Goal: Task Accomplishment & Management: Complete application form

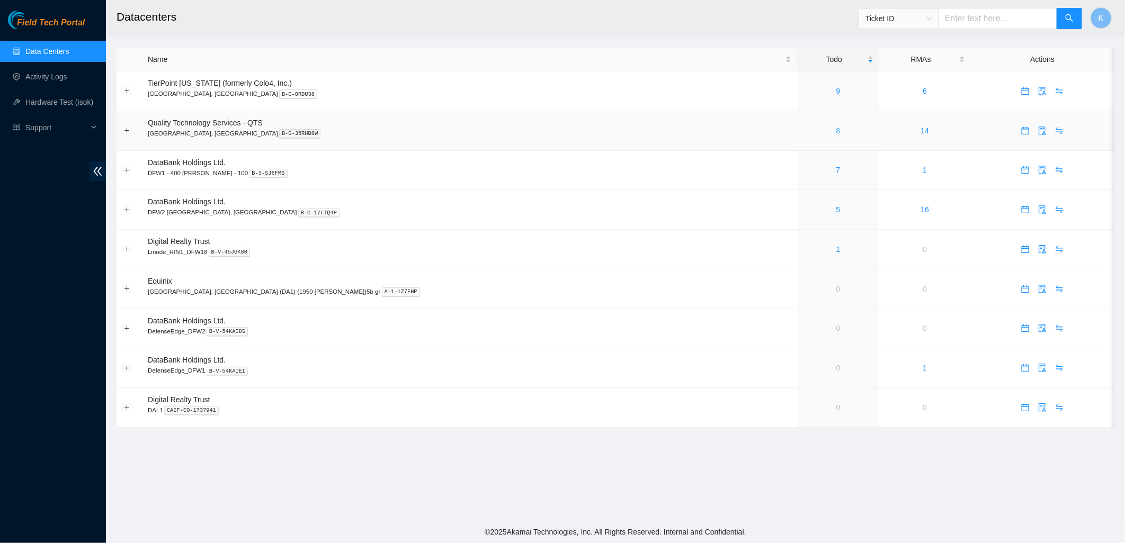
click at [836, 130] on link "8" at bounding box center [838, 131] width 4 height 8
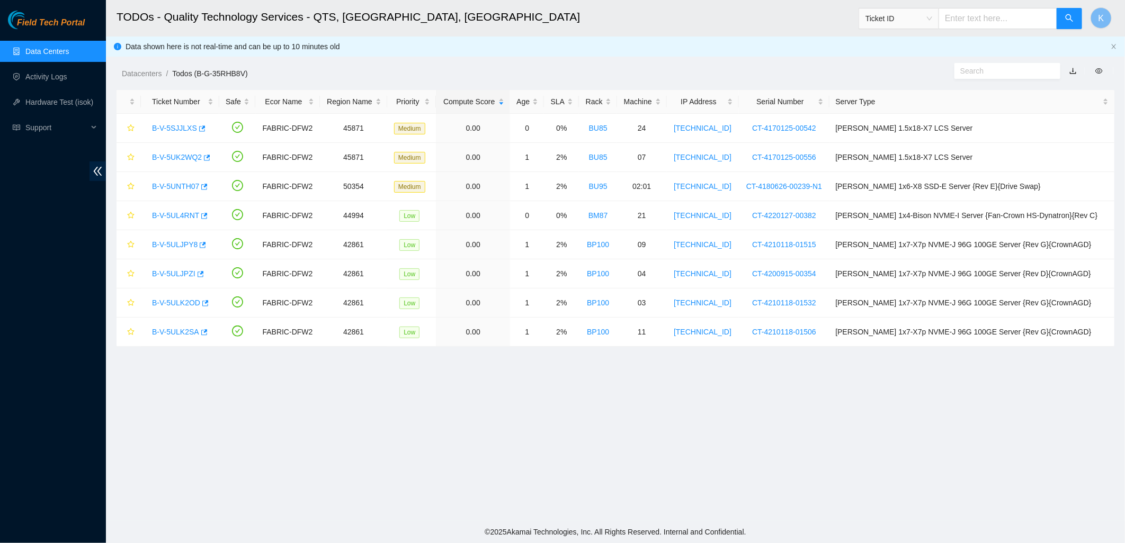
click at [48, 47] on link "Data Centers" at bounding box center [46, 51] width 43 height 8
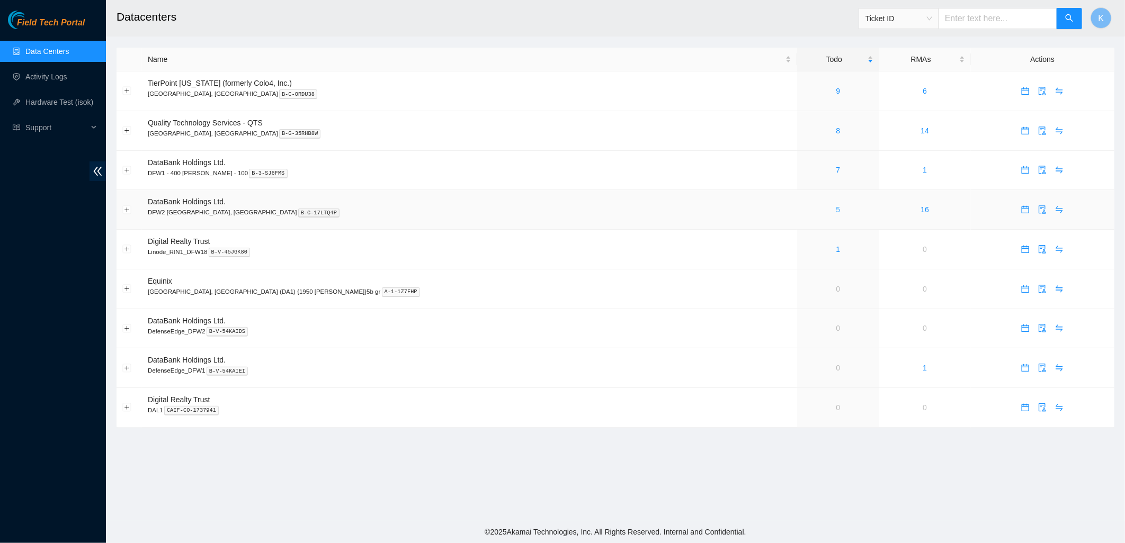
click at [836, 209] on link "5" at bounding box center [838, 209] width 4 height 8
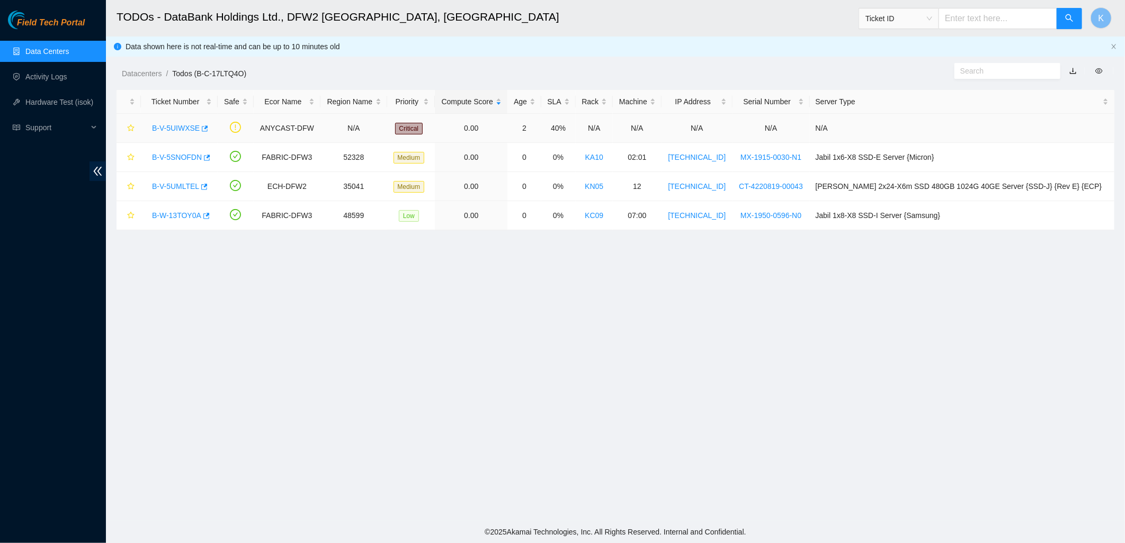
click at [182, 127] on link "B-V-5UIWXSE" at bounding box center [176, 128] width 48 height 8
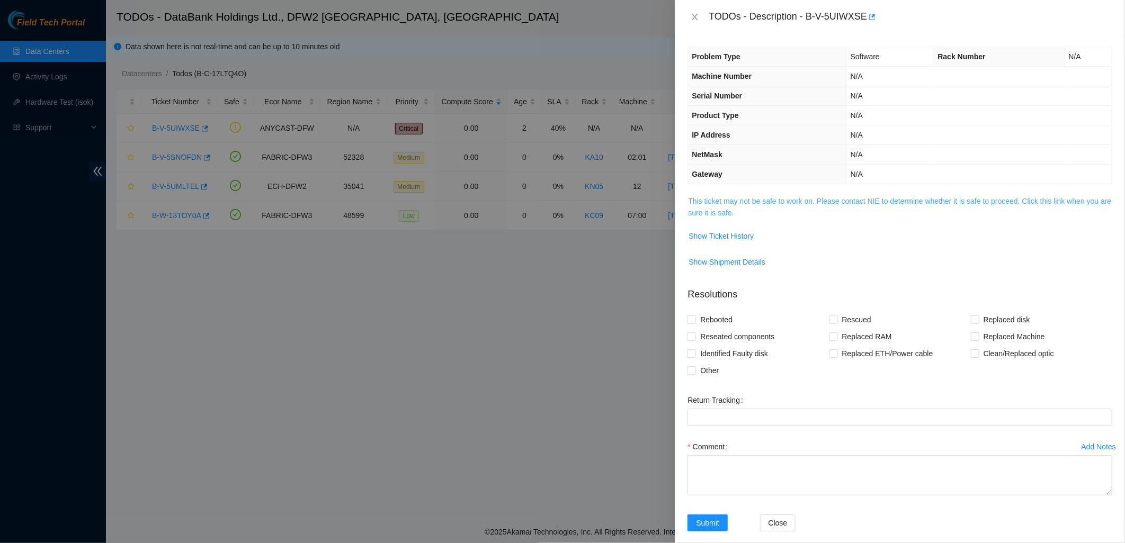
click at [721, 204] on link "This ticket may not be safe to work on. Please contact NIE to determine whether…" at bounding box center [899, 207] width 423 height 20
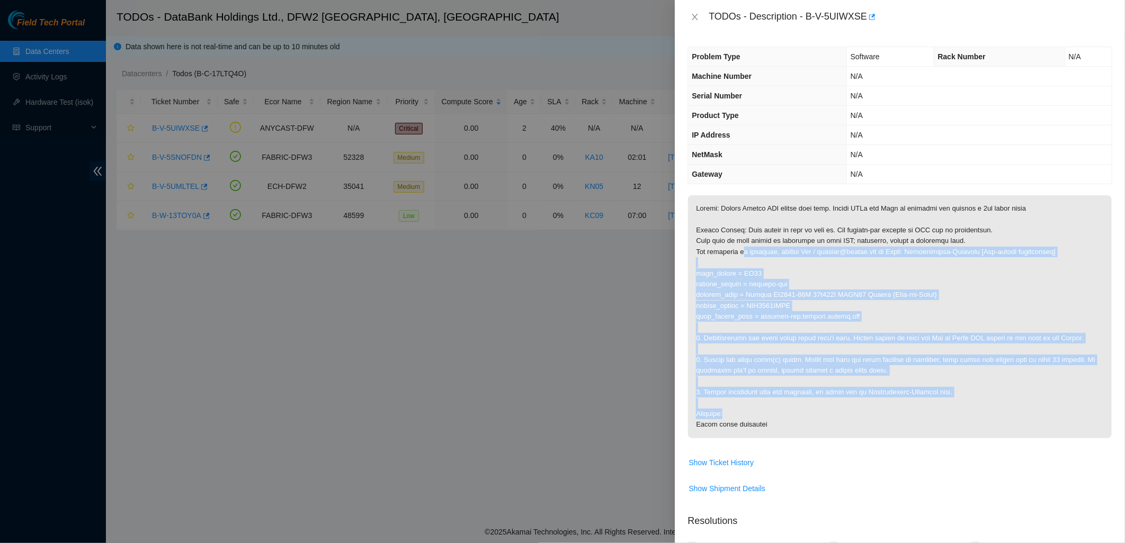
drag, startPoint x: 795, startPoint y: 319, endPoint x: 912, endPoint y: 408, distance: 147.0
click at [912, 408] on p at bounding box center [900, 316] width 424 height 243
drag, startPoint x: 912, startPoint y: 408, endPoint x: 830, endPoint y: 354, distance: 98.5
click at [830, 354] on p at bounding box center [900, 316] width 424 height 243
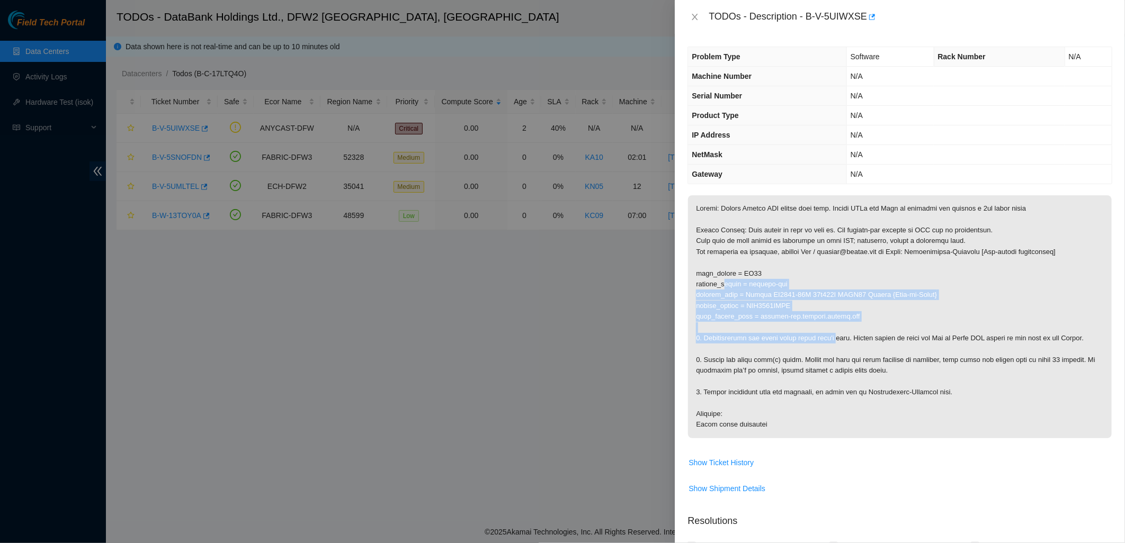
drag, startPoint x: 818, startPoint y: 331, endPoint x: 726, endPoint y: 283, distance: 103.7
click at [726, 283] on p at bounding box center [900, 316] width 424 height 243
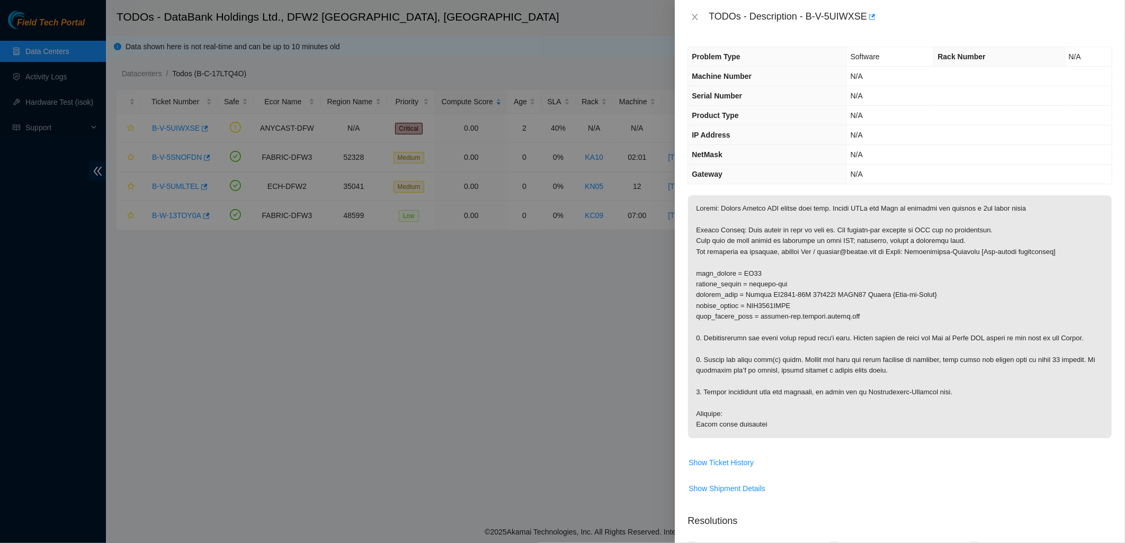
drag, startPoint x: 726, startPoint y: 283, endPoint x: 720, endPoint y: 282, distance: 6.4
click at [720, 282] on p at bounding box center [900, 316] width 424 height 243
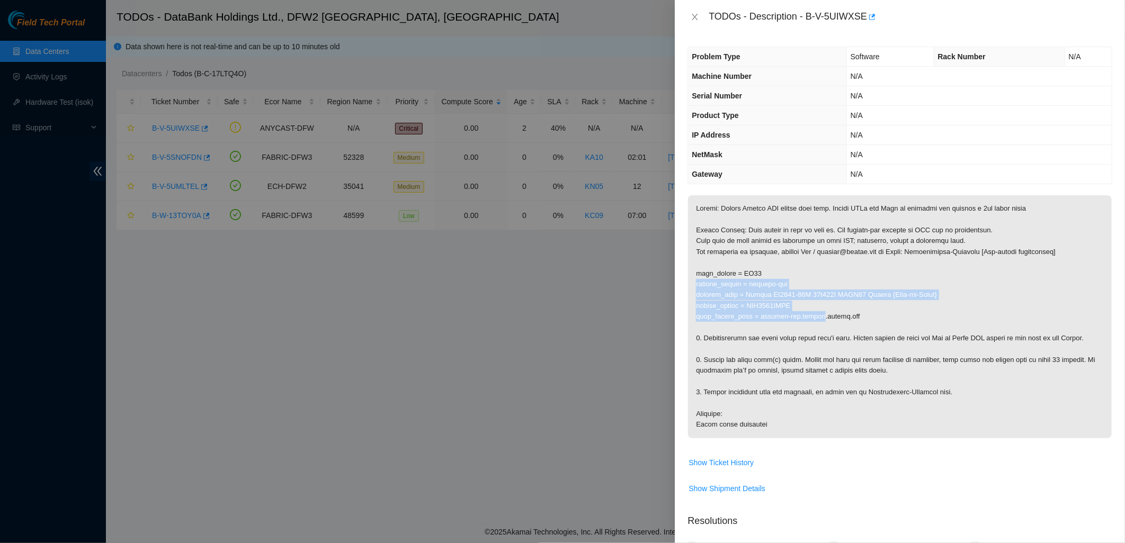
drag, startPoint x: 720, startPoint y: 282, endPoint x: 807, endPoint y: 316, distance: 93.9
click at [807, 316] on p at bounding box center [900, 316] width 424 height 243
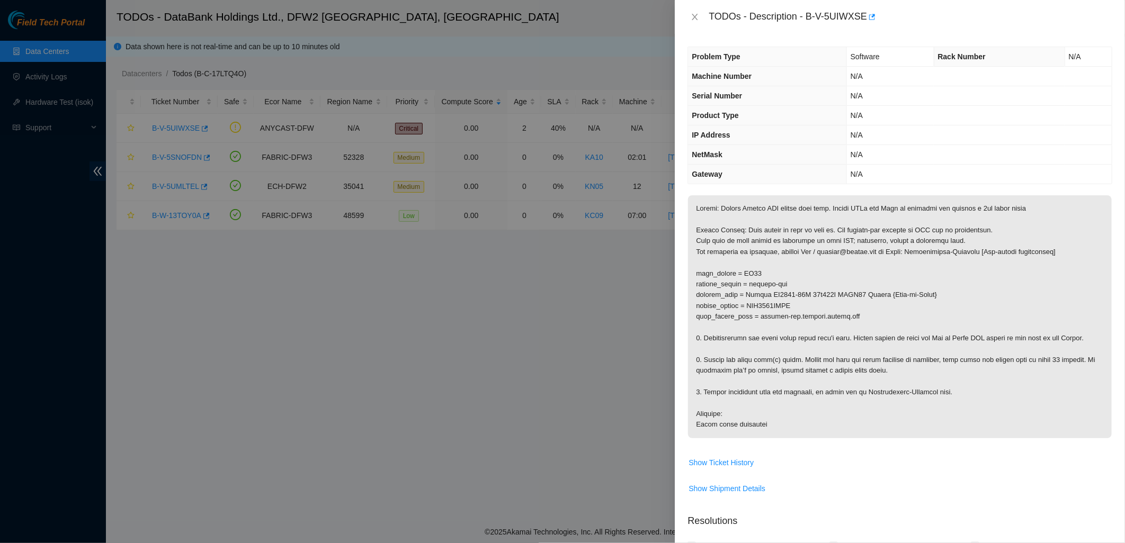
drag, startPoint x: 807, startPoint y: 316, endPoint x: 792, endPoint y: 324, distance: 17.1
click at [792, 324] on p at bounding box center [900, 316] width 424 height 243
drag, startPoint x: 803, startPoint y: 320, endPoint x: 699, endPoint y: 303, distance: 105.2
click at [699, 303] on p at bounding box center [900, 316] width 424 height 243
click at [698, 302] on p at bounding box center [900, 316] width 424 height 243
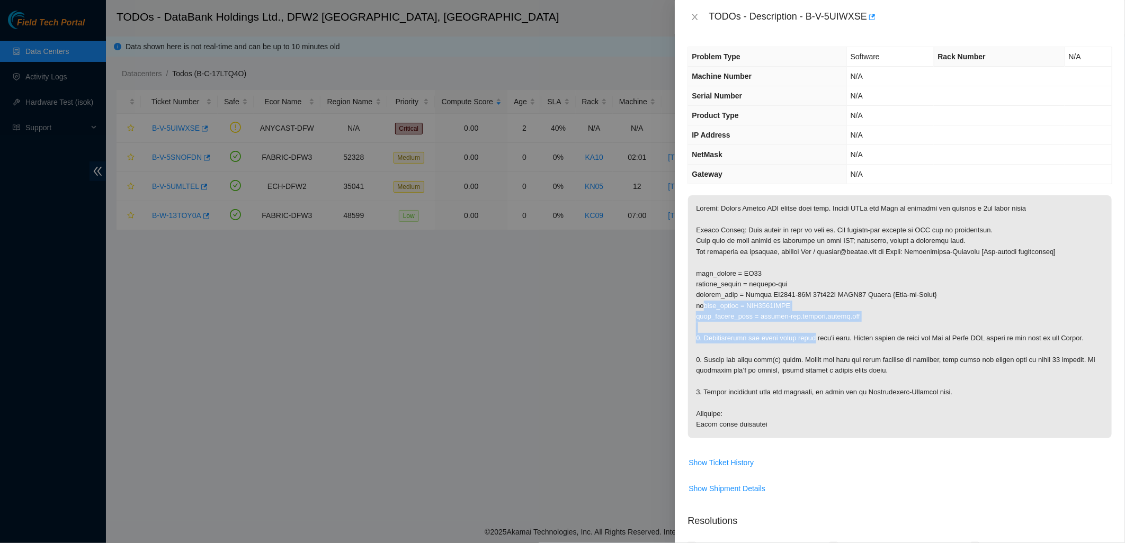
drag, startPoint x: 725, startPoint y: 310, endPoint x: 806, endPoint y: 344, distance: 88.0
click at [806, 344] on p at bounding box center [900, 316] width 424 height 243
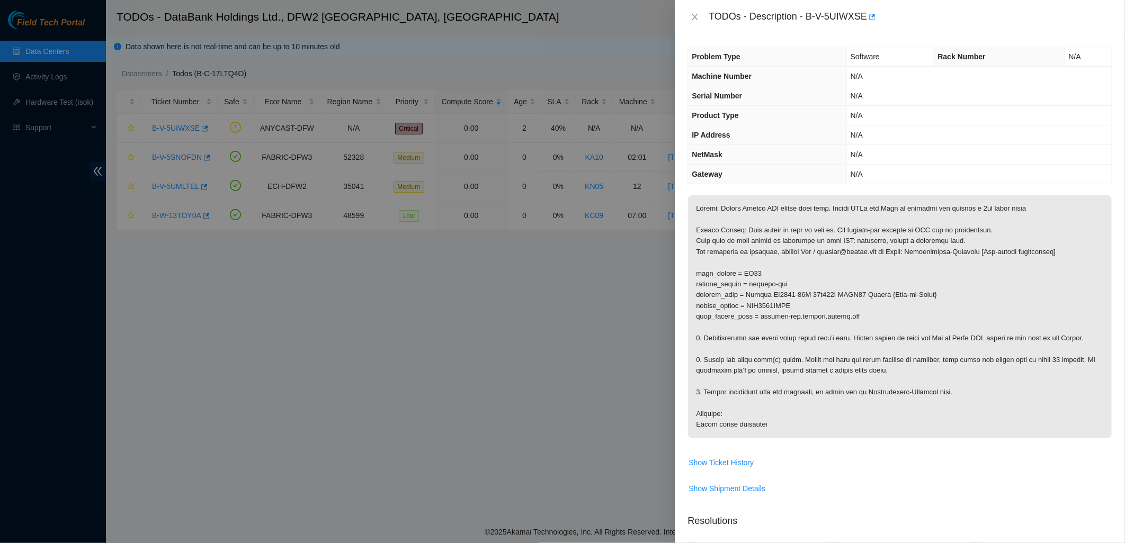
drag, startPoint x: 806, startPoint y: 344, endPoint x: 806, endPoint y: 364, distance: 19.6
click at [806, 364] on p at bounding box center [900, 316] width 424 height 243
click at [717, 457] on span "Show Ticket History" at bounding box center [720, 463] width 65 height 12
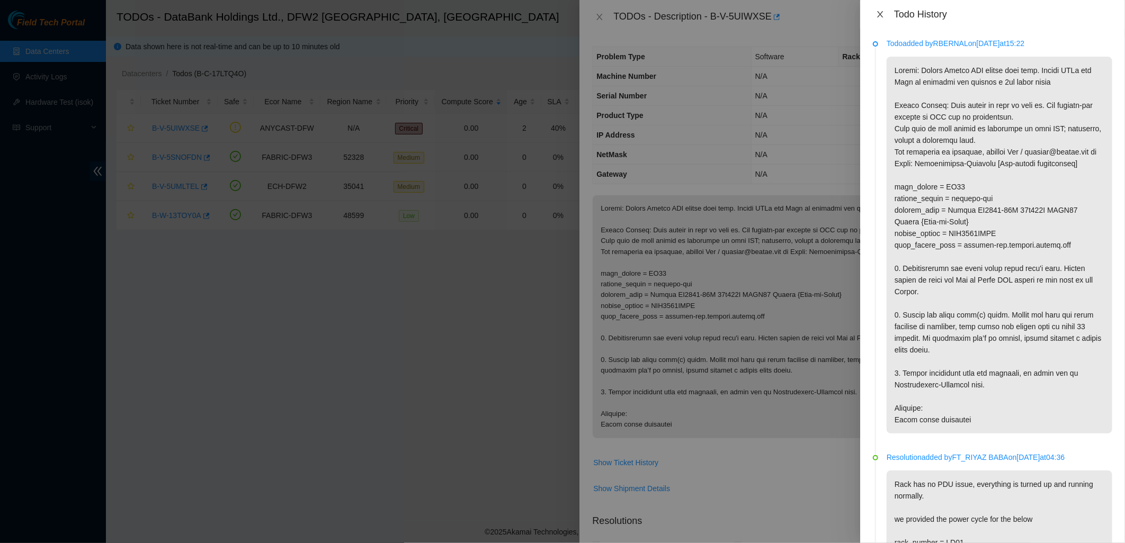
click at [878, 12] on icon "close" at bounding box center [880, 14] width 6 height 6
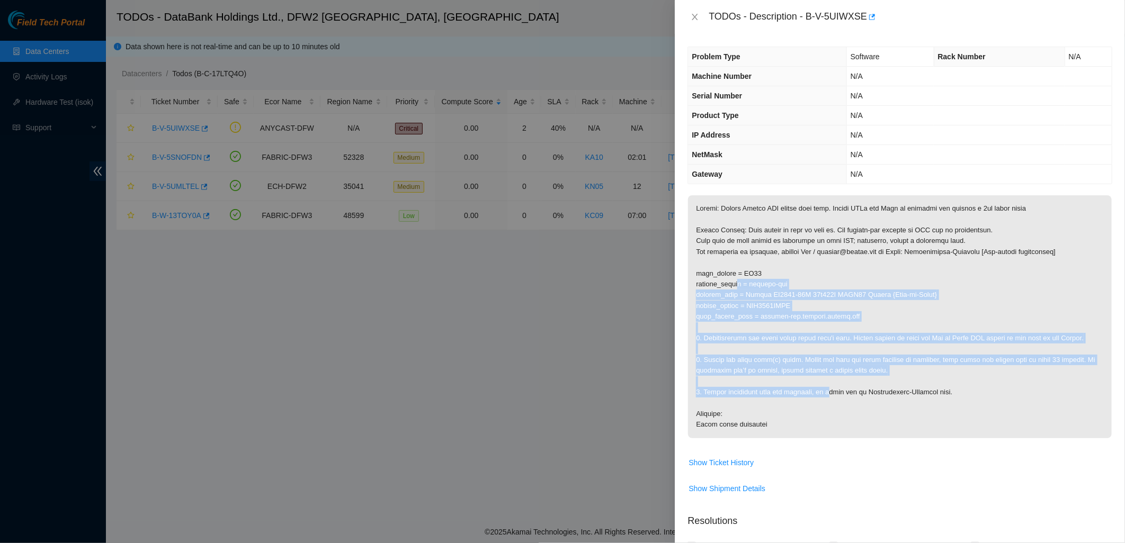
drag, startPoint x: 747, startPoint y: 284, endPoint x: 826, endPoint y: 392, distance: 134.2
click at [826, 392] on p at bounding box center [900, 316] width 424 height 243
drag, startPoint x: 826, startPoint y: 392, endPoint x: 810, endPoint y: 396, distance: 16.3
click at [810, 396] on p at bounding box center [900, 316] width 424 height 243
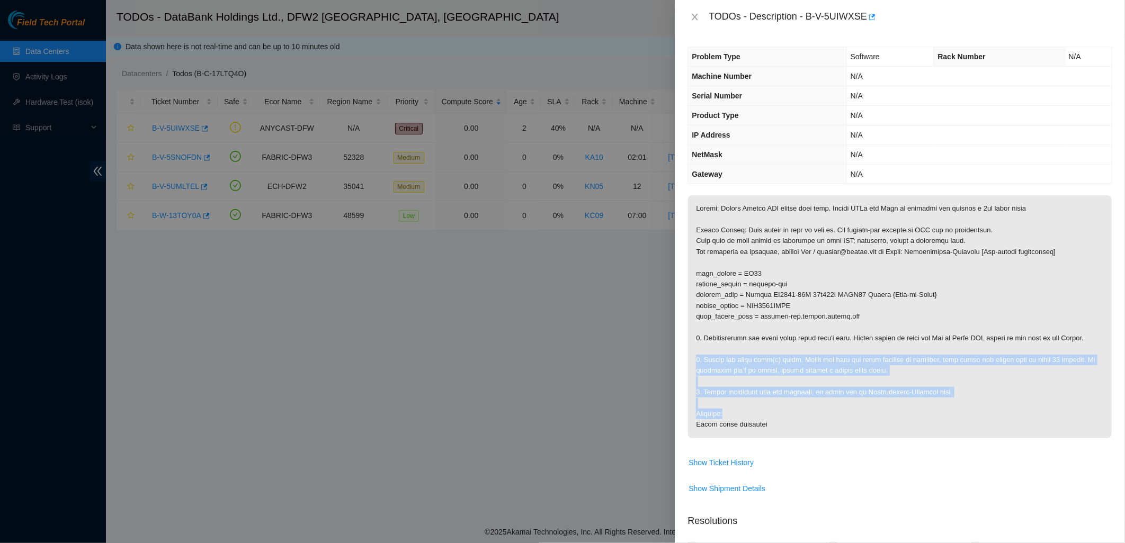
drag, startPoint x: 807, startPoint y: 410, endPoint x: 707, endPoint y: 351, distance: 116.6
click at [707, 351] on p at bounding box center [900, 316] width 424 height 243
drag, startPoint x: 707, startPoint y: 351, endPoint x: 708, endPoint y: 361, distance: 10.1
click at [708, 361] on p at bounding box center [900, 316] width 424 height 243
drag, startPoint x: 797, startPoint y: 379, endPoint x: 846, endPoint y: 420, distance: 64.6
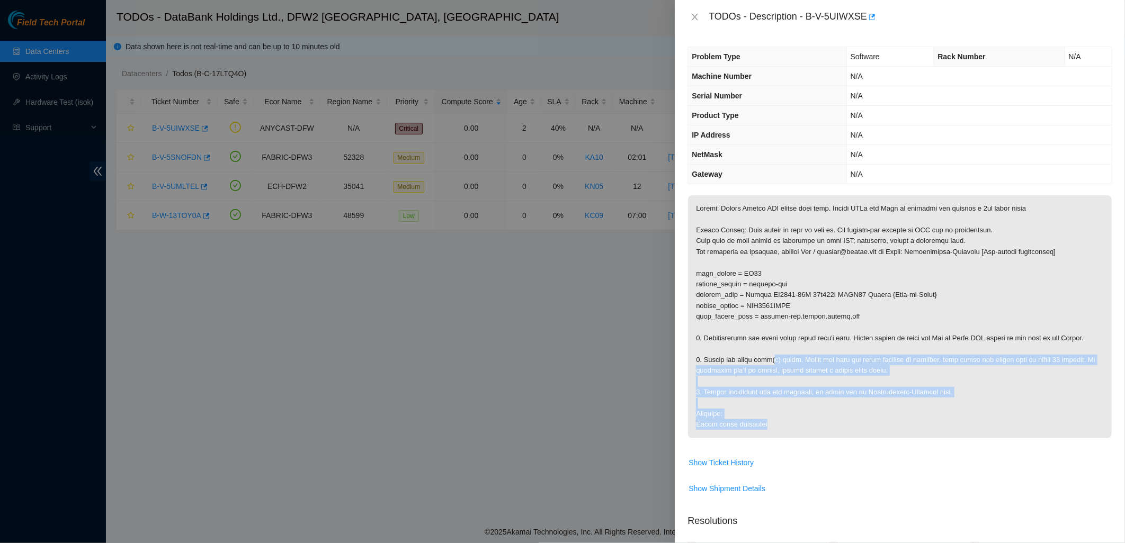
click at [846, 420] on p at bounding box center [900, 316] width 424 height 243
drag, startPoint x: 830, startPoint y: 412, endPoint x: 753, endPoint y: 364, distance: 90.8
click at [753, 364] on p at bounding box center [900, 316] width 424 height 243
drag, startPoint x: 753, startPoint y: 364, endPoint x: 768, endPoint y: 377, distance: 19.9
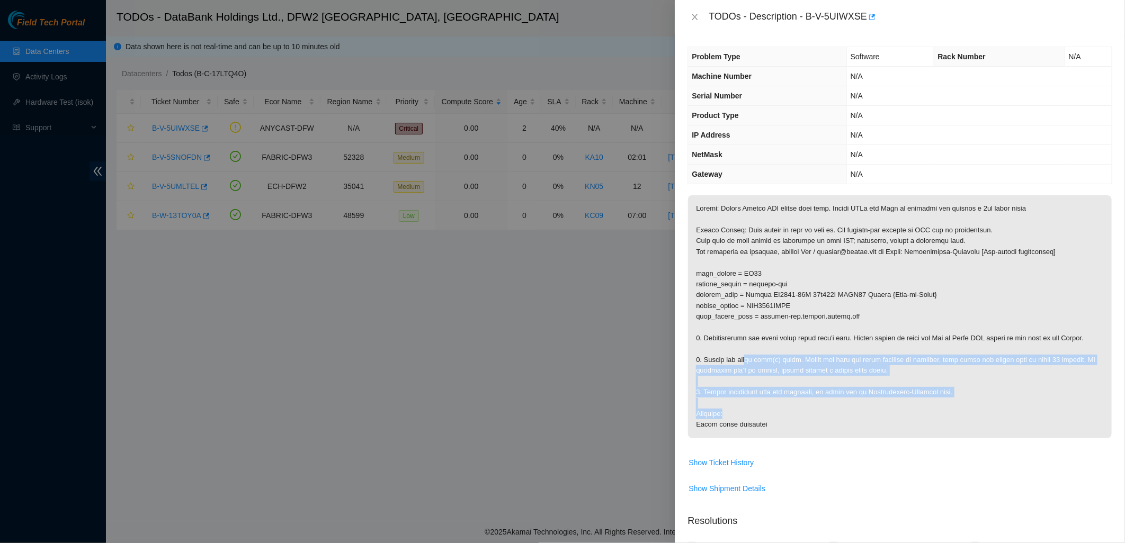
click at [768, 377] on p at bounding box center [900, 316] width 424 height 243
drag, startPoint x: 726, startPoint y: 371, endPoint x: 784, endPoint y: 421, distance: 77.0
click at [784, 421] on p at bounding box center [900, 316] width 424 height 243
drag, startPoint x: 784, startPoint y: 421, endPoint x: 792, endPoint y: 421, distance: 7.4
click at [792, 421] on p at bounding box center [900, 316] width 424 height 243
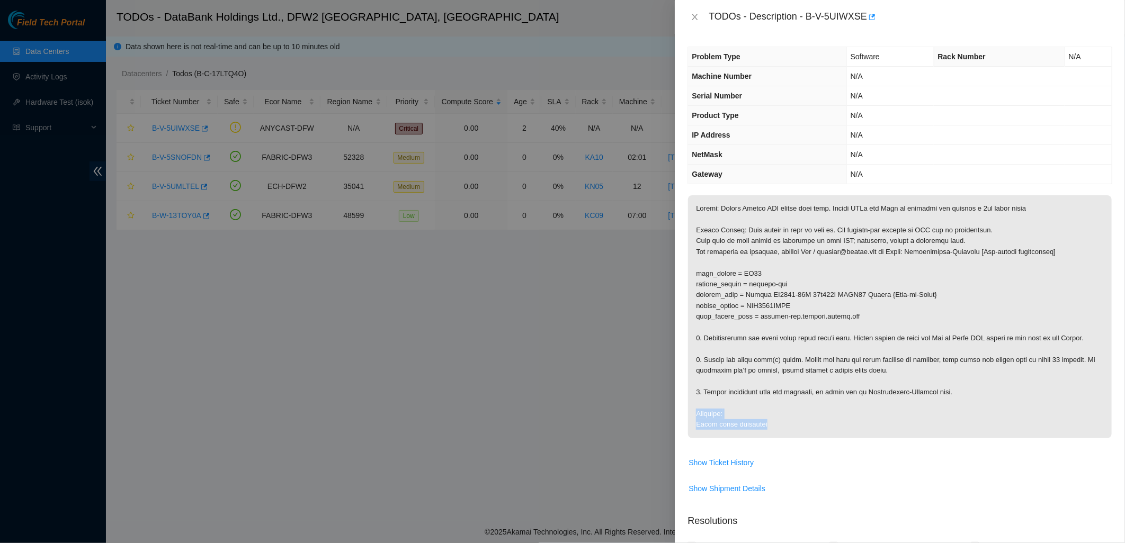
drag, startPoint x: 774, startPoint y: 424, endPoint x: 714, endPoint y: 400, distance: 64.9
click at [714, 400] on p at bounding box center [900, 316] width 424 height 243
click at [712, 400] on p at bounding box center [900, 316] width 424 height 243
drag, startPoint x: 737, startPoint y: 415, endPoint x: 789, endPoint y: 430, distance: 54.3
click at [789, 430] on p at bounding box center [900, 316] width 424 height 243
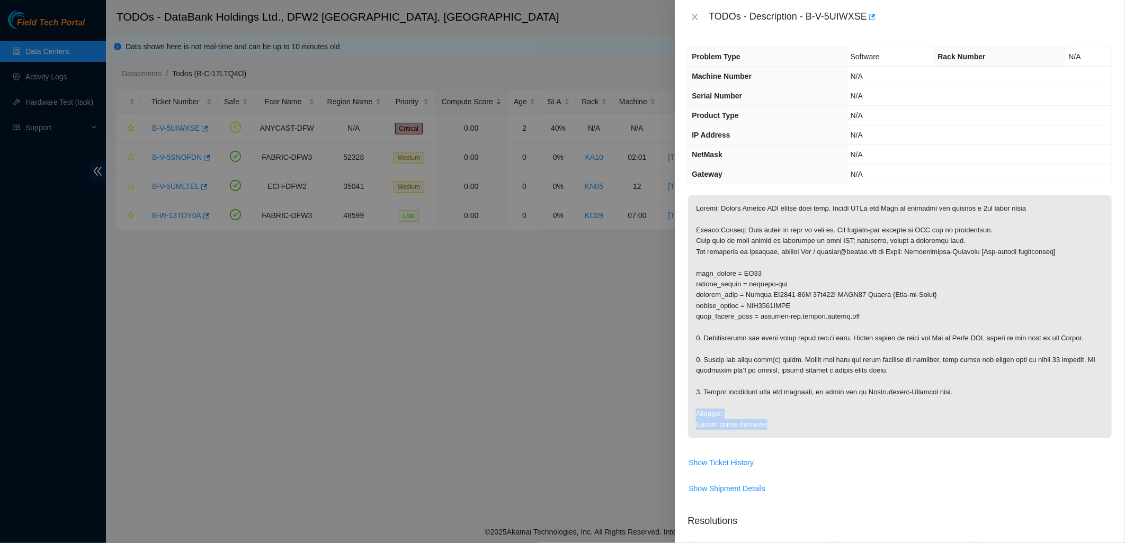
click at [789, 430] on p at bounding box center [900, 316] width 424 height 243
drag, startPoint x: 789, startPoint y: 430, endPoint x: 714, endPoint y: 394, distance: 83.6
click at [714, 394] on p at bounding box center [900, 316] width 424 height 243
drag, startPoint x: 717, startPoint y: 393, endPoint x: 930, endPoint y: 396, distance: 212.4
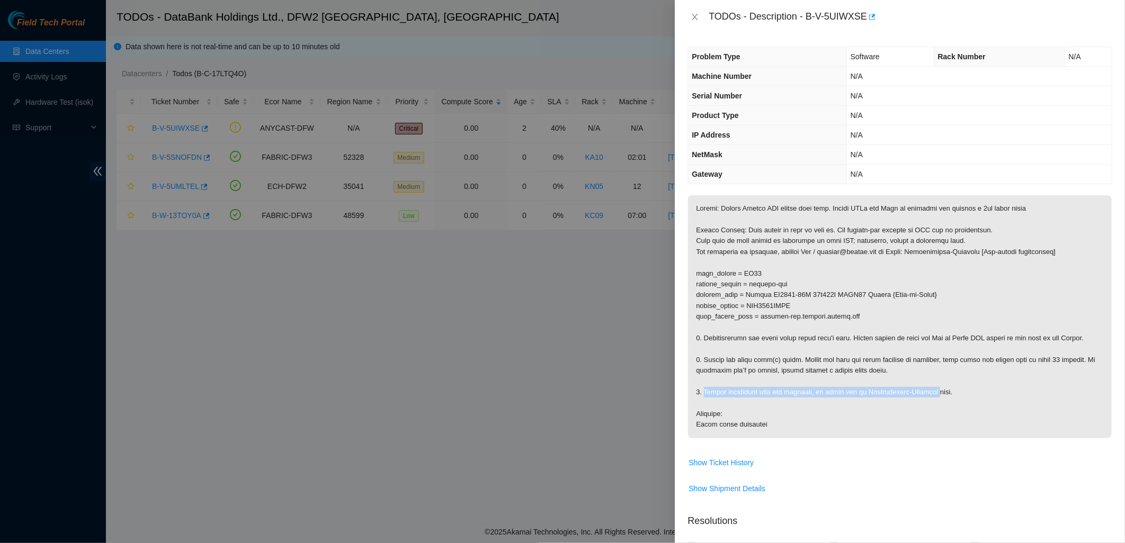
click at [930, 396] on p at bounding box center [900, 316] width 424 height 243
drag, startPoint x: 930, startPoint y: 396, endPoint x: 937, endPoint y: 390, distance: 9.4
click at [937, 390] on p at bounding box center [900, 316] width 424 height 243
click at [692, 13] on icon "close" at bounding box center [694, 17] width 8 height 8
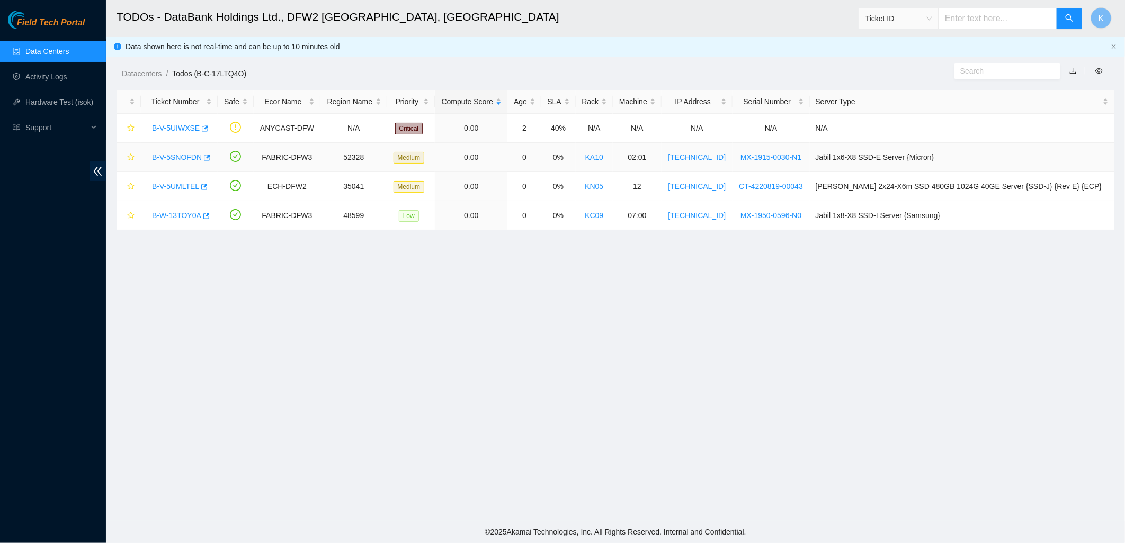
click at [170, 155] on link "B-V-5SNOFDN" at bounding box center [177, 157] width 50 height 8
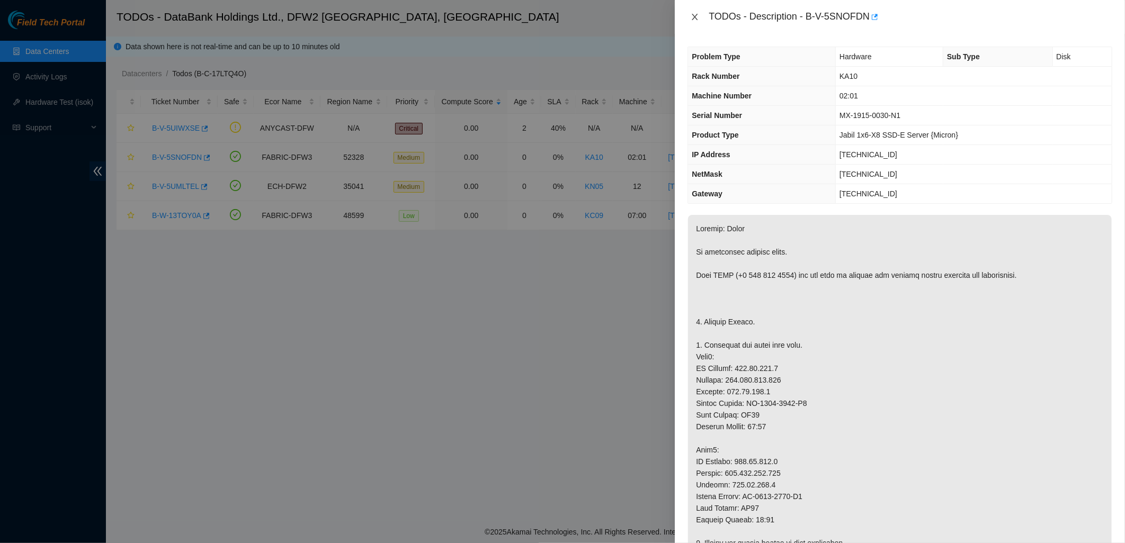
click at [692, 17] on icon "close" at bounding box center [694, 17] width 8 height 8
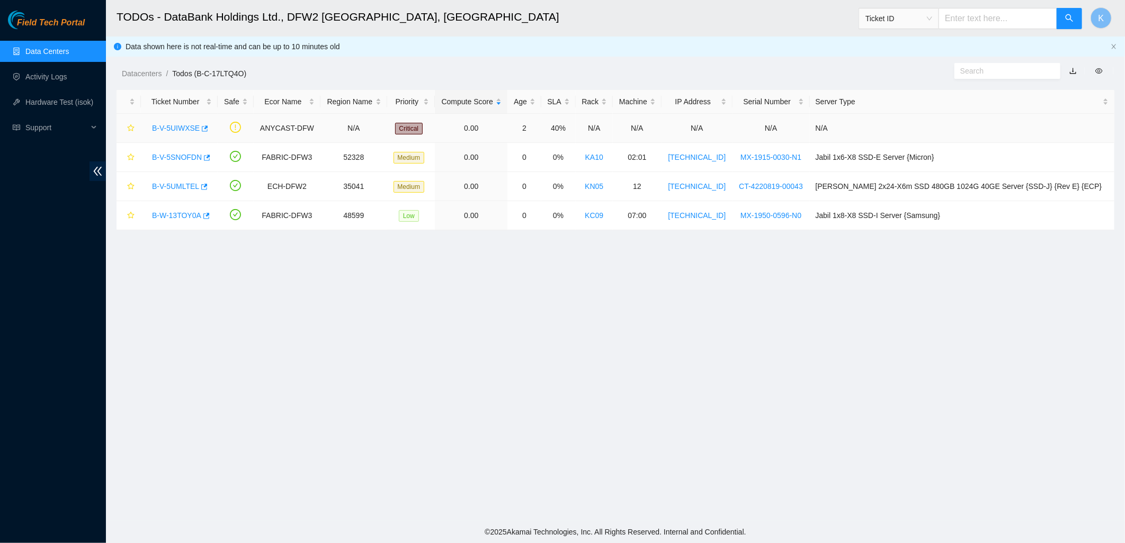
click at [184, 125] on link "B-V-5UIWXSE" at bounding box center [176, 128] width 48 height 8
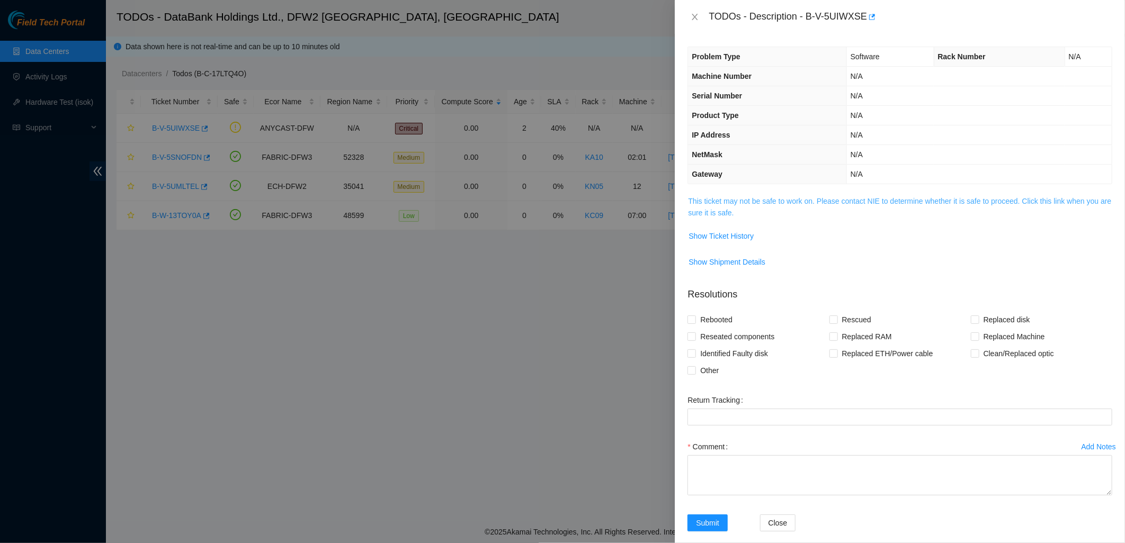
click at [775, 200] on link "This ticket may not be safe to work on. Please contact NIE to determine whether…" at bounding box center [899, 207] width 423 height 20
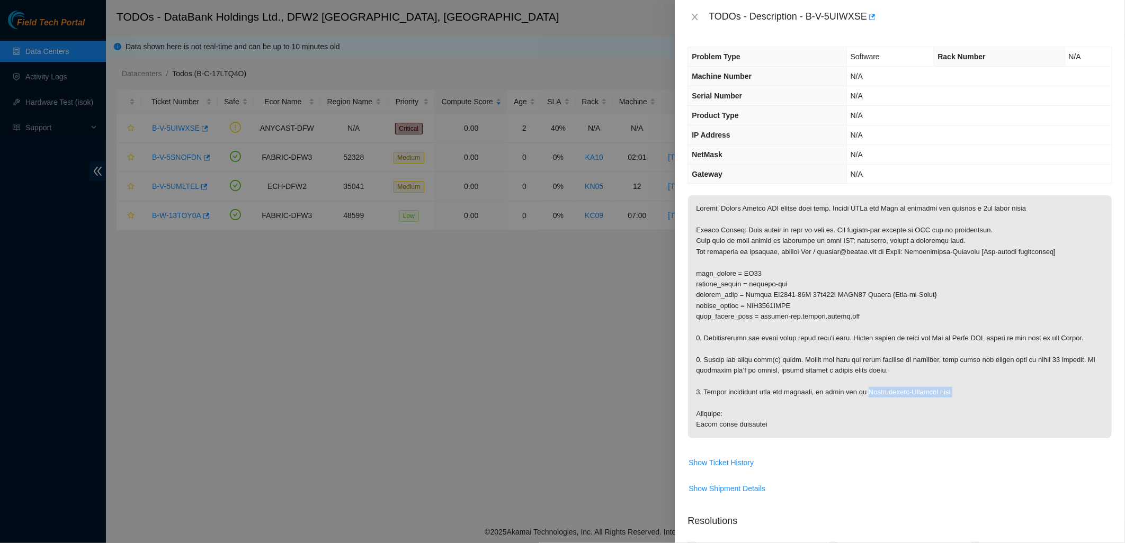
drag, startPoint x: 950, startPoint y: 393, endPoint x: 859, endPoint y: 391, distance: 90.6
click at [859, 391] on p at bounding box center [900, 316] width 424 height 243
copy p "Connectivity-Americas chat."
click at [792, 68] on th "Machine Number" at bounding box center [767, 77] width 158 height 20
click at [695, 13] on icon "close" at bounding box center [694, 17] width 8 height 8
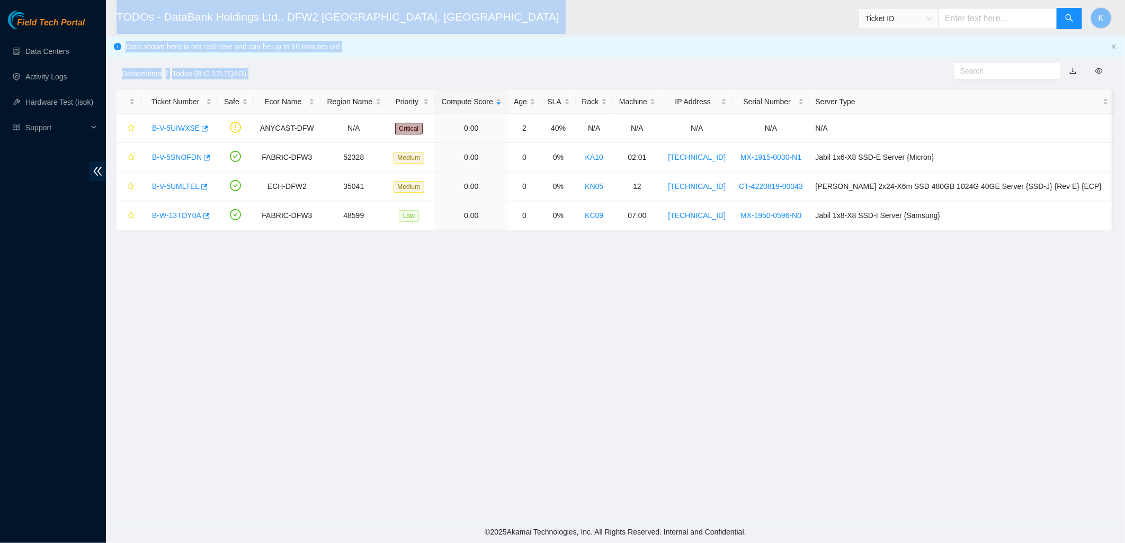
drag, startPoint x: 861, startPoint y: 262, endPoint x: 108, endPoint y: 22, distance: 790.7
click at [108, 22] on main "TODOs - DataBank Holdings Ltd., DFW2 [GEOGRAPHIC_DATA], [GEOGRAPHIC_DATA] Ticke…" at bounding box center [615, 260] width 1019 height 521
drag, startPoint x: 108, startPoint y: 22, endPoint x: 165, endPoint y: 16, distance: 57.0
click at [156, 16] on h2 "TODOs - DataBank Holdings Ltd., DFW2 Richardson, TX" at bounding box center [502, 17] width 773 height 34
drag, startPoint x: 257, startPoint y: 16, endPoint x: 642, endPoint y: 257, distance: 454.0
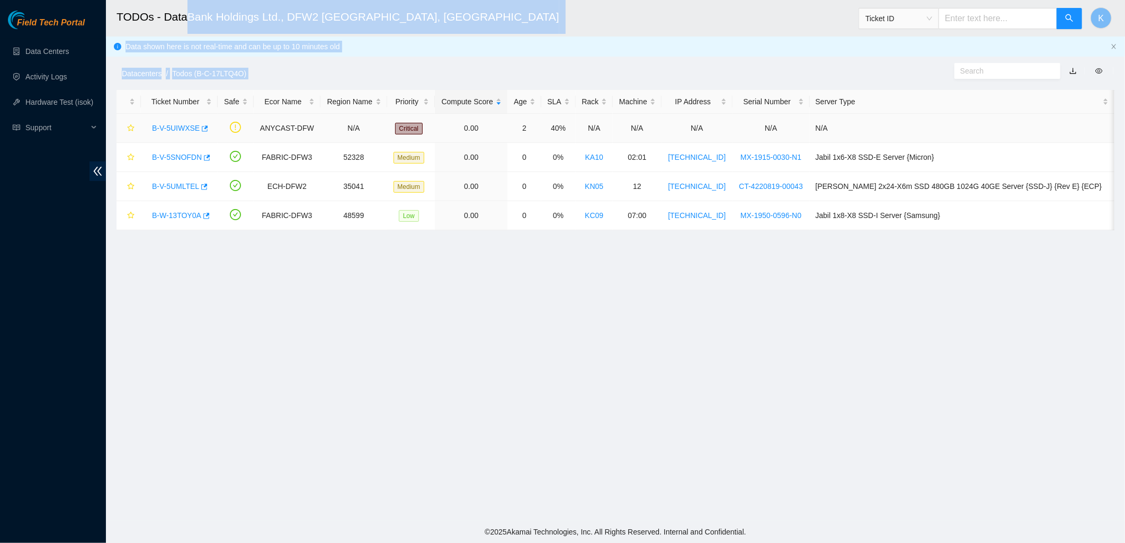
click at [642, 257] on main "TODOs - DataBank Holdings Ltd., DFW2 Richardson, TX Ticket ID K Data shown here…" at bounding box center [615, 260] width 1019 height 521
click at [643, 257] on main "TODOs - DataBank Holdings Ltd., DFW2 Richardson, TX Ticket ID K Data shown here…" at bounding box center [615, 260] width 1019 height 521
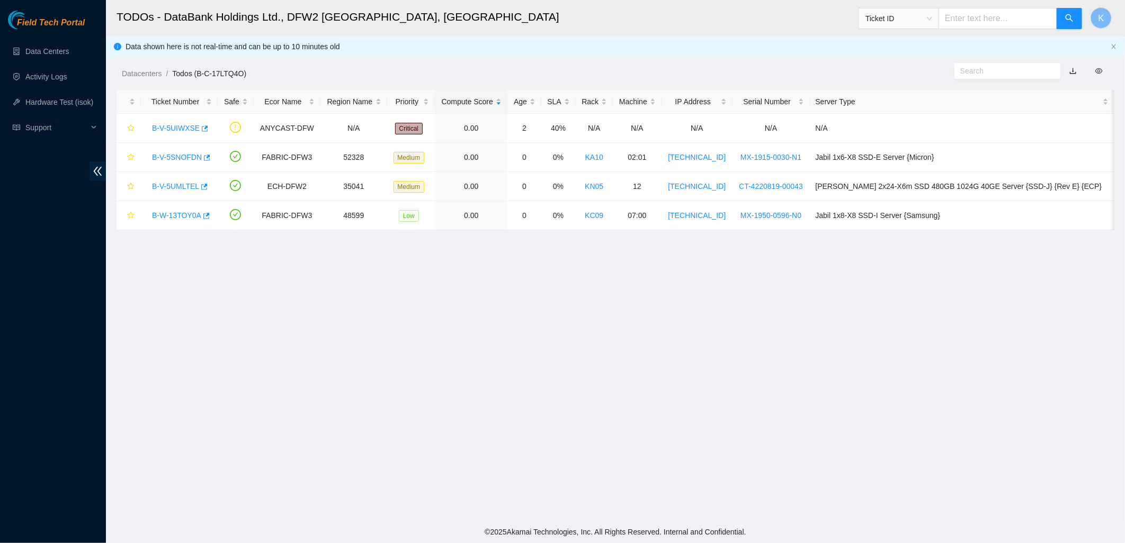
click at [566, 318] on main "TODOs - DataBank Holdings Ltd., DFW2 Richardson, TX Ticket ID K Data shown here…" at bounding box center [615, 260] width 1019 height 521
click at [48, 73] on link "Activity Logs" at bounding box center [46, 77] width 42 height 8
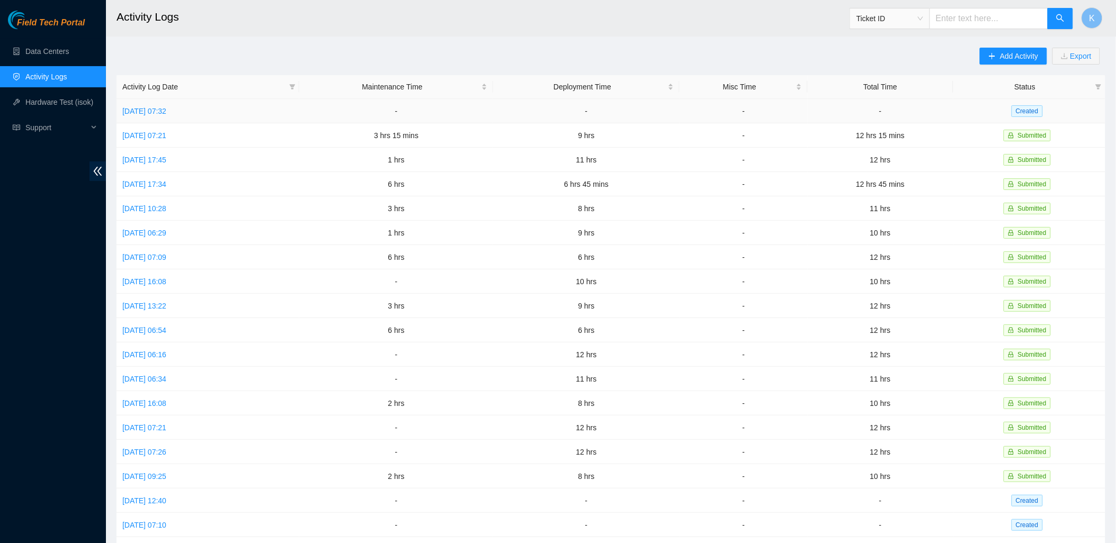
click at [152, 104] on td "Mon, 18 Aug 2025 07:32" at bounding box center [207, 111] width 183 height 24
click at [157, 110] on link "Mon, 18 Aug 2025 07:32" at bounding box center [144, 111] width 44 height 8
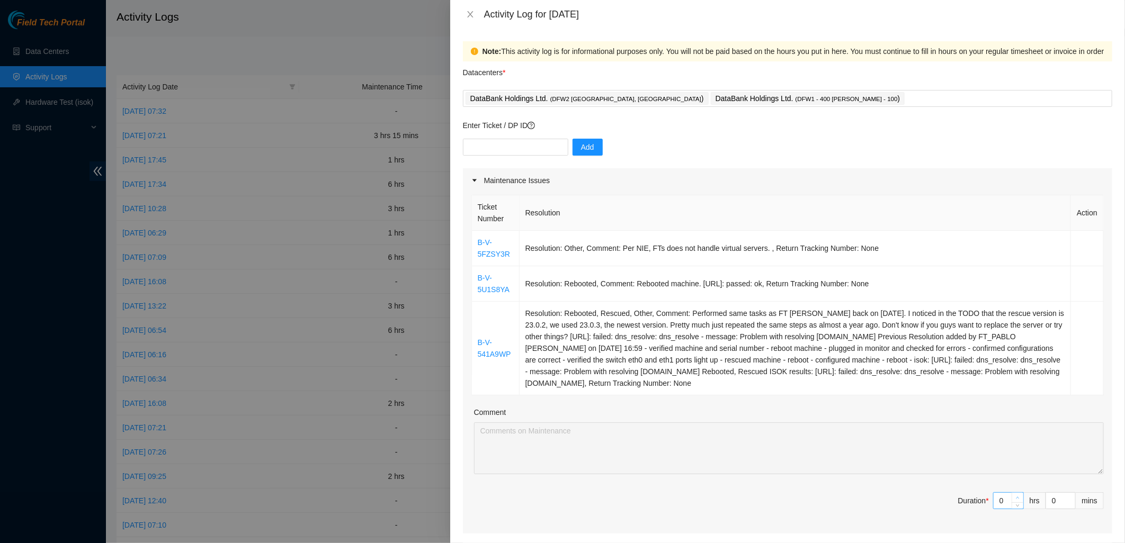
type input "1"
click at [1012, 493] on span "Increase Value" at bounding box center [1017, 498] width 12 height 10
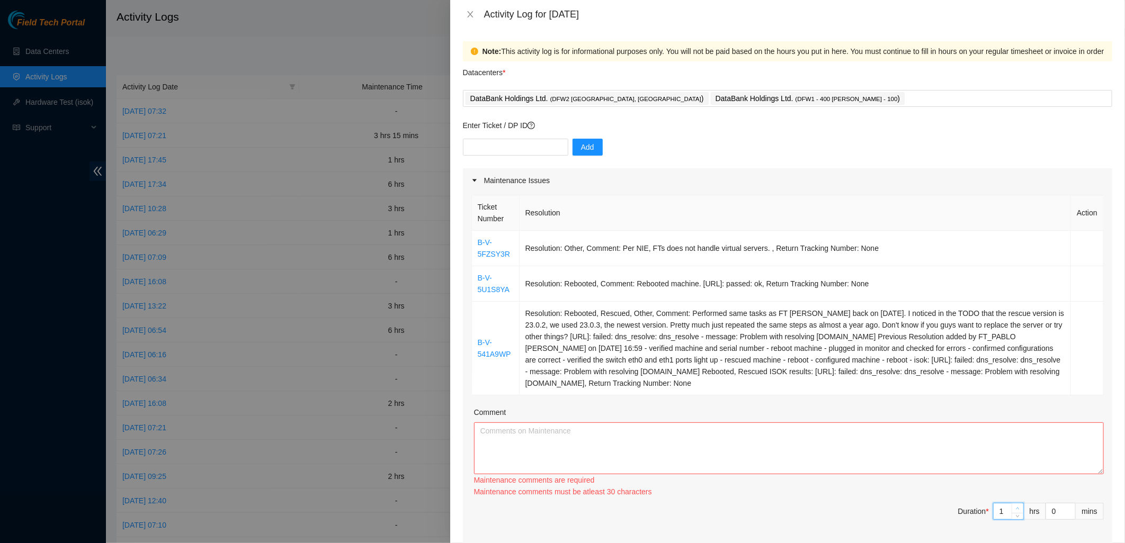
type input "2"
click at [1011, 494] on div "Ticket Number Resolution Action B-V-5FZSY3R Resolution: Other, Comment: Per NIE…" at bounding box center [787, 369] width 649 height 352
click at [1011, 494] on div "Maintenance comments must be atleast 60 characters" at bounding box center [789, 492] width 630 height 12
type input "3"
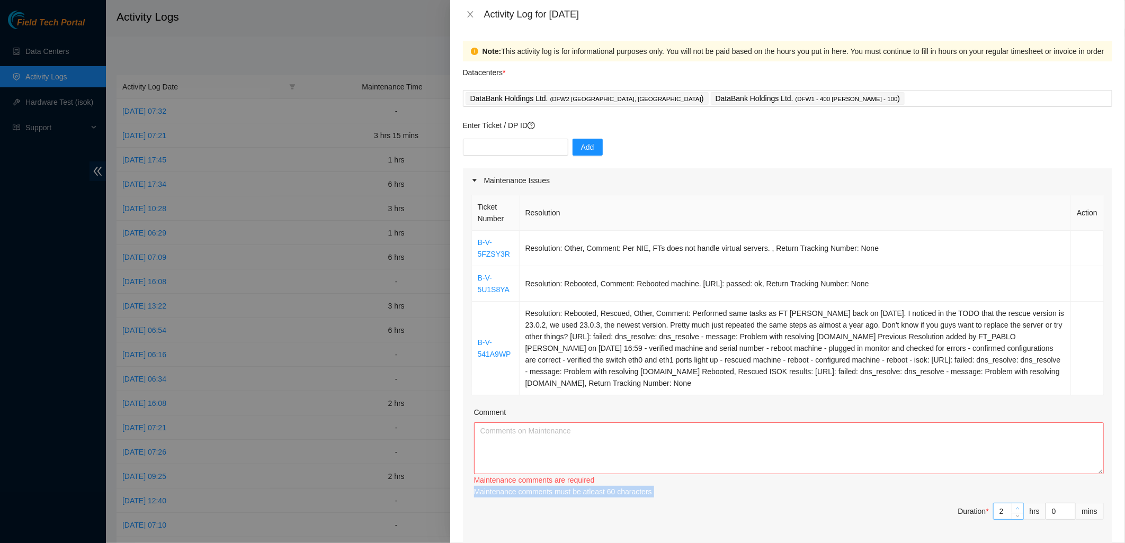
type input "3"
drag, startPoint x: 1011, startPoint y: 494, endPoint x: 1008, endPoint y: 506, distance: 12.2
click at [1015, 506] on span "up" at bounding box center [1018, 509] width 6 height 6
click at [859, 439] on textarea "Comment" at bounding box center [789, 449] width 630 height 52
drag, startPoint x: 510, startPoint y: 255, endPoint x: 477, endPoint y: 240, distance: 36.5
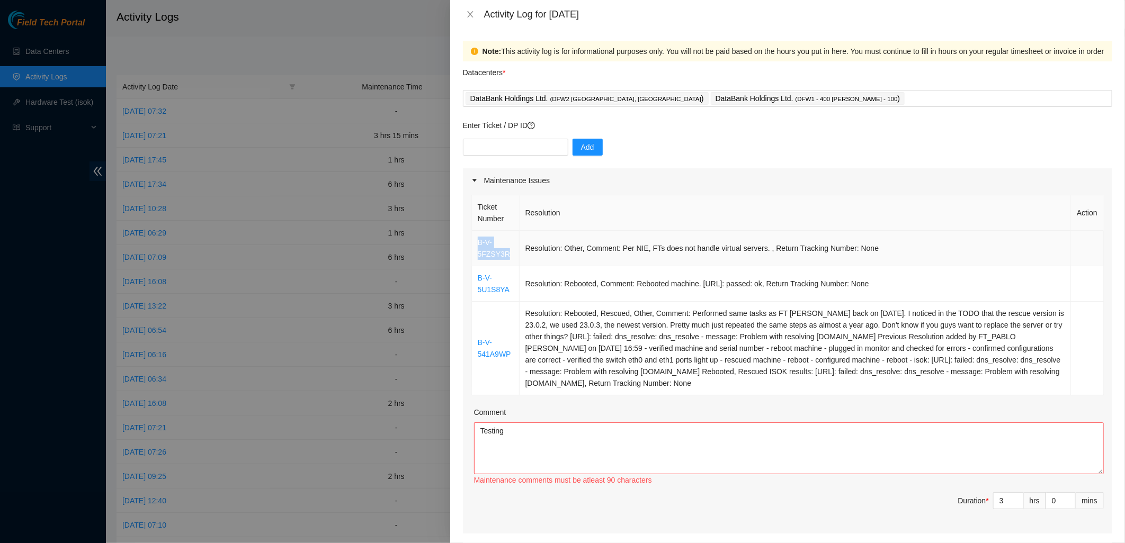
click at [477, 240] on td "B-V-5FZSY3R" at bounding box center [496, 248] width 48 height 35
copy link "B-V-5FZSY3R"
click at [507, 436] on textarea "Testing" at bounding box center [789, 449] width 630 height 52
click at [525, 433] on textarea "Testing" at bounding box center [789, 449] width 630 height 52
paste textarea "B-V-5FZSY3R"
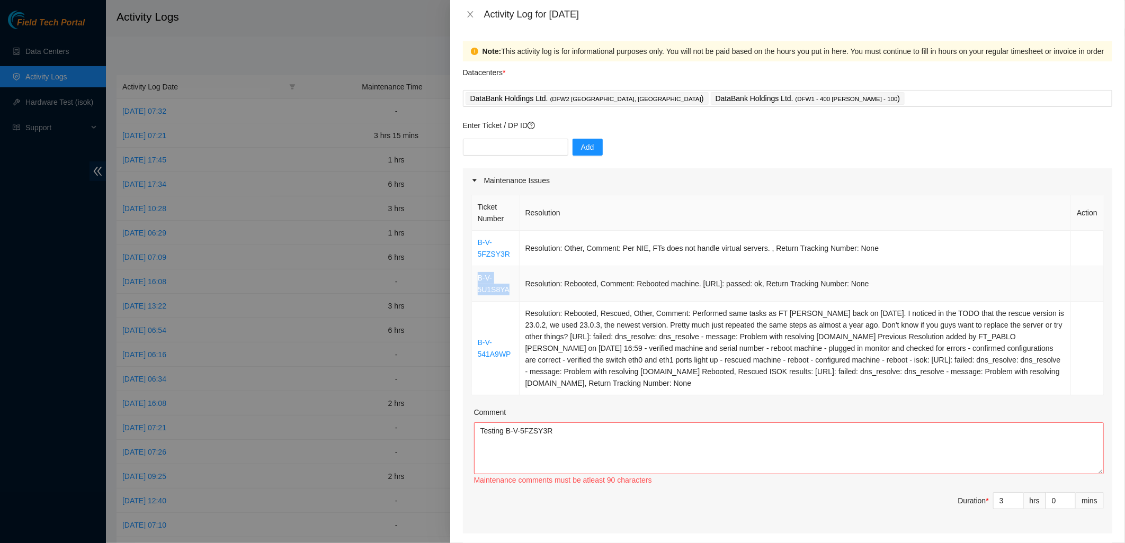
drag, startPoint x: 511, startPoint y: 290, endPoint x: 478, endPoint y: 277, distance: 35.0
click at [478, 277] on td "B-V-5U1S8YA" at bounding box center [496, 283] width 48 height 35
copy link "B-V-5U1S8YA"
click at [576, 435] on textarea "Testing B-V-5FZSY3R" at bounding box center [789, 449] width 630 height 52
paste textarea "B-V-5U1S8YA"
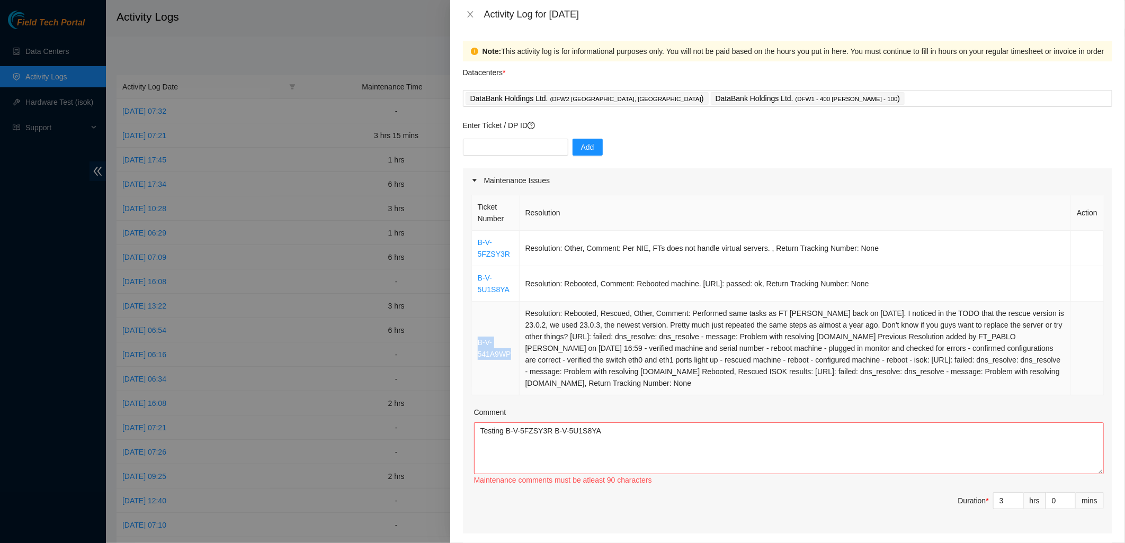
drag, startPoint x: 512, startPoint y: 357, endPoint x: 472, endPoint y: 342, distance: 43.3
click at [473, 343] on td "B-V-541A9WP" at bounding box center [496, 349] width 48 height 94
copy link "B-V-541A9WP"
click at [612, 431] on textarea "Testing B-V-5FZSY3R B-V-5U1S8YA" at bounding box center [789, 449] width 630 height 52
paste textarea "B-V-541A9WP"
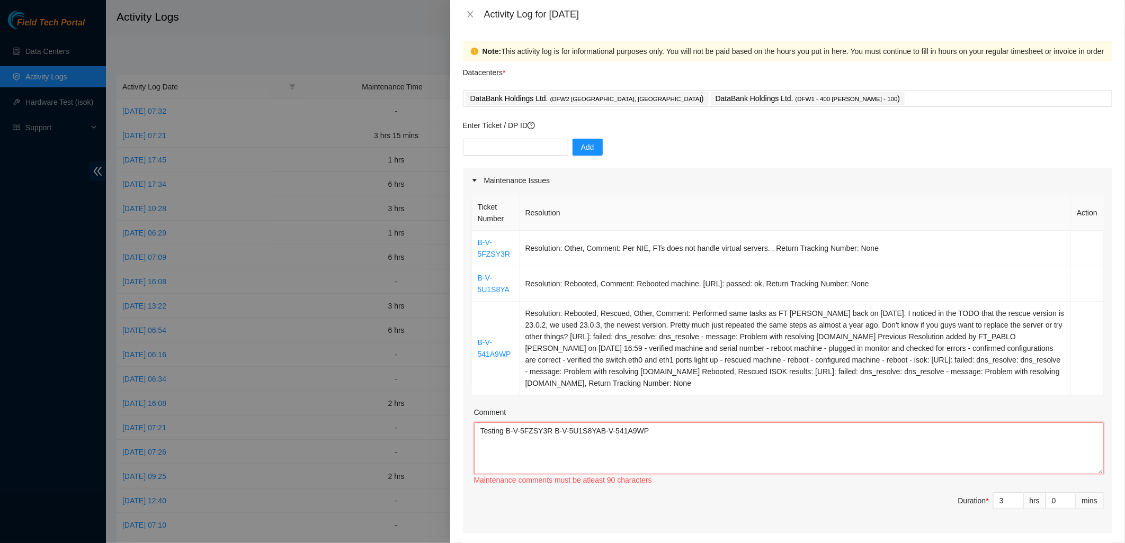
click at [595, 431] on textarea "Testing B-V-5FZSY3R B-V-5U1S8YAB-V-541A9WP" at bounding box center [789, 449] width 630 height 52
drag, startPoint x: 867, startPoint y: 250, endPoint x: 522, endPoint y: 250, distance: 344.7
click at [522, 250] on td "Resolution: Other, Comment: Per NIE, FTs does not handle virtual servers. , Ret…" at bounding box center [794, 248] width 551 height 35
click at [708, 385] on td "Resolution: Rebooted, Rescued, Other, Comment: Performed same tasks as FT Pablo…" at bounding box center [794, 349] width 551 height 94
drag, startPoint x: 724, startPoint y: 385, endPoint x: 546, endPoint y: 247, distance: 225.3
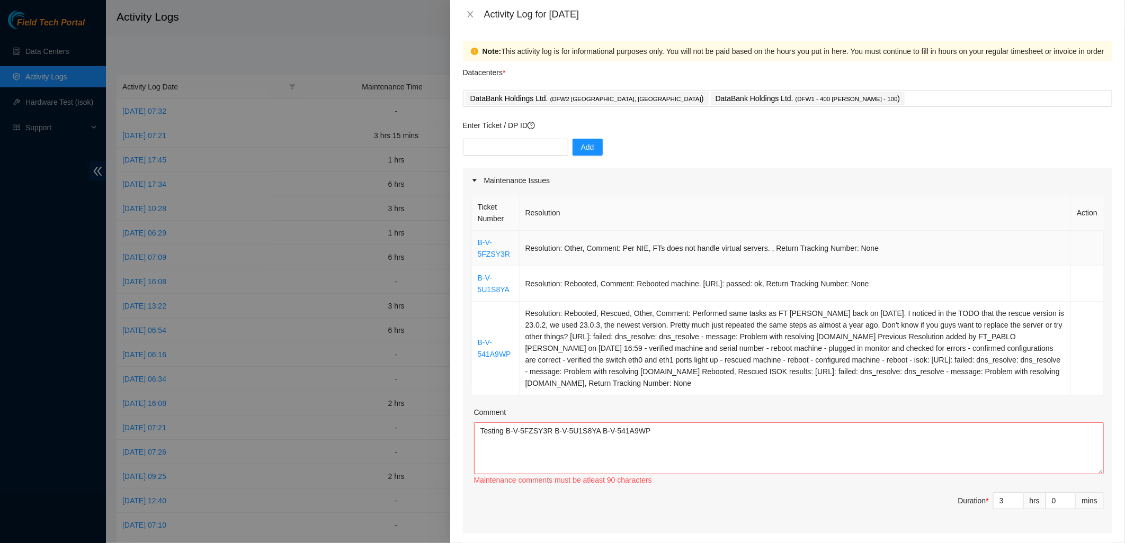
click at [546, 247] on tbody "B-V-5FZSY3R Resolution: Other, Comment: Per NIE, FTs does not handle virtual se…" at bounding box center [788, 313] width 632 height 165
click at [939, 241] on td "Resolution: Other, Comment: Per NIE, FTs does not handle virtual servers. , Ret…" at bounding box center [794, 248] width 551 height 35
drag, startPoint x: 814, startPoint y: 250, endPoint x: 522, endPoint y: 249, distance: 292.3
click at [522, 249] on td "Resolution: Other, Comment: Per NIE, FTs does not handle virtual servers. , Ret…" at bounding box center [794, 248] width 551 height 35
copy td "Resolution: Other, Comment: Per NIE, FTs does not handle virtual servers. , Ret…"
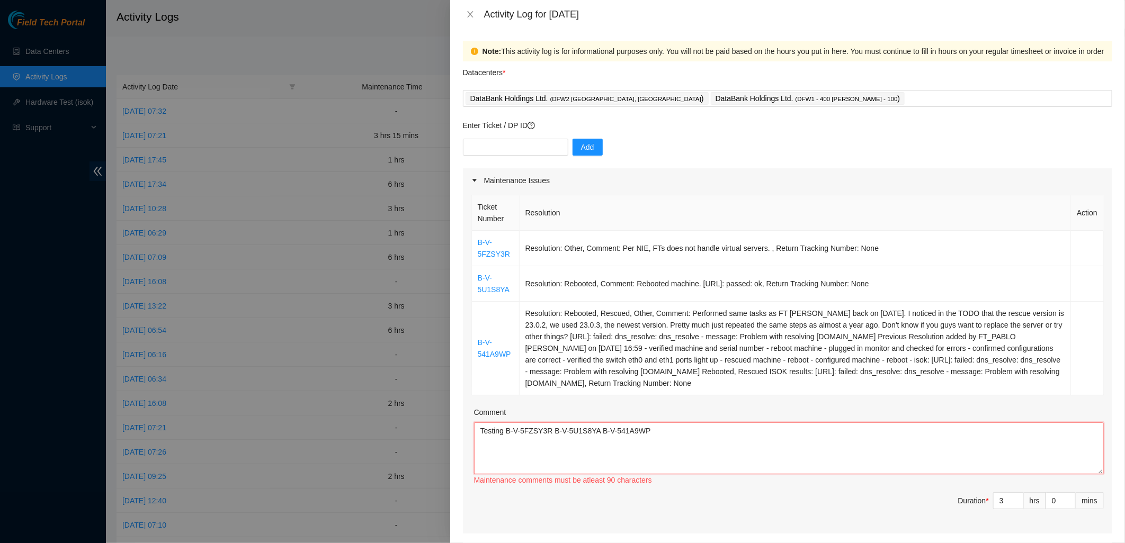
click at [657, 426] on textarea "Testing B-V-5FZSY3R B-V-5U1S8YA B-V-541A9WP" at bounding box center [789, 449] width 630 height 52
paste textarea "Resolution: Other, Comment: Per NIE, FTs does not handle virtual servers. , Ret…"
drag, startPoint x: 930, startPoint y: 281, endPoint x: 525, endPoint y: 281, distance: 405.1
click at [525, 281] on td "Resolution: Rebooted, Comment: Rebooted machine. 72.246.50.150: passed: ok, Ret…" at bounding box center [794, 283] width 551 height 35
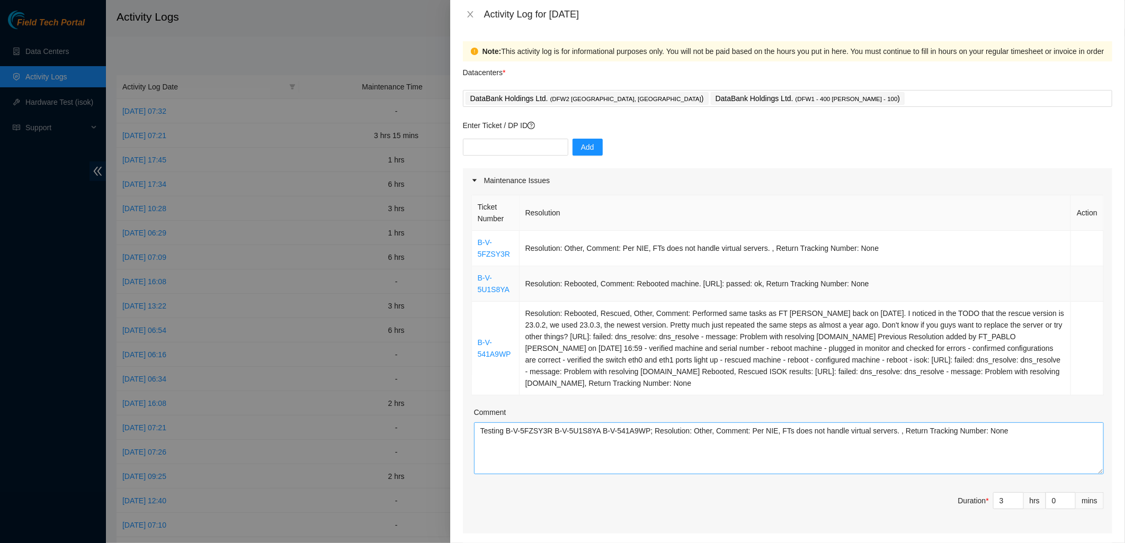
copy td "Resolution: Rebooted, Comment: Rebooted machine. 72.246.50.150: passed: ok, Ret…"
click at [1040, 442] on textarea "Testing B-V-5FZSY3R B-V-5U1S8YA B-V-541A9WP; Resolution: Other, Comment: Per NI…" at bounding box center [789, 449] width 630 height 52
paste textarea "Resolution: Rebooted, Comment: Rebooted machine. 72.246.50.150: passed: ok, Ret…"
drag, startPoint x: 708, startPoint y: 374, endPoint x: 516, endPoint y: 308, distance: 202.8
click at [516, 308] on tr "B-V-541A9WP Resolution: Rebooted, Rescued, Other, Comment: Performed same tasks…" at bounding box center [788, 349] width 632 height 94
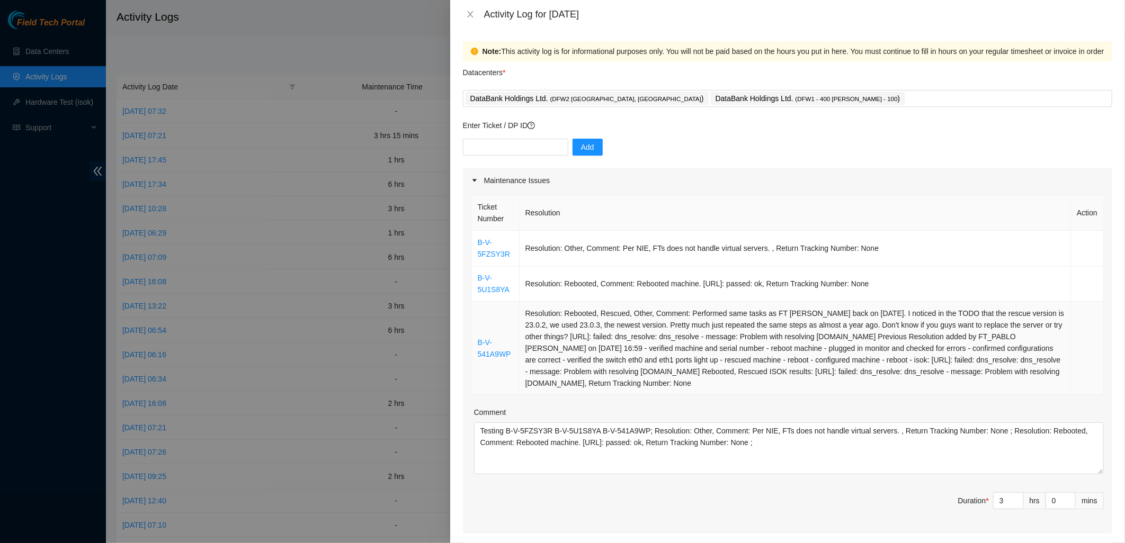
drag, startPoint x: 516, startPoint y: 308, endPoint x: 721, endPoint y: 380, distance: 217.2
click at [721, 380] on td "Resolution: Rebooted, Rescued, Other, Comment: Performed same tasks as FT Pablo…" at bounding box center [794, 349] width 551 height 94
drag, startPoint x: 646, startPoint y: 363, endPoint x: 522, endPoint y: 311, distance: 134.5
click at [522, 311] on td "Resolution: Rebooted, Rescued, Other, Comment: Performed same tasks as FT Pablo…" at bounding box center [794, 349] width 551 height 94
copy td "Resolution: Rebooted, Rescued, Other, Comment: Performed same tasks as FT Pablo…"
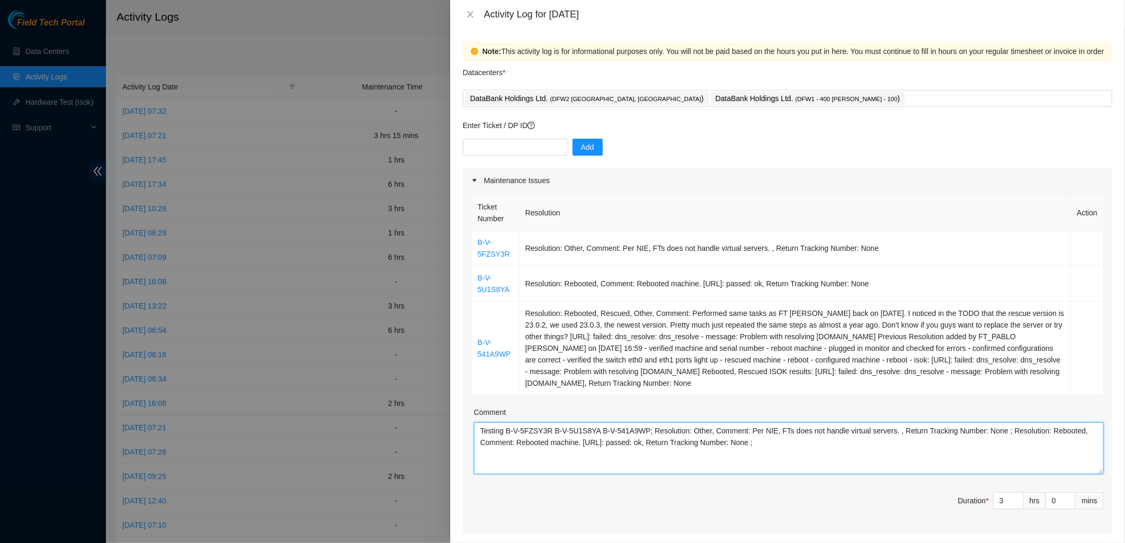
click at [787, 448] on textarea "Testing B-V-5FZSY3R B-V-5U1S8YA B-V-541A9WP; Resolution: Other, Comment: Per NI…" at bounding box center [789, 449] width 630 height 52
paste textarea "Resolution: Rebooted, Rescued, Other, Comment: Performed same tasks as FT Pablo…"
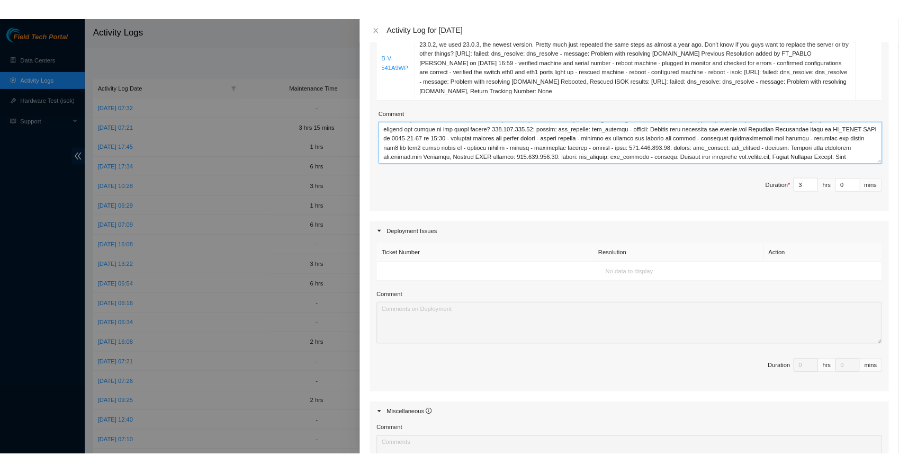
scroll to position [491, 0]
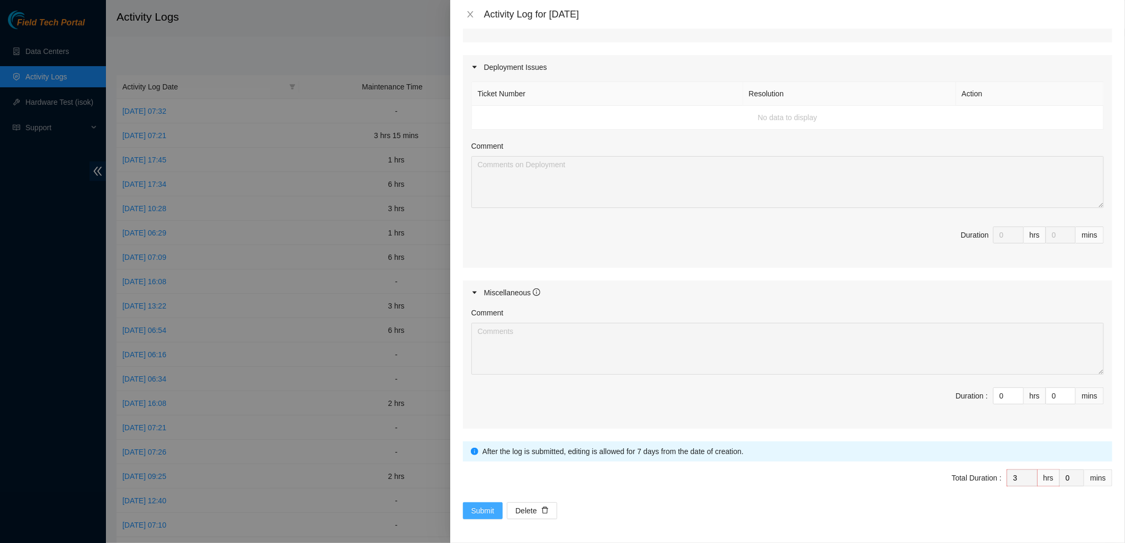
type textarea "Testing B-V-5FZSY3R B-V-5U1S8YA B-V-541A9WP; Resolution: Other, Comment: Per NI…"
click at [477, 509] on span "Submit" at bounding box center [482, 511] width 23 height 12
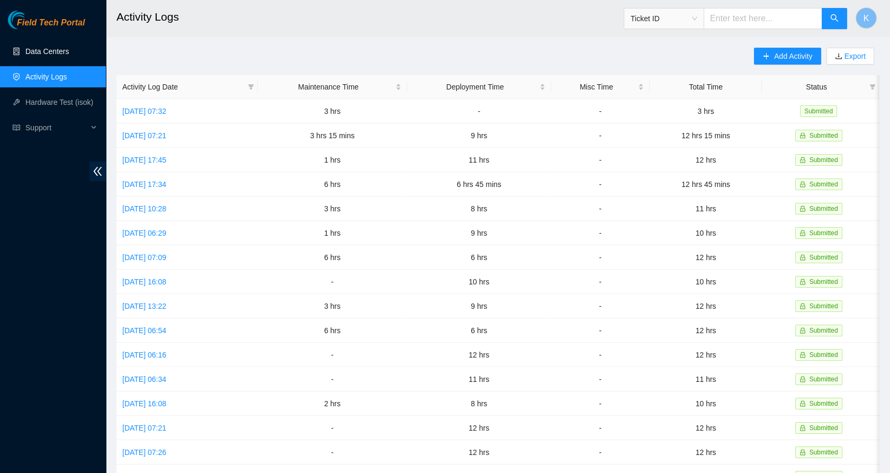
click at [25, 52] on link "Data Centers" at bounding box center [46, 51] width 43 height 8
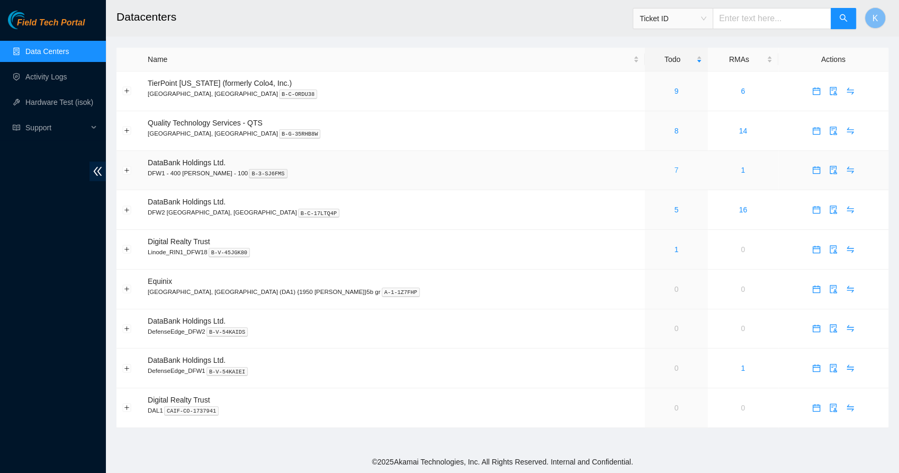
click at [675, 169] on link "7" at bounding box center [677, 170] width 4 height 8
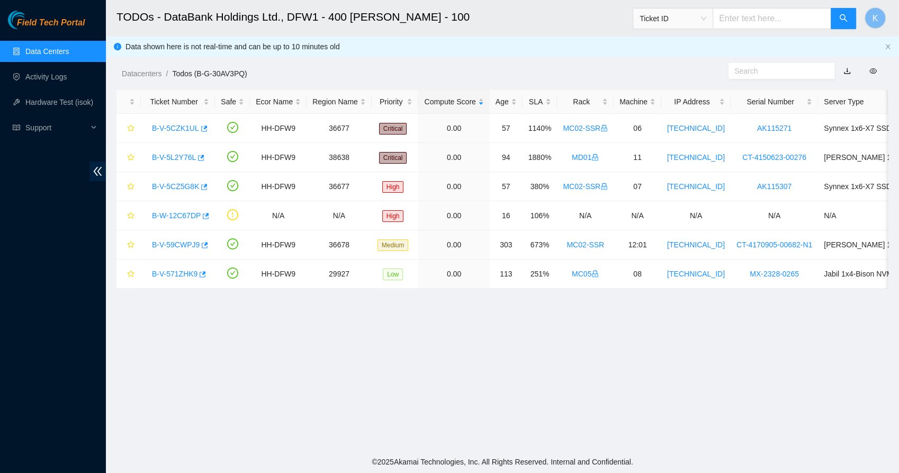
click at [44, 47] on link "Data Centers" at bounding box center [46, 51] width 43 height 8
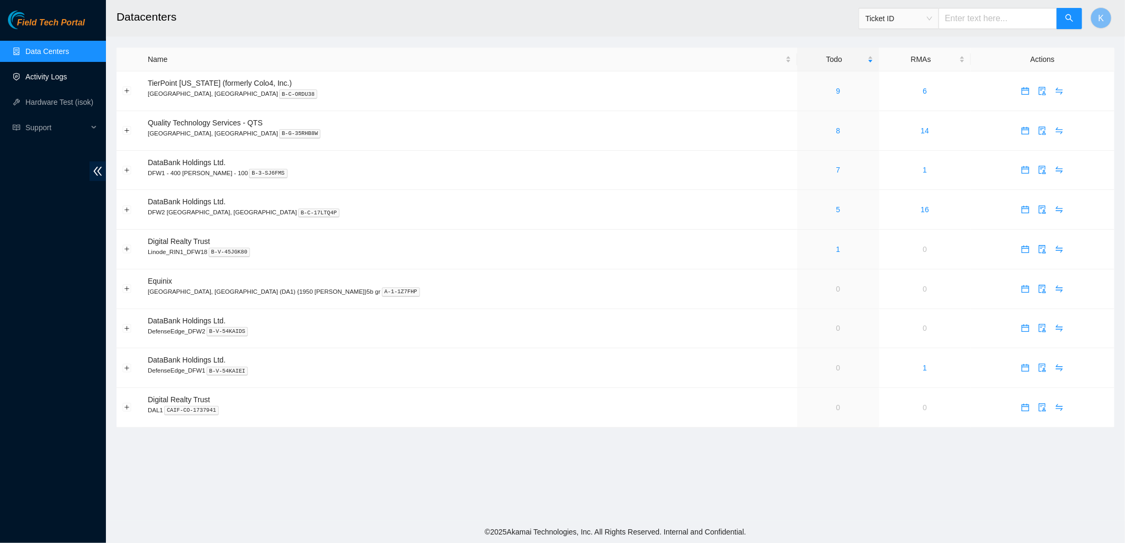
click at [46, 77] on link "Activity Logs" at bounding box center [46, 77] width 42 height 8
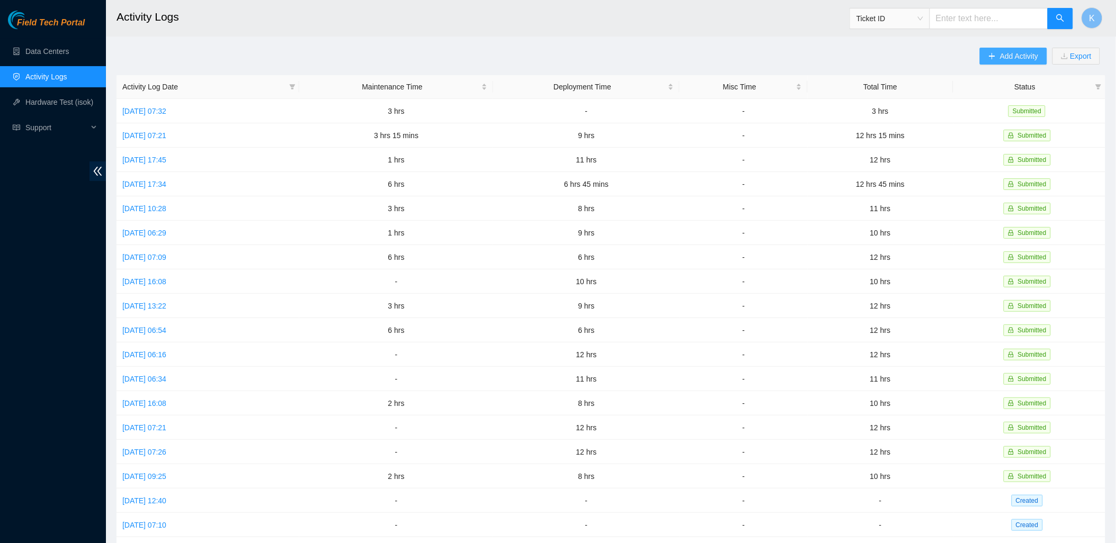
click at [1008, 53] on span "Add Activity" at bounding box center [1019, 56] width 38 height 12
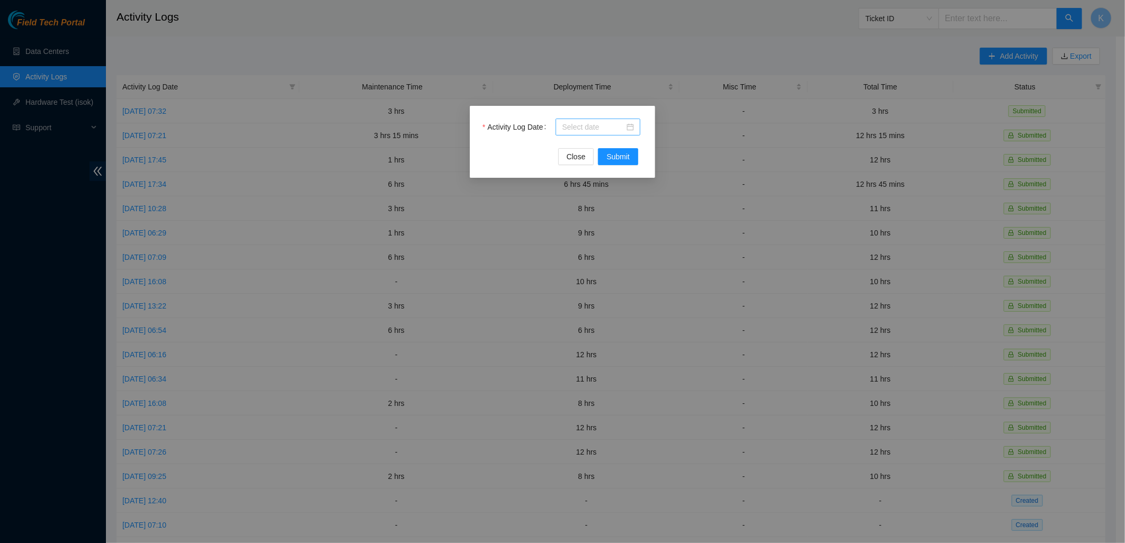
click at [632, 122] on div at bounding box center [598, 127] width 72 height 12
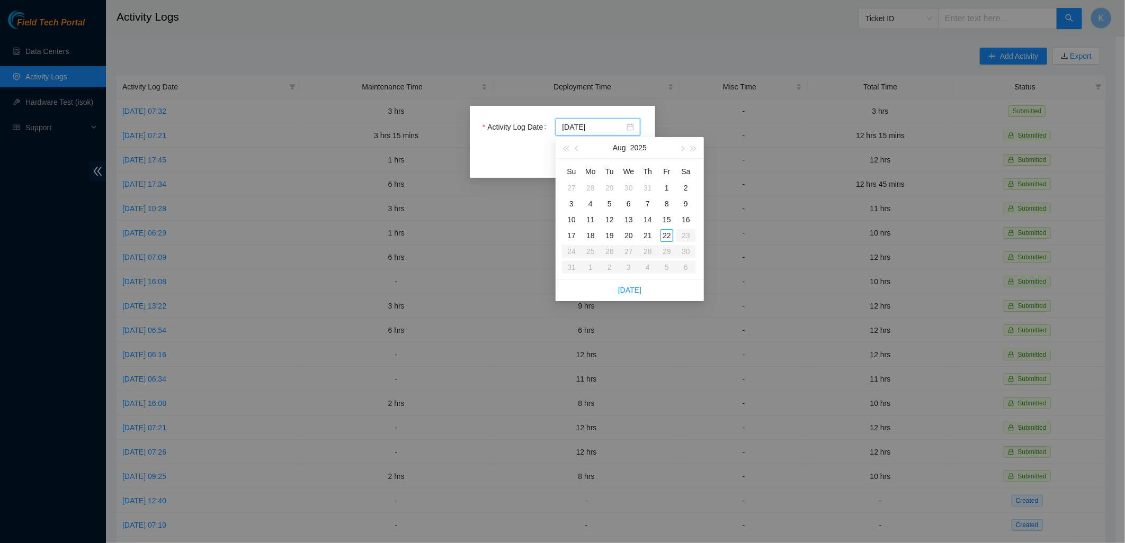
type input "2025-08-21"
type input "2025-08-15"
click at [665, 220] on div "15" at bounding box center [666, 219] width 13 height 13
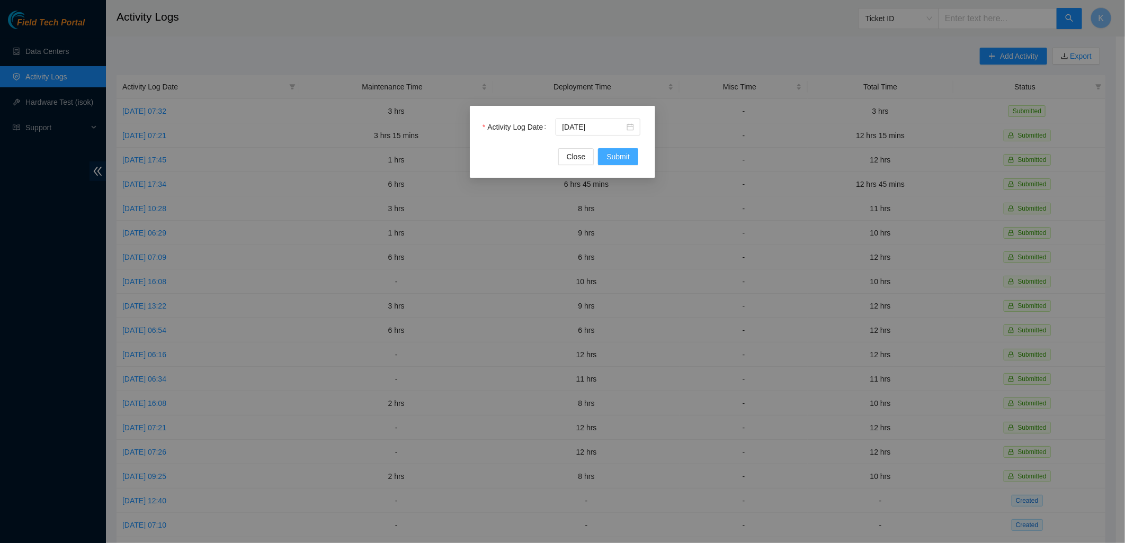
click at [628, 155] on span "Submit" at bounding box center [617, 157] width 23 height 12
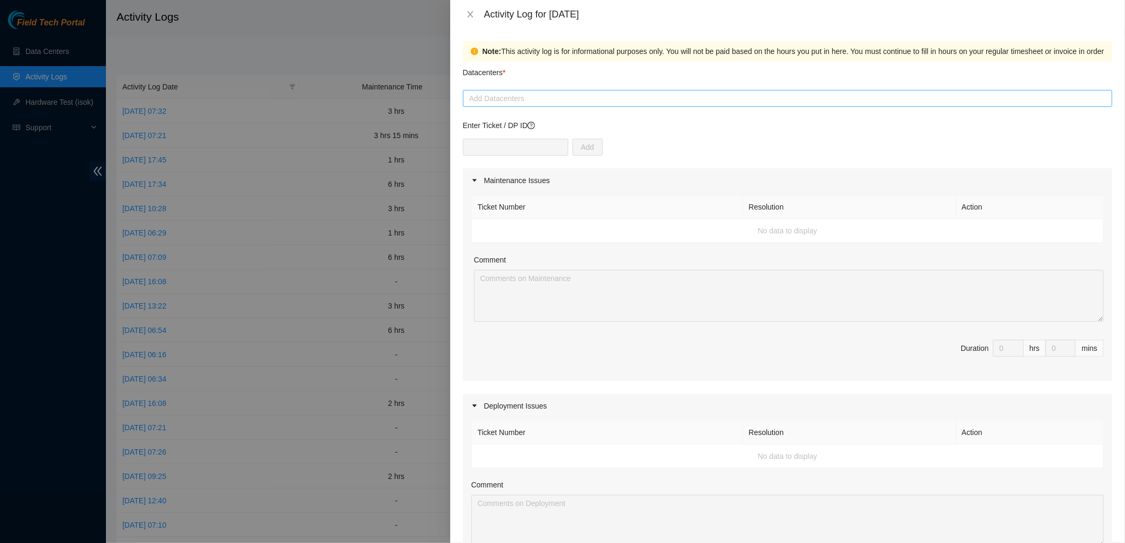
click at [513, 92] on div at bounding box center [787, 98] width 644 height 13
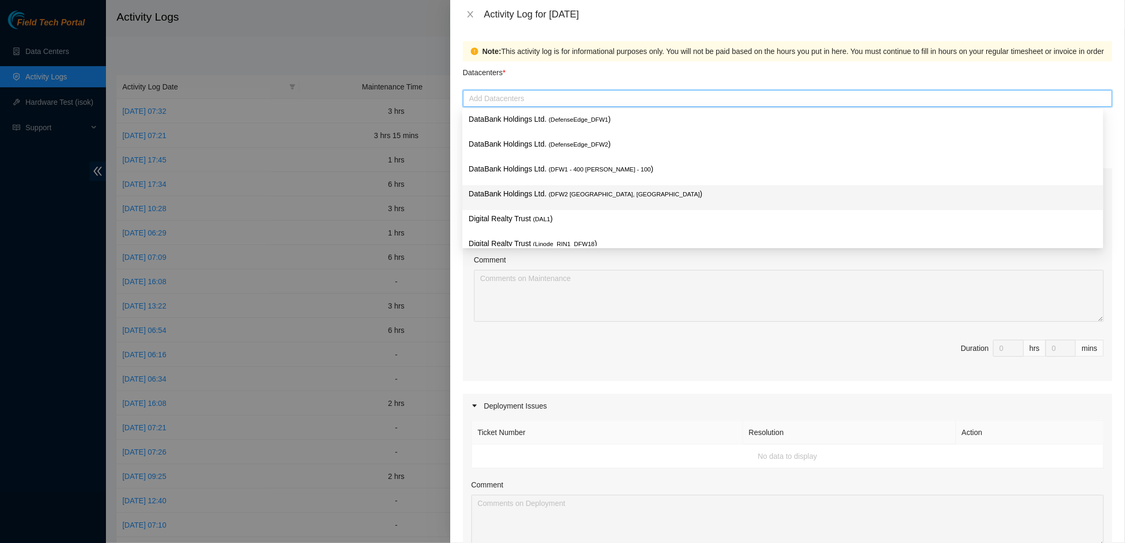
click at [523, 189] on p "DataBank Holdings Ltd. ( DFW2 Richardson, TX )" at bounding box center [783, 194] width 628 height 12
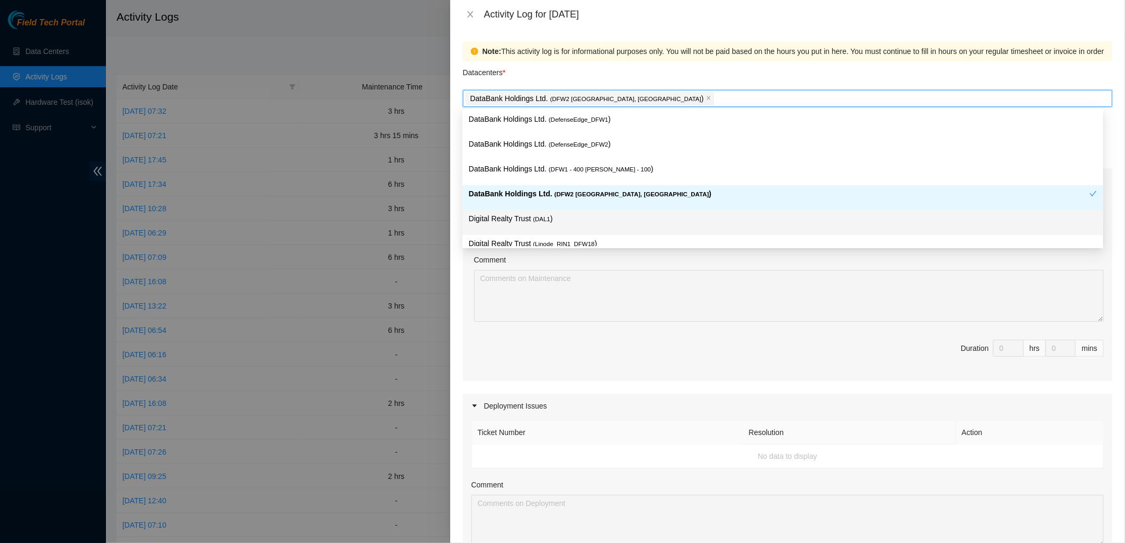
click at [558, 332] on div "Ticket Number Resolution Action No data to display Comment Duration 0 hrs 0 mins" at bounding box center [787, 287] width 649 height 189
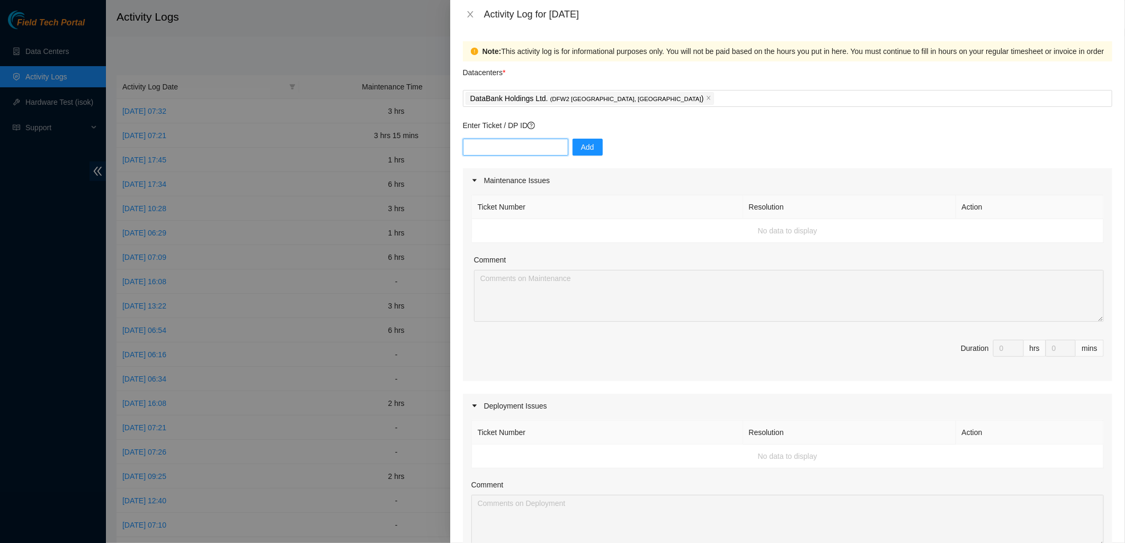
click at [529, 149] on input "text" at bounding box center [515, 147] width 105 height 17
paste input "B-V-5TTHL5G"
type input "B-V-5TTHL5G"
click at [581, 145] on span "Add" at bounding box center [587, 147] width 13 height 12
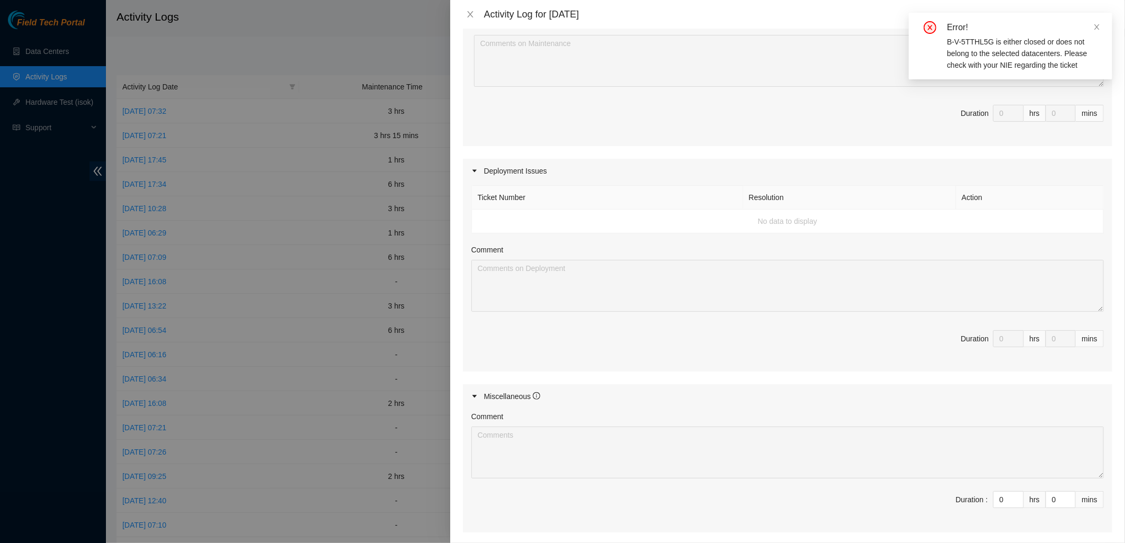
scroll to position [339, 0]
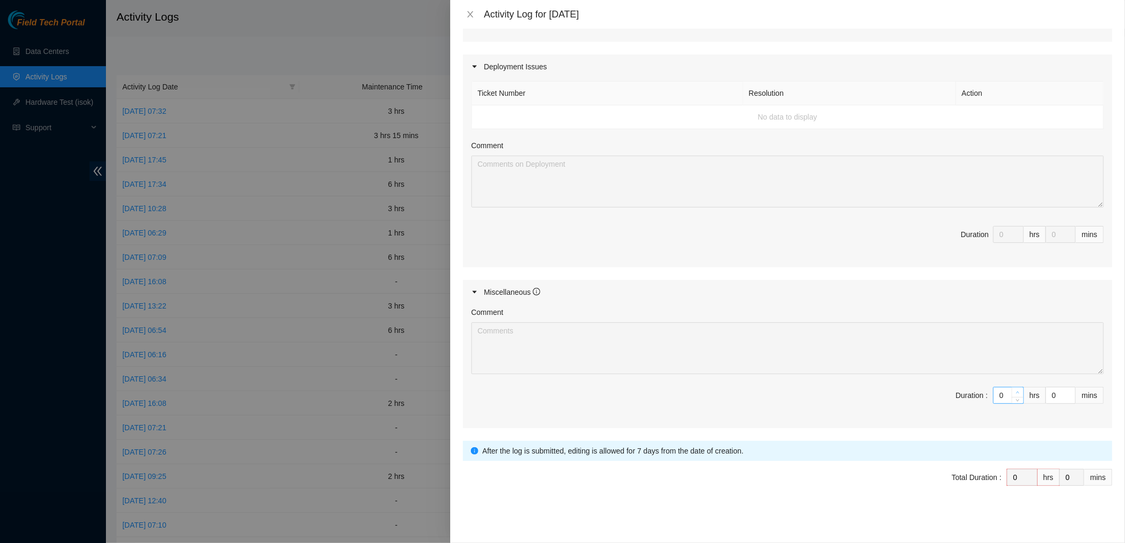
type input "1"
click at [1016, 391] on icon "up" at bounding box center [1018, 393] width 4 height 4
type input "2"
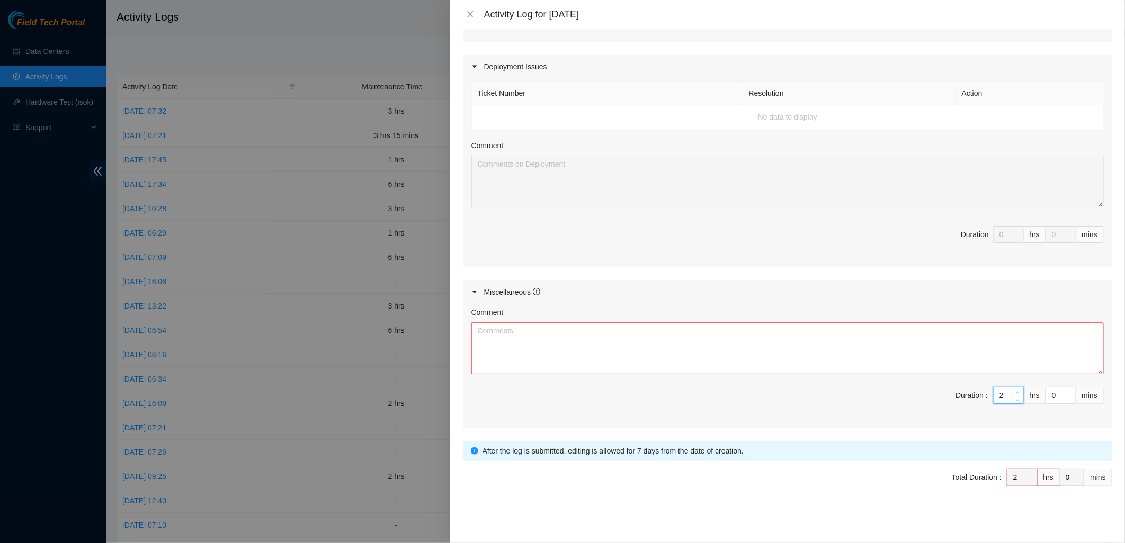
click at [1016, 391] on icon "up" at bounding box center [1018, 393] width 4 height 4
type input "3"
click at [1016, 391] on icon "up" at bounding box center [1018, 393] width 4 height 4
type input "4"
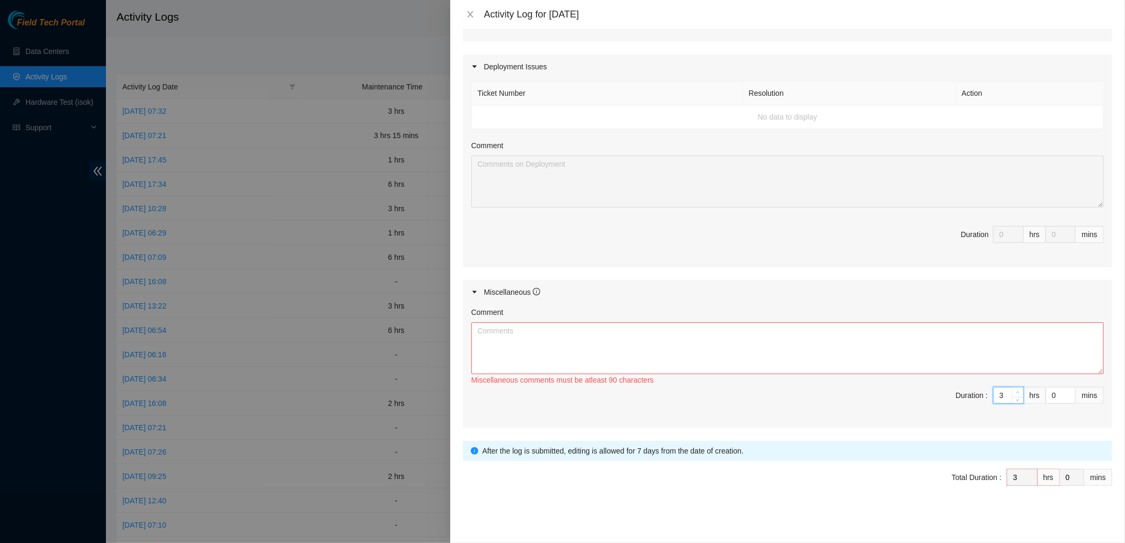
type input "4"
click at [1016, 391] on icon "up" at bounding box center [1018, 393] width 4 height 4
type input "5"
click at [1016, 391] on icon "up" at bounding box center [1018, 393] width 4 height 4
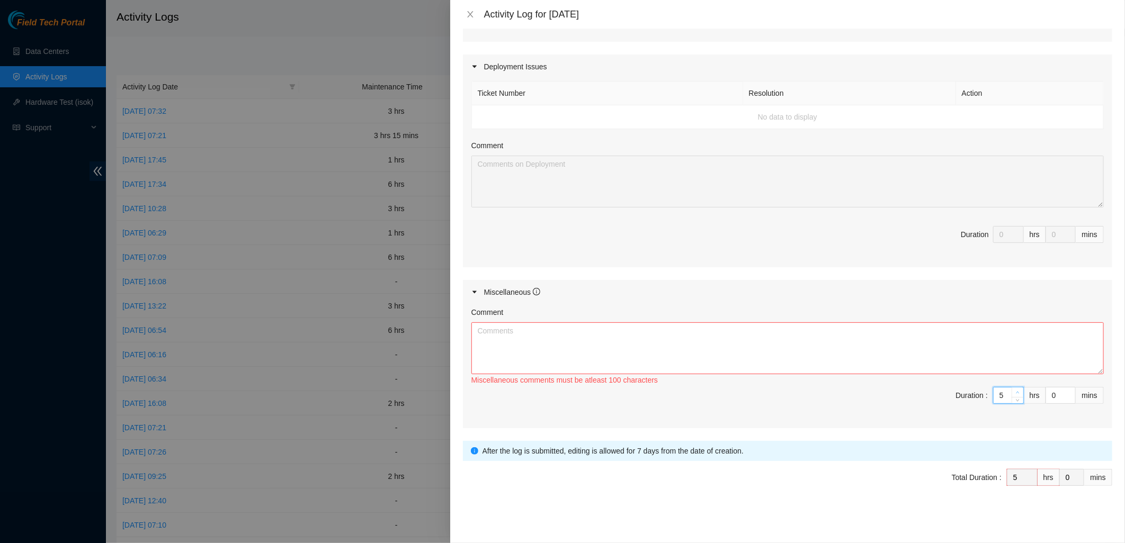
type input "6"
click at [1016, 391] on icon "up" at bounding box center [1018, 393] width 4 height 4
type input "7"
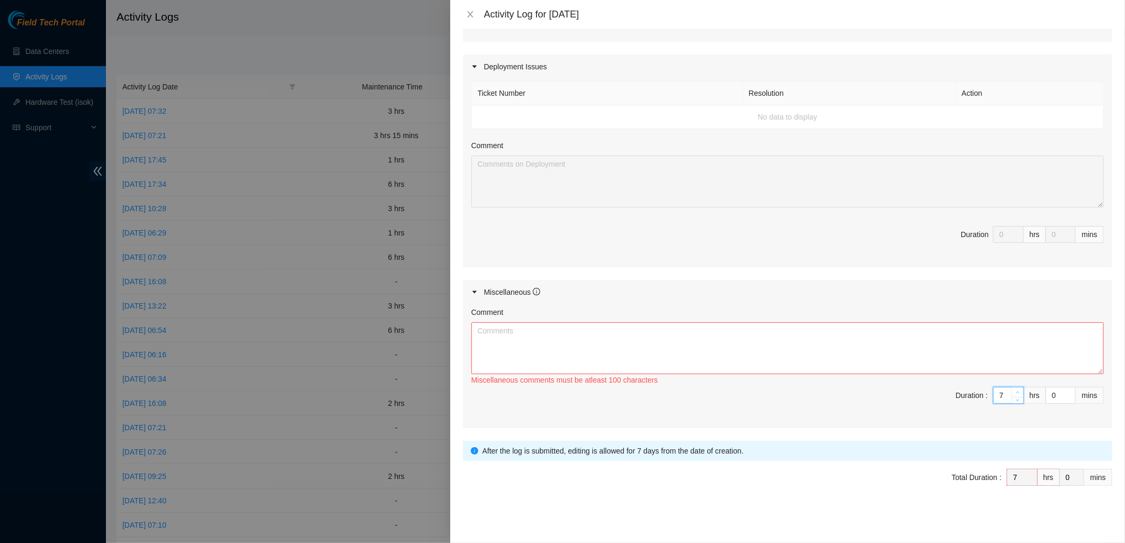
click at [1016, 391] on icon "up" at bounding box center [1018, 393] width 4 height 4
type input "8"
click at [1016, 391] on icon "up" at bounding box center [1018, 393] width 4 height 4
type input "9"
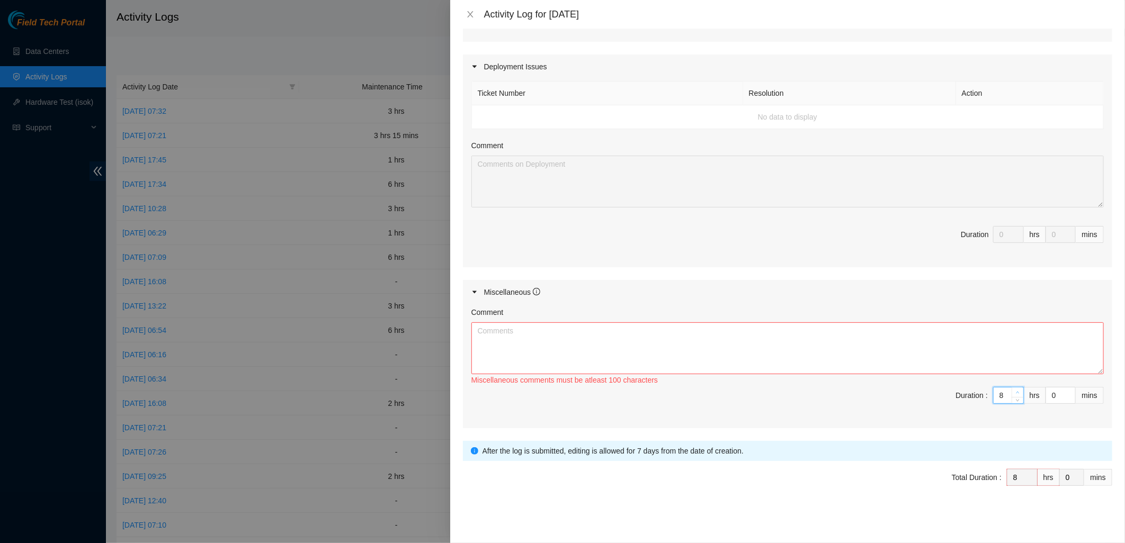
type input "9"
click at [1016, 391] on icon "up" at bounding box center [1018, 393] width 4 height 4
type input "10"
click at [1016, 391] on icon "up" at bounding box center [1018, 393] width 4 height 4
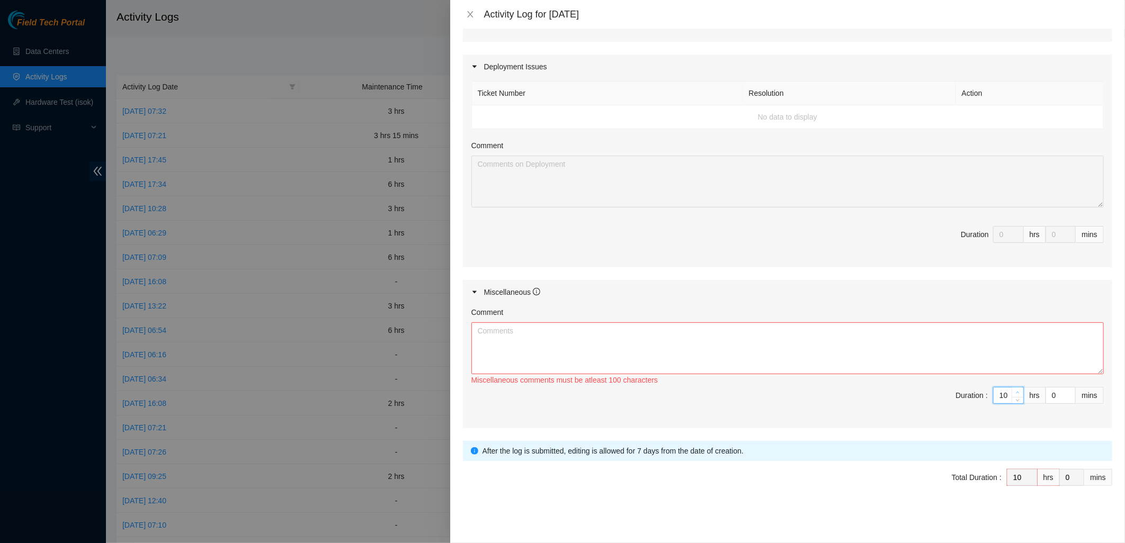
type input "11"
click at [1016, 391] on icon "up" at bounding box center [1018, 393] width 4 height 4
type input "12"
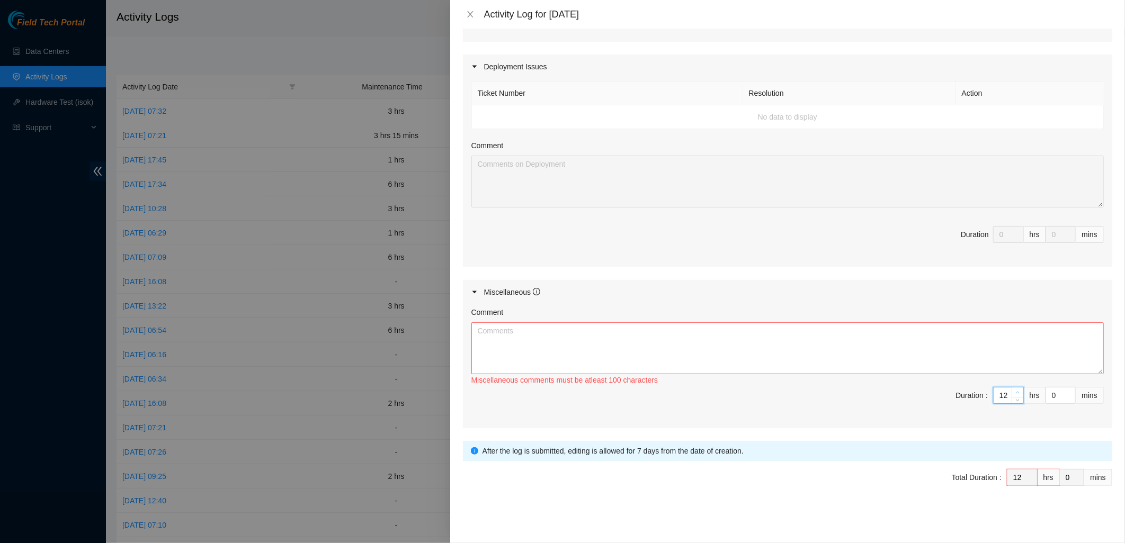
click at [1016, 391] on icon "up" at bounding box center [1018, 393] width 4 height 4
click at [938, 361] on textarea "Comment" at bounding box center [787, 348] width 632 height 52
click at [522, 361] on textarea "Comment" at bounding box center [787, 348] width 632 height 52
paste textarea "B-V-5TTHL5G Resolution: Other, Comment: Connected BE switch to my laptop. Using…"
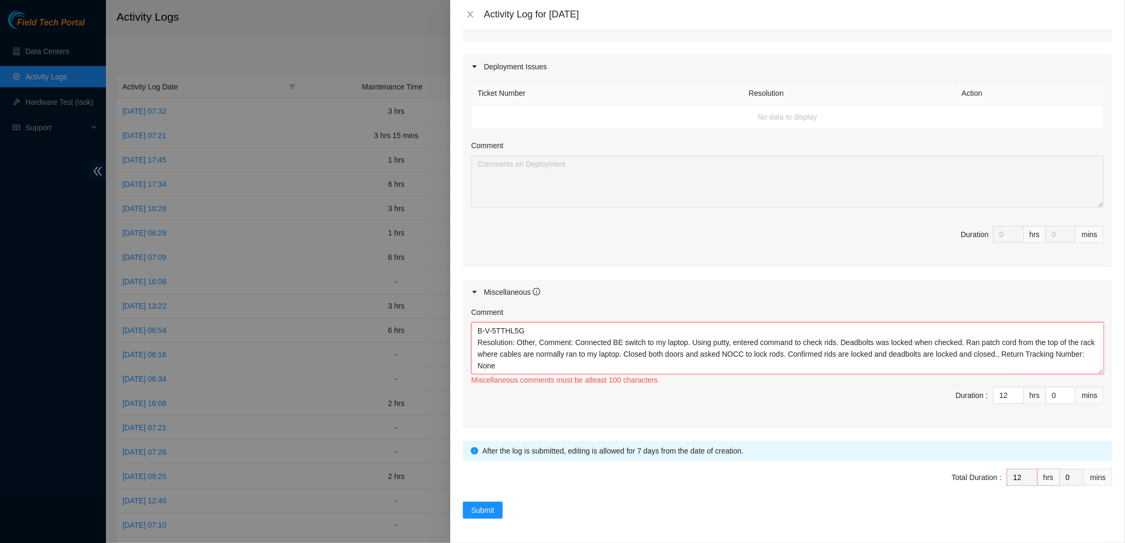
scroll to position [194, 0]
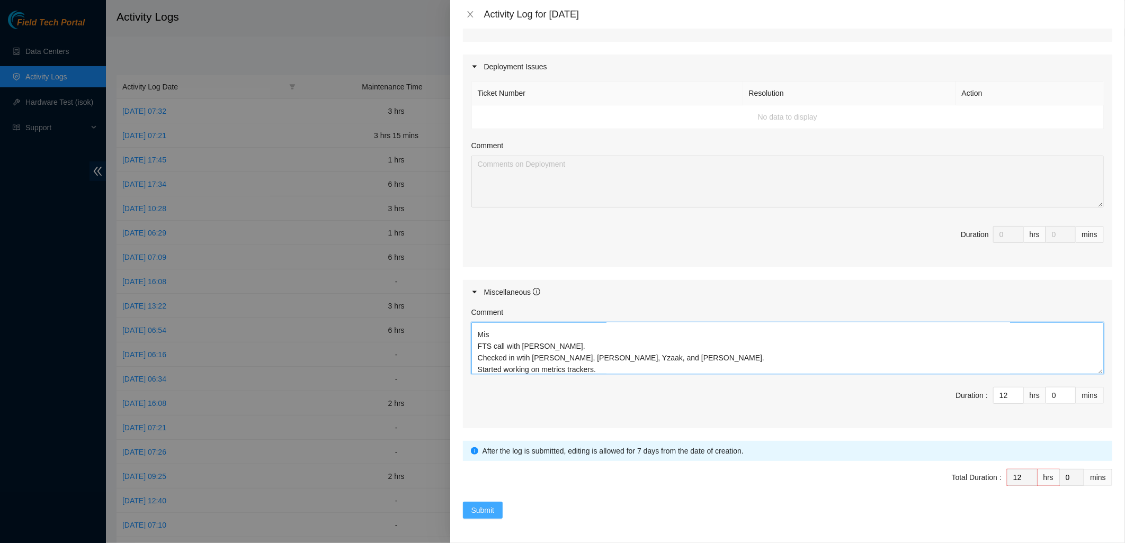
type textarea "B-V-5TTHL5G Resolution: Other, Comment: Connected BE switch to my laptop. Using…"
click at [475, 508] on span "Submit" at bounding box center [482, 511] width 23 height 12
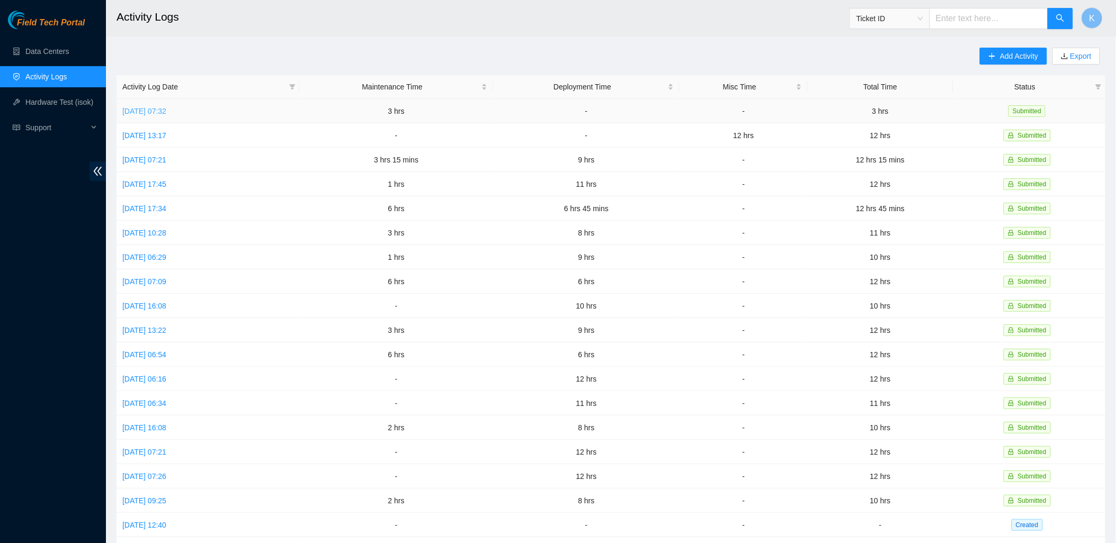
click at [149, 107] on link "Mon, 18 Aug 2025 07:32" at bounding box center [144, 111] width 44 height 8
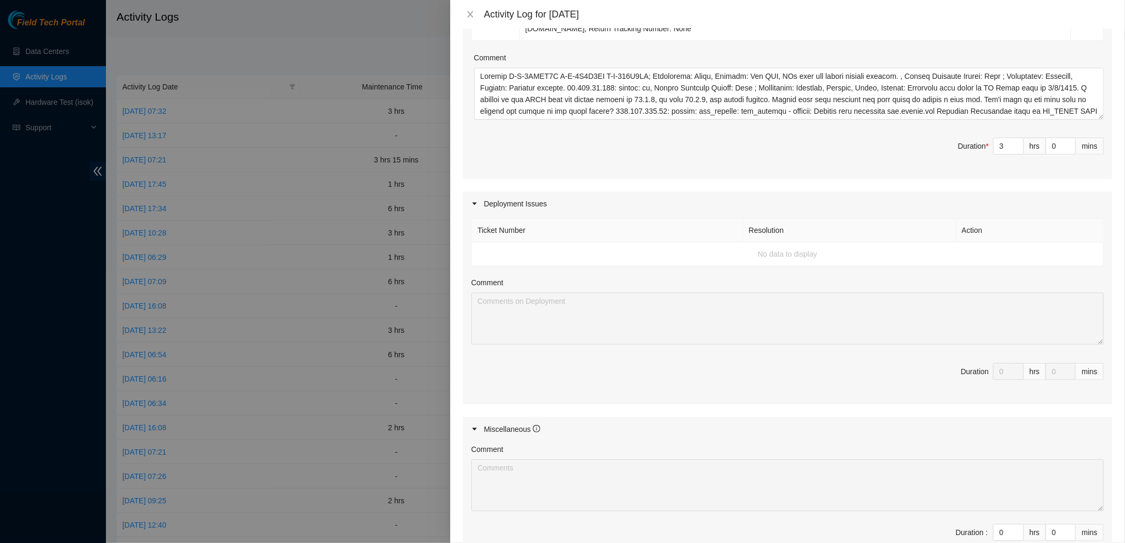
scroll to position [470, 0]
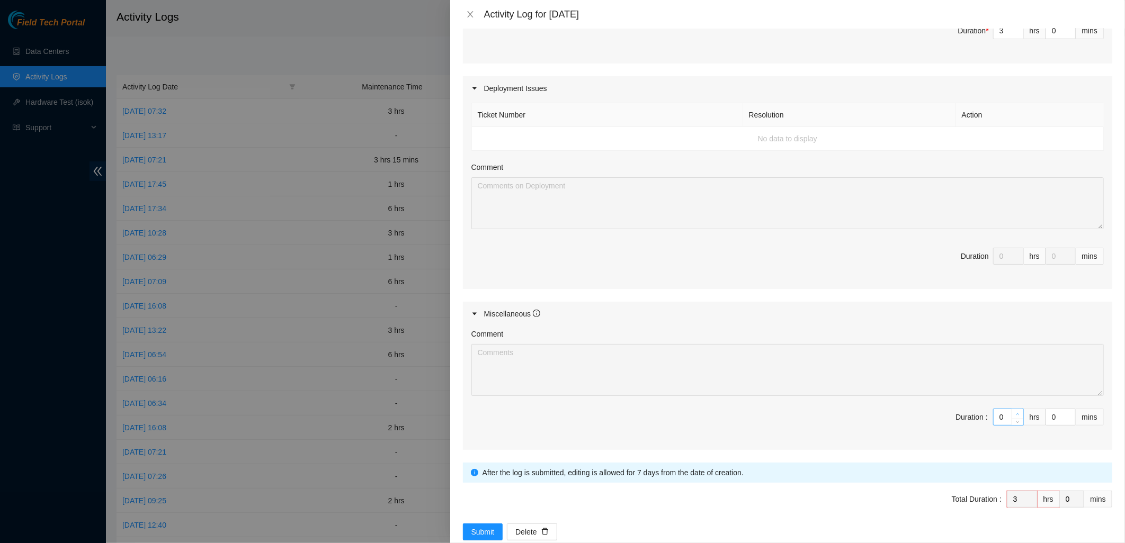
type input "1"
type input "4"
click at [1011, 413] on span "Increase Value" at bounding box center [1017, 414] width 12 height 10
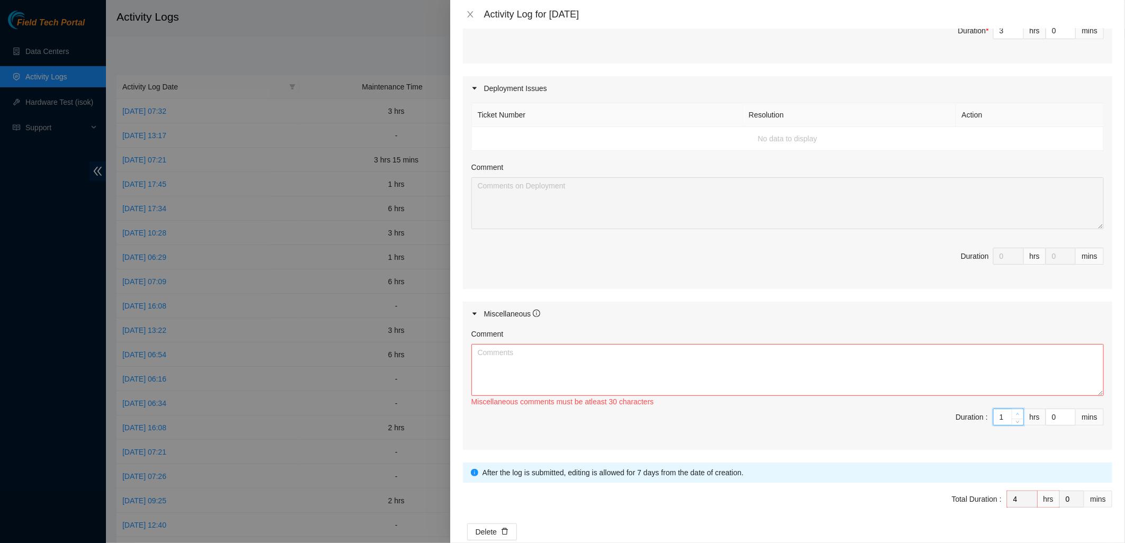
type input "2"
type input "5"
click at [1011, 413] on span "Increase Value" at bounding box center [1017, 414] width 12 height 10
type input "3"
type input "6"
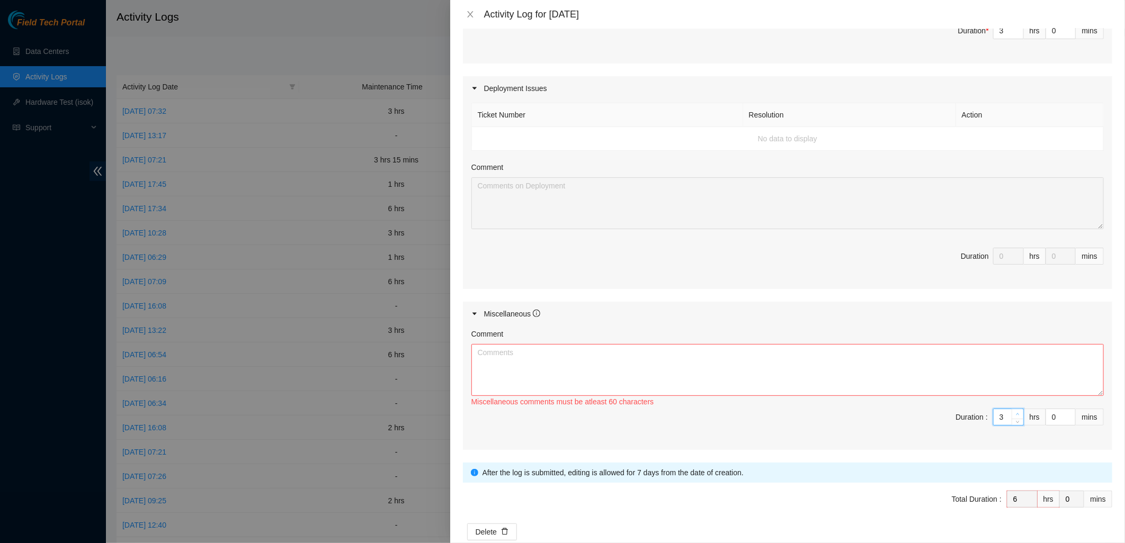
click at [1011, 413] on span "Increase Value" at bounding box center [1017, 414] width 12 height 10
type input "4"
type input "7"
click at [1011, 413] on span "Increase Value" at bounding box center [1017, 414] width 12 height 10
type input "5"
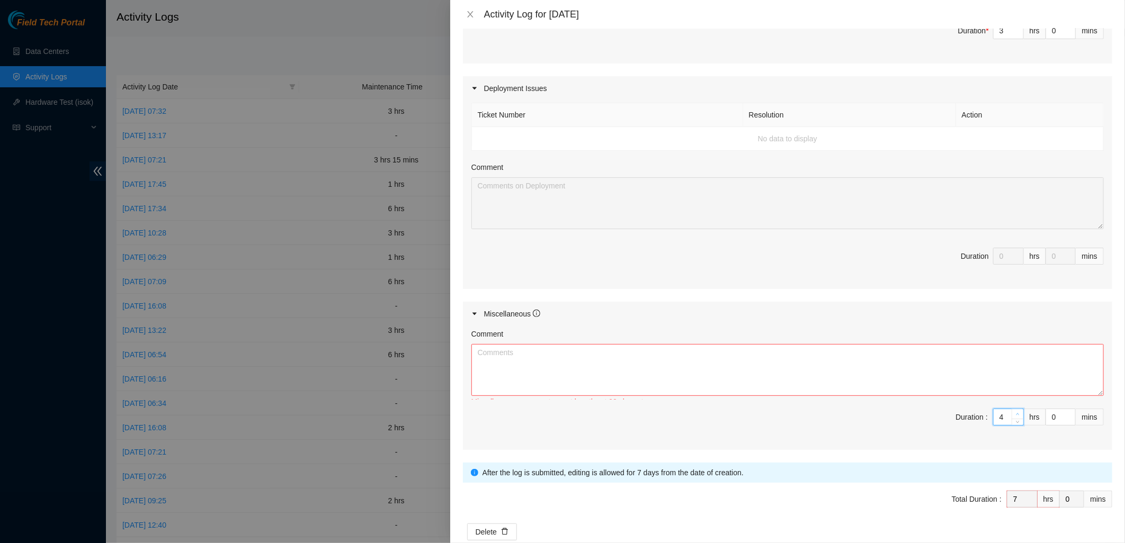
type input "8"
click at [1011, 413] on span "Increase Value" at bounding box center [1017, 414] width 12 height 10
type input "6"
type input "9"
click at [1011, 413] on span "Increase Value" at bounding box center [1017, 414] width 12 height 10
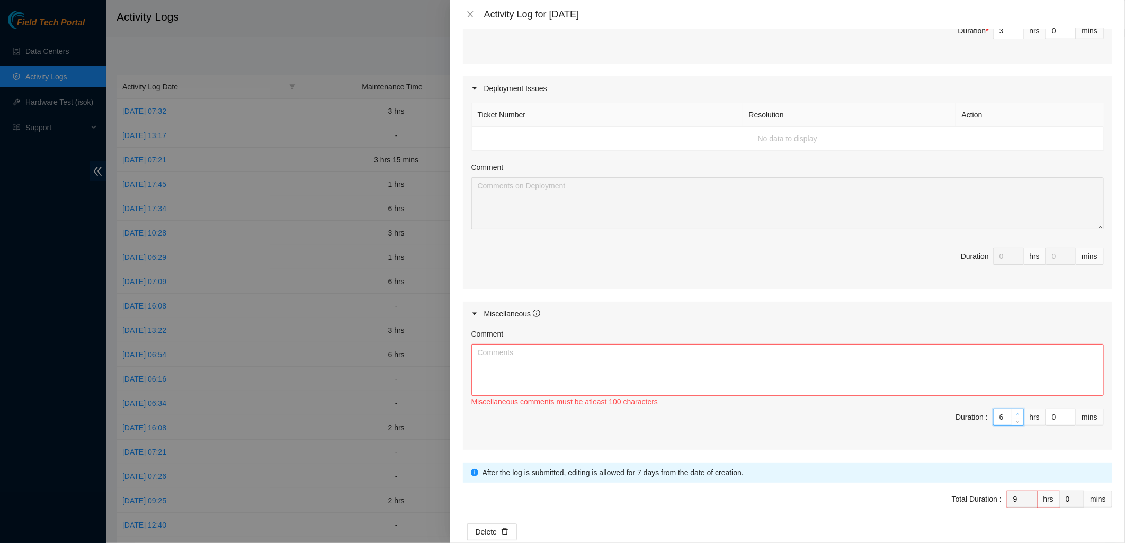
type input "7"
type input "10"
click at [1011, 413] on span "Increase Value" at bounding box center [1017, 414] width 12 height 10
type input "8"
type input "11"
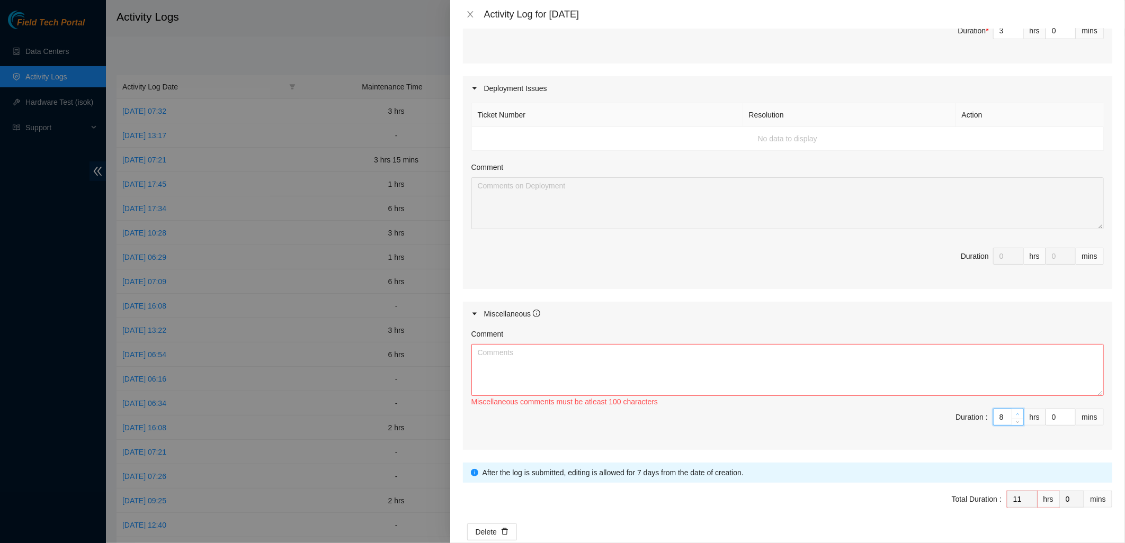
click at [1011, 413] on span "Increase Value" at bounding box center [1017, 414] width 12 height 10
click at [739, 356] on textarea "Comment" at bounding box center [787, 370] width 632 height 52
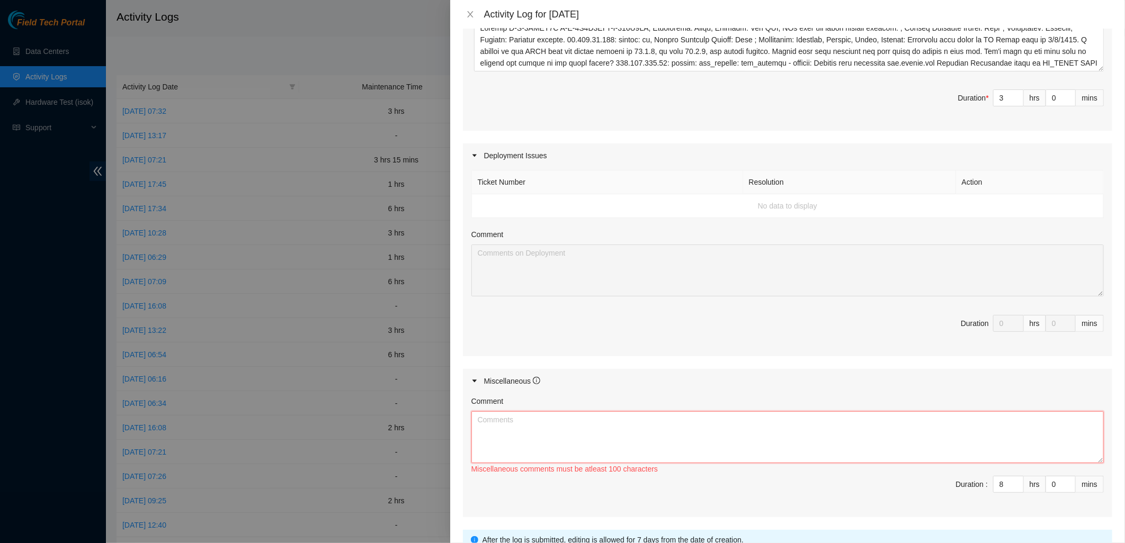
scroll to position [491, 0]
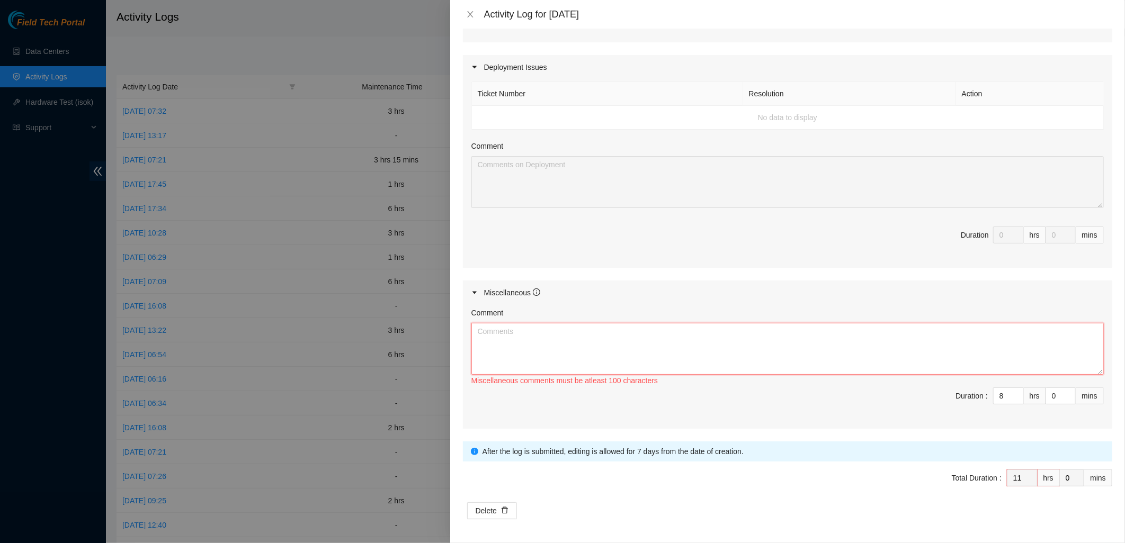
click at [544, 341] on textarea "Comment" at bounding box center [787, 349] width 632 height 52
click at [547, 342] on textarea "1-1 with Pablo. Check ins with Matias via Webex." at bounding box center [787, 349] width 632 height 52
click at [632, 343] on textarea "1-1 with Pablo. Check ins with Matias, Yzaak via Webex." at bounding box center [787, 349] width 632 height 52
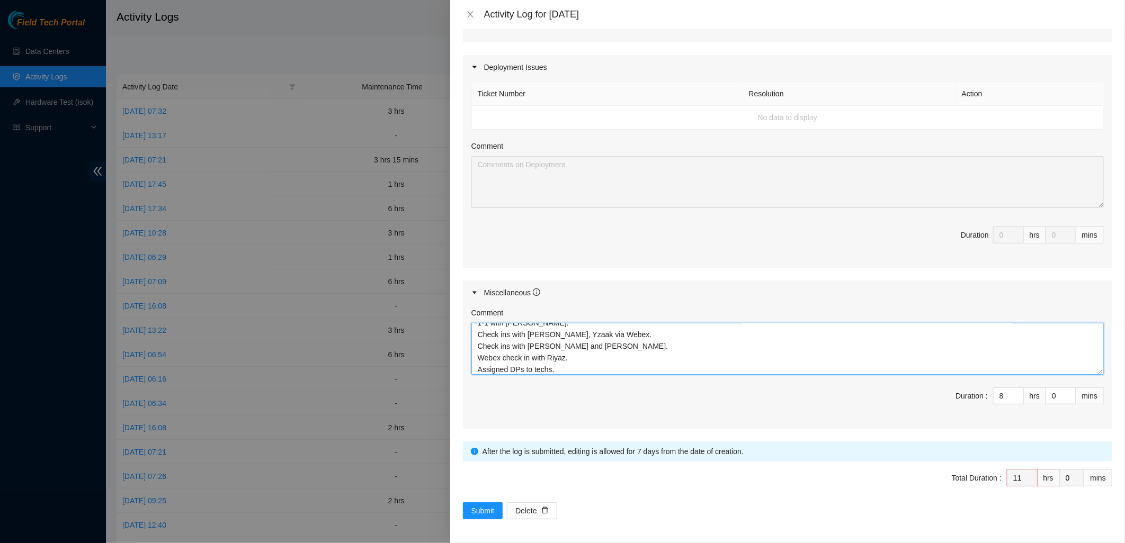
type textarea "1-1 with Pablo. Check ins with Matias, Yzaak via Webex. Check ins with Pauly an…"
click at [517, 408] on span "Duration : 8 hrs 0 mins" at bounding box center [787, 403] width 632 height 30
click at [475, 511] on span "Submit" at bounding box center [482, 511] width 23 height 12
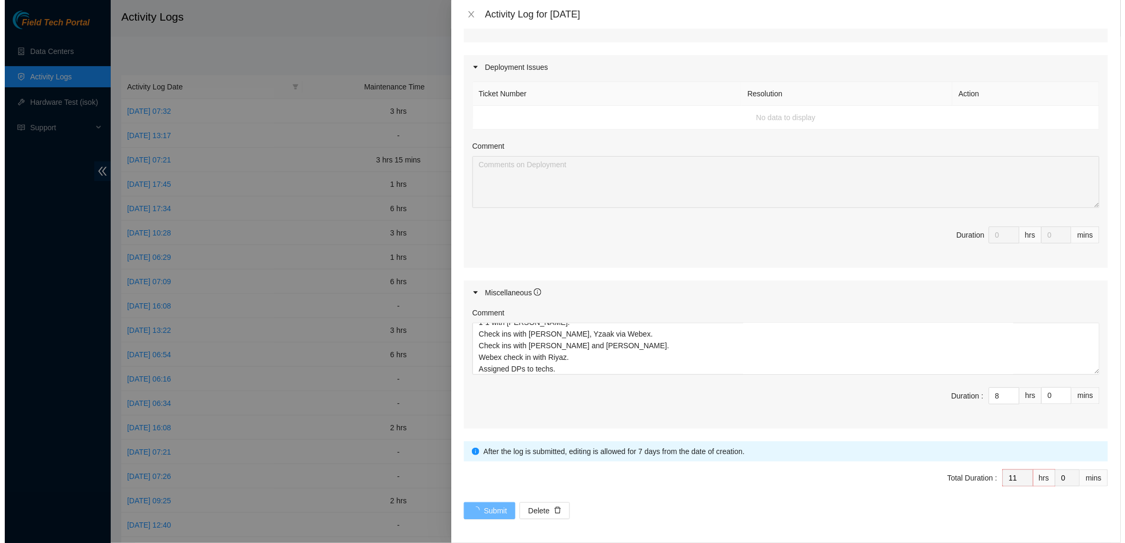
scroll to position [0, 0]
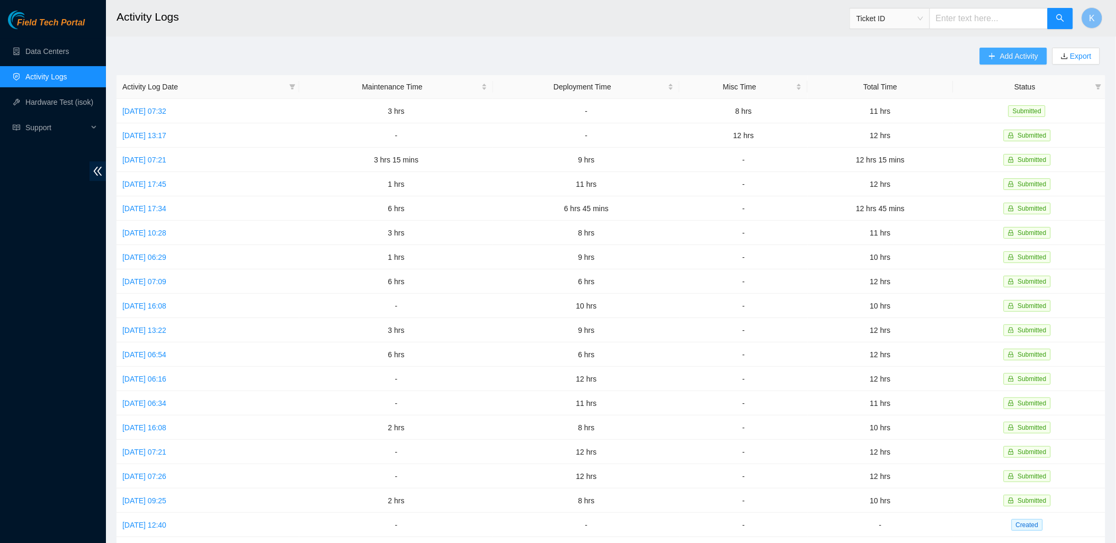
click at [995, 56] on button "Add Activity" at bounding box center [1013, 56] width 67 height 17
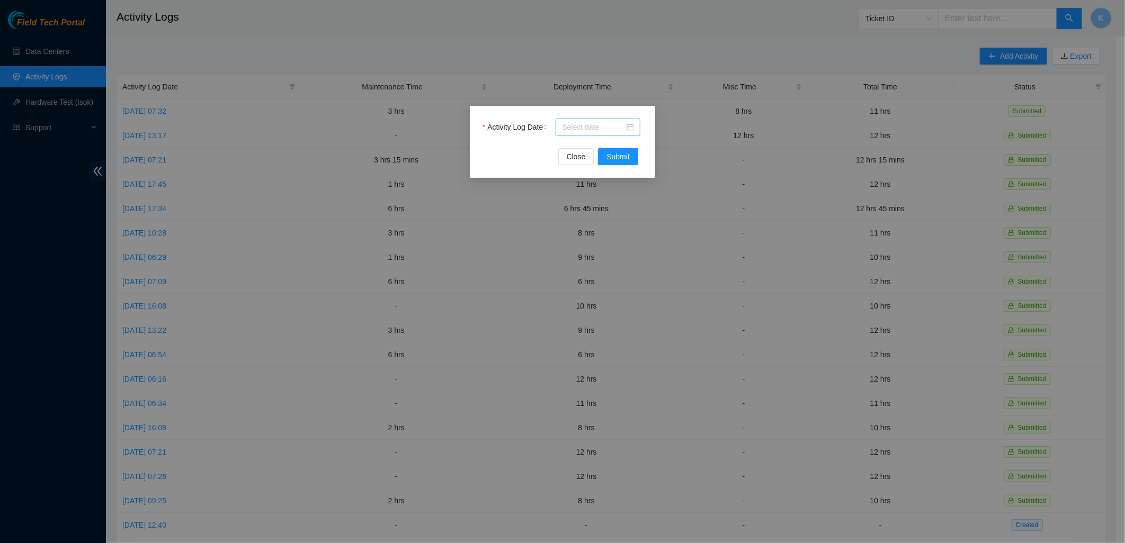
click at [630, 124] on div at bounding box center [598, 127] width 72 height 12
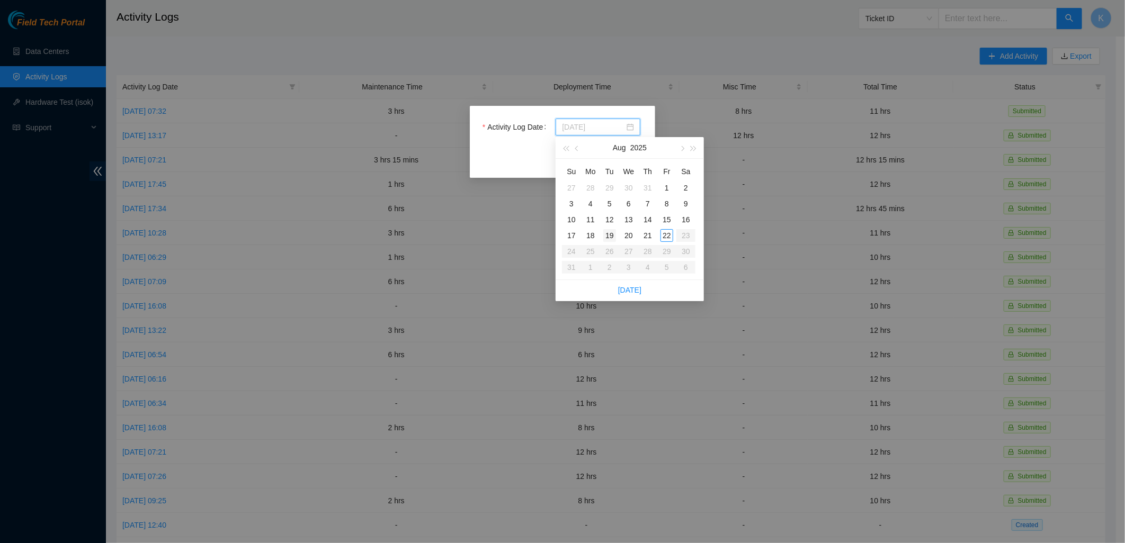
type input "2025-08-19"
click at [610, 238] on div "19" at bounding box center [609, 235] width 13 height 13
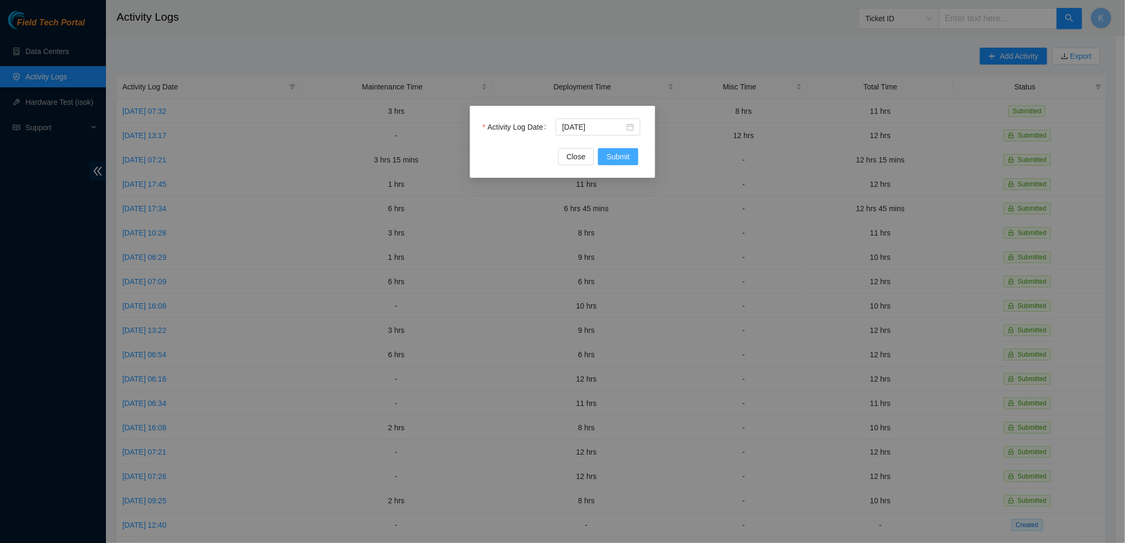
click at [625, 160] on span "Submit" at bounding box center [617, 157] width 23 height 12
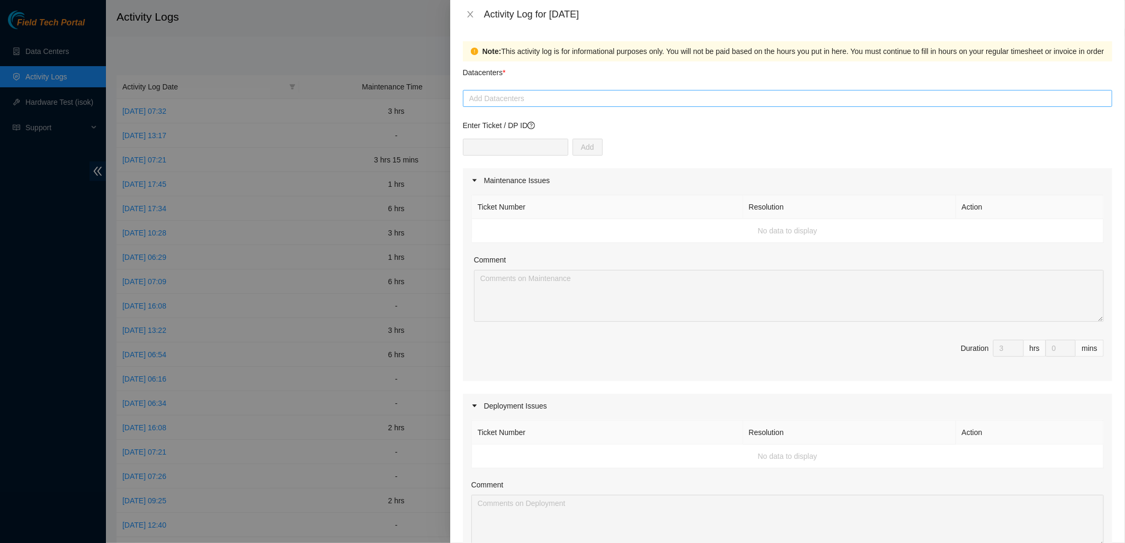
click at [536, 102] on div at bounding box center [787, 98] width 644 height 13
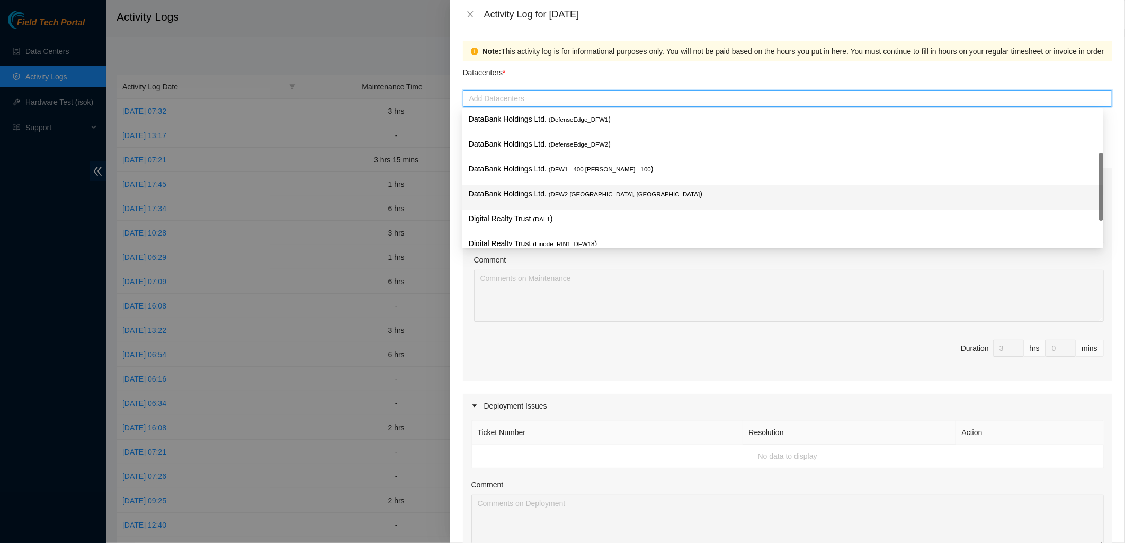
scroll to position [59, 0]
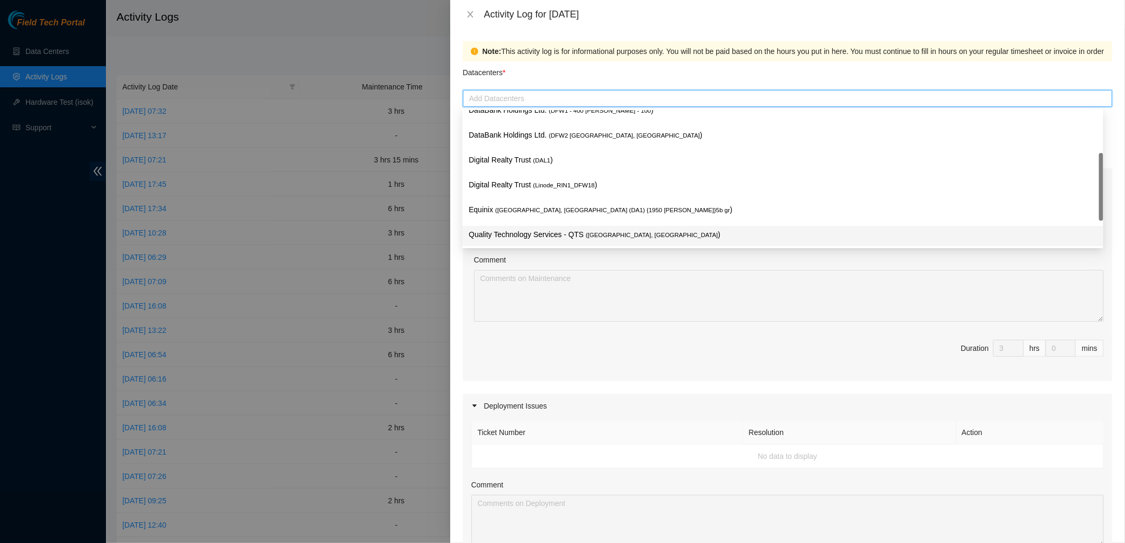
click at [505, 239] on p "Quality Technology Services - QTS ( Irving, TX )" at bounding box center [783, 235] width 628 height 12
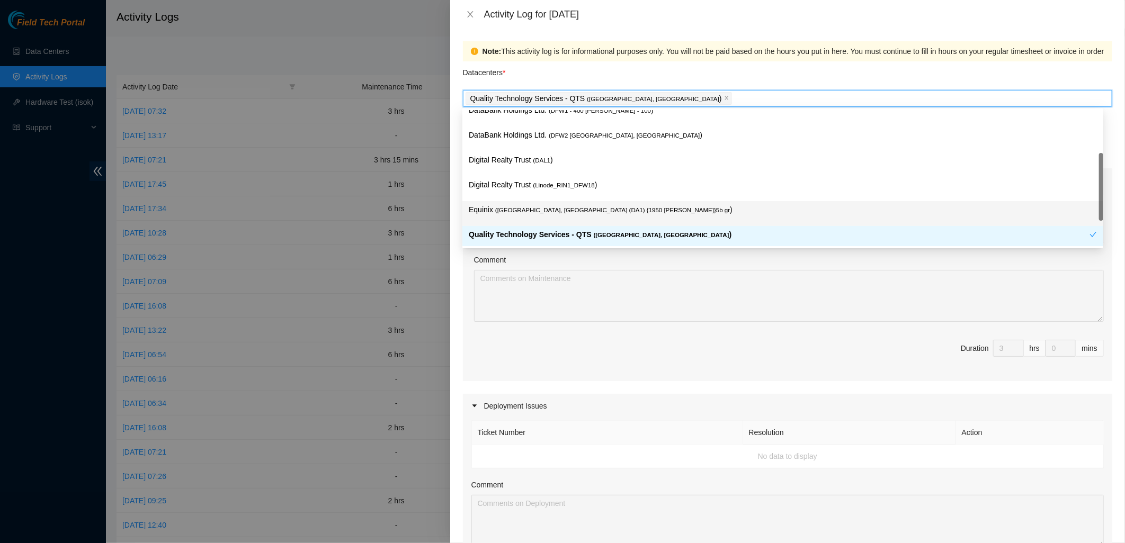
scroll to position [0, 0]
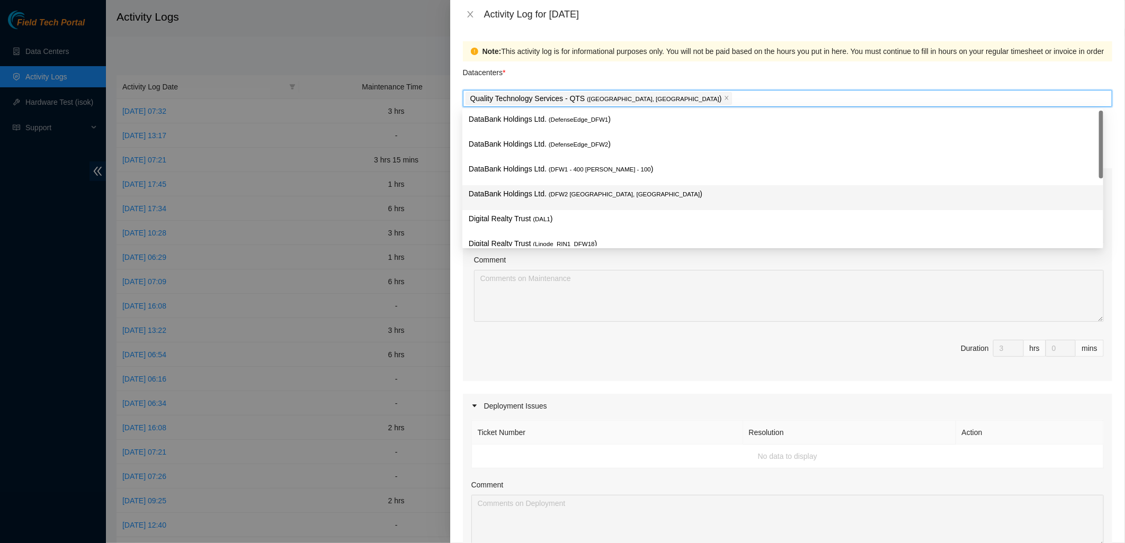
click at [510, 193] on p "DataBank Holdings Ltd. ( DFW2 Richardson, TX )" at bounding box center [783, 194] width 628 height 12
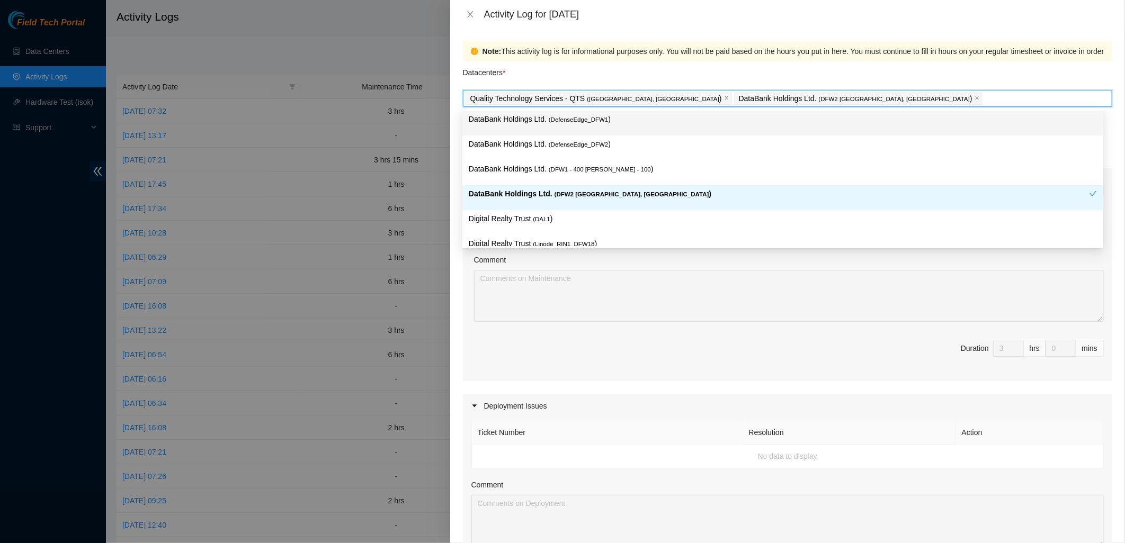
click at [578, 59] on div "Note: This activity log is for informational purposes only. You will not be pai…" at bounding box center [787, 51] width 649 height 20
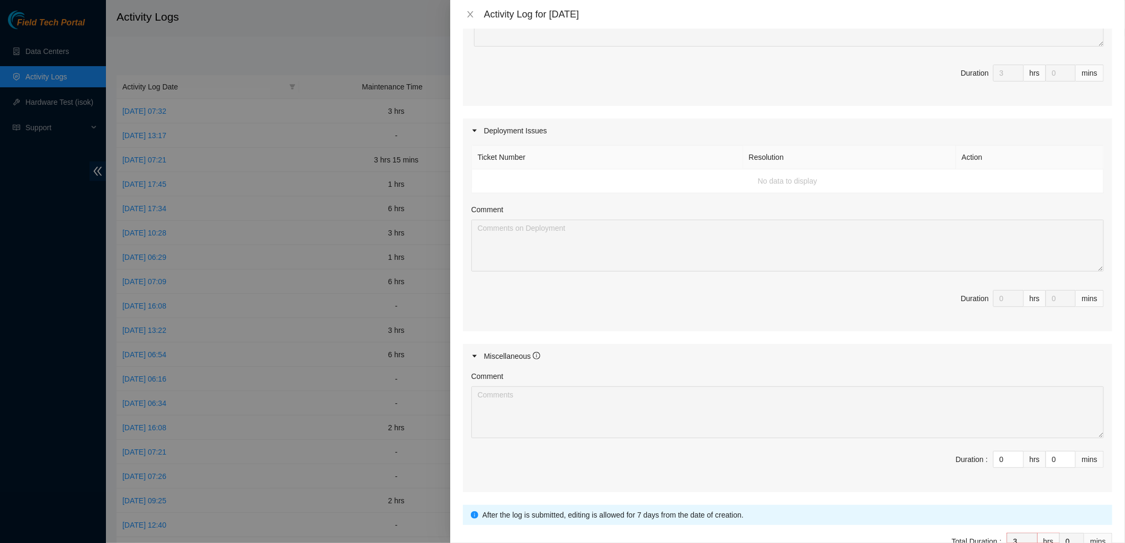
scroll to position [339, 0]
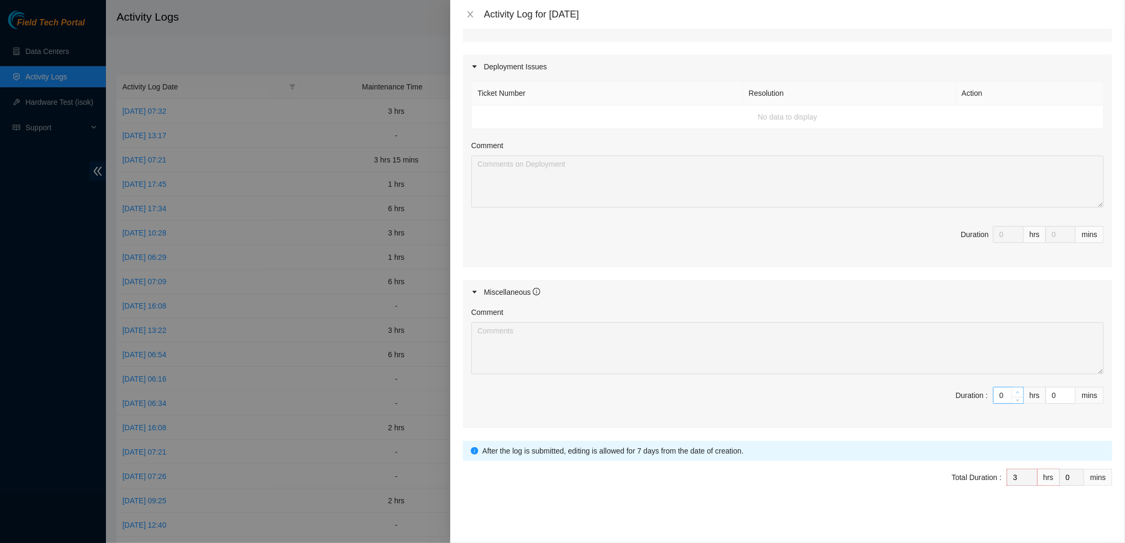
type input "1"
type input "4"
click at [1015, 390] on span "up" at bounding box center [1018, 393] width 6 height 6
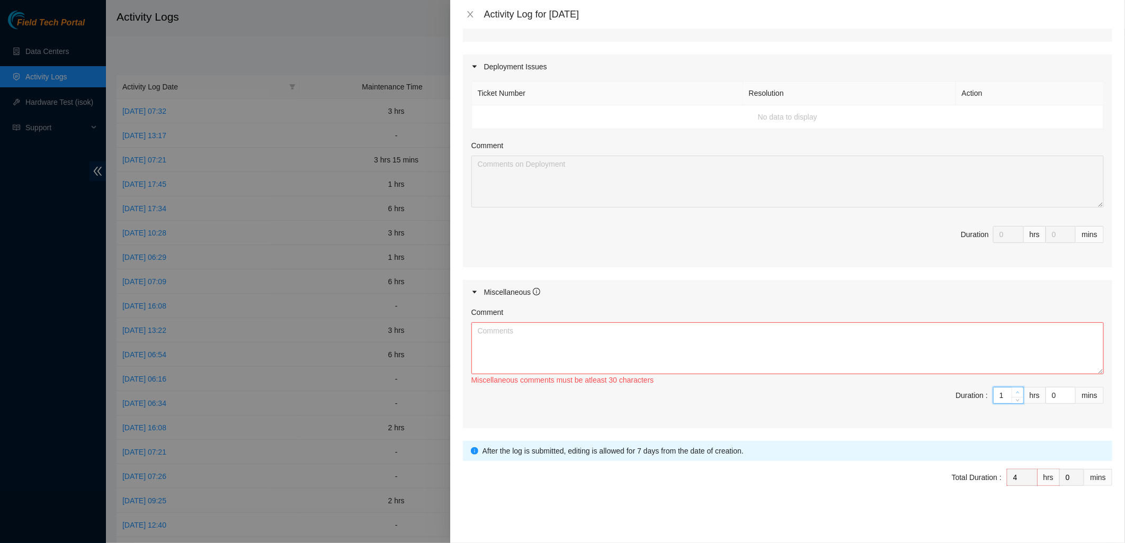
type input "2"
type input "5"
click at [1015, 390] on span "up" at bounding box center [1018, 393] width 6 height 6
type input "3"
type input "6"
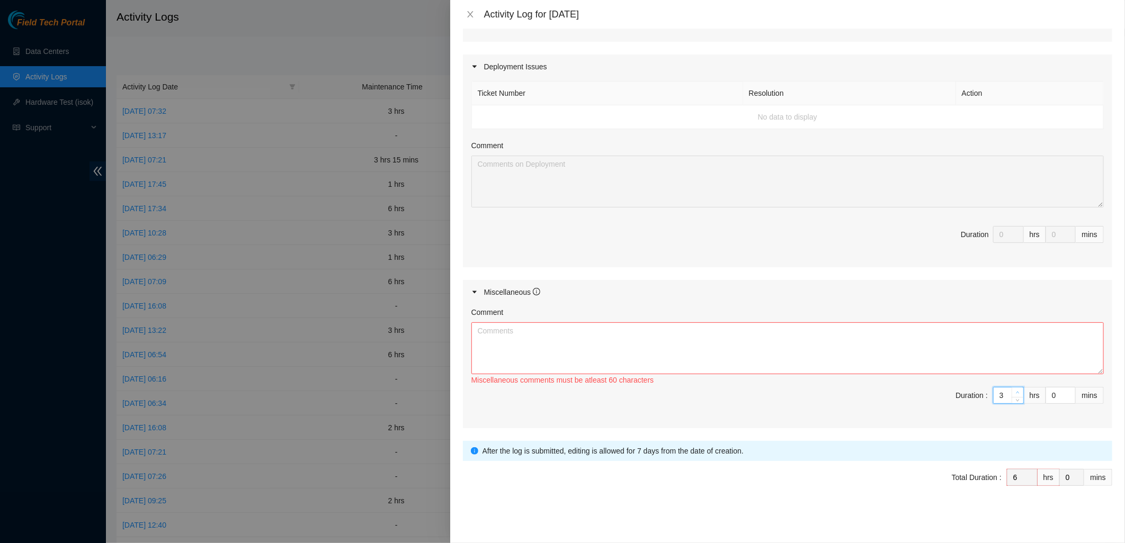
click at [1015, 390] on span "up" at bounding box center [1018, 393] width 6 height 6
type input "4"
type input "7"
click at [1015, 390] on span "up" at bounding box center [1018, 393] width 6 height 6
type input "5"
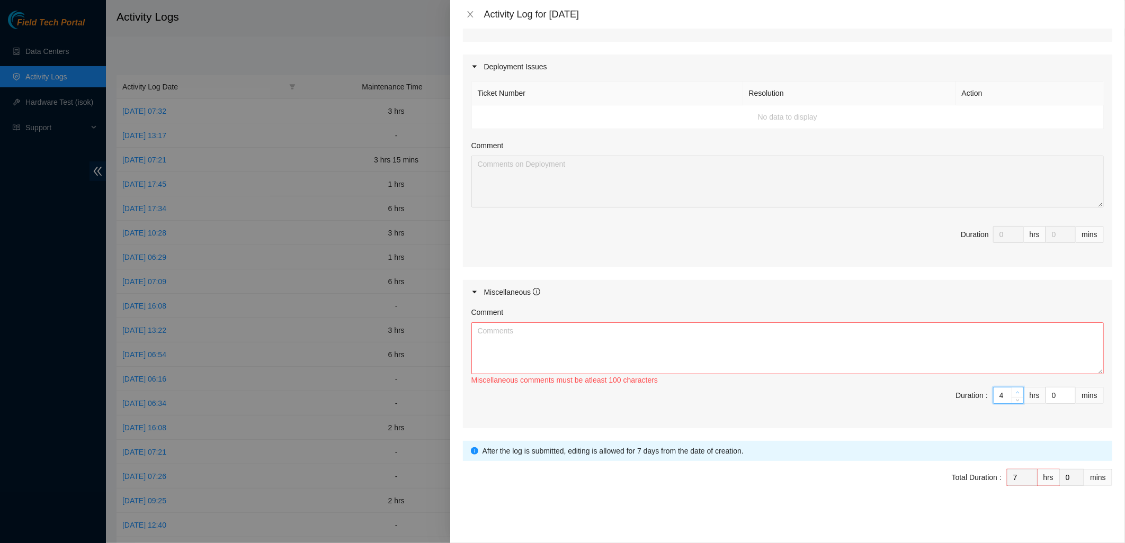
type input "8"
click at [1015, 390] on span "up" at bounding box center [1018, 393] width 6 height 6
type input "6"
type input "9"
click at [1015, 390] on span "up" at bounding box center [1018, 393] width 6 height 6
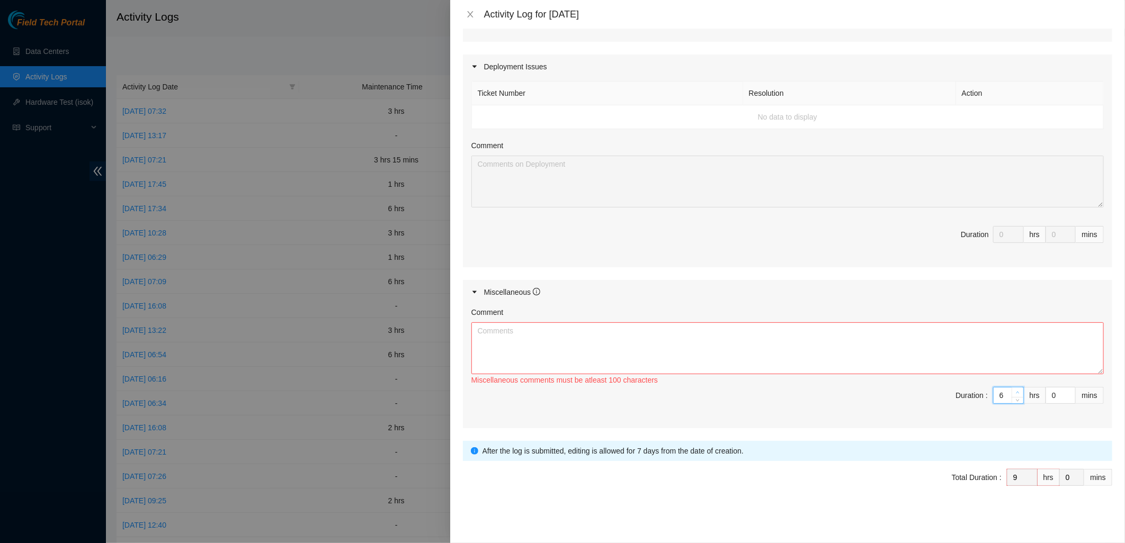
type input "7"
type input "10"
click at [1015, 390] on span "up" at bounding box center [1018, 393] width 6 height 6
type input "8"
type input "11"
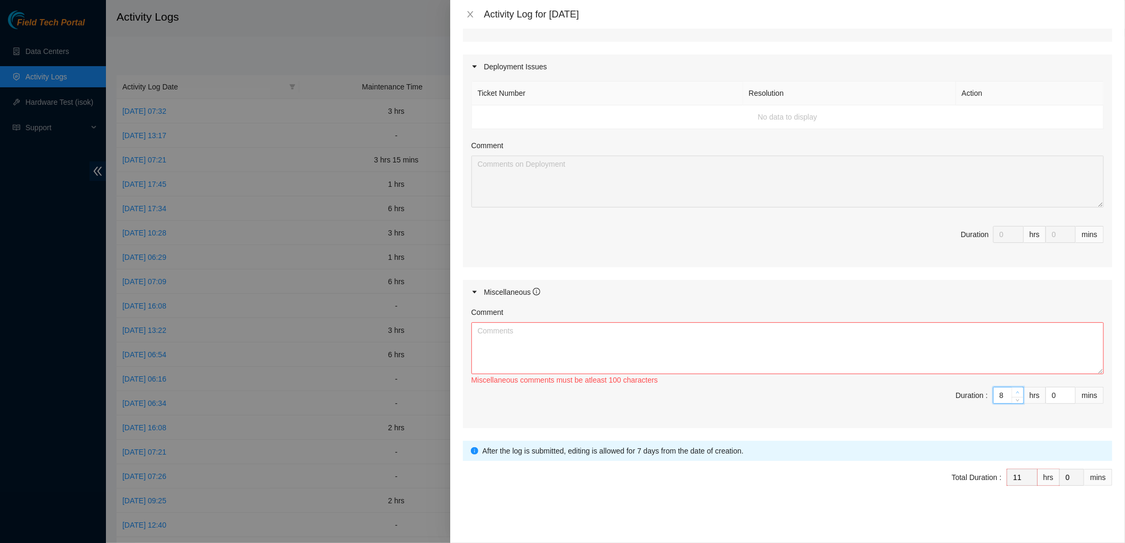
click at [1015, 390] on span "up" at bounding box center [1018, 393] width 6 height 6
type input "9"
type input "12"
click at [1015, 390] on span "up" at bounding box center [1018, 393] width 6 height 6
type input "10"
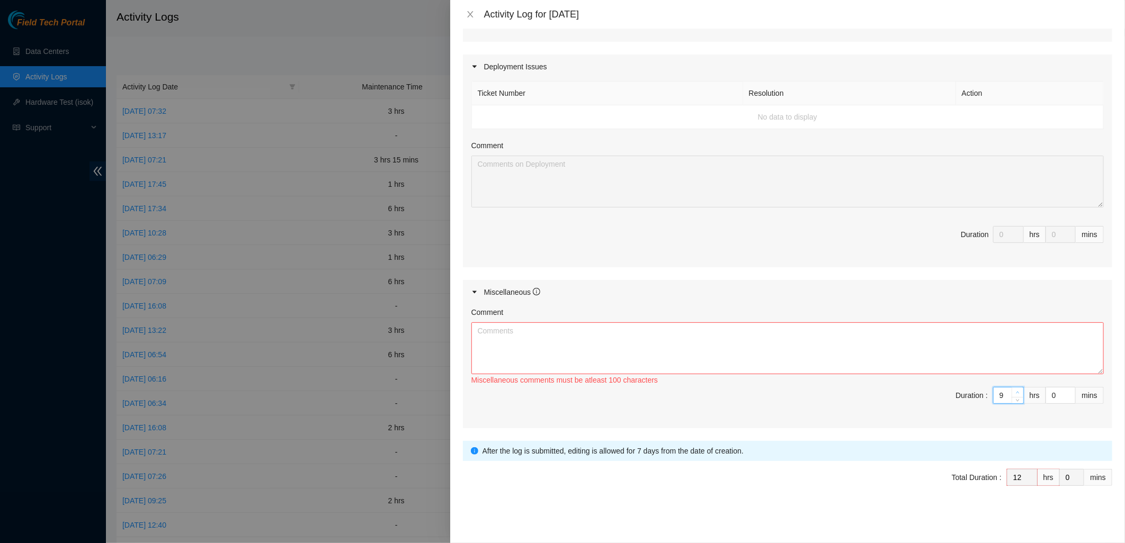
type input "13"
click at [1015, 390] on span "up" at bounding box center [1018, 393] width 6 height 6
type input "11"
type input "14"
click at [1015, 390] on span "up" at bounding box center [1018, 393] width 6 height 6
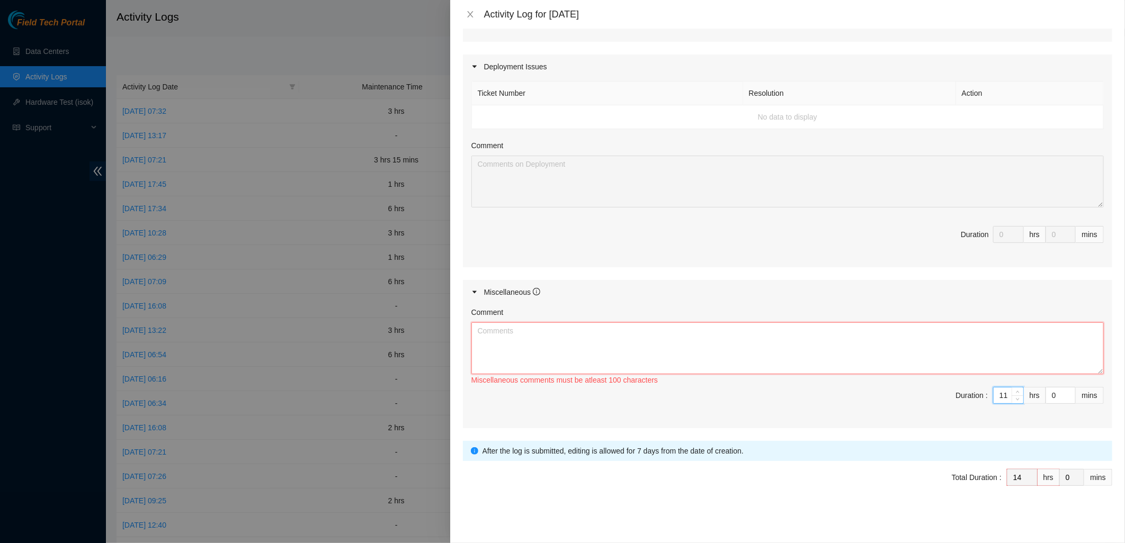
click at [869, 348] on textarea "Comment" at bounding box center [787, 348] width 632 height 52
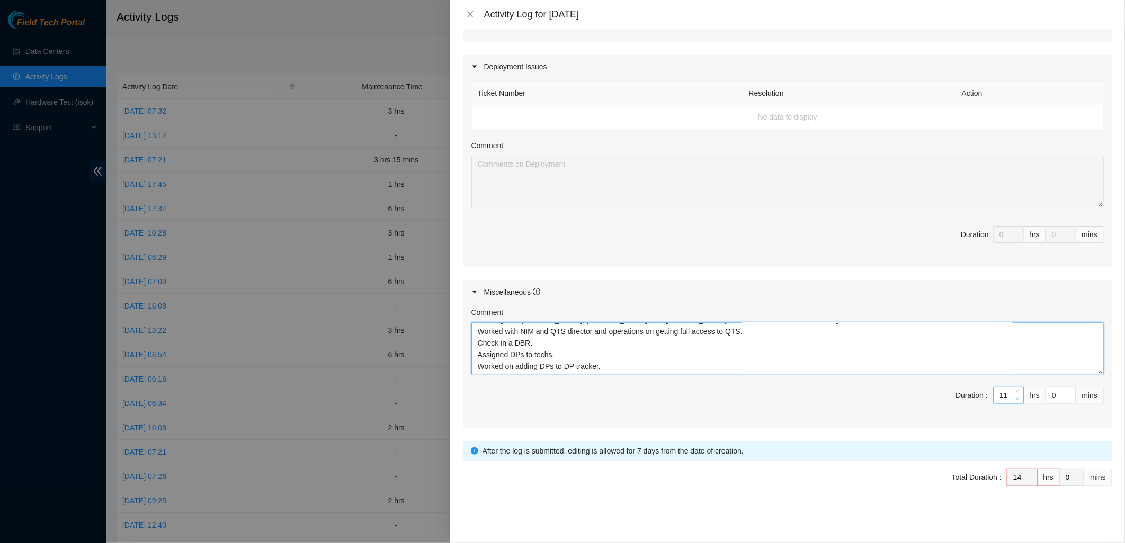
type textarea "Meeting with Paulina, Sal, and David. Talked about metrics and dealing with tec…"
type input "10"
type input "13"
click at [1016, 397] on icon "down" at bounding box center [1018, 399] width 4 height 4
type input "9"
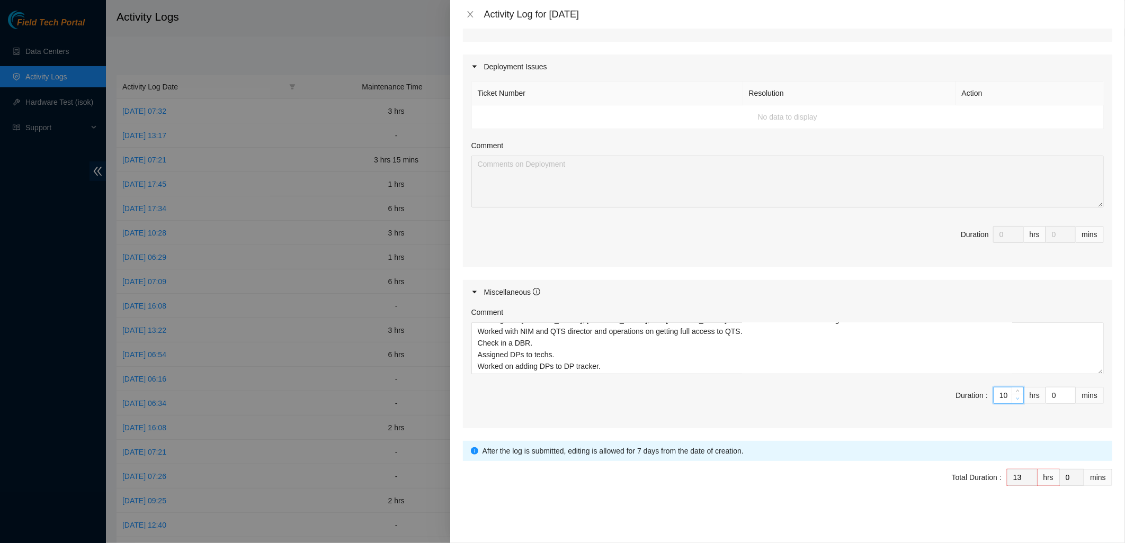
type input "12"
click at [1016, 398] on icon "down" at bounding box center [1018, 399] width 4 height 4
type input "8"
type input "11"
click at [1016, 398] on icon "down" at bounding box center [1018, 399] width 4 height 4
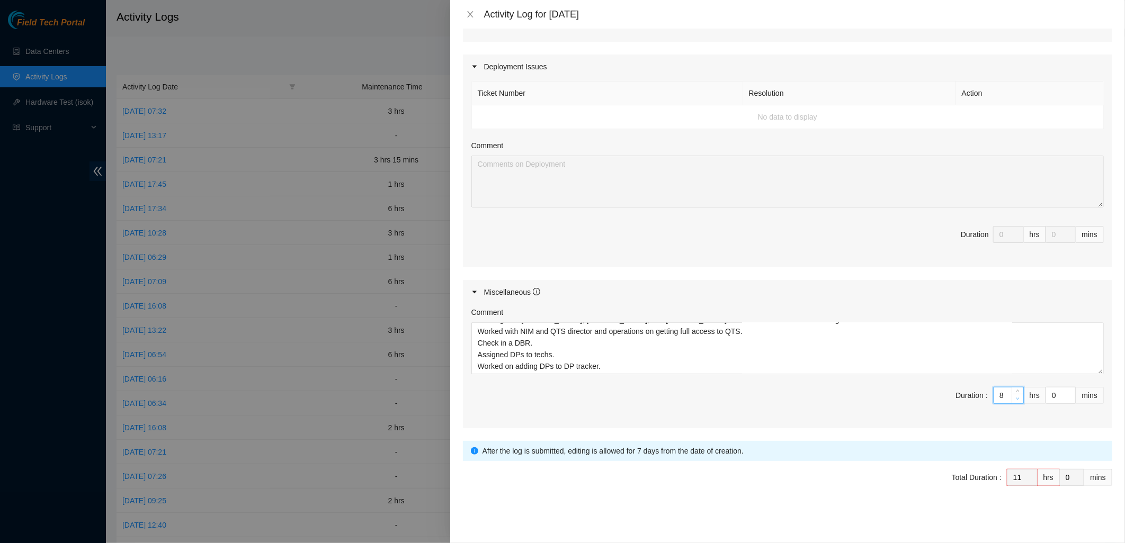
type input "7"
type input "10"
click at [1016, 398] on icon "down" at bounding box center [1018, 399] width 4 height 4
type input "8"
type input "11"
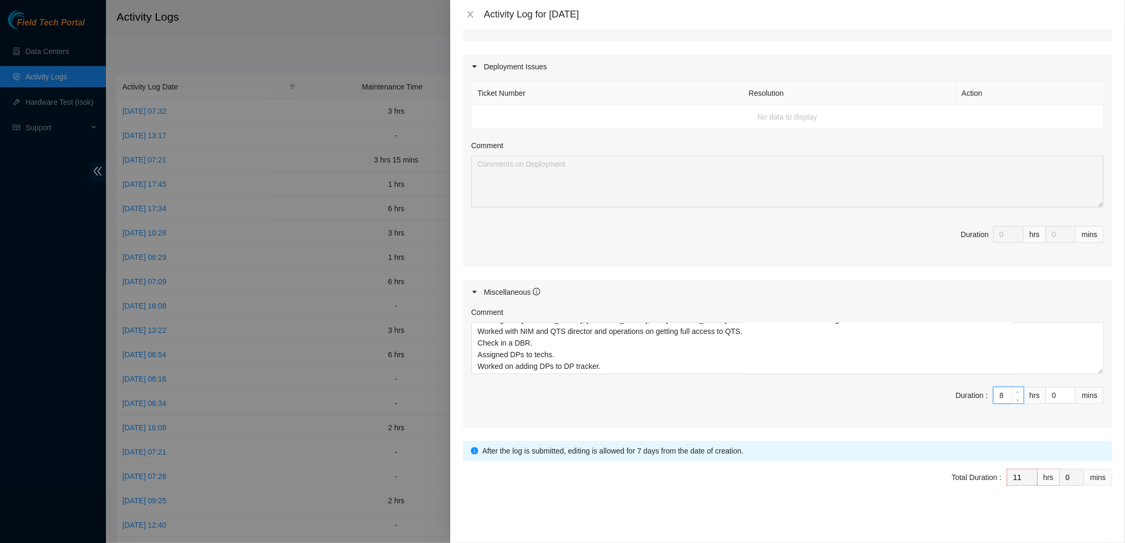
click at [1015, 390] on span "up" at bounding box center [1018, 393] width 6 height 6
click at [688, 466] on form "Datacenters * Quality Technology Services - QTS ( Irving, TX ) DataBank Holding…" at bounding box center [787, 120] width 649 height 797
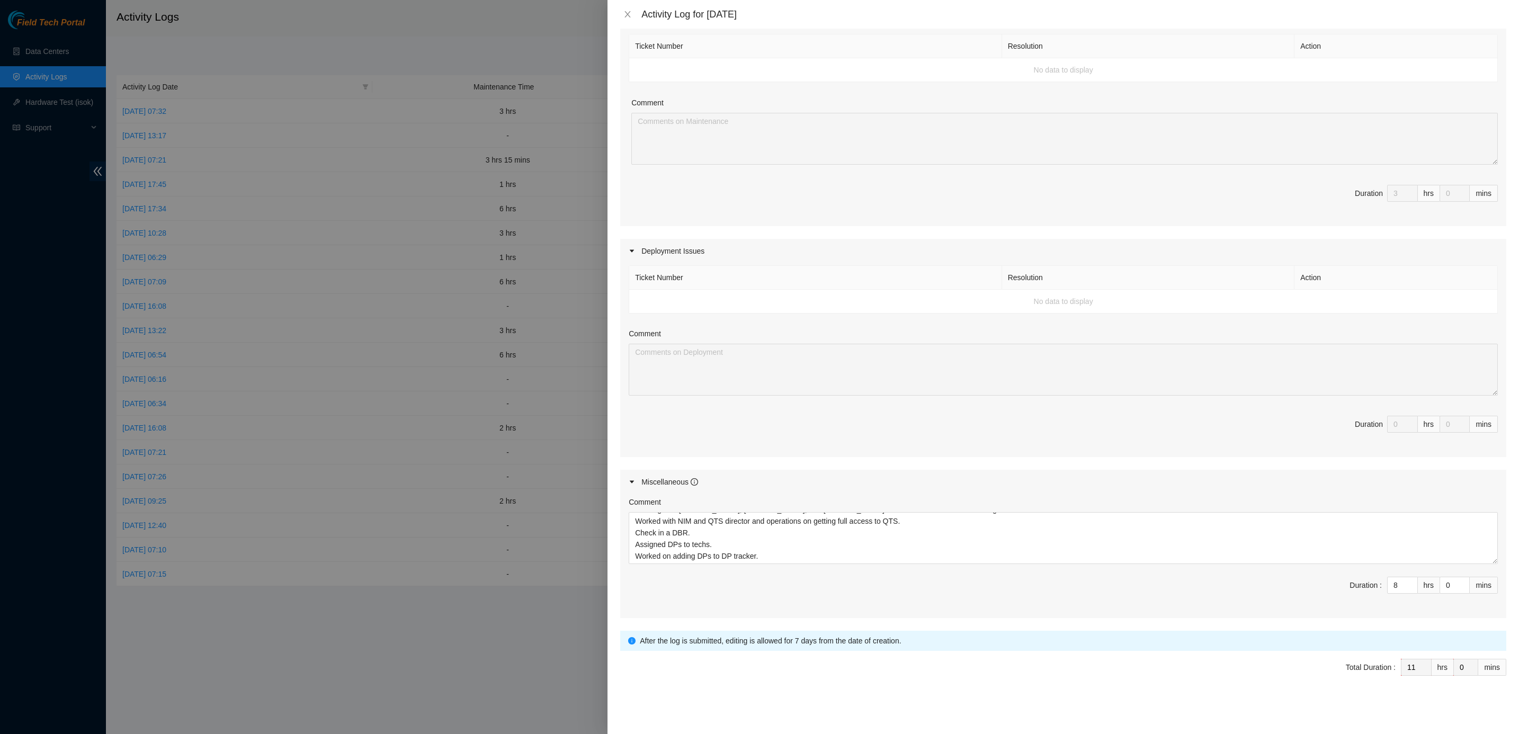
scroll to position [0, 0]
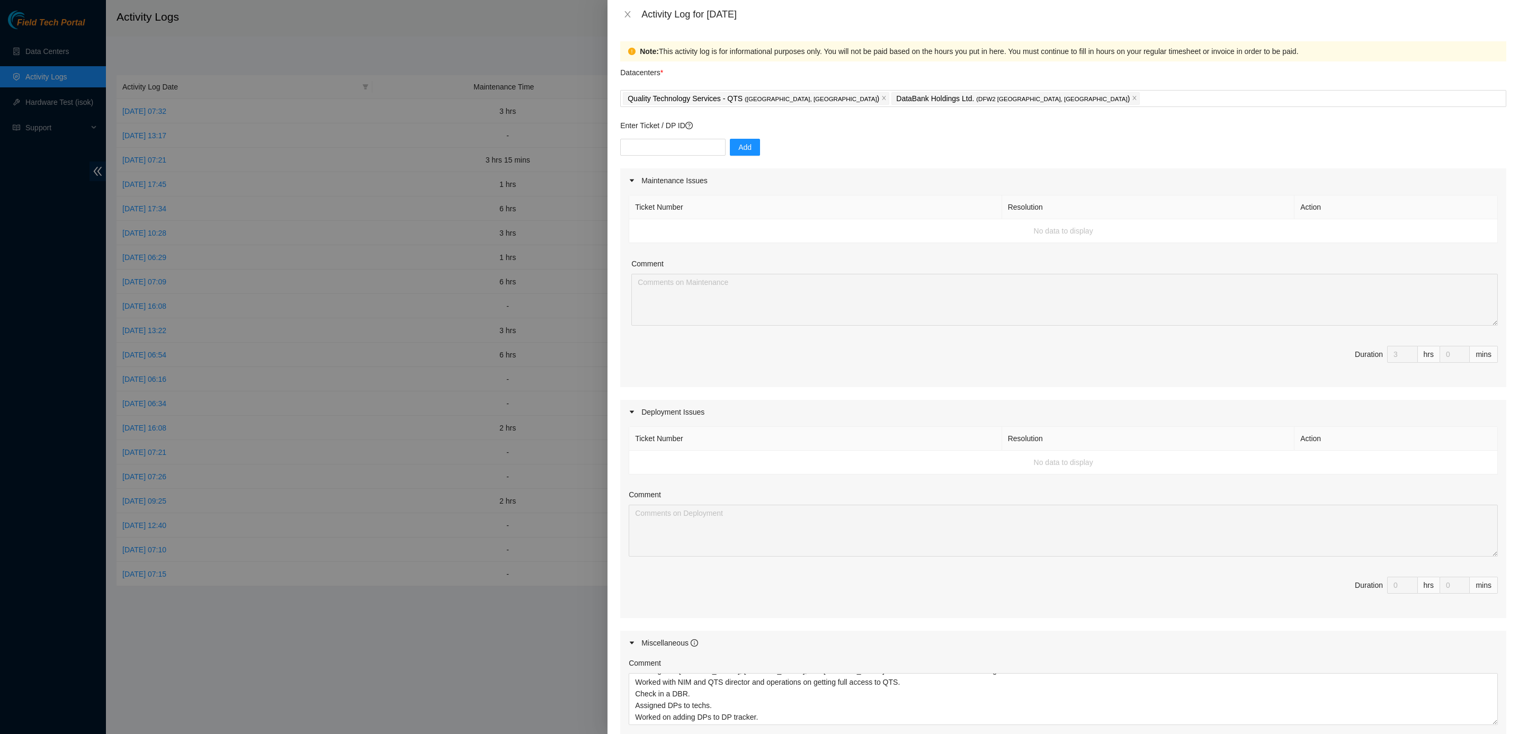
click at [1124, 358] on div "mins" at bounding box center [1483, 354] width 28 height 17
drag, startPoint x: 1477, startPoint y: 358, endPoint x: 1034, endPoint y: 337, distance: 443.7
click at [1034, 337] on div "Ticket Number Resolution Action No data to display Comment Duration 3 hrs 0 mins" at bounding box center [1063, 290] width 886 height 194
drag, startPoint x: 954, startPoint y: 50, endPoint x: 1150, endPoint y: 62, distance: 196.9
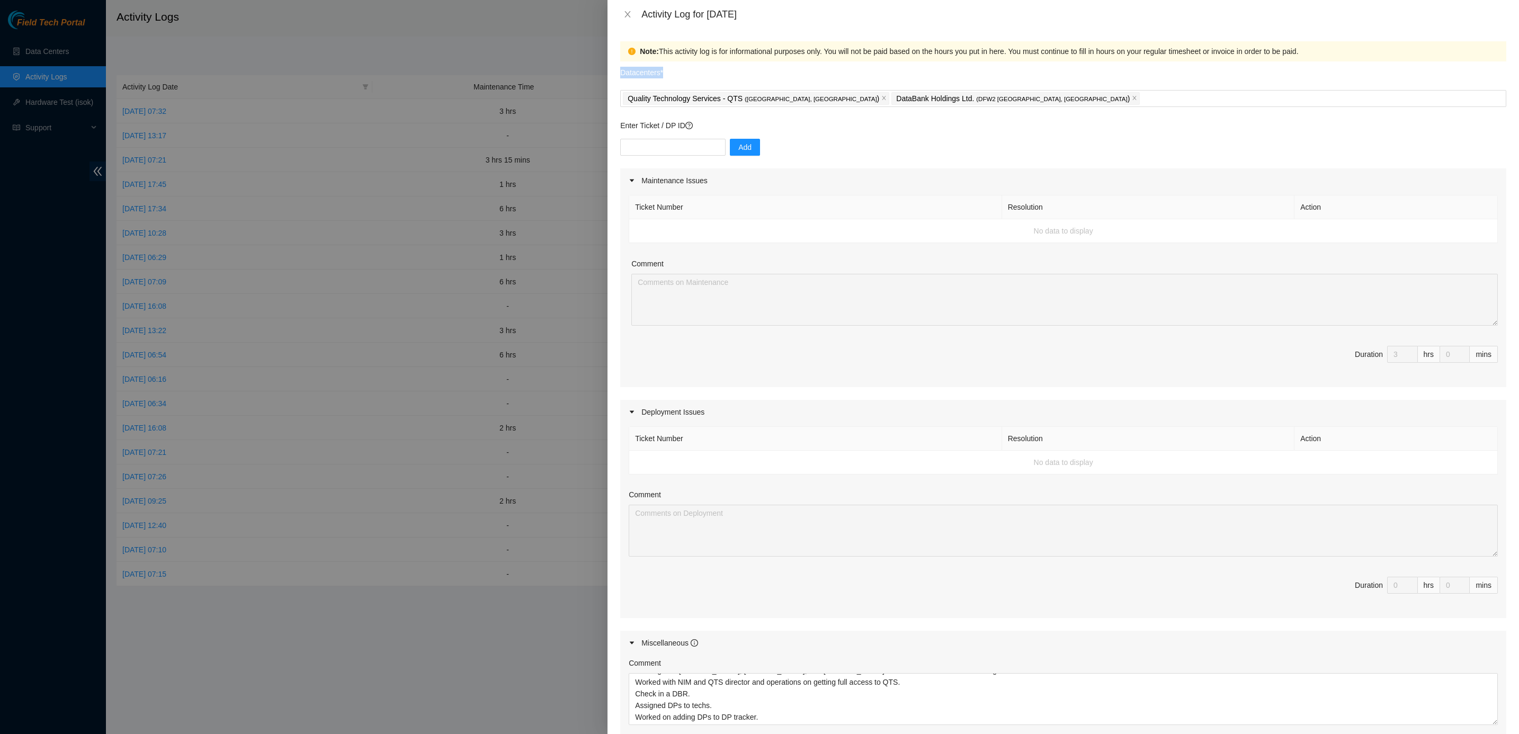
click at [1124, 62] on div "Note: This activity log is for informational purposes only. You will not be pai…" at bounding box center [1062, 381] width 911 height 705
click at [1124, 62] on div "Datacenters *" at bounding box center [1063, 75] width 886 height 29
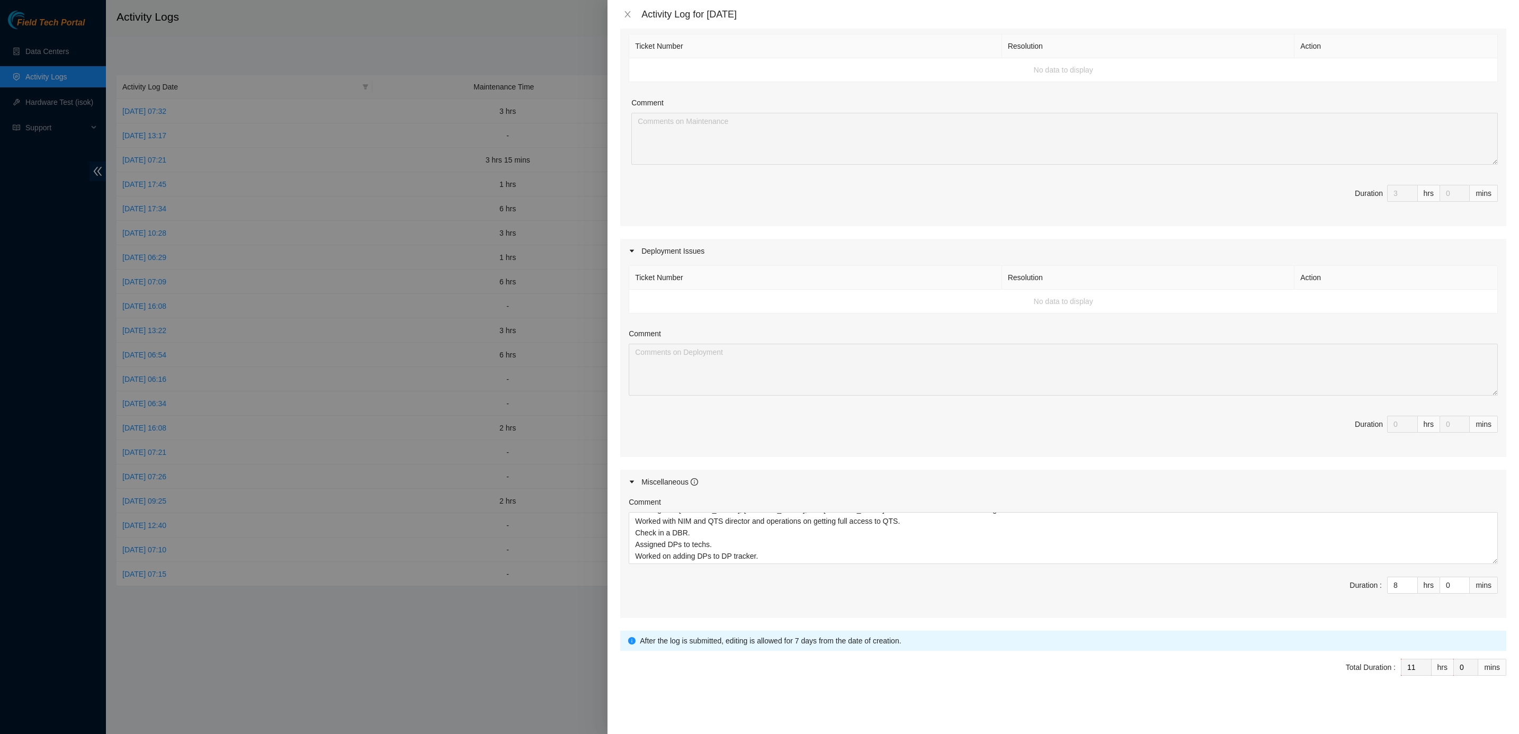
click at [761, 543] on div "Note: This activity log is for informational purposes only. You will not be pai…" at bounding box center [1062, 381] width 911 height 705
click at [629, 543] on icon "info-circle" at bounding box center [631, 640] width 7 height 7
click at [632, 543] on icon "info-circle" at bounding box center [631, 640] width 7 height 7
drag, startPoint x: 823, startPoint y: 638, endPoint x: 1177, endPoint y: 625, distance: 353.9
click at [1124, 543] on form "Datacenters * Quality Technology Services - QTS ( Irving, TX ) DataBank Holding…" at bounding box center [1063, 304] width 886 height 808
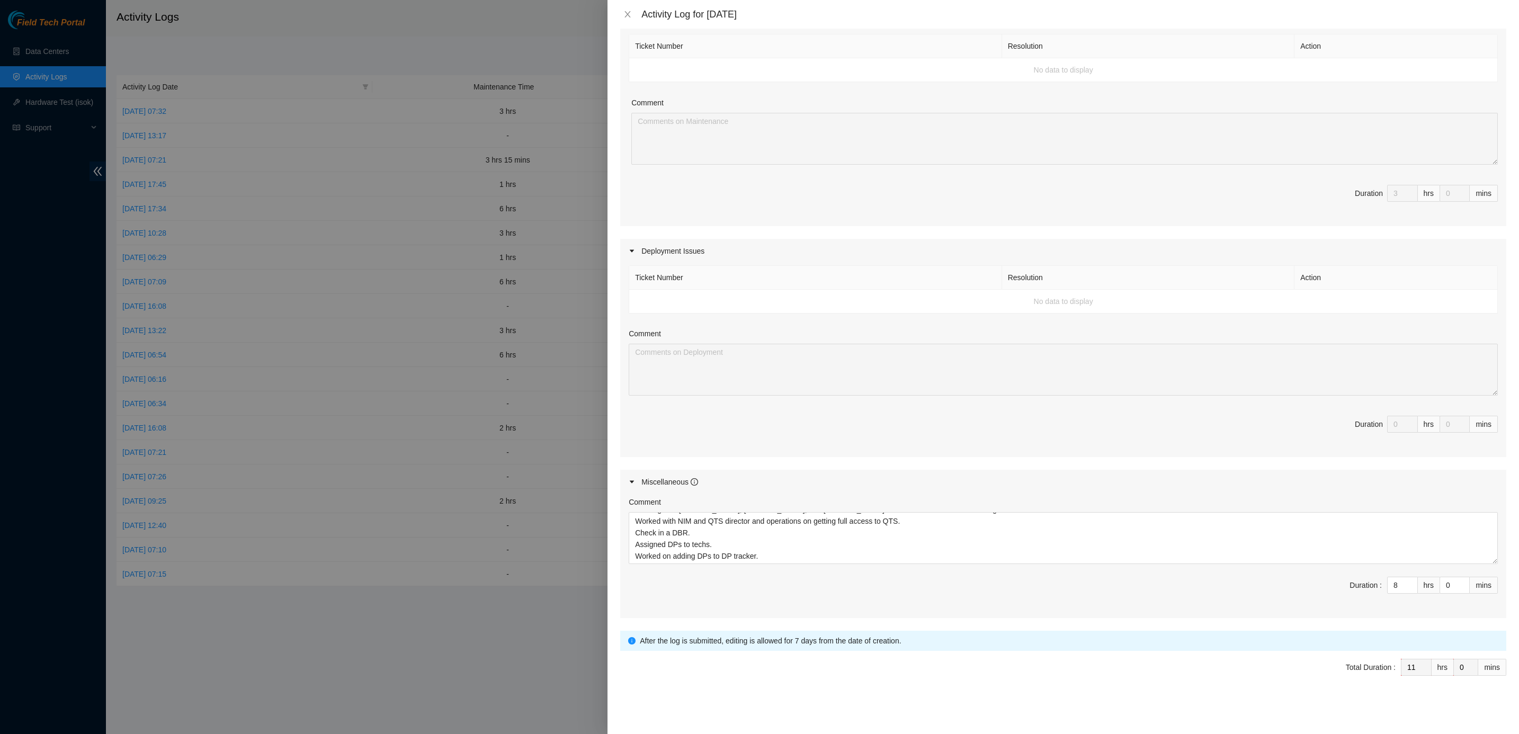
drag, startPoint x: 1106, startPoint y: 639, endPoint x: 979, endPoint y: 639, distance: 126.5
drag, startPoint x: 1227, startPoint y: 674, endPoint x: 1244, endPoint y: 676, distance: 17.1
click at [1124, 543] on span "Total Duration : 11 hrs 0 mins" at bounding box center [1063, 674] width 886 height 30
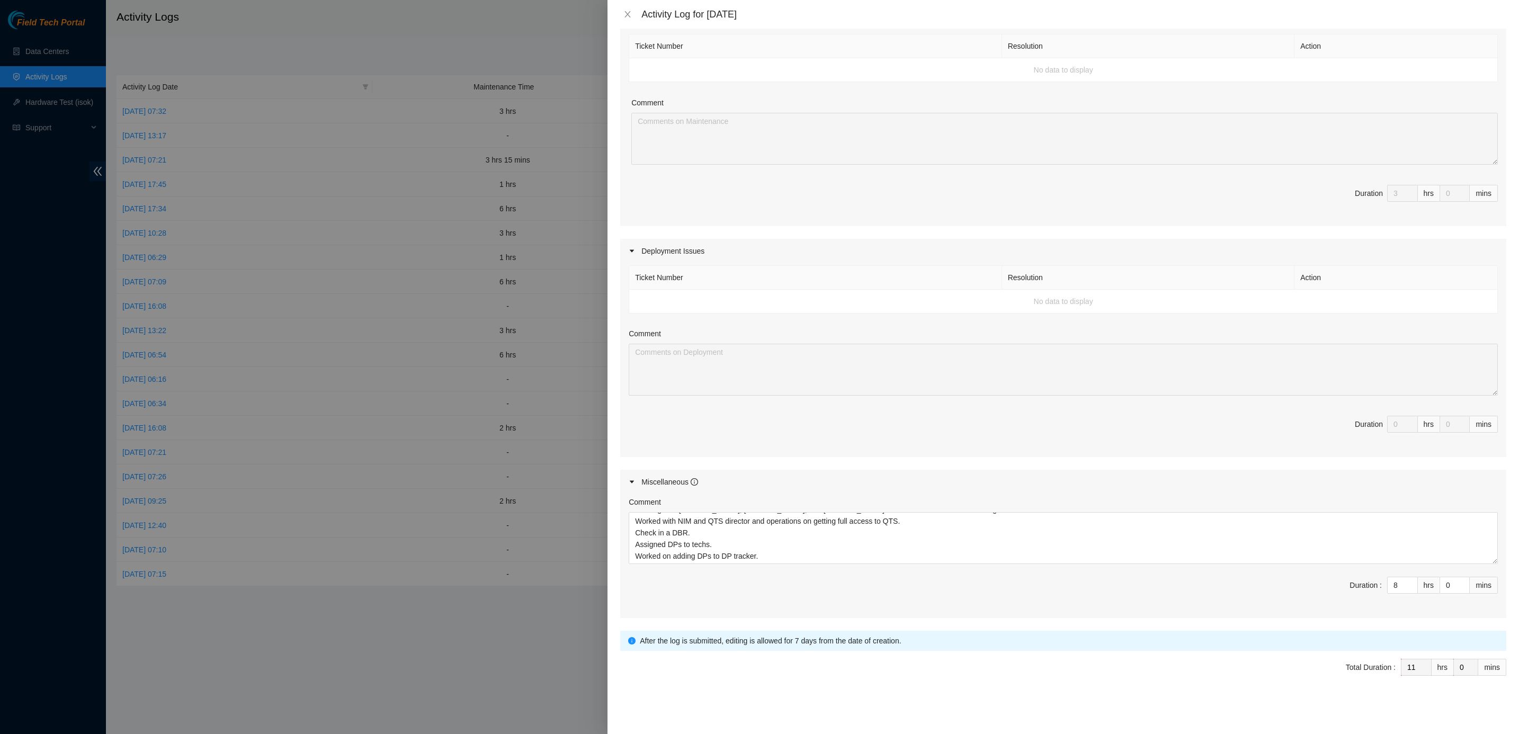
click at [1124, 543] on div "mins" at bounding box center [1492, 667] width 28 height 17
drag, startPoint x: 1503, startPoint y: 666, endPoint x: 1506, endPoint y: 616, distance: 49.8
click at [1124, 543] on div "Note: This activity log is for informational purposes only. You will not be pai…" at bounding box center [1062, 381] width 911 height 705
drag, startPoint x: 1506, startPoint y: 616, endPoint x: 1446, endPoint y: 483, distance: 146.2
click at [1124, 483] on div "Miscellaneous" at bounding box center [1063, 482] width 886 height 24
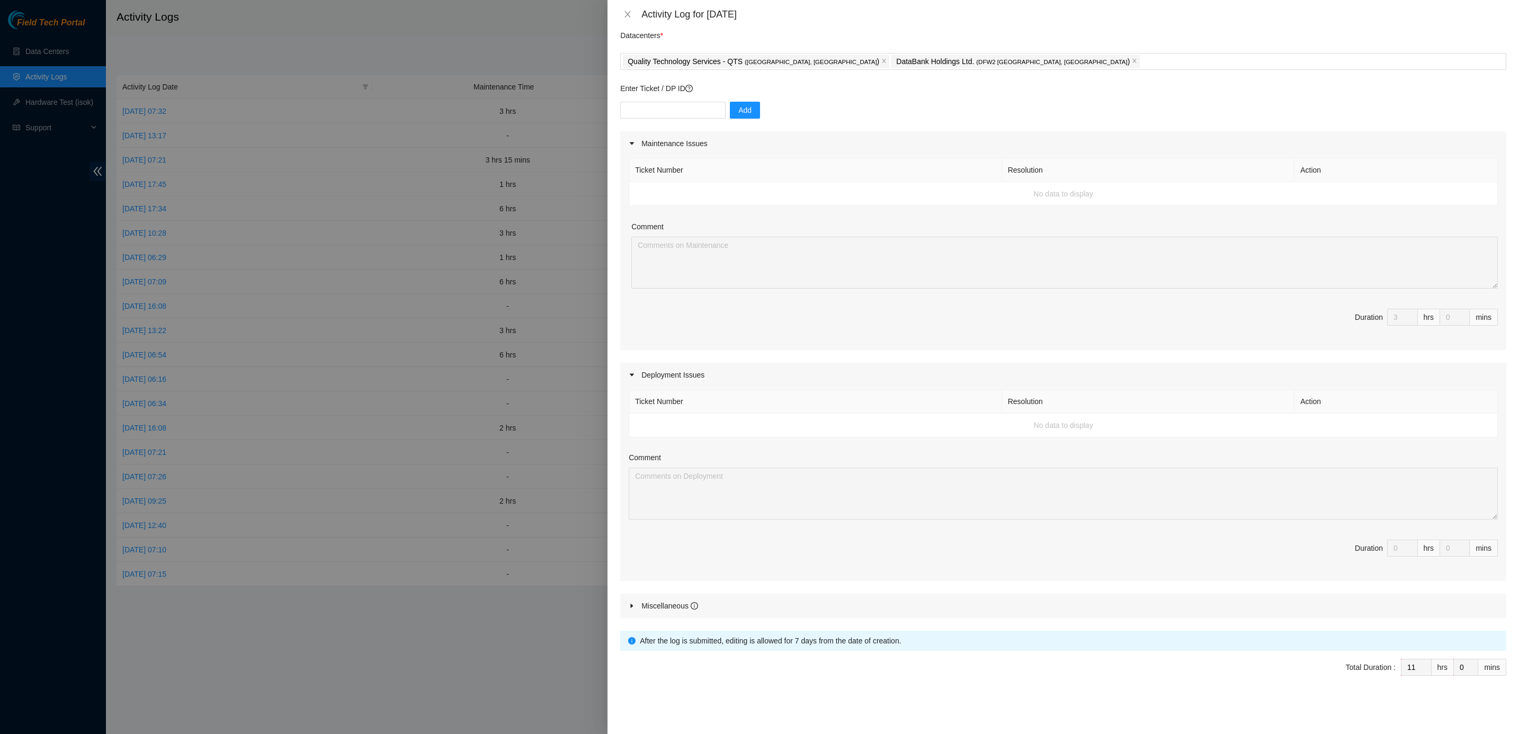
scroll to position [25, 0]
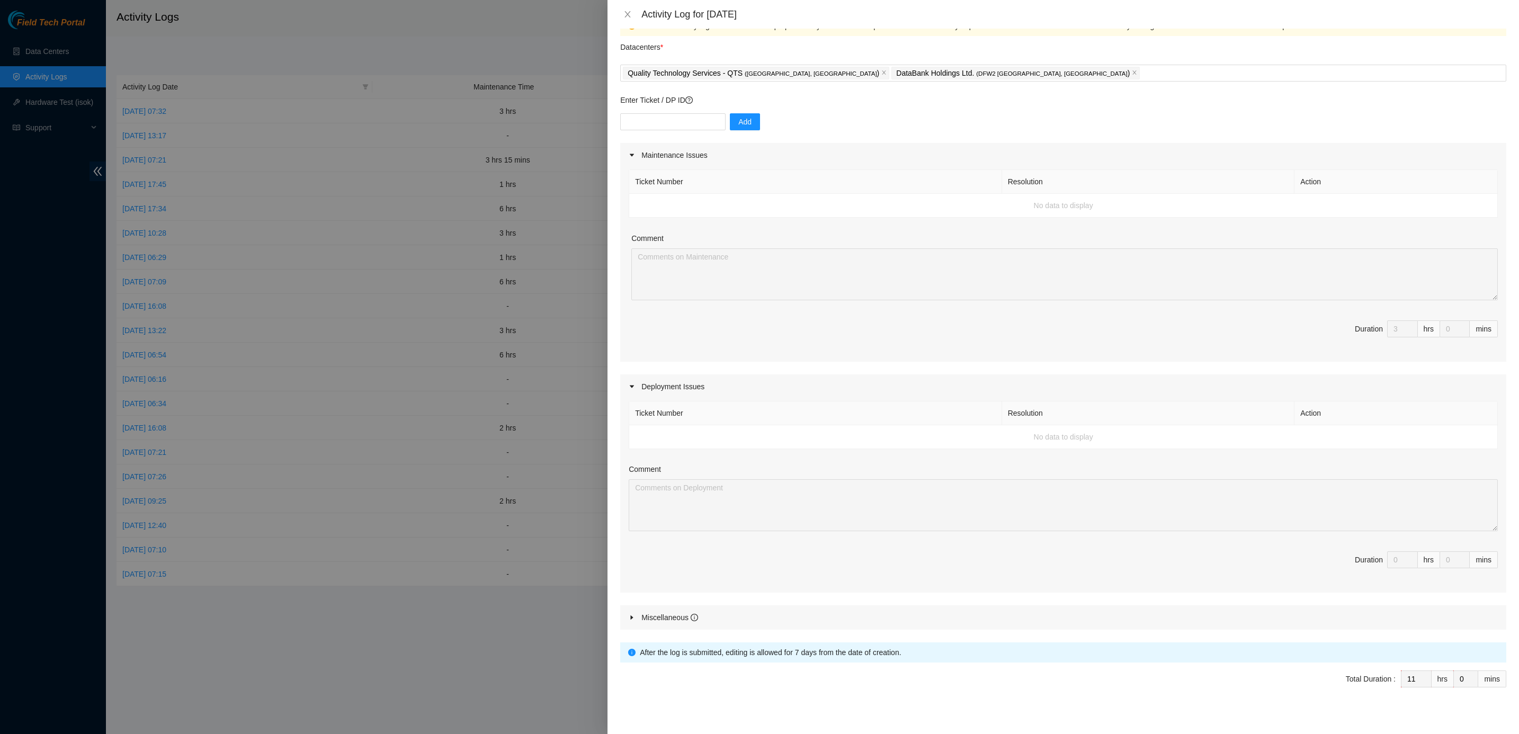
drag, startPoint x: 829, startPoint y: 151, endPoint x: 732, endPoint y: 295, distance: 173.6
click at [828, 152] on div "Maintenance Issues" at bounding box center [1063, 155] width 886 height 24
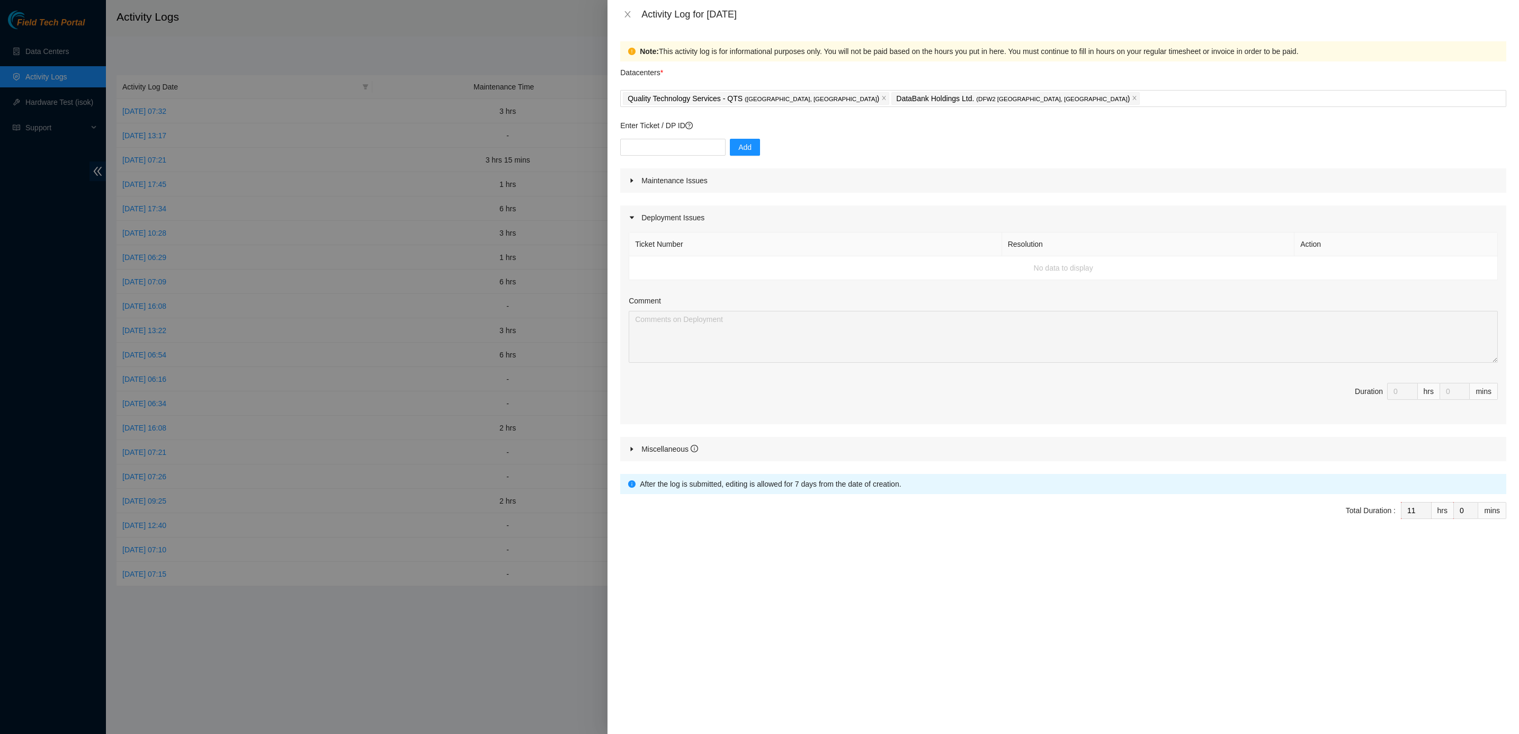
scroll to position [0, 0]
click at [631, 214] on div at bounding box center [635, 218] width 13 height 12
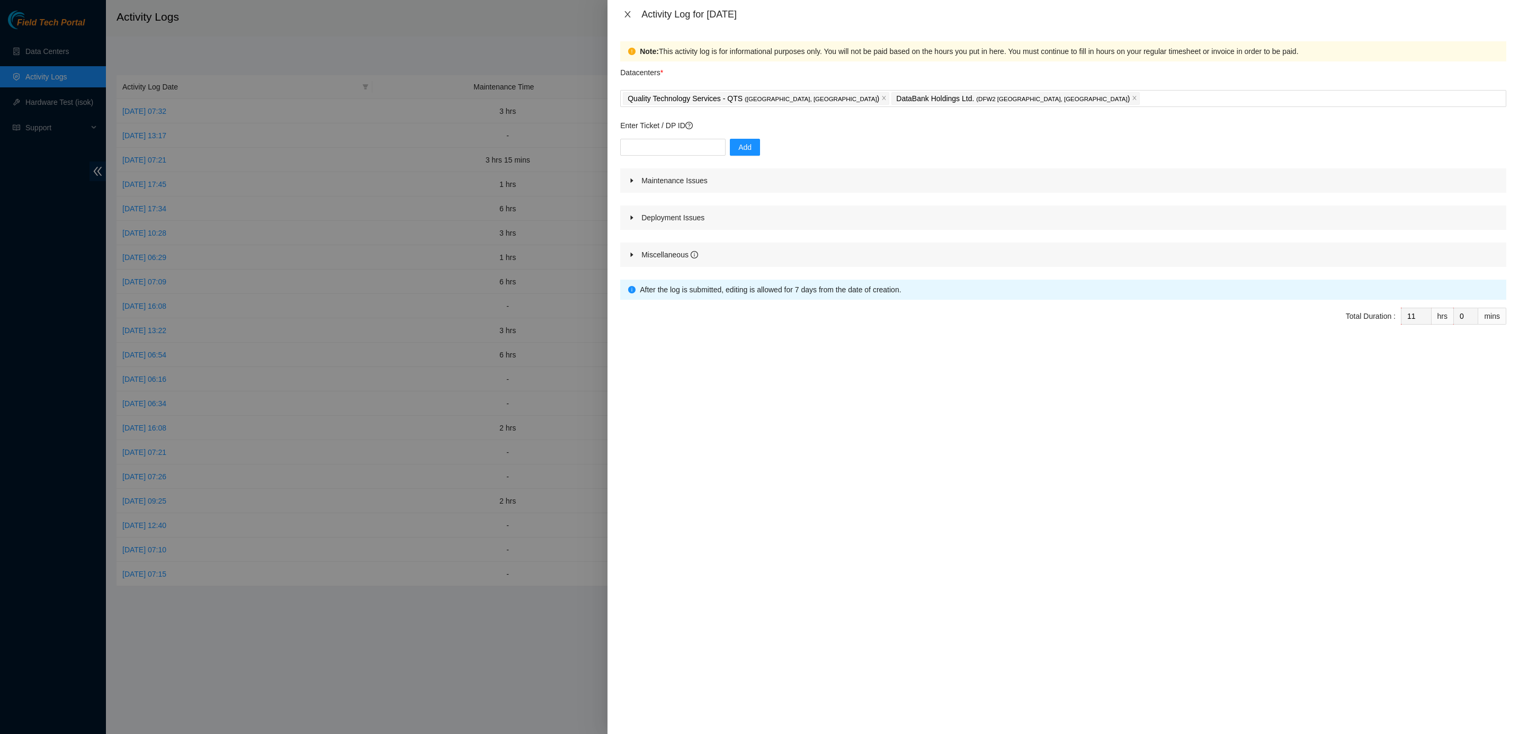
click at [628, 13] on icon "close" at bounding box center [627, 14] width 8 height 8
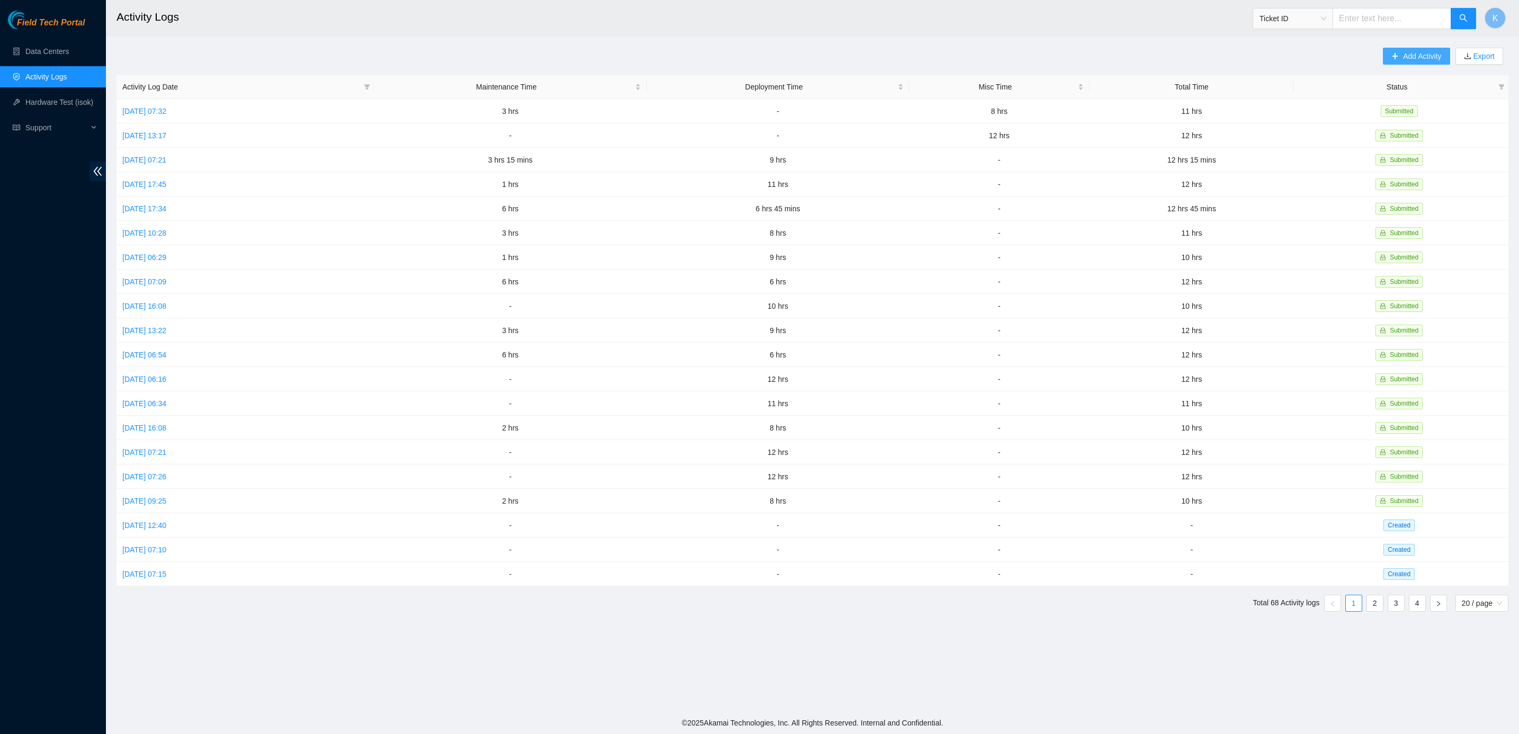
click at [1124, 55] on button "Add Activity" at bounding box center [1416, 56] width 67 height 17
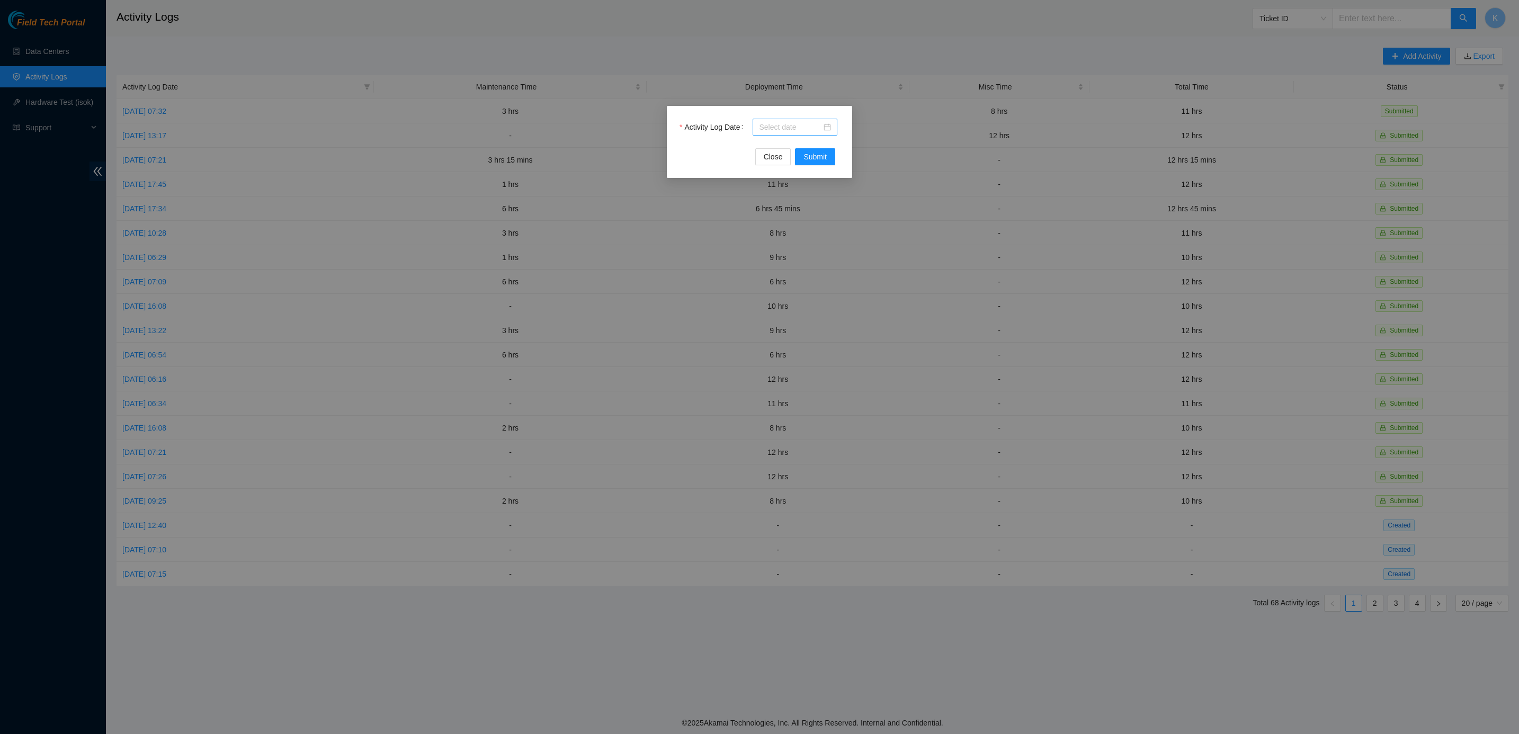
click at [828, 124] on div at bounding box center [795, 127] width 72 height 12
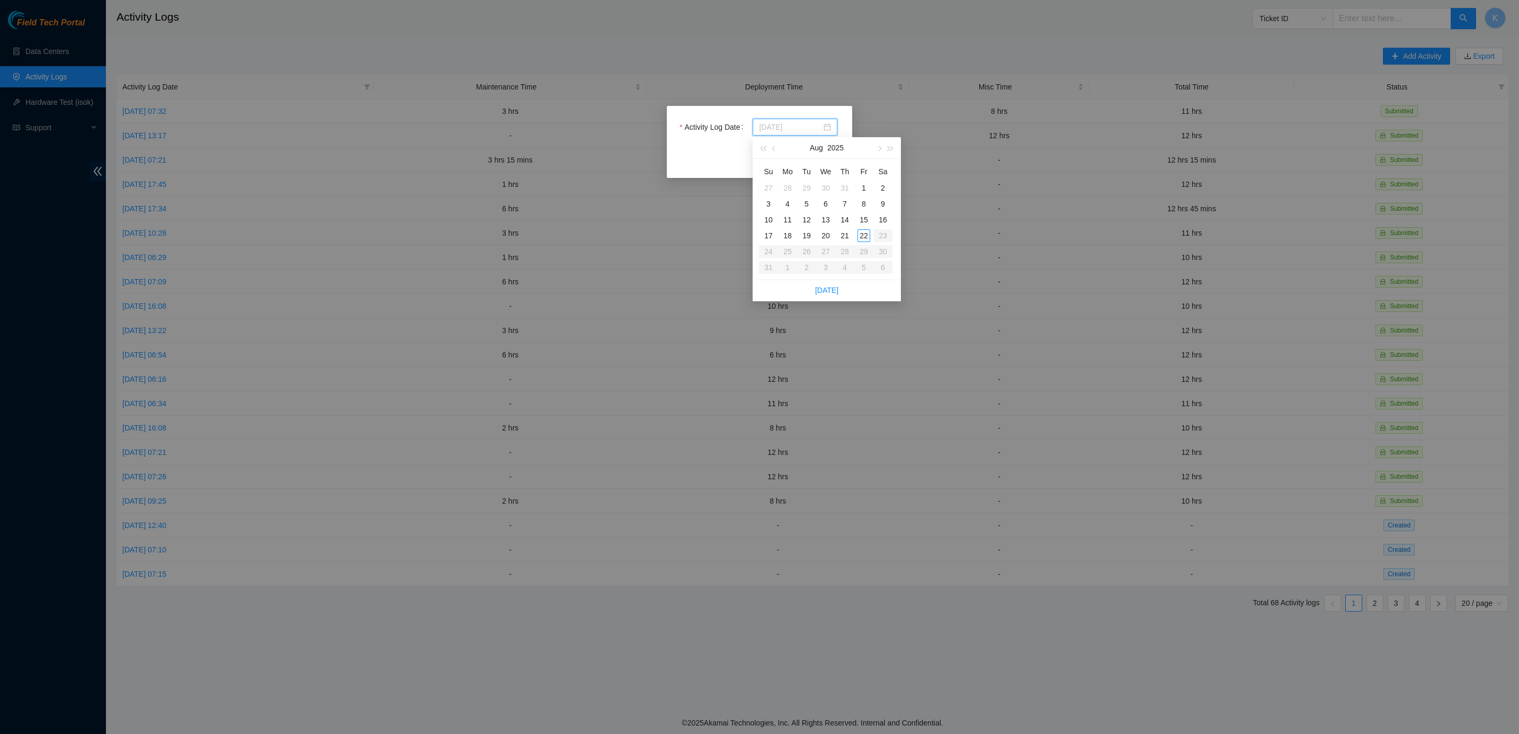
type input "2025-08-19"
click at [804, 235] on div "19" at bounding box center [806, 235] width 13 height 13
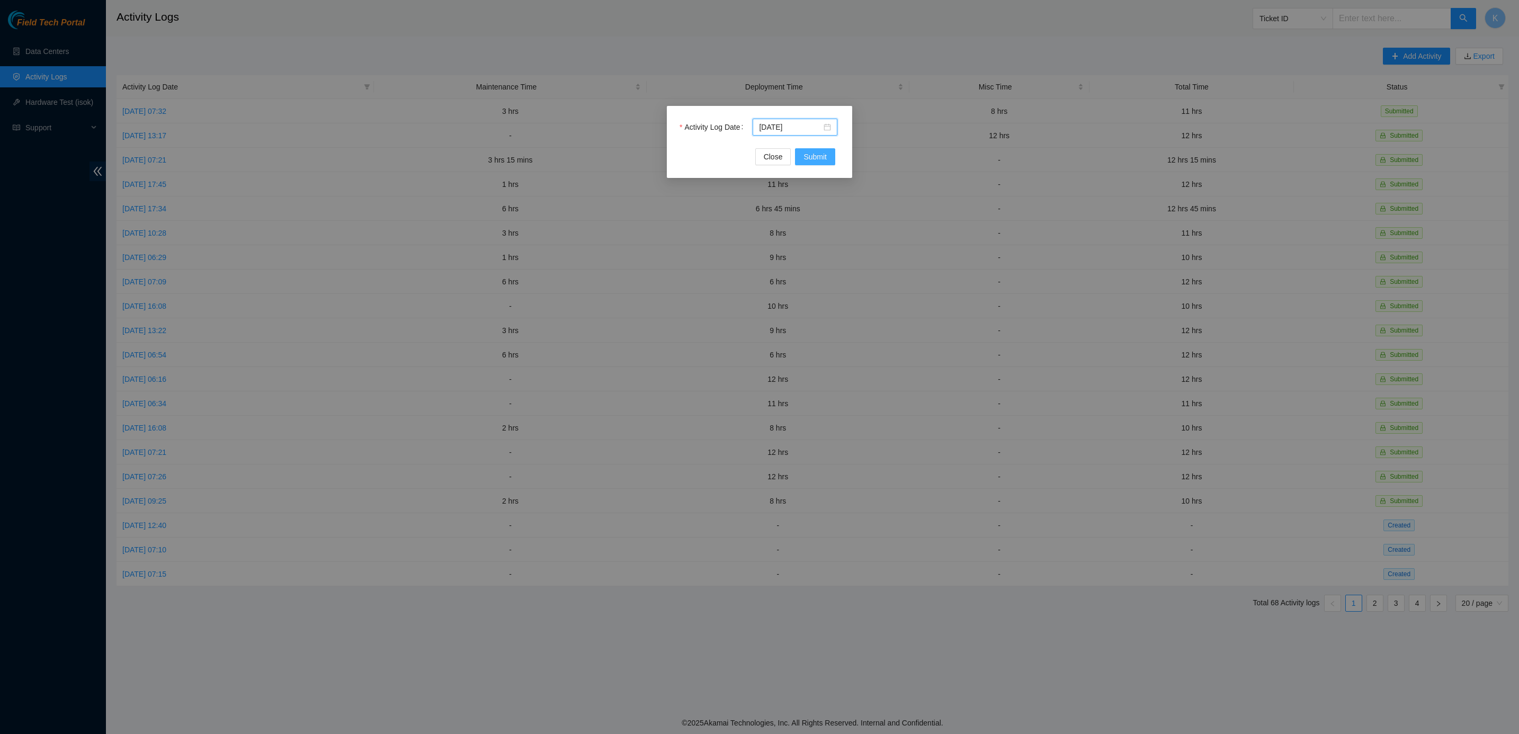
click at [818, 161] on span "Submit" at bounding box center [814, 157] width 23 height 12
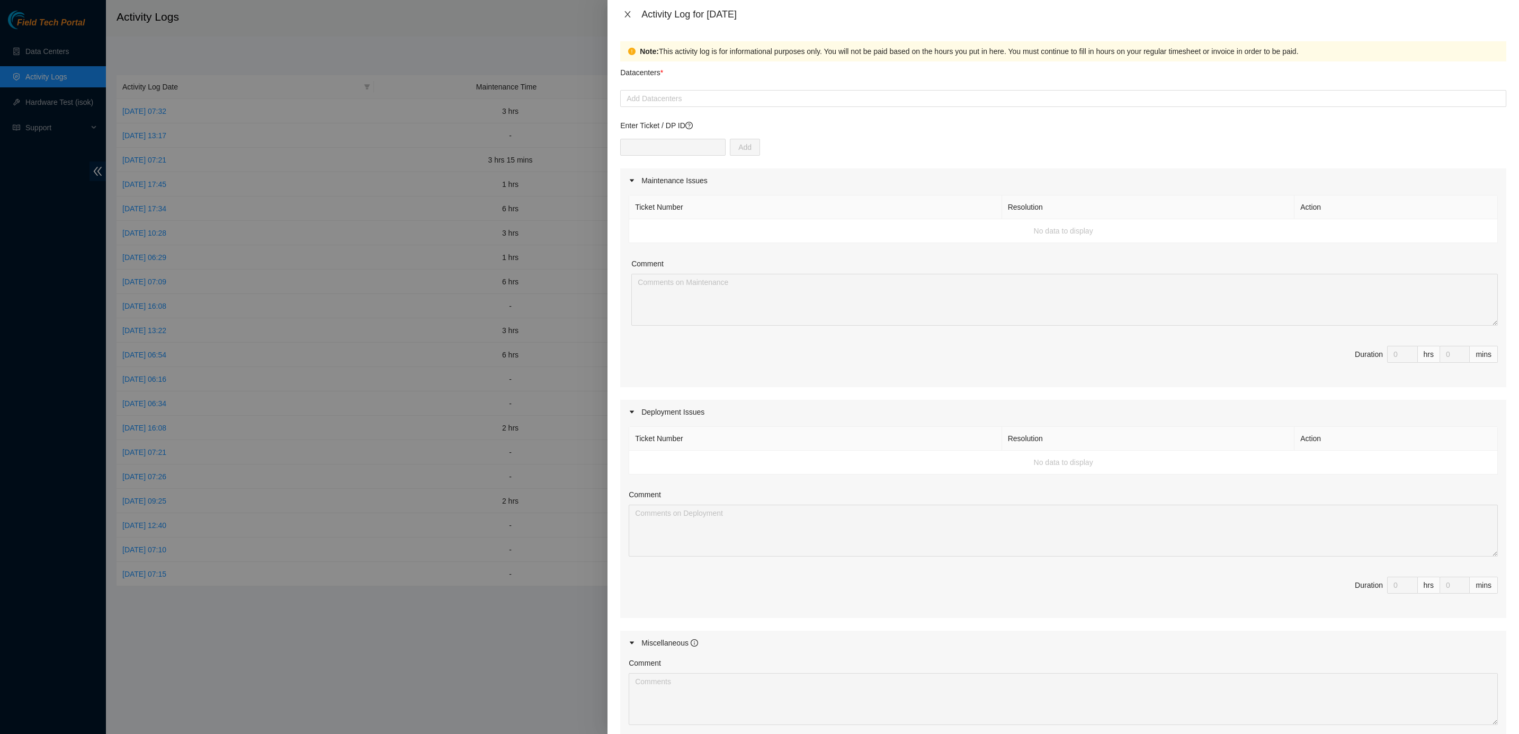
click at [630, 13] on icon "close" at bounding box center [627, 14] width 8 height 8
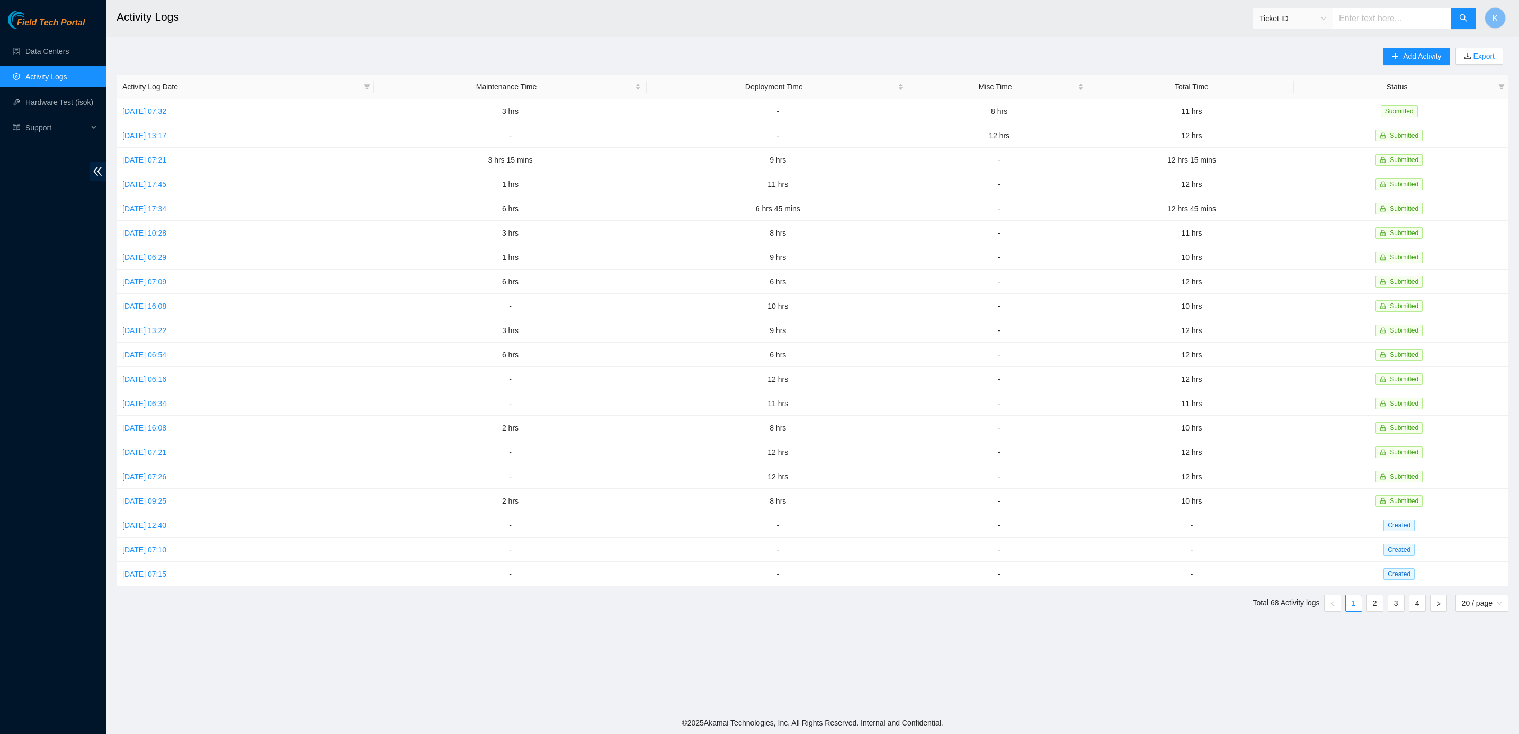
click at [626, 24] on h2 "Activity Logs" at bounding box center [640, 17] width 1048 height 34
click at [1124, 56] on span "Add Activity" at bounding box center [1422, 56] width 38 height 12
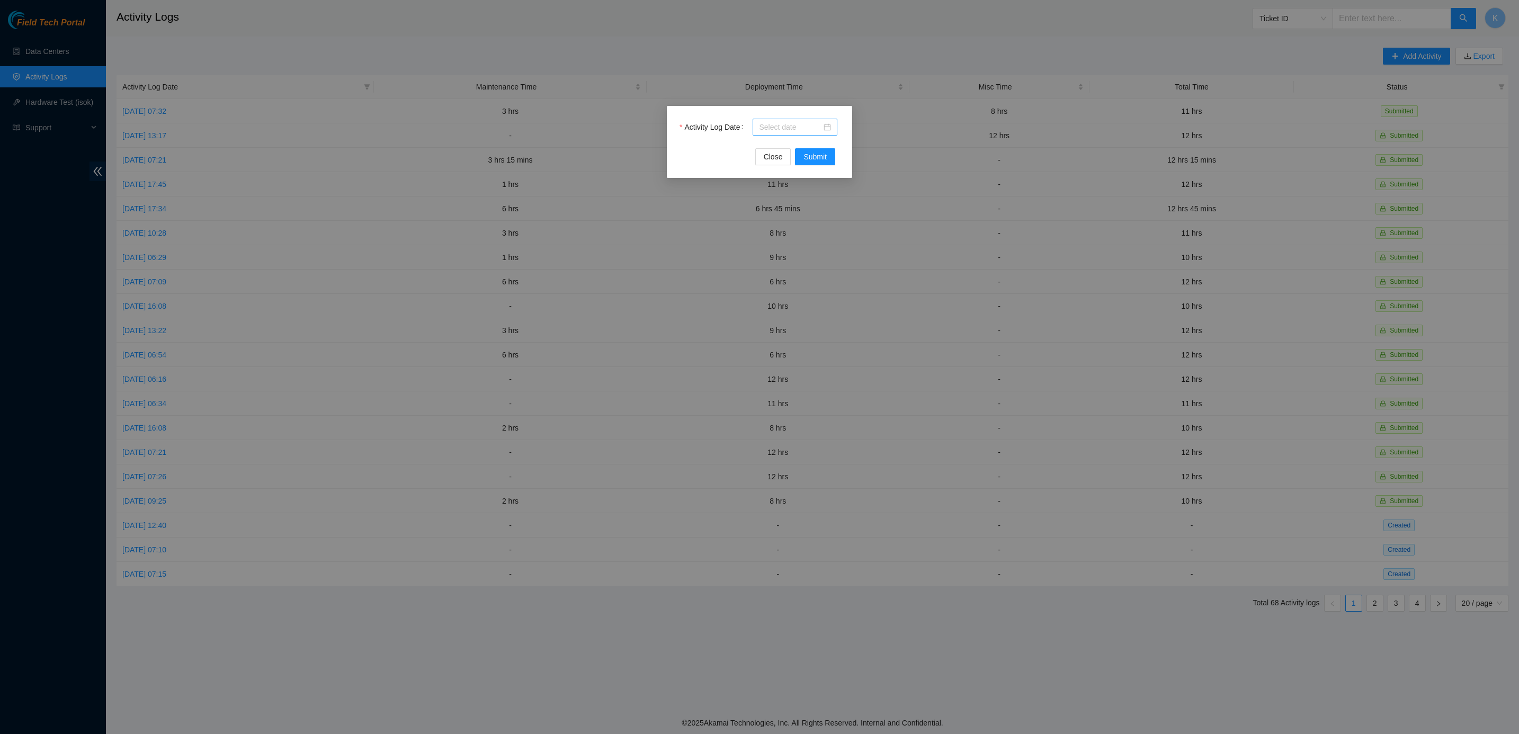
click at [826, 127] on div at bounding box center [795, 127] width 72 height 12
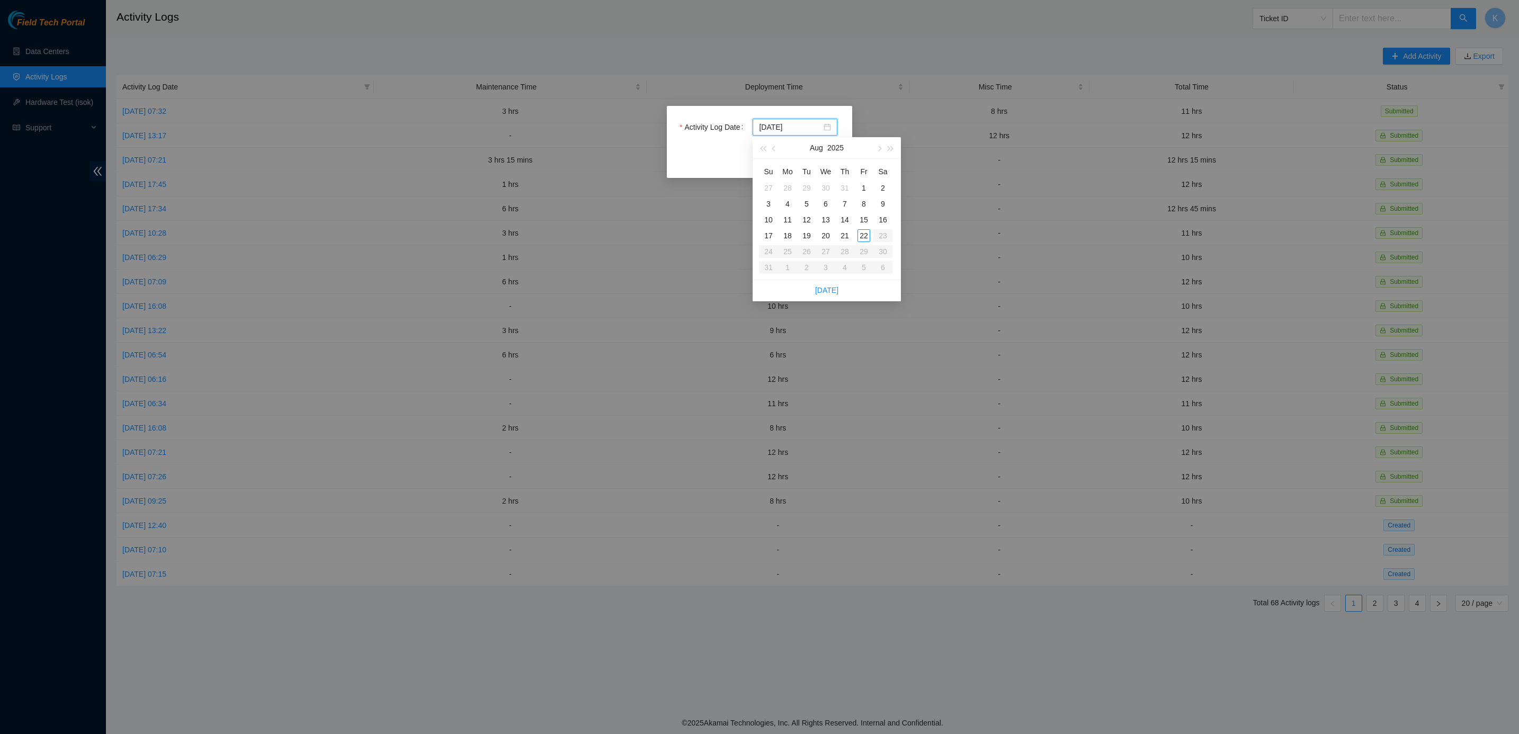
type input "2025-08-21"
type input "2025-08-20"
click at [828, 238] on div "20" at bounding box center [825, 235] width 13 height 13
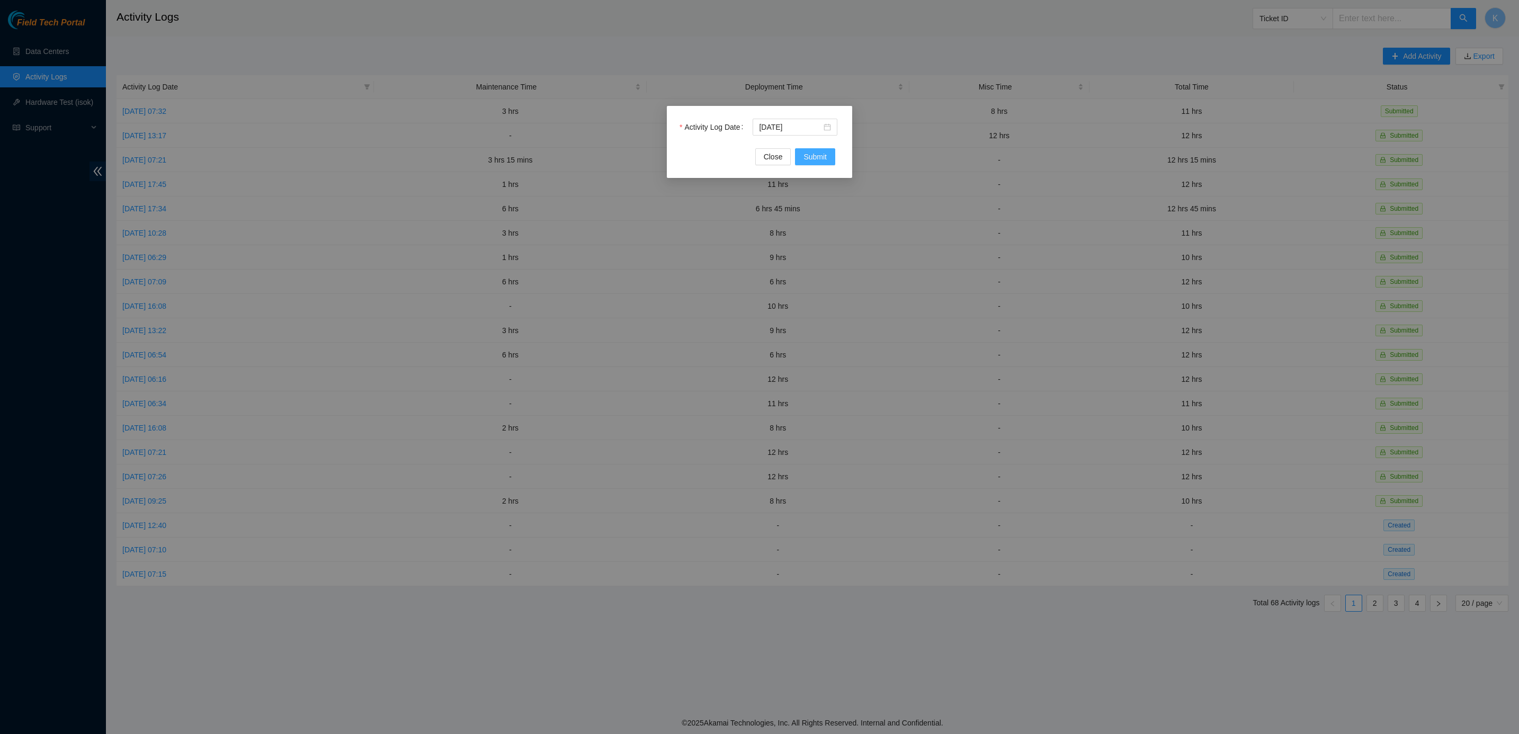
click at [803, 156] on span "Submit" at bounding box center [814, 157] width 23 height 12
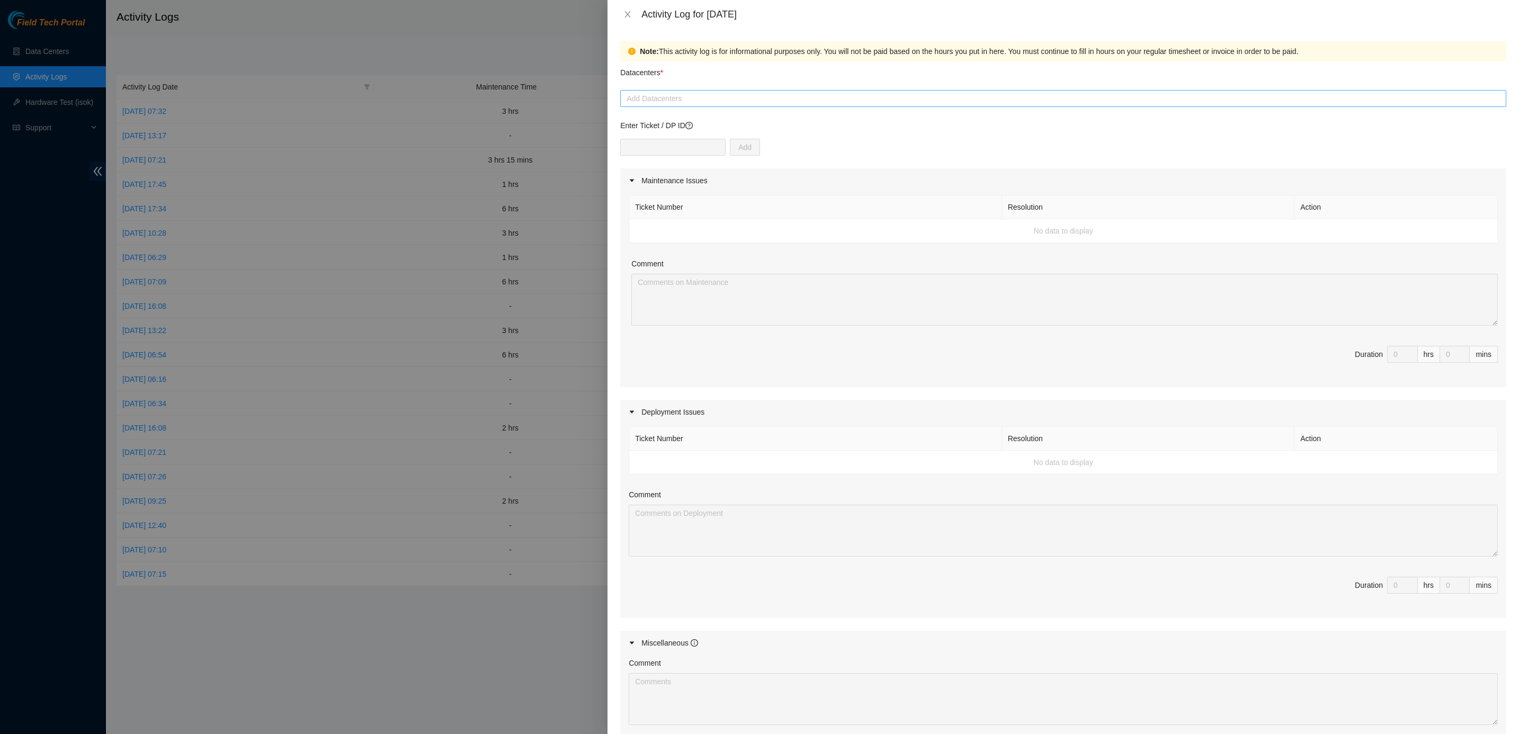
click at [678, 95] on div at bounding box center [1063, 98] width 881 height 13
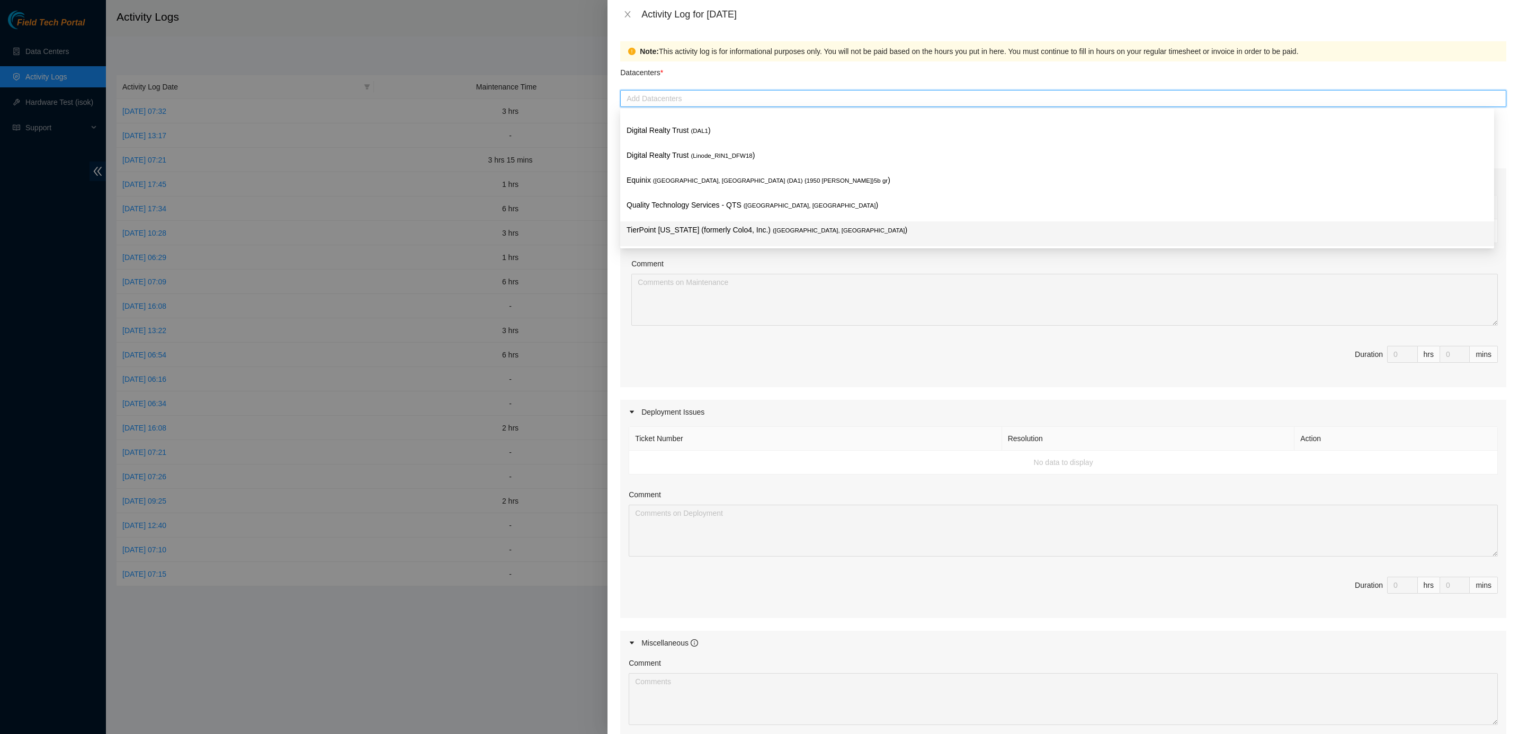
click at [715, 228] on p "TierPoint Texas (formerly Colo4, Inc.) ( Dallas, TX )" at bounding box center [1056, 230] width 861 height 12
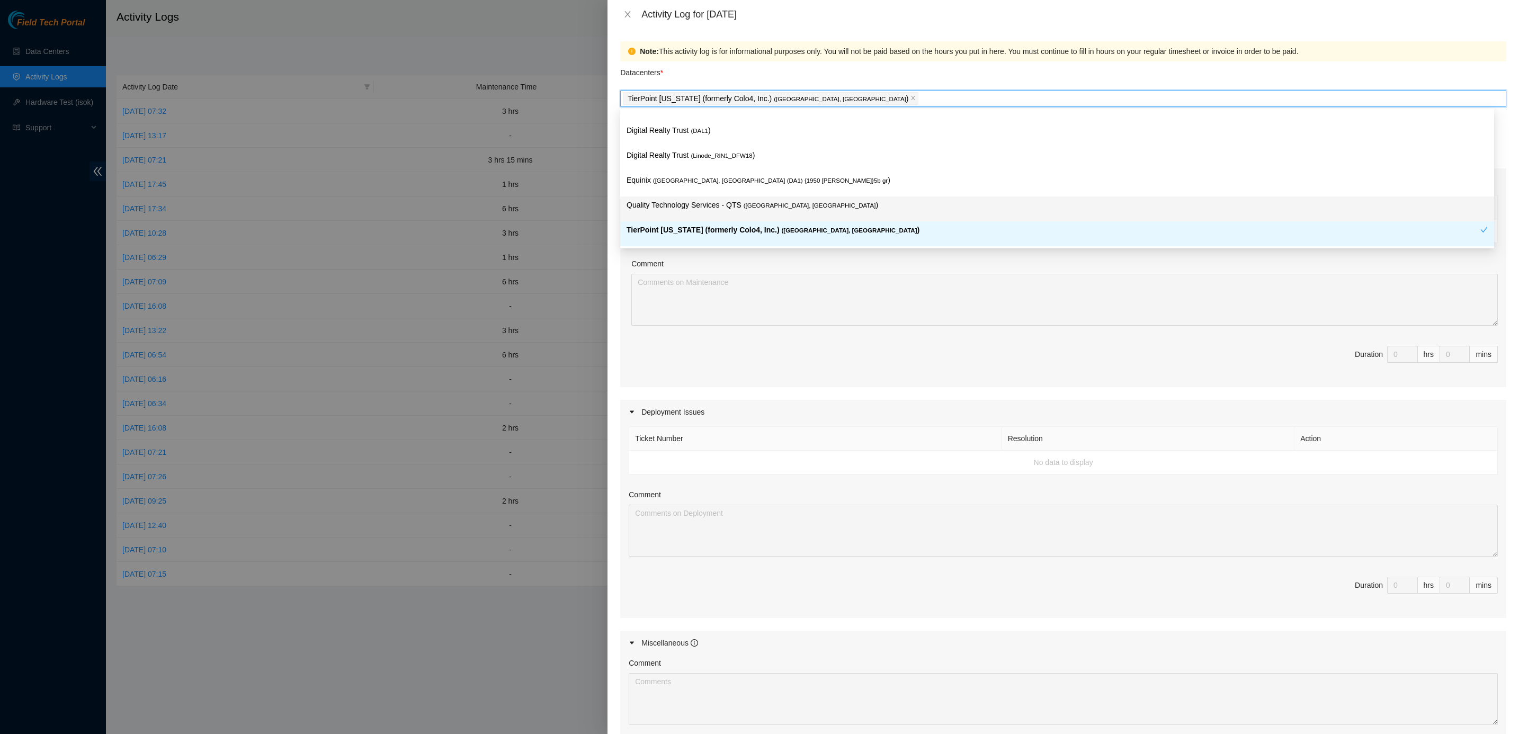
scroll to position [0, 0]
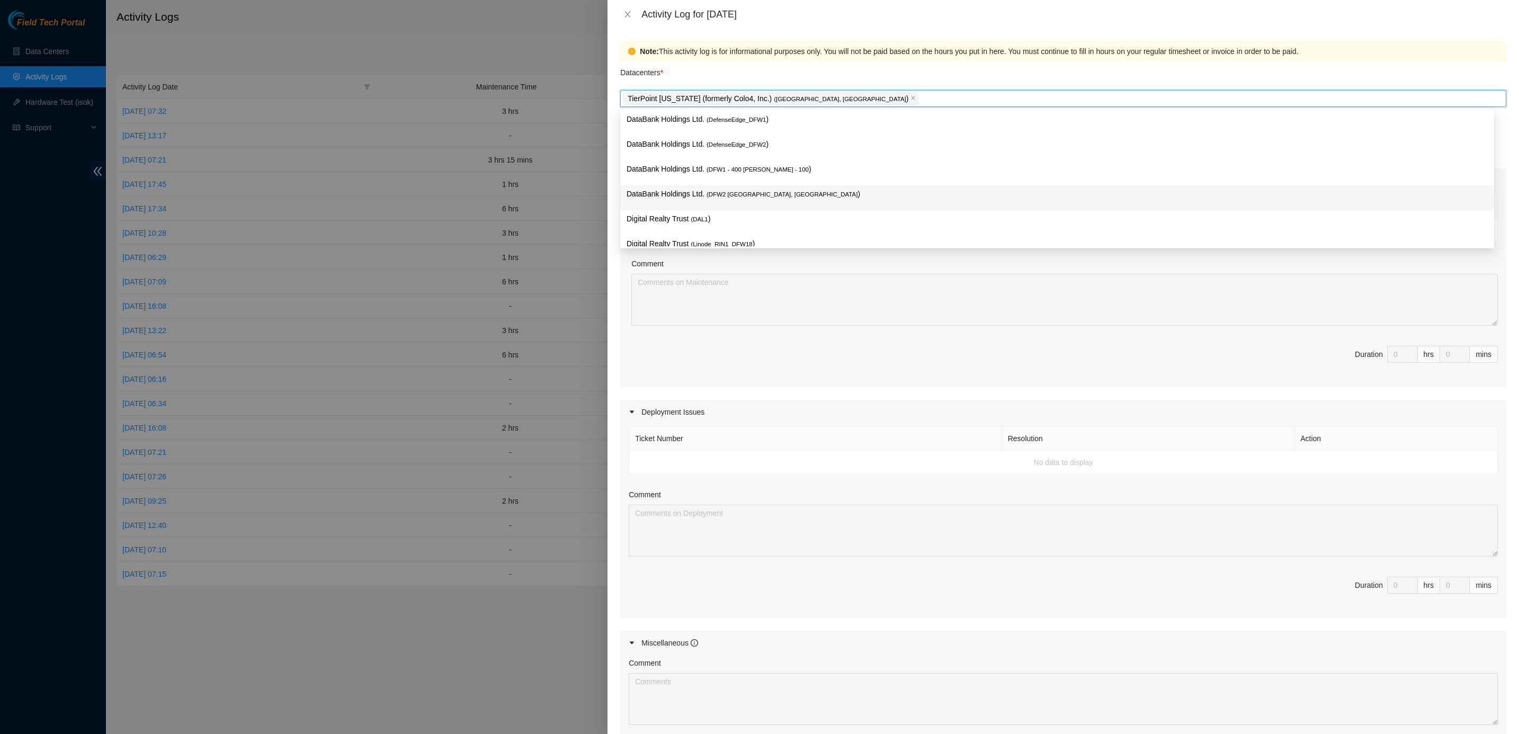
click at [687, 191] on p "DataBank Holdings Ltd. ( DFW2 Richardson, TX )" at bounding box center [1056, 194] width 861 height 12
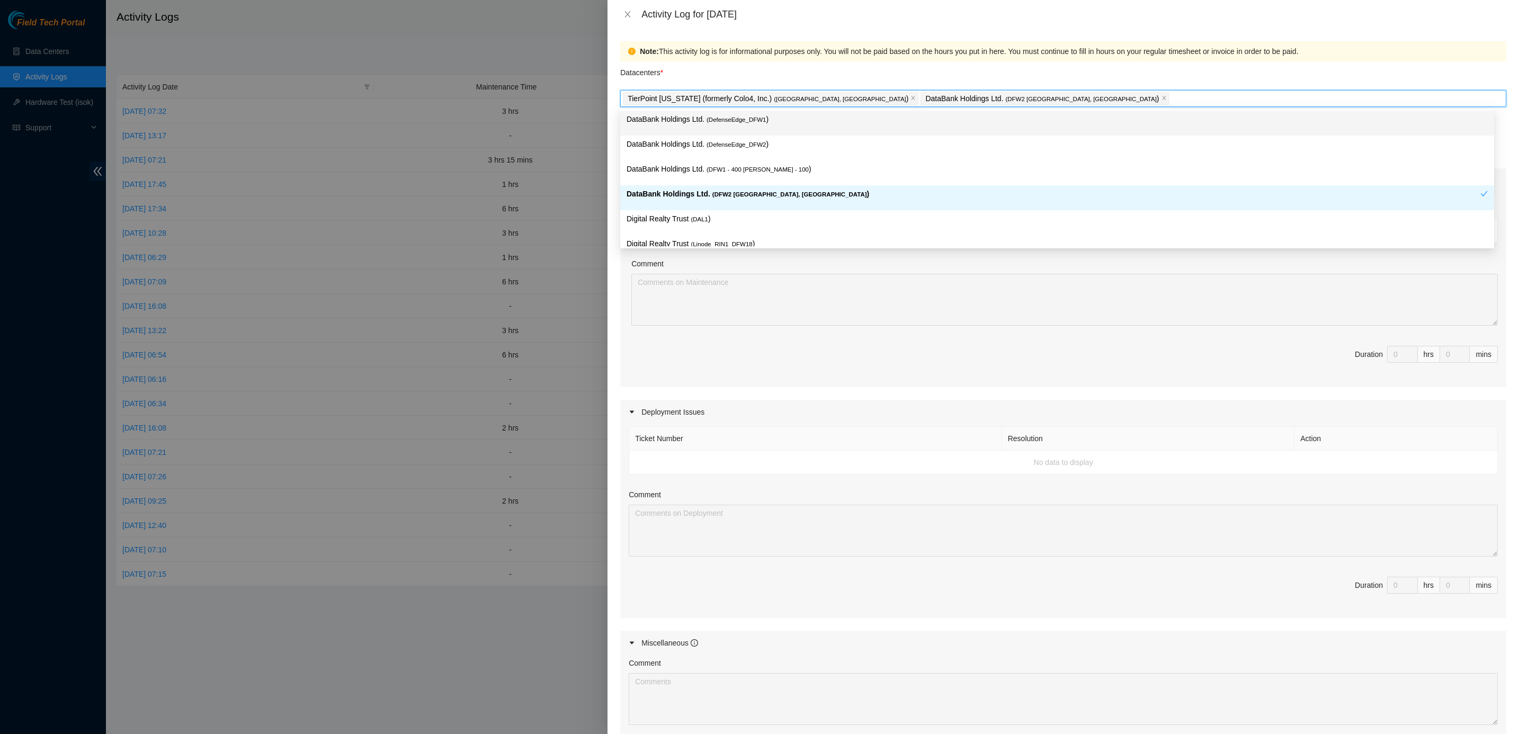
click at [752, 60] on div "Note: This activity log is for informational purposes only. You will not be pai…" at bounding box center [1063, 51] width 886 height 20
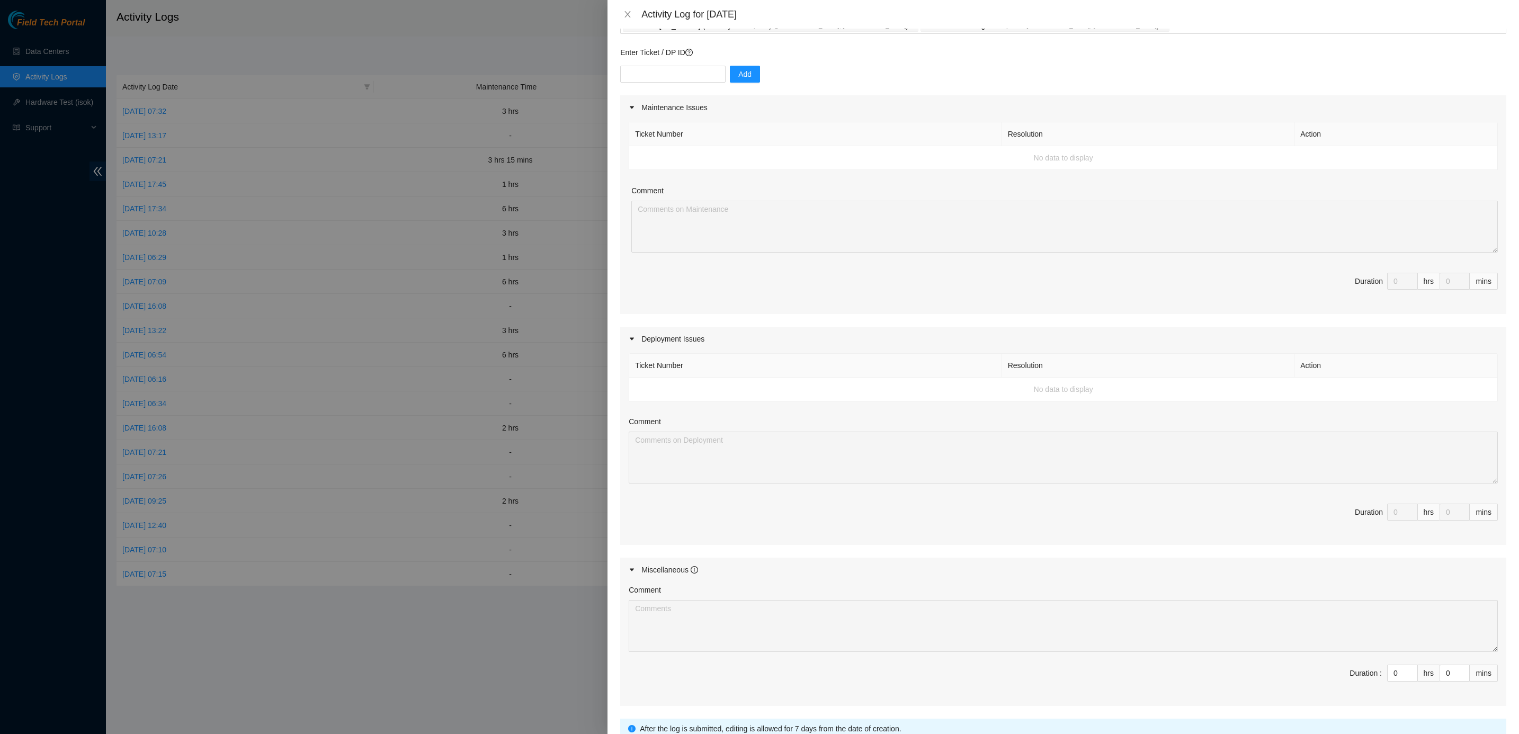
scroll to position [159, 0]
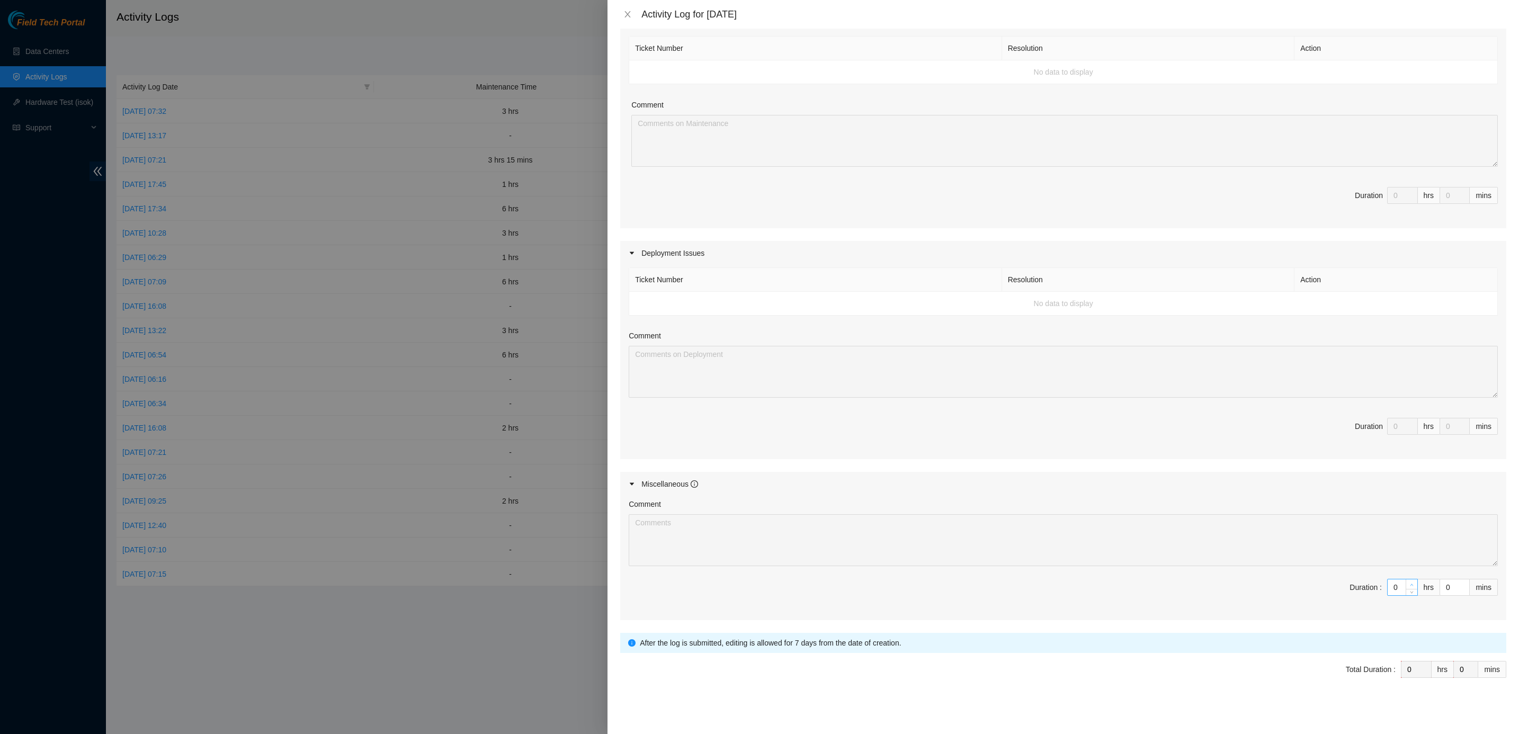
type input "1"
click at [1124, 543] on span "Increase Value" at bounding box center [1411, 584] width 12 height 10
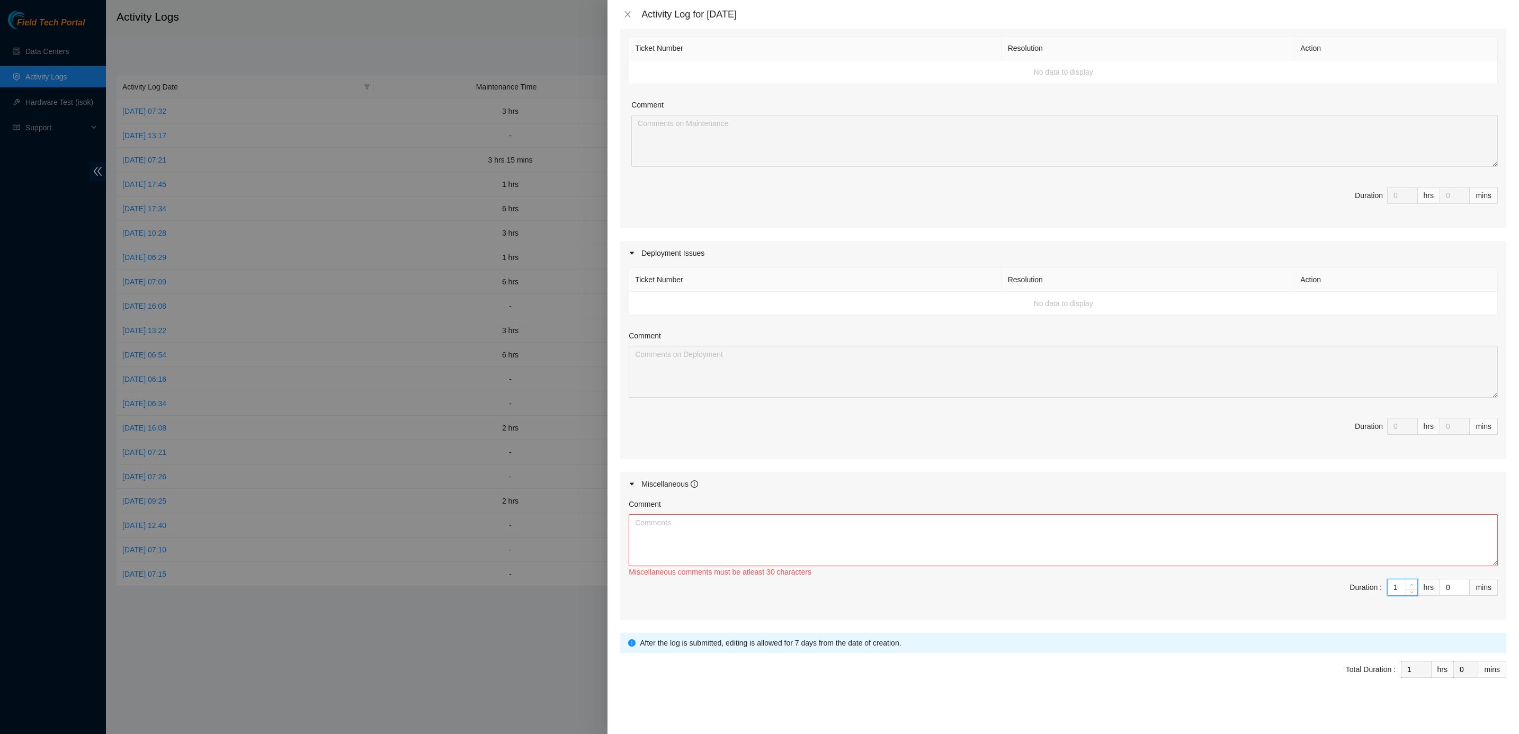
type input "2"
click at [1124, 543] on span "Increase Value" at bounding box center [1411, 584] width 12 height 10
type input "3"
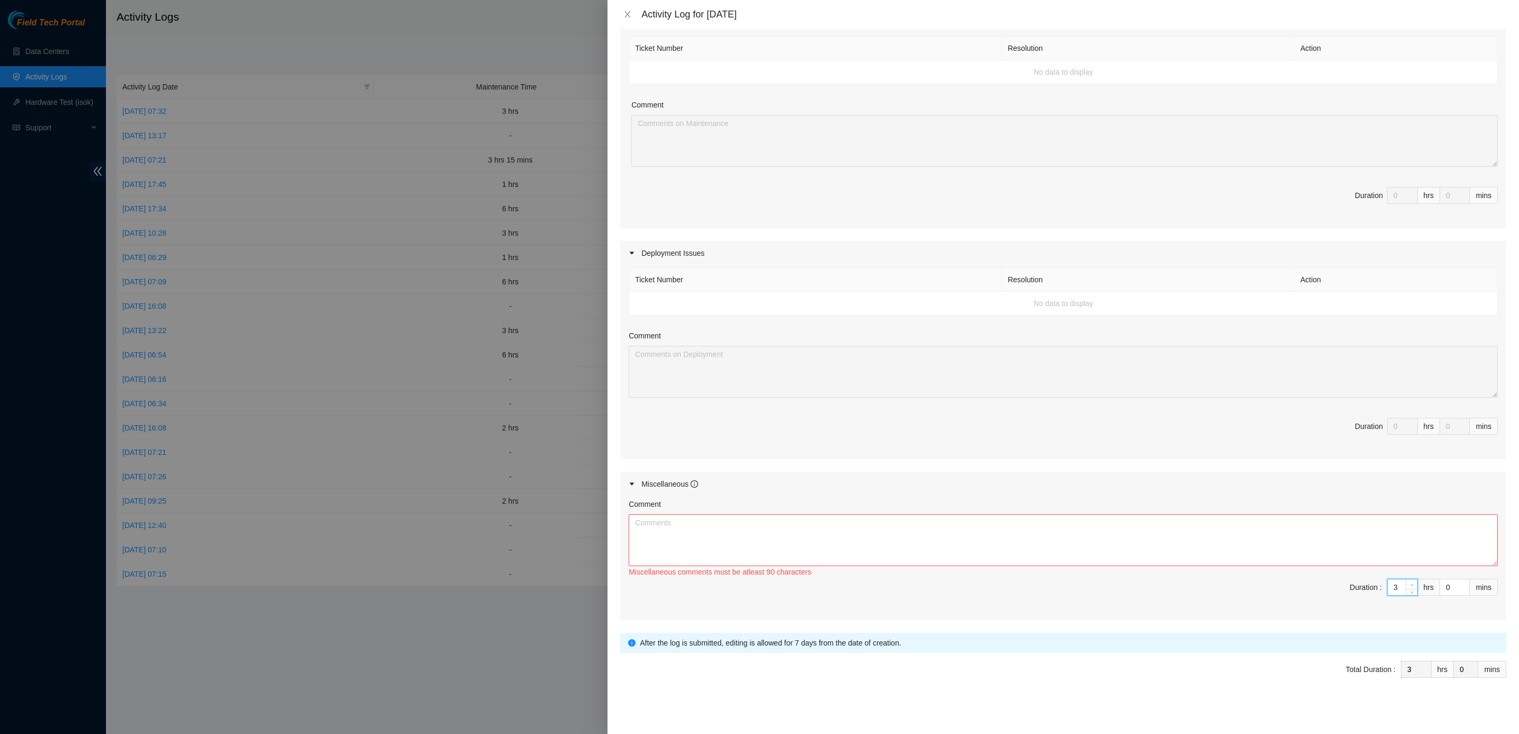
click at [1124, 543] on span "Increase Value" at bounding box center [1411, 584] width 12 height 10
type input "4"
click at [1124, 543] on span "Increase Value" at bounding box center [1411, 584] width 12 height 10
type input "5"
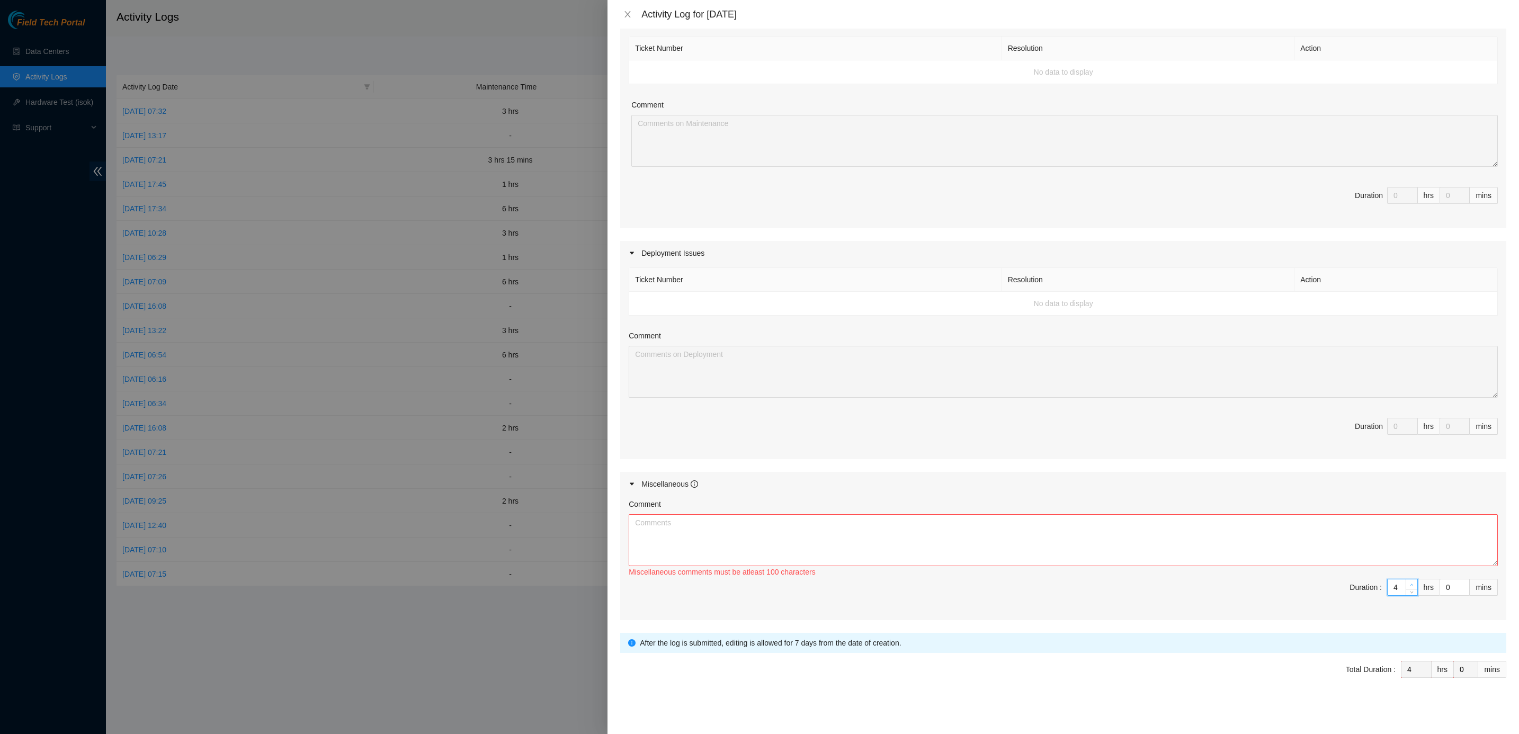
type input "5"
click at [1124, 543] on span "Increase Value" at bounding box center [1411, 584] width 12 height 10
type input "6"
click at [1124, 543] on span "Increase Value" at bounding box center [1411, 584] width 12 height 10
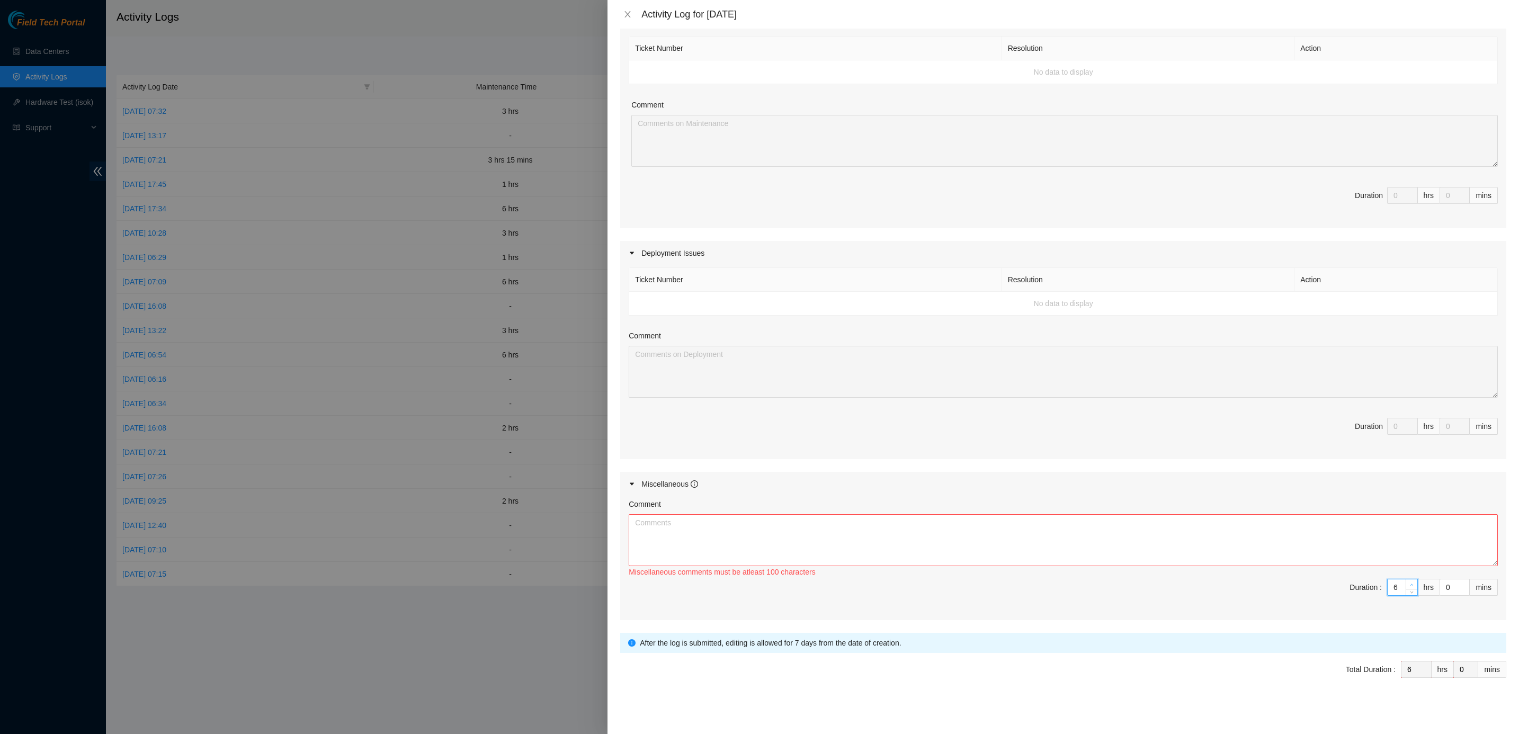
type input "7"
click at [1124, 543] on span "Increase Value" at bounding box center [1411, 584] width 12 height 10
type input "8"
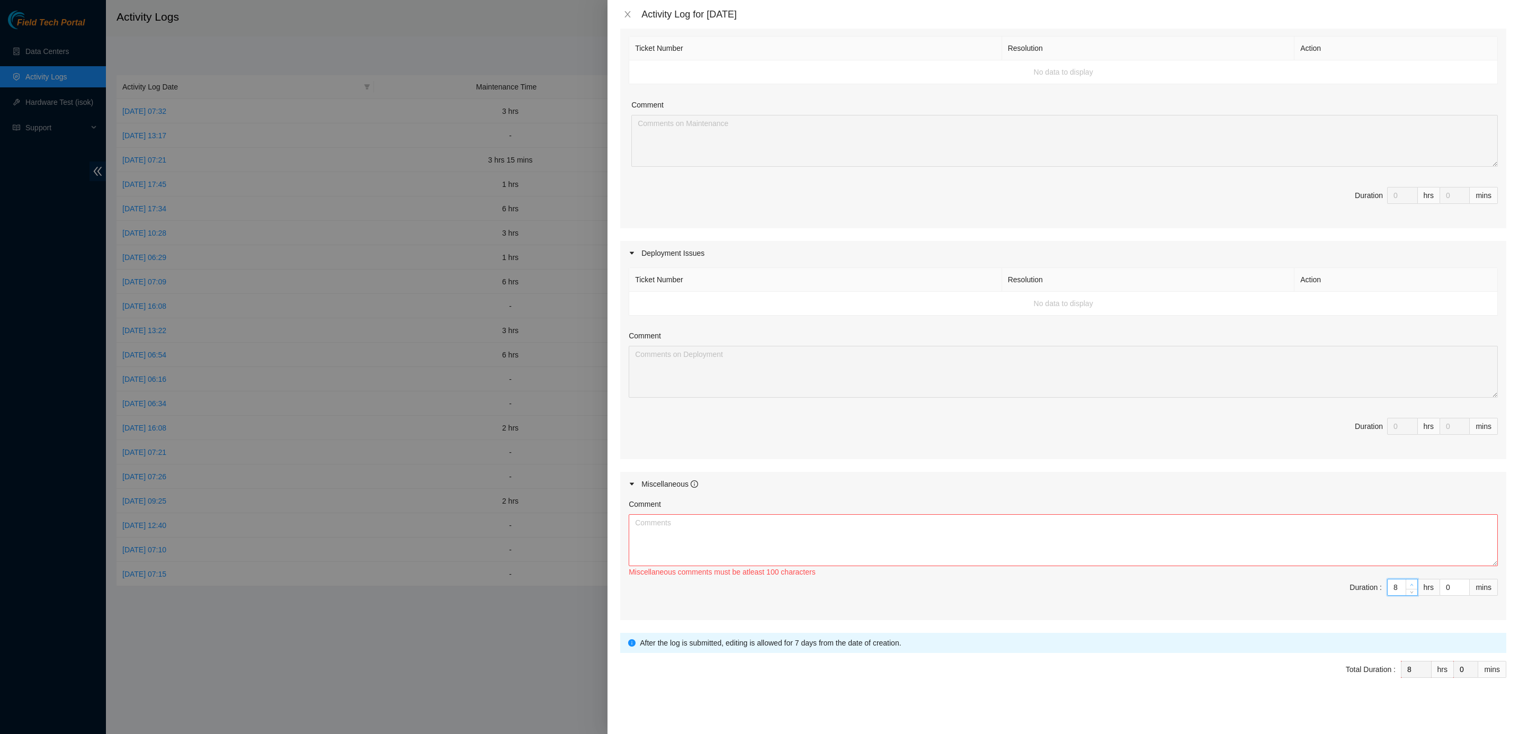
click at [1124, 543] on span "Increase Value" at bounding box center [1411, 584] width 12 height 10
type input "9"
click at [1124, 543] on span "Increase Value" at bounding box center [1411, 584] width 12 height 10
type input "10"
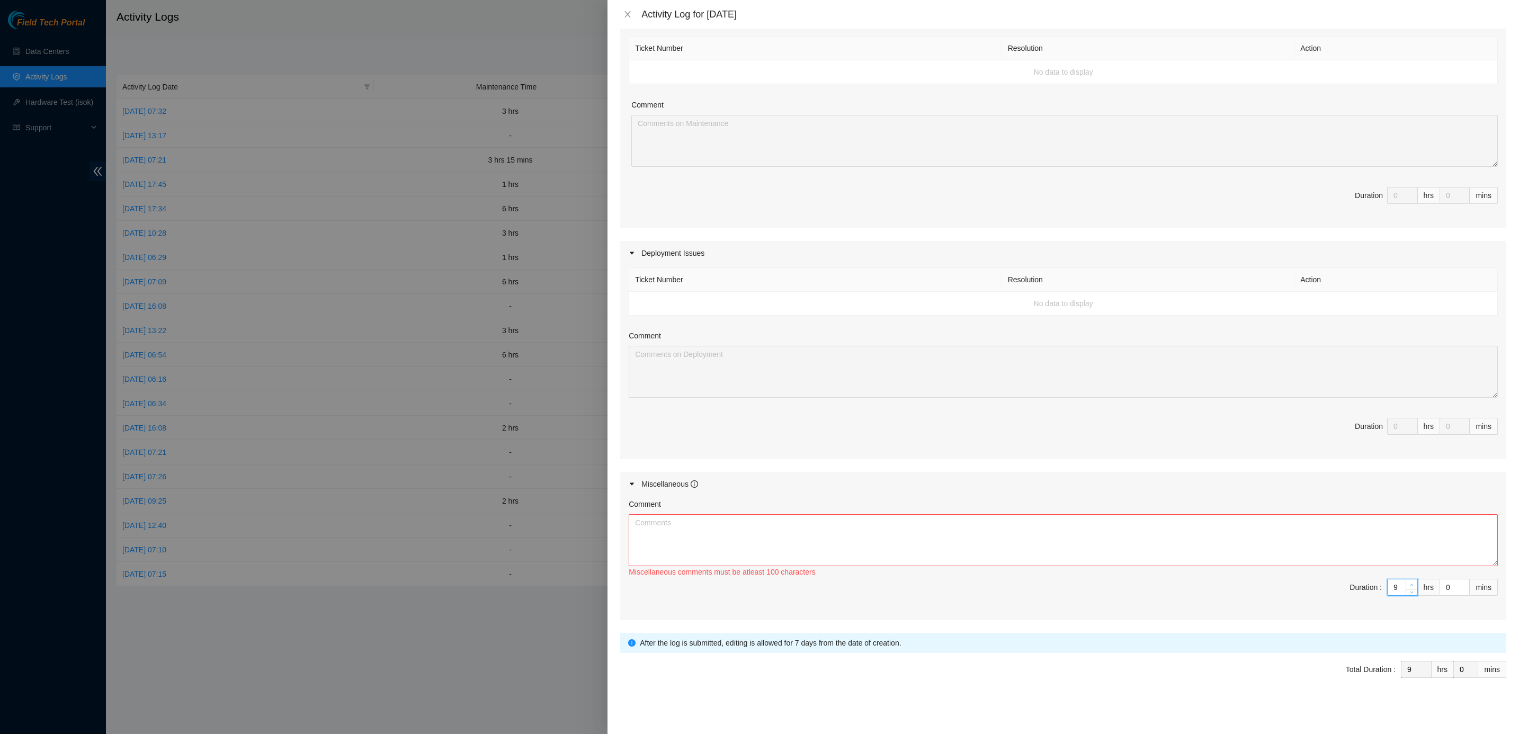
type input "10"
click at [1124, 543] on span "Increase Value" at bounding box center [1411, 584] width 12 height 10
type input "11"
click at [1124, 543] on span "Increase Value" at bounding box center [1411, 584] width 12 height 10
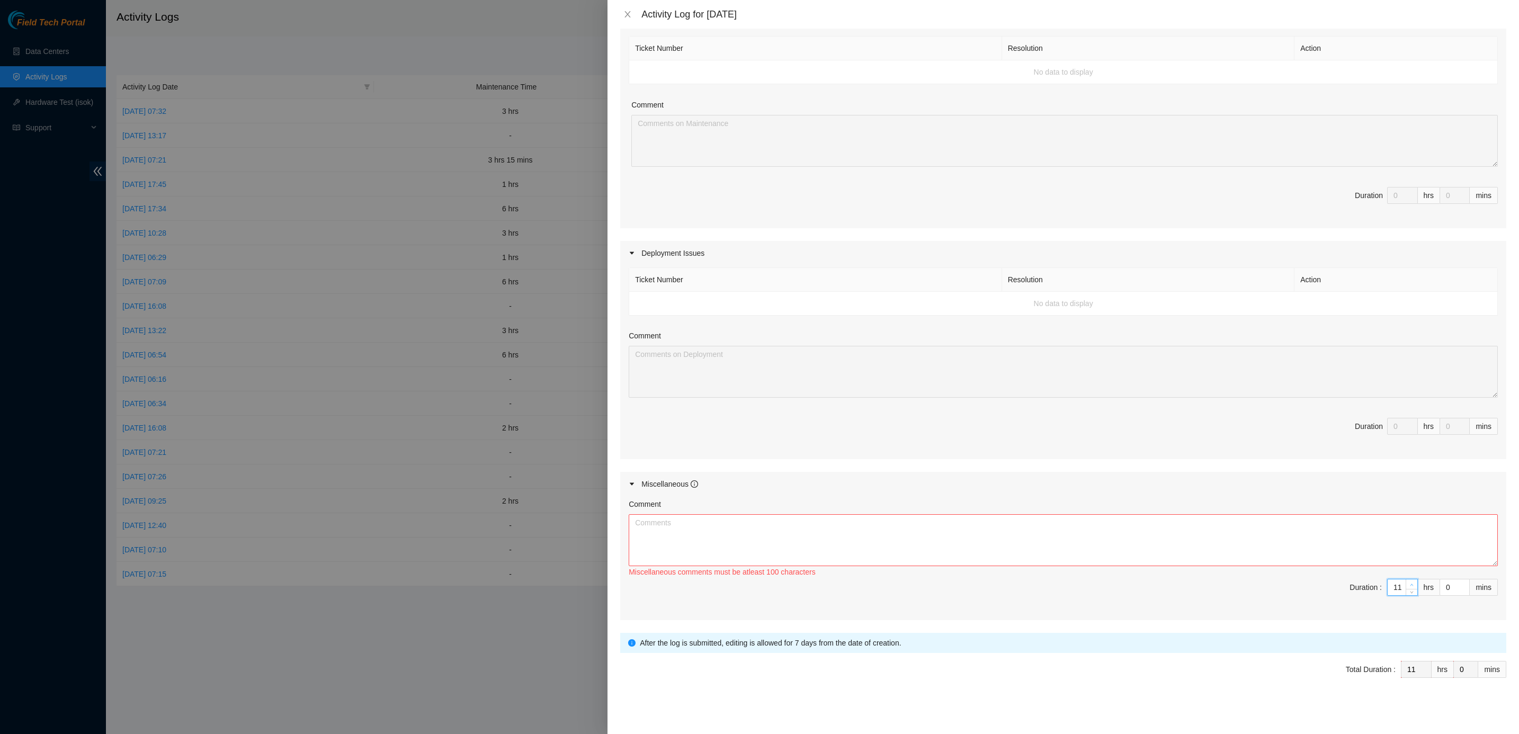
type input "12"
click at [1124, 543] on span "Increase Value" at bounding box center [1411, 584] width 12 height 10
type input "1"
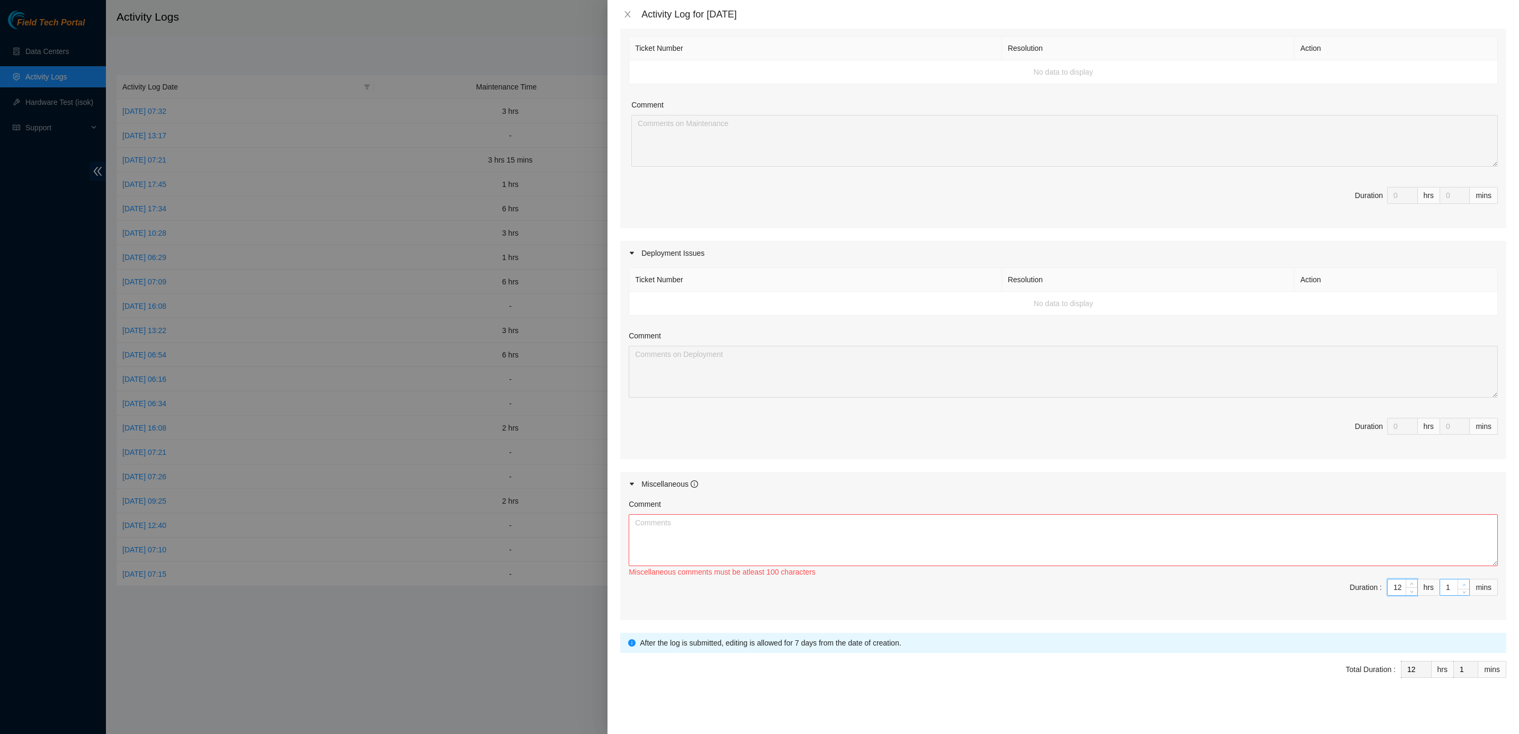
click at [1124, 543] on span "up" at bounding box center [1463, 584] width 6 height 6
type input "2"
click at [1124, 543] on span "up" at bounding box center [1463, 584] width 6 height 6
type input "3"
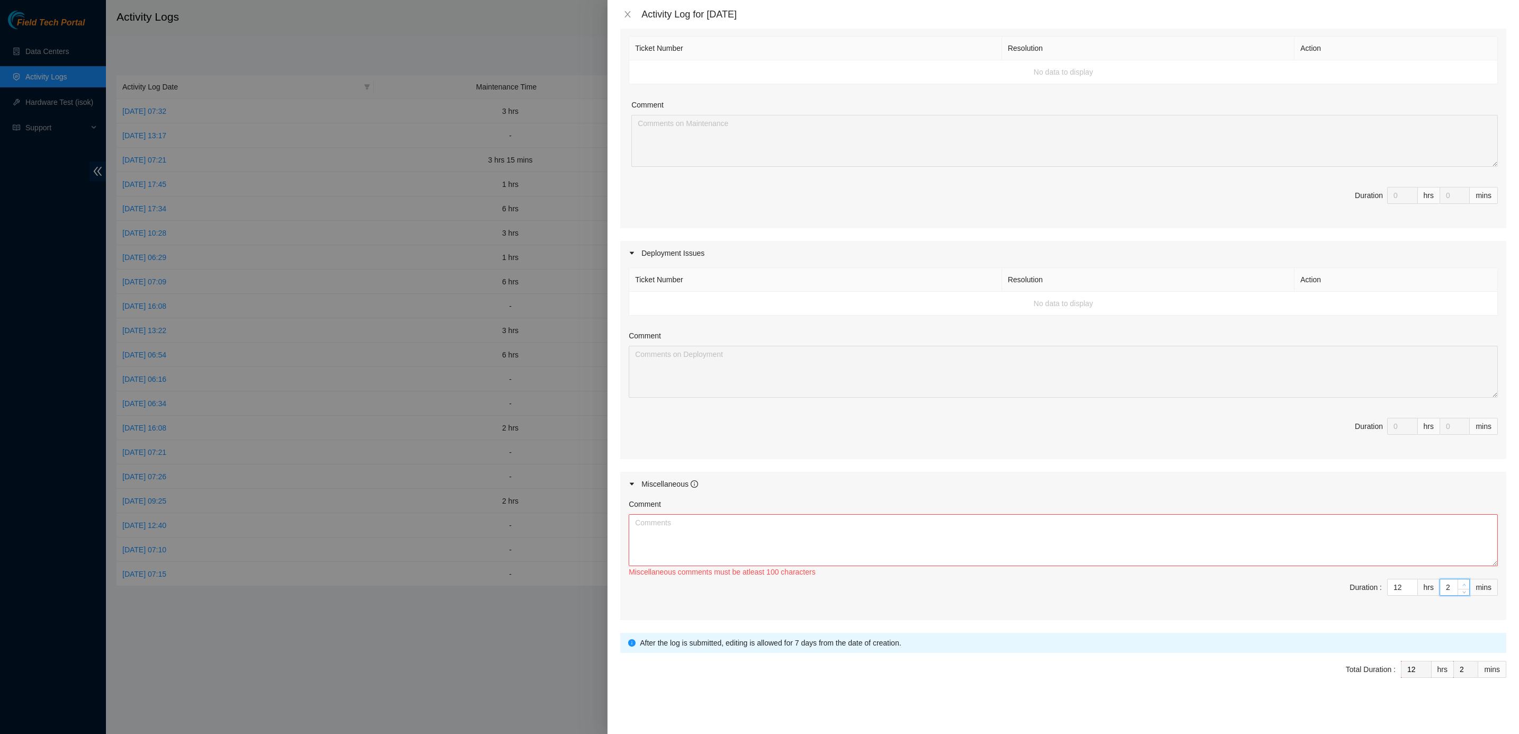
type input "3"
click at [1124, 543] on span "up" at bounding box center [1463, 584] width 6 height 6
type input "2"
click at [1124, 543] on span "down" at bounding box center [1463, 591] width 6 height 6
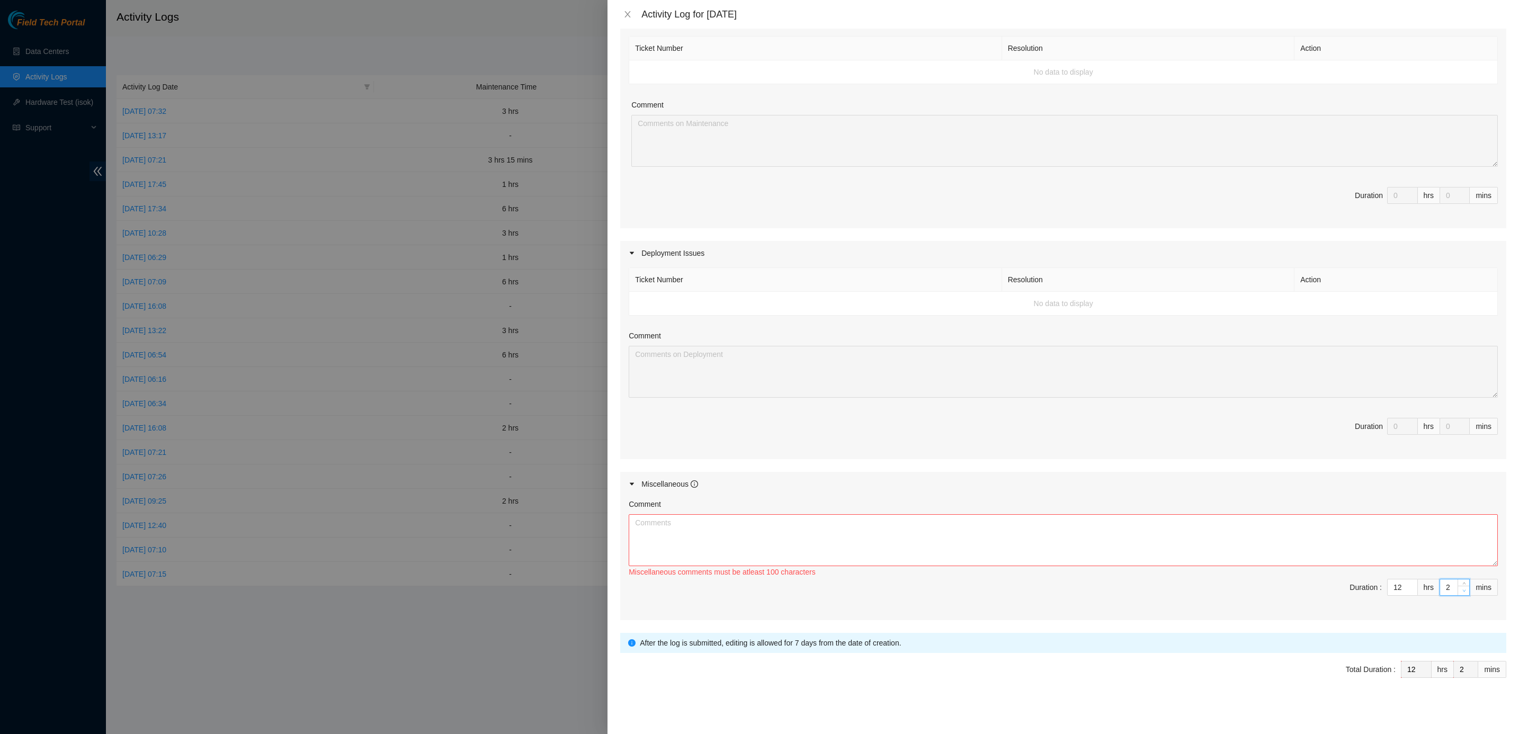
type input "1"
click at [1124, 543] on span "down" at bounding box center [1463, 591] width 6 height 6
type input "0"
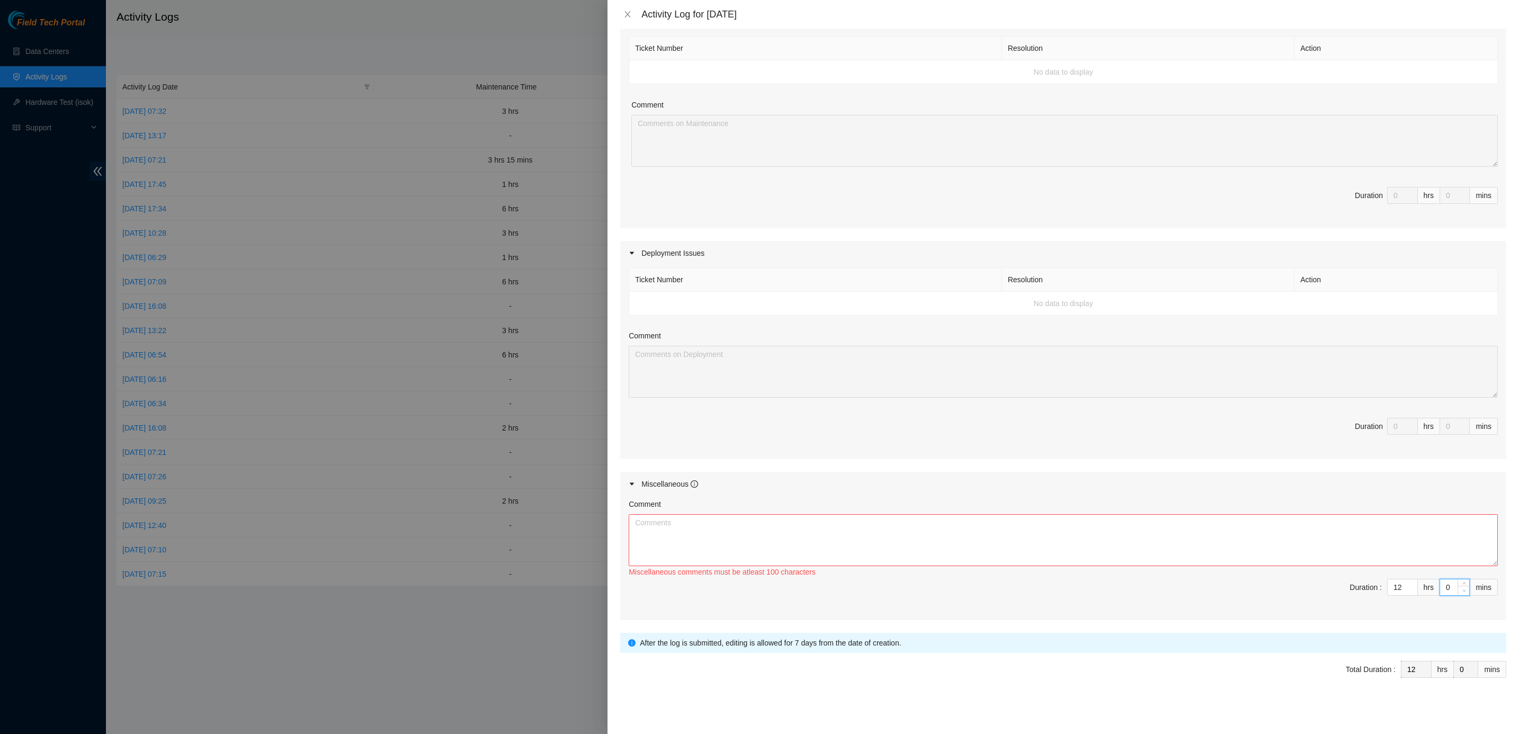
click at [1124, 543] on span "down" at bounding box center [1463, 591] width 6 height 6
type input "1"
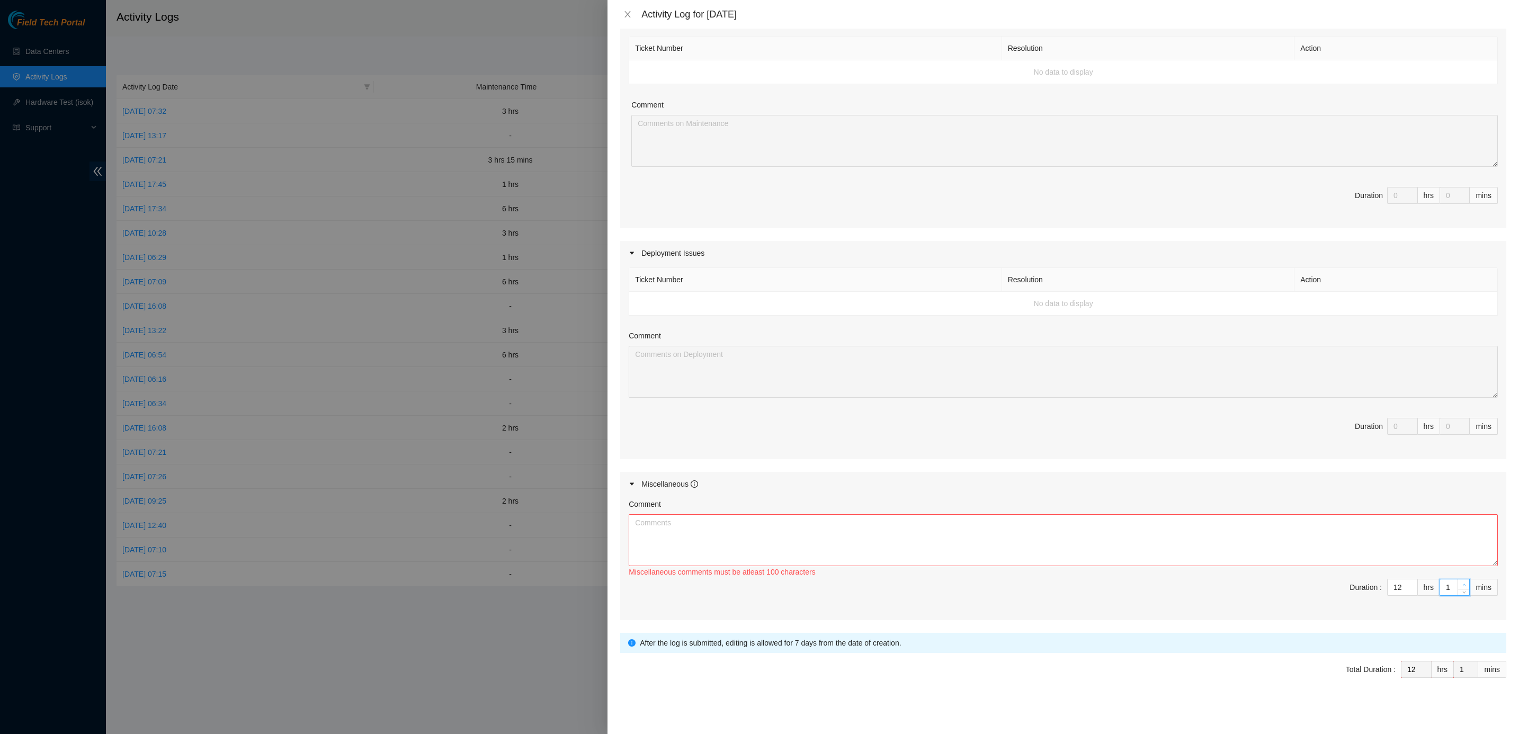
click at [1124, 543] on span "Increase Value" at bounding box center [1463, 584] width 12 height 10
type input "2"
click at [1124, 543] on span "Increase Value" at bounding box center [1463, 584] width 12 height 10
type input "3"
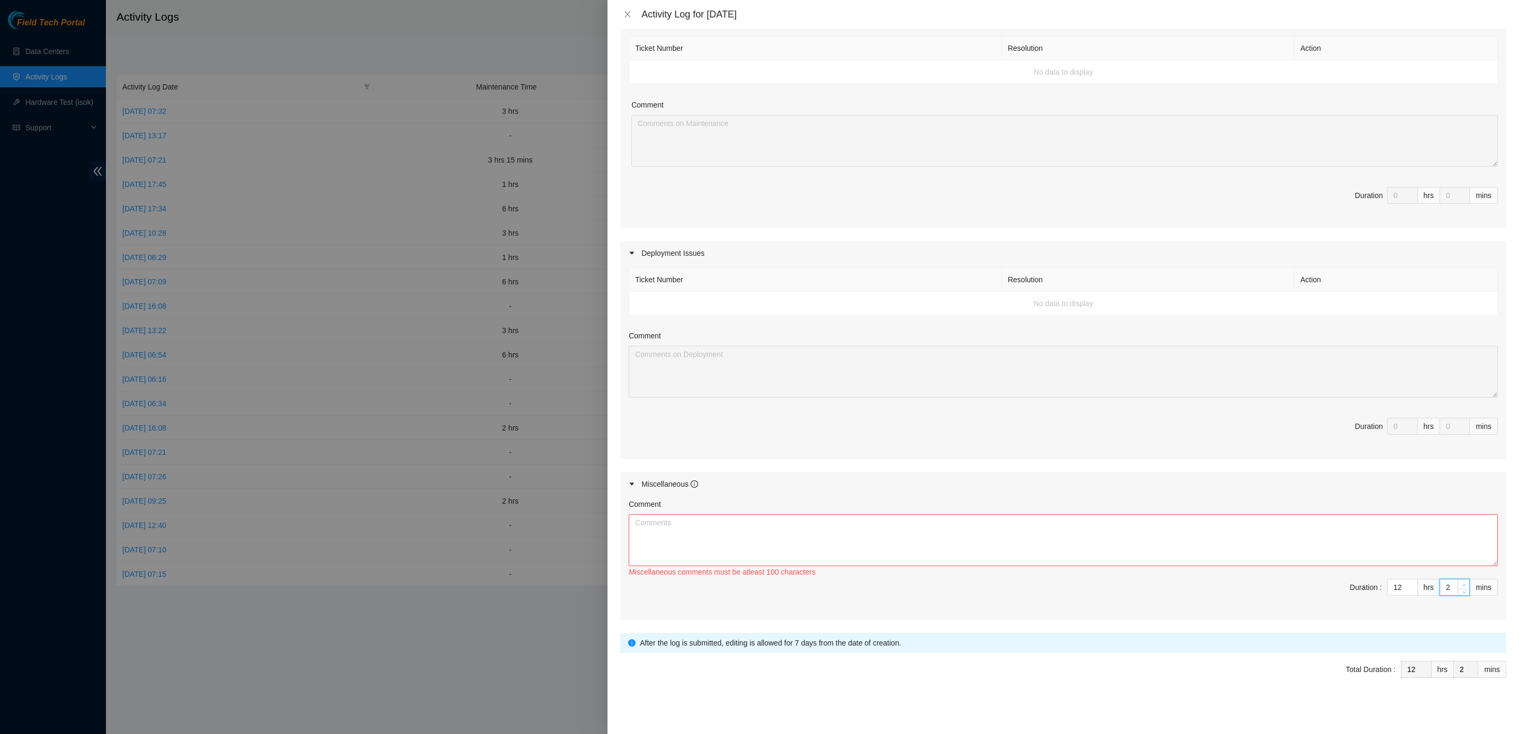
type input "3"
click at [1124, 543] on span "Increase Value" at bounding box center [1463, 584] width 12 height 10
type input "4"
click at [1124, 543] on span "Increase Value" at bounding box center [1463, 584] width 12 height 10
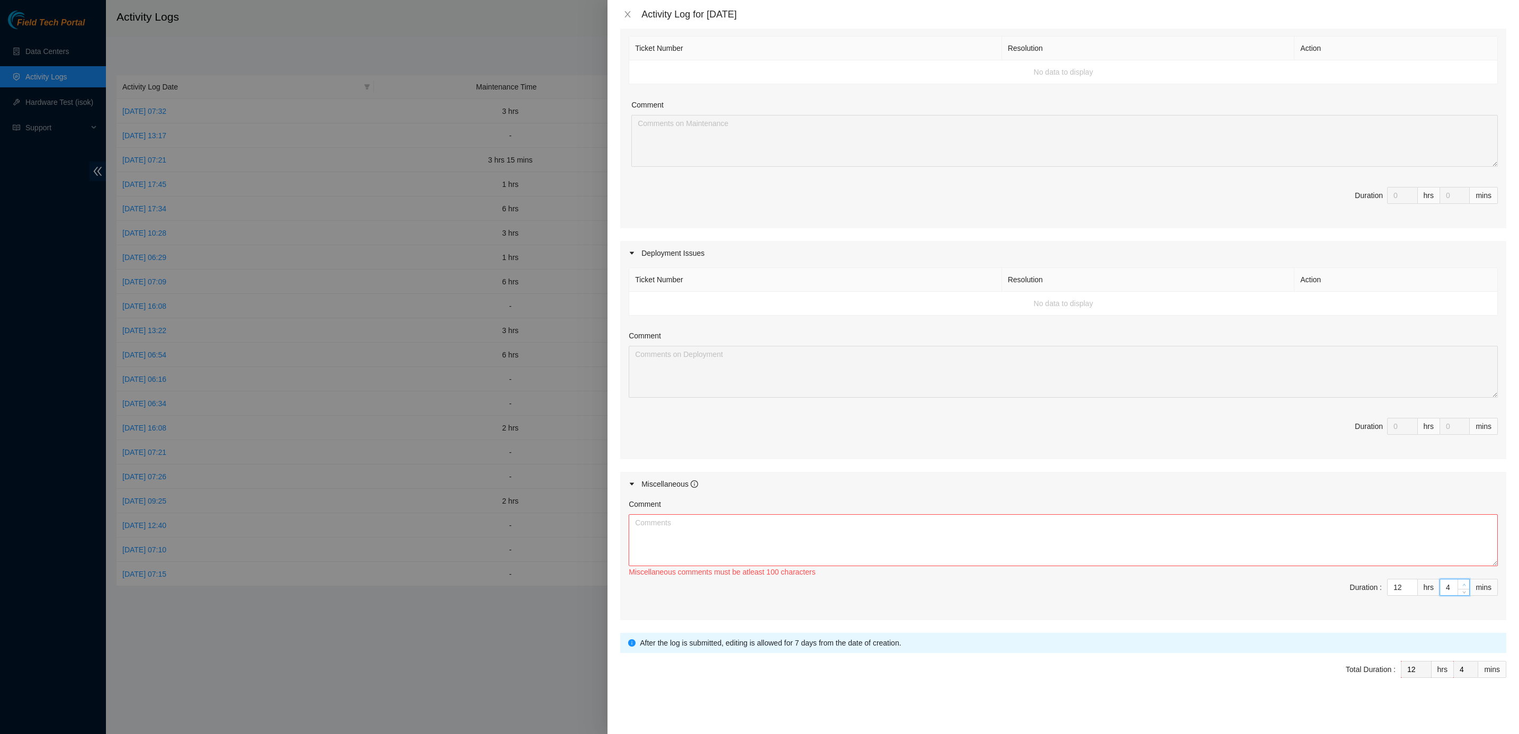
type input "5"
click at [1124, 543] on span "Increase Value" at bounding box center [1463, 584] width 12 height 10
type input "6"
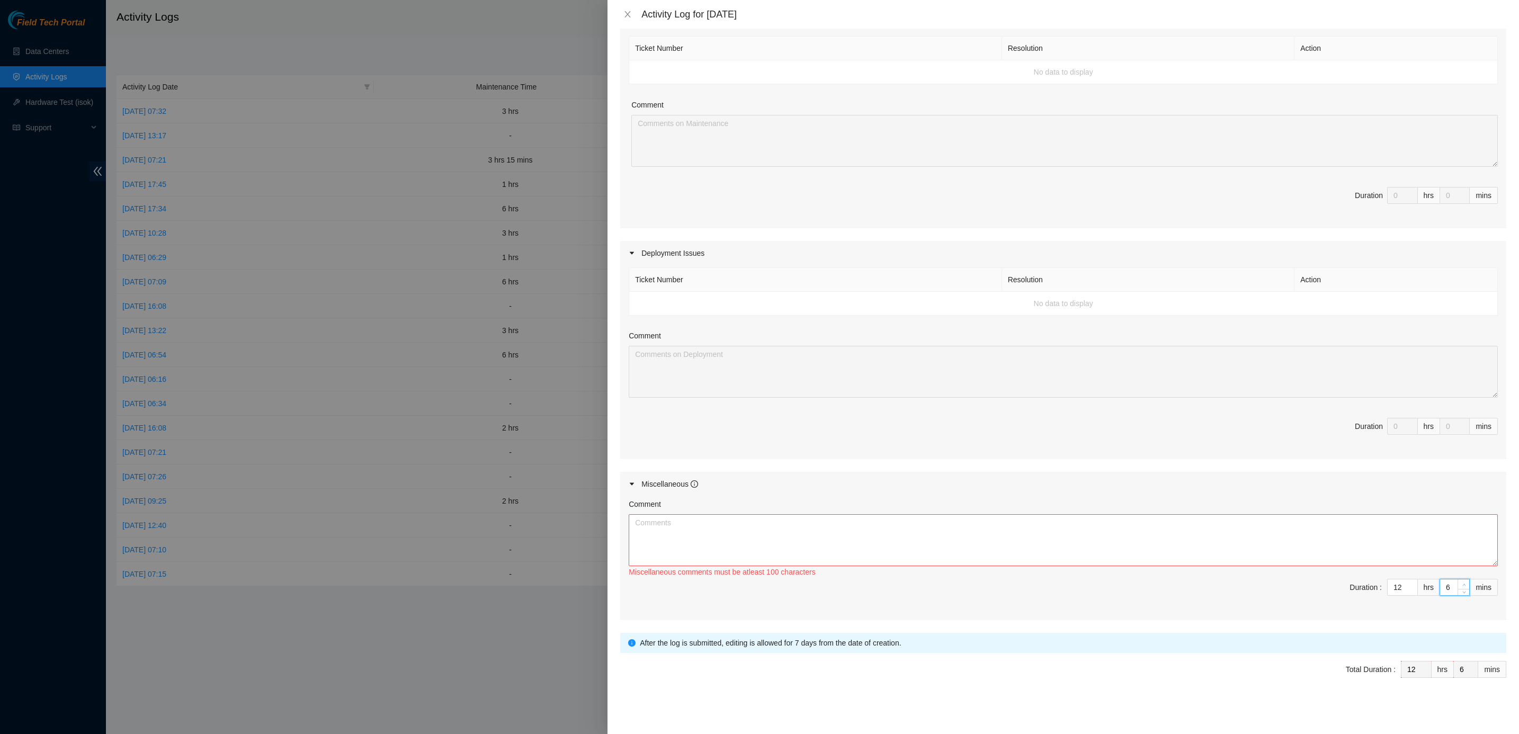
click at [1124, 543] on span "Increase Value" at bounding box center [1463, 584] width 12 height 10
type input "7"
click at [1124, 543] on span "Increase Value" at bounding box center [1463, 584] width 12 height 10
type input "8"
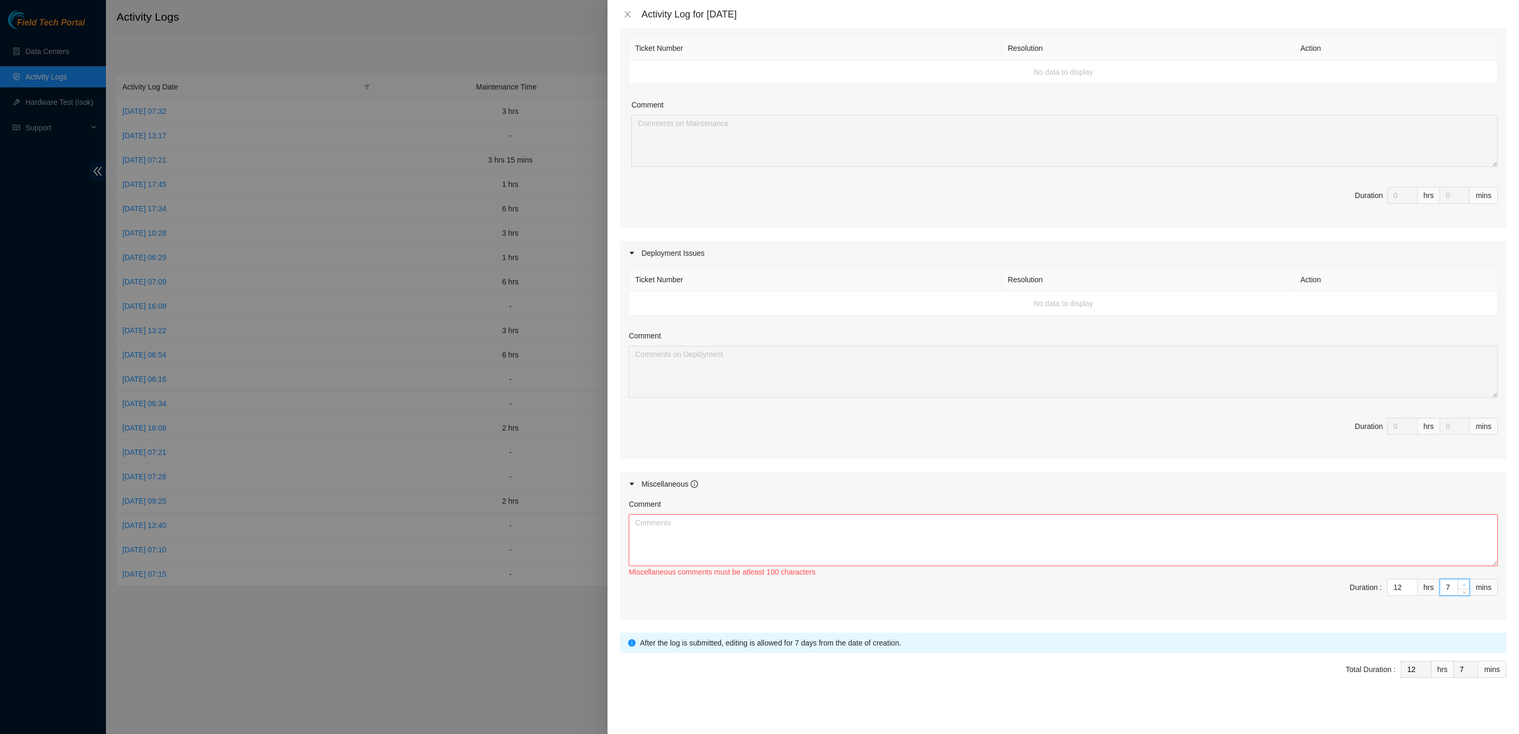
type input "8"
click at [1124, 543] on span "Increase Value" at bounding box center [1463, 584] width 12 height 10
type input "9"
click at [1124, 543] on span "Increase Value" at bounding box center [1463, 584] width 12 height 10
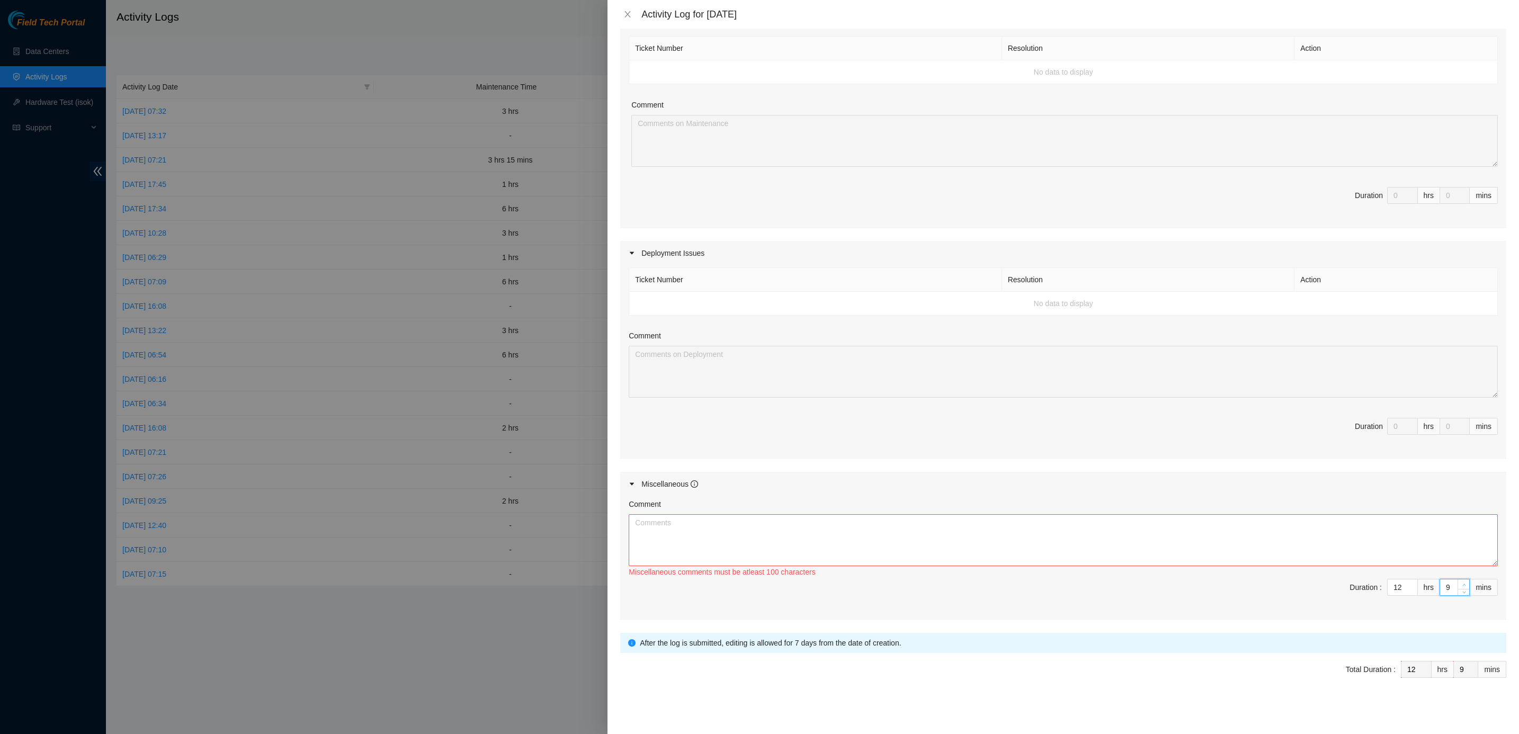
type input "10"
click at [1124, 543] on span "Increase Value" at bounding box center [1463, 584] width 12 height 10
type input "11"
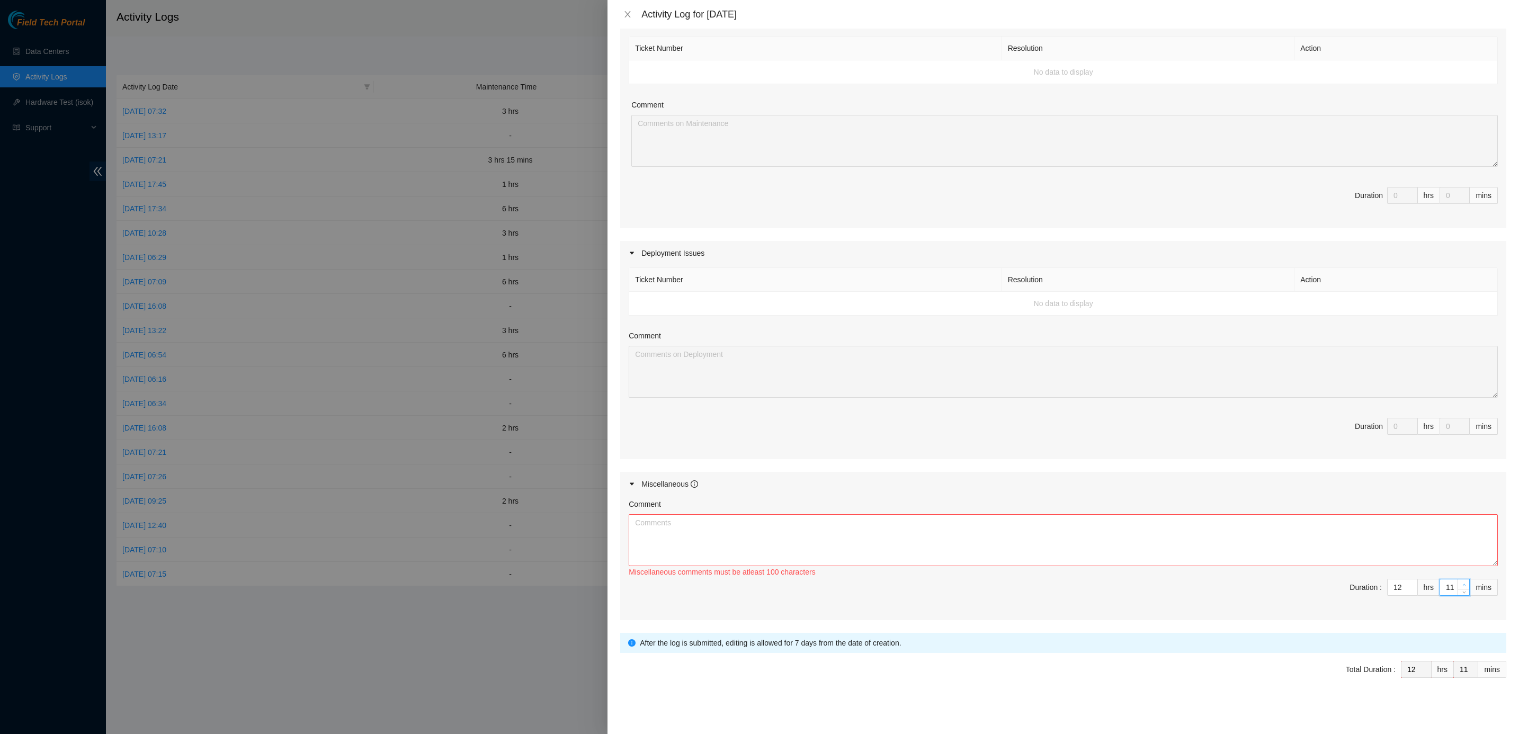
click at [1124, 543] on span "Increase Value" at bounding box center [1463, 584] width 12 height 10
type input "12"
click at [1124, 543] on span "Increase Value" at bounding box center [1463, 584] width 12 height 10
type input "13"
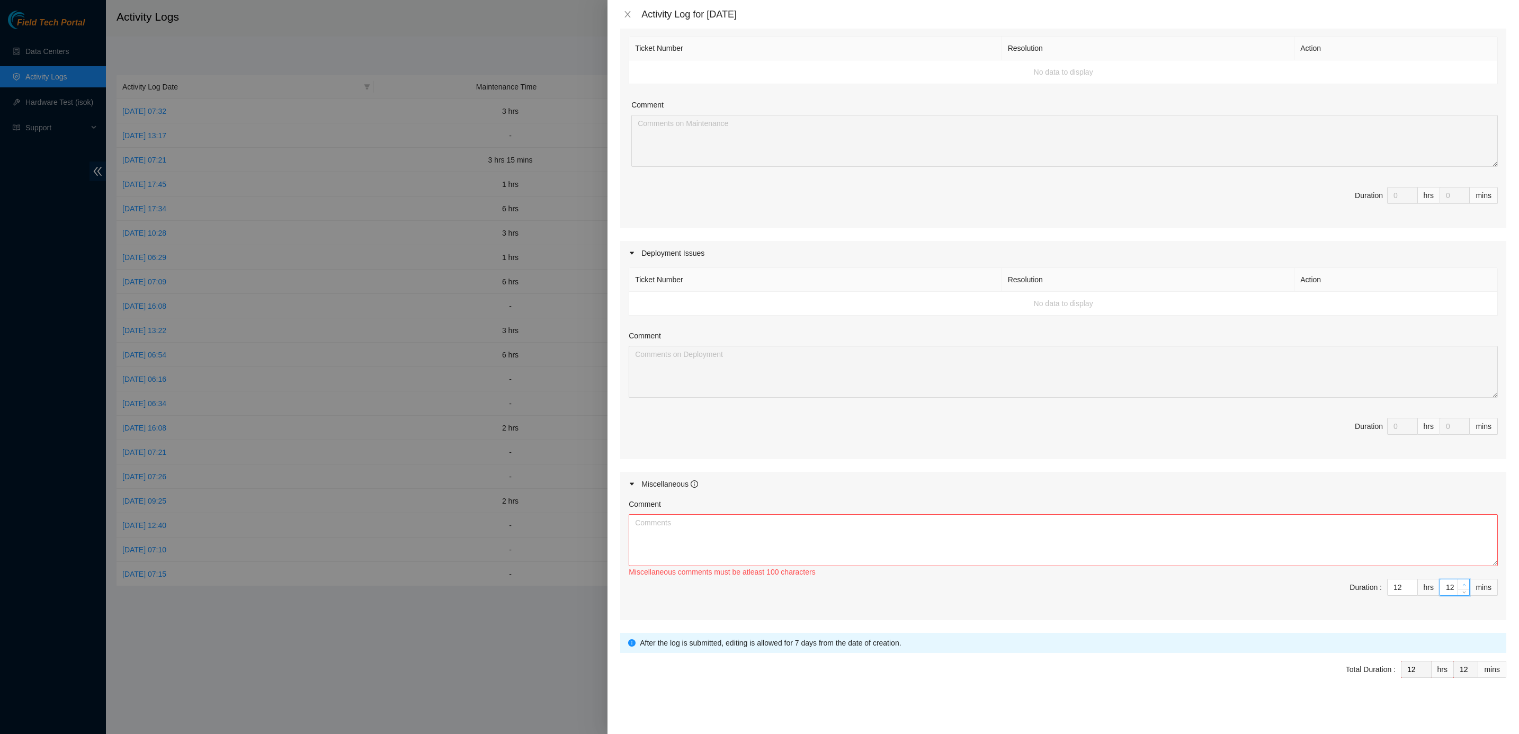
type input "13"
click at [1124, 543] on span "Increase Value" at bounding box center [1463, 584] width 12 height 10
type input "14"
click at [1124, 543] on span "Increase Value" at bounding box center [1463, 584] width 12 height 10
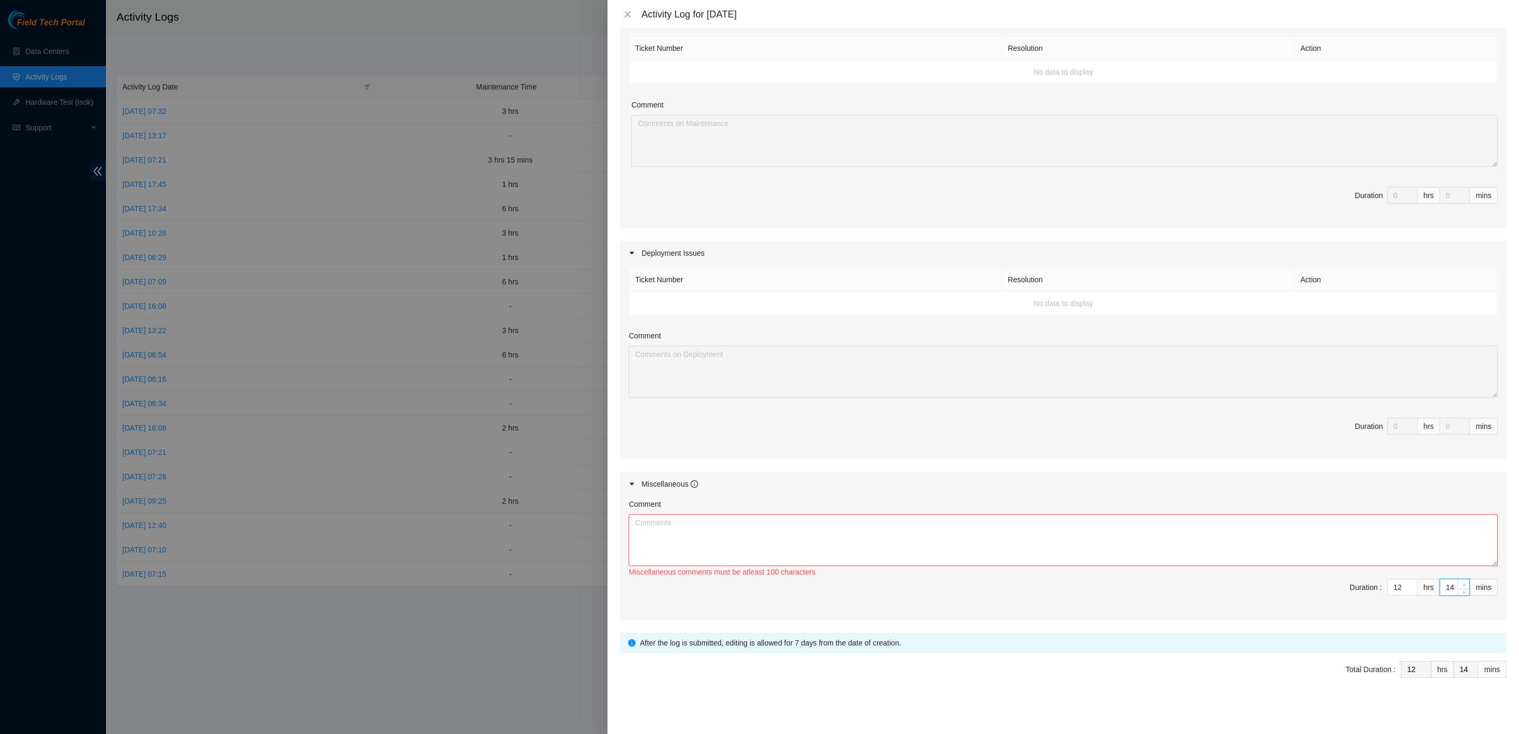
type input "15"
click at [1124, 543] on span "Increase Value" at bounding box center [1463, 584] width 12 height 10
type input "16"
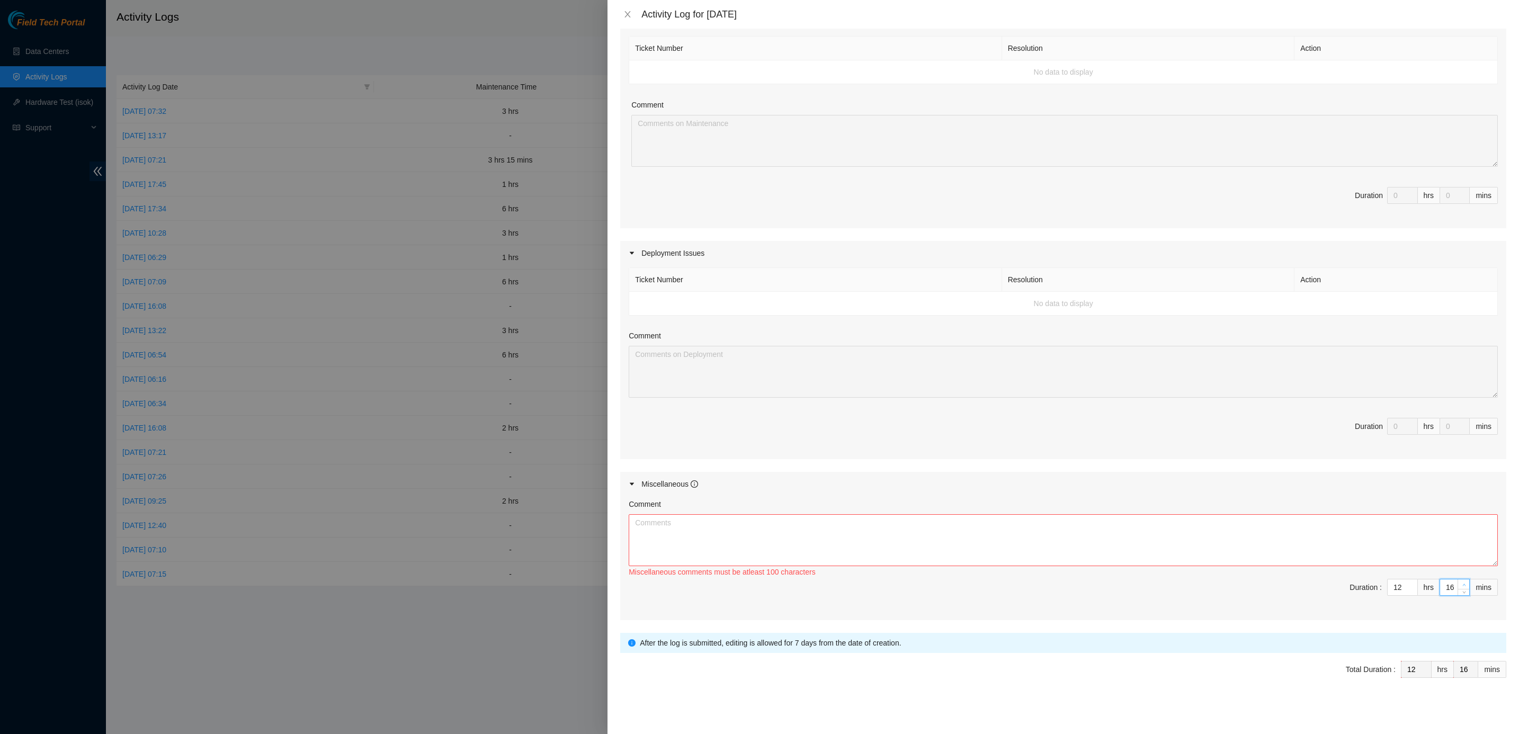
click at [1124, 543] on span "Increase Value" at bounding box center [1463, 584] width 12 height 10
type input "17"
click at [1124, 543] on span "Increase Value" at bounding box center [1463, 584] width 12 height 10
type input "18"
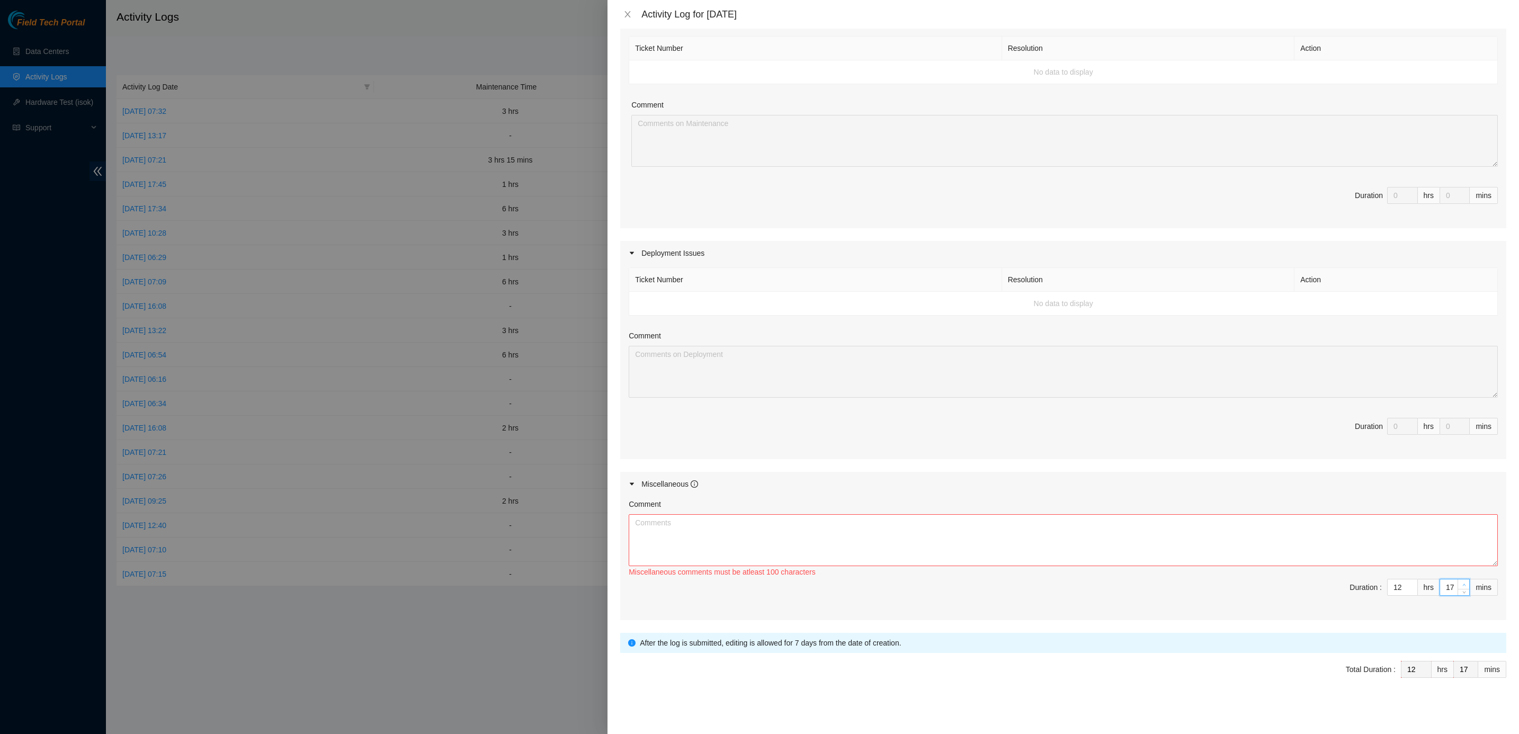
type input "18"
click at [1124, 543] on span "Increase Value" at bounding box center [1463, 584] width 12 height 10
type input "19"
click at [1124, 543] on span "Increase Value" at bounding box center [1463, 584] width 12 height 10
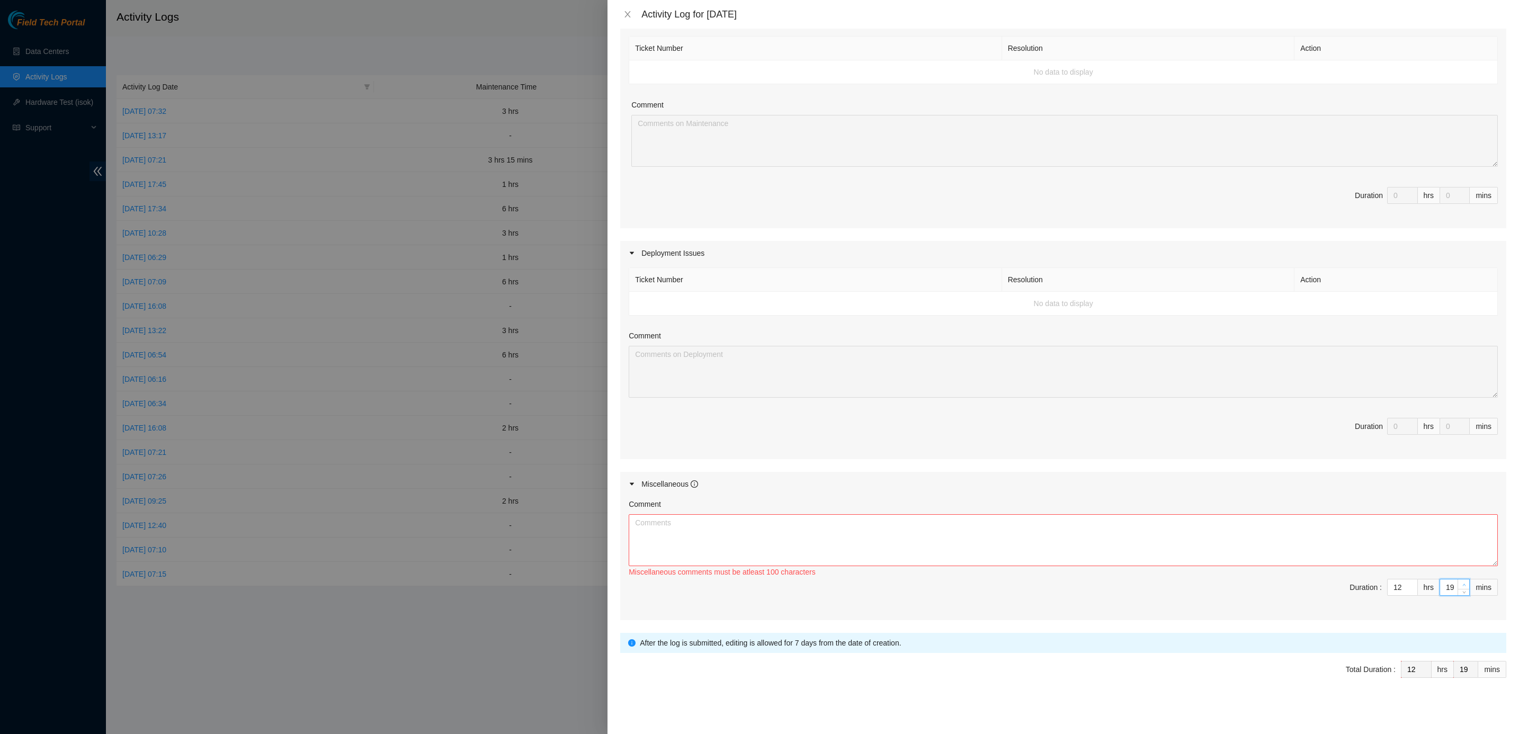
type input "20"
click at [1124, 543] on span "Increase Value" at bounding box center [1463, 584] width 12 height 10
type input "21"
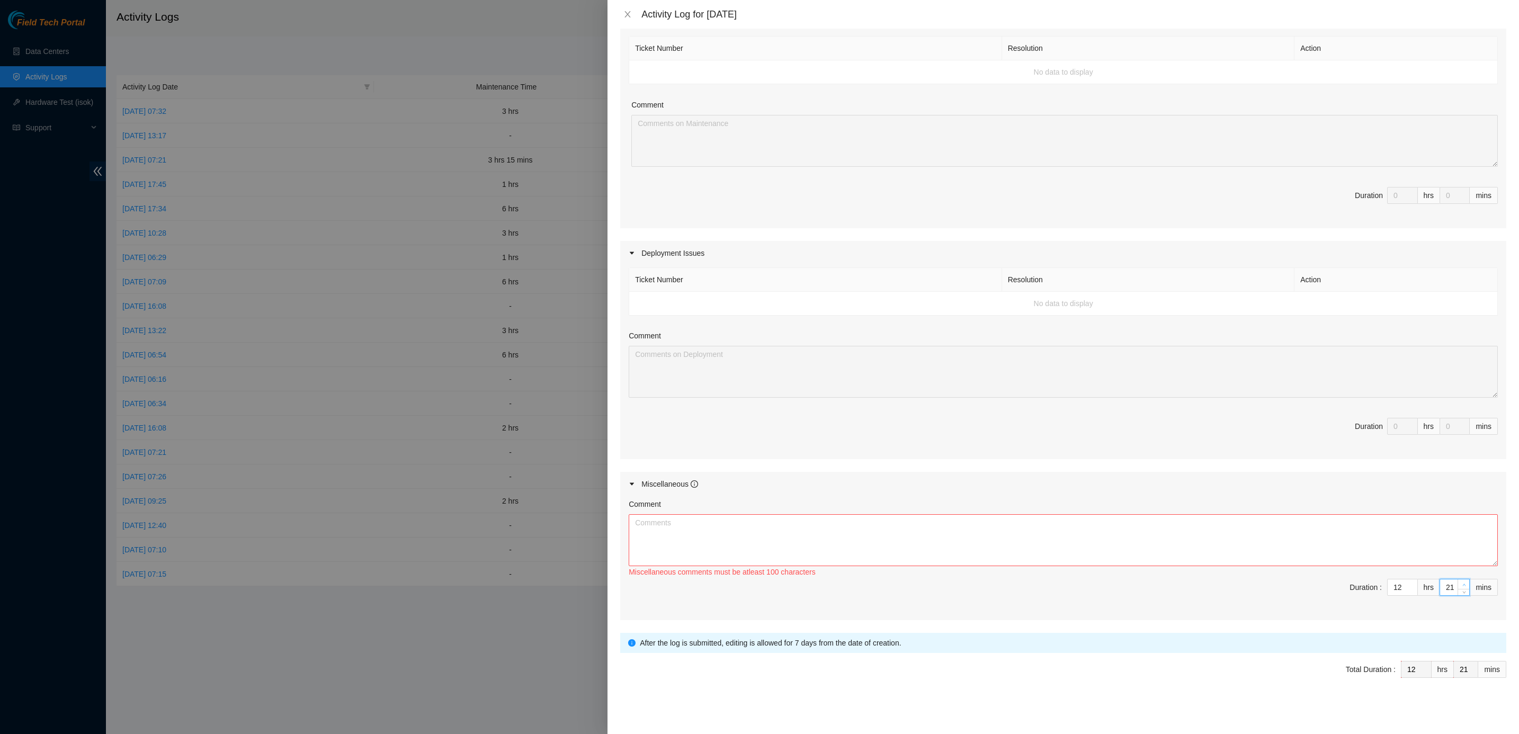
click at [1124, 543] on span "Increase Value" at bounding box center [1463, 584] width 12 height 10
type input "22"
click at [1124, 543] on span "Increase Value" at bounding box center [1463, 584] width 12 height 10
type input "23"
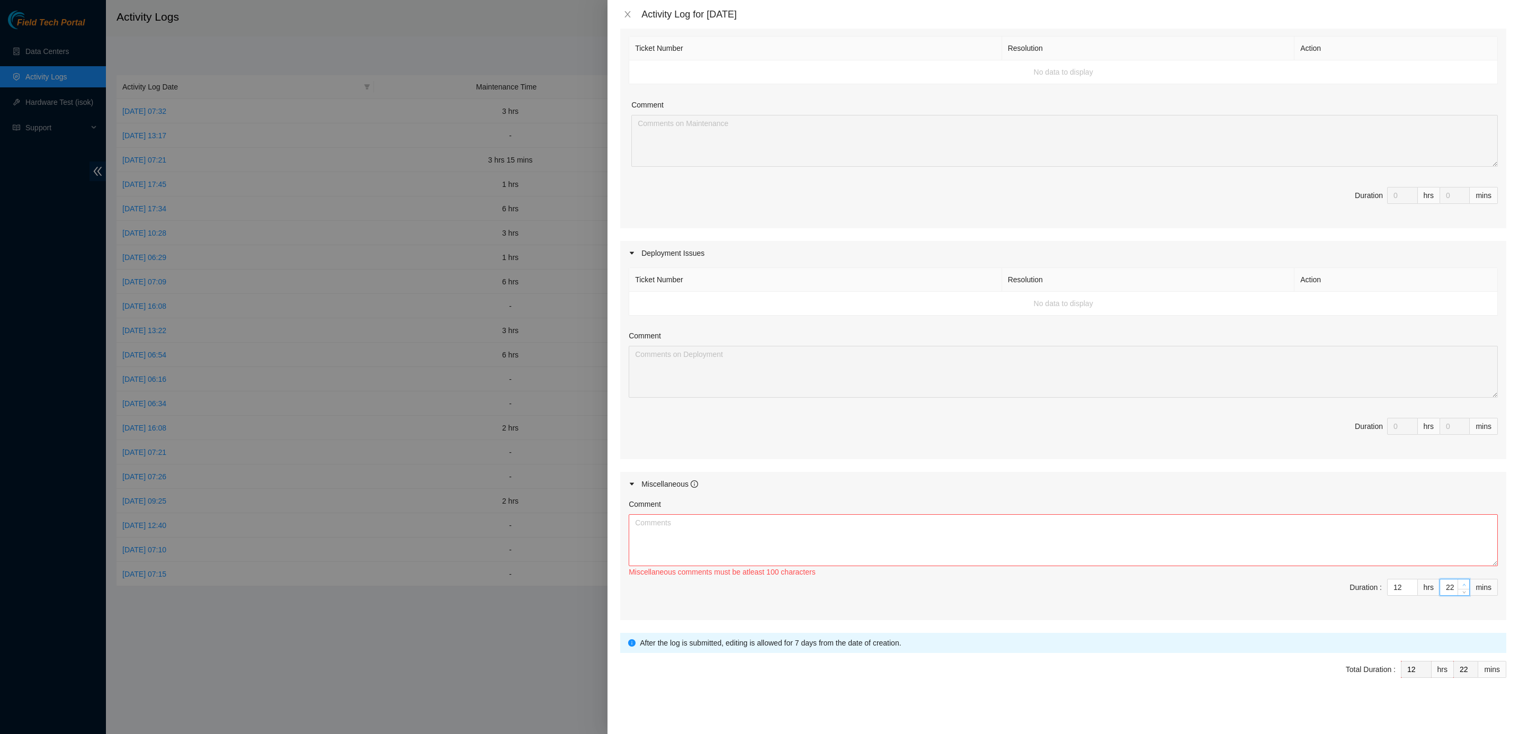
type input "23"
click at [1124, 543] on span "Increase Value" at bounding box center [1463, 584] width 12 height 10
type input "24"
click at [1124, 543] on span "Increase Value" at bounding box center [1463, 584] width 12 height 10
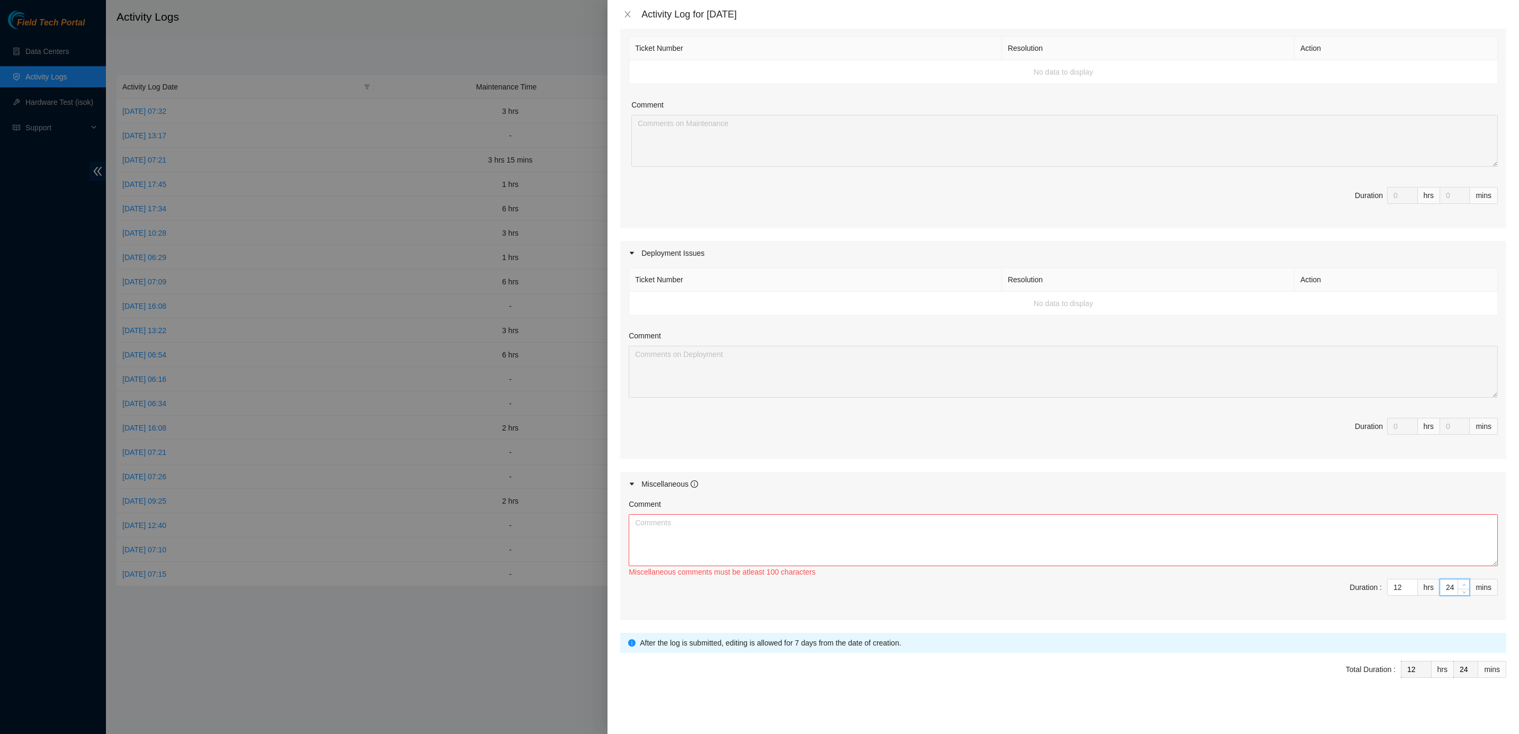
type input "25"
click at [1124, 543] on span "Increase Value" at bounding box center [1463, 584] width 12 height 10
type input "26"
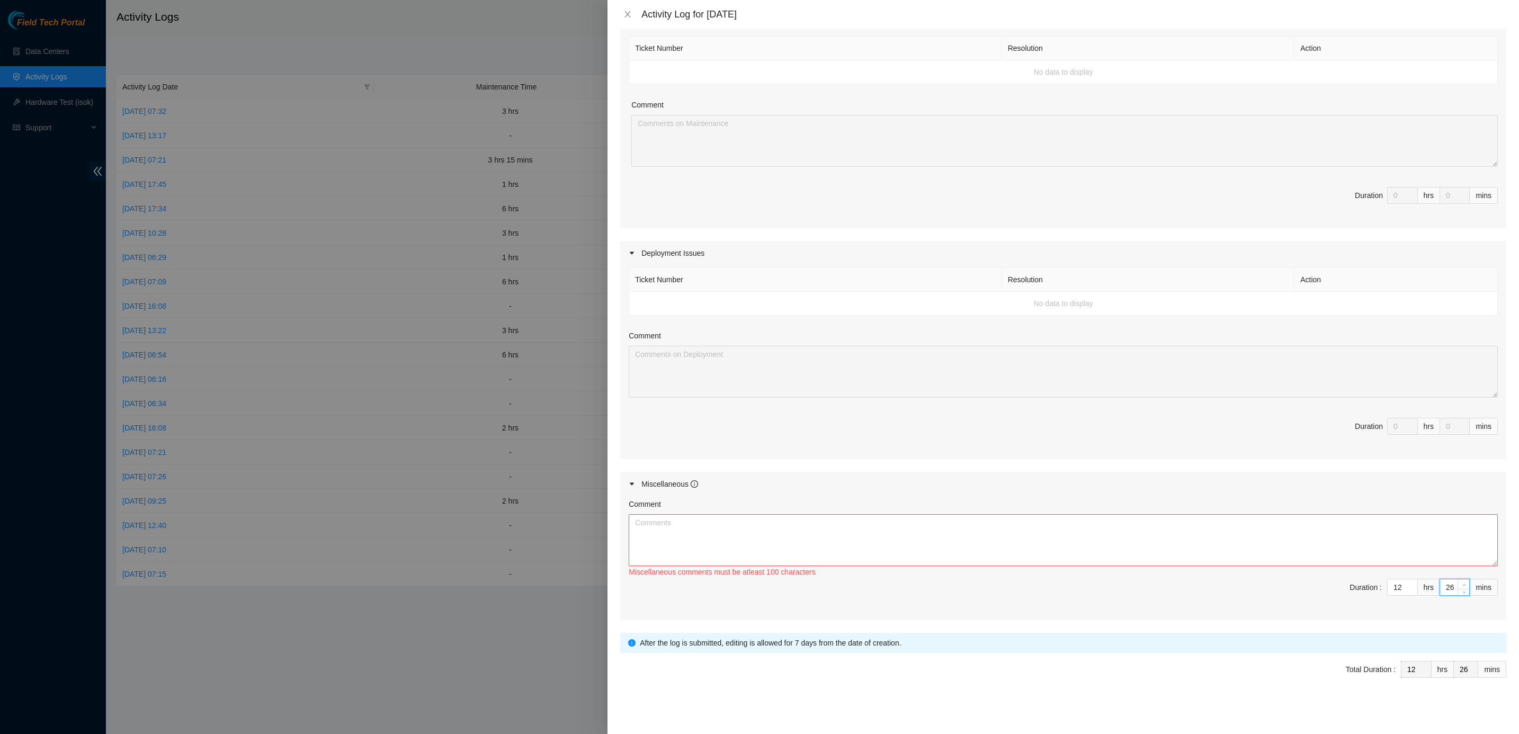
click at [1124, 543] on span "Increase Value" at bounding box center [1463, 584] width 12 height 10
type input "27"
click at [1124, 543] on span "Increase Value" at bounding box center [1463, 584] width 12 height 10
type input "28"
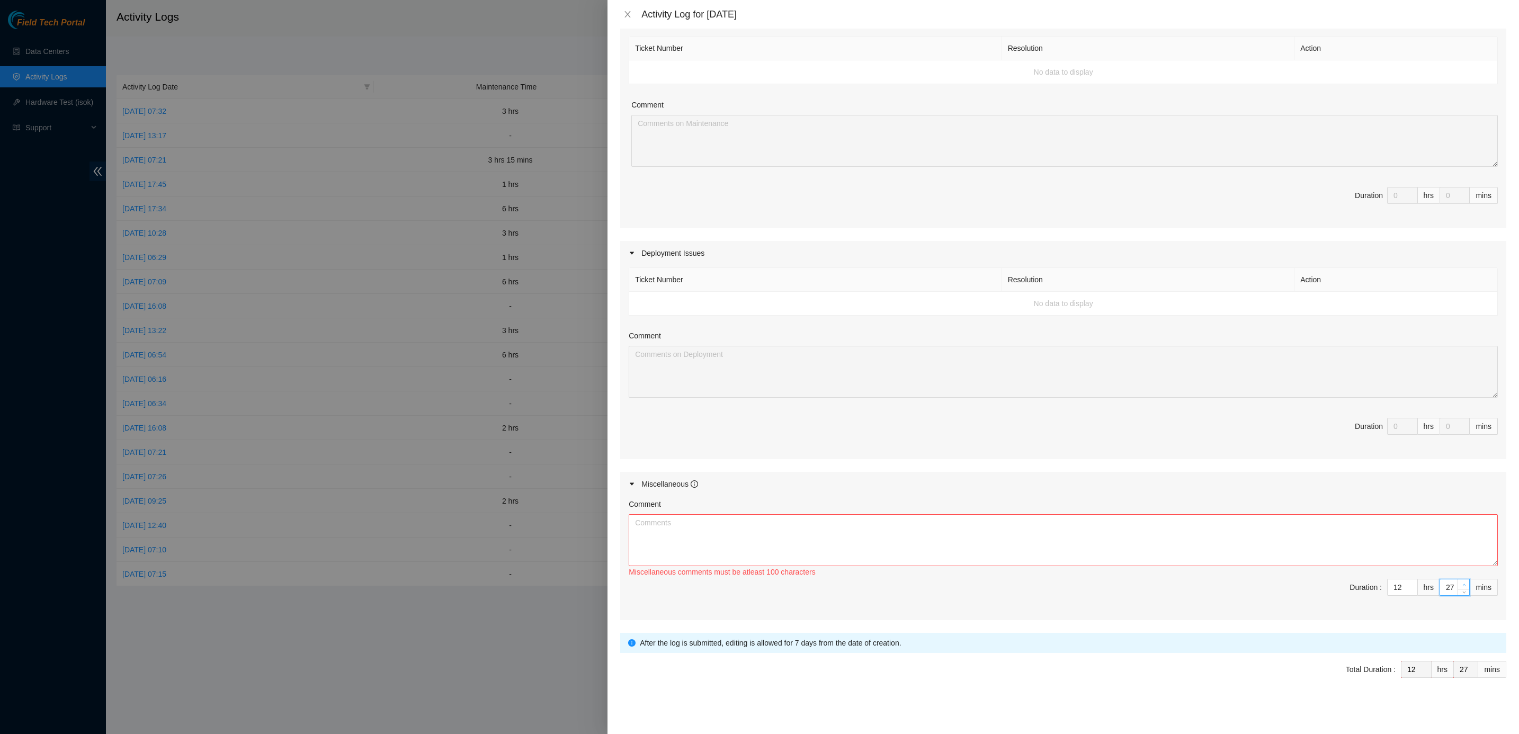
type input "28"
click at [1124, 543] on span "Increase Value" at bounding box center [1463, 584] width 12 height 10
type input "29"
click at [1124, 543] on span "Increase Value" at bounding box center [1463, 584] width 12 height 10
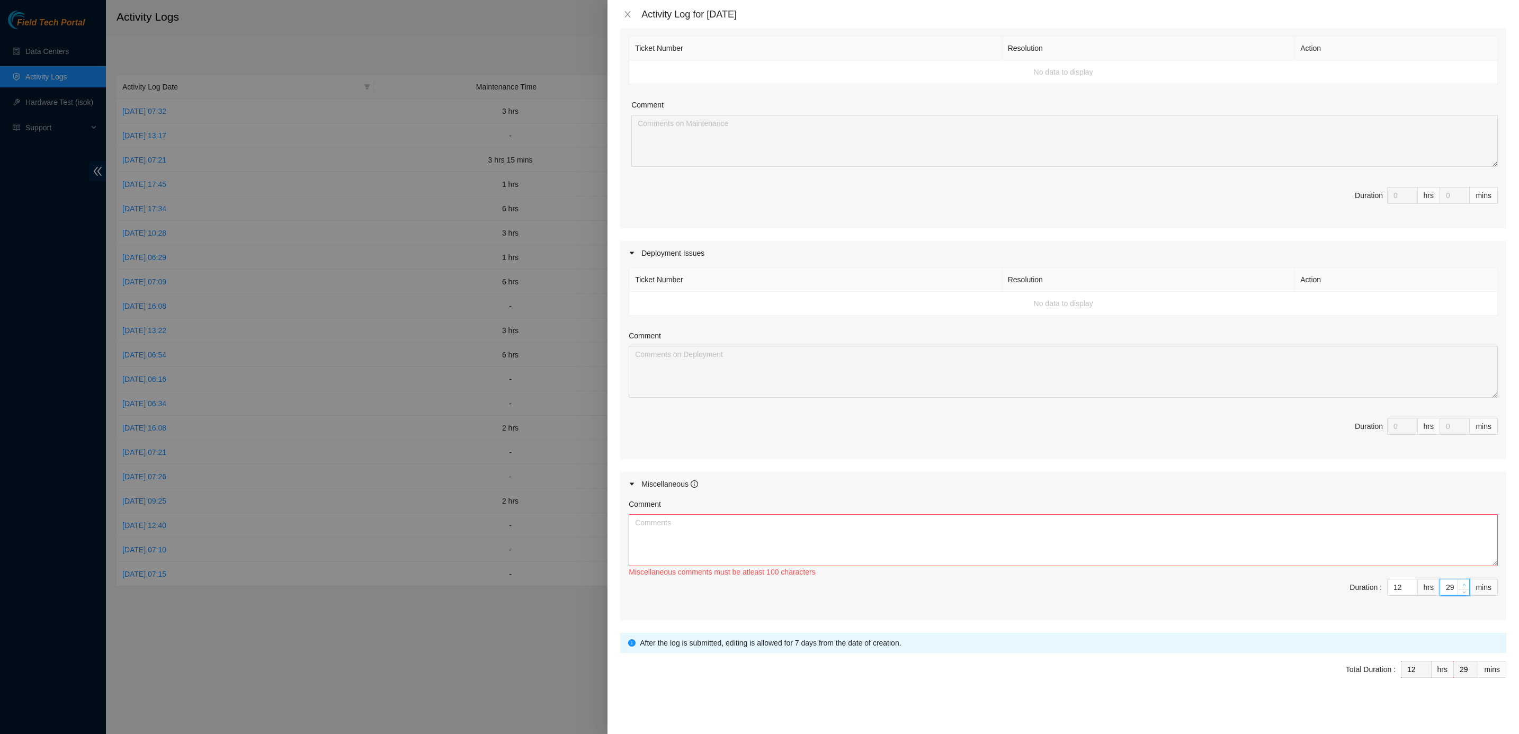
type input "30"
click at [1124, 543] on span "Increase Value" at bounding box center [1463, 584] width 12 height 10
click at [1124, 543] on textarea "Comment" at bounding box center [1063, 540] width 869 height 52
click at [728, 543] on textarea "Comment" at bounding box center [1063, 540] width 869 height 52
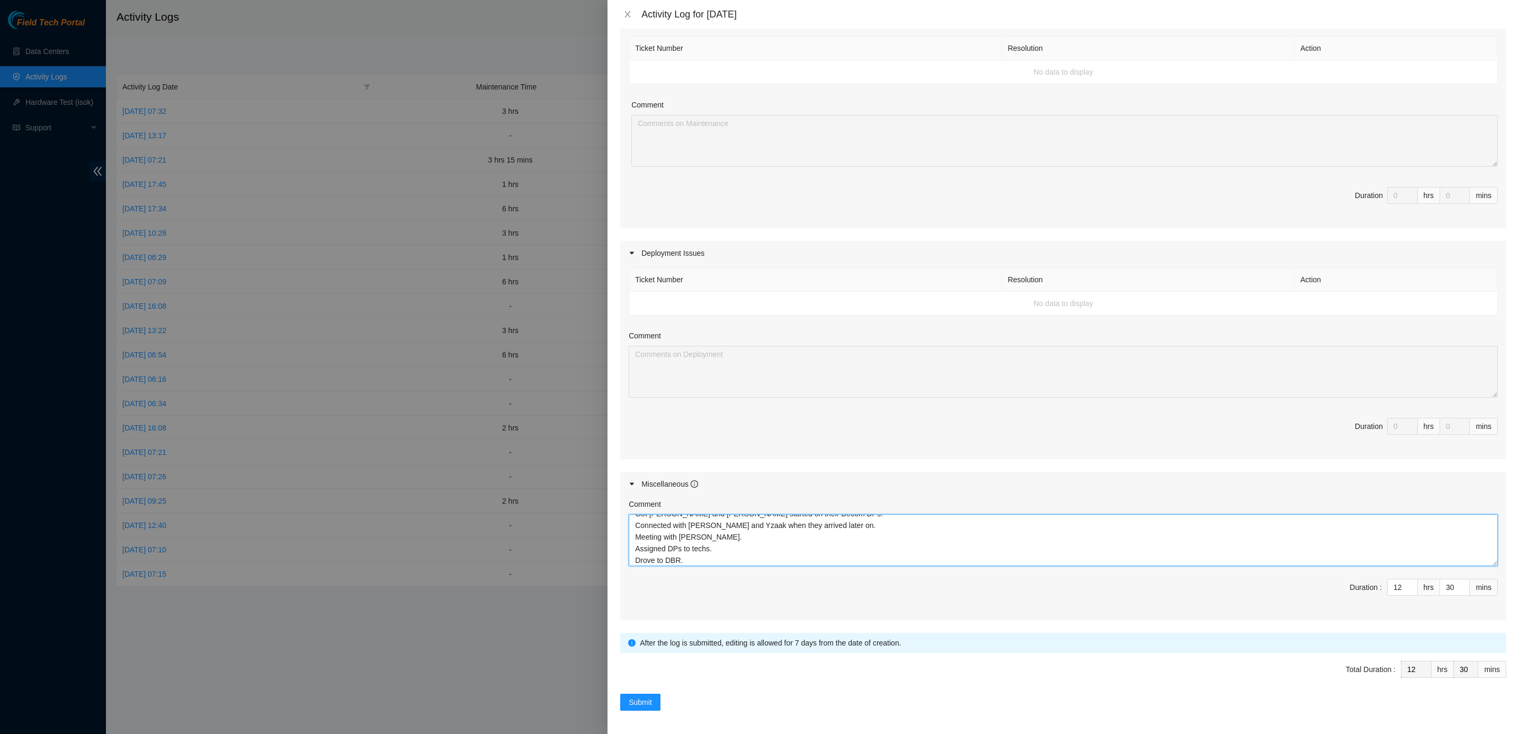
scroll to position [32, 0]
type textarea "Started my day at Tier Point. Got John and Pablo started on their Decom DPs. Co…"
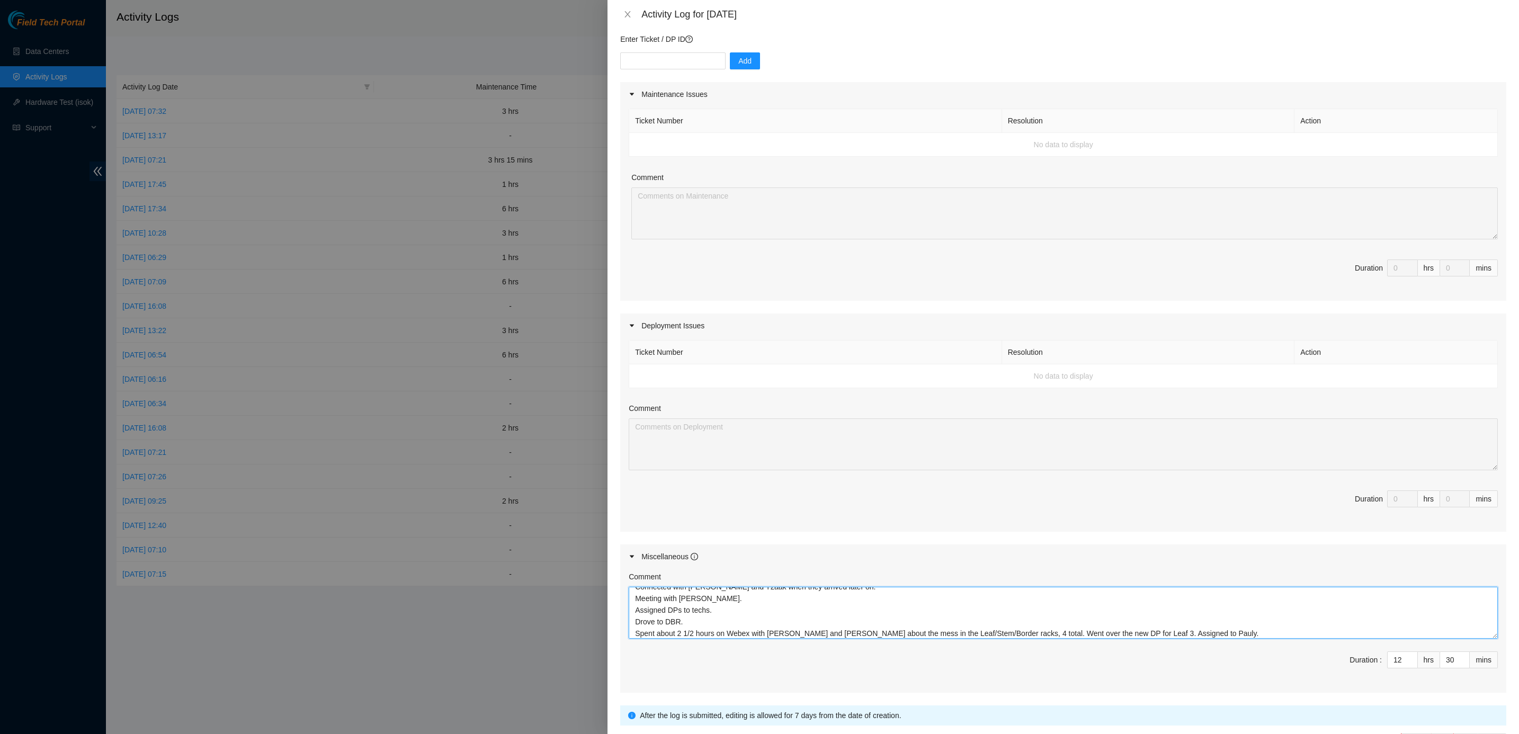
scroll to position [166, 0]
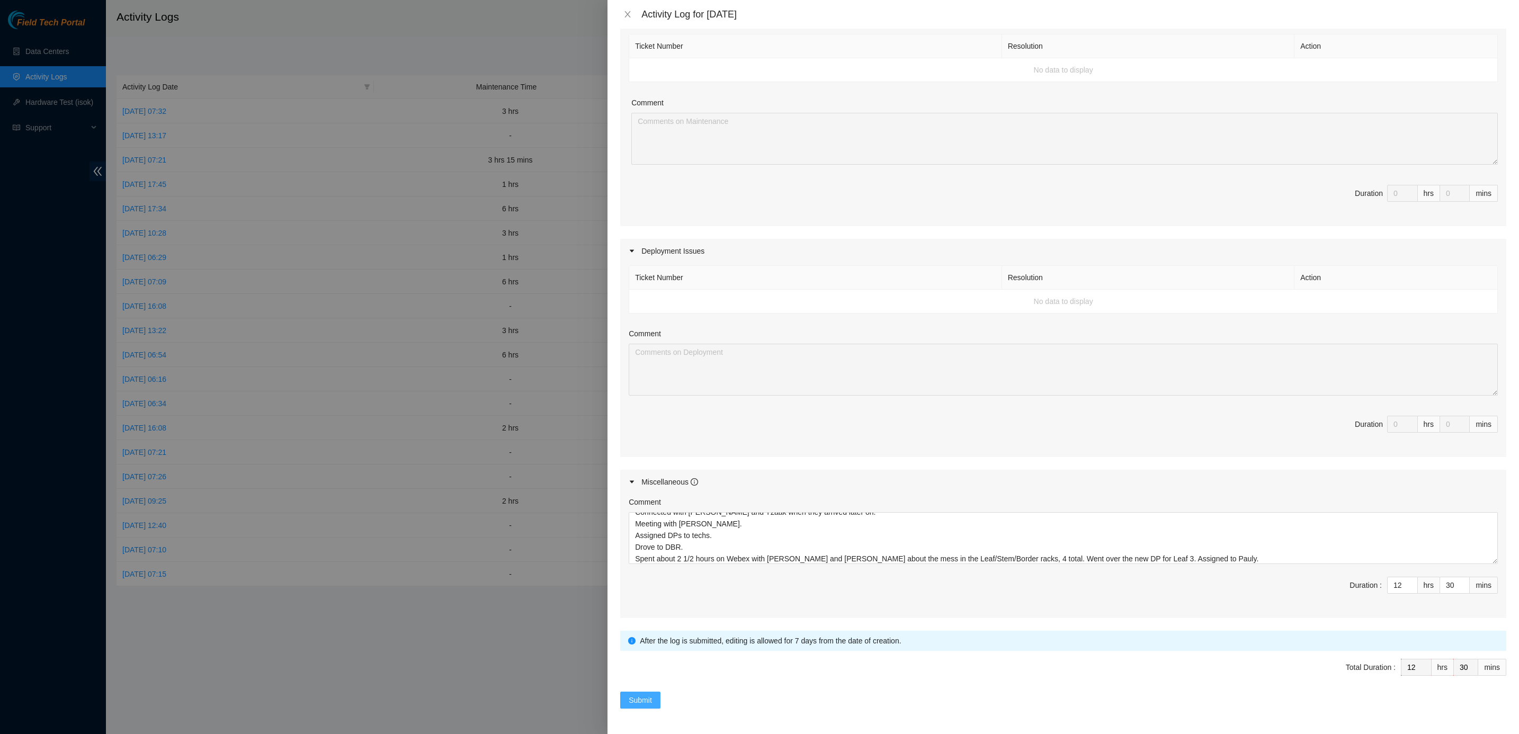
click at [643, 543] on button "Submit" at bounding box center [640, 700] width 40 height 17
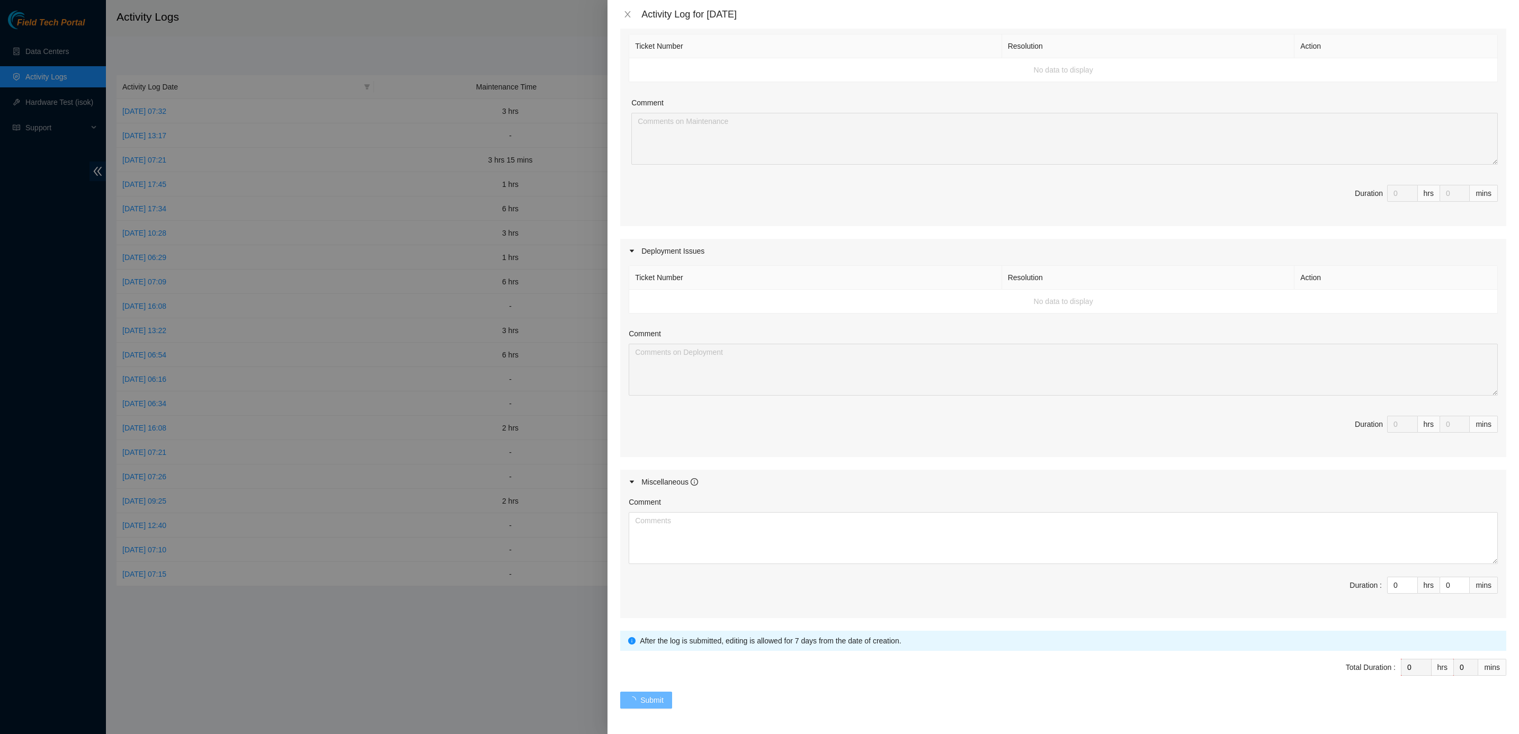
scroll to position [0, 0]
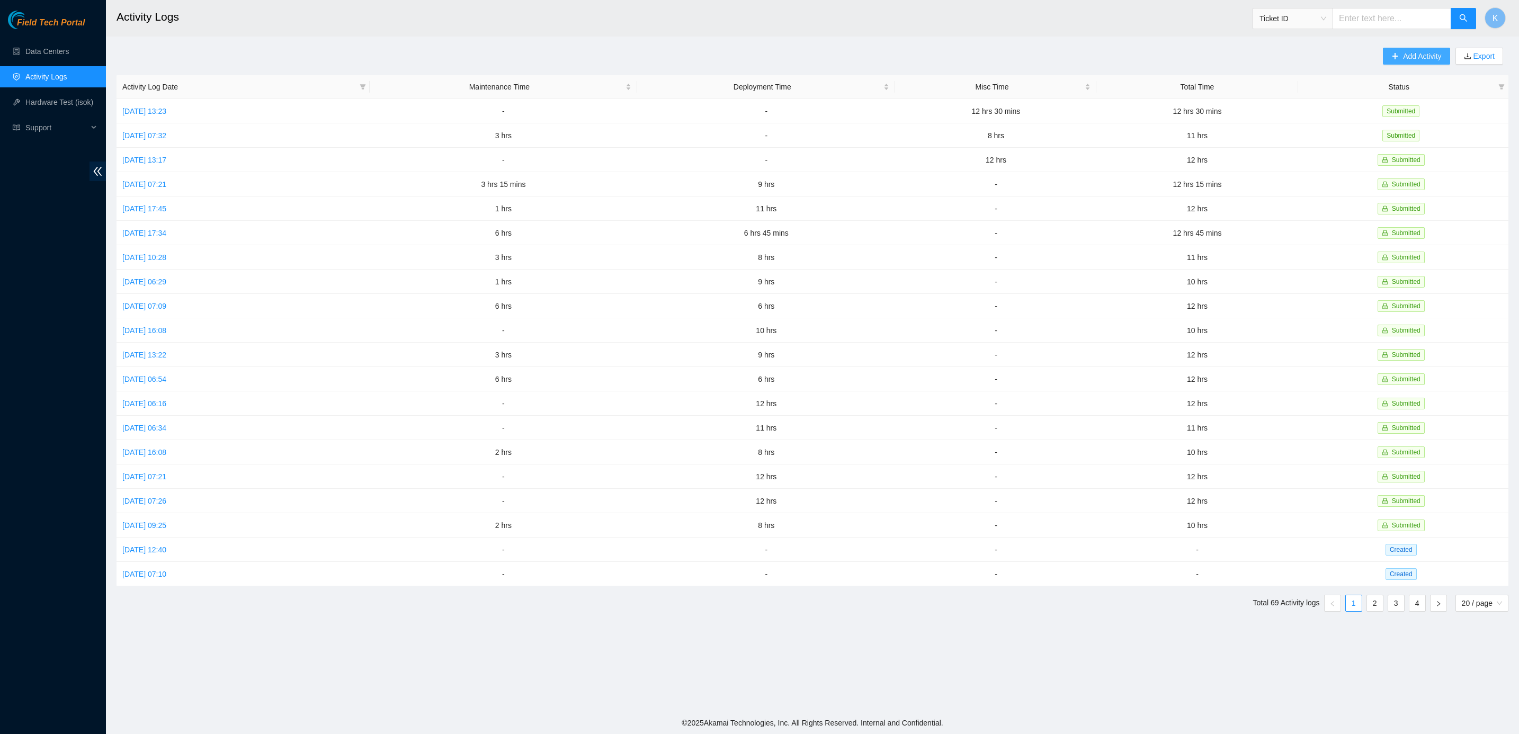
click at [1124, 53] on span "Add Activity" at bounding box center [1422, 56] width 38 height 12
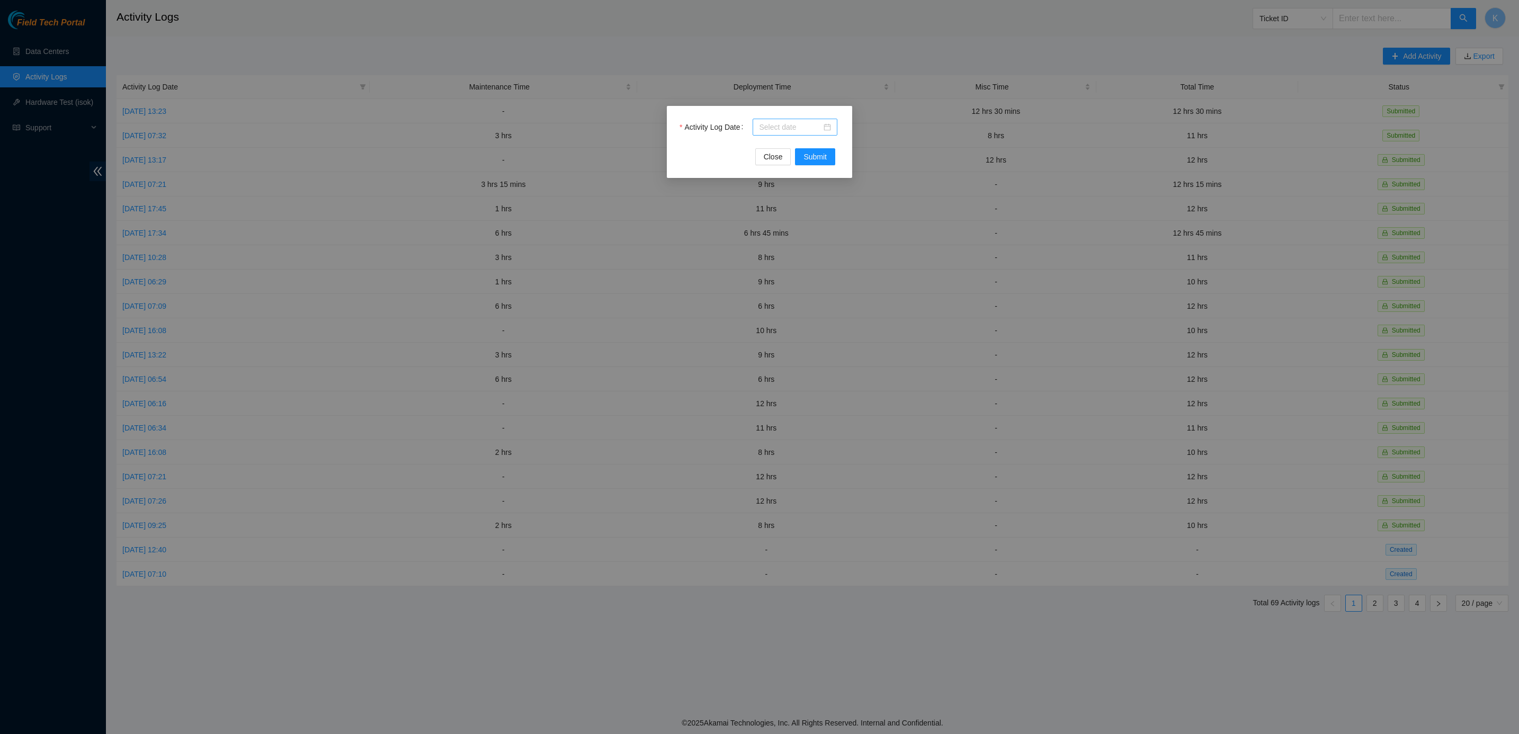
click at [826, 126] on div at bounding box center [795, 127] width 72 height 12
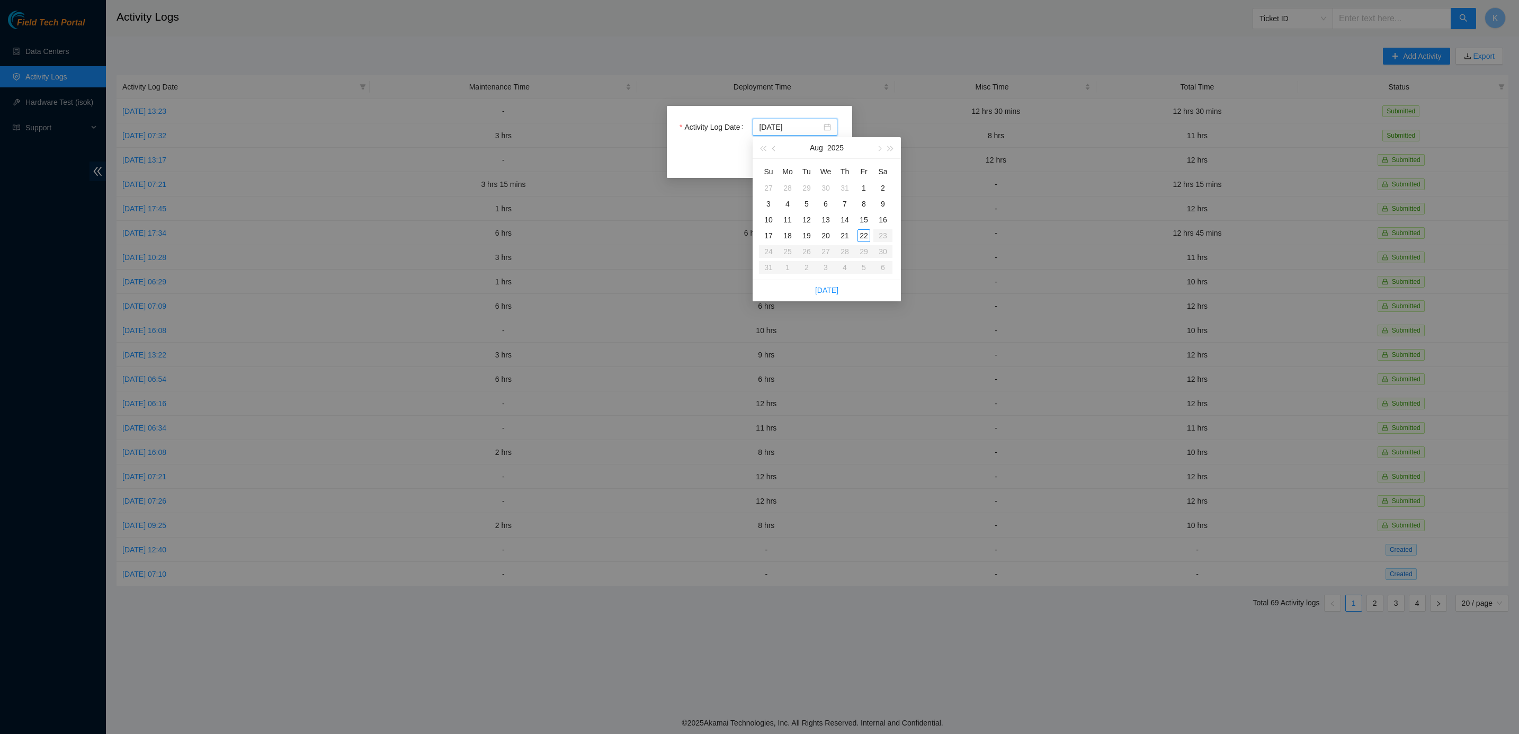
type input "2025-08-22"
type input "2025-08-21"
click at [847, 232] on div "21" at bounding box center [844, 235] width 13 height 13
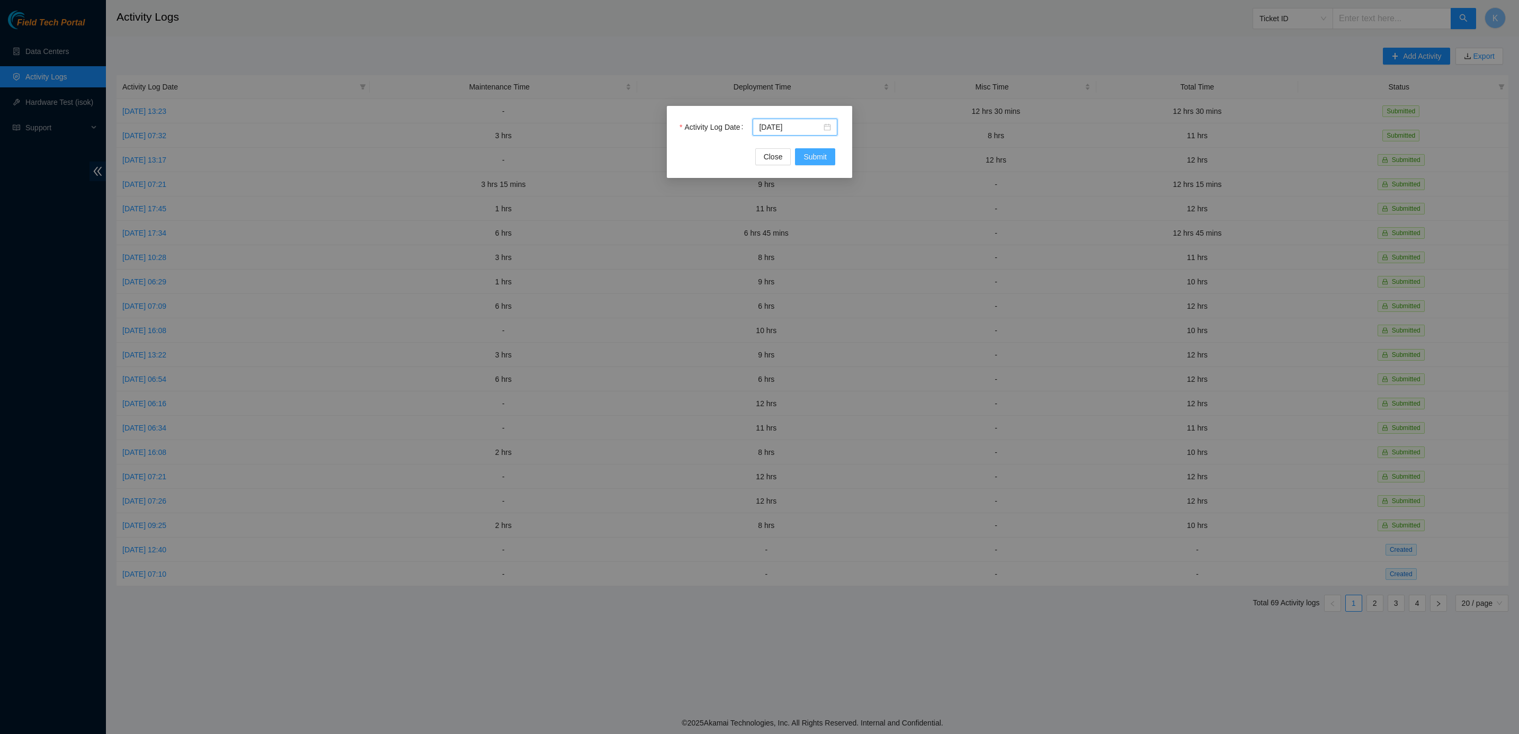
click at [810, 156] on span "Submit" at bounding box center [814, 157] width 23 height 12
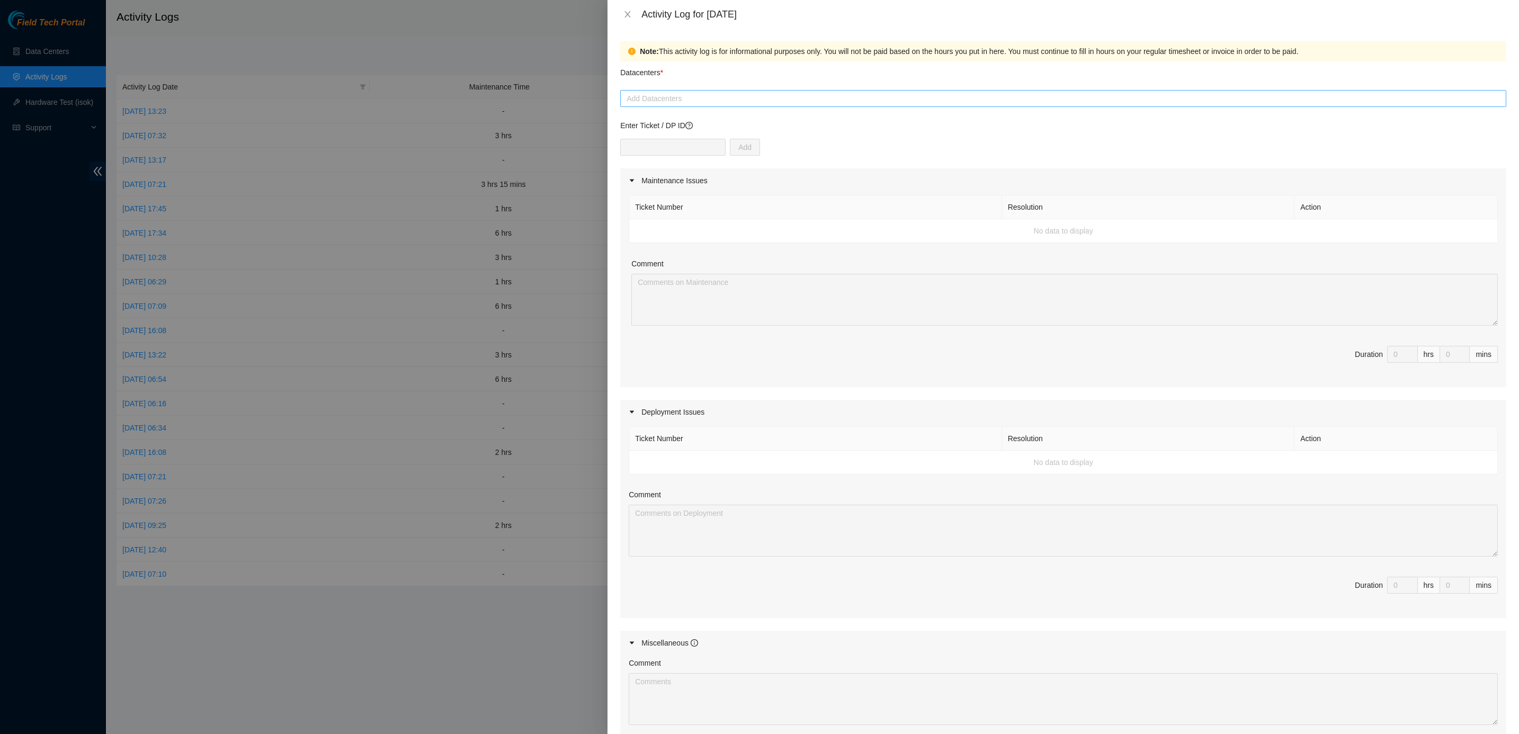
click at [669, 98] on div at bounding box center [1063, 98] width 881 height 13
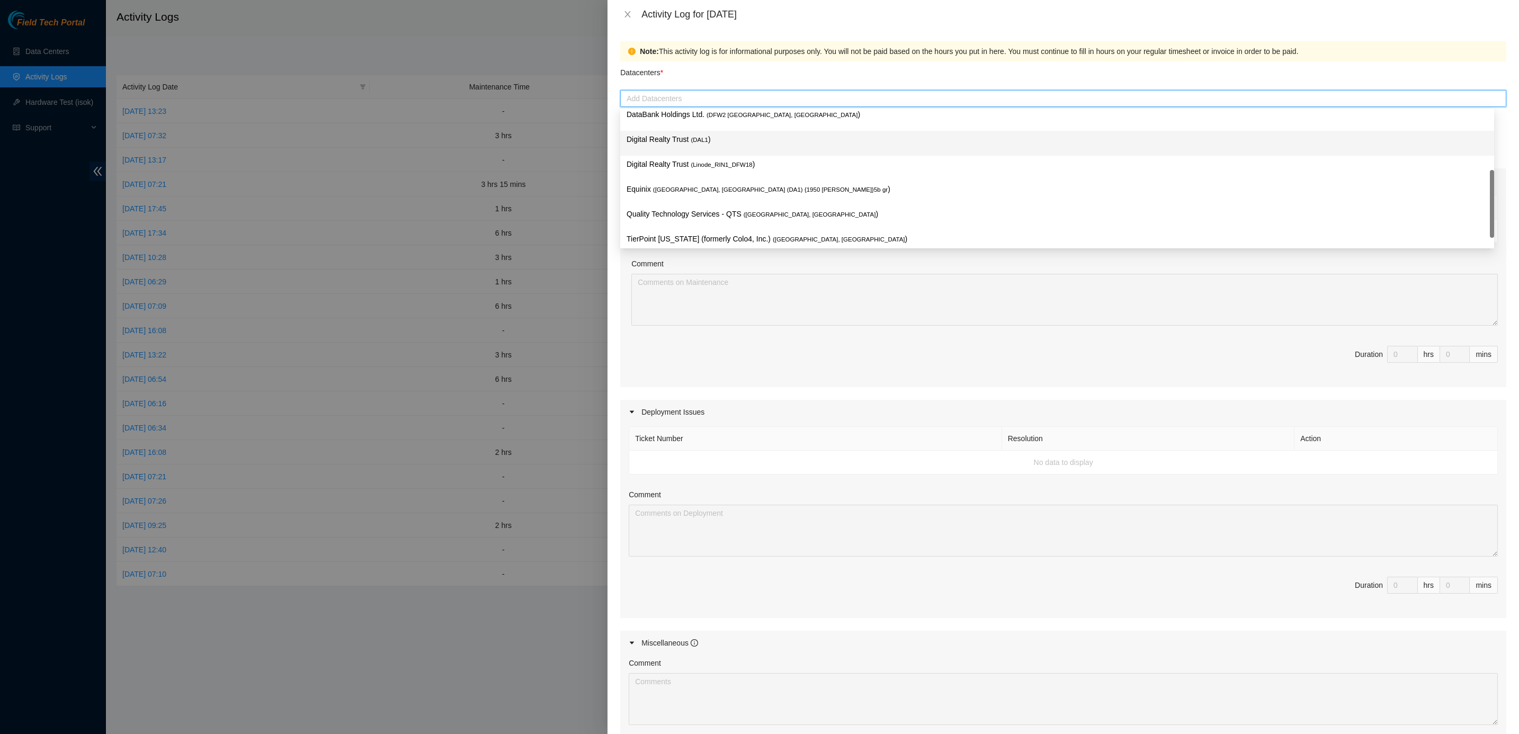
click at [696, 140] on span "( DAL1" at bounding box center [698, 140] width 17 height 6
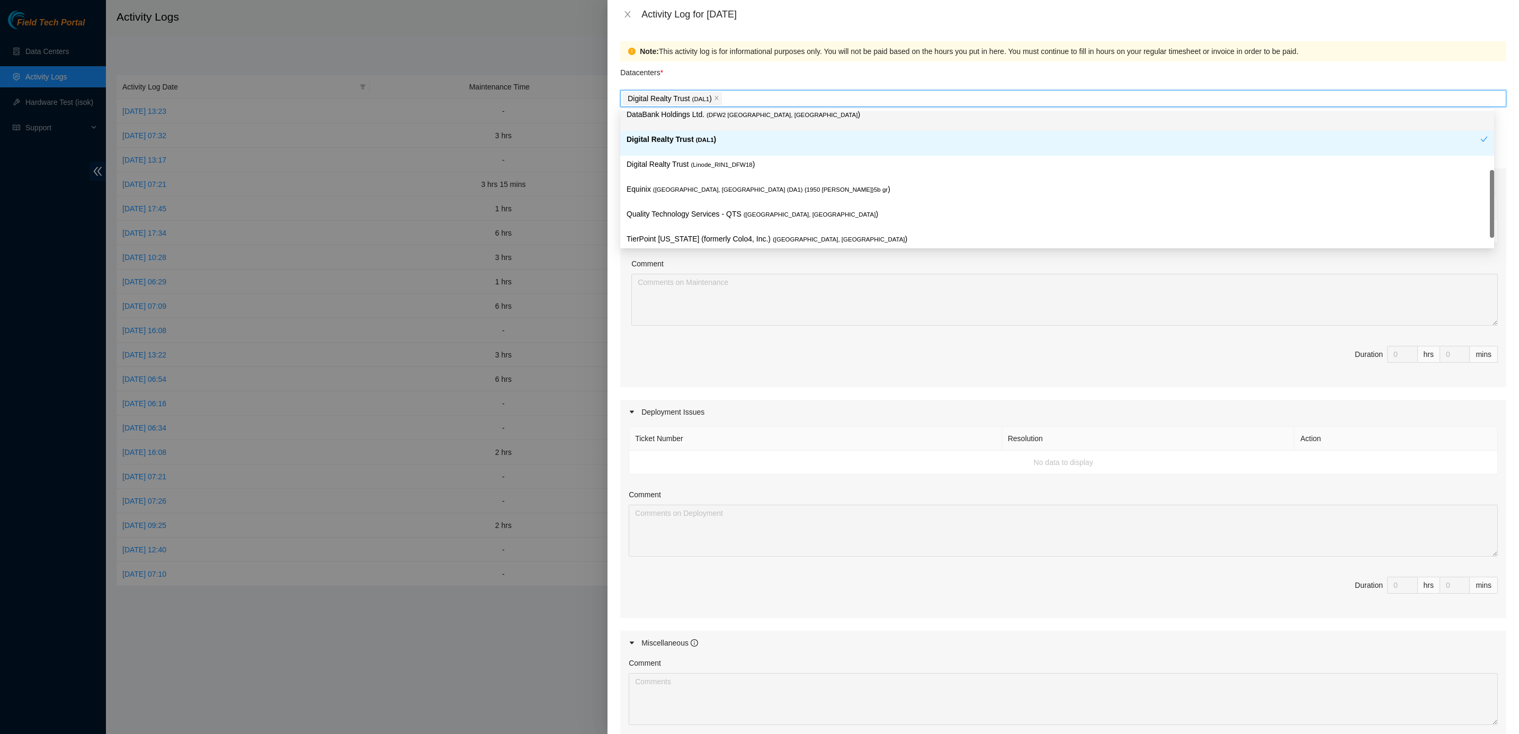
click at [763, 98] on div "Digital Realty Trust ( DAL1 )" at bounding box center [1063, 98] width 881 height 15
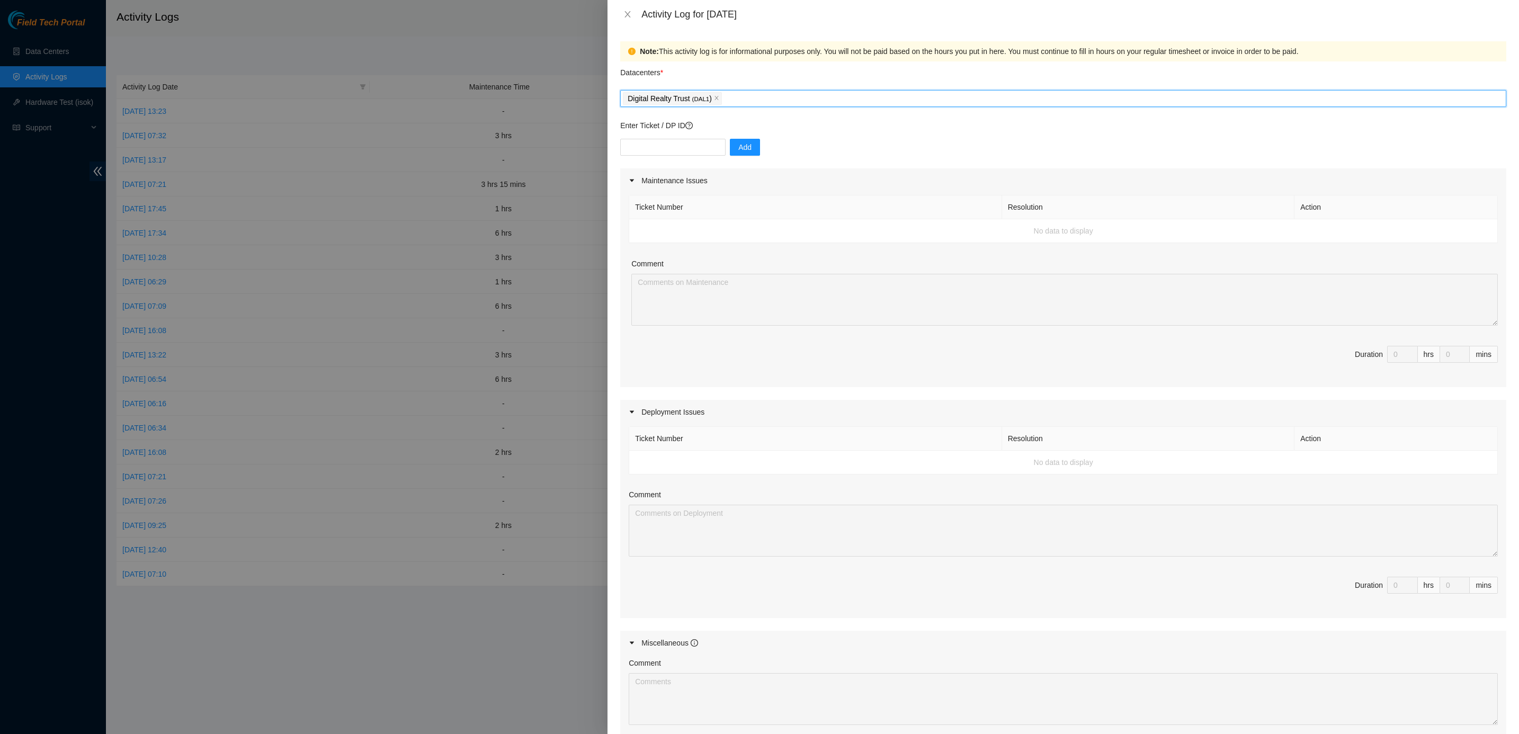
click at [742, 91] on div "Digital Realty Trust ( DAL1 )" at bounding box center [1063, 98] width 881 height 15
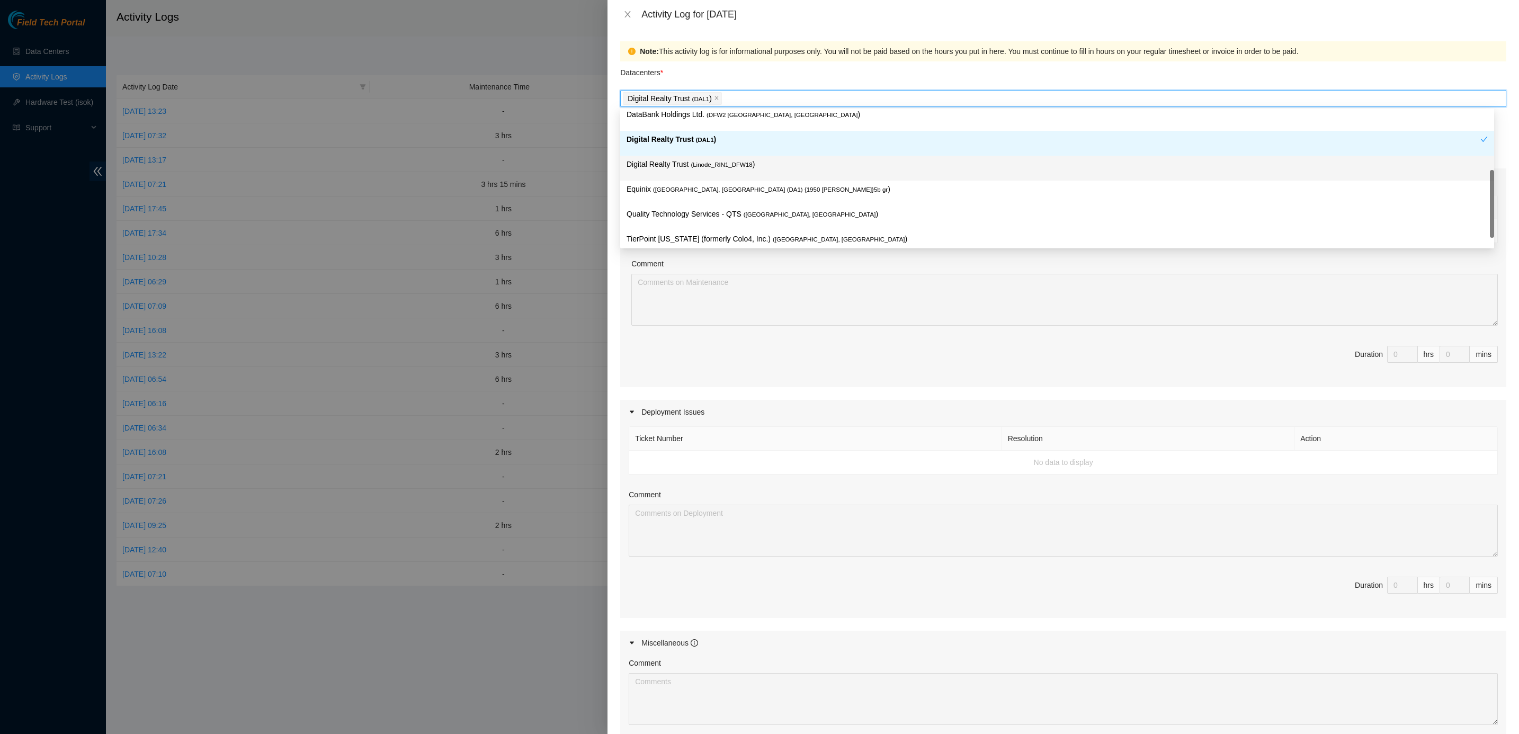
scroll to position [91, 0]
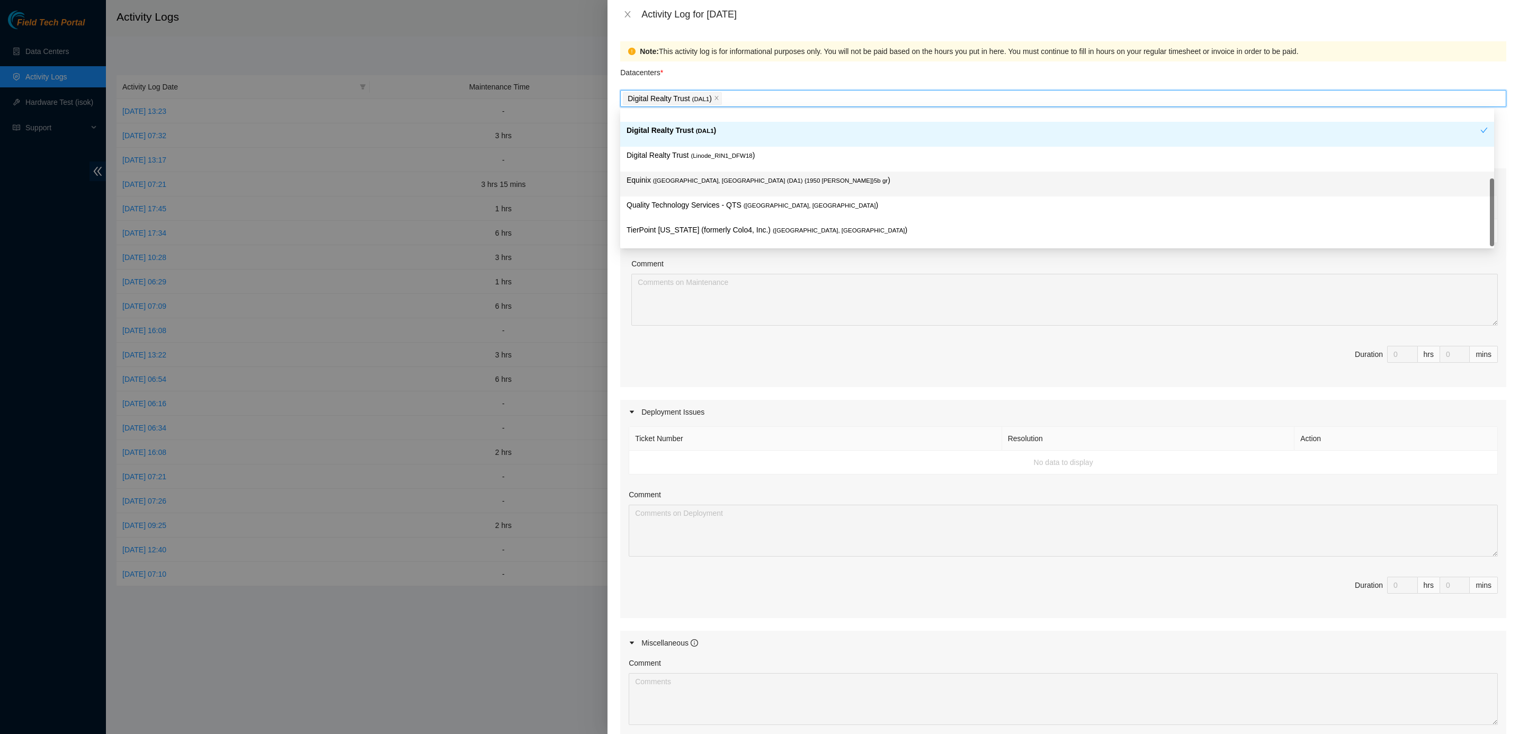
click at [672, 179] on span "( Dallas, TX (DA1) {1950 N. Stemmons}5b gr" at bounding box center [770, 180] width 235 height 6
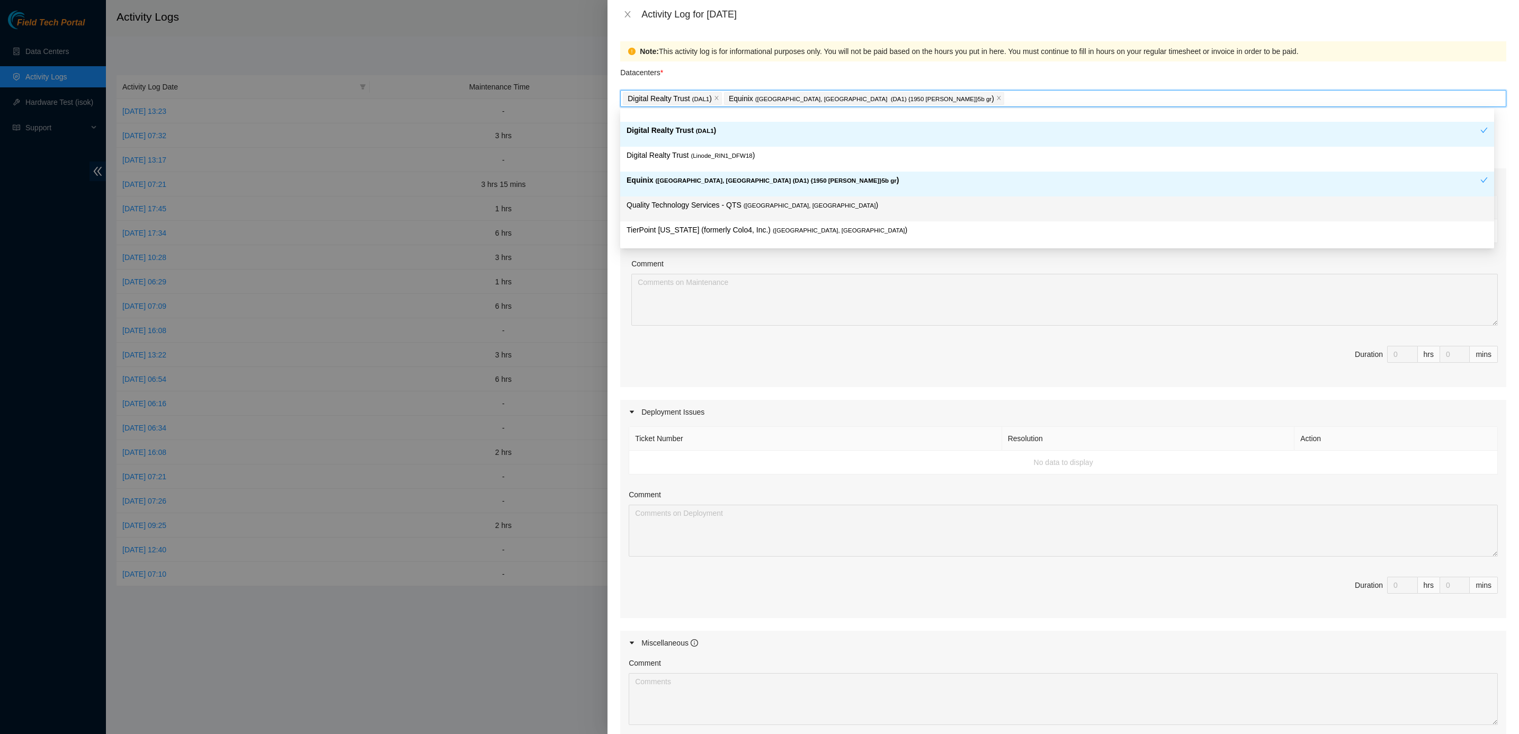
scroll to position [0, 0]
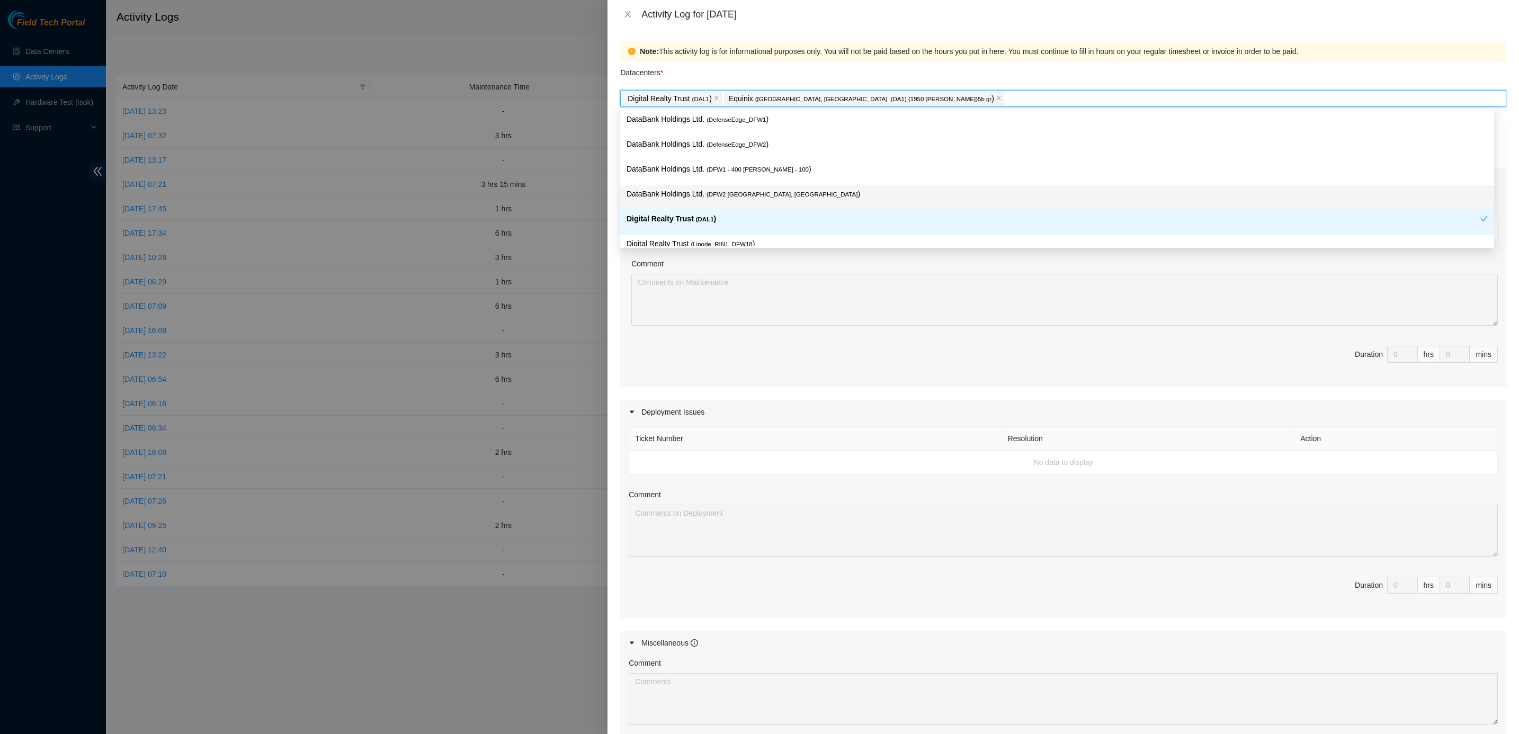
click at [748, 200] on p "DataBank Holdings Ltd. ( DFW2 Richardson, TX )" at bounding box center [1056, 194] width 861 height 12
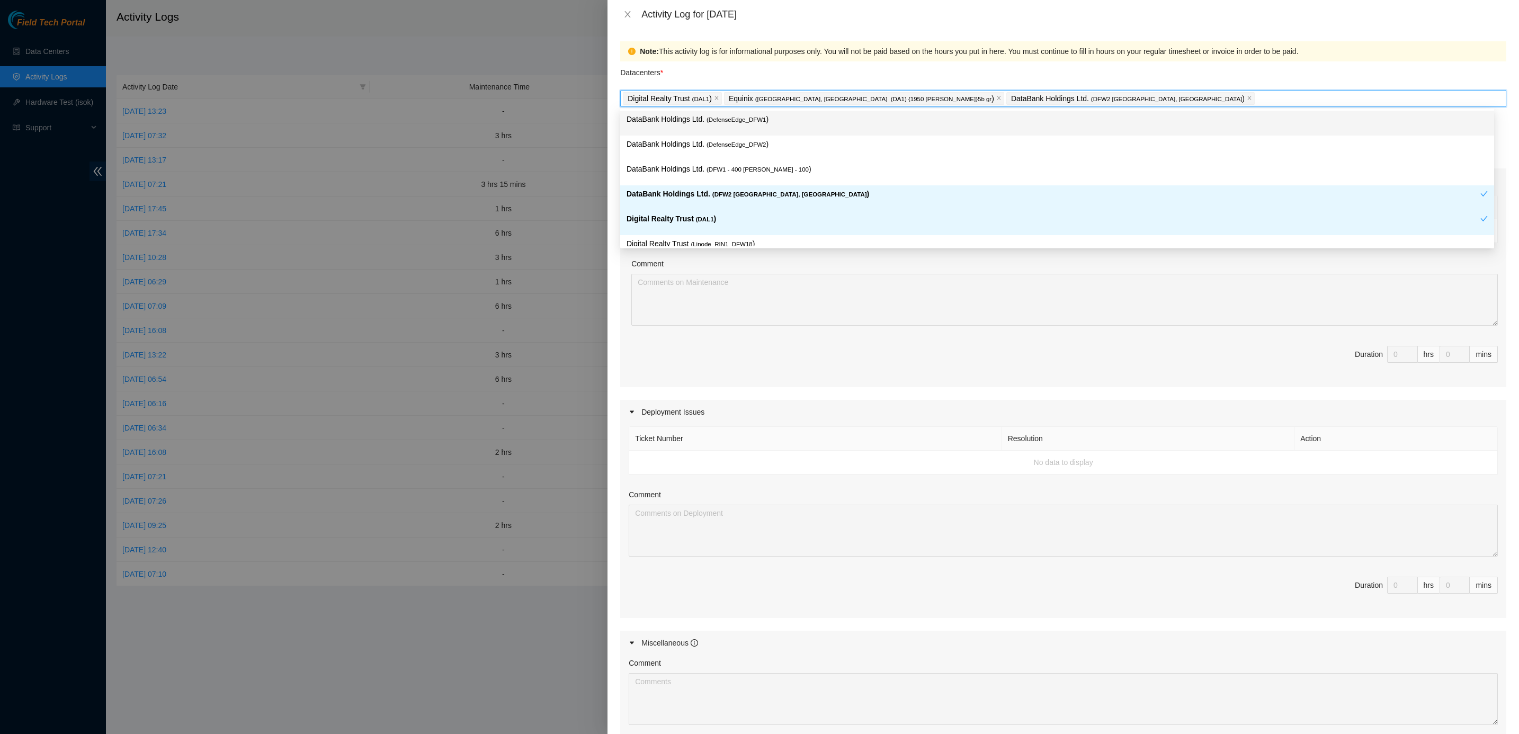
click at [856, 31] on div "Note: This activity log is for informational purposes only. You will not be pai…" at bounding box center [1062, 381] width 911 height 705
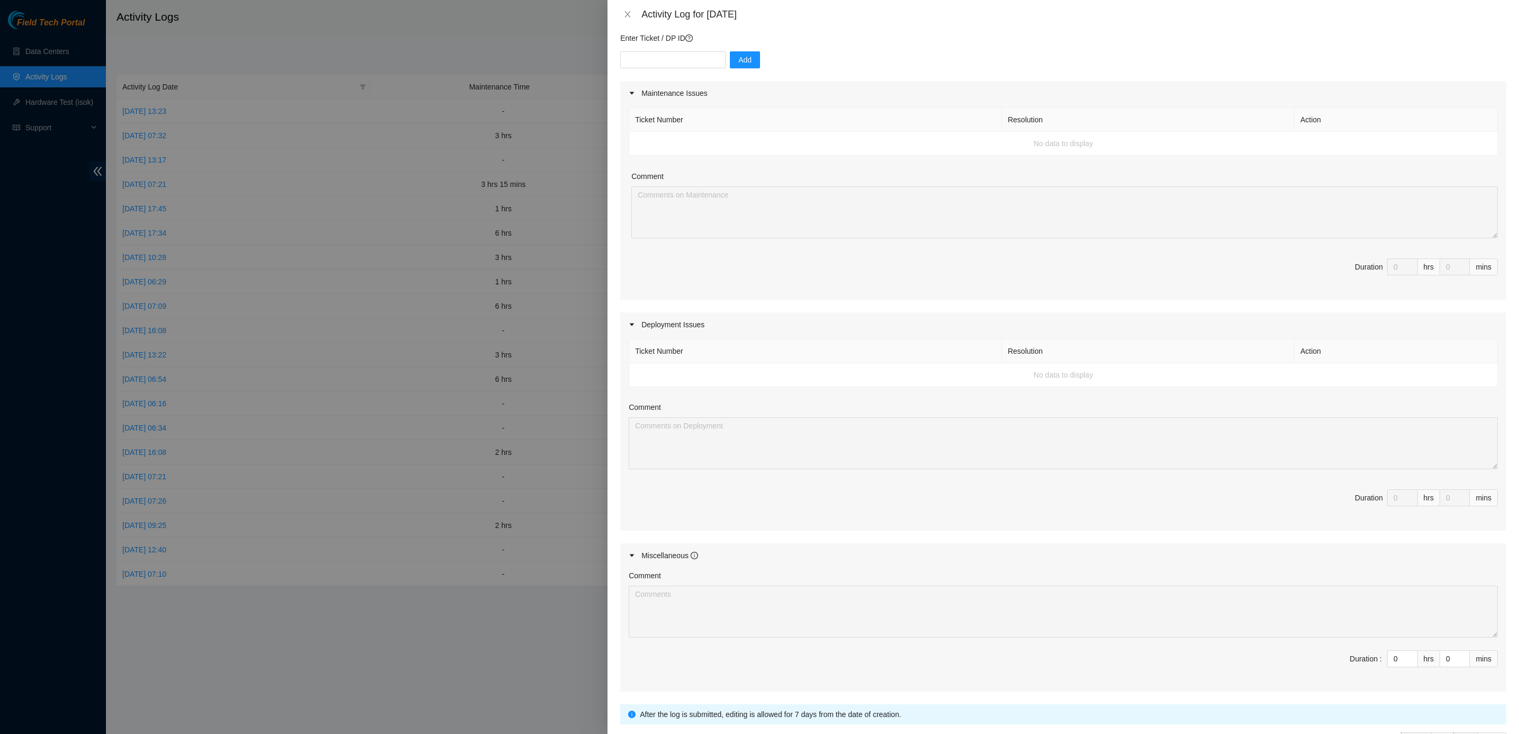
scroll to position [166, 0]
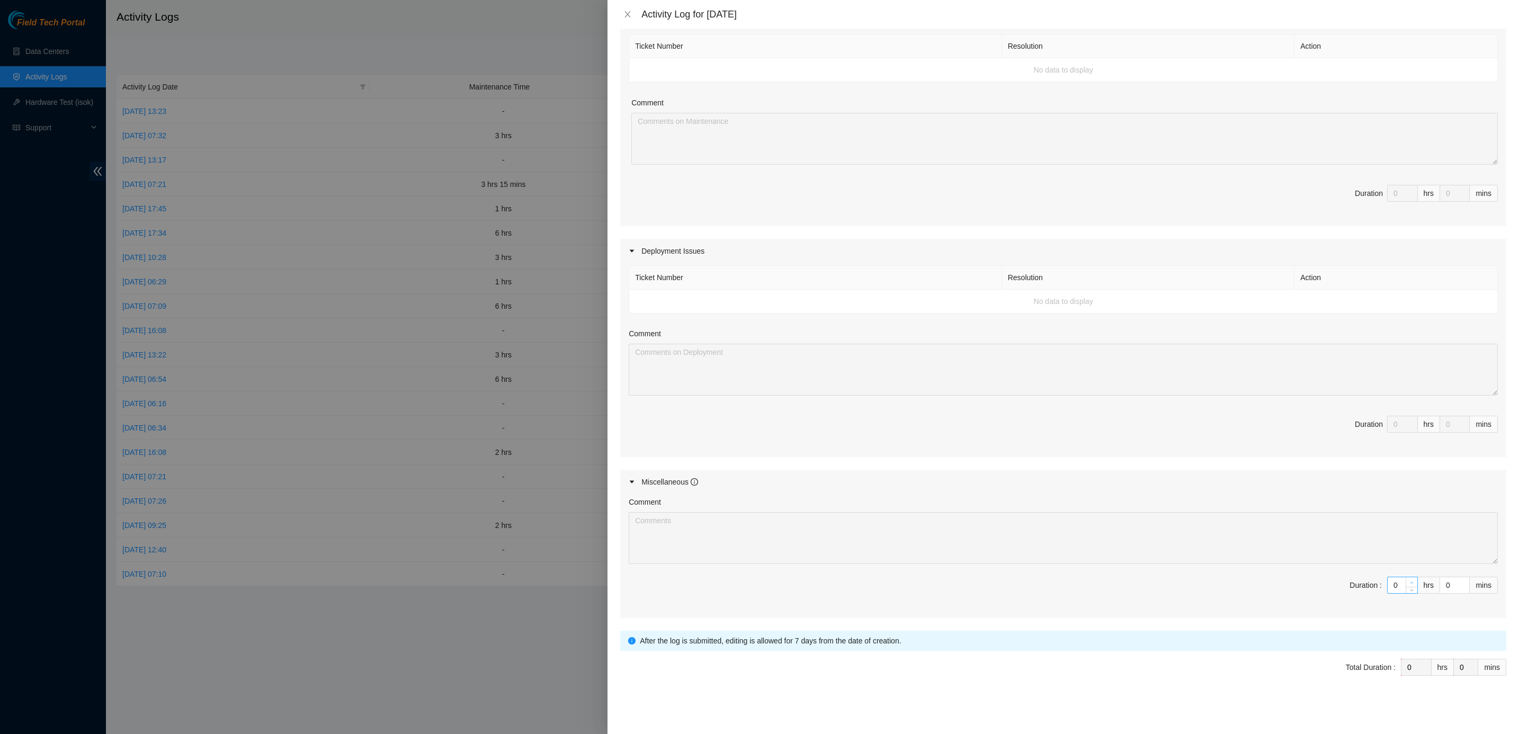
type input "1"
click at [1124, 543] on span "Increase Value" at bounding box center [1411, 582] width 12 height 10
type input "2"
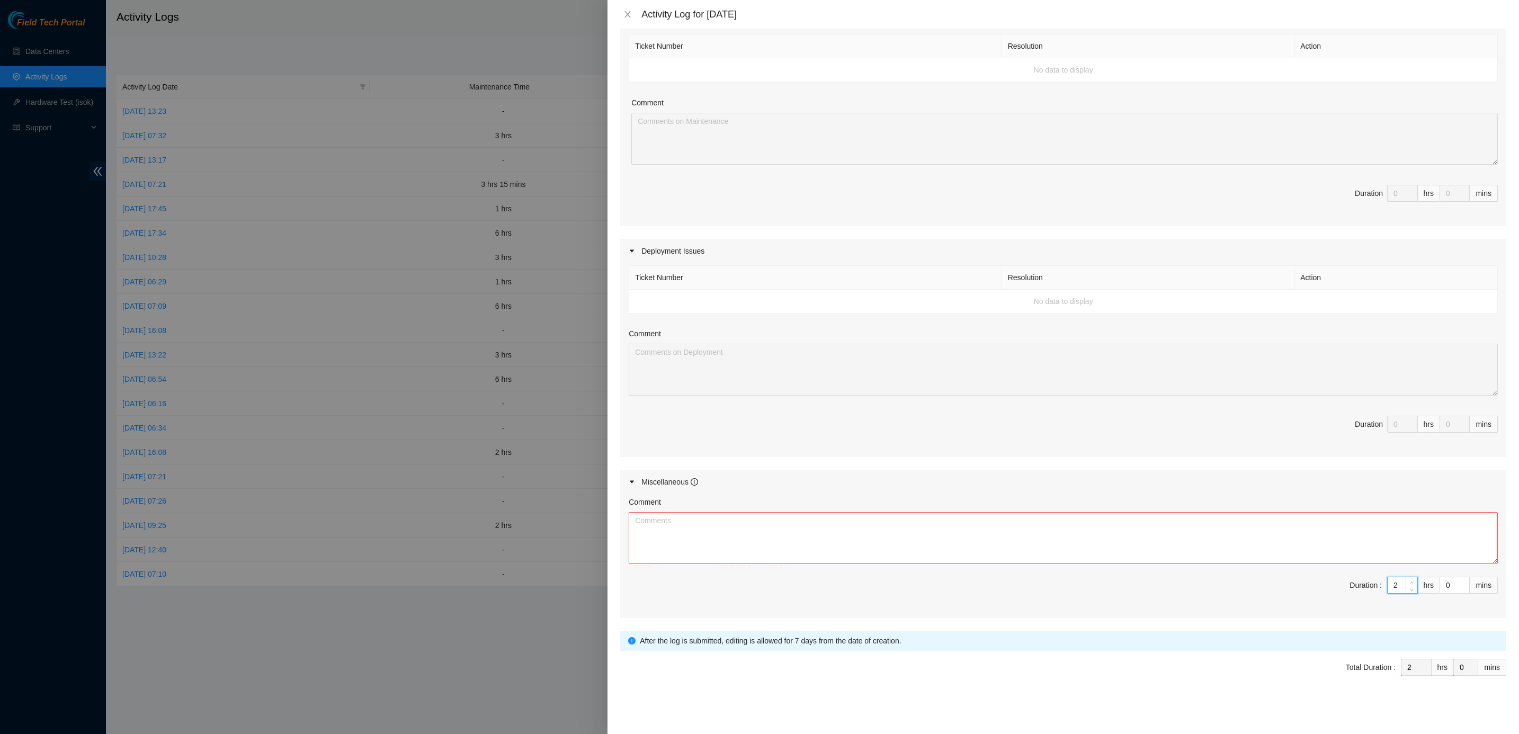
click at [1124, 543] on span "Increase Value" at bounding box center [1411, 582] width 12 height 10
type input "3"
click at [1124, 543] on span "Increase Value" at bounding box center [1411, 582] width 12 height 10
type input "4"
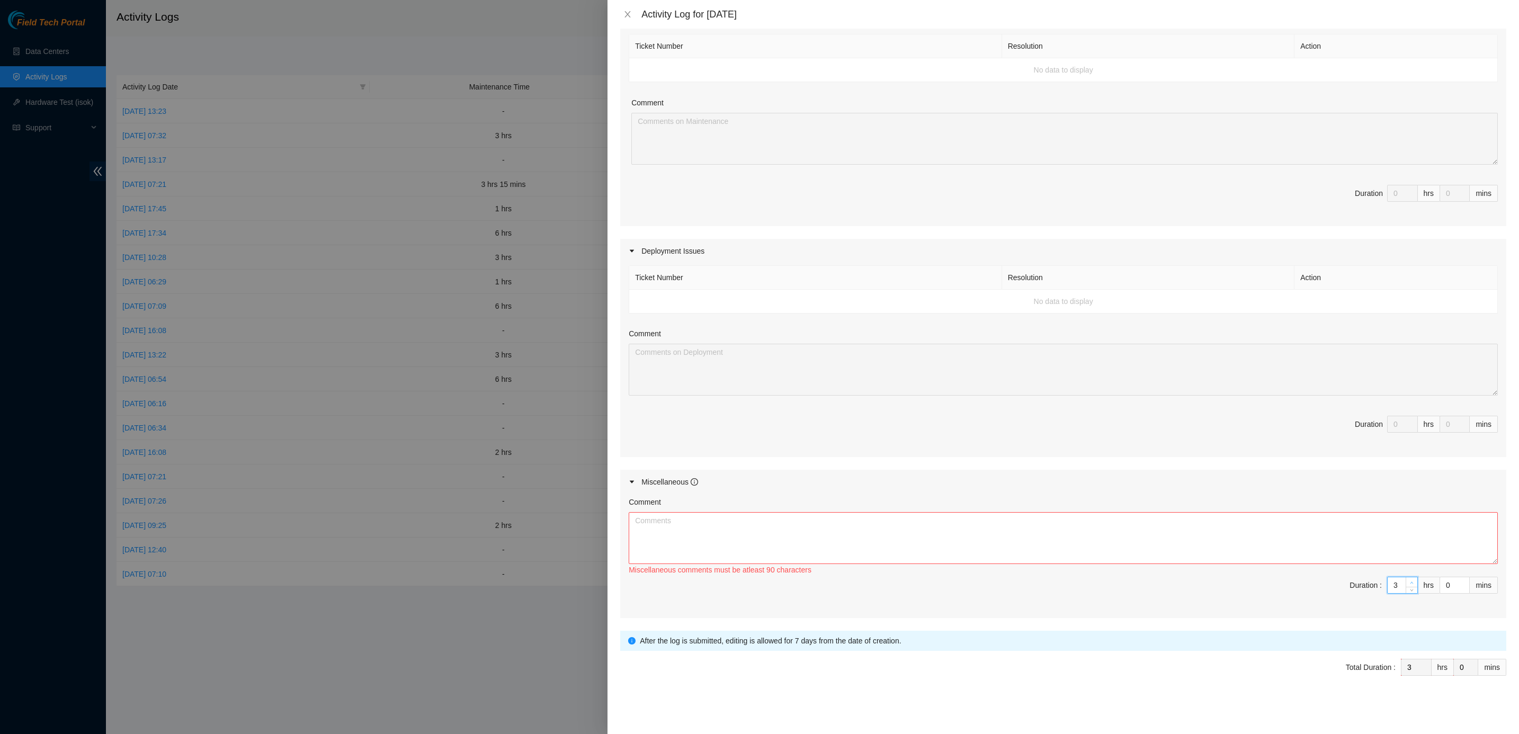
type input "4"
click at [1124, 543] on span "Increase Value" at bounding box center [1411, 582] width 12 height 10
type input "5"
click at [1124, 543] on span "Increase Value" at bounding box center [1411, 582] width 12 height 10
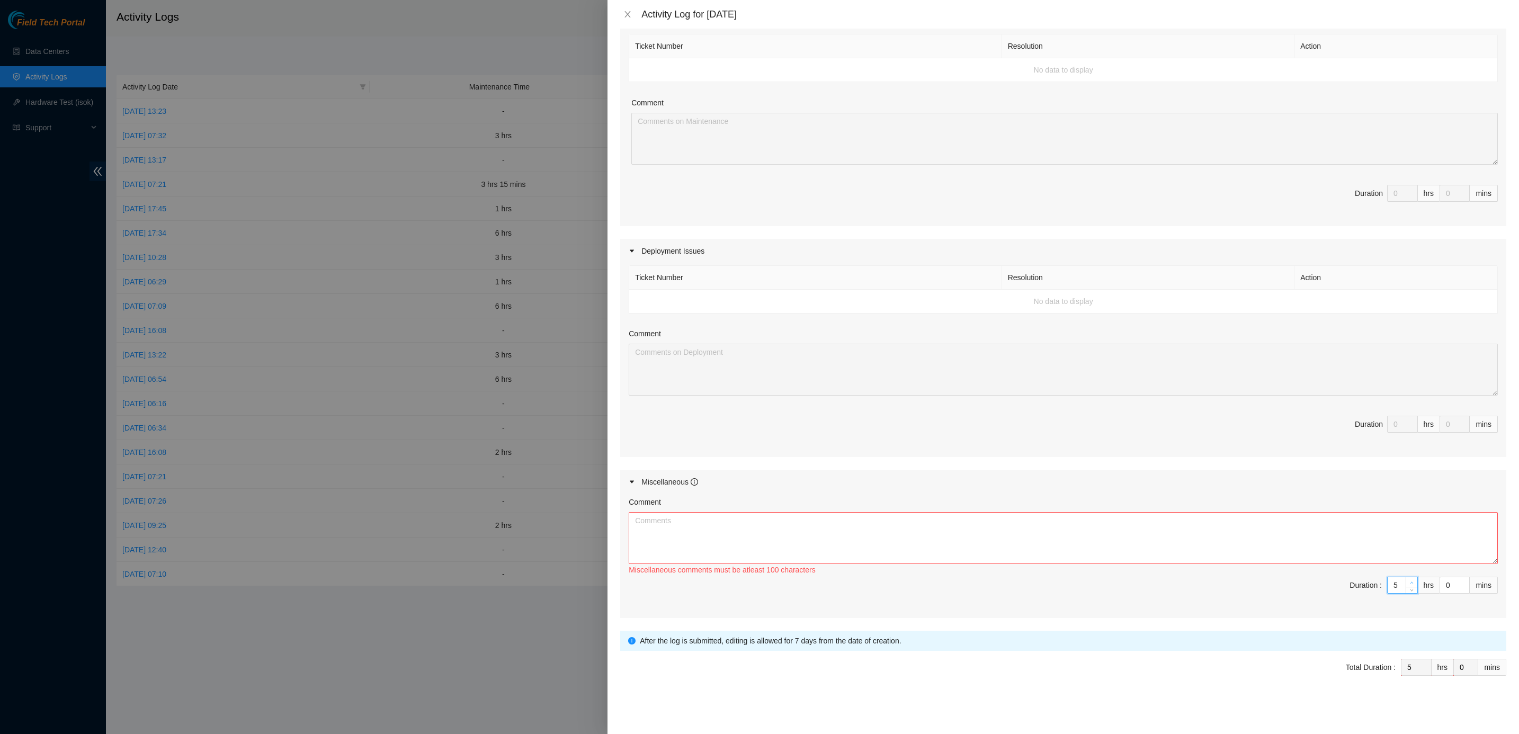
type input "6"
click at [1124, 543] on span "Increase Value" at bounding box center [1411, 582] width 12 height 10
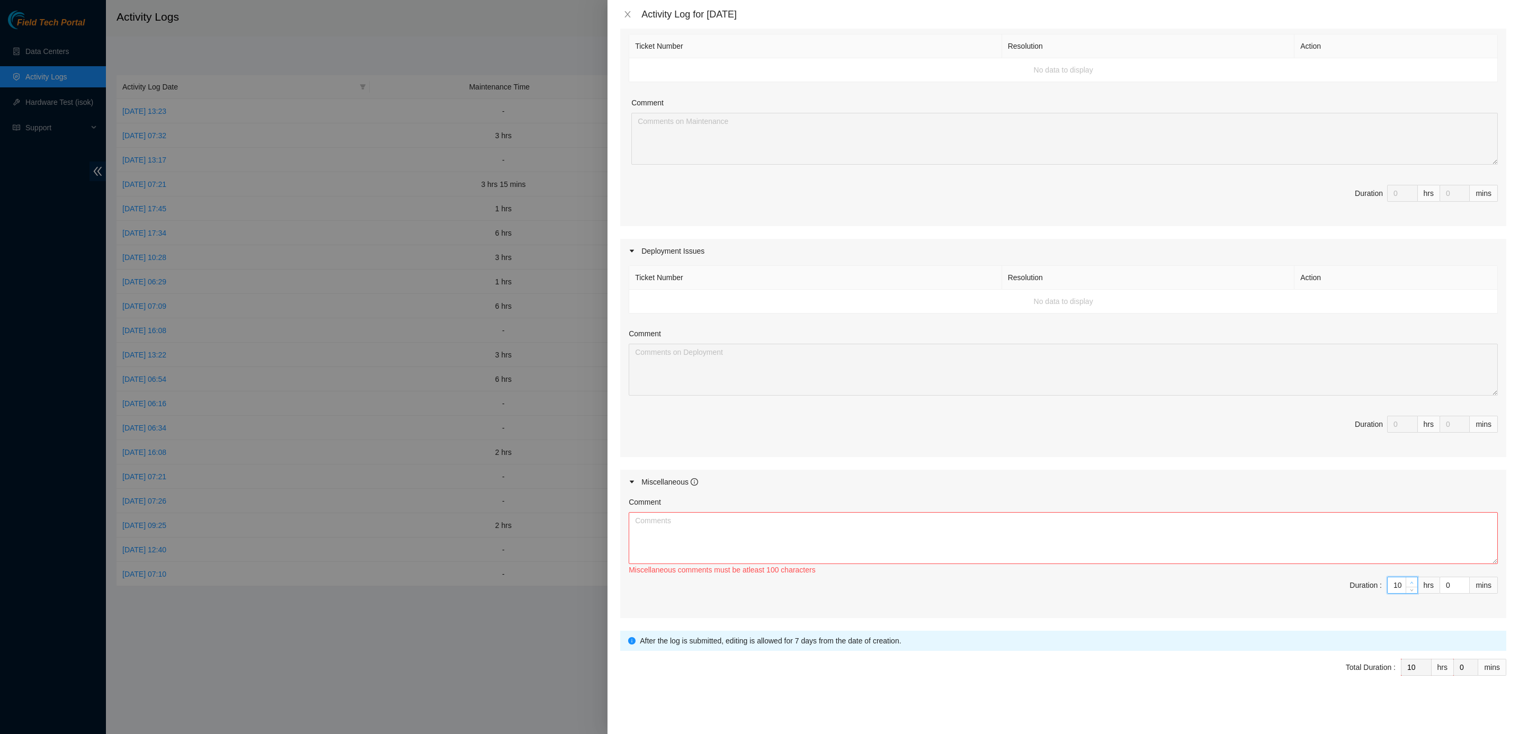
click at [1124, 543] on span "Increase Value" at bounding box center [1411, 582] width 12 height 10
click at [1124, 543] on textarea "Comment" at bounding box center [1063, 538] width 869 height 52
click at [640, 543] on span "Submit" at bounding box center [640, 700] width 23 height 12
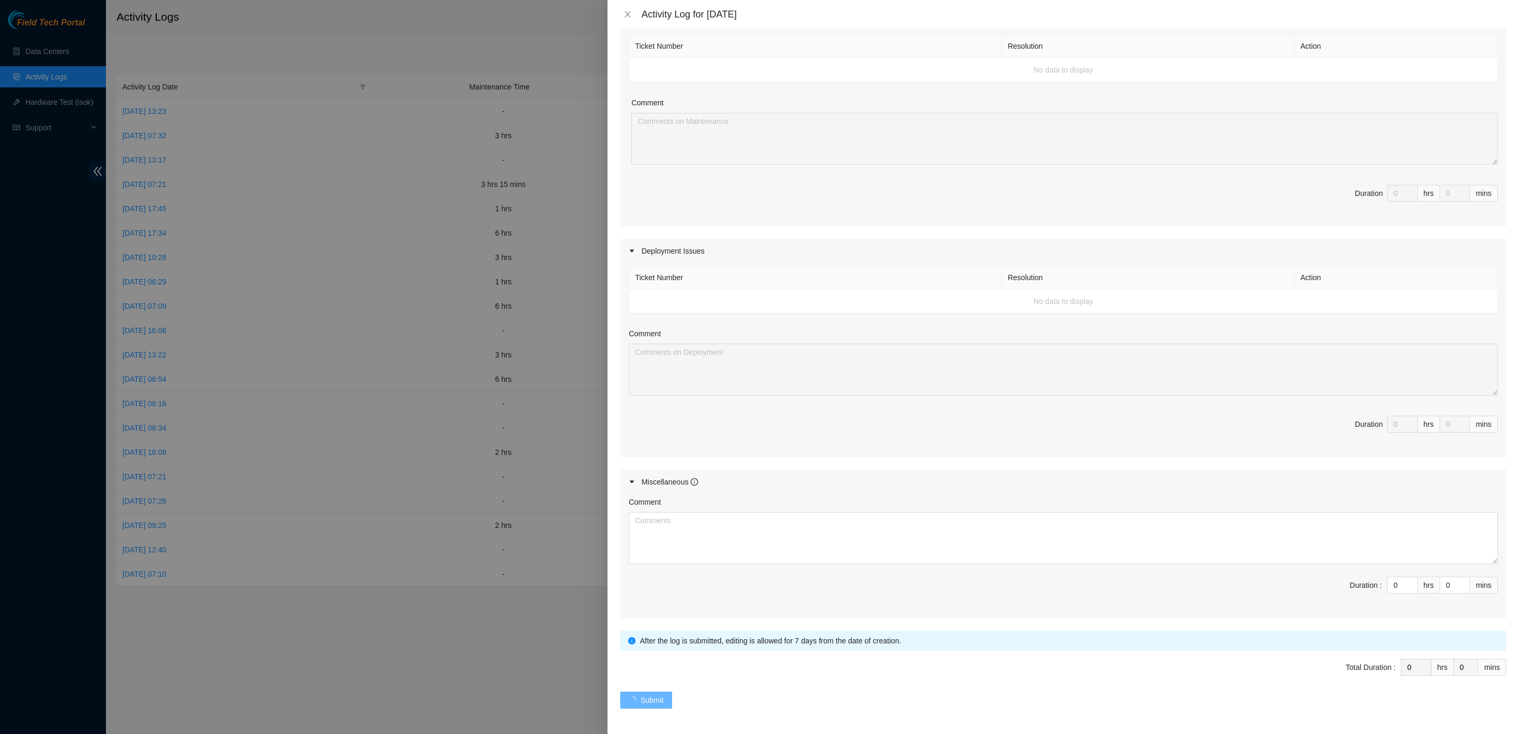
scroll to position [0, 0]
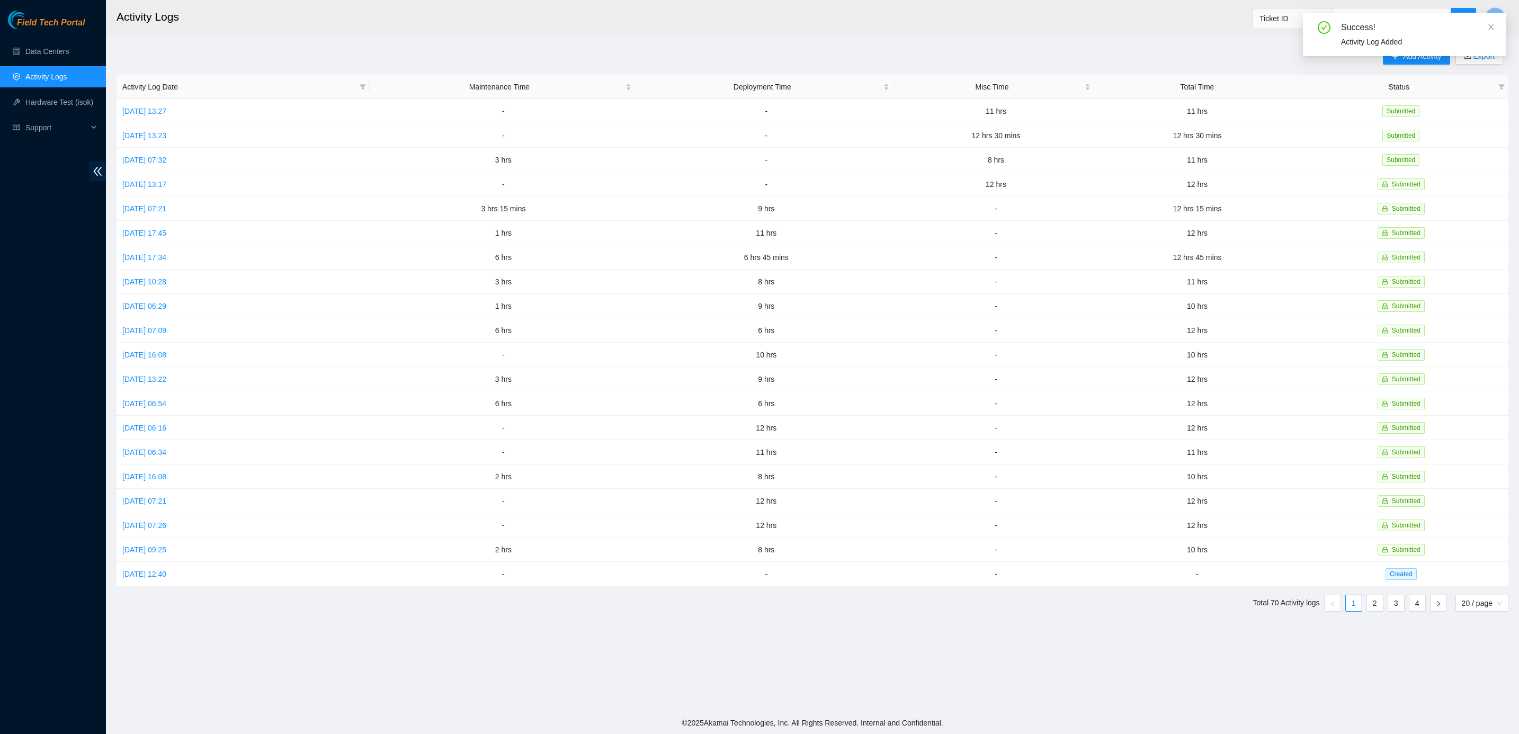
click at [1124, 58] on div "Success! Activity Log Added" at bounding box center [1404, 39] width 203 height 52
click at [1124, 25] on icon "close" at bounding box center [1490, 26] width 7 height 7
click at [1124, 59] on span "Add Activity" at bounding box center [1422, 56] width 38 height 12
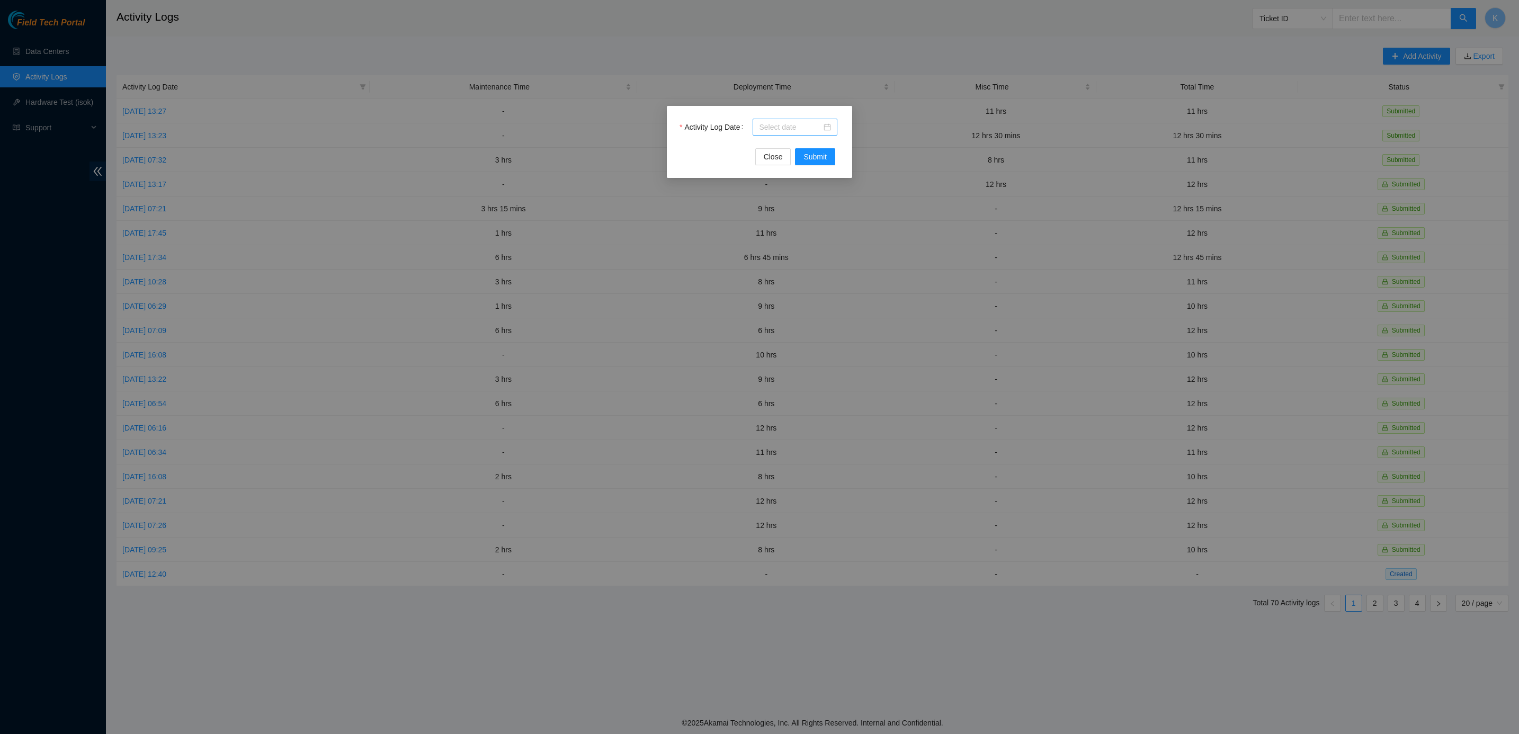
click at [830, 125] on div at bounding box center [795, 127] width 72 height 12
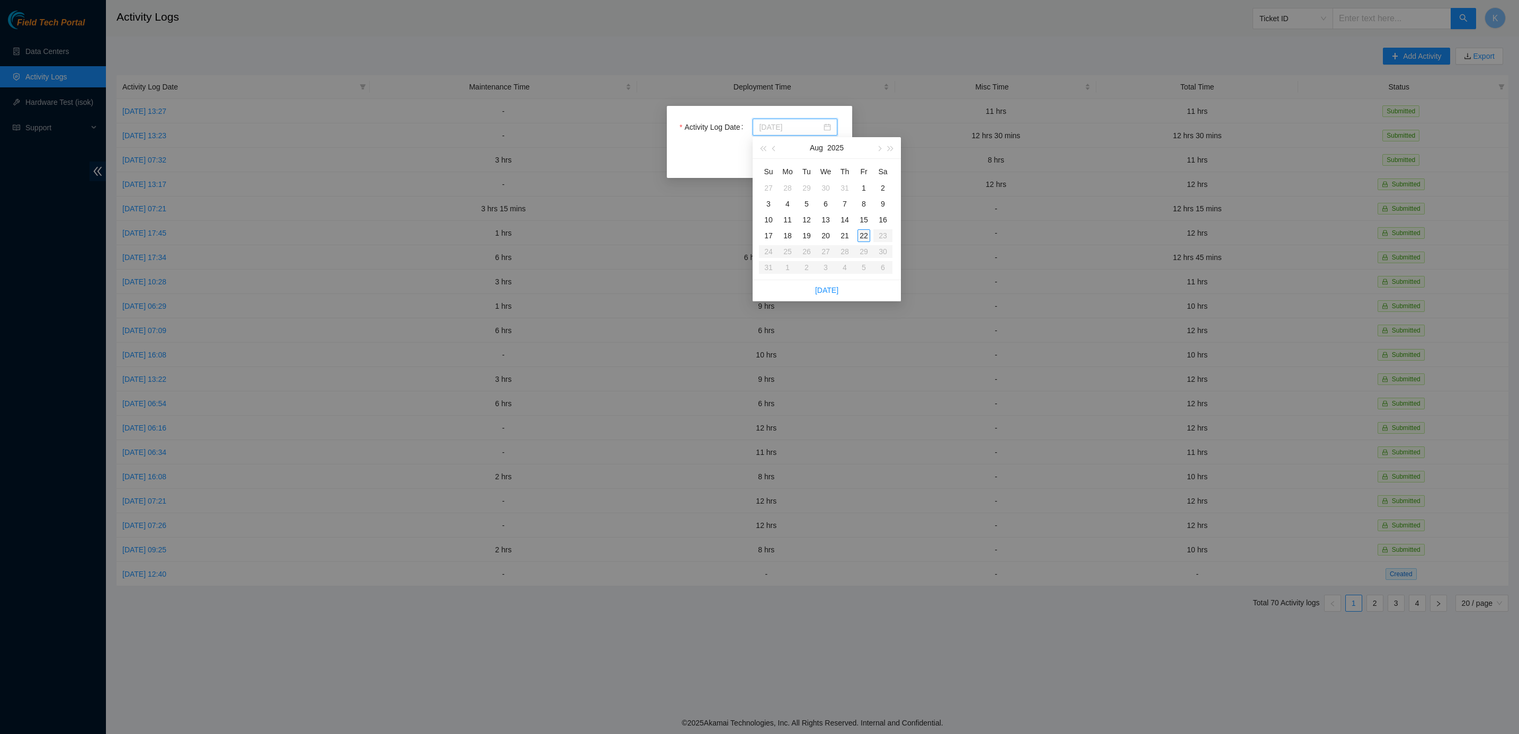
click at [863, 237] on div "22" at bounding box center [863, 235] width 13 height 13
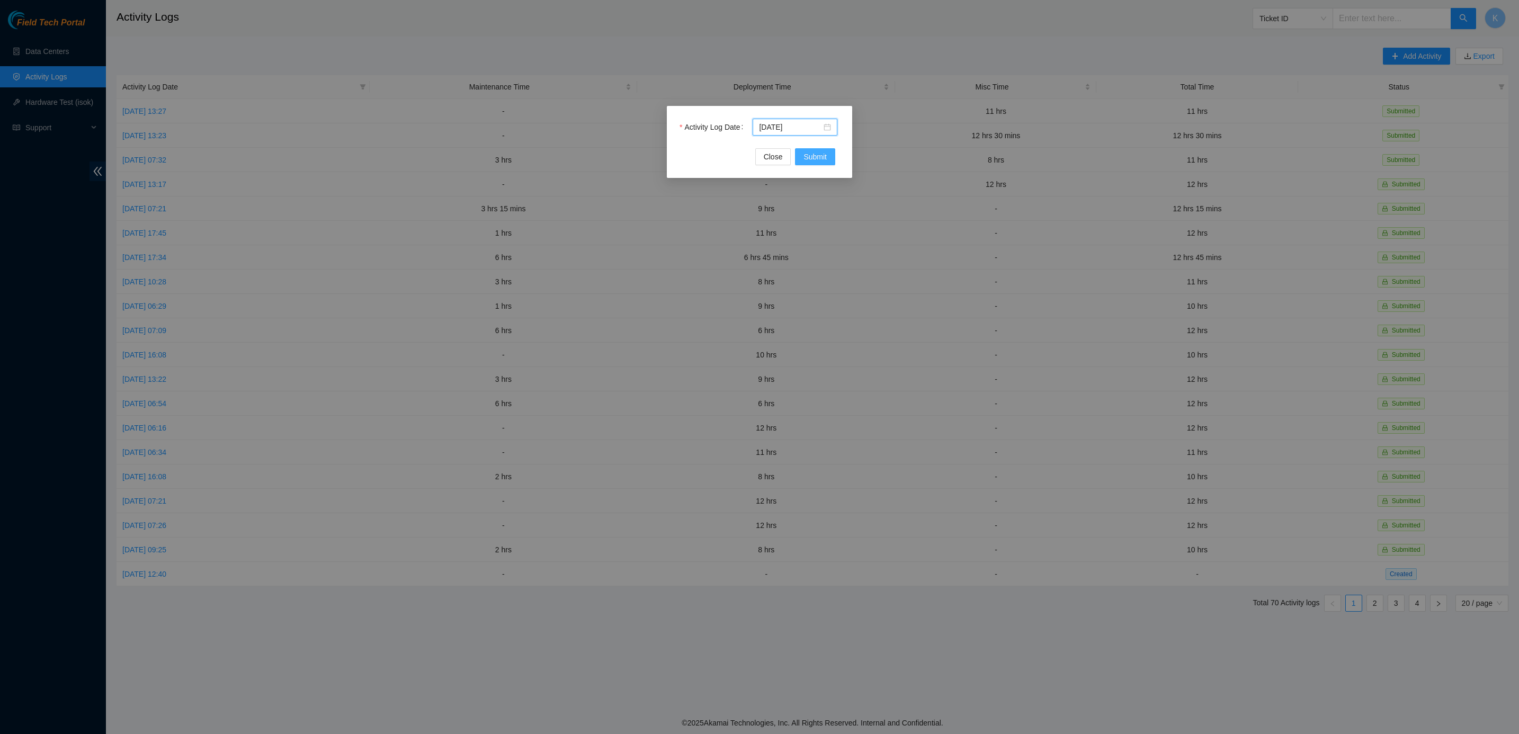
click at [833, 154] on button "Submit" at bounding box center [815, 156] width 40 height 17
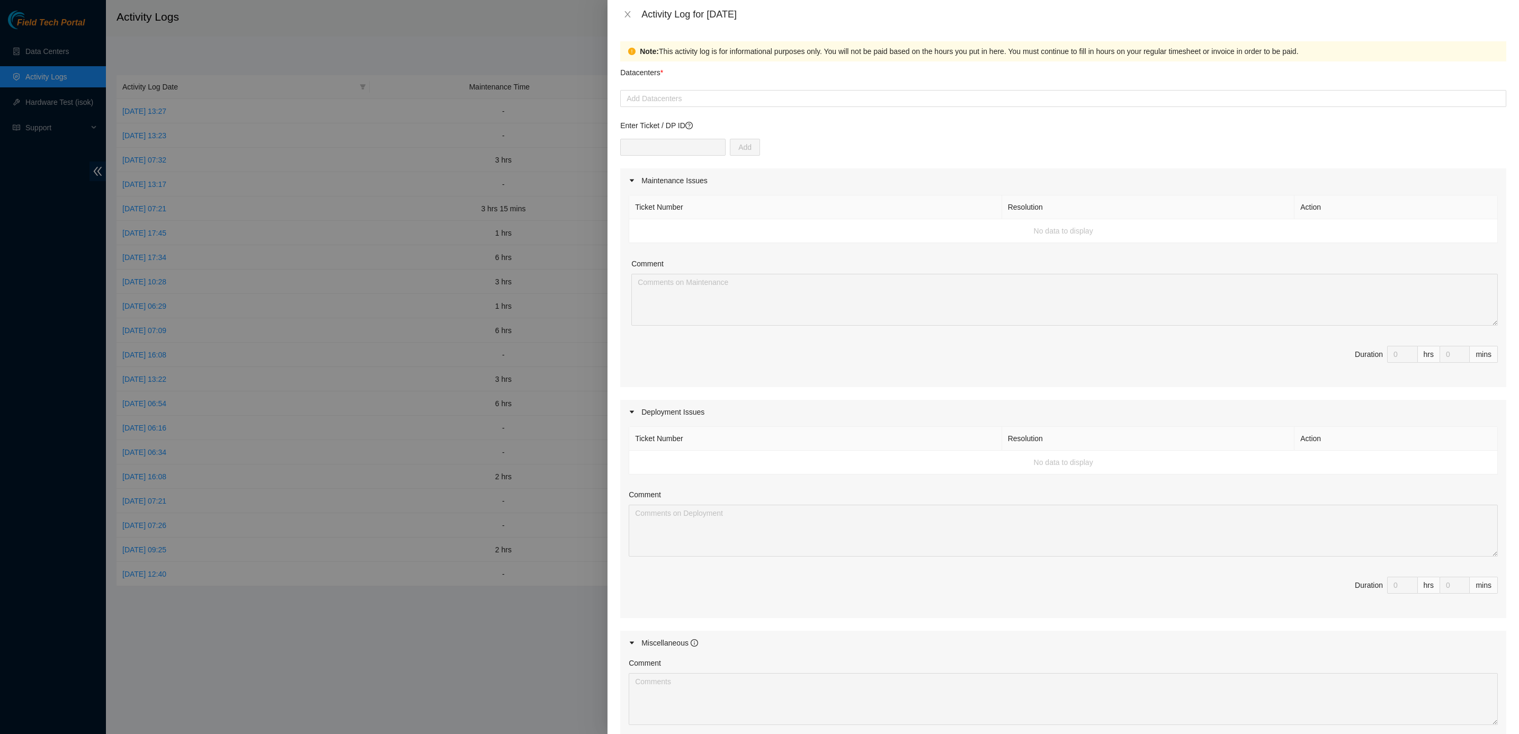
click at [637, 84] on label "Datacenters *" at bounding box center [641, 73] width 43 height 24
click at [629, 92] on input "Datacenters *" at bounding box center [627, 98] width 2 height 13
click at [652, 89] on div "Datacenters * Add Datacenters" at bounding box center [1063, 84] width 886 height 46
drag, startPoint x: 652, startPoint y: 89, endPoint x: 661, endPoint y: 94, distance: 9.9
click at [661, 94] on div at bounding box center [1063, 98] width 881 height 13
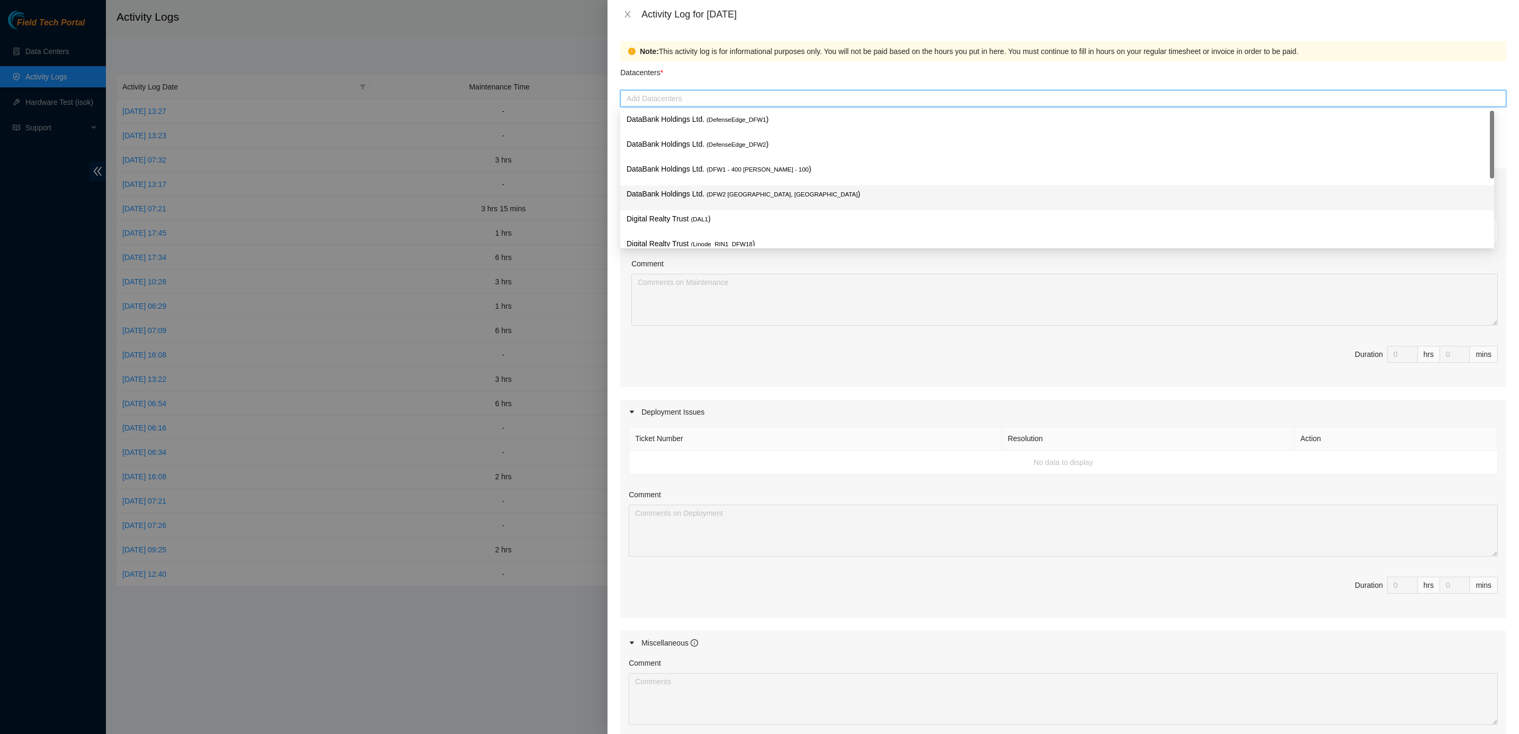
click at [734, 188] on p "DataBank Holdings Ltd. ( DFW2 Richardson, TX )" at bounding box center [1056, 194] width 861 height 12
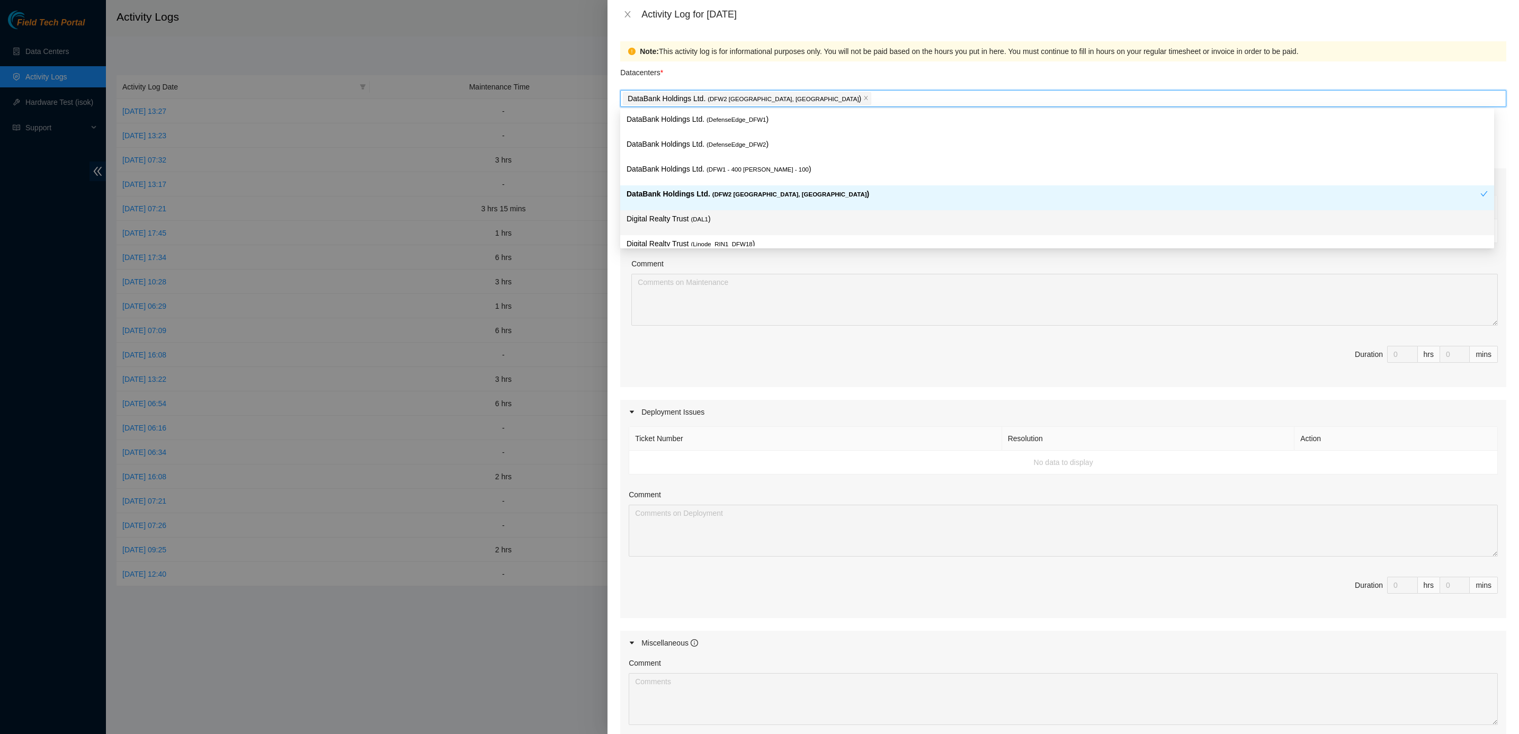
scroll to position [91, 0]
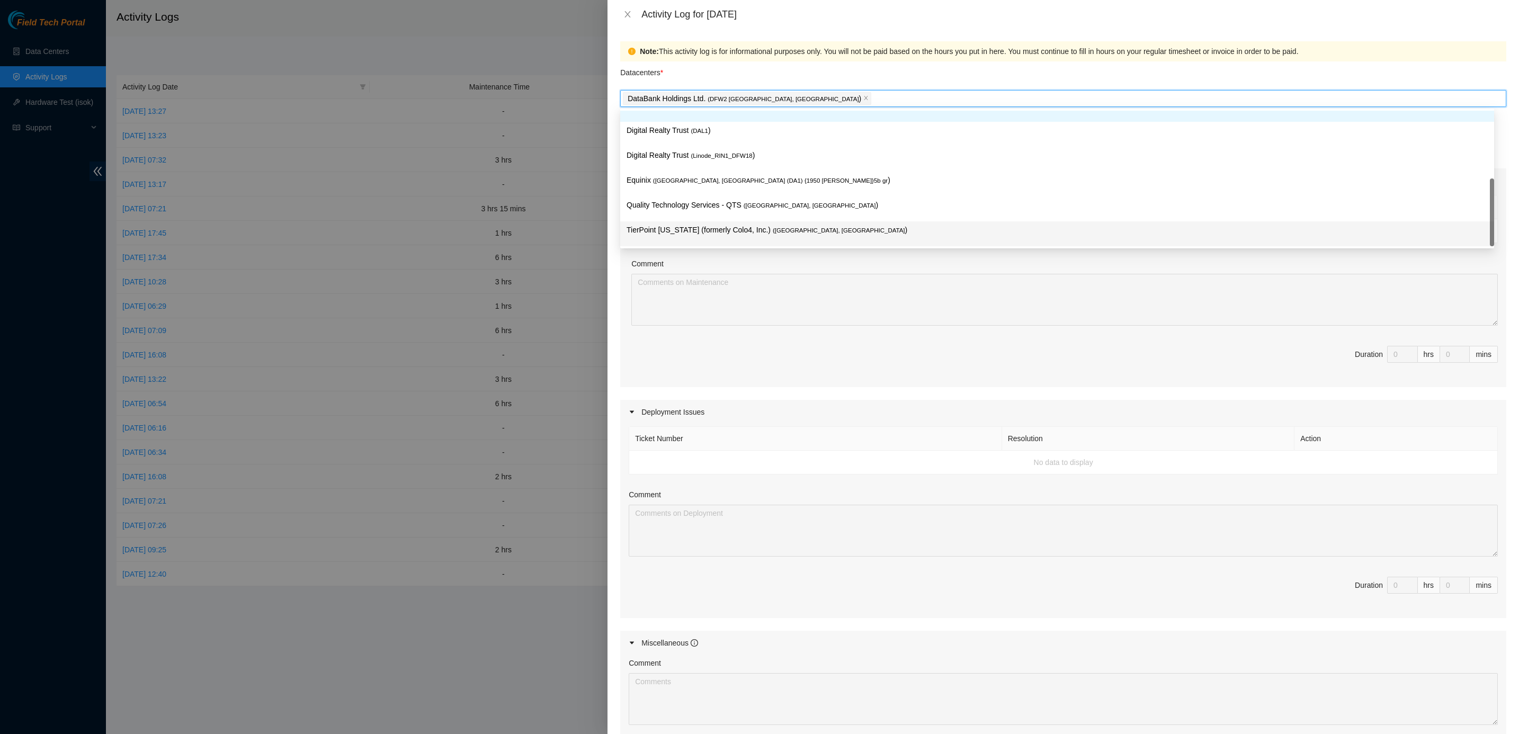
click at [690, 227] on p "TierPoint Texas (formerly Colo4, Inc.) ( Dallas, TX )" at bounding box center [1056, 230] width 861 height 12
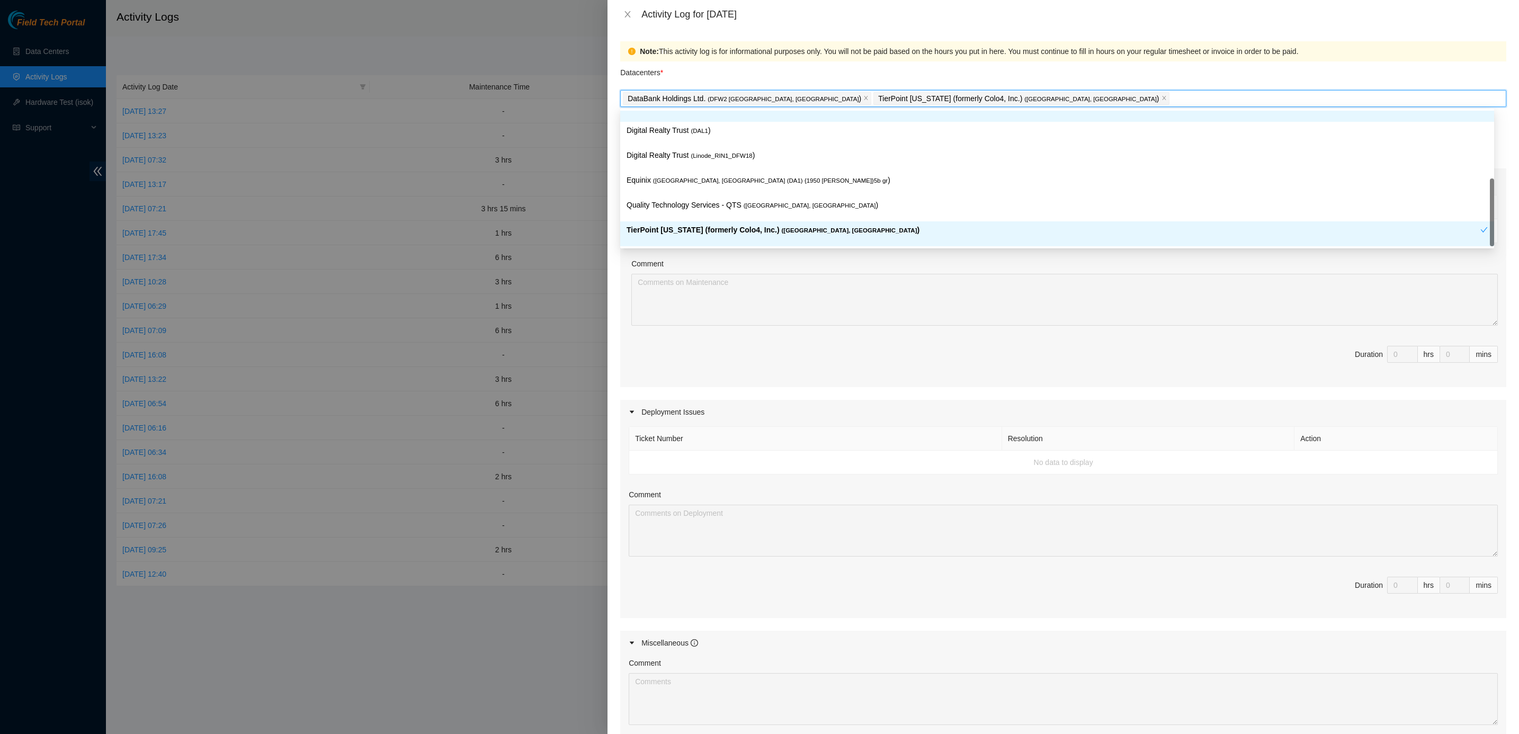
click at [863, 274] on div "Comment" at bounding box center [1064, 266] width 866 height 16
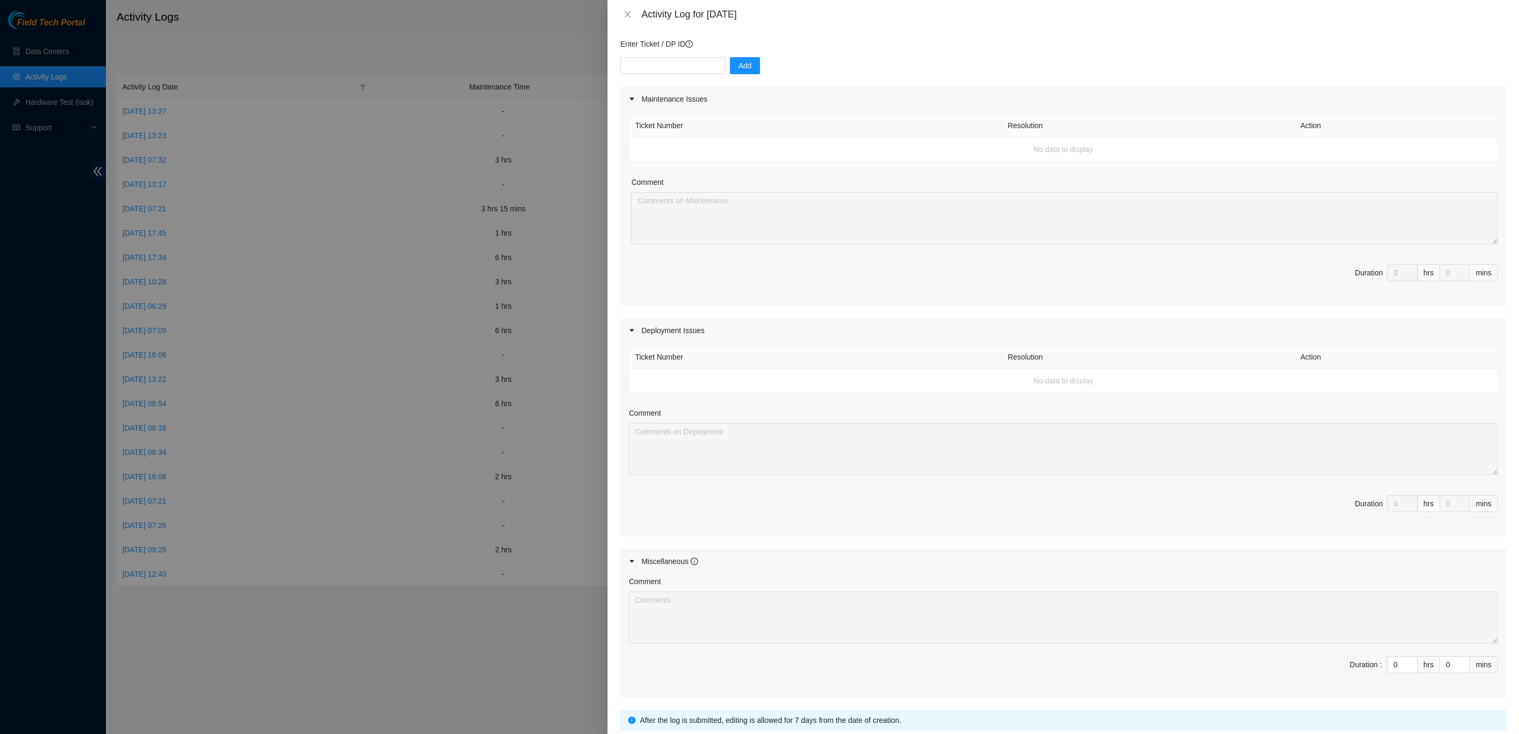
scroll to position [166, 0]
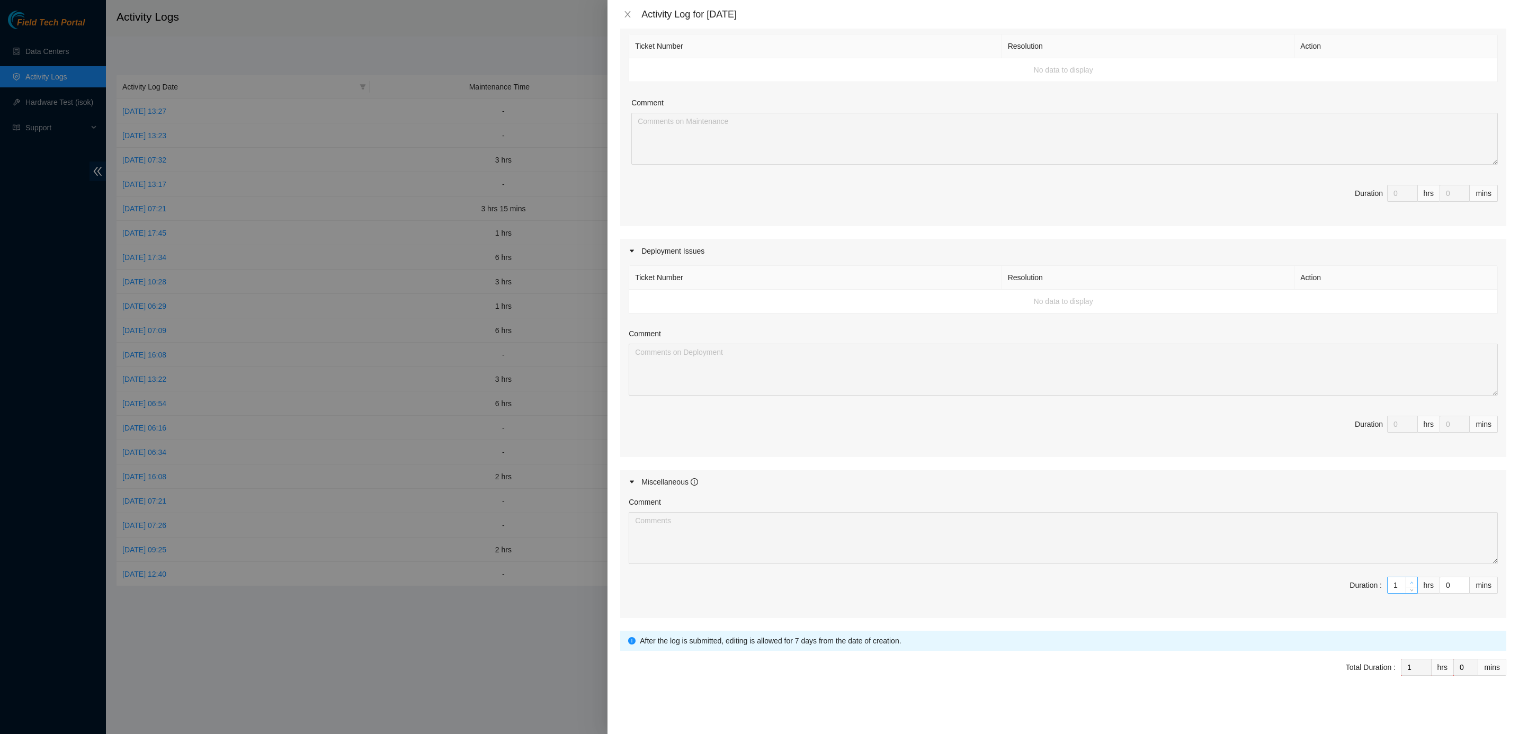
click at [1124, 543] on span "Increase Value" at bounding box center [1411, 582] width 12 height 10
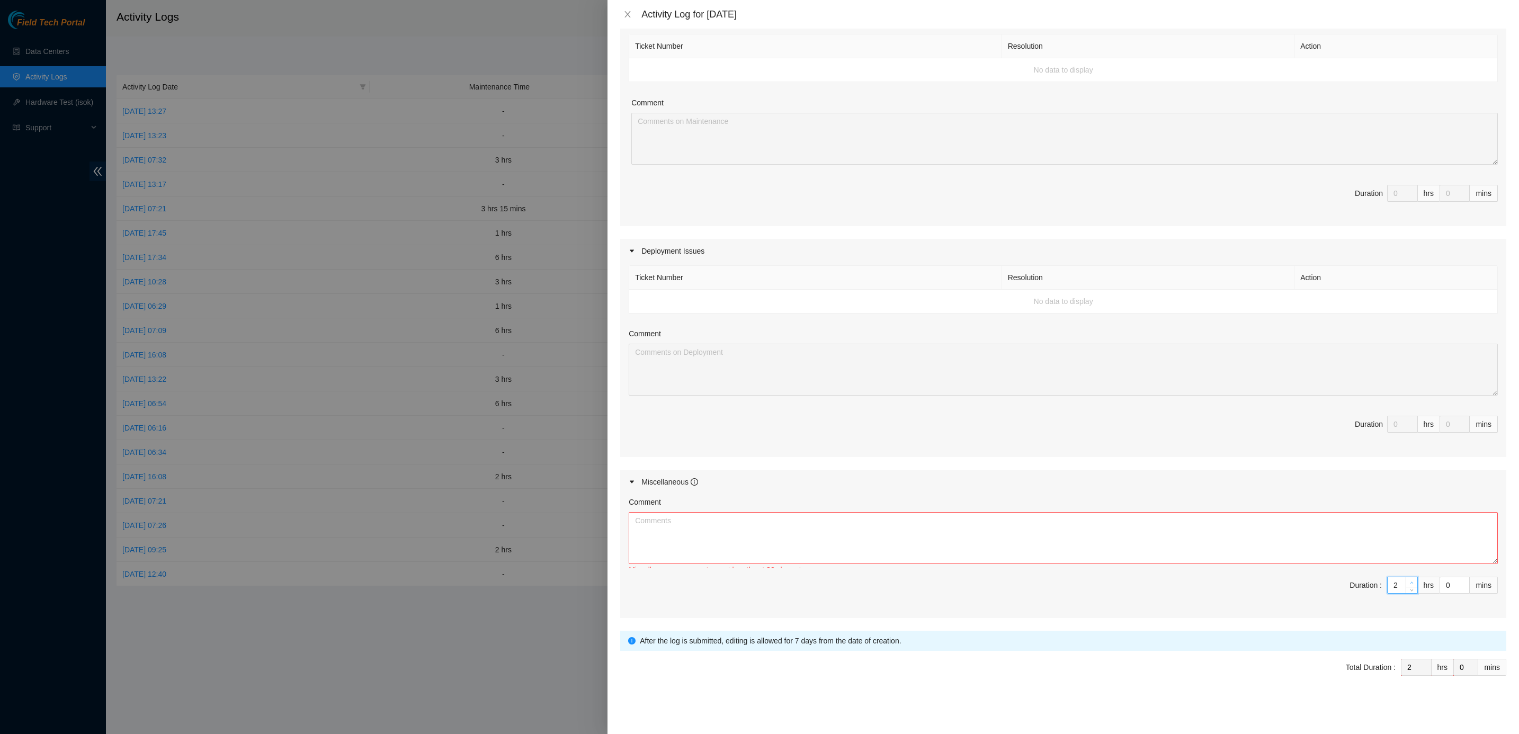
click at [1124, 543] on span "Increase Value" at bounding box center [1411, 582] width 12 height 10
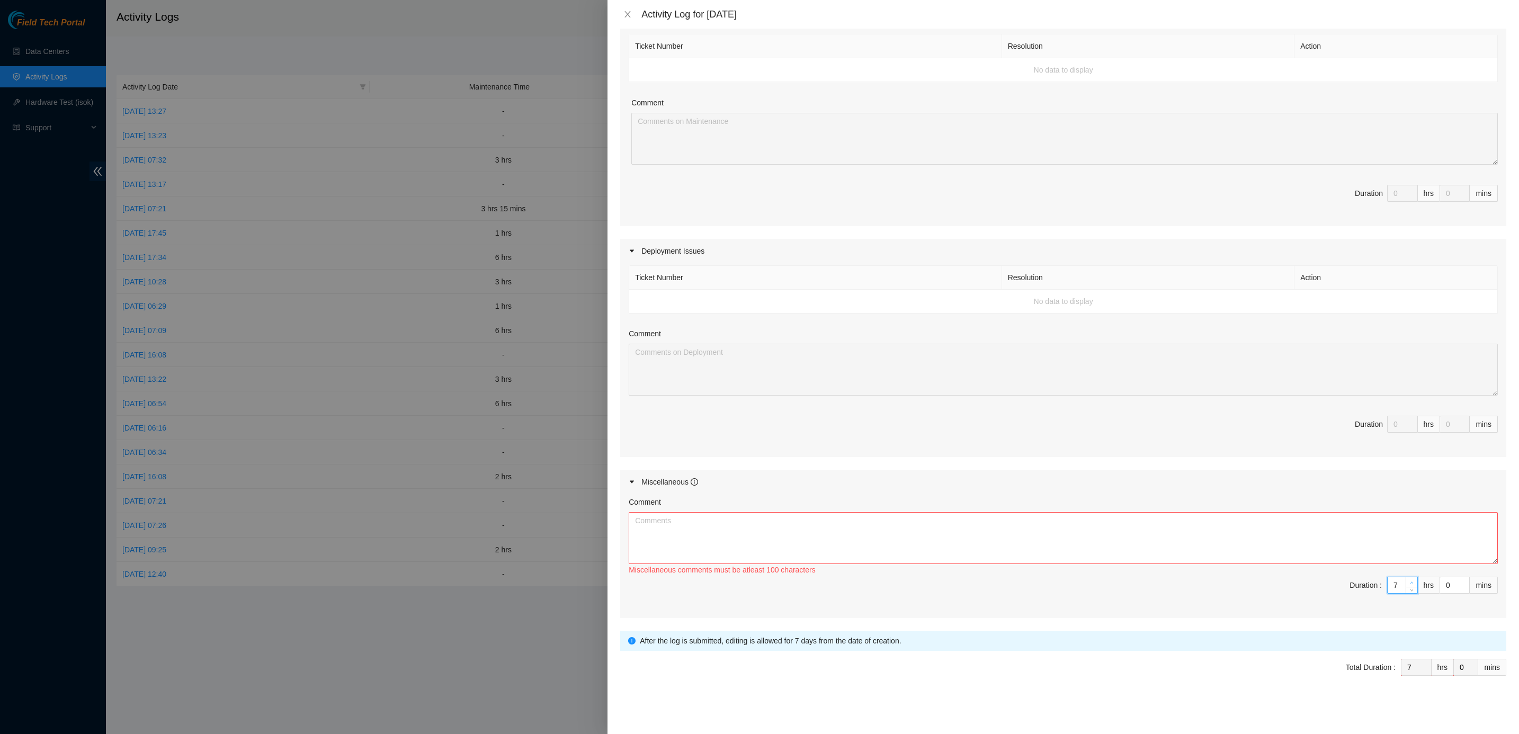
click at [1124, 543] on span "Increase Value" at bounding box center [1411, 582] width 12 height 10
click at [1124, 543] on textarea "Comment" at bounding box center [1063, 538] width 869 height 52
click at [871, 543] on textarea "Started my day at DBR. 1-1 with Pauly. 1-1 with Josh. Worked on getting activit…" at bounding box center [1063, 538] width 869 height 52
paste textarea "dl-ftportal-help@akamai.com"
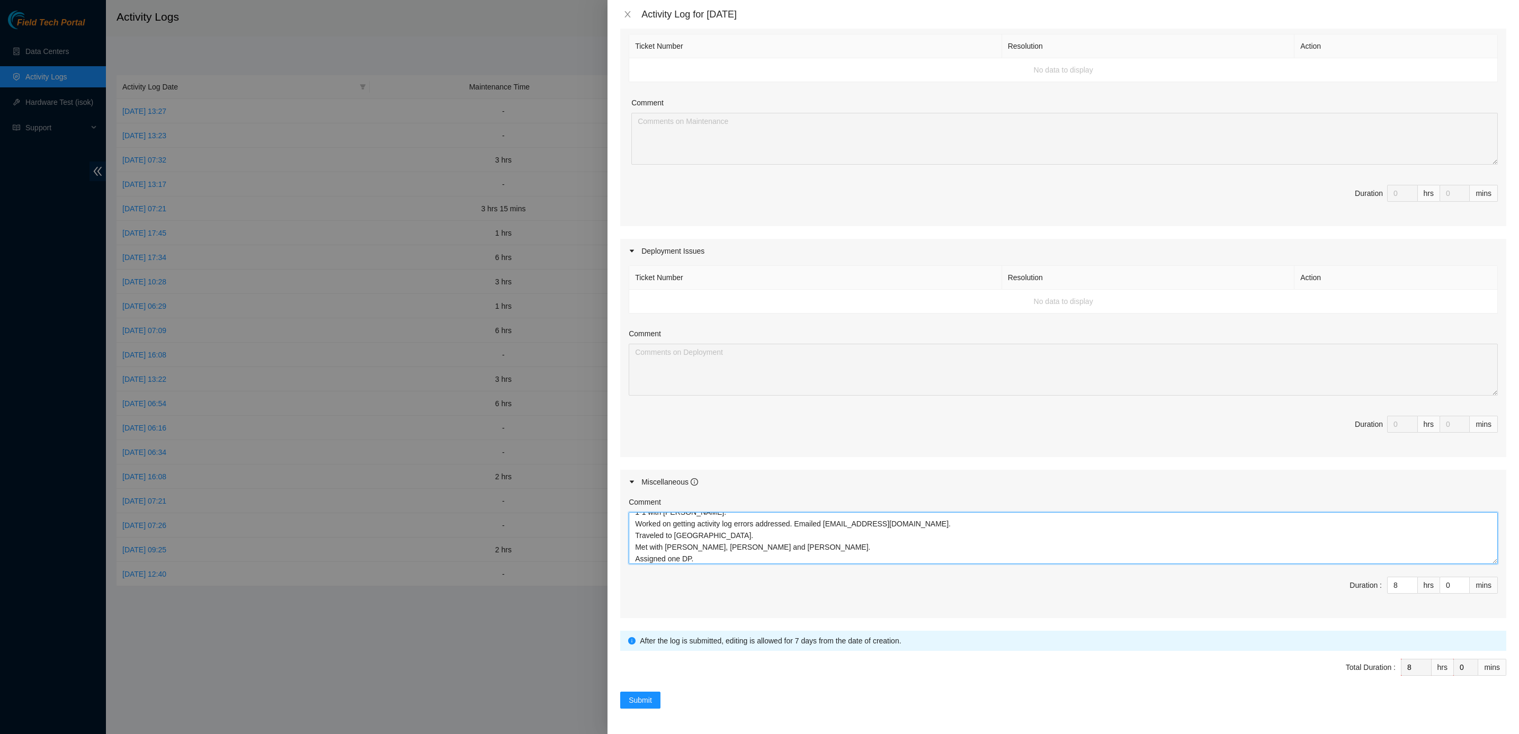
scroll to position [43, 0]
click at [650, 543] on div "Note: This activity log is for informational purposes only. You will not be pai…" at bounding box center [1062, 381] width 911 height 705
click at [641, 543] on span "Submit" at bounding box center [640, 700] width 23 height 12
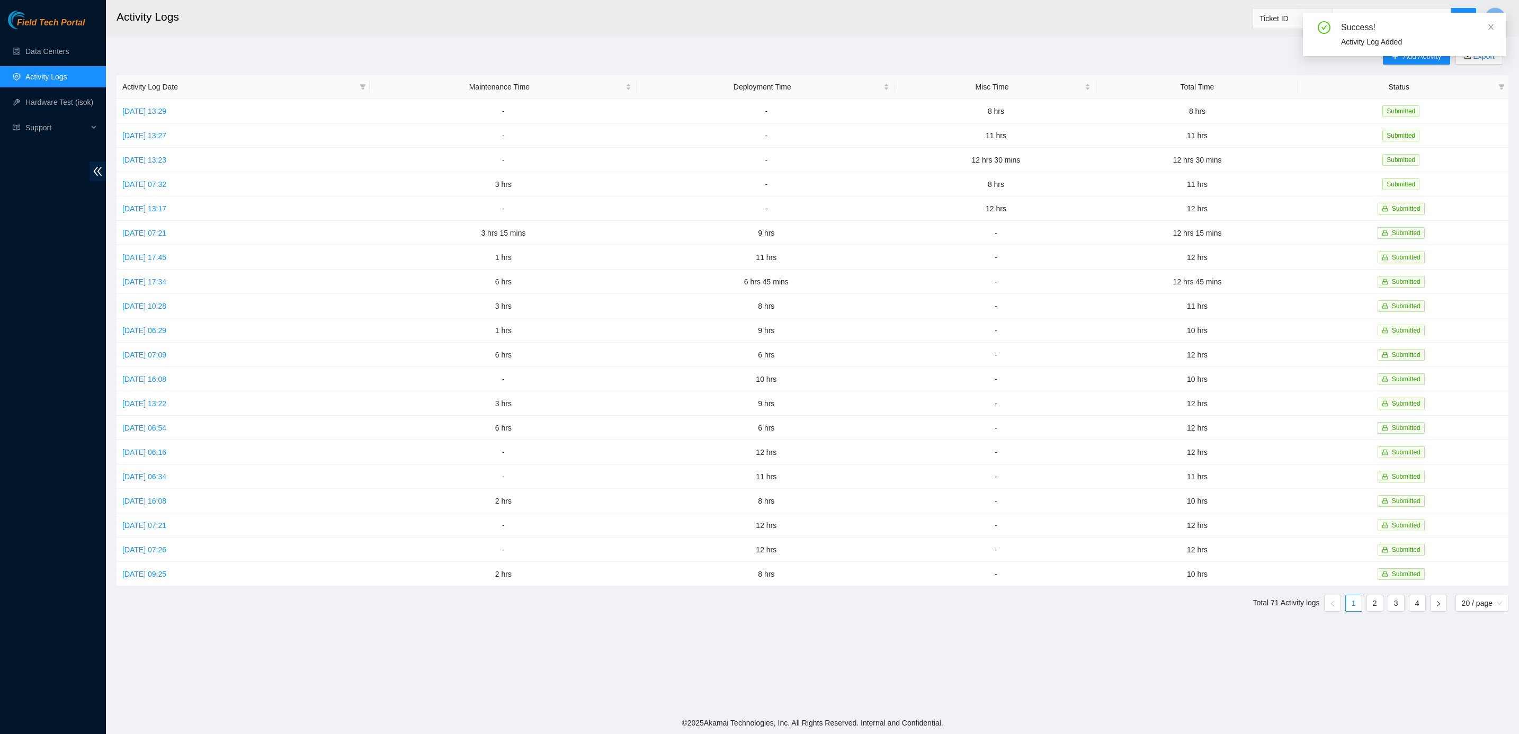
click at [1124, 59] on div "Success! Activity Log Added" at bounding box center [1404, 39] width 203 height 52
click at [1124, 25] on icon "close" at bounding box center [1490, 26] width 5 height 5
click at [1124, 54] on span "Add Activity" at bounding box center [1422, 56] width 38 height 12
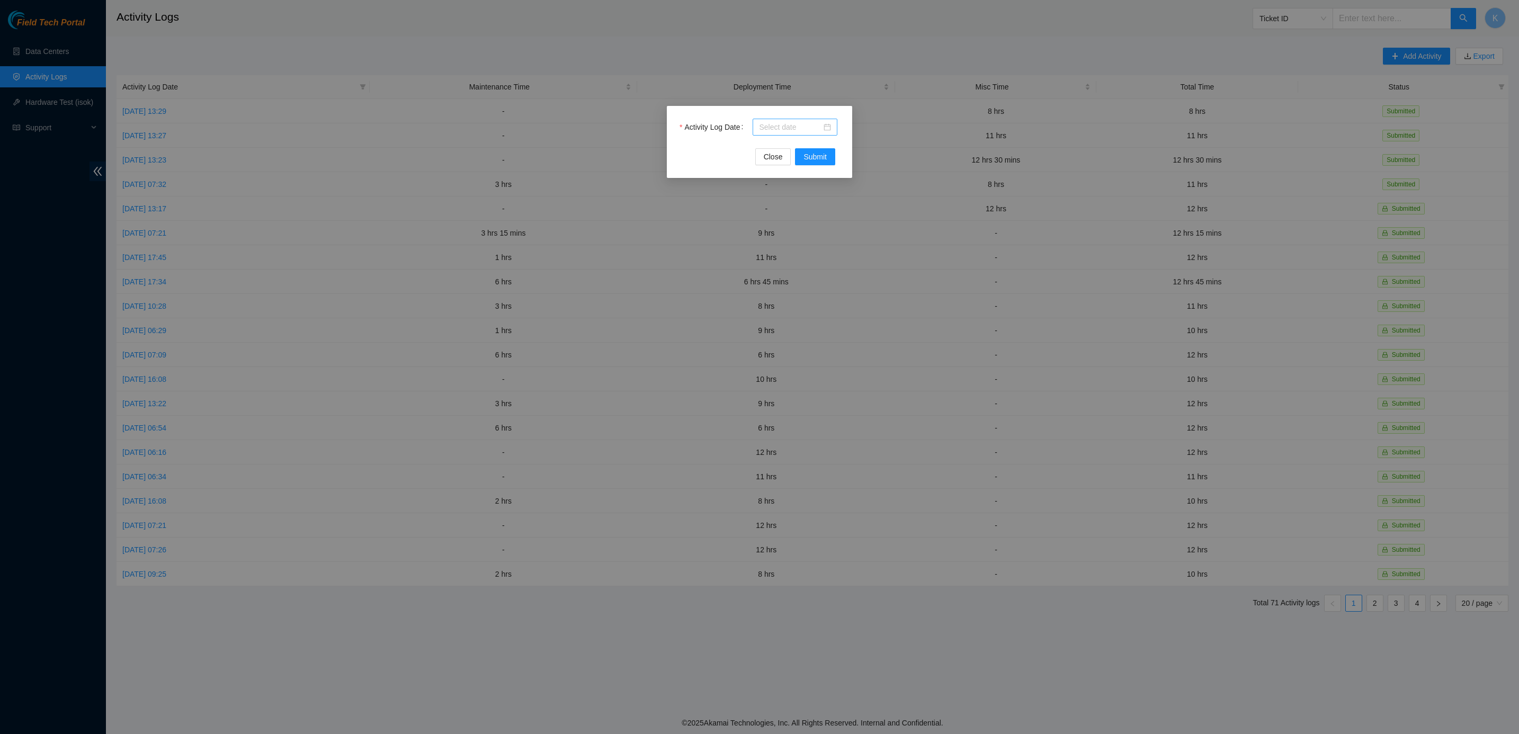
click at [825, 125] on div at bounding box center [795, 127] width 72 height 12
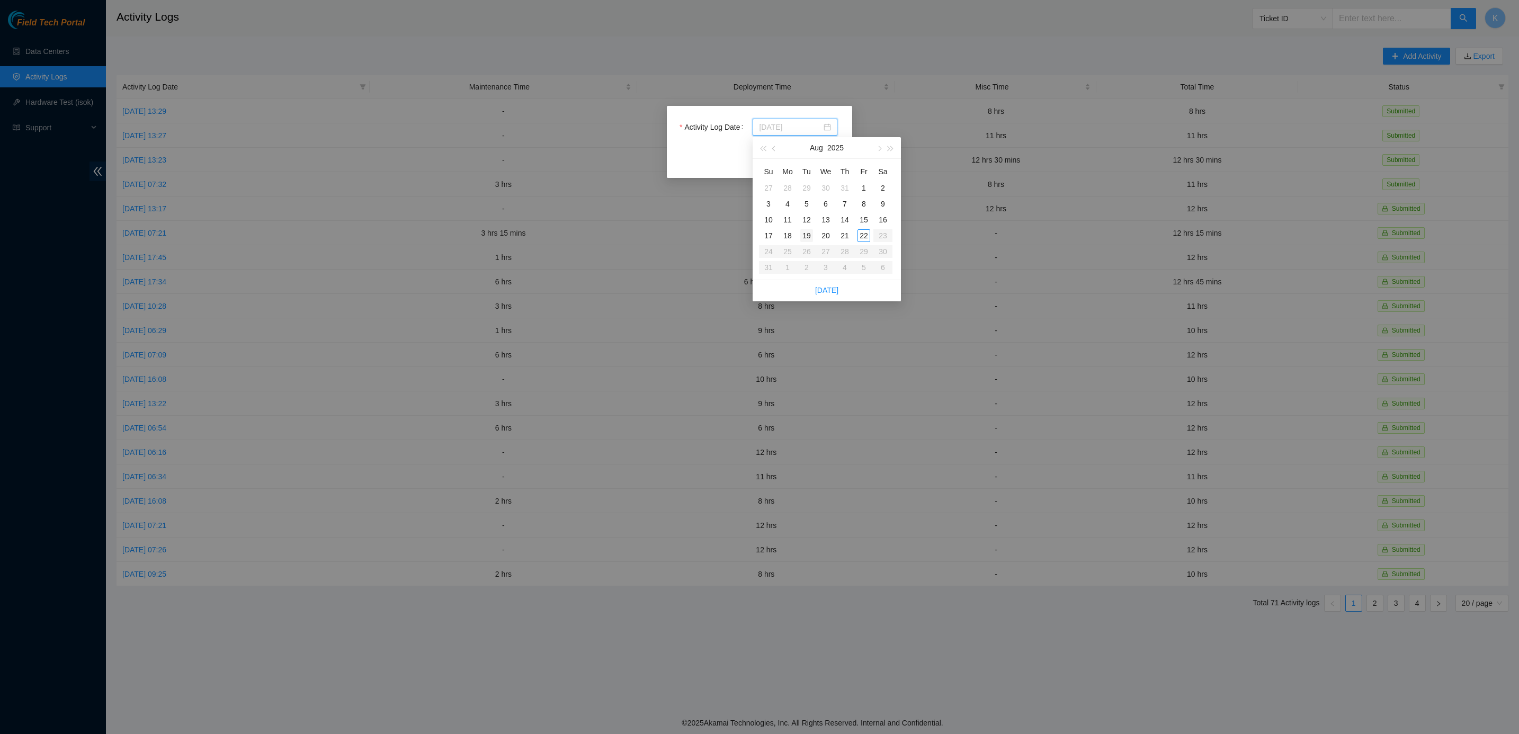
click at [803, 234] on div "19" at bounding box center [806, 235] width 13 height 13
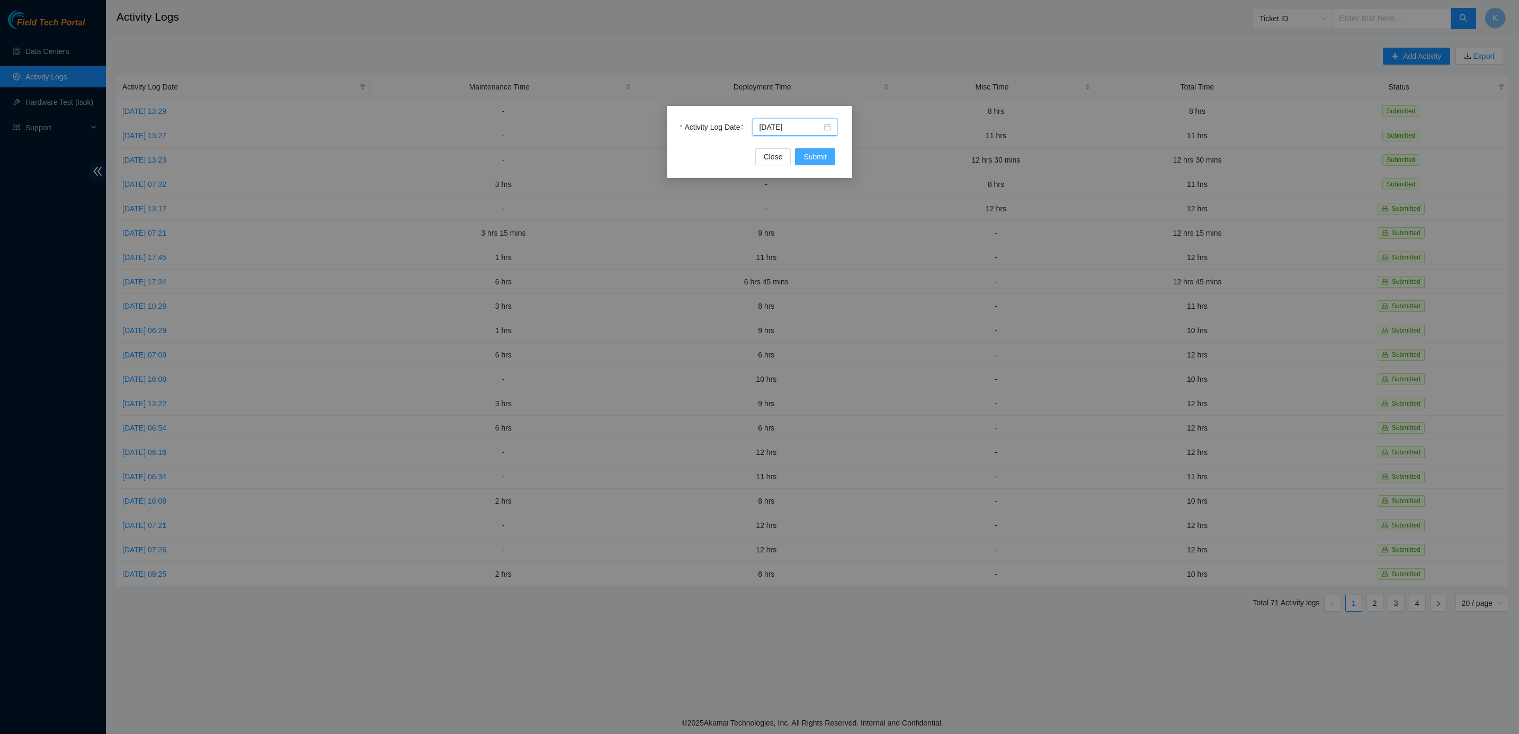
click at [812, 151] on span "Submit" at bounding box center [814, 157] width 23 height 12
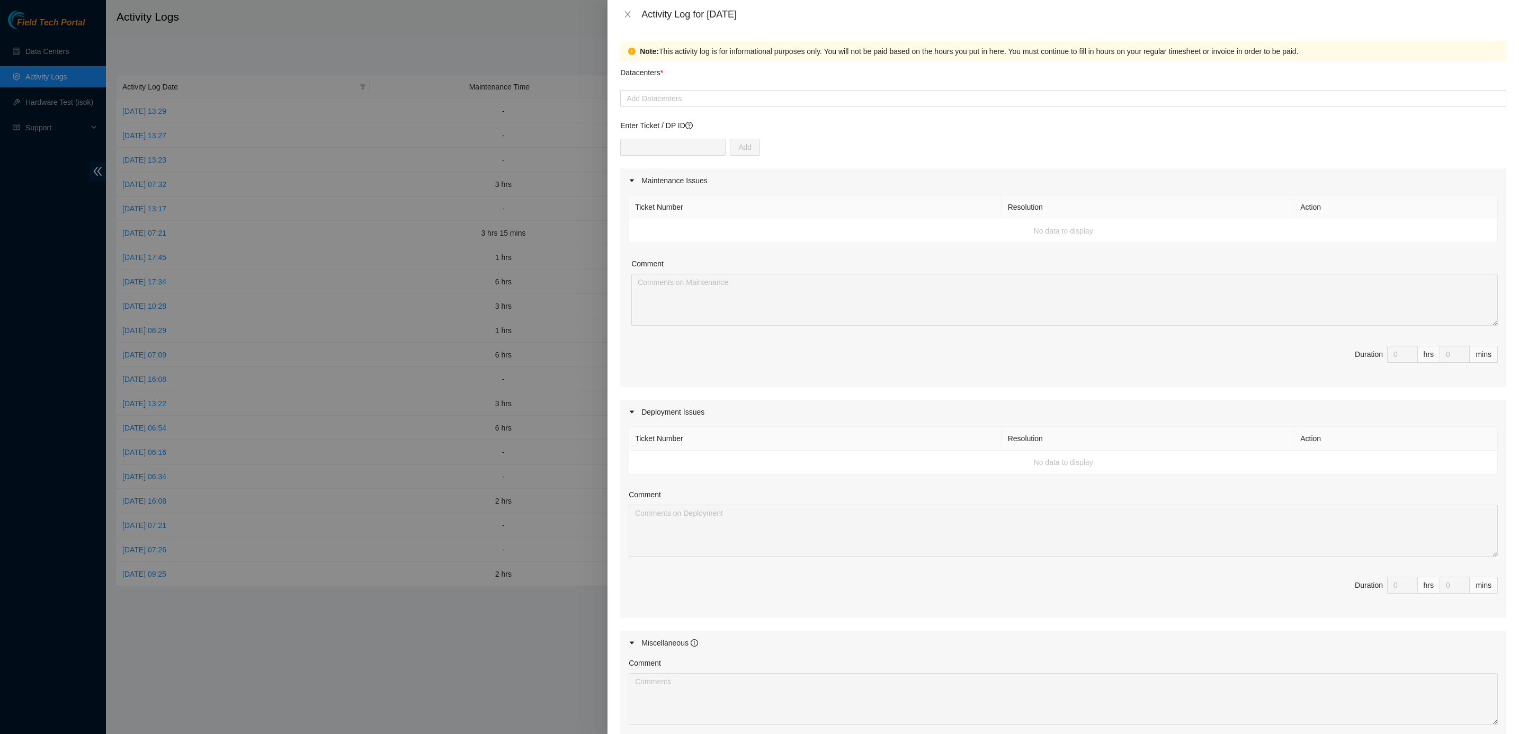
click at [671, 118] on form "Datacenters * Add Datacenters Enter Ticket / DP ID Add Maintenance Issues Ticke…" at bounding box center [1063, 465] width 886 height 808
click at [675, 105] on div "Add Datacenters" at bounding box center [1063, 98] width 886 height 17
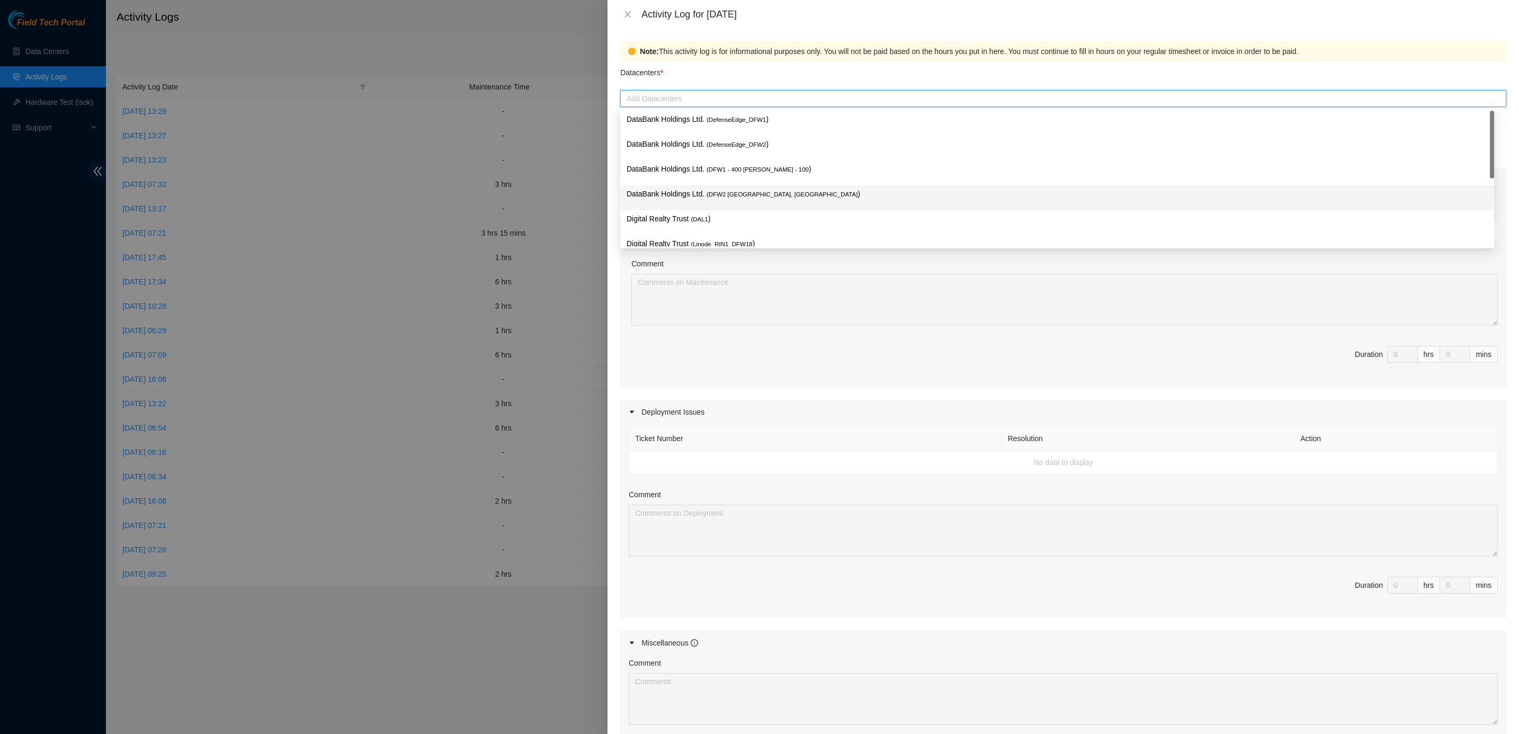
click at [665, 186] on div "DataBank Holdings Ltd. ( DFW2 Richardson, TX )" at bounding box center [1057, 197] width 874 height 25
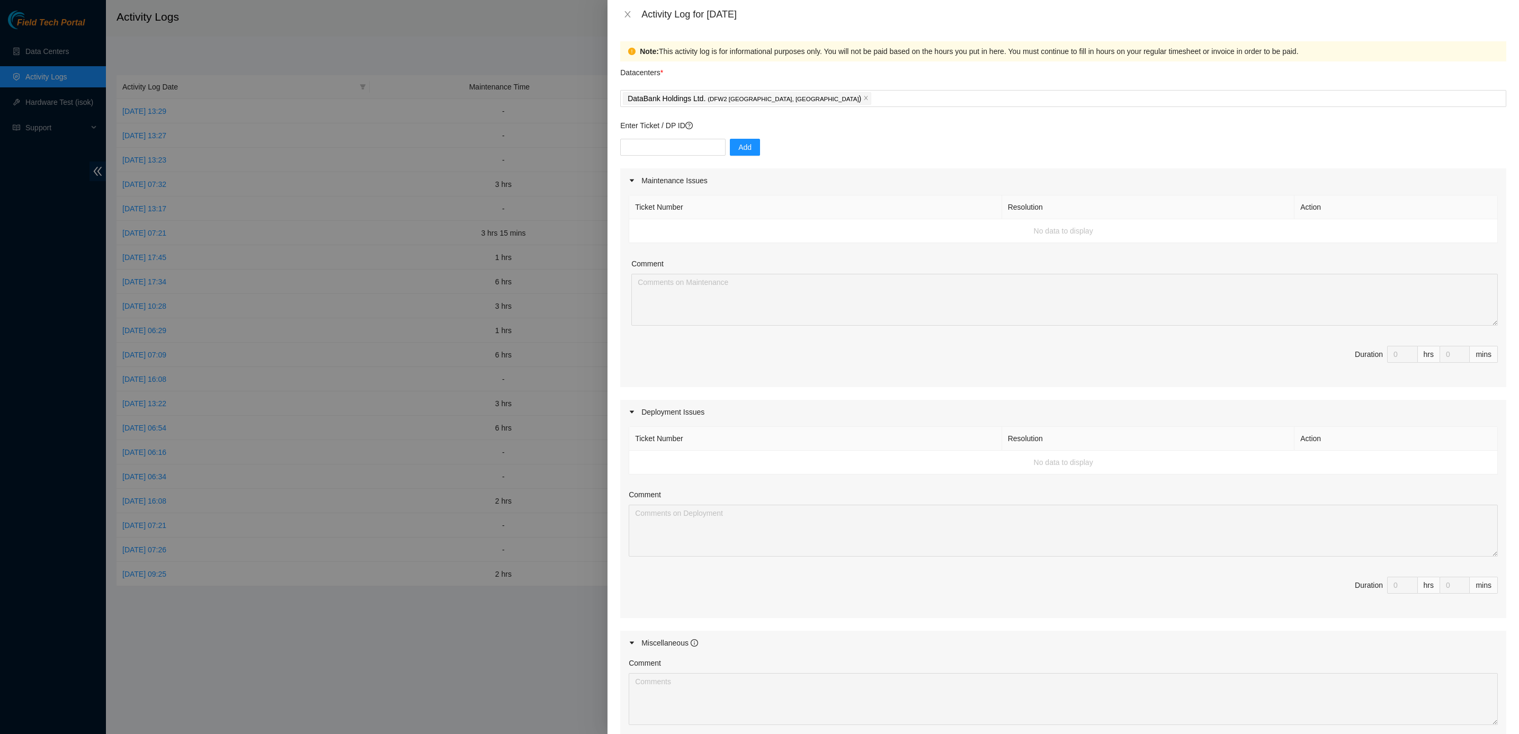
click at [752, 58] on div "Note: This activity log is for informational purposes only. You will not be pai…" at bounding box center [1063, 51] width 886 height 20
click at [677, 246] on div "Ticket Number Resolution Action No data to display Comment Duration 0 hrs 0 mins" at bounding box center [1063, 290] width 886 height 194
drag, startPoint x: 677, startPoint y: 231, endPoint x: 677, endPoint y: 201, distance: 30.2
click at [677, 228] on td "No data to display" at bounding box center [1063, 231] width 868 height 24
click at [661, 120] on p "Enter Ticket / DP ID" at bounding box center [1063, 126] width 886 height 12
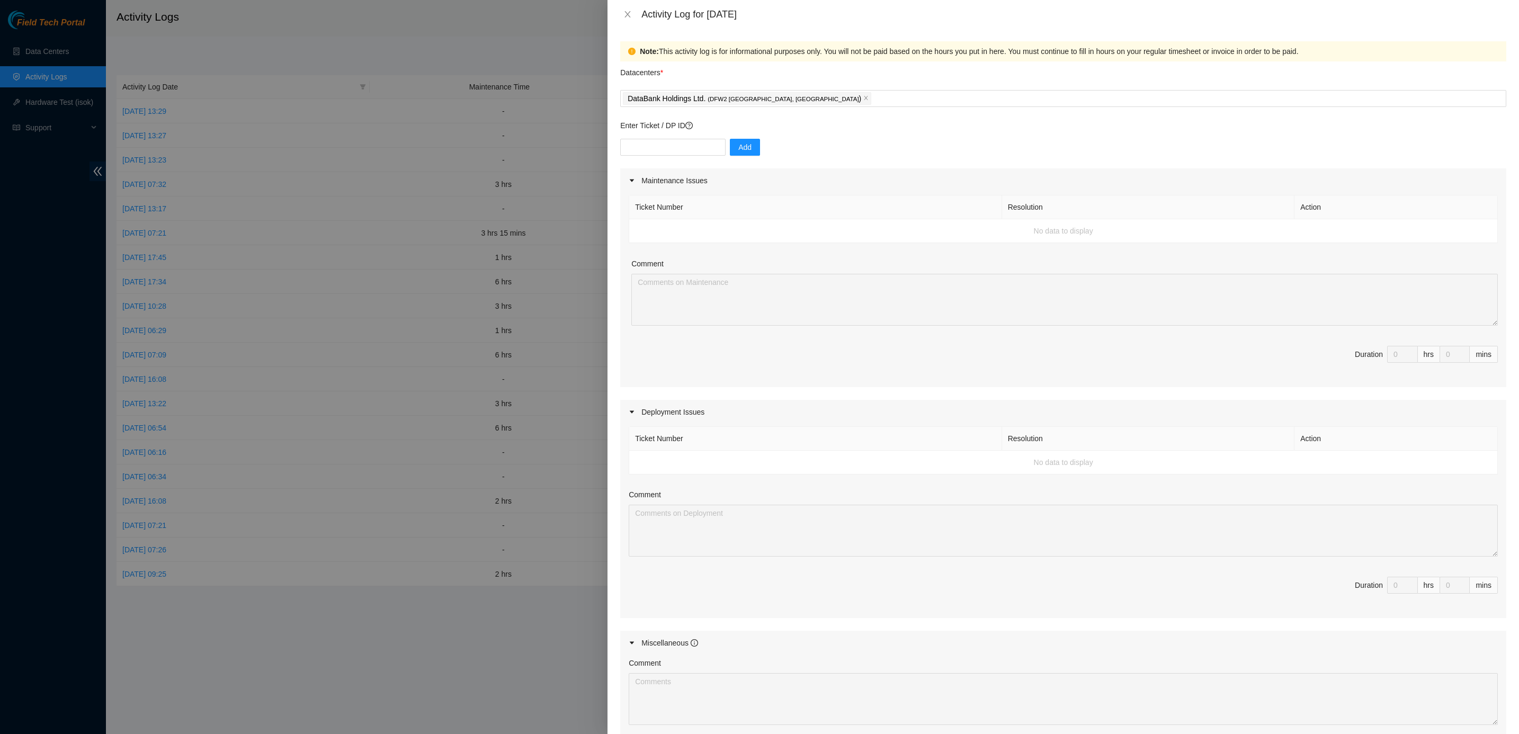
click at [630, 179] on icon "caret-right" at bounding box center [632, 180] width 6 height 6
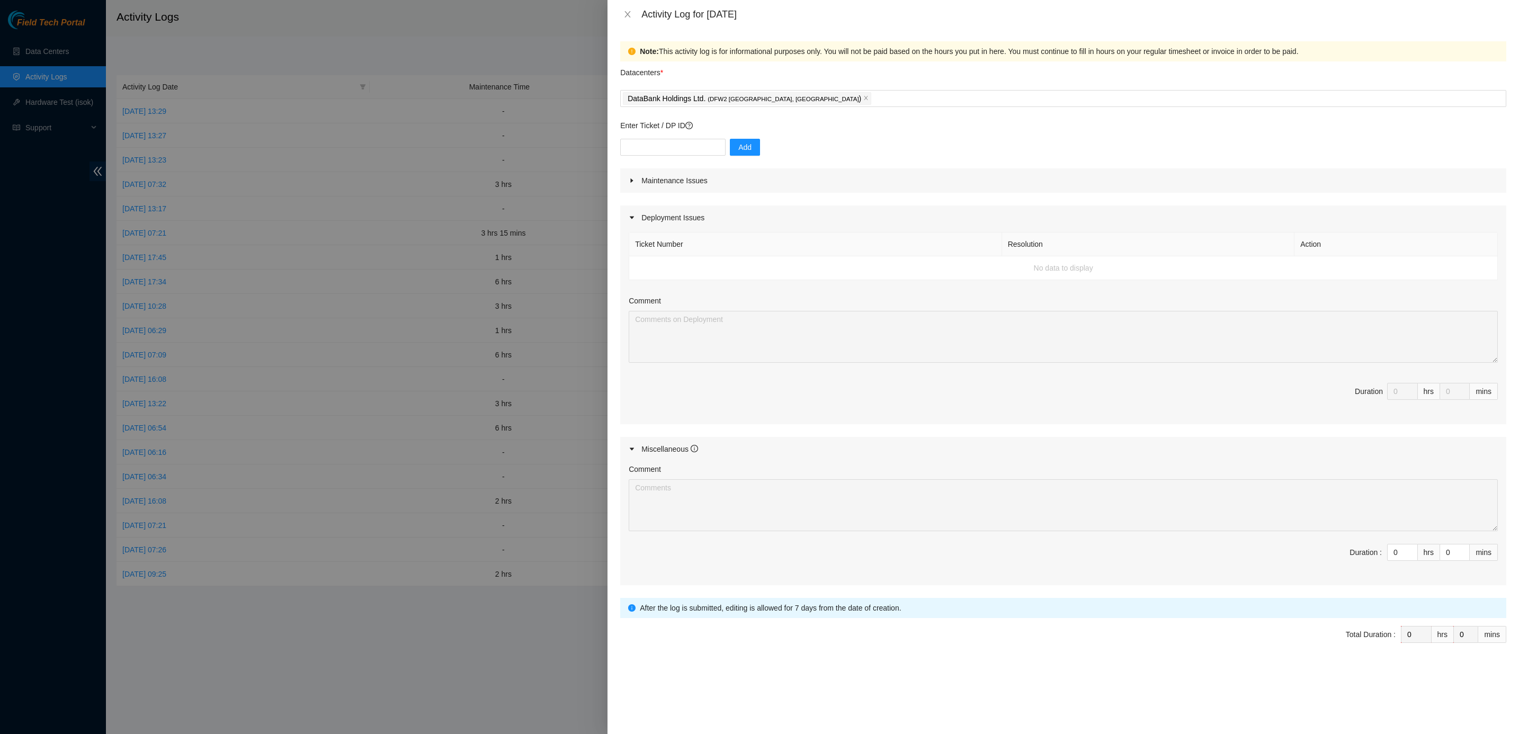
click at [630, 179] on icon "caret-right" at bounding box center [632, 180] width 6 height 6
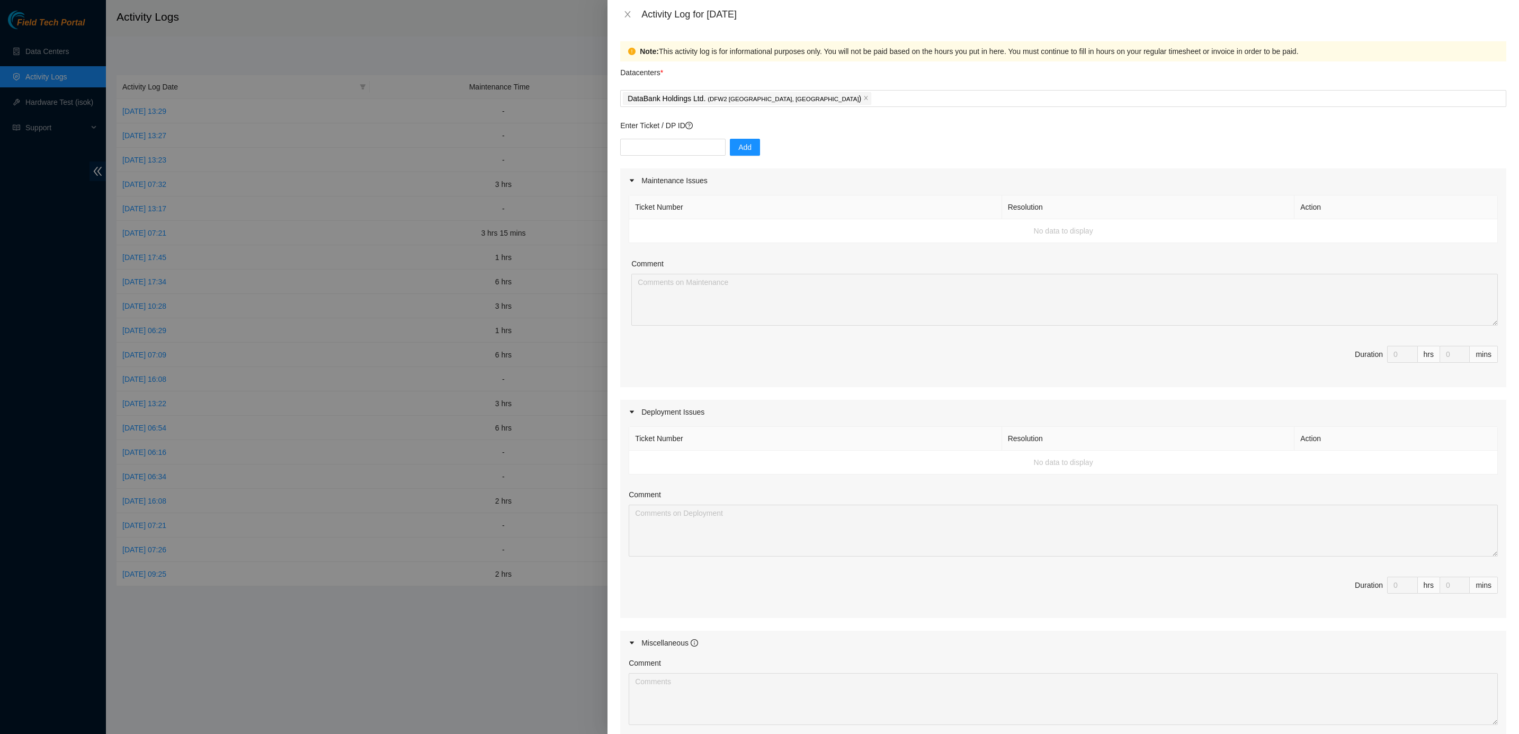
scroll to position [166, 0]
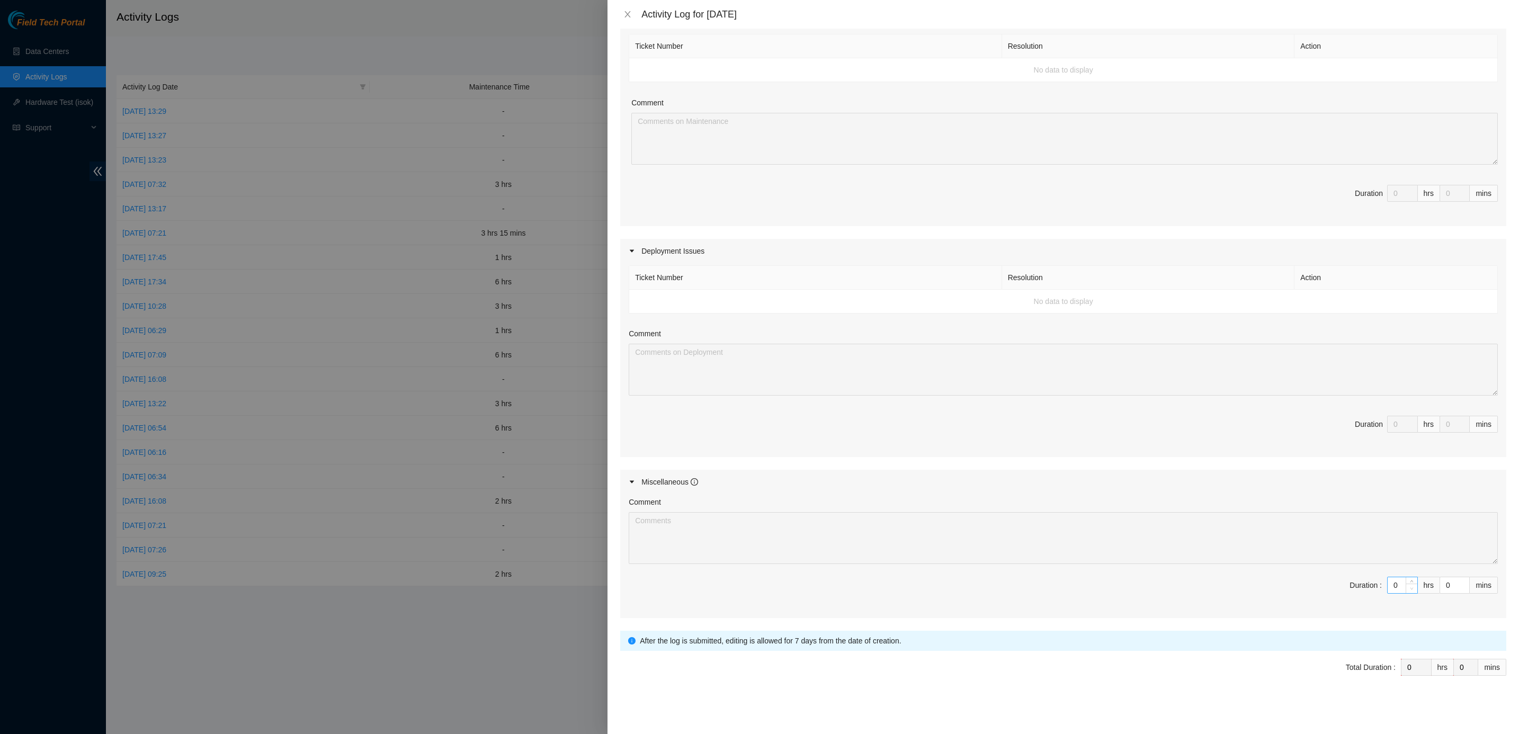
click at [1124, 543] on span "Decrease Value" at bounding box center [1411, 589] width 12 height 10
click at [1124, 543] on icon "up" at bounding box center [1412, 583] width 4 height 4
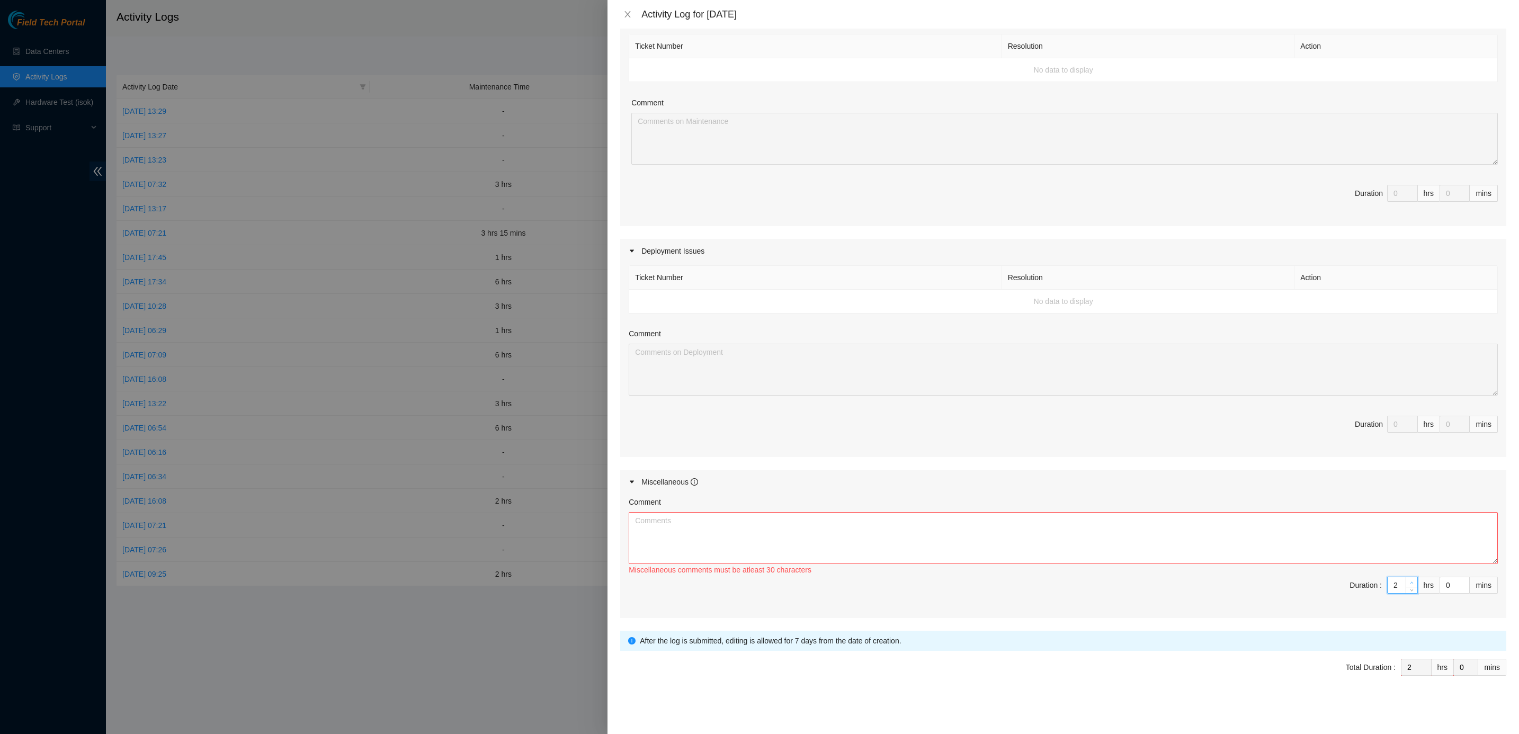
click at [1124, 543] on icon "up" at bounding box center [1412, 583] width 4 height 4
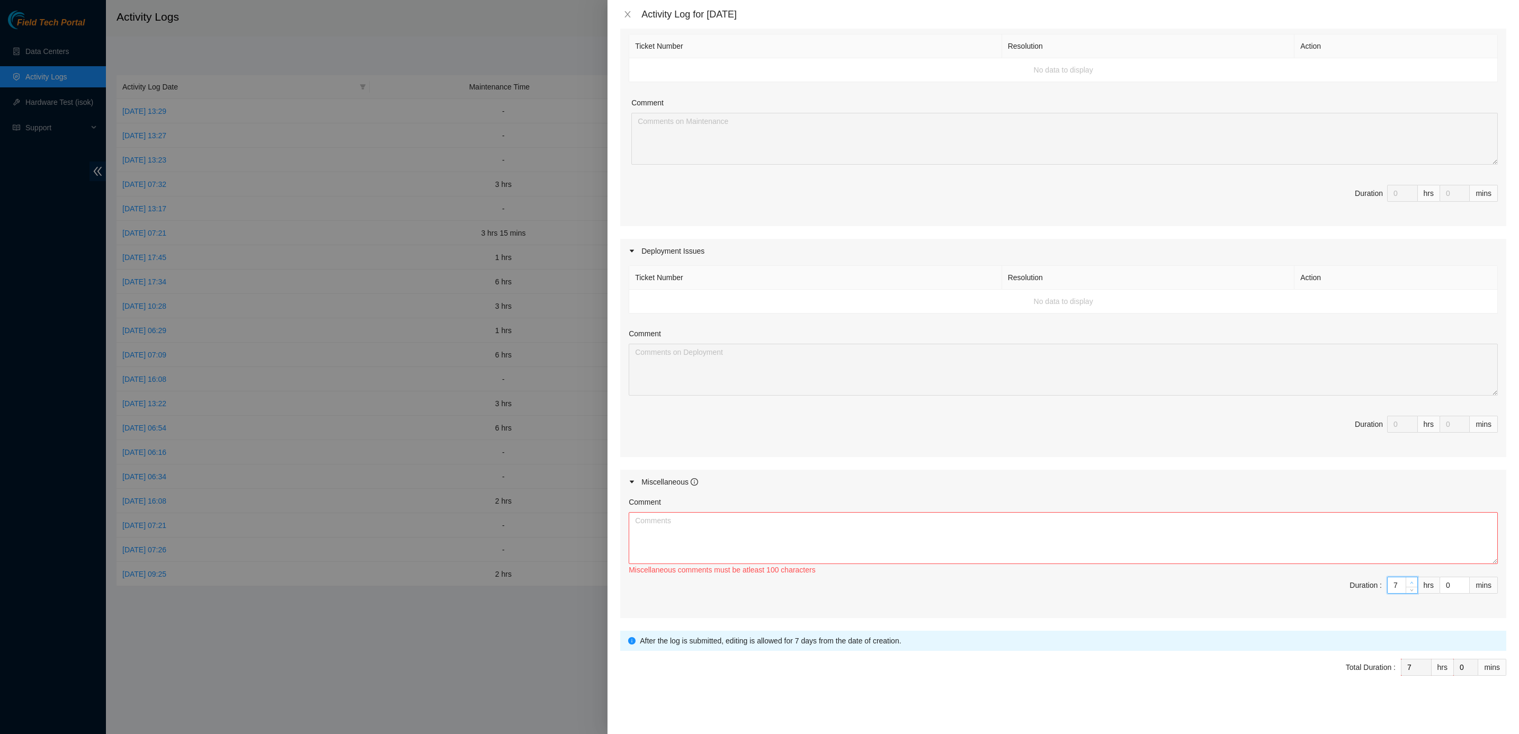
click at [1124, 543] on icon "up" at bounding box center [1412, 583] width 4 height 4
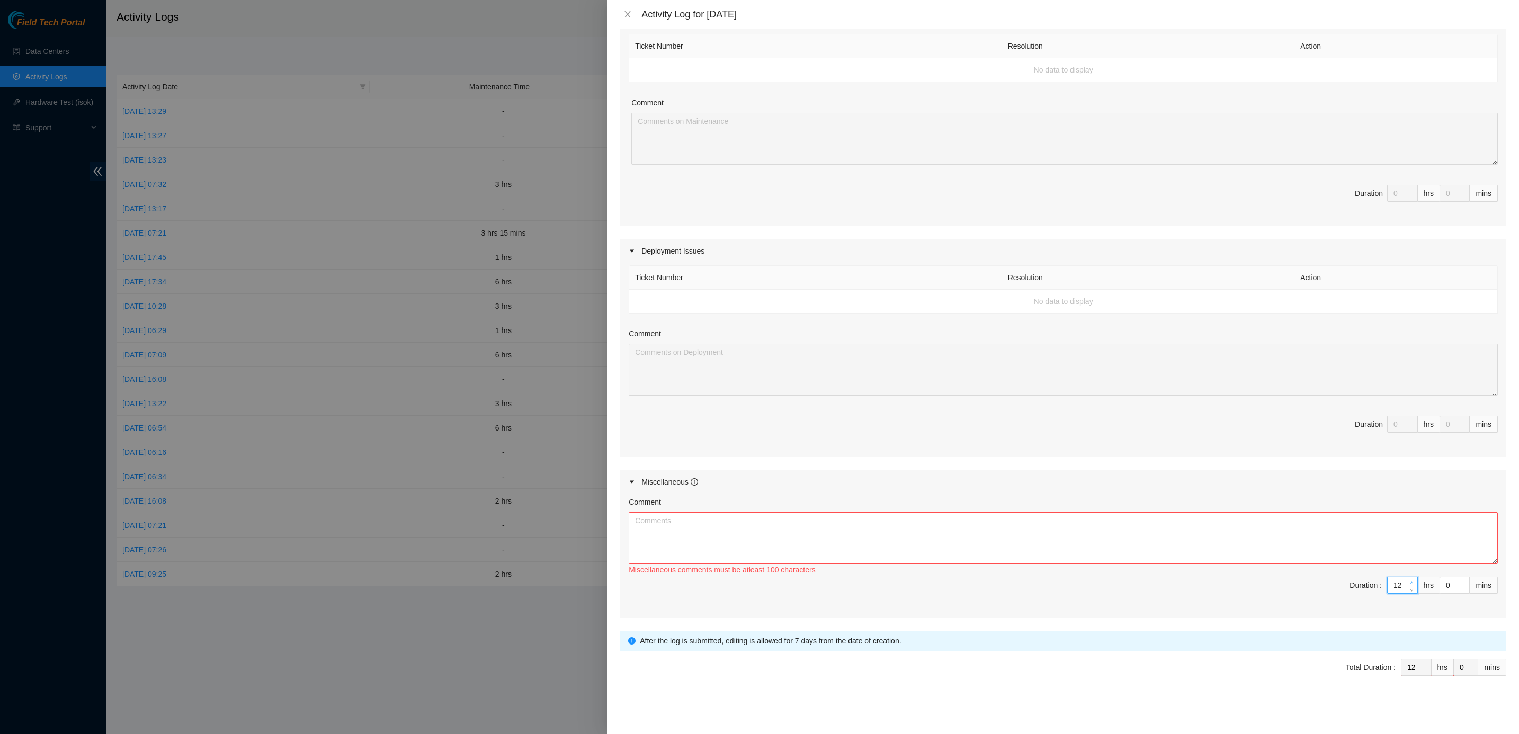
click at [1124, 543] on icon "up" at bounding box center [1412, 583] width 4 height 4
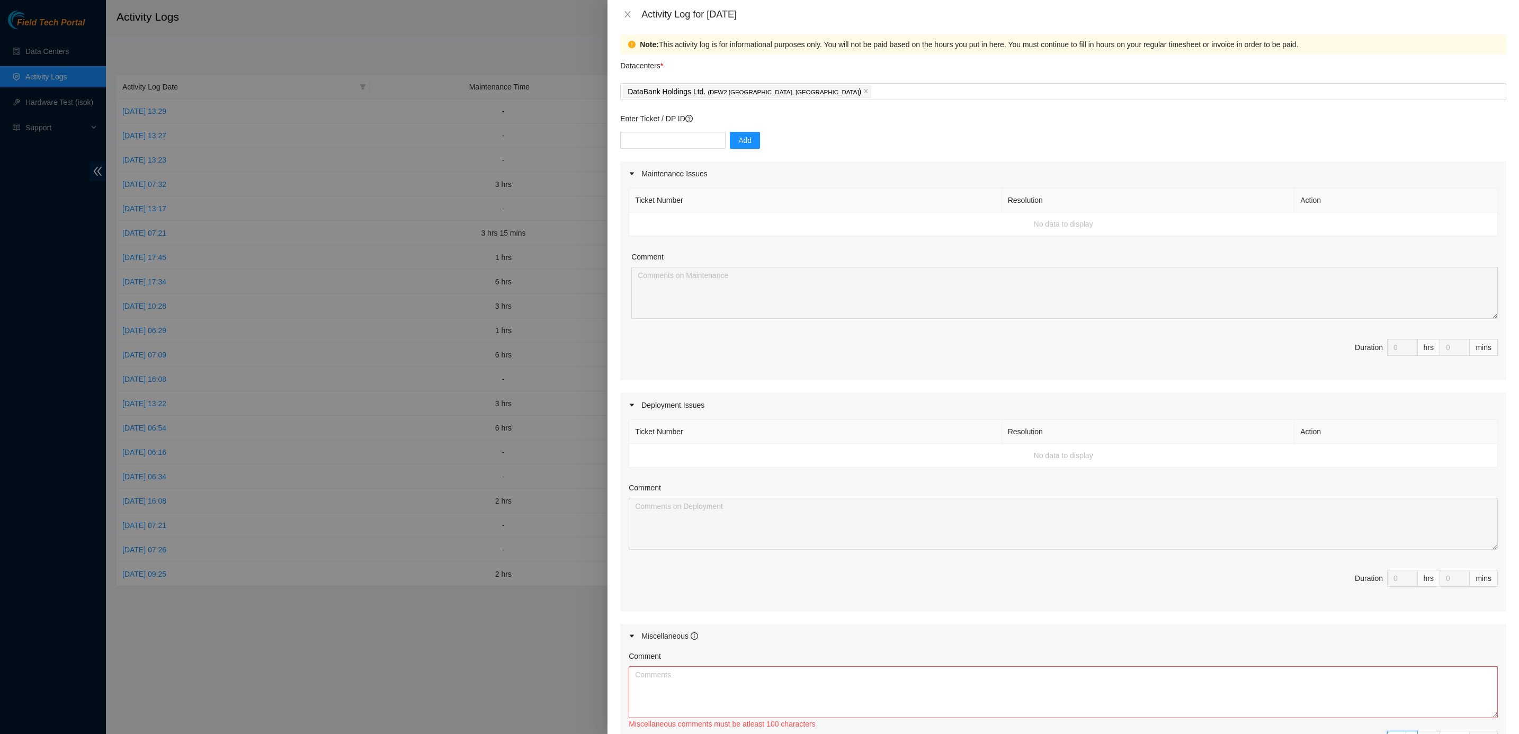
scroll to position [0, 0]
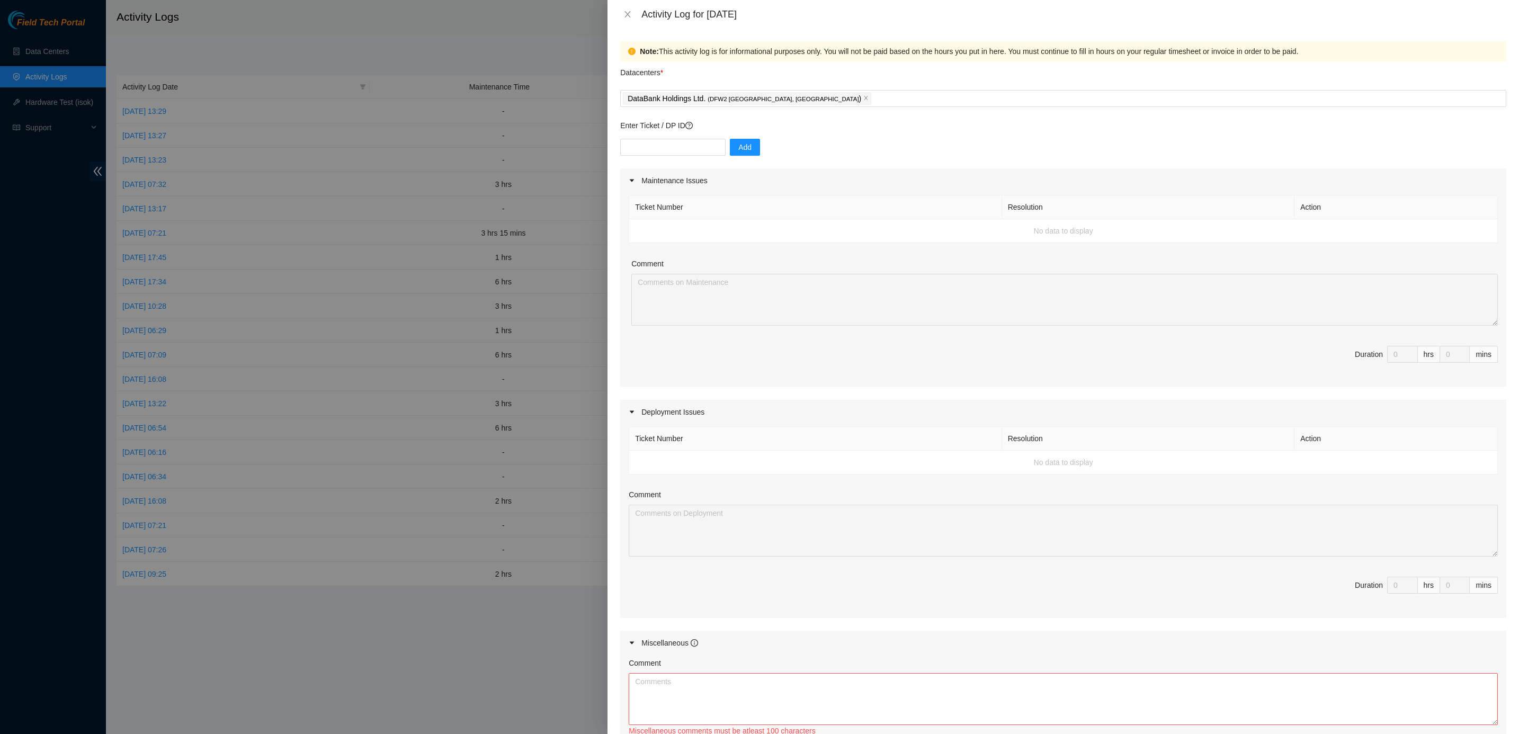
click at [791, 86] on div "Datacenters *" at bounding box center [1063, 75] width 886 height 29
click at [796, 97] on div "DataBank Holdings Ltd. ( DFW2 Richardson, TX )" at bounding box center [1063, 98] width 881 height 15
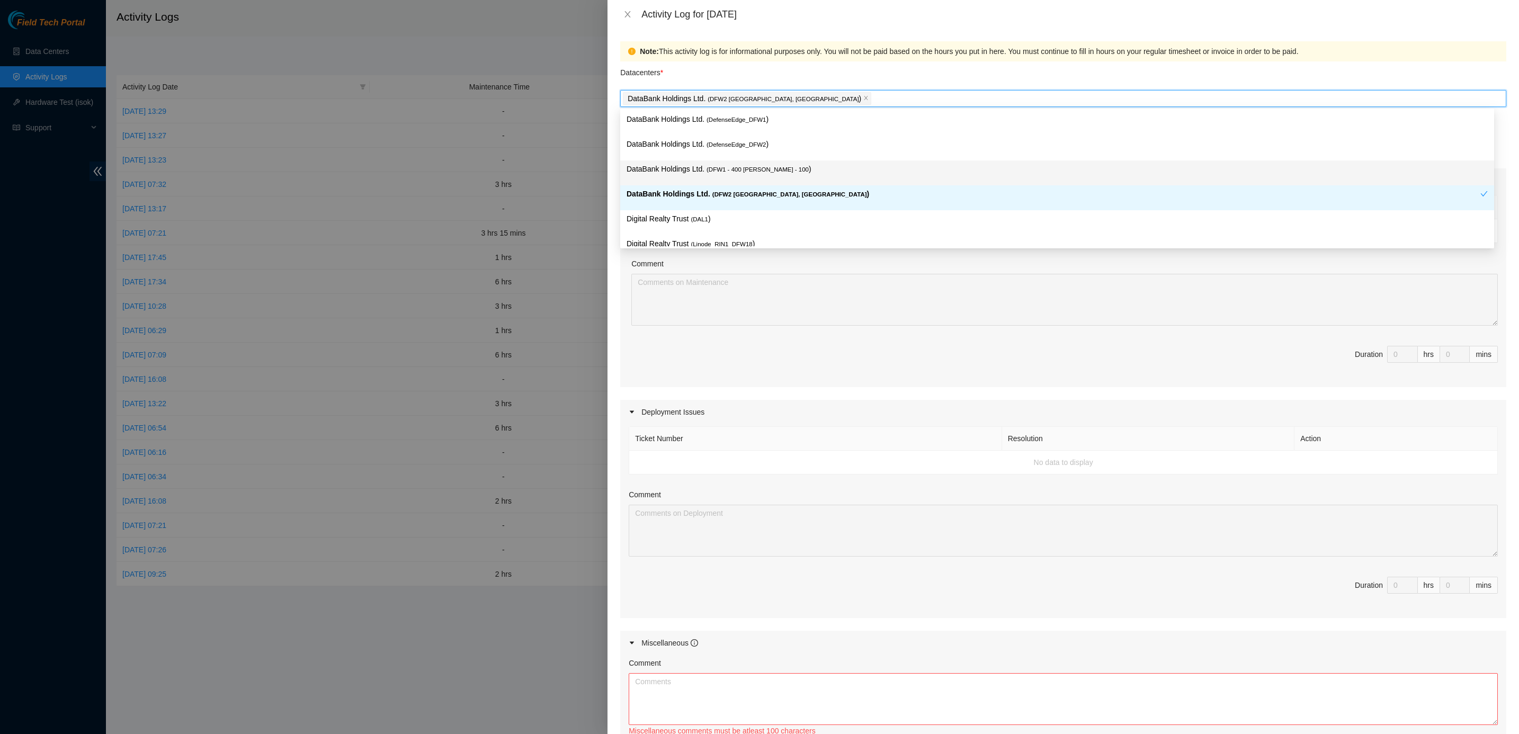
click at [786, 165] on p "DataBank Holdings Ltd. ( DFW1 - 400 S. Akard - 100 )" at bounding box center [1056, 169] width 861 height 12
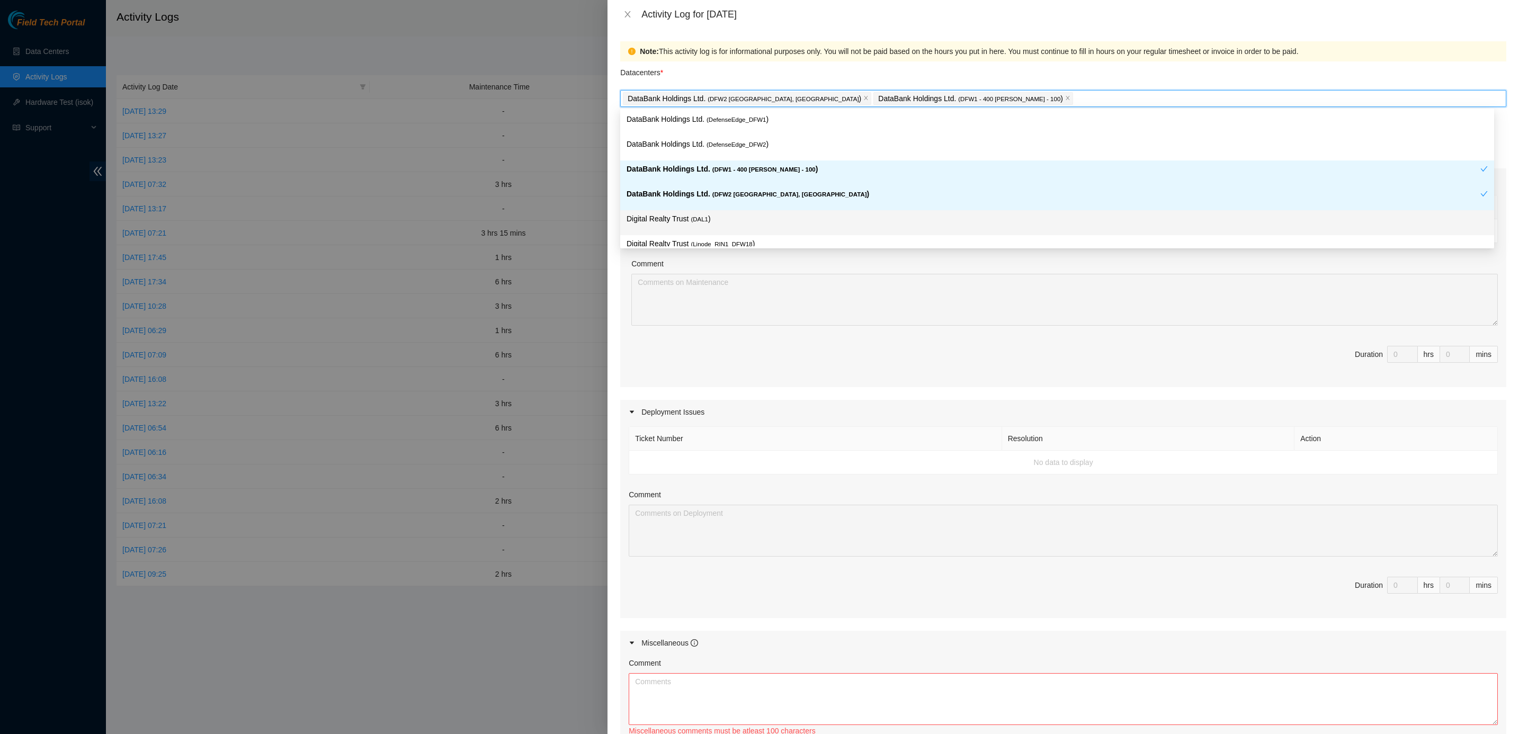
click at [732, 222] on p "Digital Realty Trust ( DAL1 )" at bounding box center [1056, 219] width 861 height 12
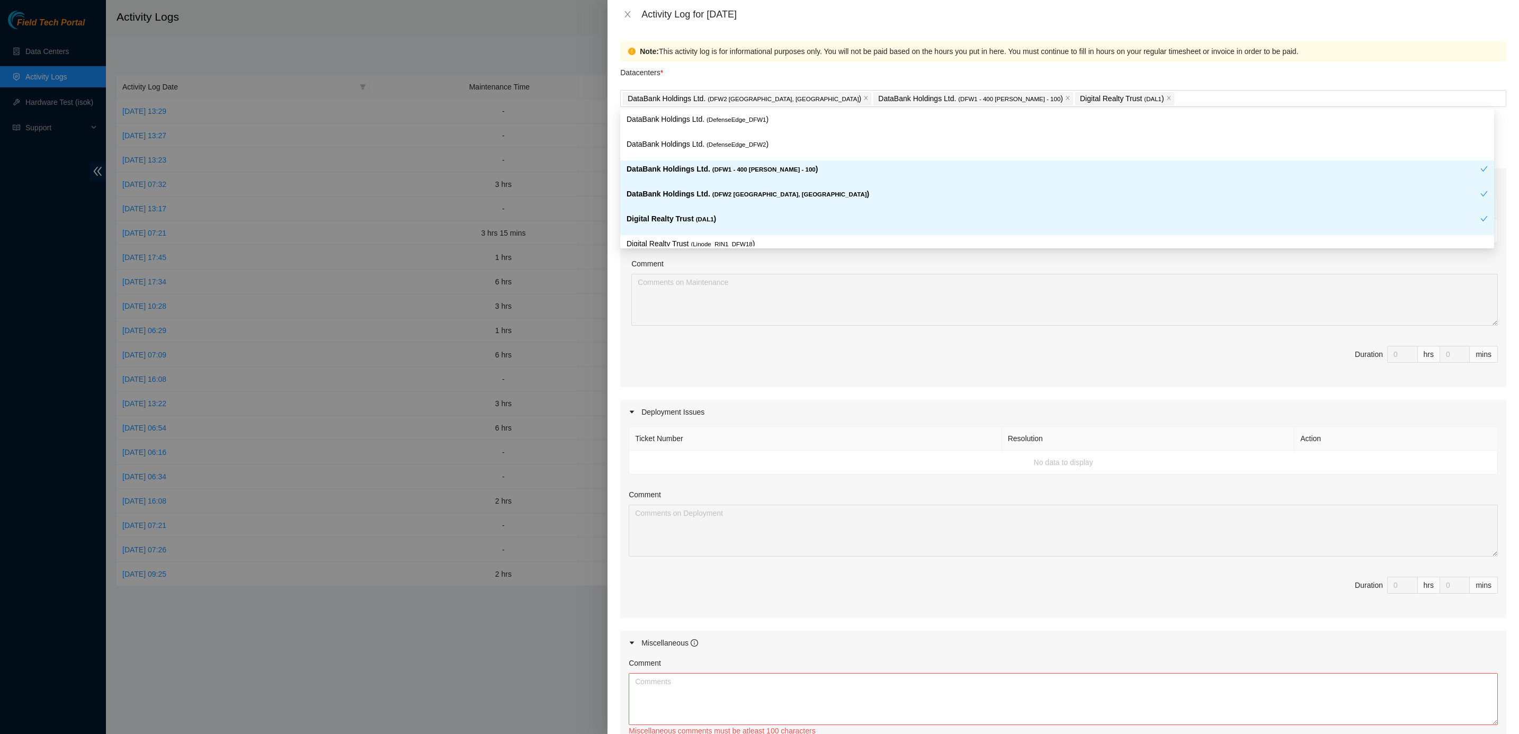
click at [966, 335] on div "Ticket Number Resolution Action No data to display Comment Duration 0 hrs 0 mins" at bounding box center [1063, 290] width 886 height 194
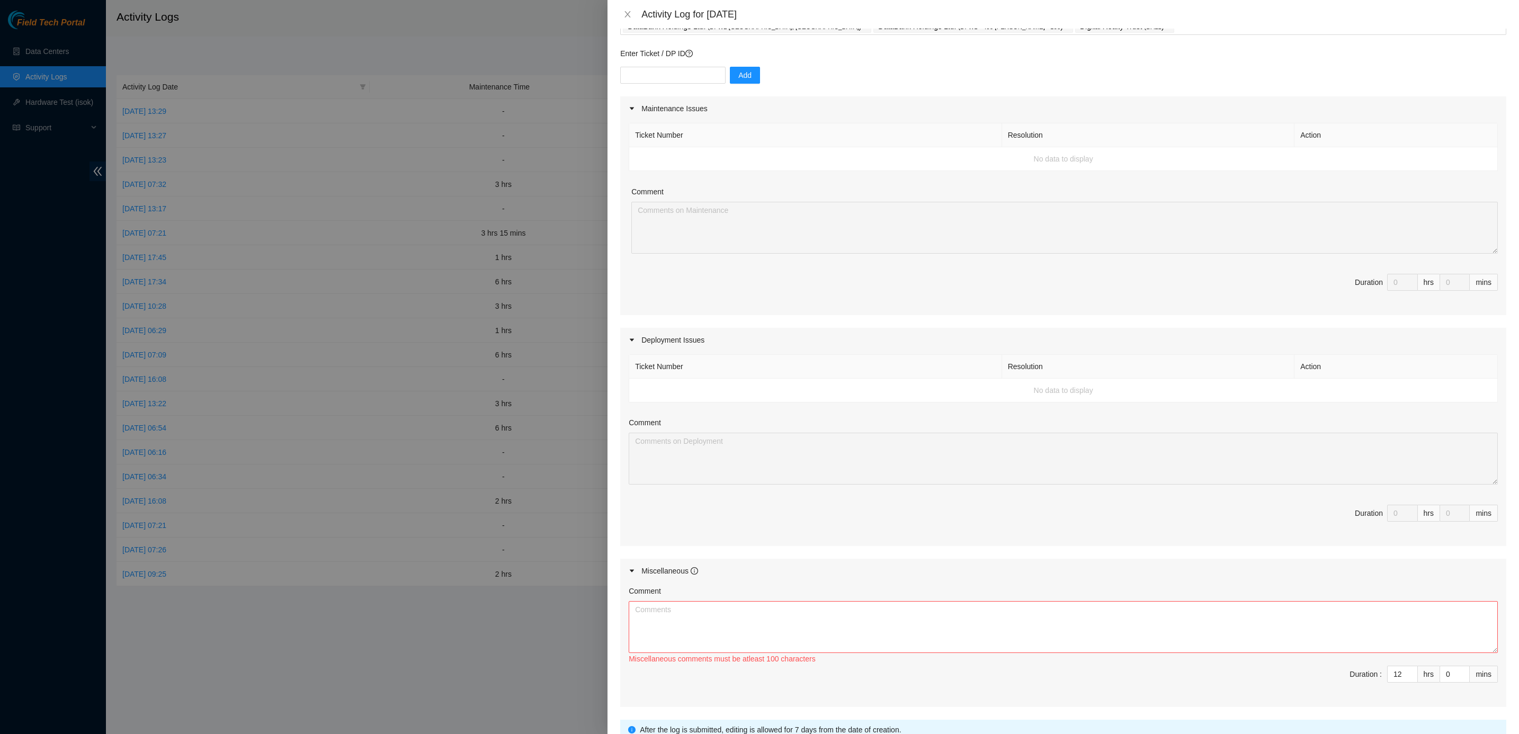
scroll to position [166, 0]
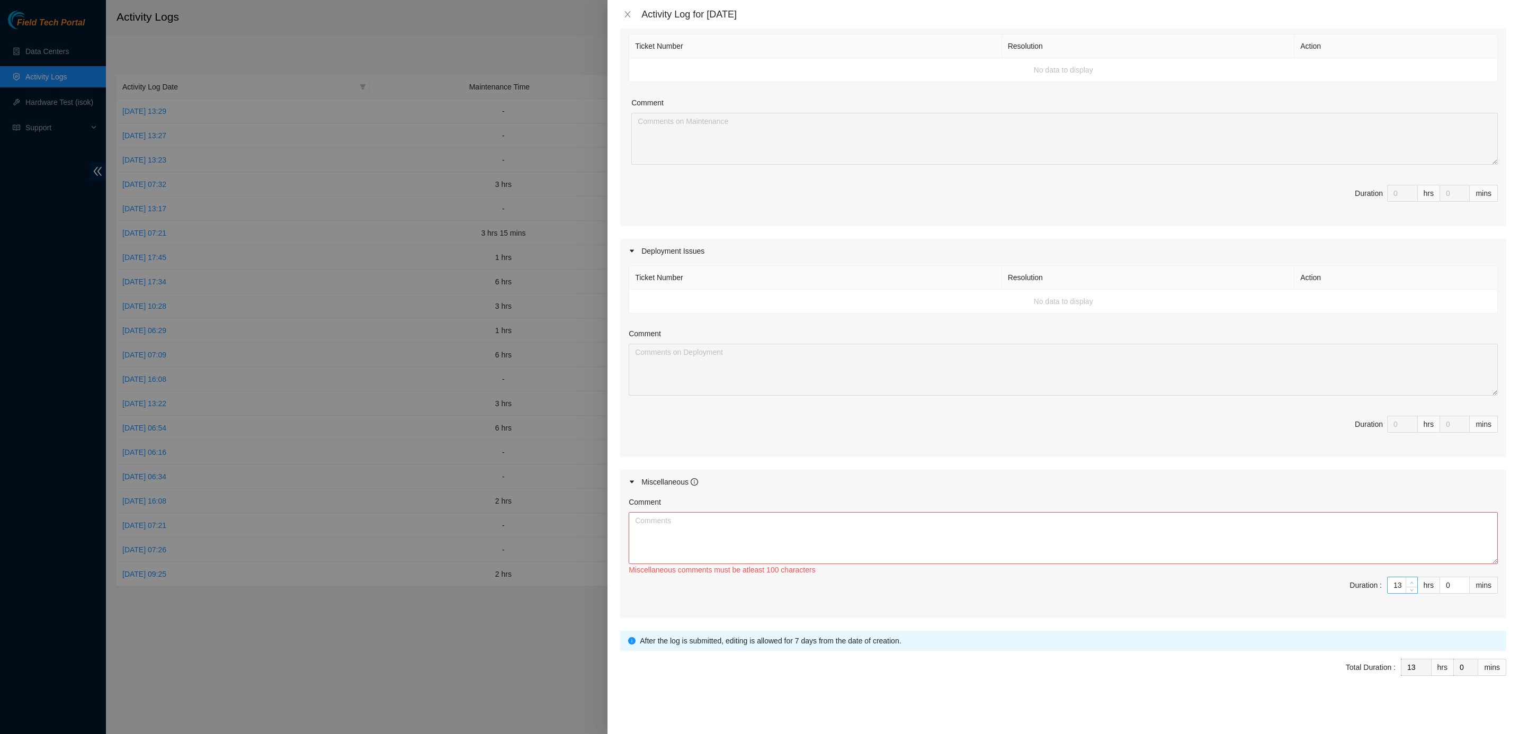
click at [1124, 543] on span "Increase Value" at bounding box center [1411, 582] width 12 height 10
click at [1124, 543] on span "down" at bounding box center [1411, 589] width 6 height 6
click at [1124, 537] on textarea "Comment" at bounding box center [1063, 538] width 869 height 52
click at [726, 527] on textarea "Comment" at bounding box center [1063, 538] width 869 height 52
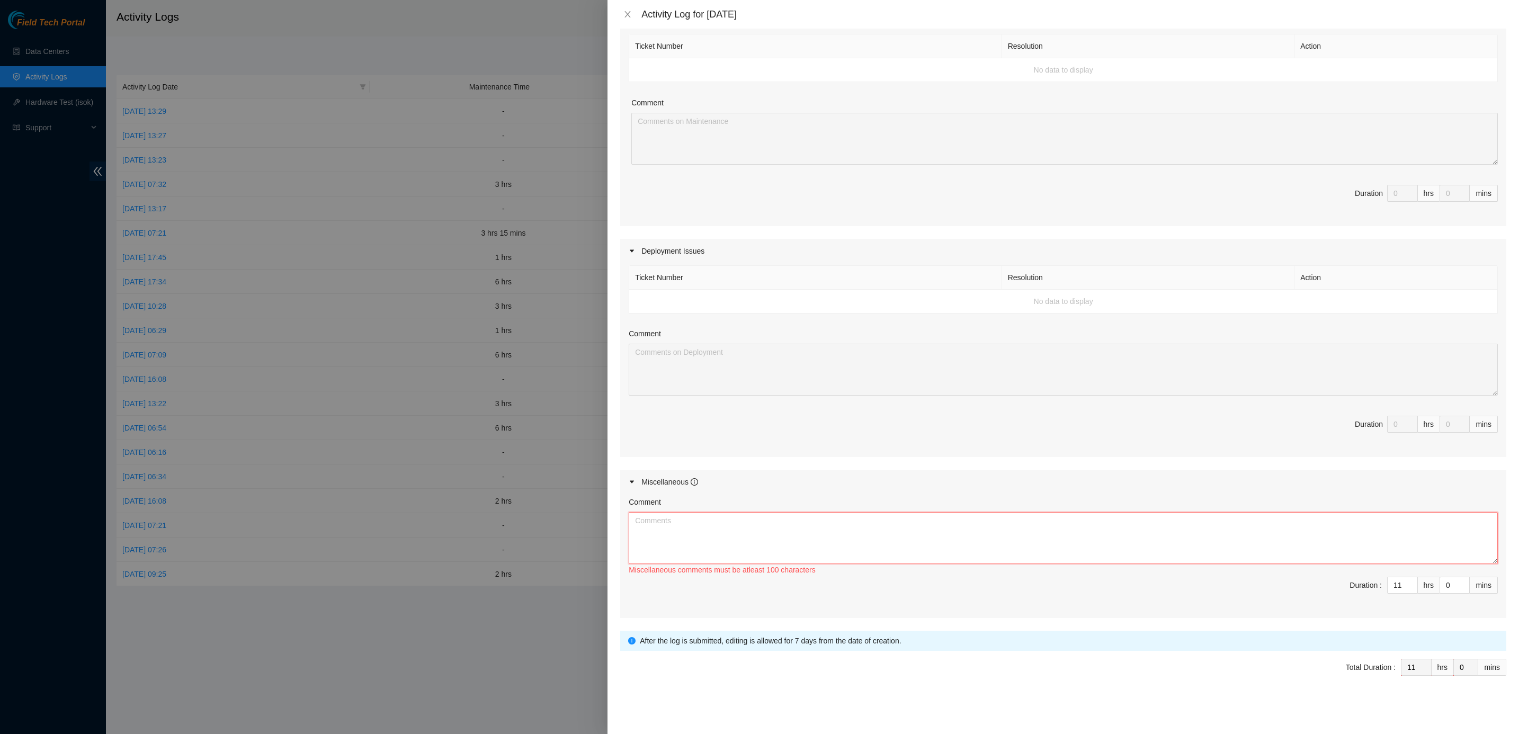
click at [726, 527] on textarea "Comment" at bounding box center [1063, 538] width 869 height 52
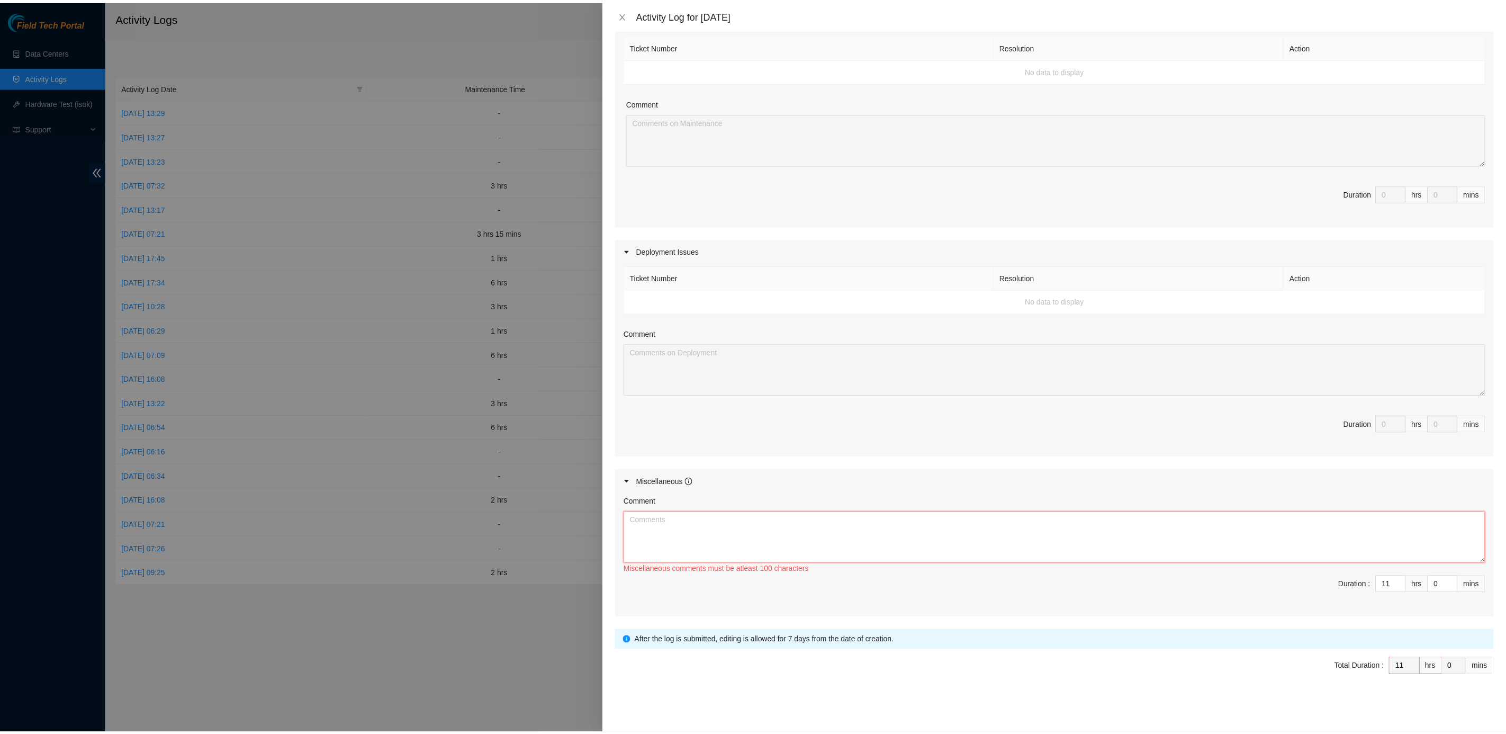
scroll to position [0, 0]
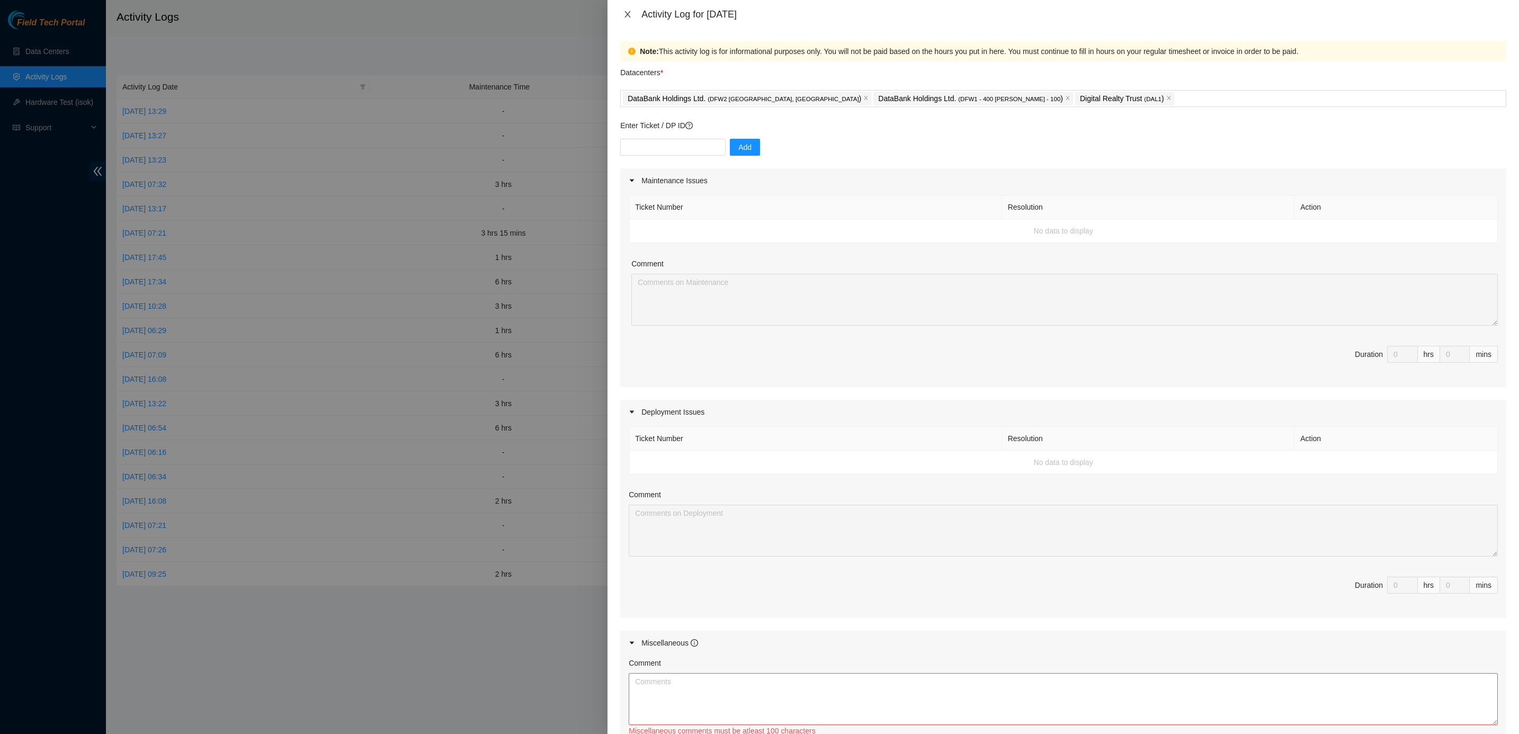
click at [628, 12] on icon "close" at bounding box center [627, 14] width 8 height 8
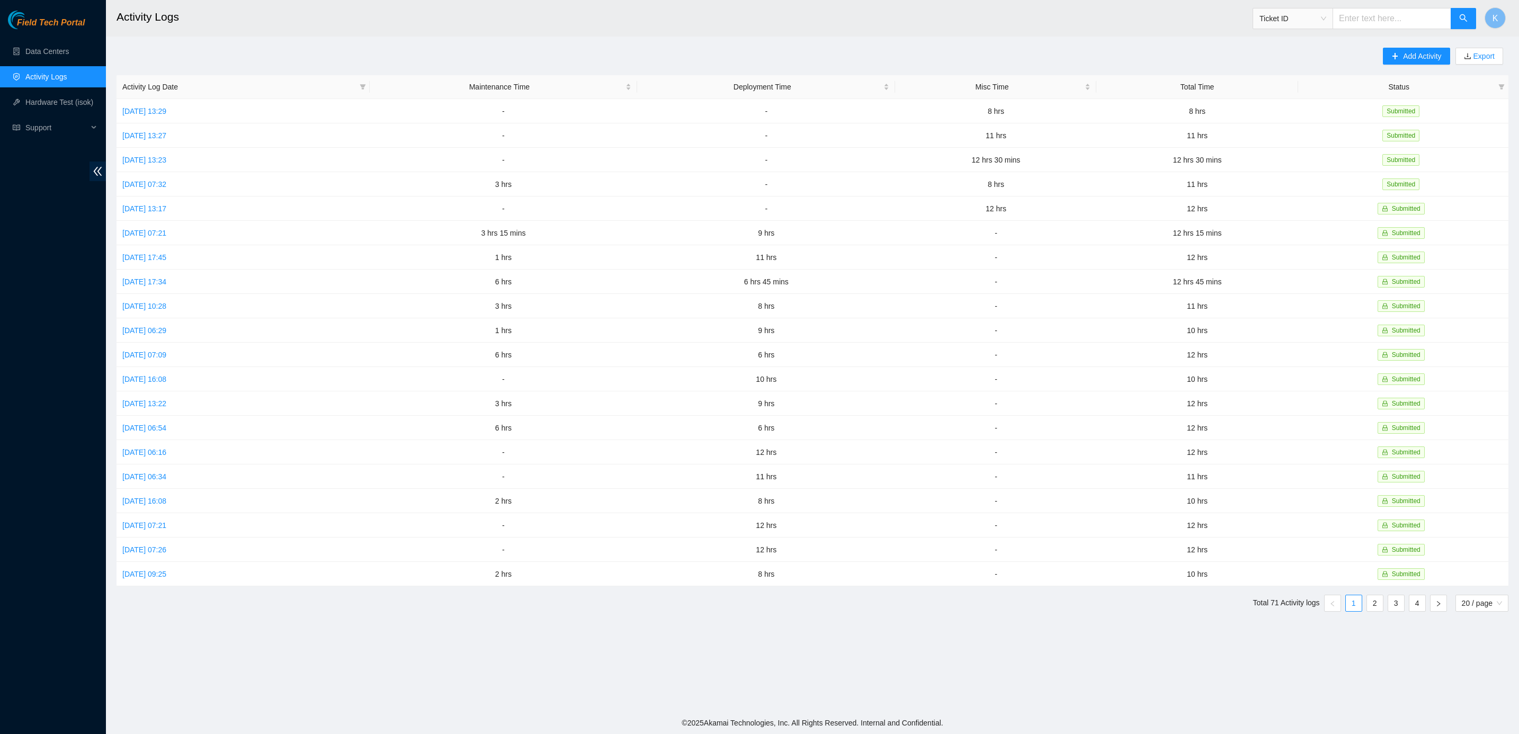
click at [734, 48] on div "Add Activity Export Activity Log Date Maintenance Time Deployment Time Misc Tim…" at bounding box center [812, 334] width 1392 height 572
click at [1124, 543] on link "2" at bounding box center [1375, 603] width 16 height 16
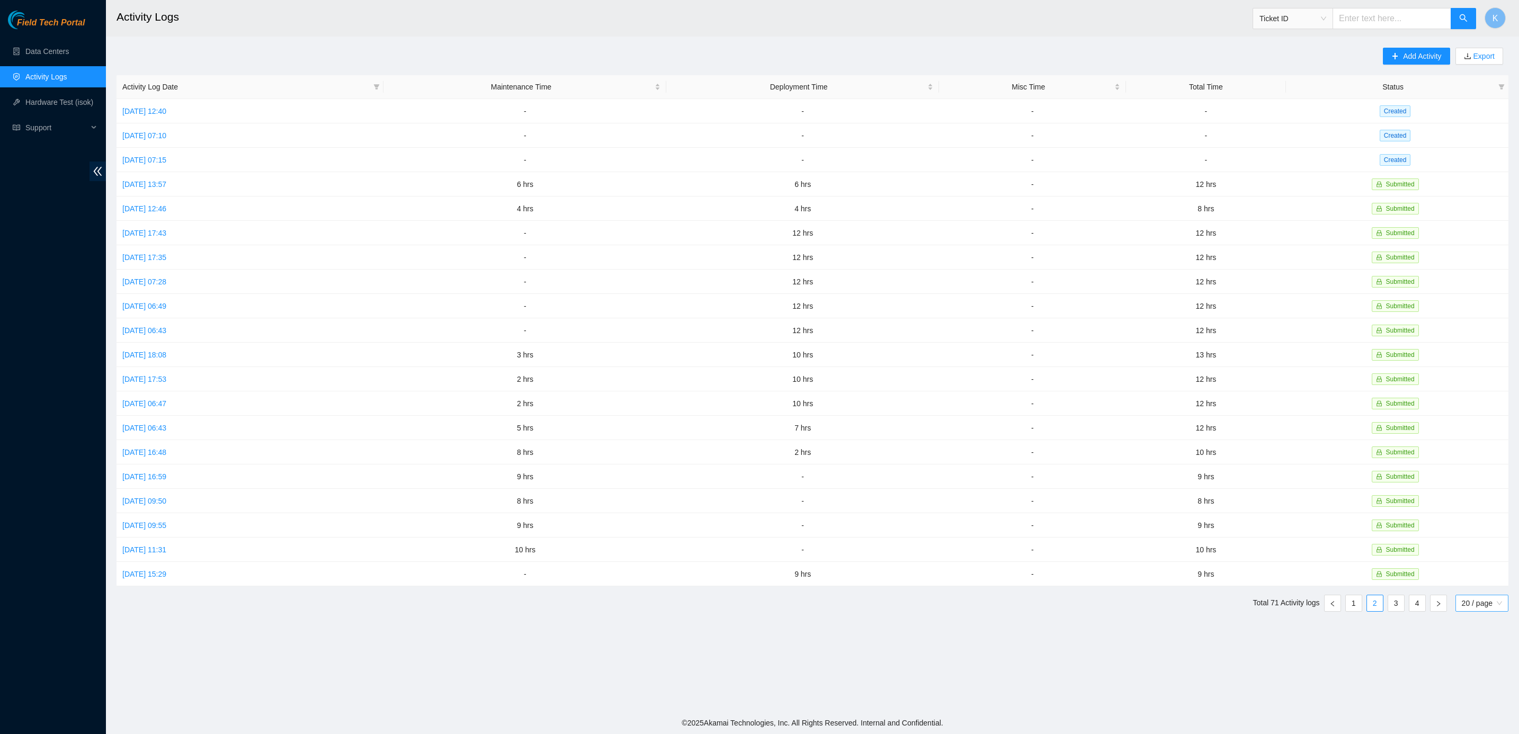
click at [1124, 543] on span "20 / page" at bounding box center [1481, 603] width 40 height 16
drag, startPoint x: 1471, startPoint y: 672, endPoint x: 1471, endPoint y: 679, distance: 6.4
click at [1124, 543] on div "100 / page" at bounding box center [1482, 674] width 54 height 17
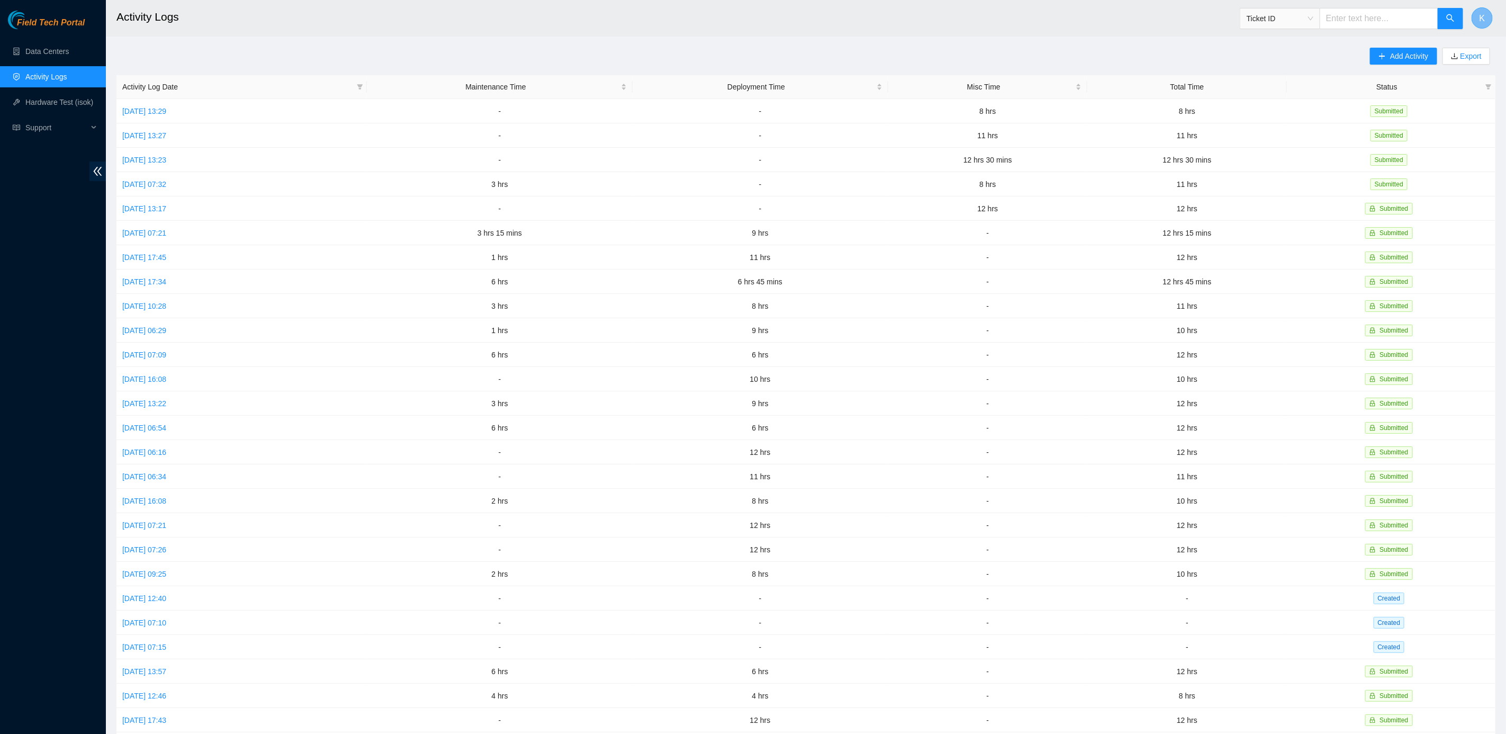
click at [1124, 17] on button "K" at bounding box center [1482, 17] width 21 height 21
click at [1124, 76] on link "Profile" at bounding box center [1410, 80] width 21 height 8
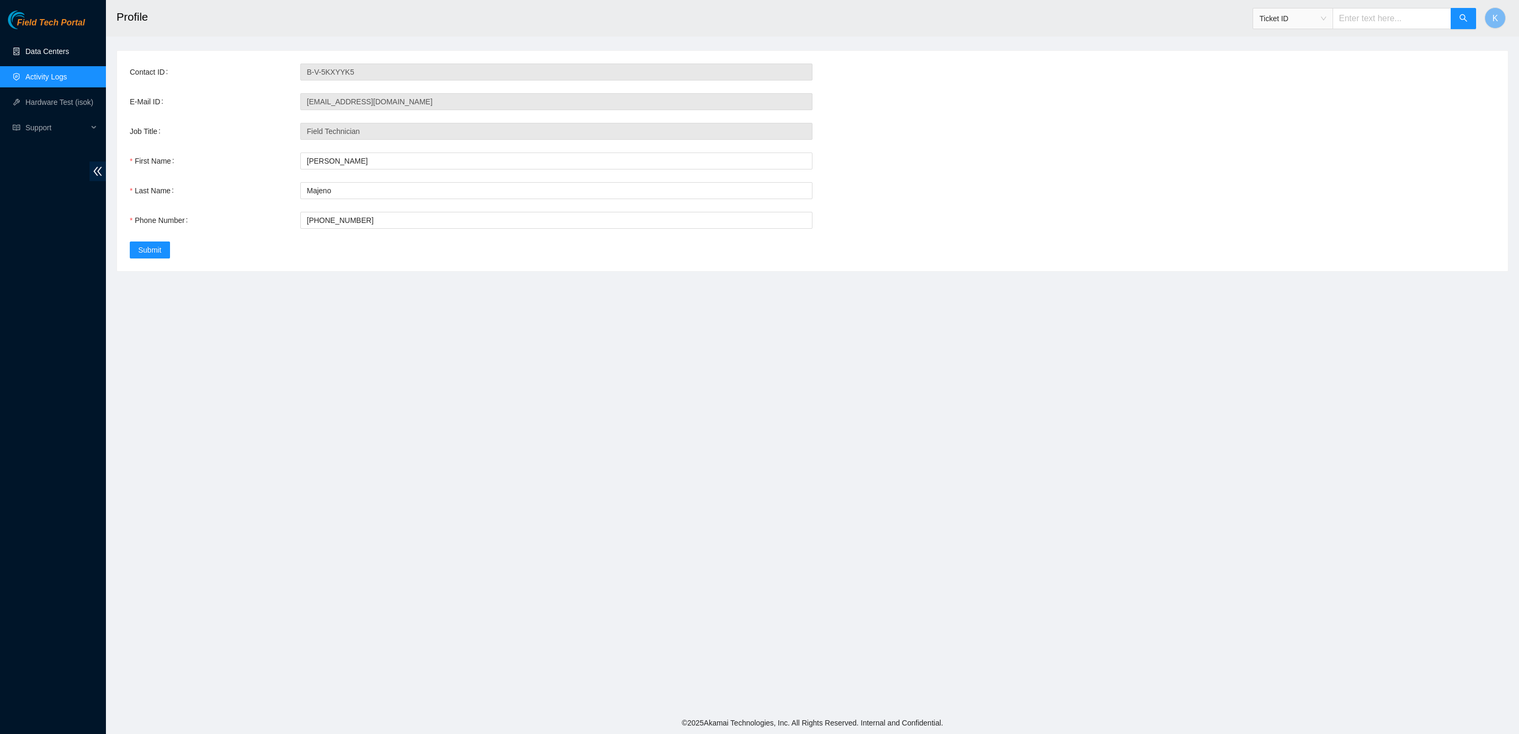
click at [67, 50] on link "Data Centers" at bounding box center [46, 51] width 43 height 8
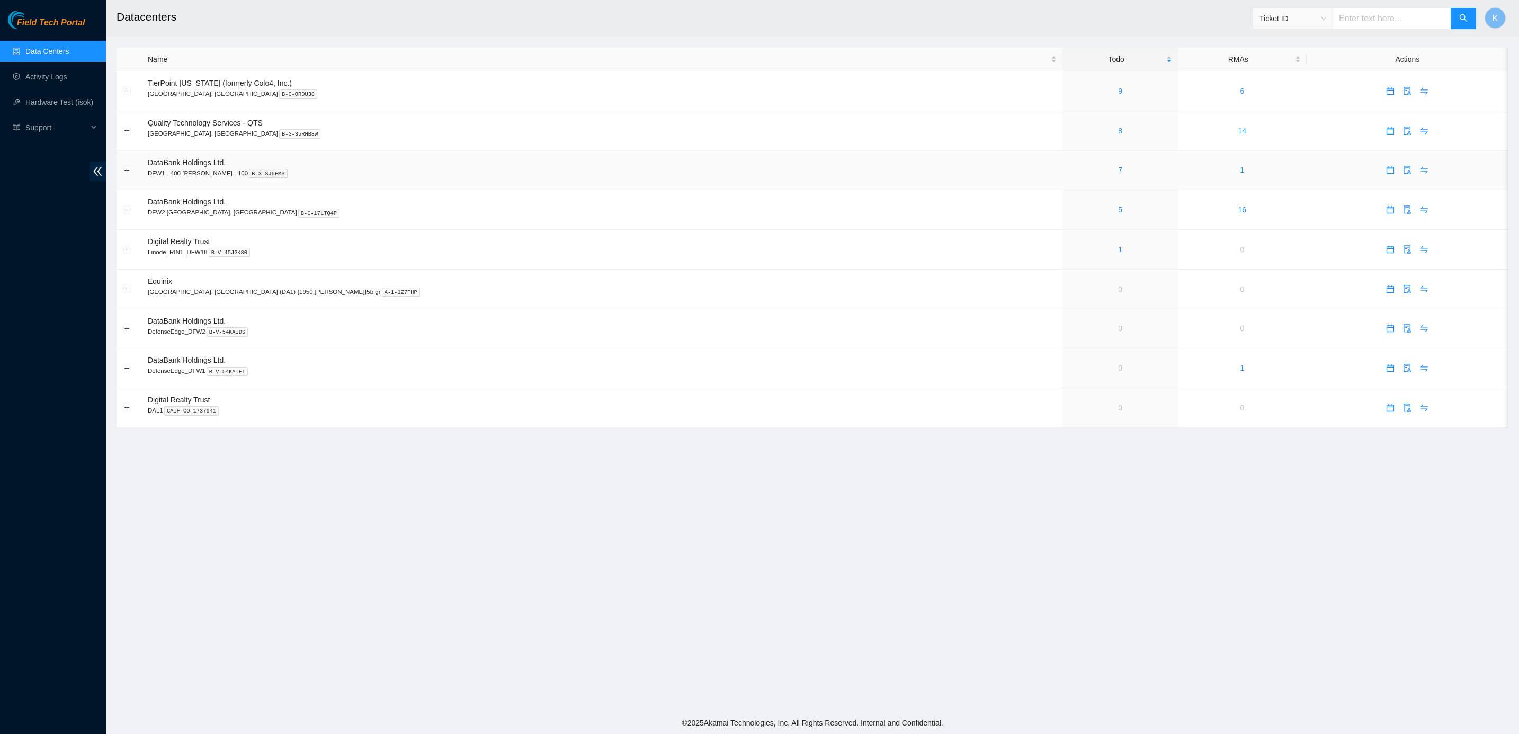
click at [1068, 174] on div "7" at bounding box center [1120, 170] width 104 height 12
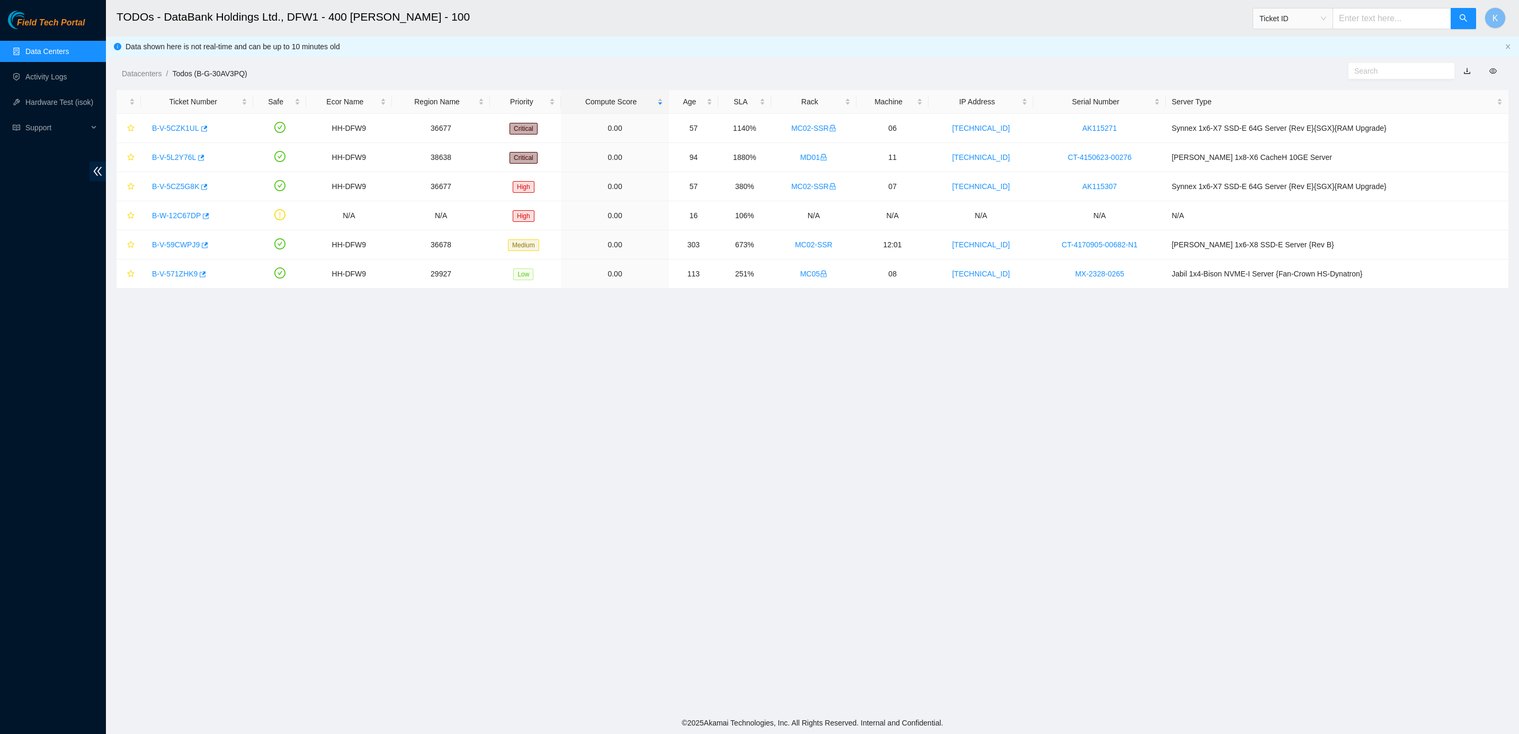
click at [1376, 21] on input "text" at bounding box center [1391, 18] width 119 height 21
paste input "B-V-5T5TPCI"
type input "B-V-5T5TPCI"
click at [35, 47] on link "Data Centers" at bounding box center [46, 51] width 43 height 8
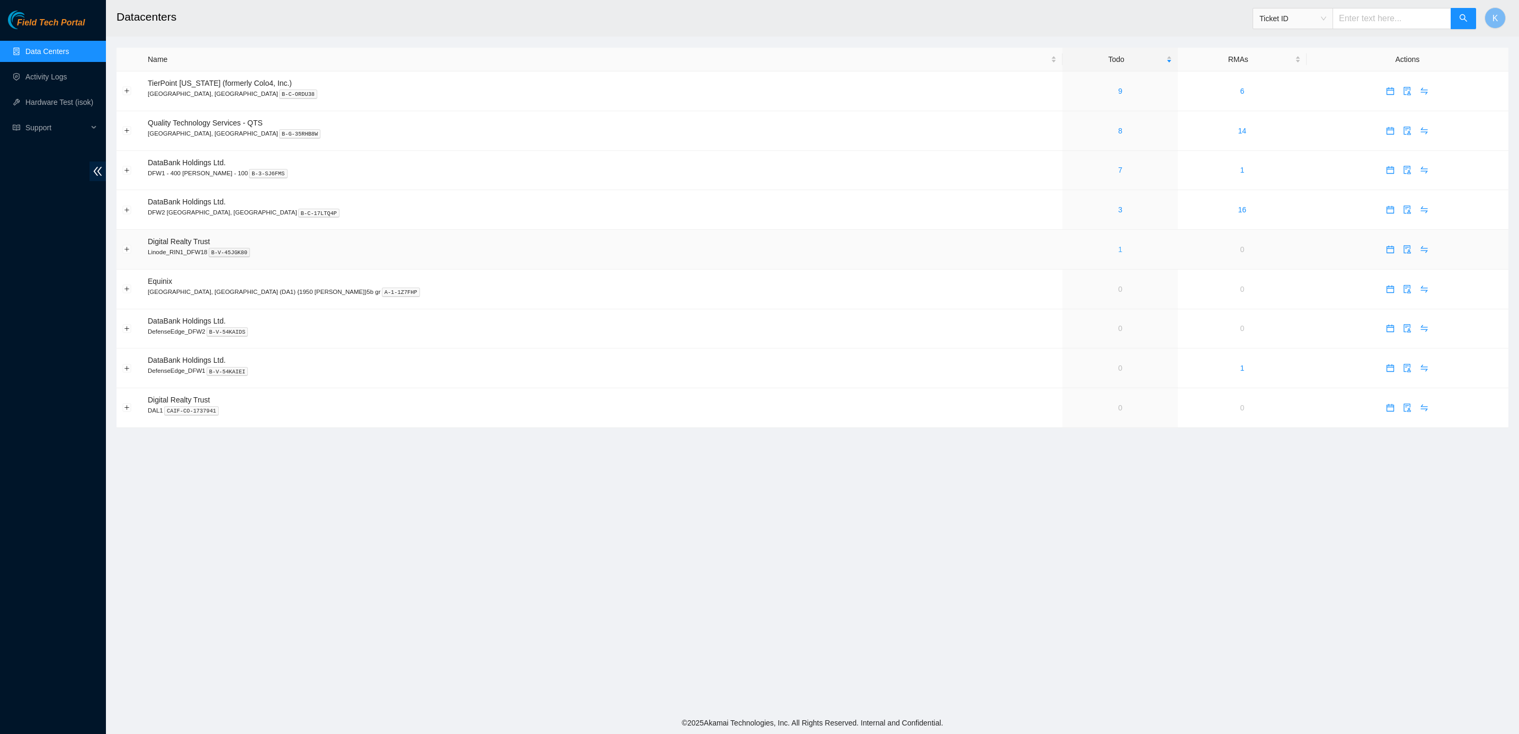
click at [1118, 252] on link "1" at bounding box center [1120, 249] width 4 height 8
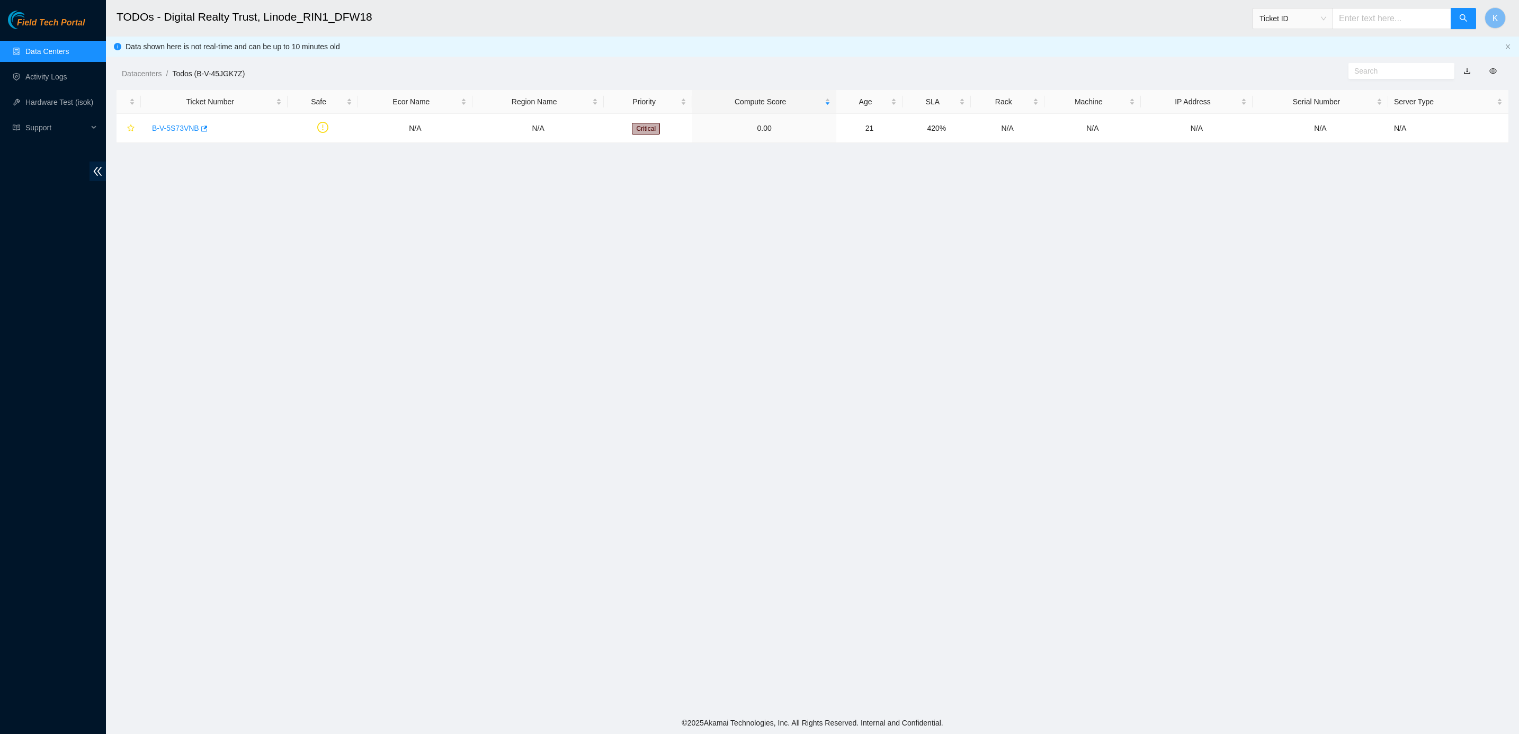
drag, startPoint x: 1317, startPoint y: 307, endPoint x: 129, endPoint y: 264, distance: 1188.4
click at [129, 264] on main "TODOs - Digital Realty Trust, Linode_RIN1_DFW18 Ticket ID K Data shown here is …" at bounding box center [812, 356] width 1413 height 712
click at [42, 56] on link "Data Centers" at bounding box center [46, 51] width 43 height 8
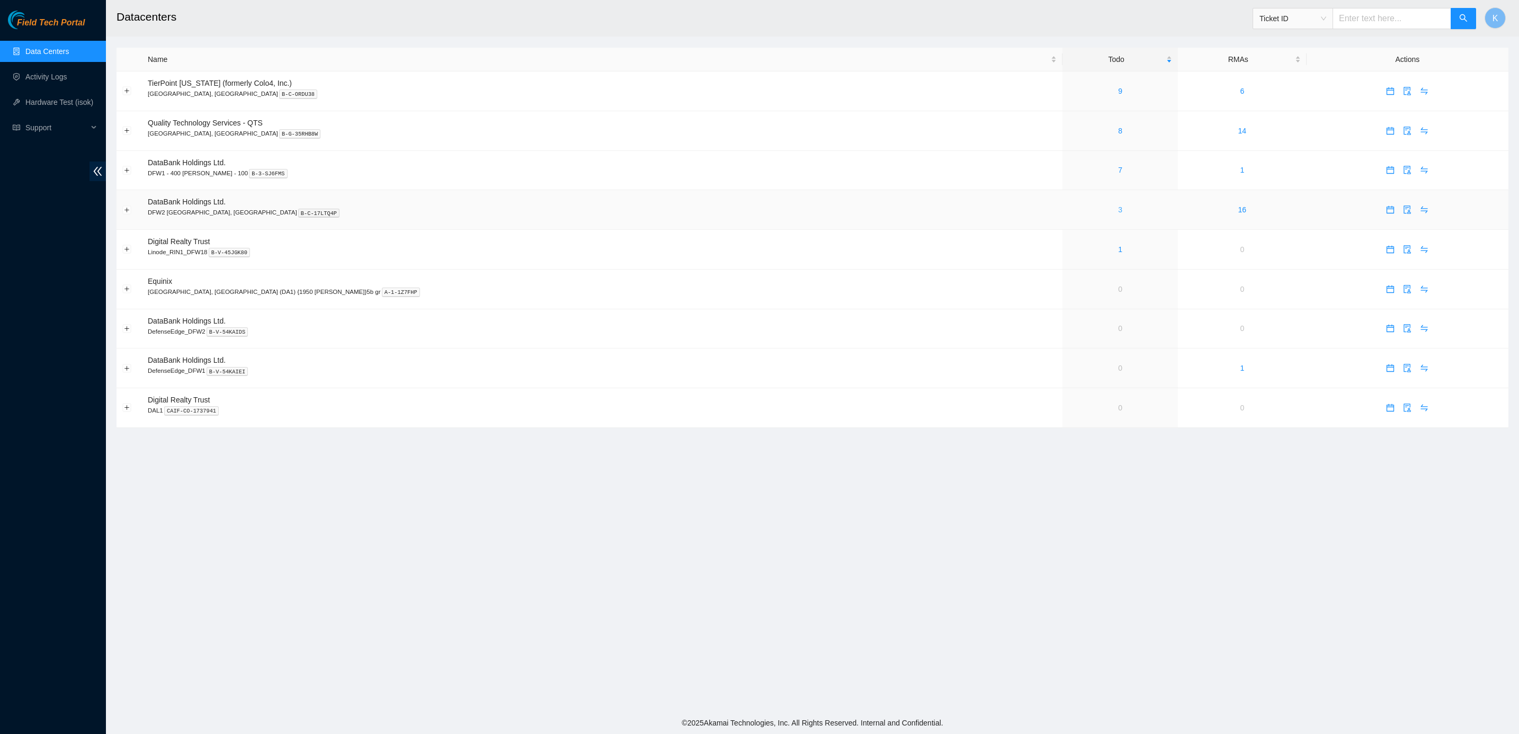
click at [1118, 210] on link "3" at bounding box center [1120, 209] width 4 height 8
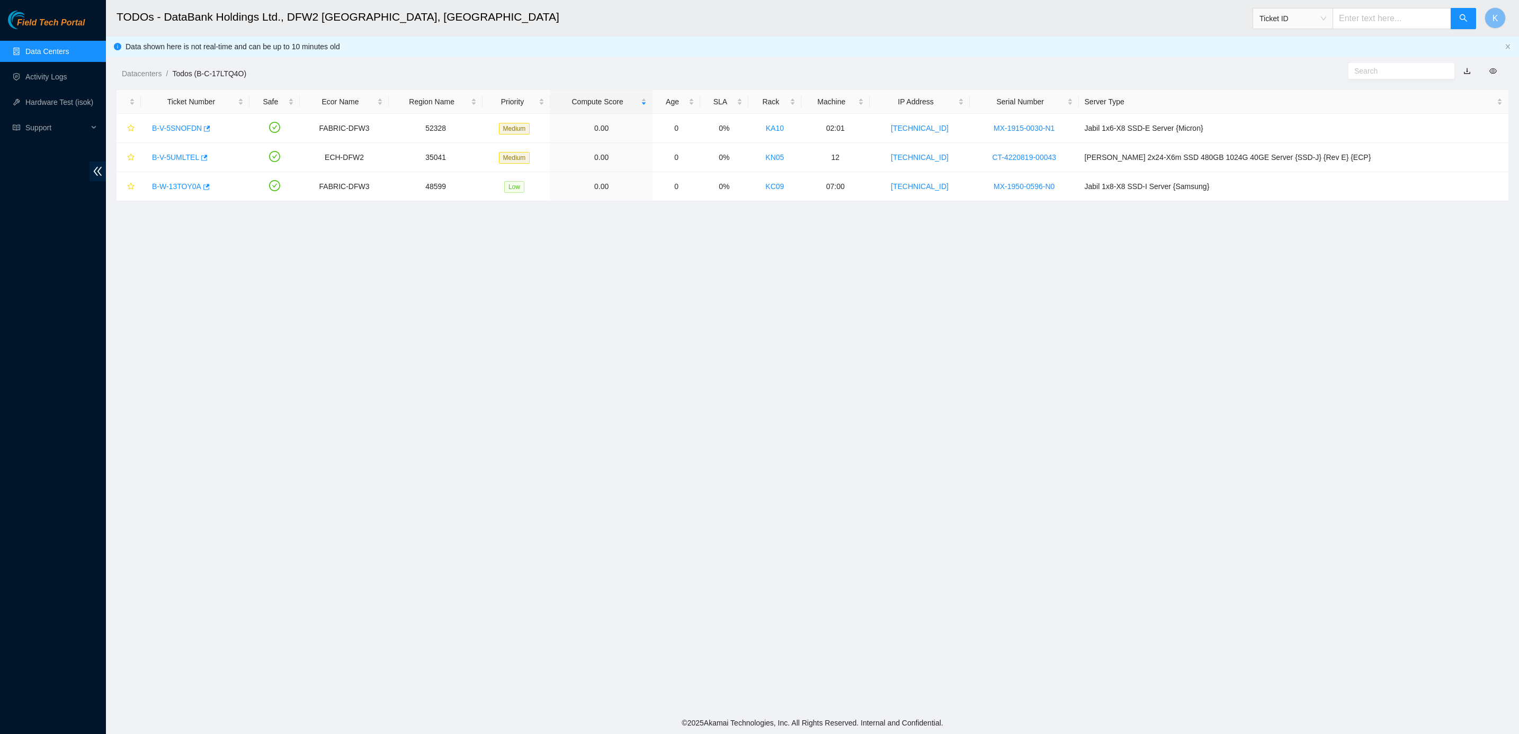
drag, startPoint x: 1308, startPoint y: 438, endPoint x: 521, endPoint y: 353, distance: 791.5
click at [521, 353] on main "TODOs - DataBank Holdings Ltd., DFW2 Richardson, TX Ticket ID K Data shown here…" at bounding box center [812, 356] width 1413 height 712
click at [753, 381] on main "TODOs - DataBank Holdings Ltd., DFW2 Richardson, TX Ticket ID K Data shown here…" at bounding box center [812, 356] width 1413 height 712
click at [59, 47] on link "Data Centers" at bounding box center [46, 51] width 43 height 8
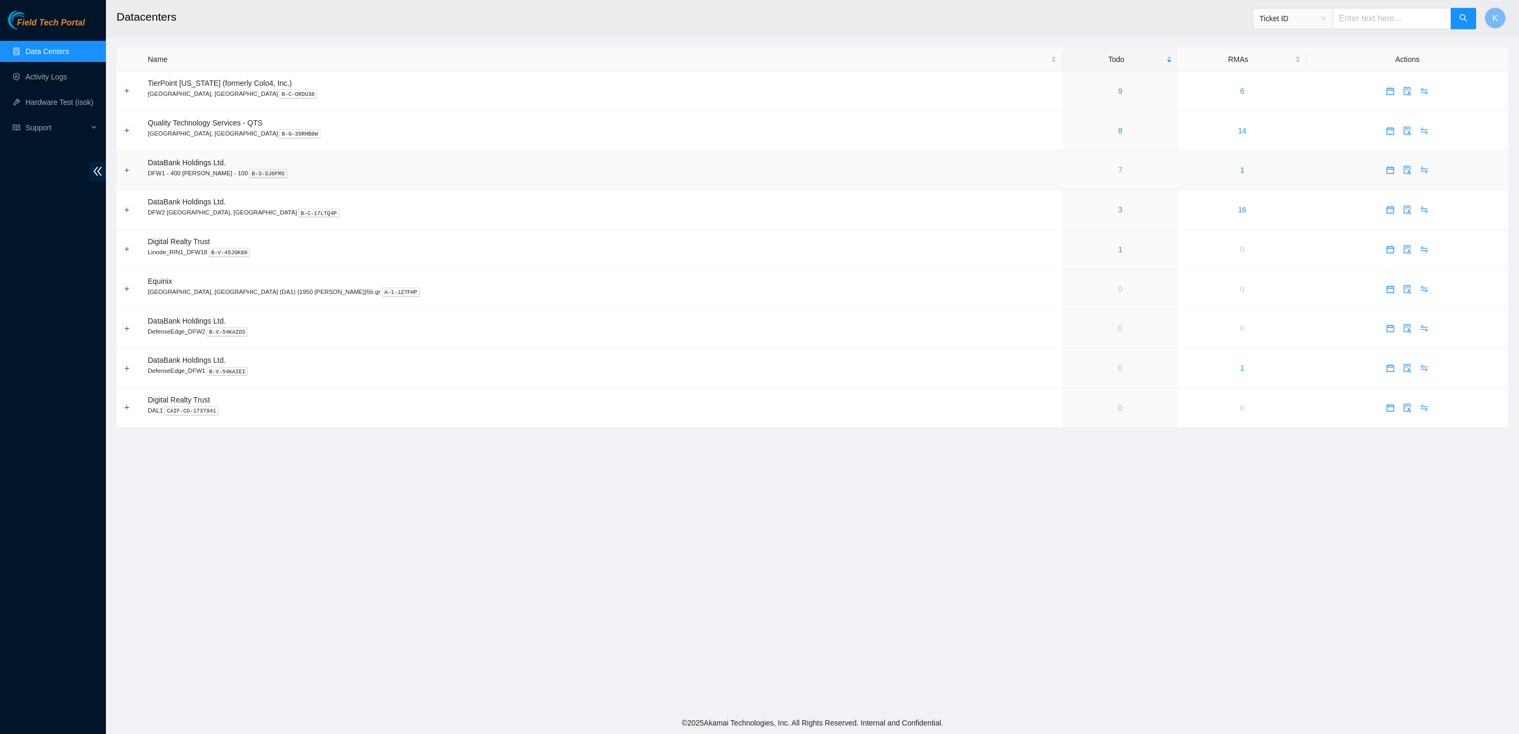
click at [1118, 168] on link "7" at bounding box center [1120, 170] width 4 height 8
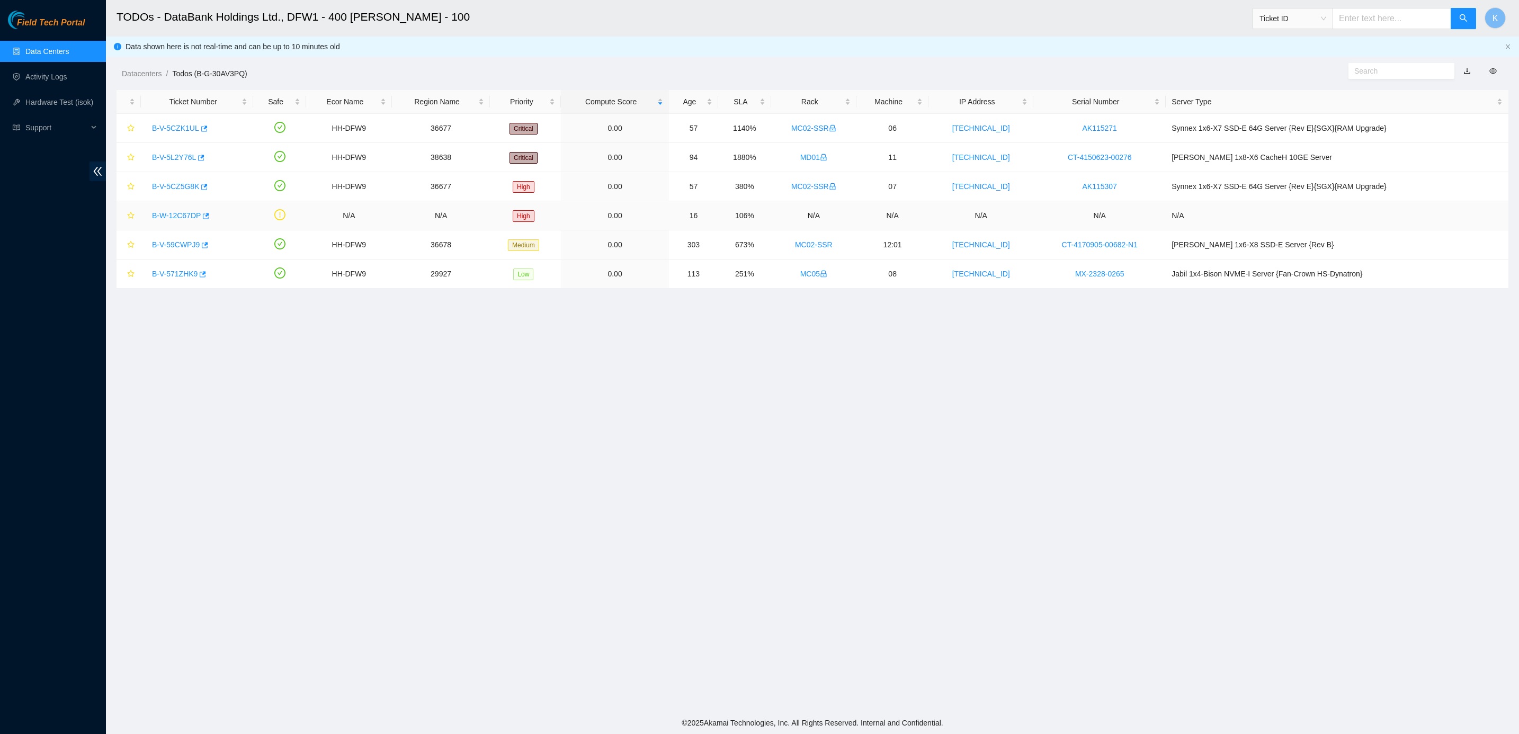
click at [178, 213] on link "B-W-12C67DP" at bounding box center [176, 215] width 49 height 8
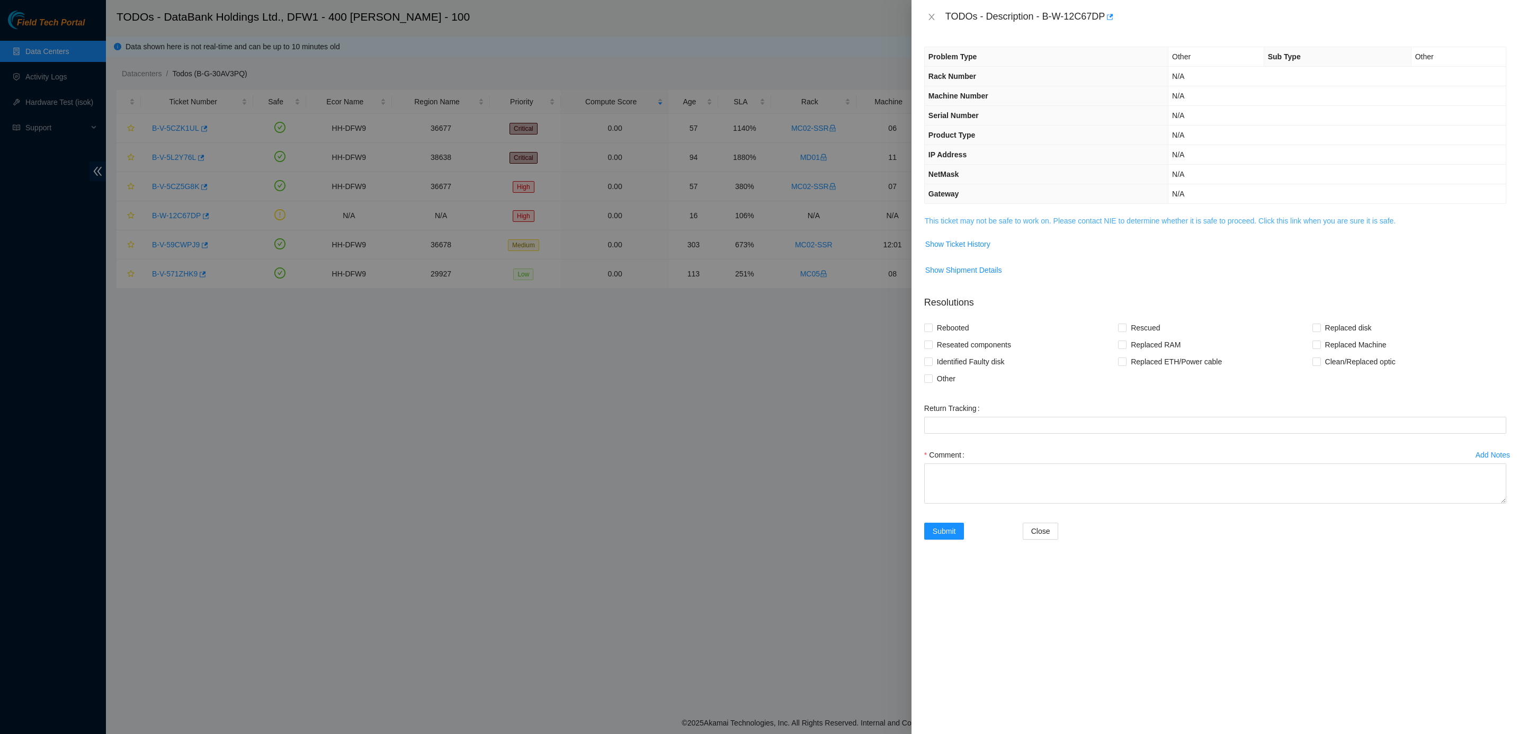
click at [1004, 221] on link "This ticket may not be safe to work on. Please contact NIE to determine whether…" at bounding box center [1159, 221] width 471 height 8
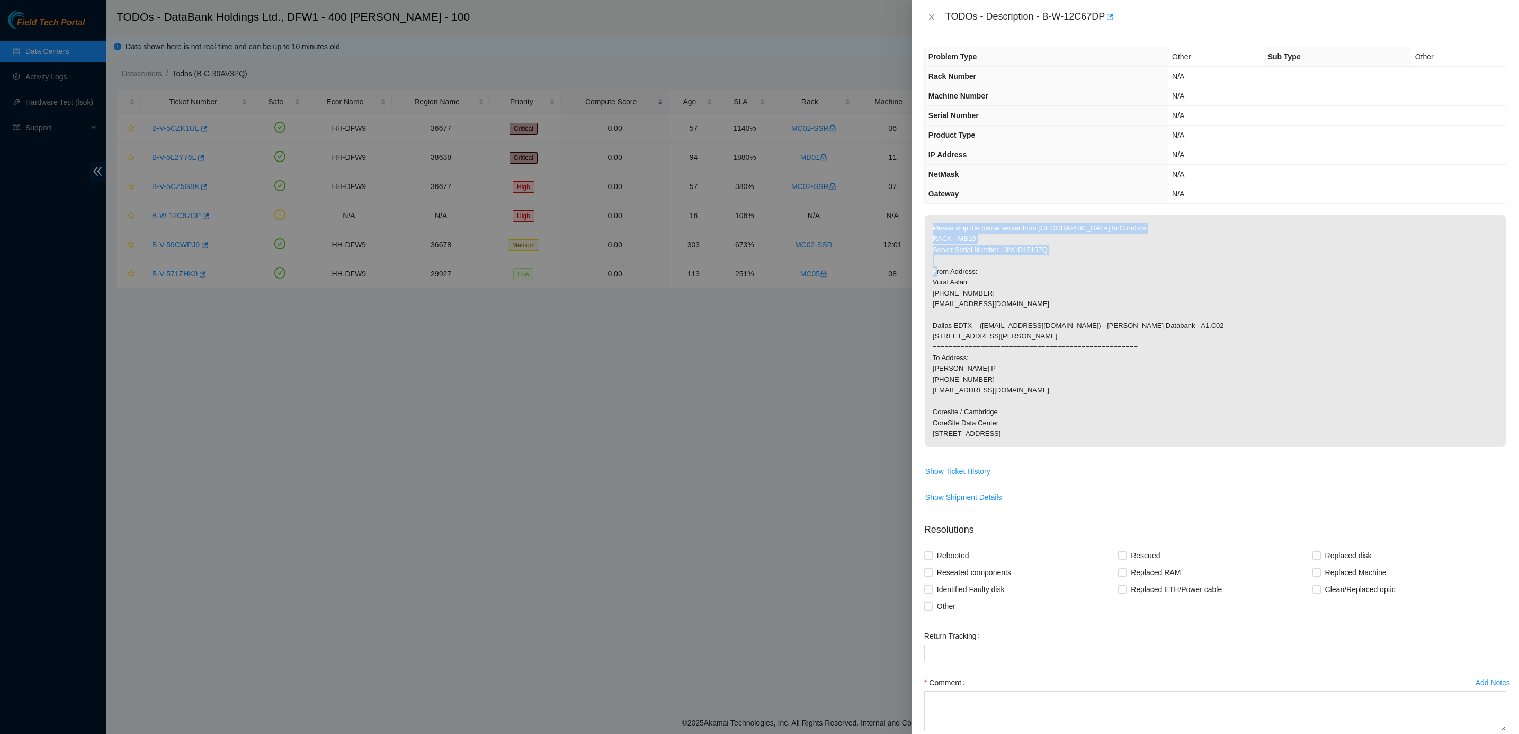
drag, startPoint x: 974, startPoint y: 273, endPoint x: 1077, endPoint y: 504, distance: 252.9
click at [1077, 504] on tbody "Please ship the below server from Dallas to CoreSite RACK - MB19 Server Serial …" at bounding box center [1215, 364] width 582 height 300
drag, startPoint x: 1077, startPoint y: 504, endPoint x: 1051, endPoint y: 425, distance: 83.7
click at [1051, 425] on p "Please ship the below server from [GEOGRAPHIC_DATA] to CoreSite RACK - MB19 Ser…" at bounding box center [1214, 331] width 581 height 232
click at [911, 15] on div "TODOs - Description - B-W-12C67DP" at bounding box center [1214, 17] width 607 height 34
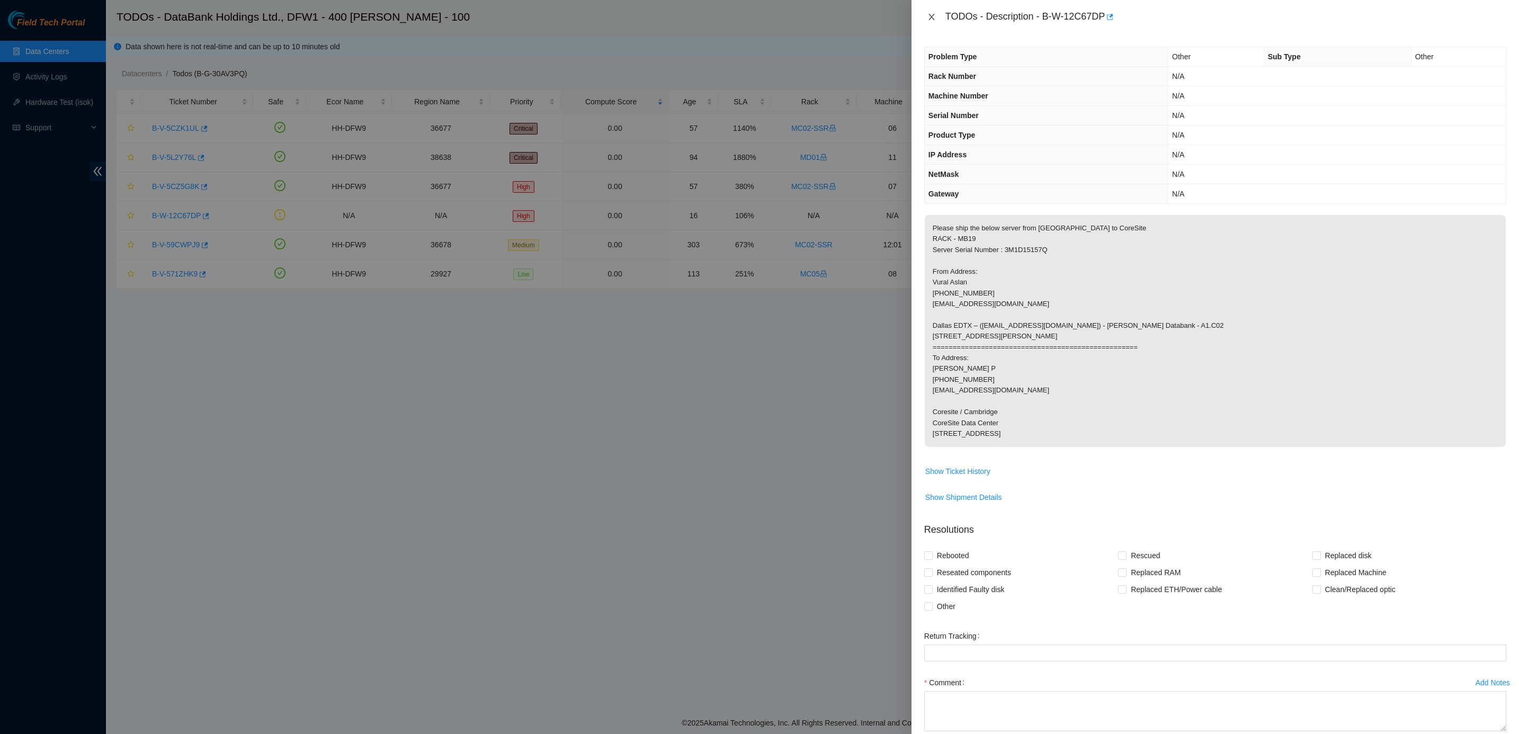
click at [928, 16] on icon "close" at bounding box center [931, 17] width 8 height 8
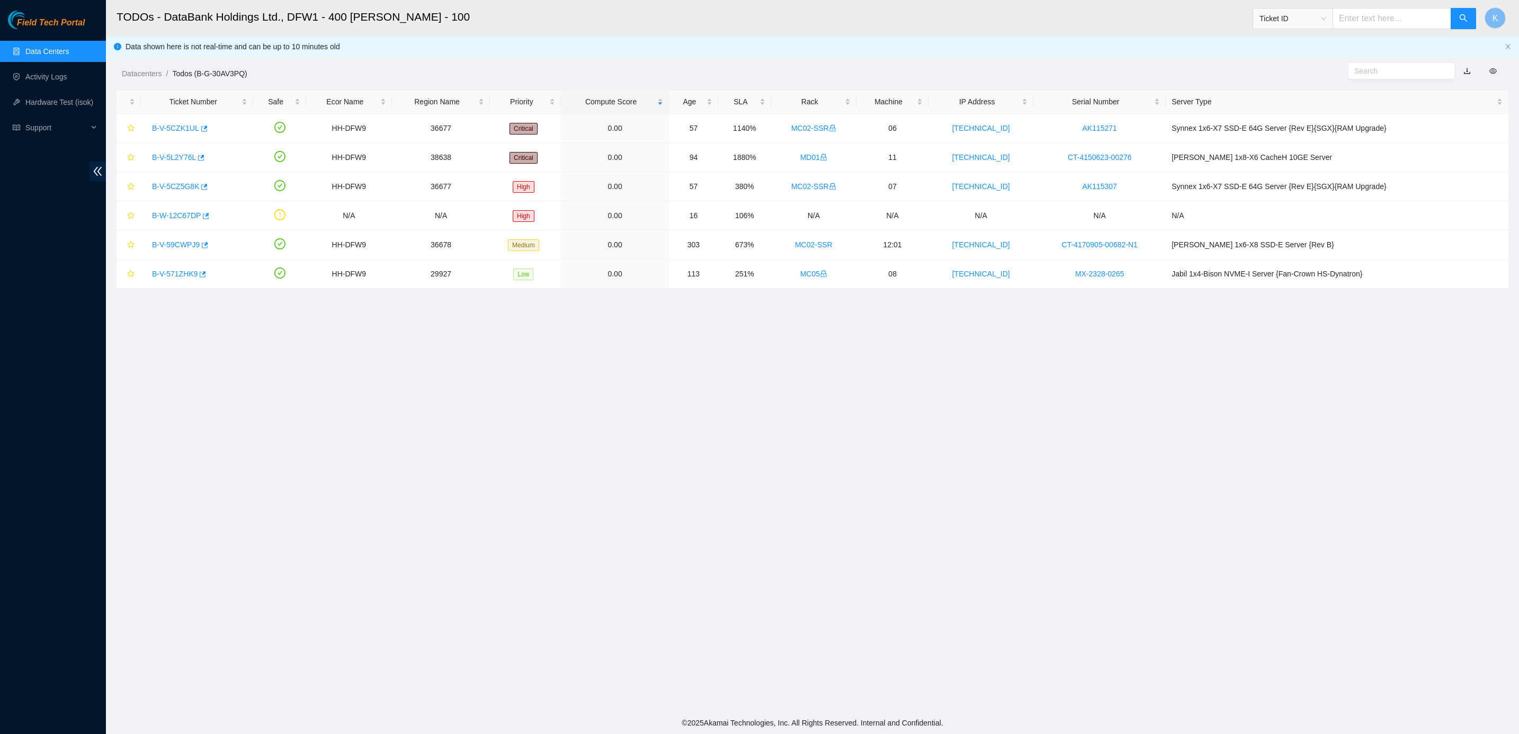
click at [836, 352] on main "TODOs - DataBank Holdings Ltd., DFW1 - 400 S. Akard - 100 Ticket ID K Data show…" at bounding box center [812, 356] width 1413 height 712
click at [832, 243] on link "MC02-SSR" at bounding box center [814, 244] width 38 height 8
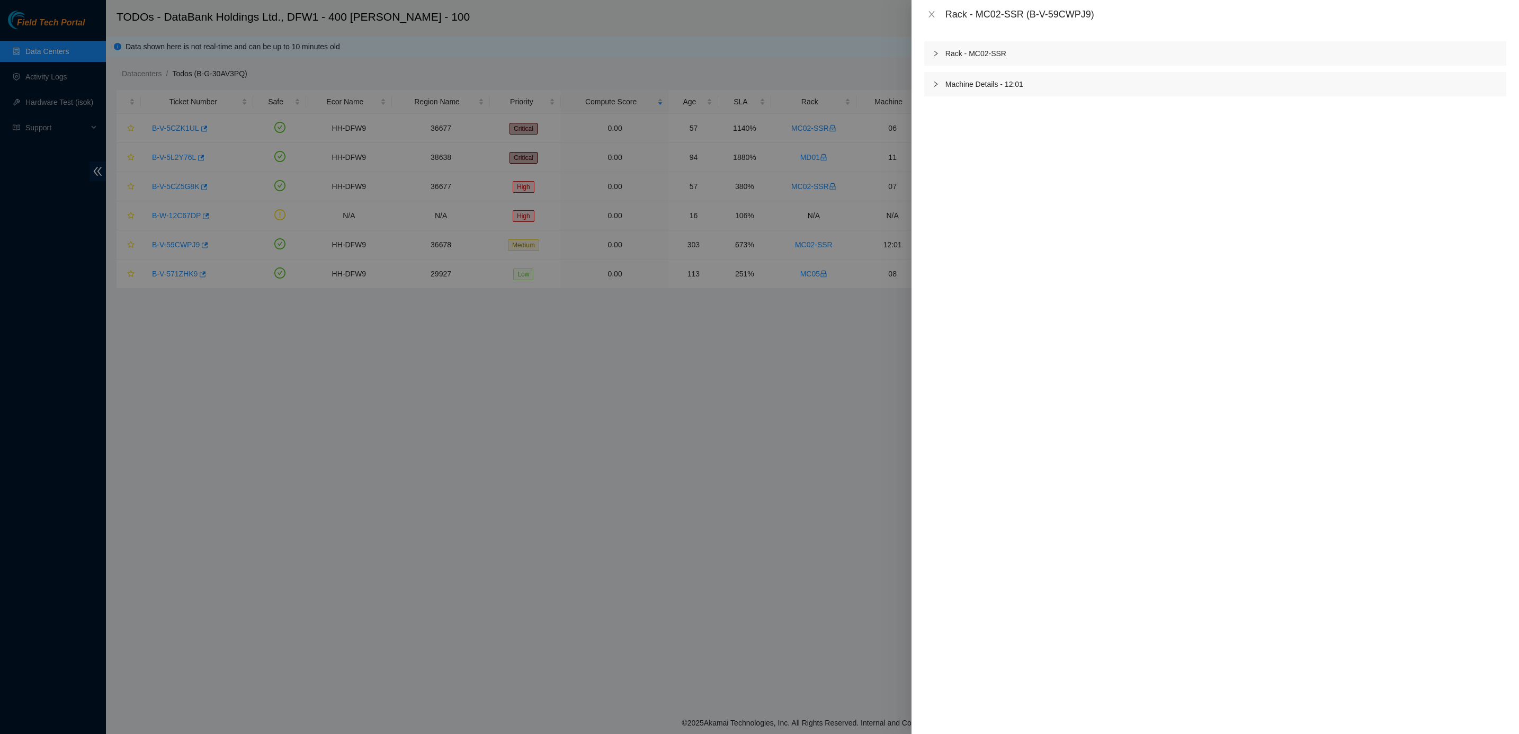
click at [948, 58] on div "Rack - MC02-SSR" at bounding box center [1215, 53] width 582 height 24
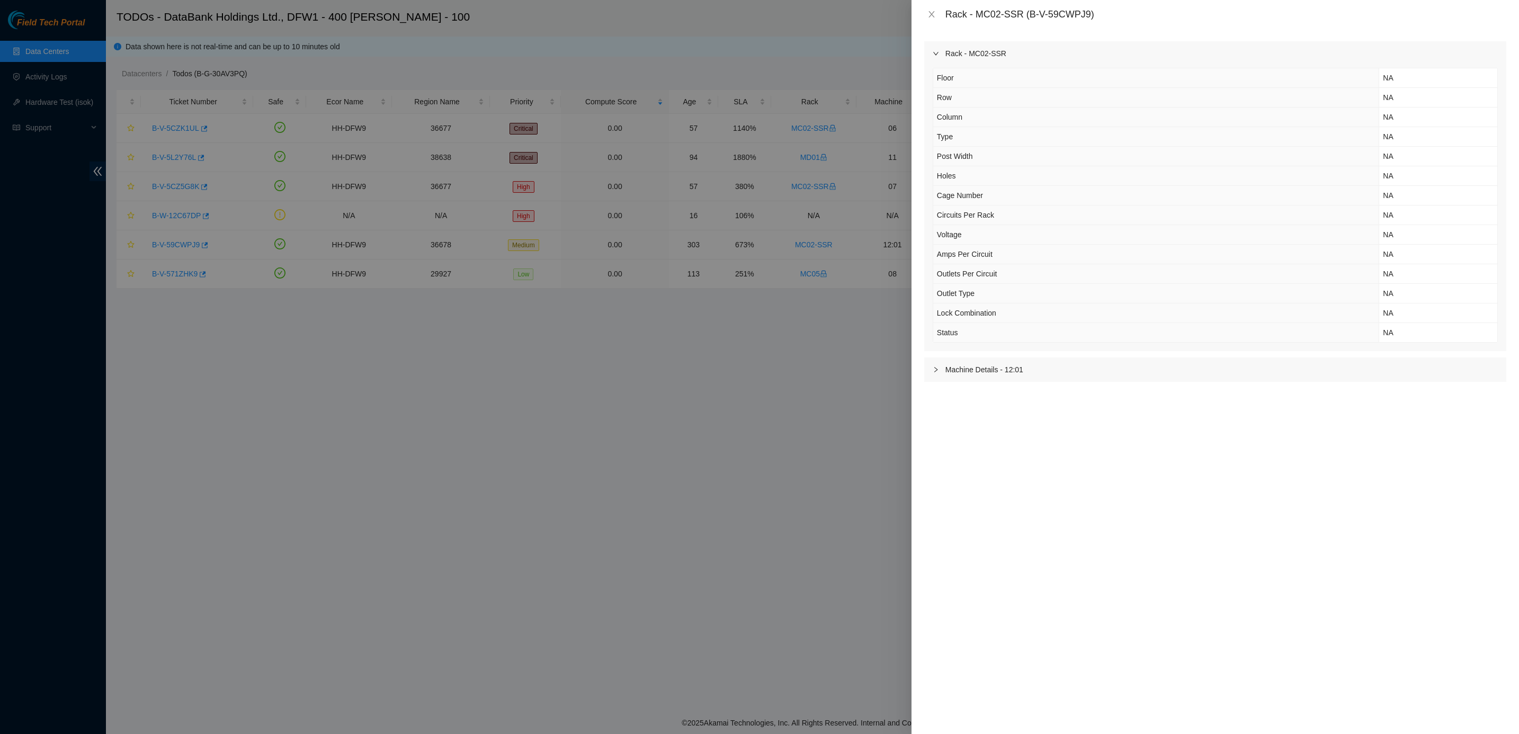
click at [942, 375] on div at bounding box center [938, 370] width 13 height 12
drag, startPoint x: 998, startPoint y: 445, endPoint x: 1107, endPoint y: 523, distance: 133.7
click at [1107, 523] on div "Rack - MC02-SSR Floor NA Row NA Column NA Type NA Post Width NA Holes NA Cage N…" at bounding box center [1214, 381] width 607 height 705
drag, startPoint x: 1139, startPoint y: 519, endPoint x: 936, endPoint y: 410, distance: 230.7
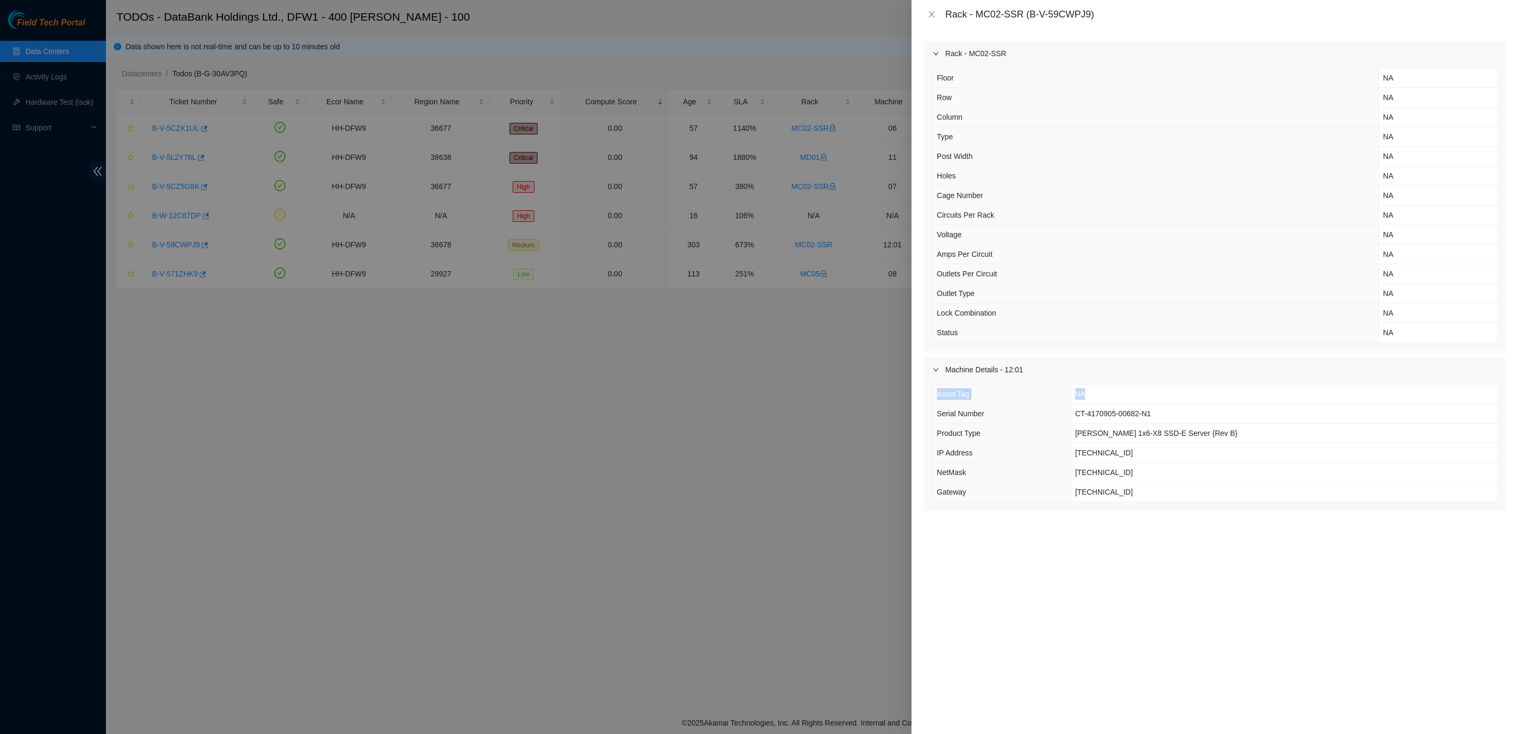
click at [936, 410] on div "Rack - MC02-SSR Floor NA Row NA Column NA Type NA Post Width NA Holes NA Cage N…" at bounding box center [1214, 381] width 607 height 705
drag, startPoint x: 936, startPoint y: 410, endPoint x: 1028, endPoint y: 267, distance: 170.1
click at [1028, 267] on th "Outlets Per Circuit" at bounding box center [1156, 274] width 446 height 20
click at [929, 13] on icon "close" at bounding box center [931, 14] width 8 height 8
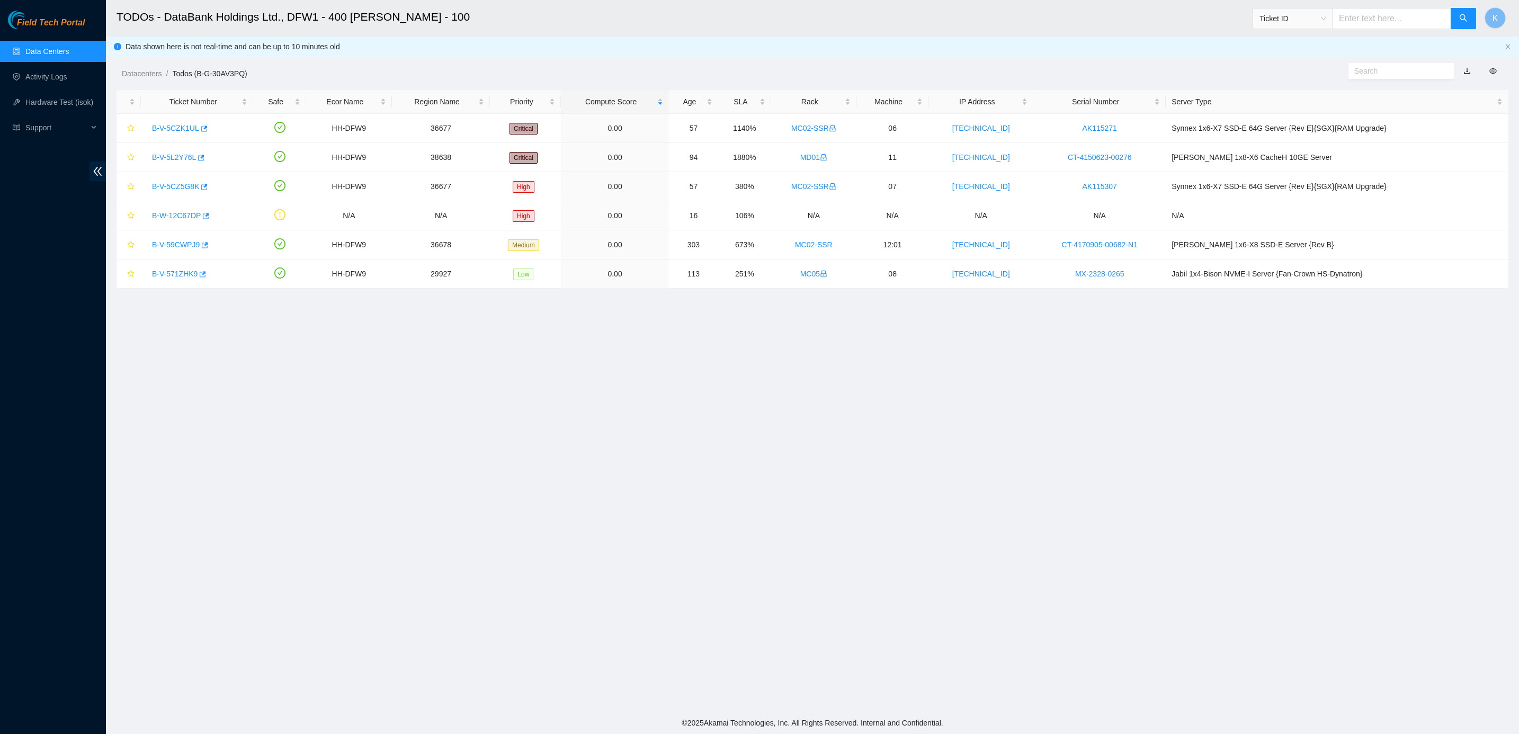
click at [885, 19] on h2 "TODOs - DataBank Holdings Ltd., DFW1 - 400 [PERSON_NAME] - 100" at bounding box center [640, 17] width 1048 height 34
drag, startPoint x: 879, startPoint y: 55, endPoint x: 927, endPoint y: 457, distance: 405.8
click at [927, 457] on main "TODOs - DataBank Holdings Ltd., DFW1 - 400 S. Akard - 100 Ticket ID K Data show…" at bounding box center [812, 356] width 1413 height 712
click at [777, 355] on main "TODOs - DataBank Holdings Ltd., DFW1 - 400 S. Akard - 100 Ticket ID K Data show…" at bounding box center [812, 356] width 1413 height 712
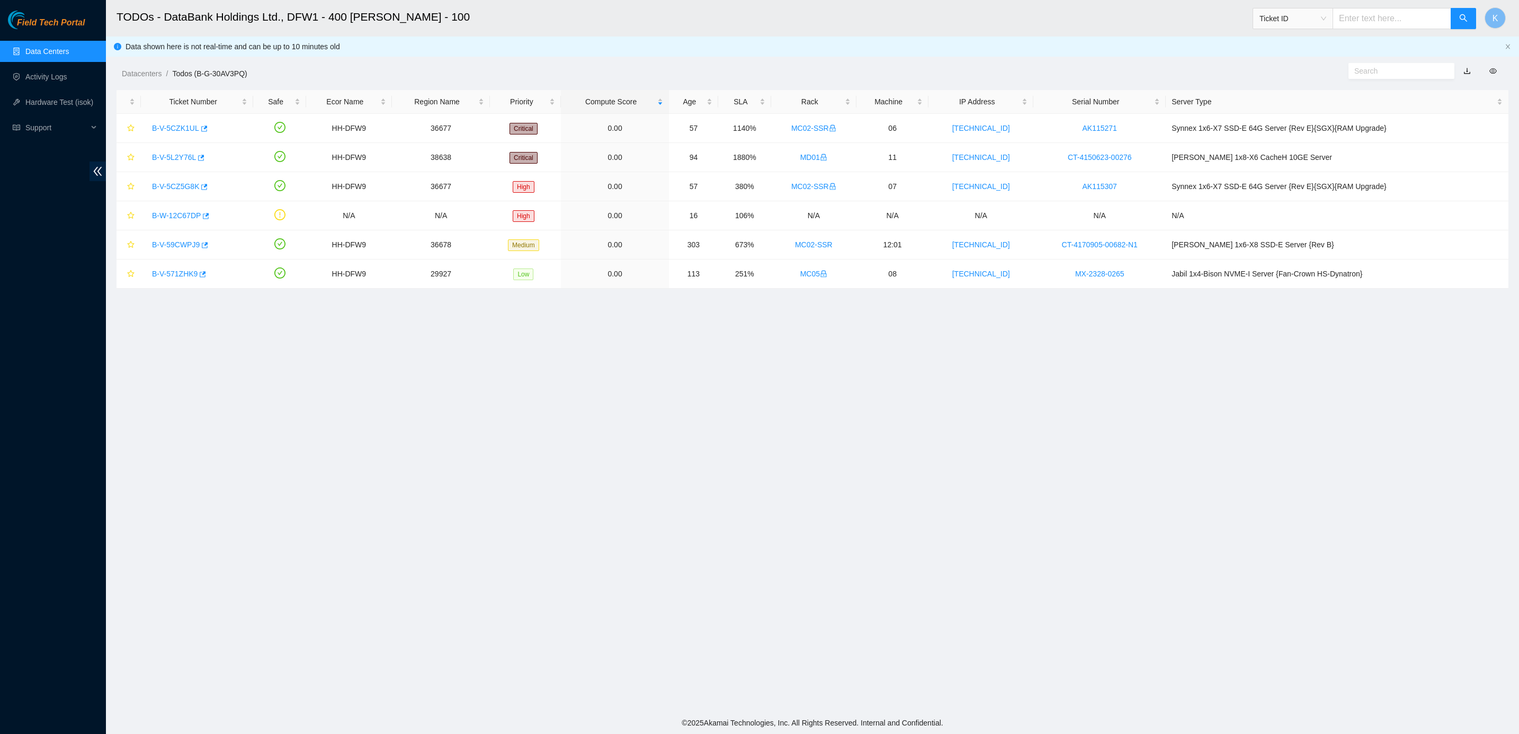
click at [812, 307] on main "TODOs - DataBank Holdings Ltd., DFW1 - 400 S. Akard - 100 Ticket ID K Data show…" at bounding box center [812, 356] width 1413 height 712
click at [54, 51] on link "Data Centers" at bounding box center [46, 51] width 43 height 8
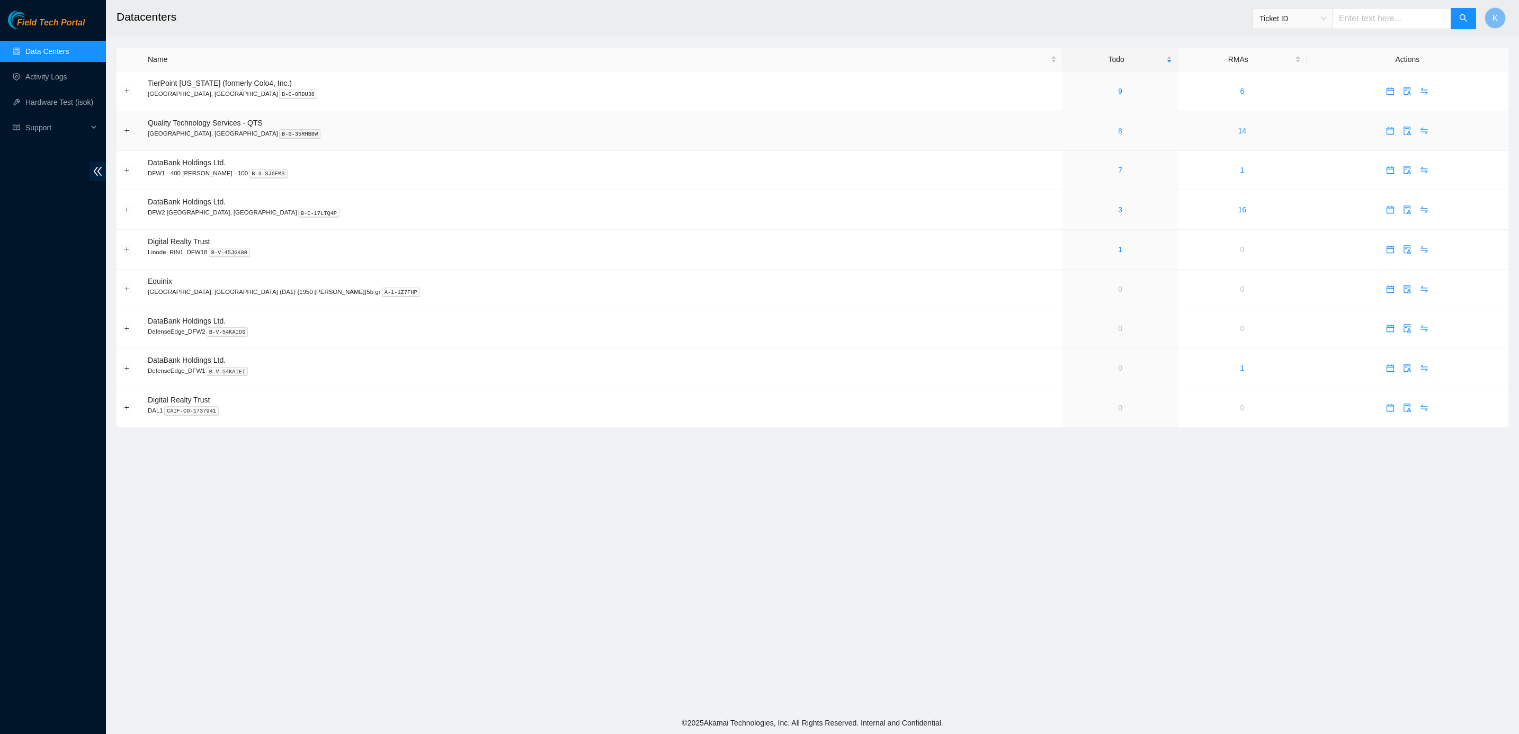
click at [1118, 130] on link "8" at bounding box center [1120, 131] width 4 height 8
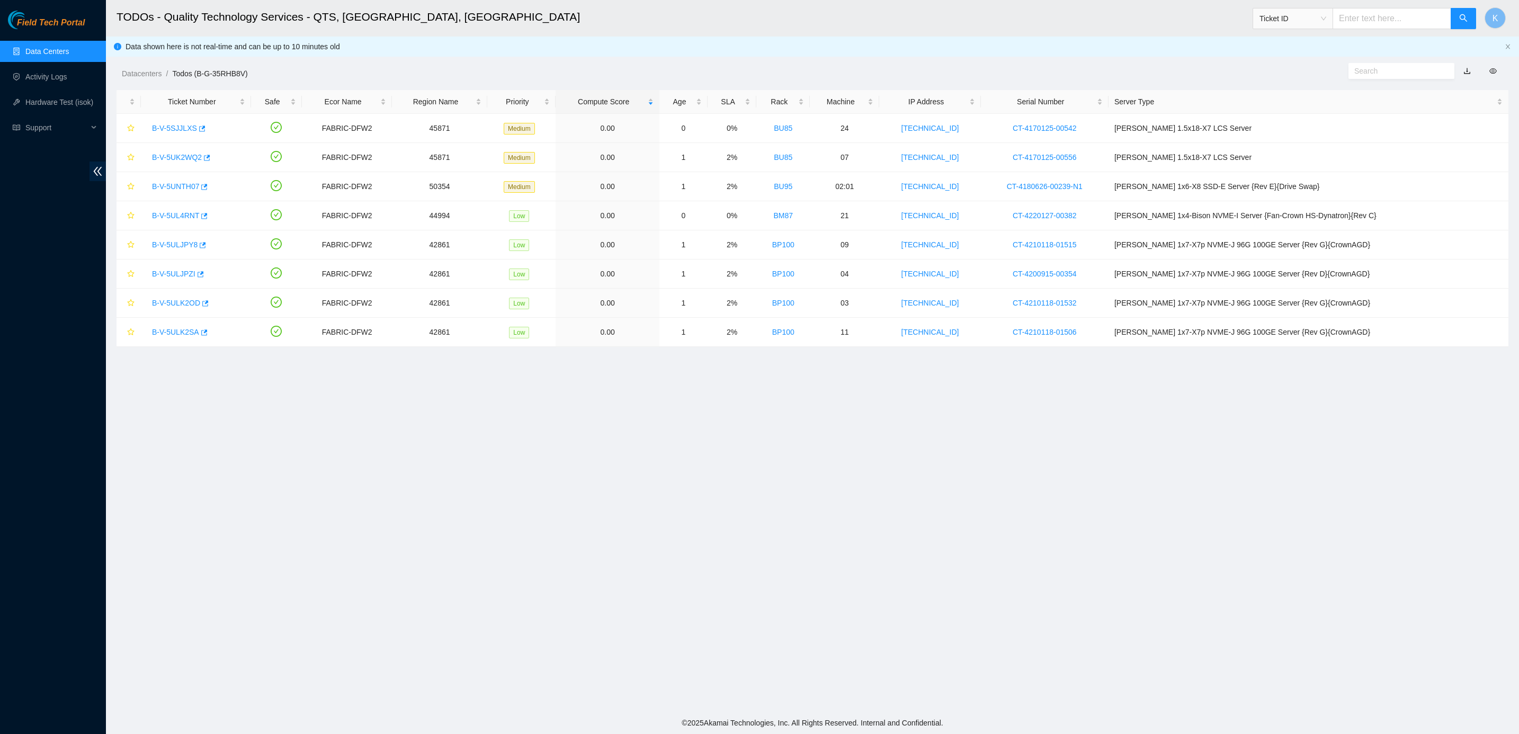
click at [639, 399] on main "TODOs - Quality Technology Services - QTS, Irving, TX Ticket ID K Data shown he…" at bounding box center [812, 356] width 1413 height 712
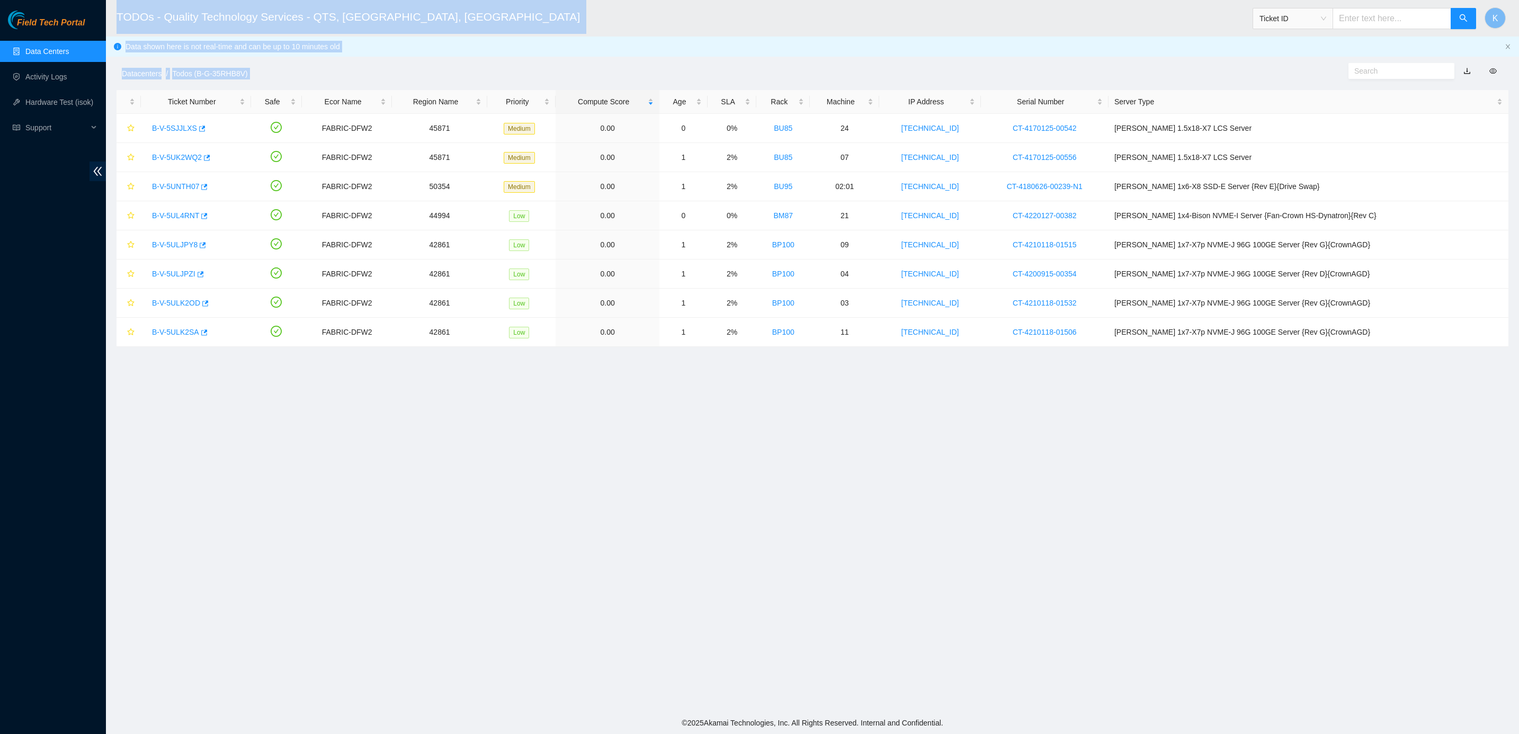
drag, startPoint x: 1431, startPoint y: 399, endPoint x: 109, endPoint y: 12, distance: 1378.3
click at [109, 12] on main "TODOs - Quality Technology Services - QTS, Irving, TX Ticket ID K Data shown he…" at bounding box center [812, 356] width 1413 height 712
drag, startPoint x: 109, startPoint y: 12, endPoint x: 273, endPoint y: 10, distance: 164.7
click at [273, 10] on h2 "TODOs - Quality Technology Services - QTS, Irving, TX" at bounding box center [640, 17] width 1048 height 34
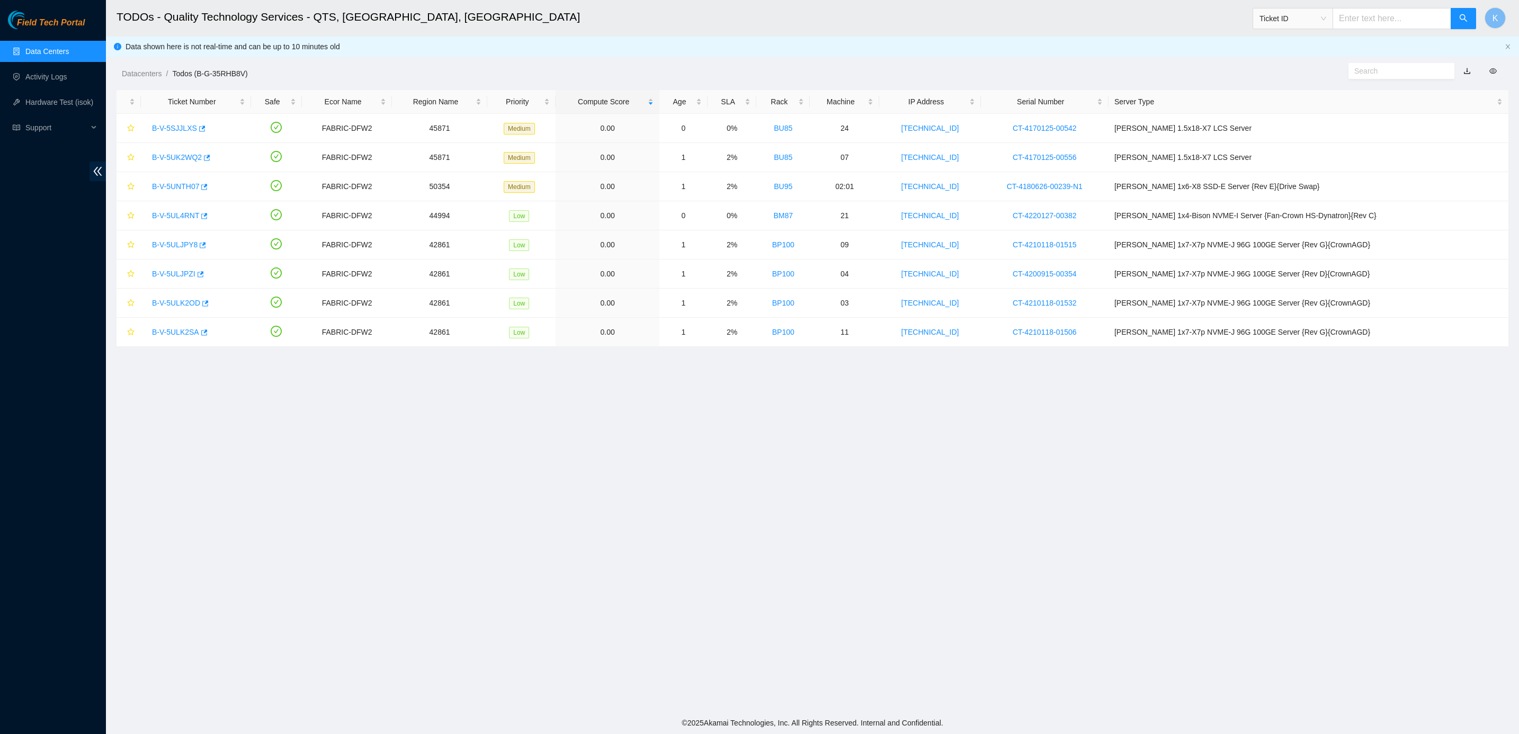
click at [375, 26] on h2 "TODOs - Quality Technology Services - QTS, Irving, TX" at bounding box center [640, 17] width 1048 height 34
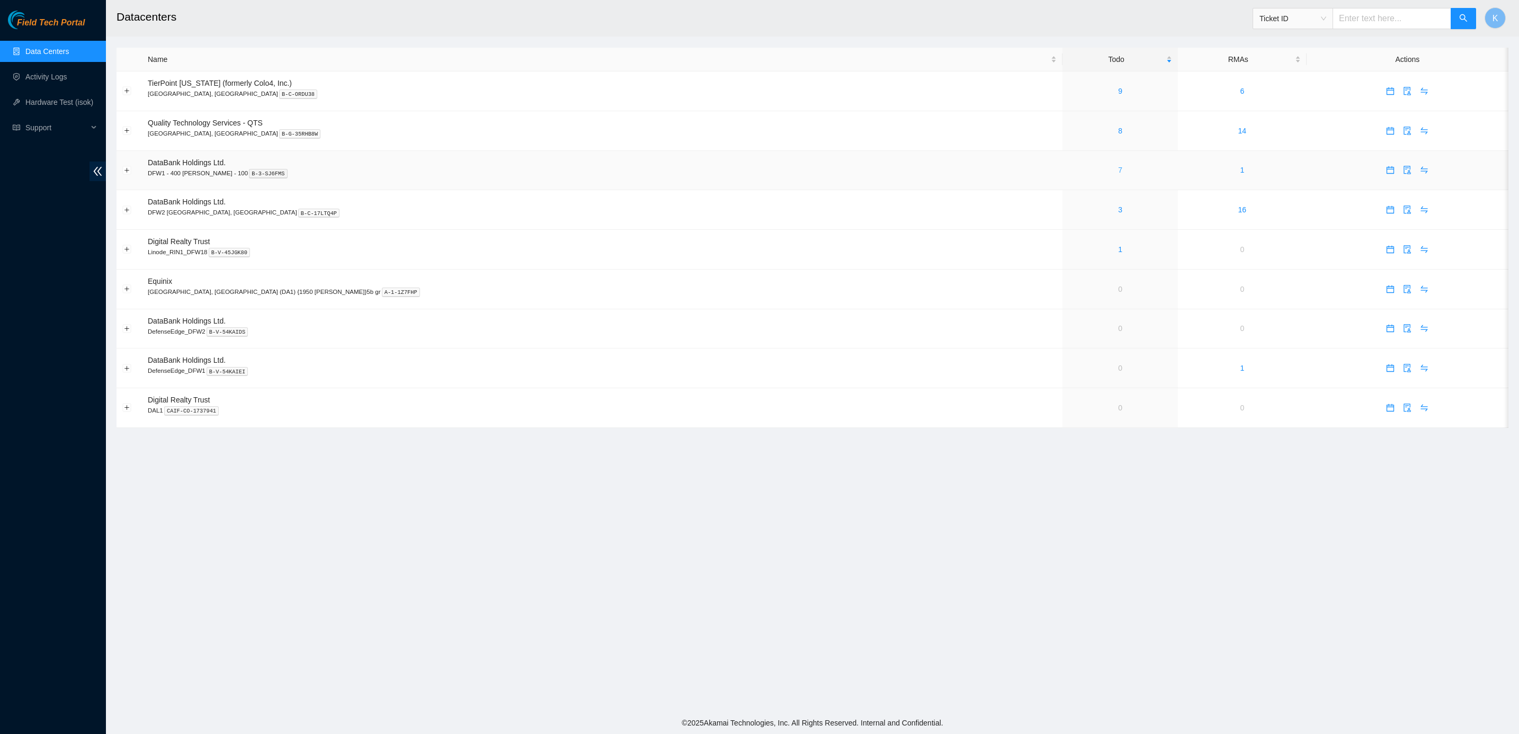
click at [1068, 168] on div "7" at bounding box center [1120, 170] width 104 height 12
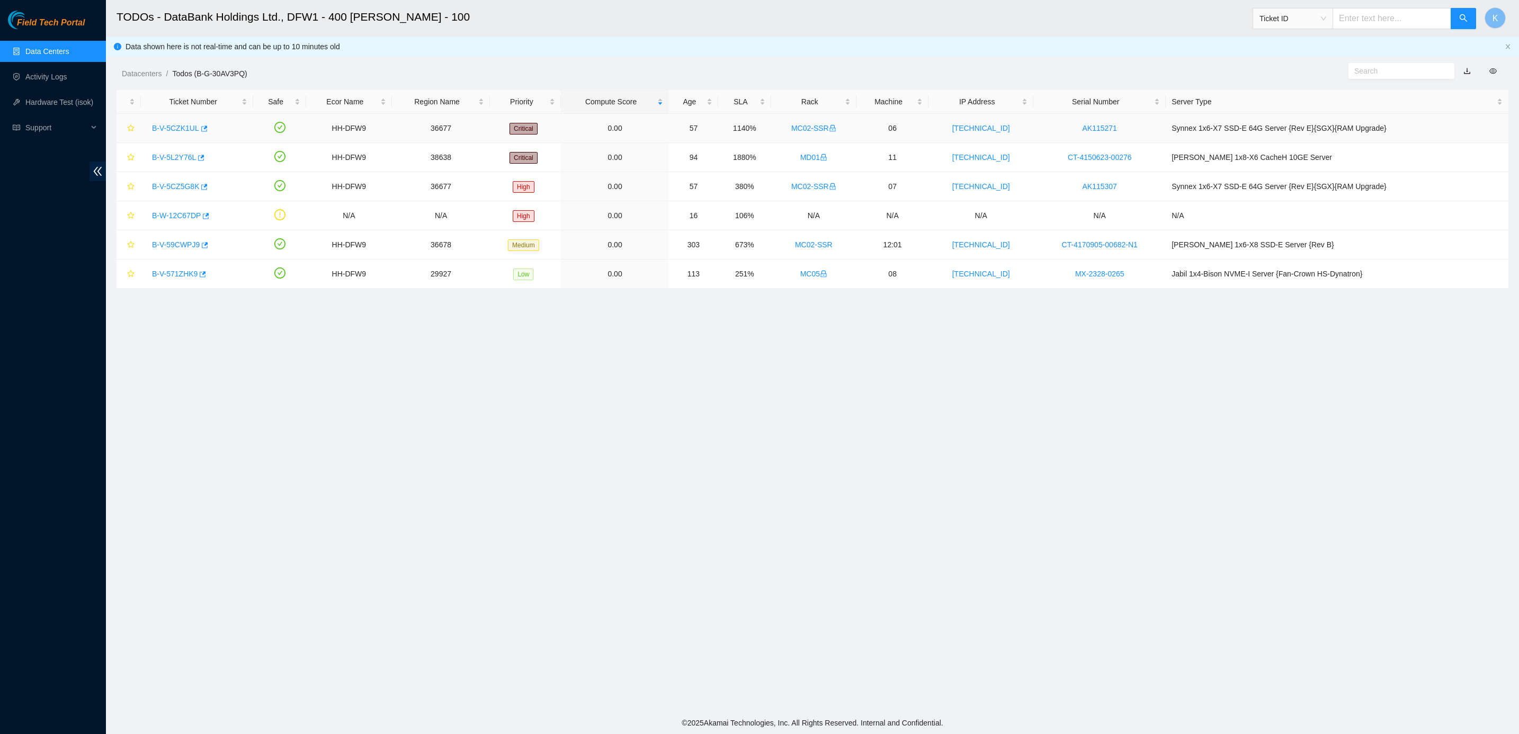
click at [182, 129] on link "B-V-5CZK1UL" at bounding box center [175, 128] width 47 height 8
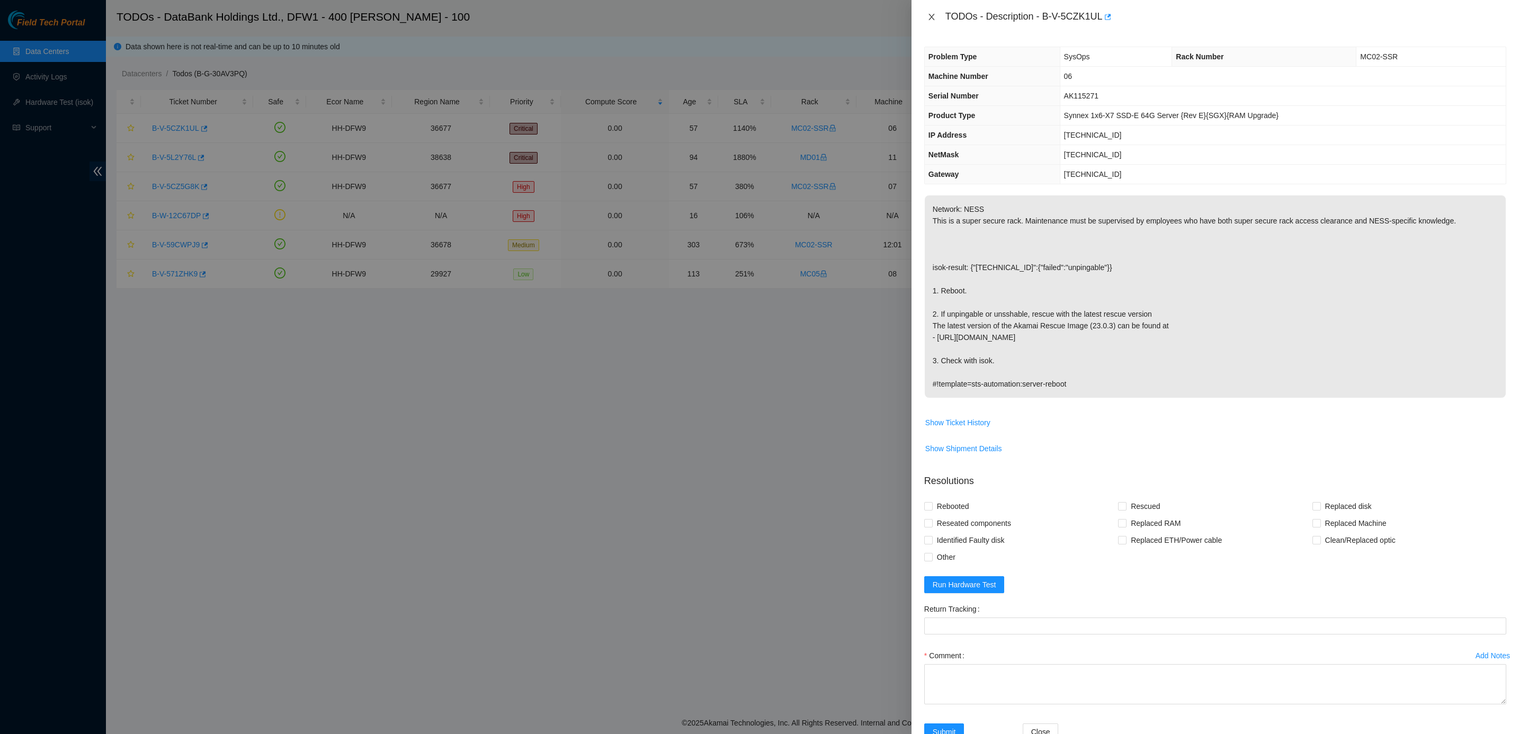
click at [927, 13] on icon "close" at bounding box center [931, 17] width 8 height 8
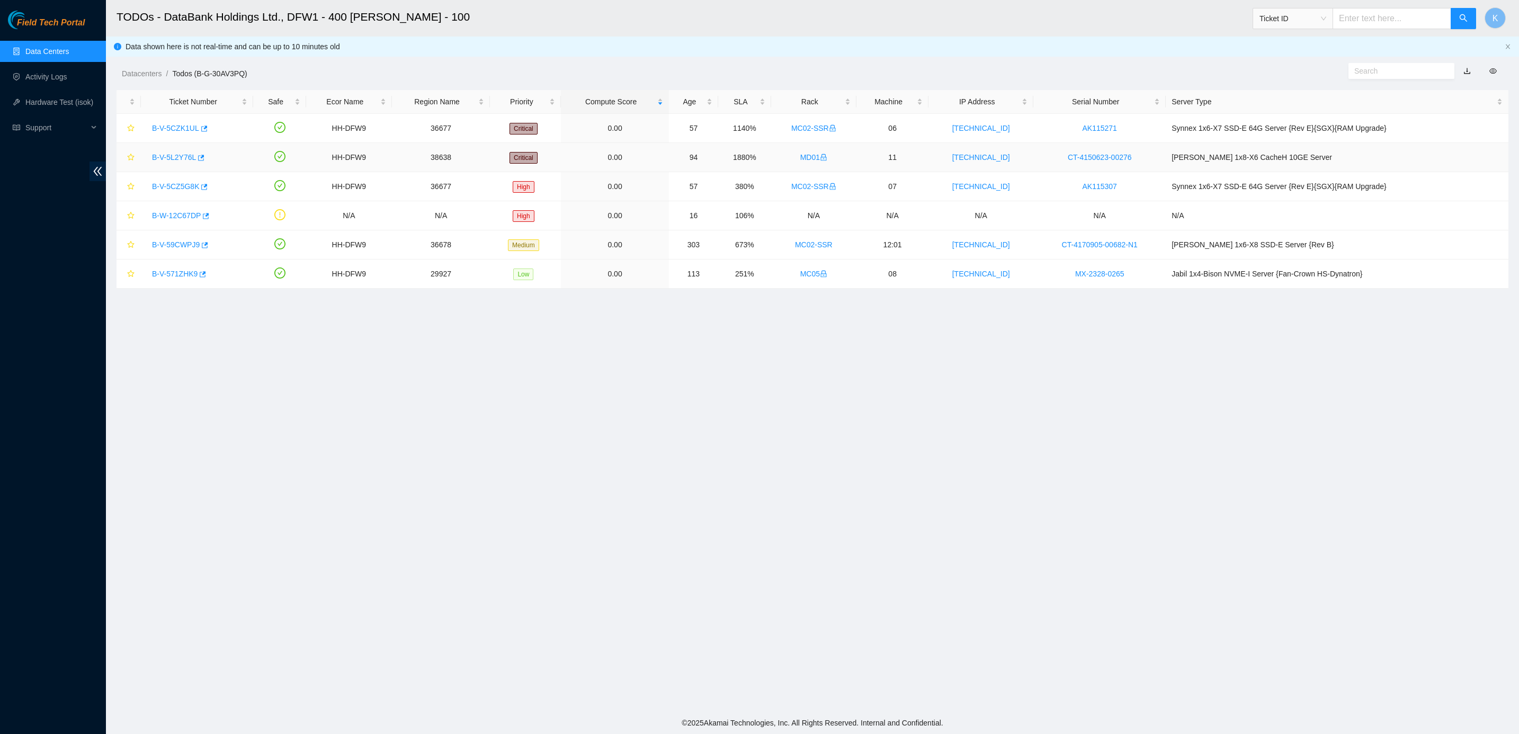
click at [183, 155] on link "B-V-5L2Y76L" at bounding box center [174, 157] width 44 height 8
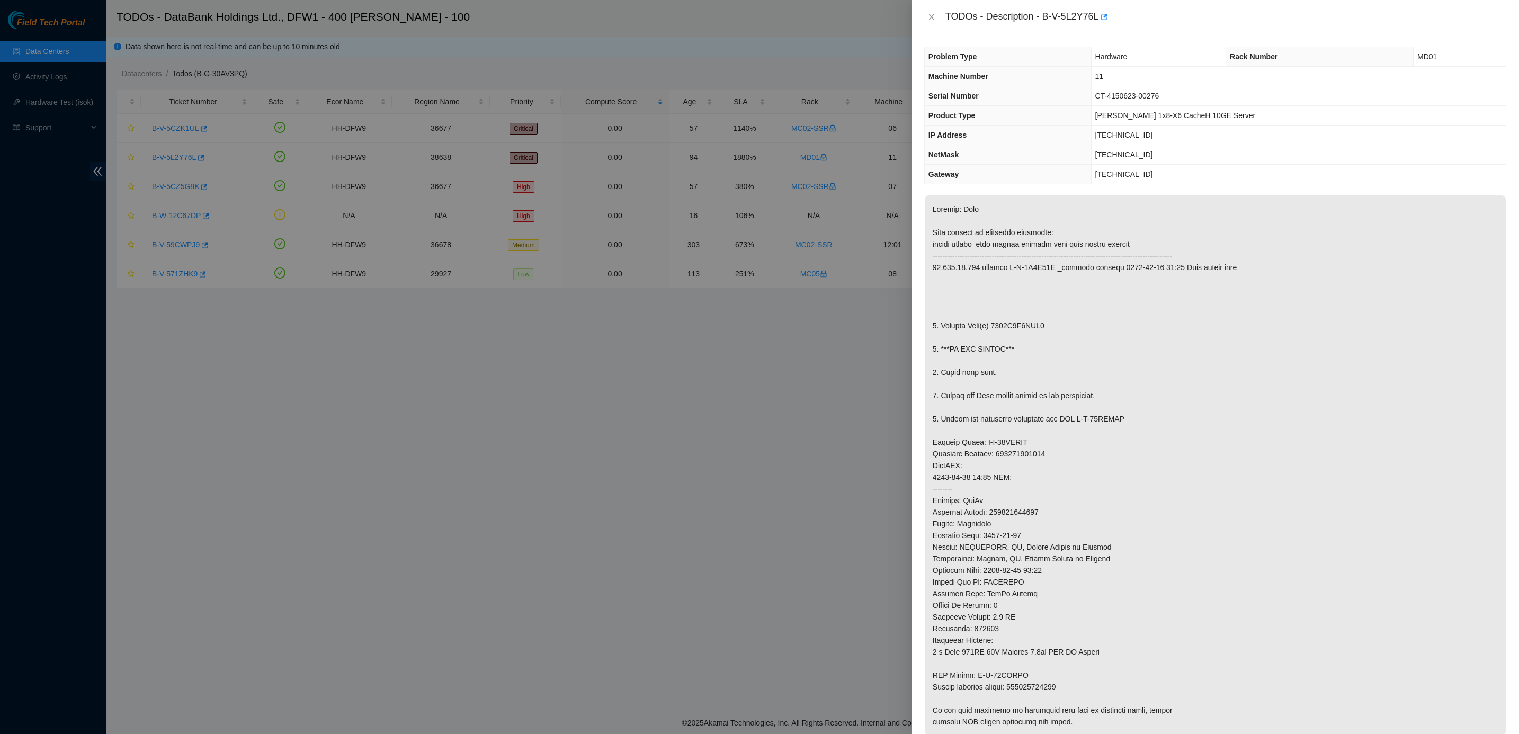
click at [931, 11] on div "TODOs - Description - B-V-5L2Y76L" at bounding box center [1215, 16] width 582 height 17
click at [928, 19] on icon "close" at bounding box center [931, 17] width 8 height 8
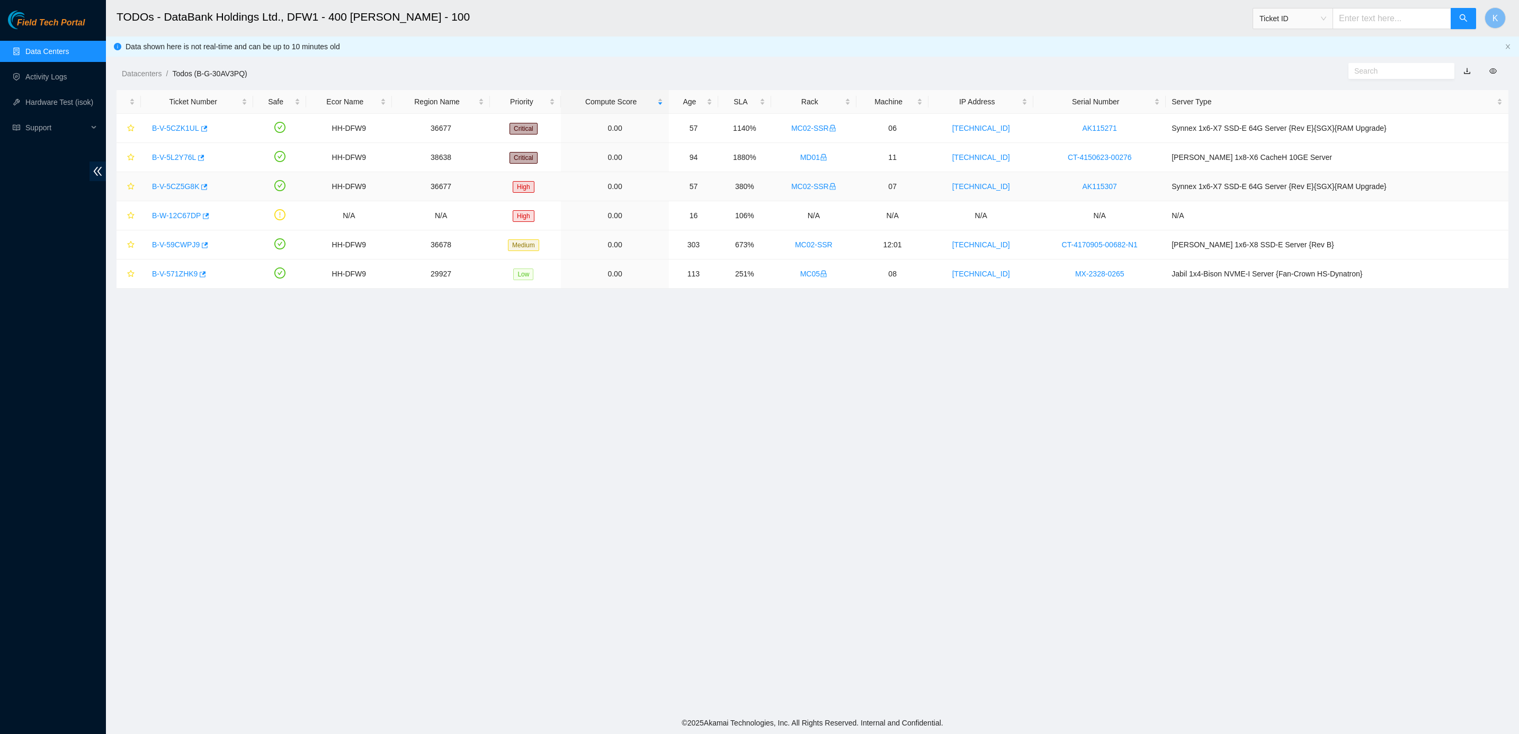
click at [190, 183] on link "B-V-5CZ5G8K" at bounding box center [175, 186] width 47 height 8
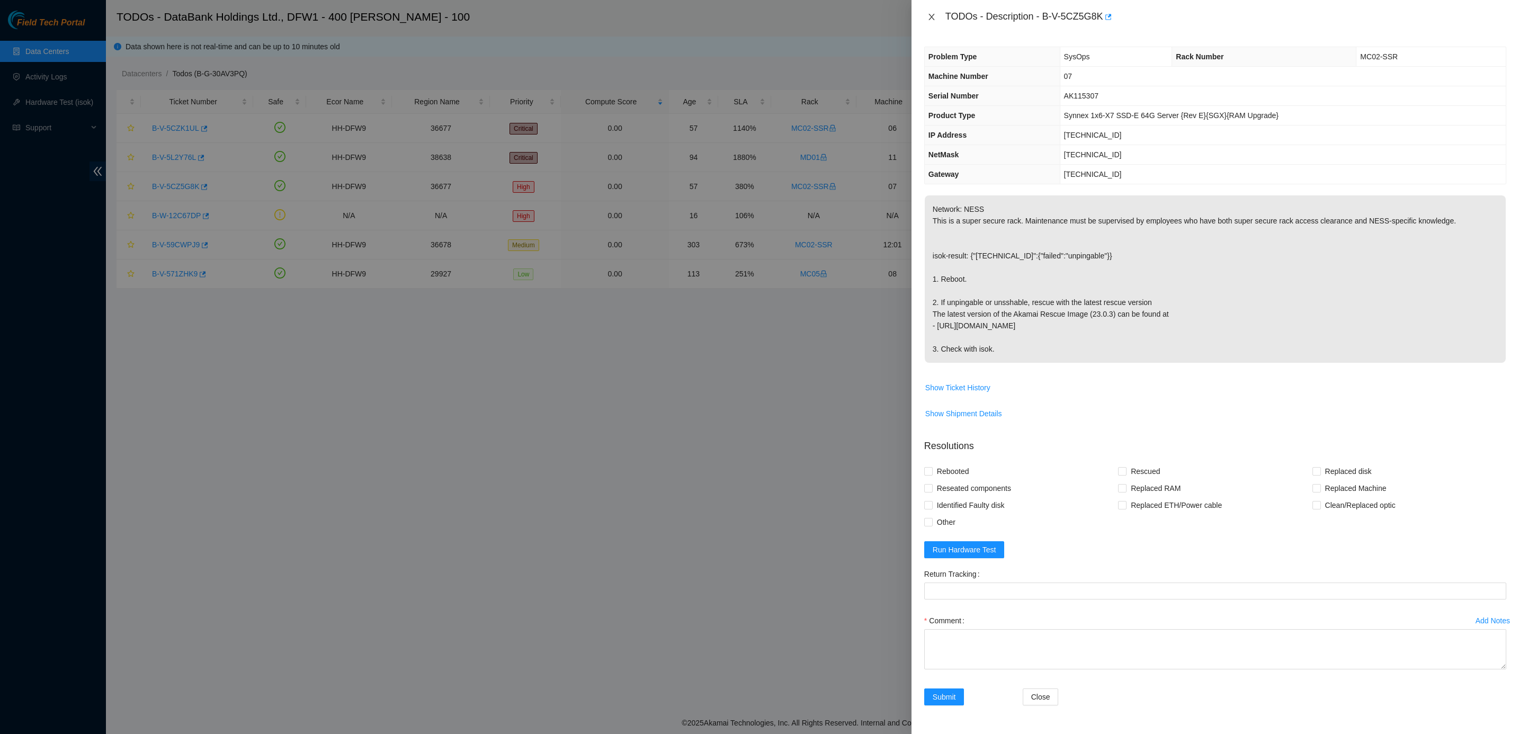
click at [931, 19] on icon "close" at bounding box center [931, 17] width 8 height 8
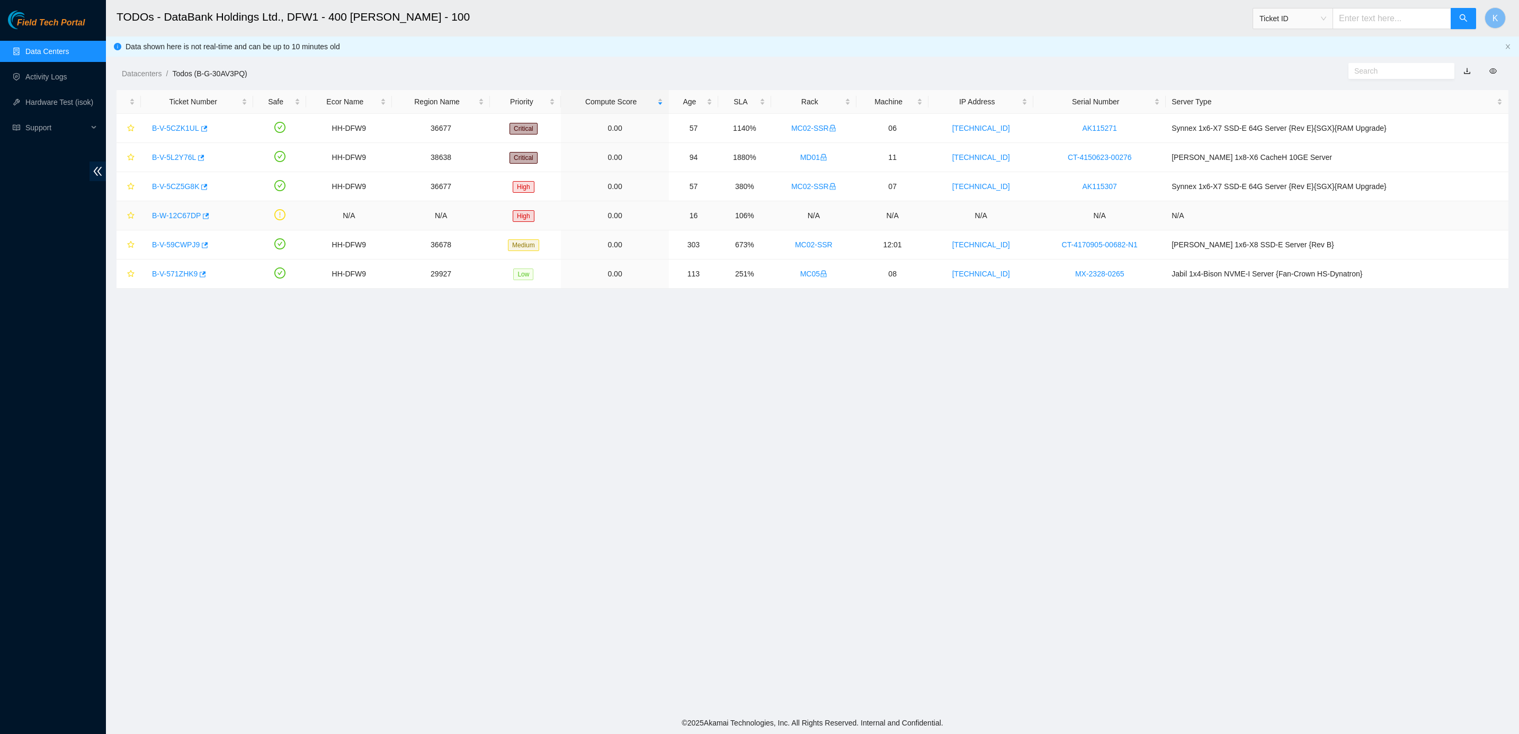
click at [168, 217] on link "B-W-12C67DP" at bounding box center [176, 215] width 49 height 8
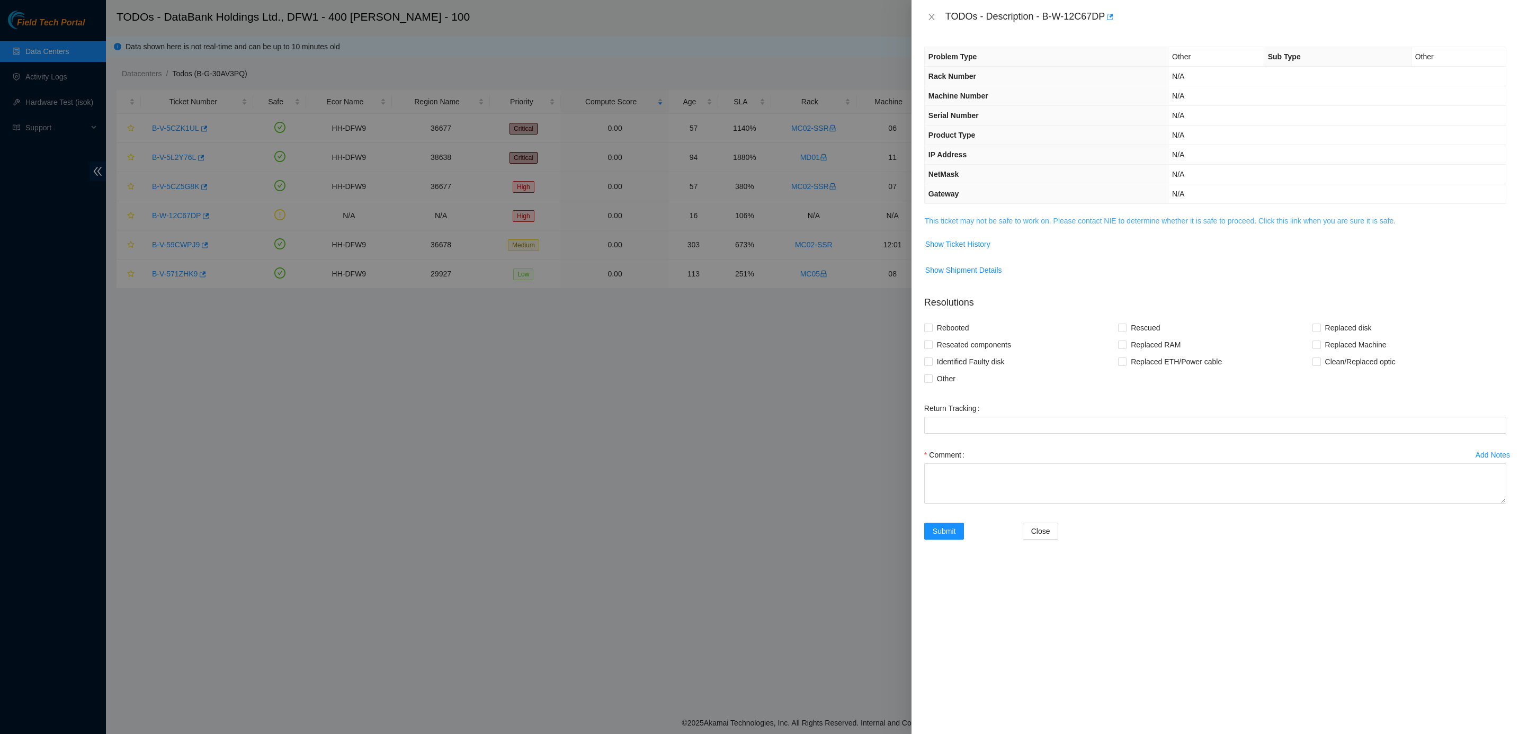
click at [1036, 224] on link "This ticket may not be safe to work on. Please contact NIE to determine whether…" at bounding box center [1159, 221] width 471 height 8
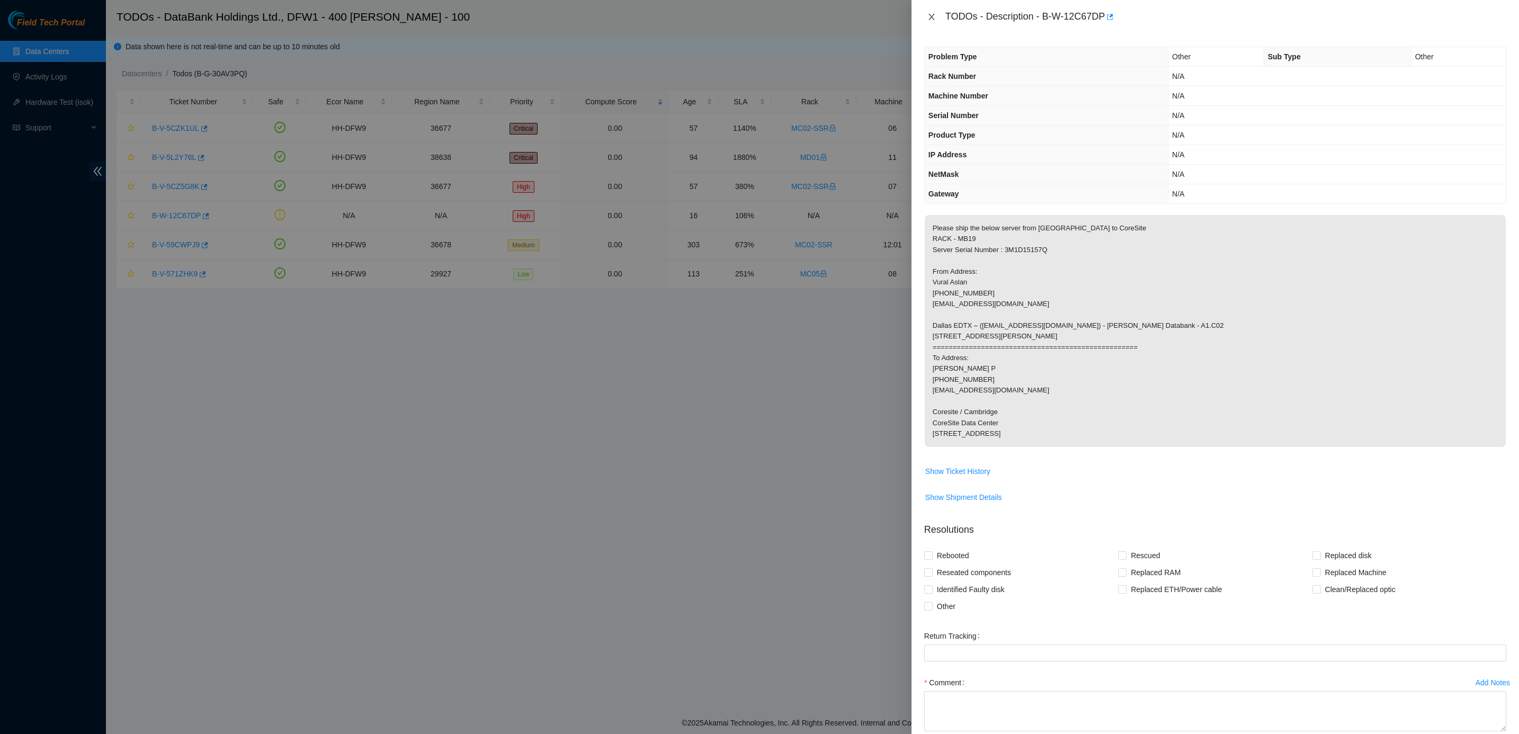
click at [933, 21] on icon "close" at bounding box center [931, 17] width 8 height 8
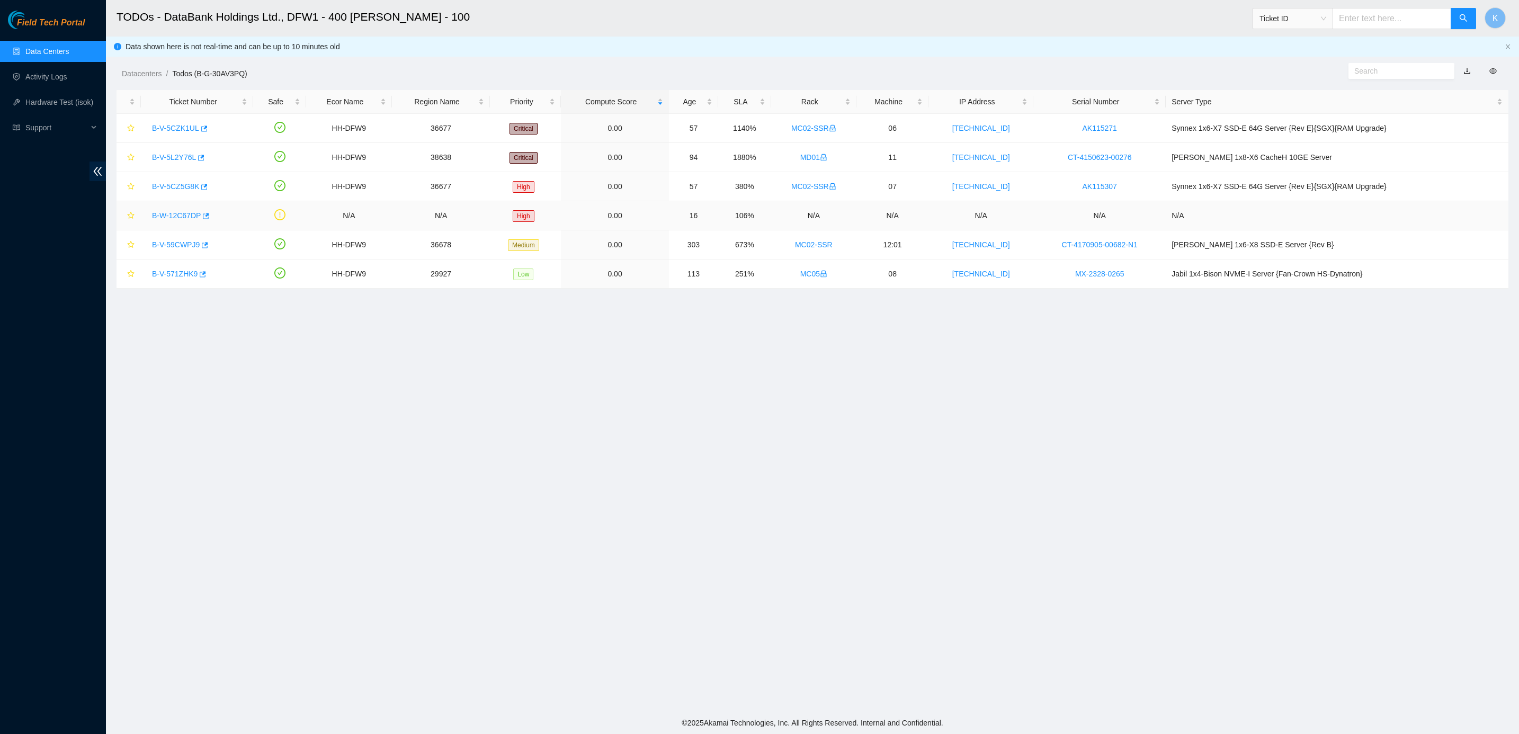
click at [167, 218] on link "B-W-12C67DP" at bounding box center [176, 215] width 49 height 8
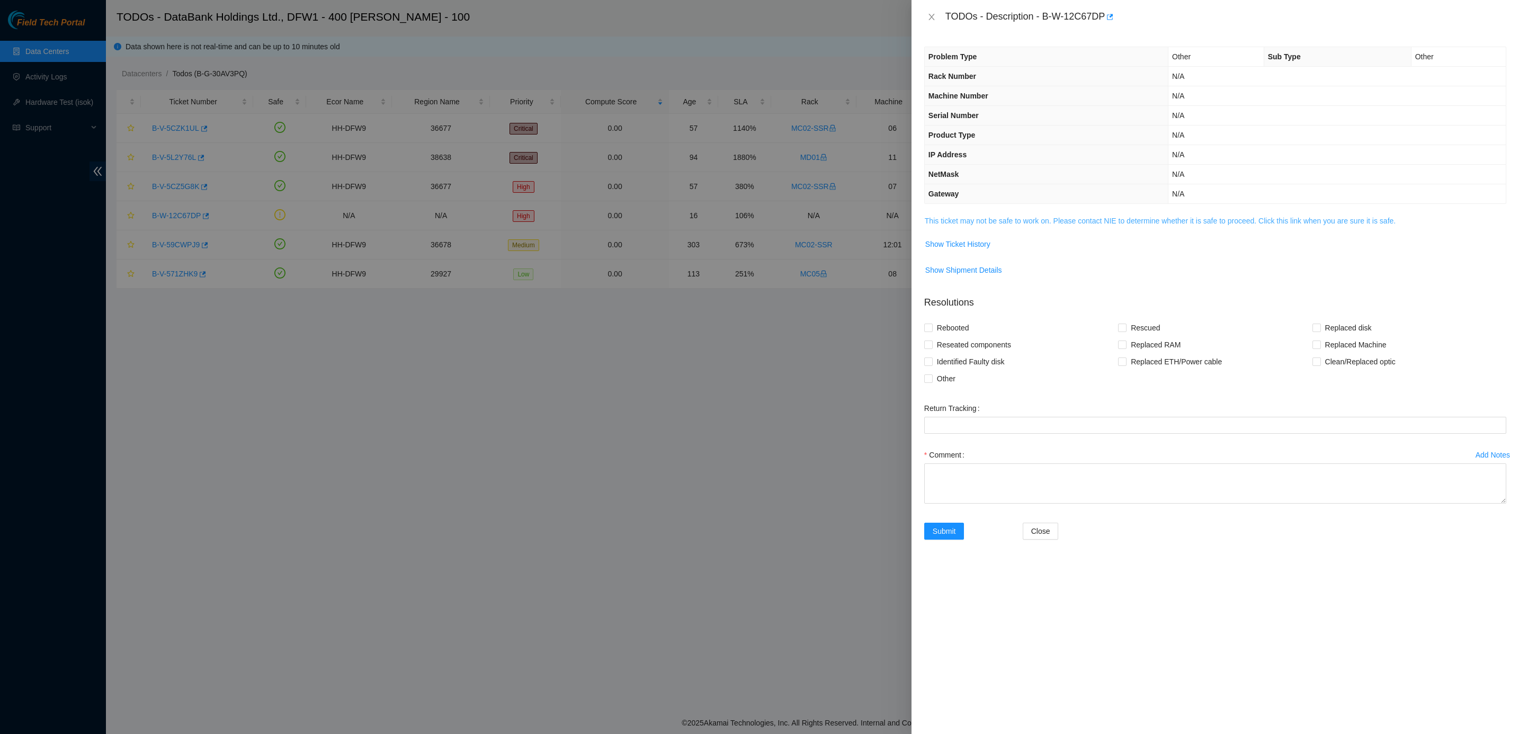
click at [950, 225] on link "This ticket may not be safe to work on. Please contact NIE to determine whether…" at bounding box center [1159, 221] width 471 height 8
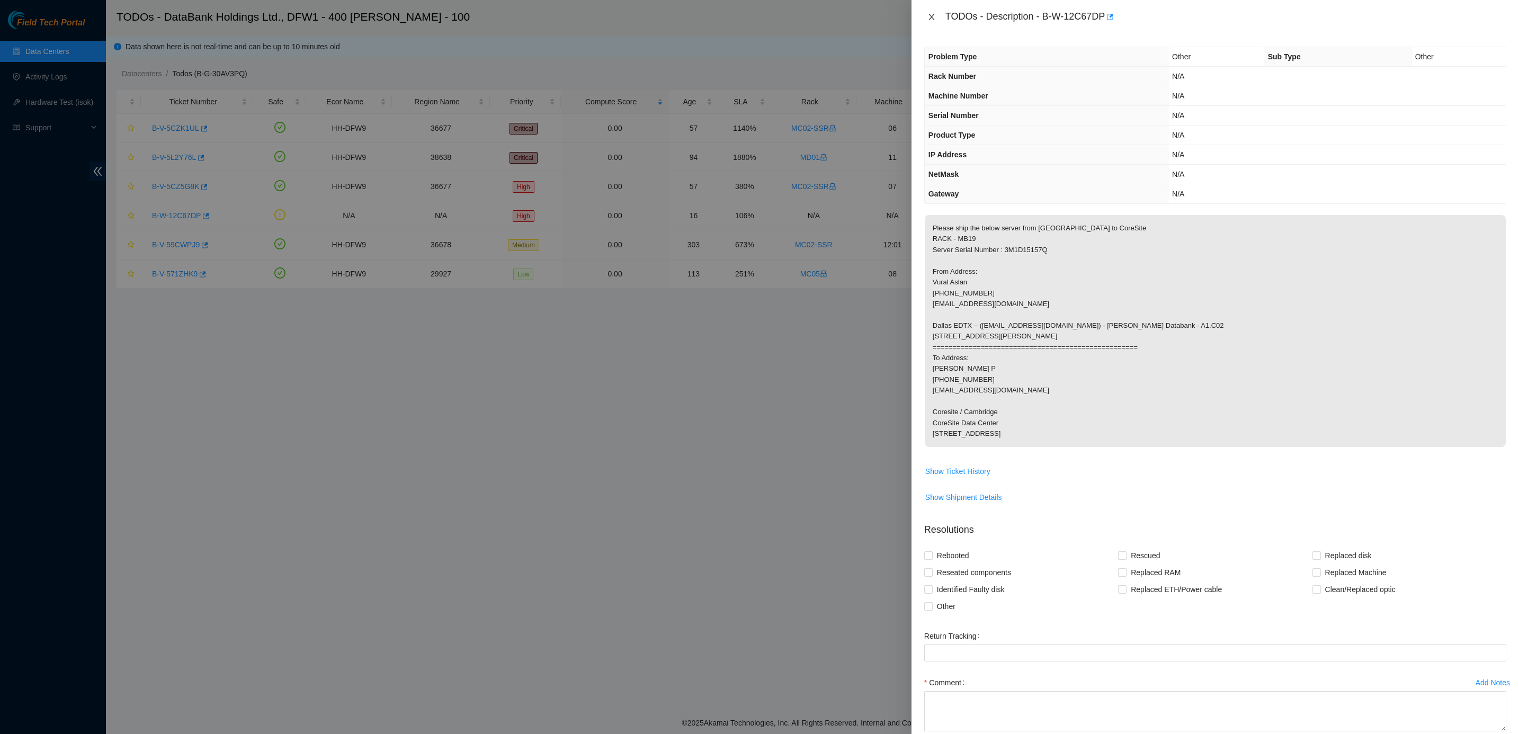
click at [930, 19] on icon "close" at bounding box center [931, 17] width 8 height 8
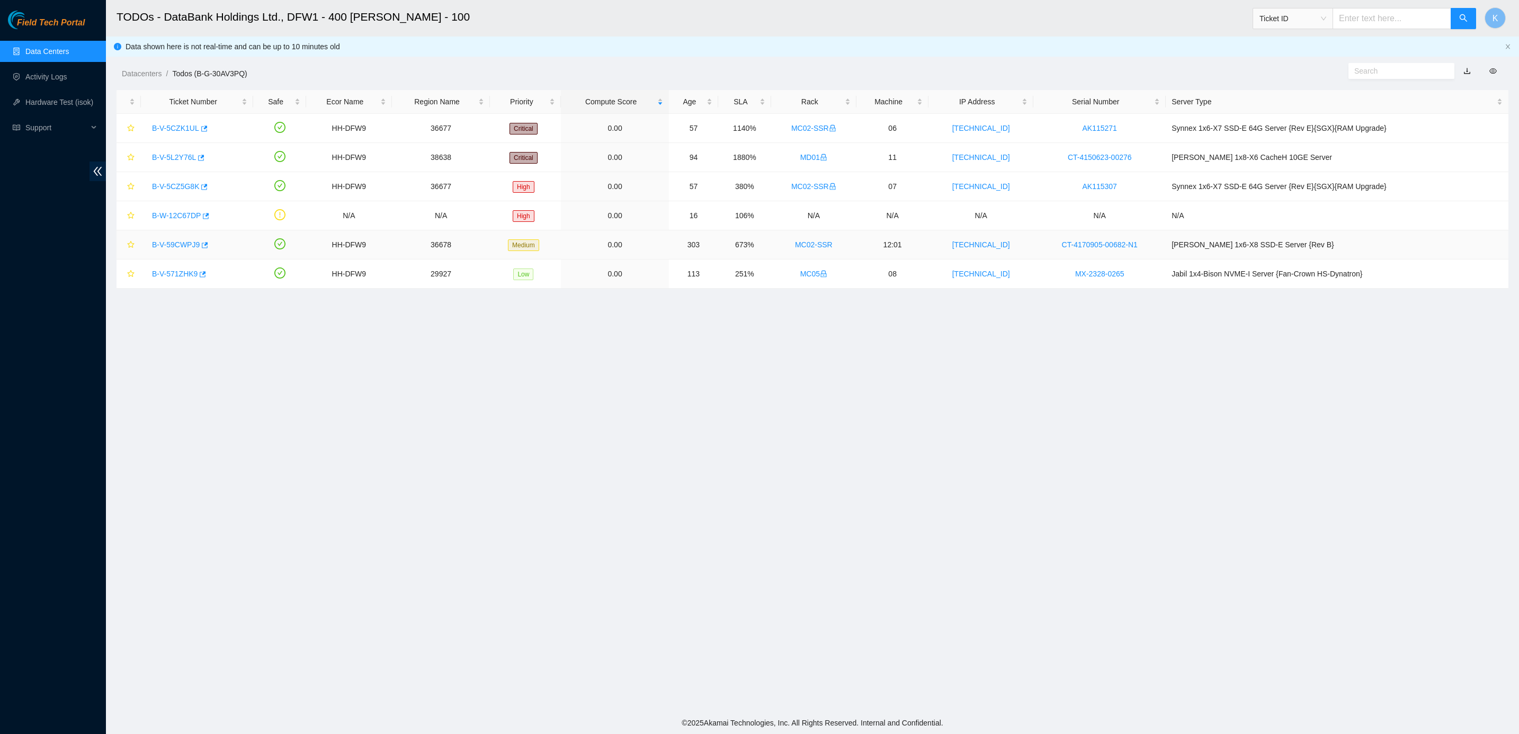
click at [182, 246] on link "B-V-59CWPJ9" at bounding box center [176, 244] width 48 height 8
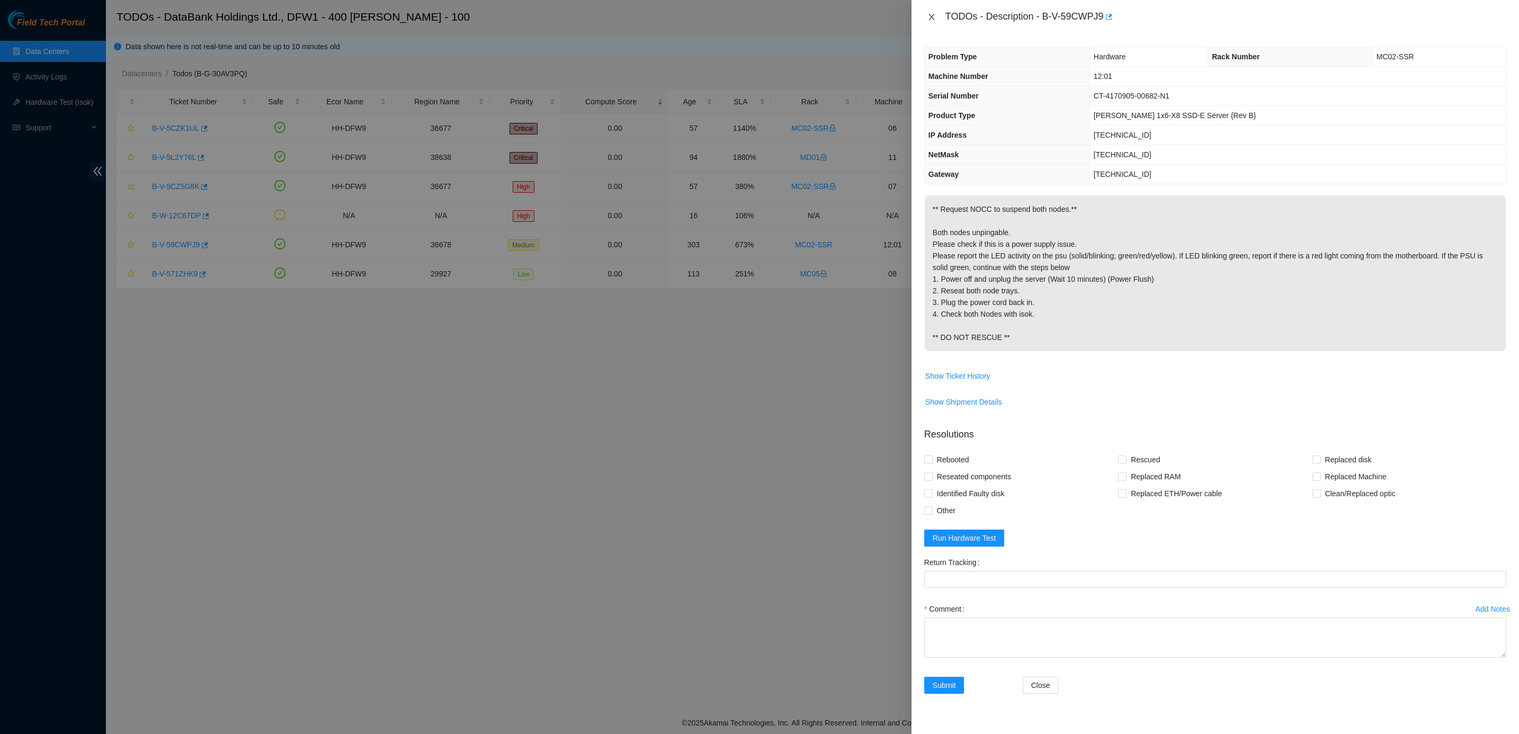
click at [932, 18] on icon "close" at bounding box center [931, 17] width 6 height 6
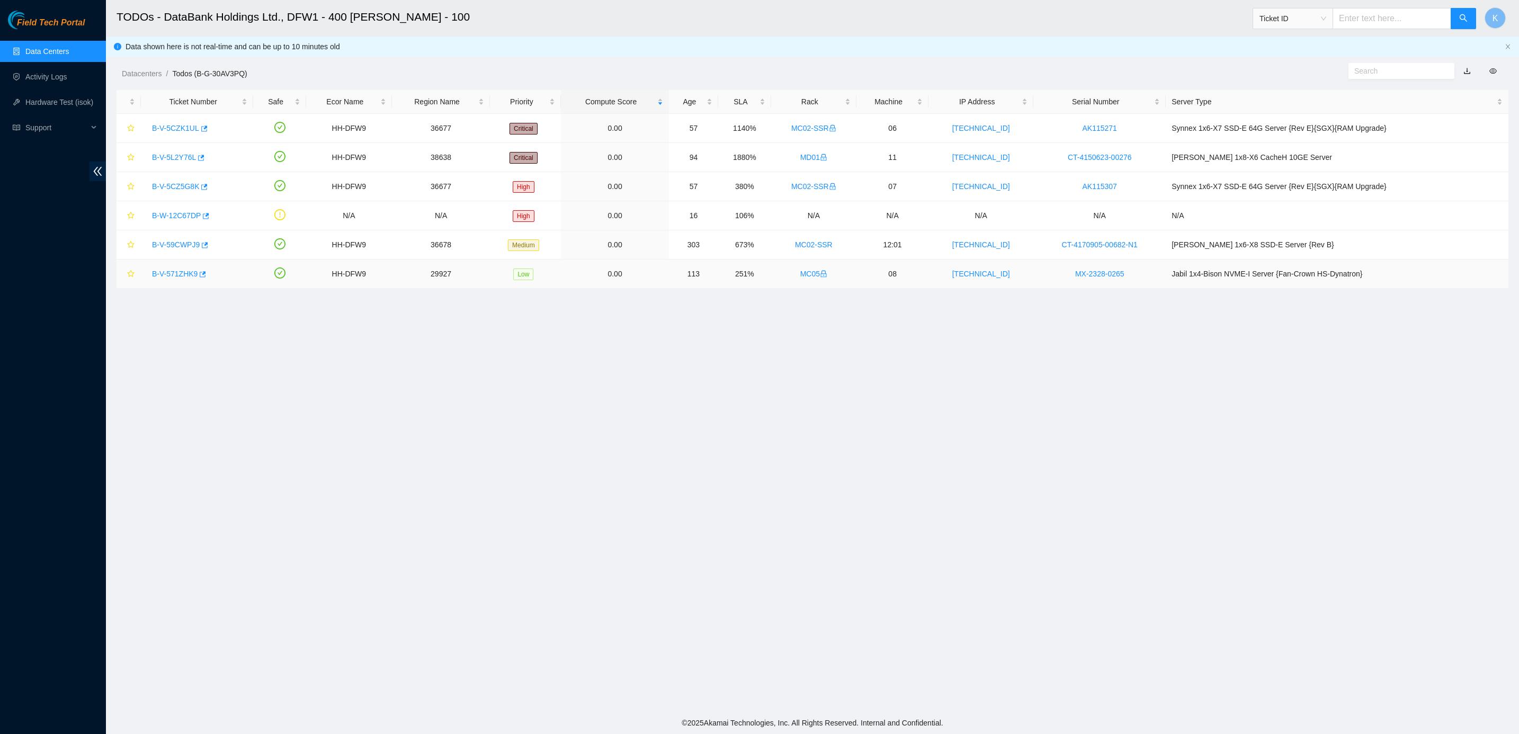
click at [178, 275] on link "B-V-571ZHK9" at bounding box center [175, 274] width 46 height 8
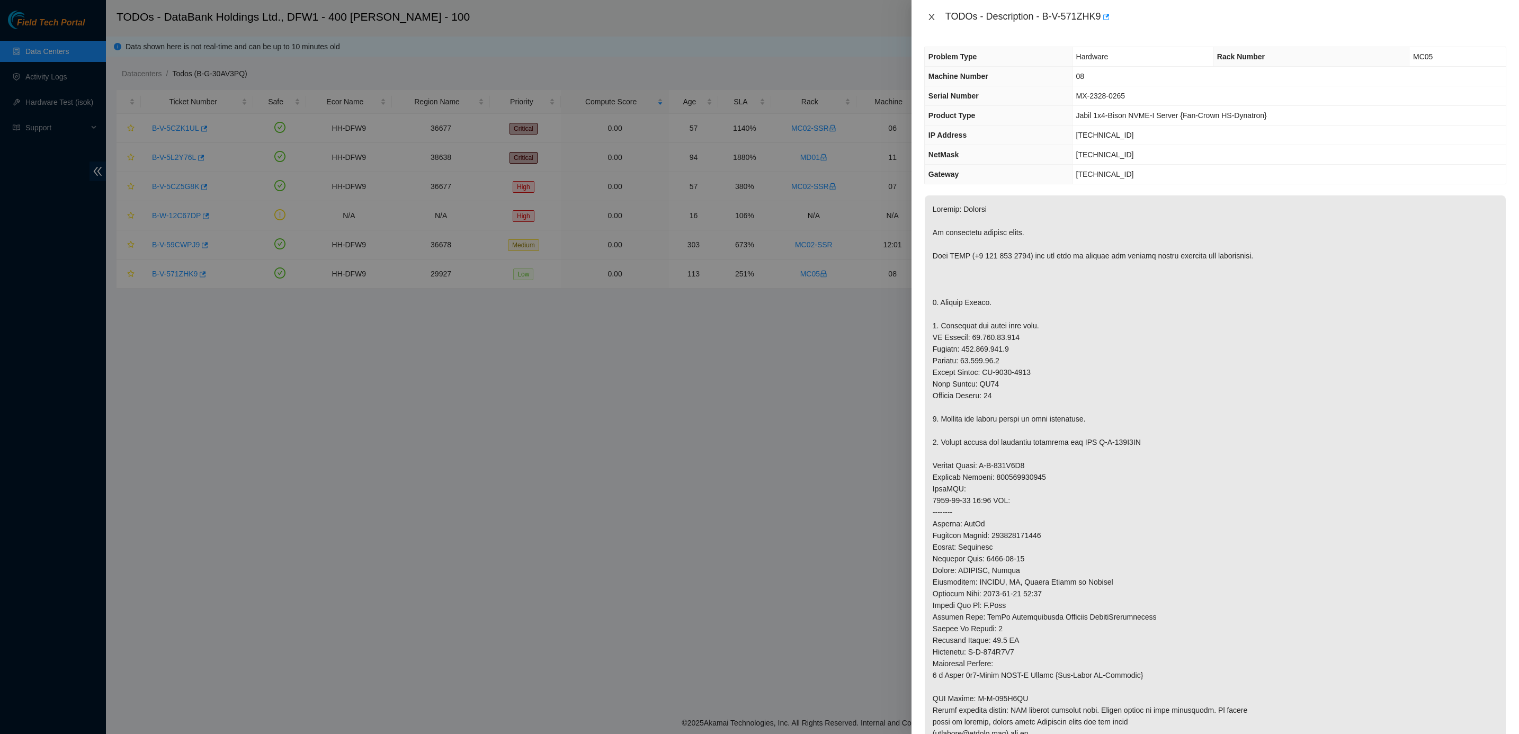
click at [929, 20] on icon "close" at bounding box center [931, 17] width 8 height 8
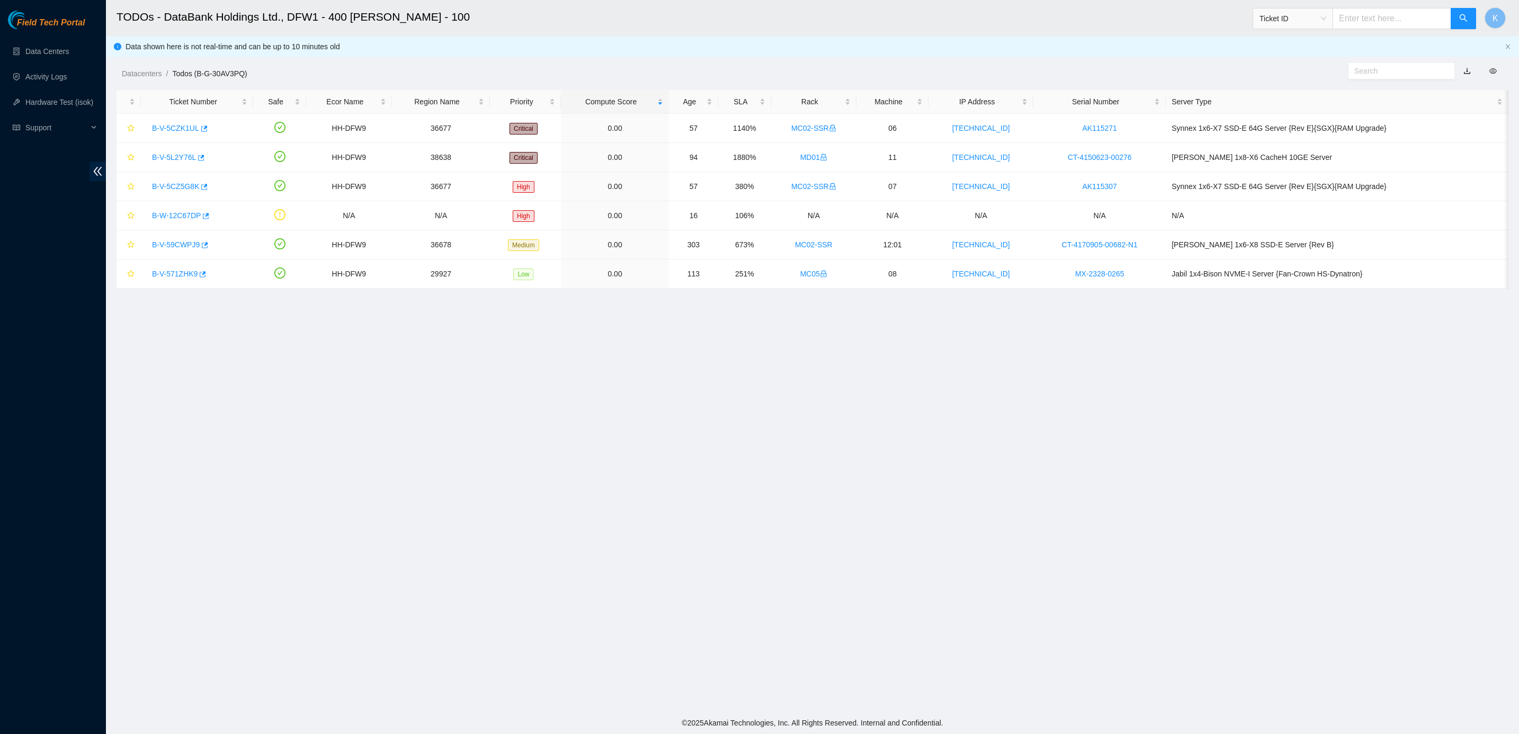
click at [37, 40] on ul "Data Centers Activity Logs Hardware Test (isok) Support" at bounding box center [53, 90] width 106 height 102
click at [39, 47] on link "Data Centers" at bounding box center [46, 51] width 43 height 8
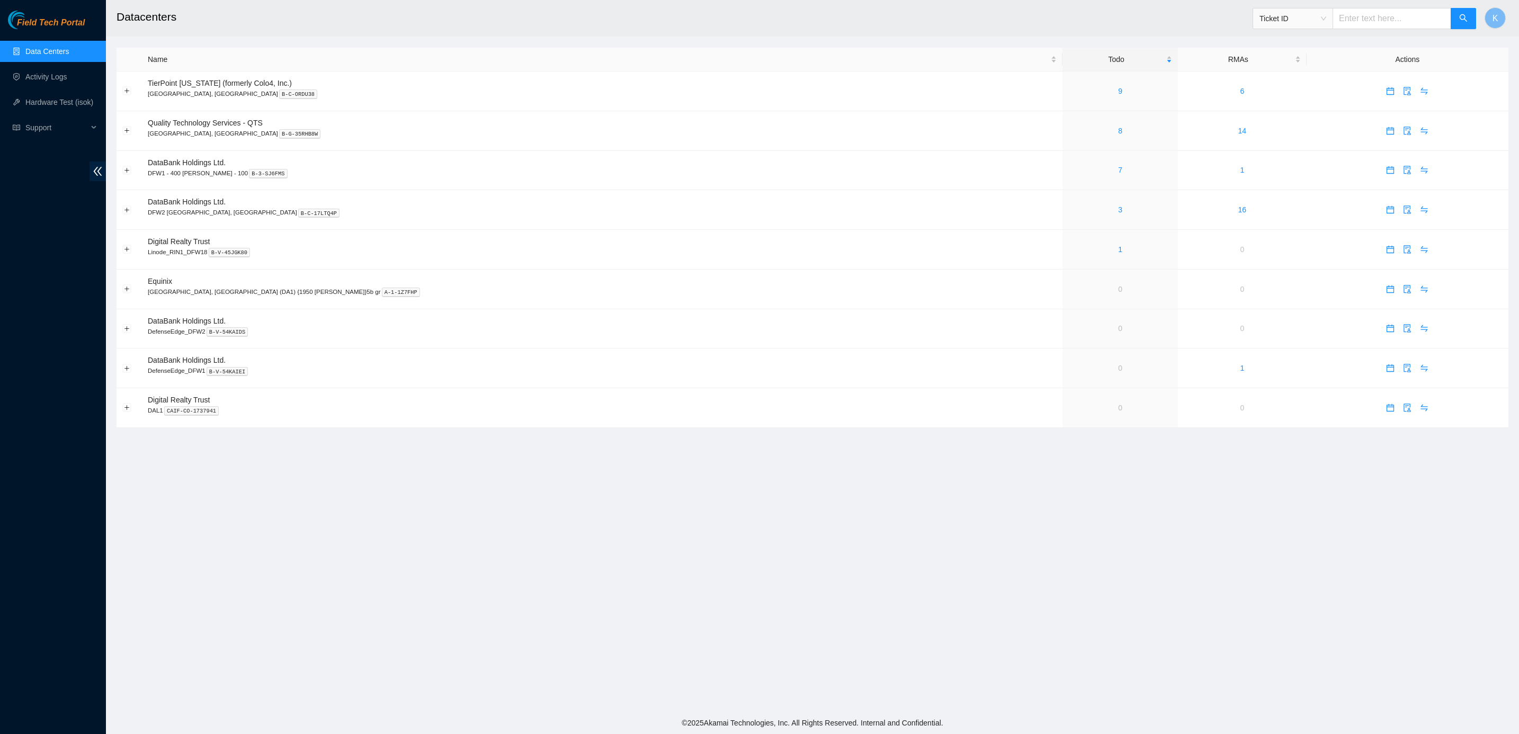
click at [1363, 19] on input "text" at bounding box center [1391, 18] width 119 height 21
paste input "B-V-5T5TPCI"
type input "B-V-5T5TPCI"
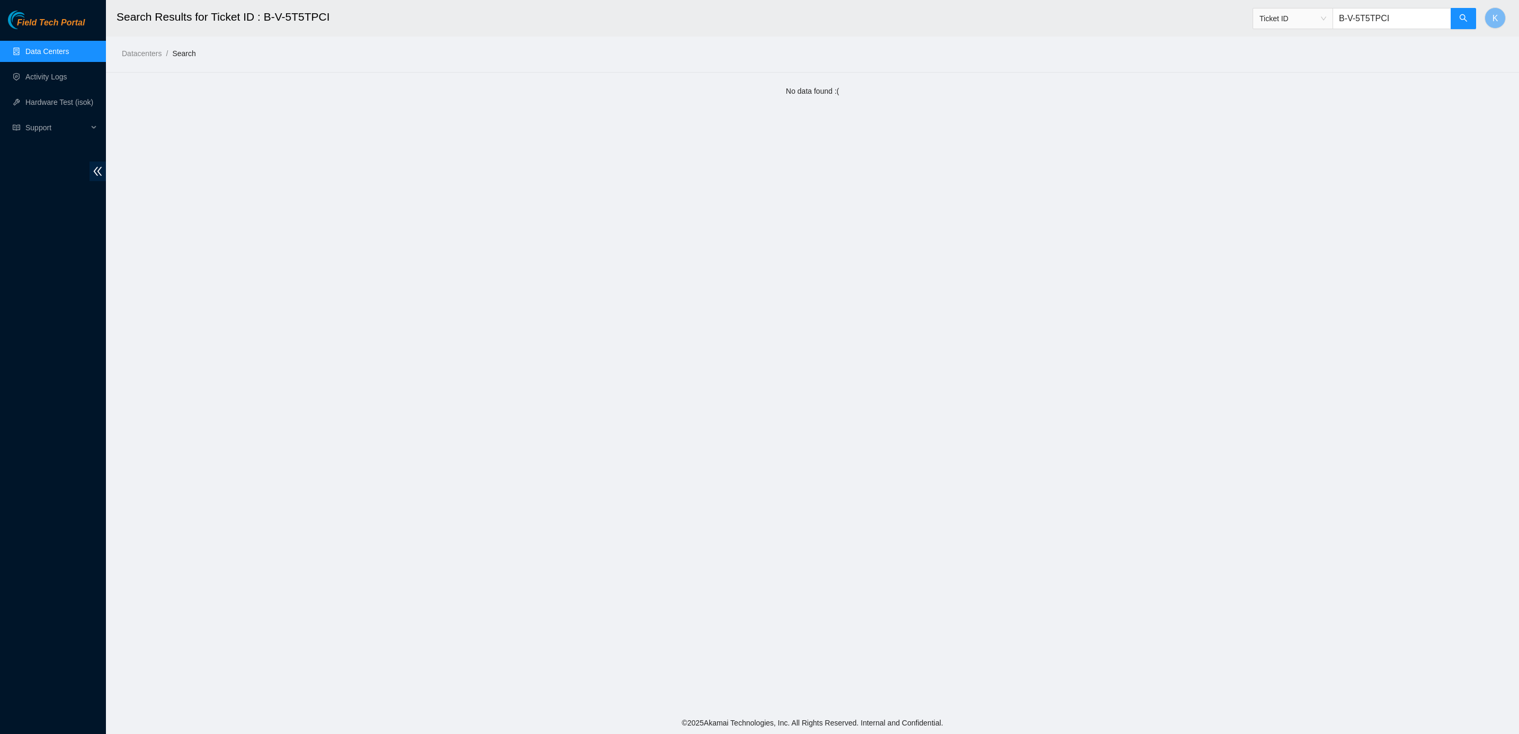
click at [41, 54] on link "Data Centers" at bounding box center [46, 51] width 43 height 8
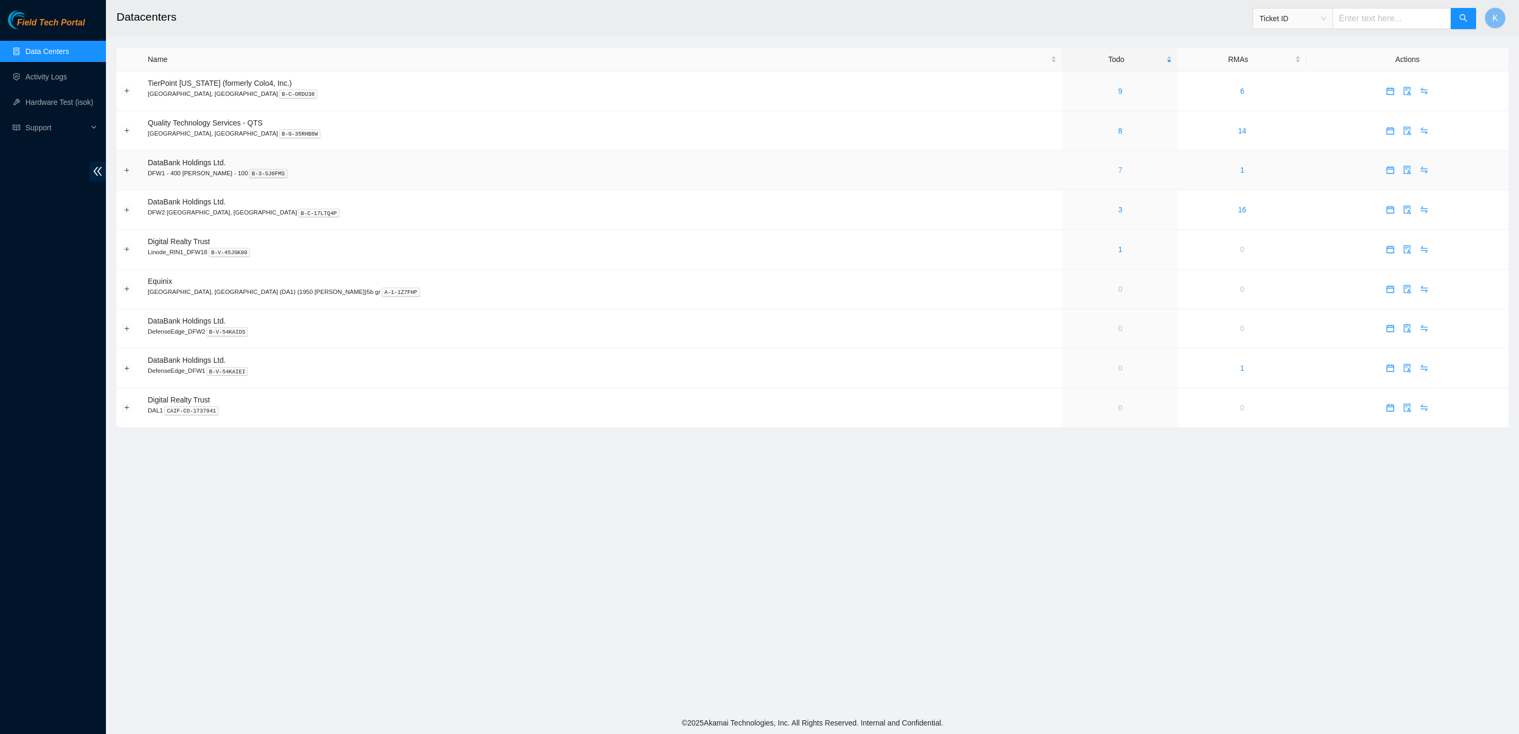
click at [1118, 172] on link "7" at bounding box center [1120, 170] width 4 height 8
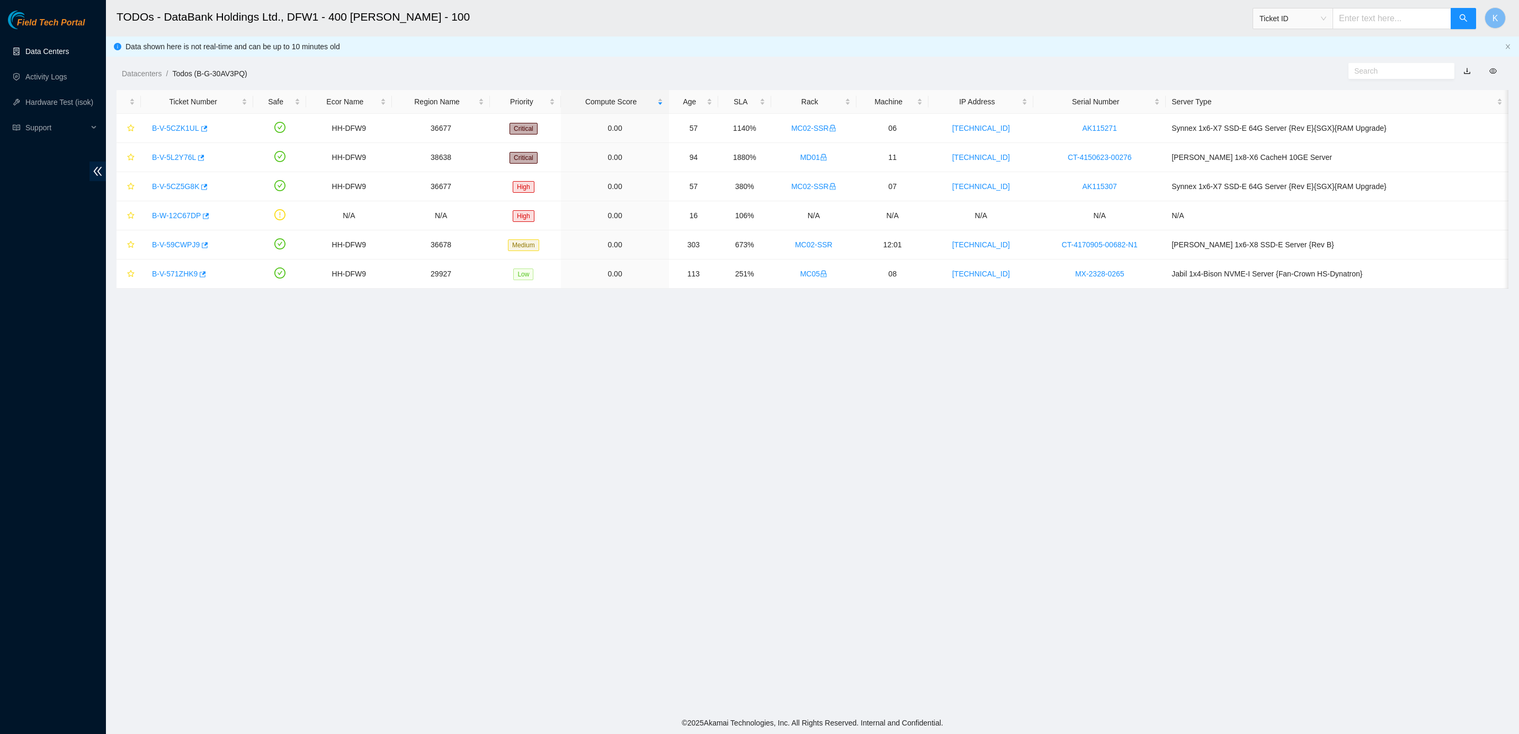
click at [45, 56] on link "Data Centers" at bounding box center [46, 51] width 43 height 8
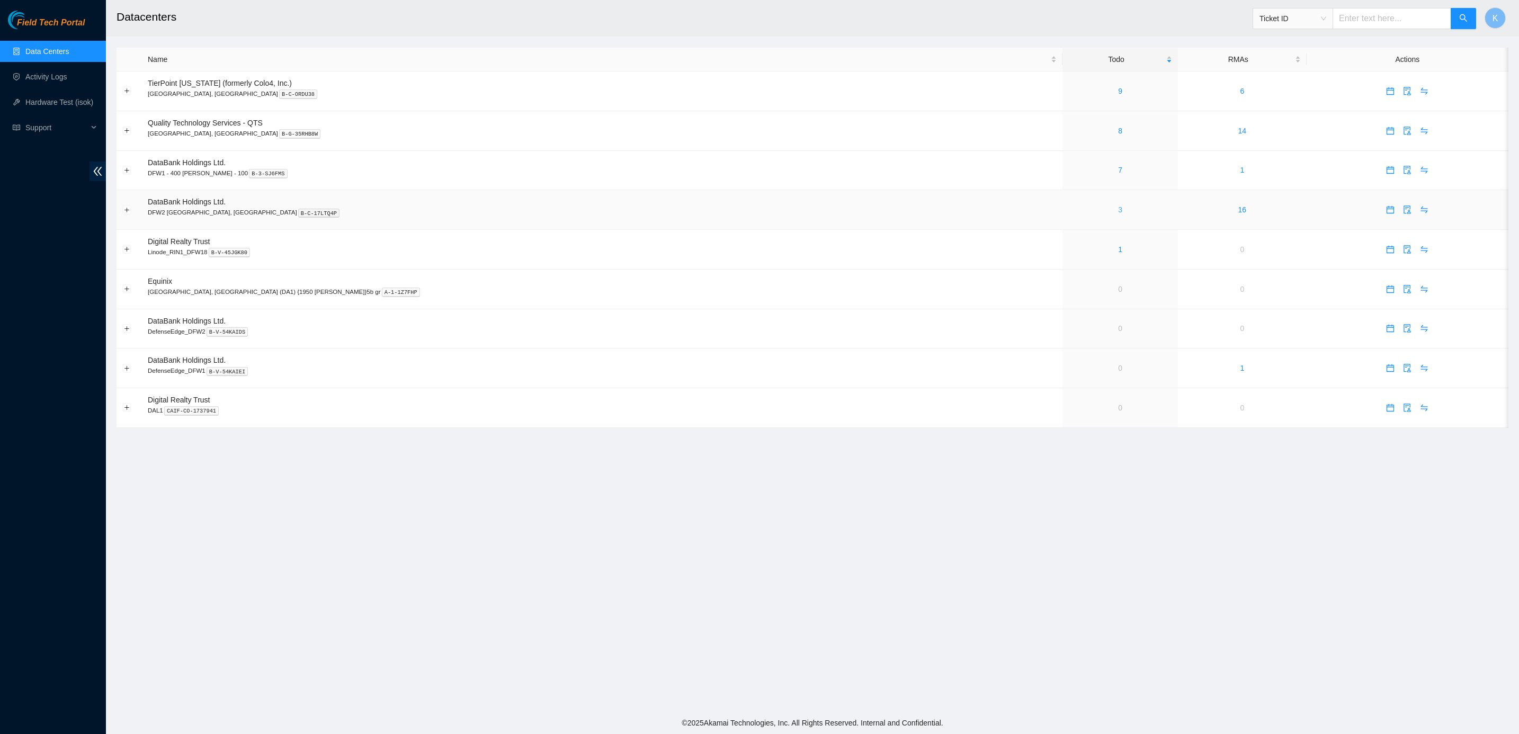
click at [1118, 213] on link "3" at bounding box center [1120, 209] width 4 height 8
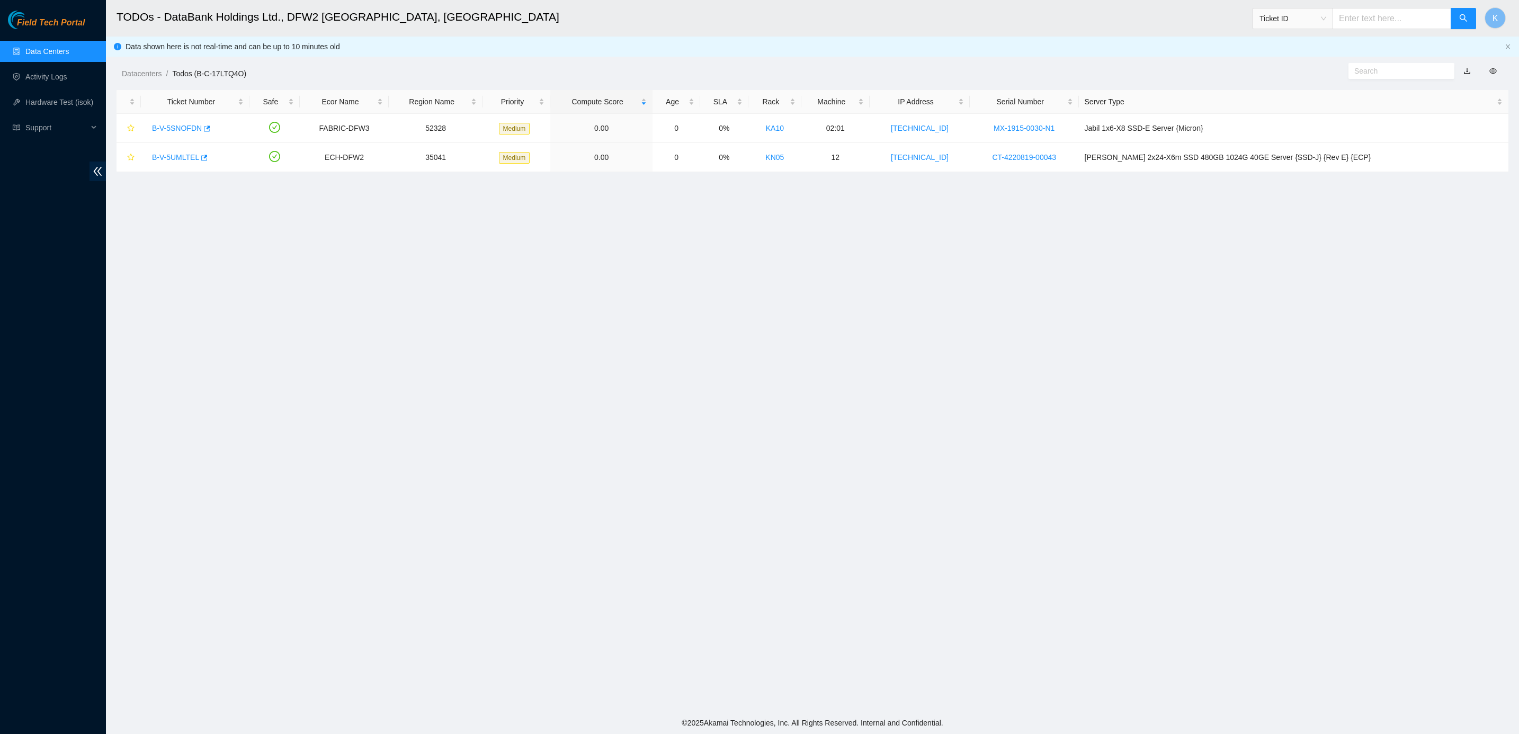
click at [32, 47] on link "Data Centers" at bounding box center [46, 51] width 43 height 8
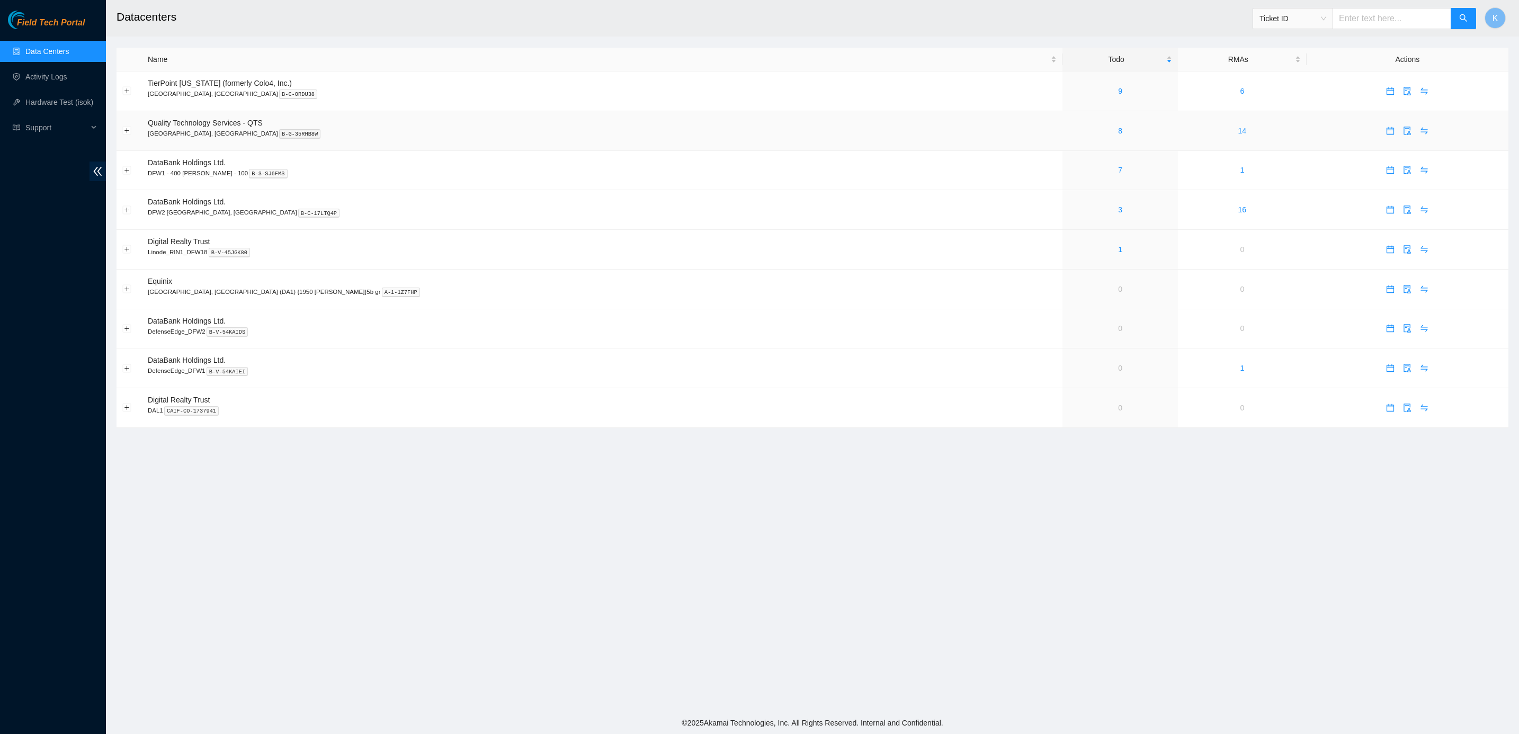
click at [121, 129] on td at bounding box center [128, 131] width 25 height 40
click at [129, 131] on button "Expand row" at bounding box center [127, 131] width 8 height 8
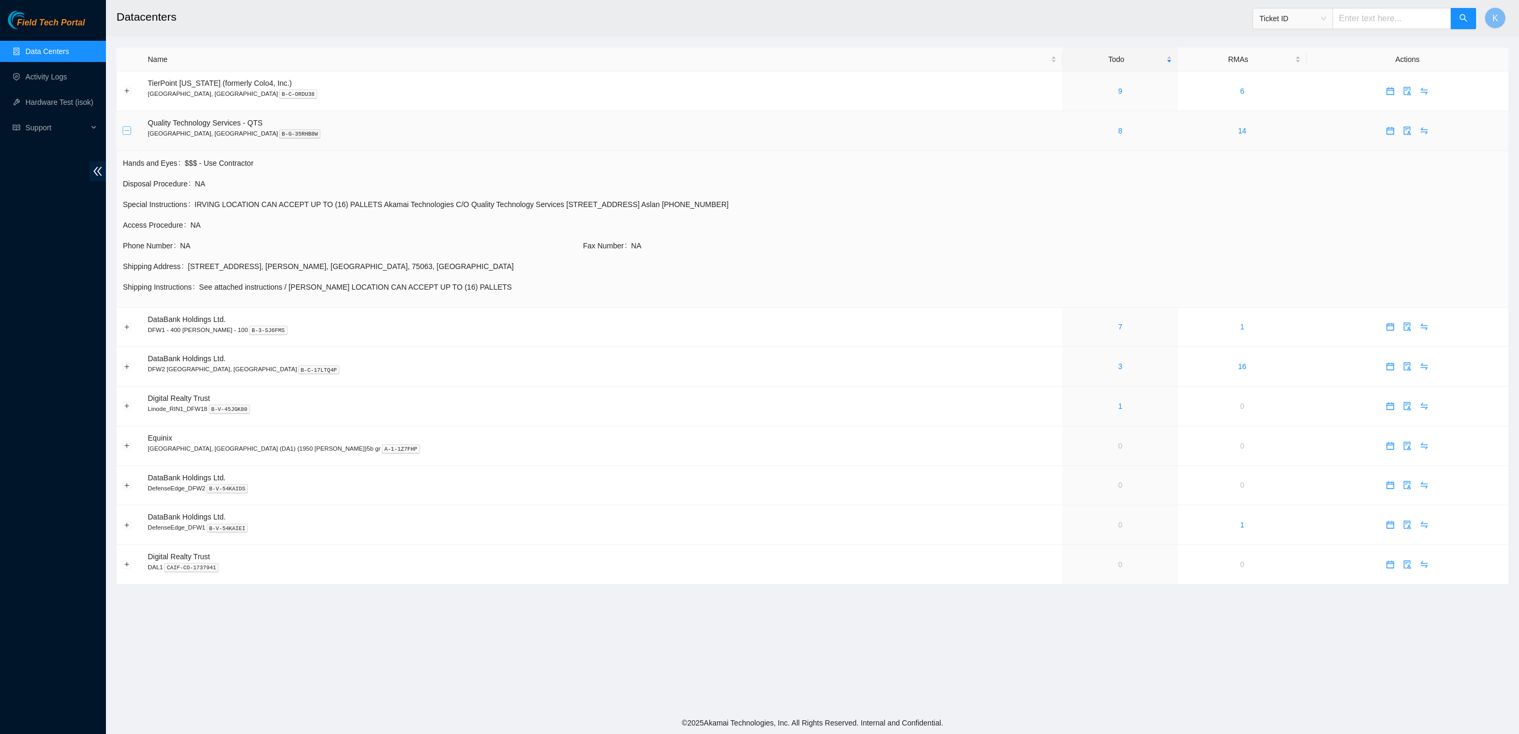
click at [129, 131] on button "Collapse row" at bounding box center [127, 131] width 8 height 8
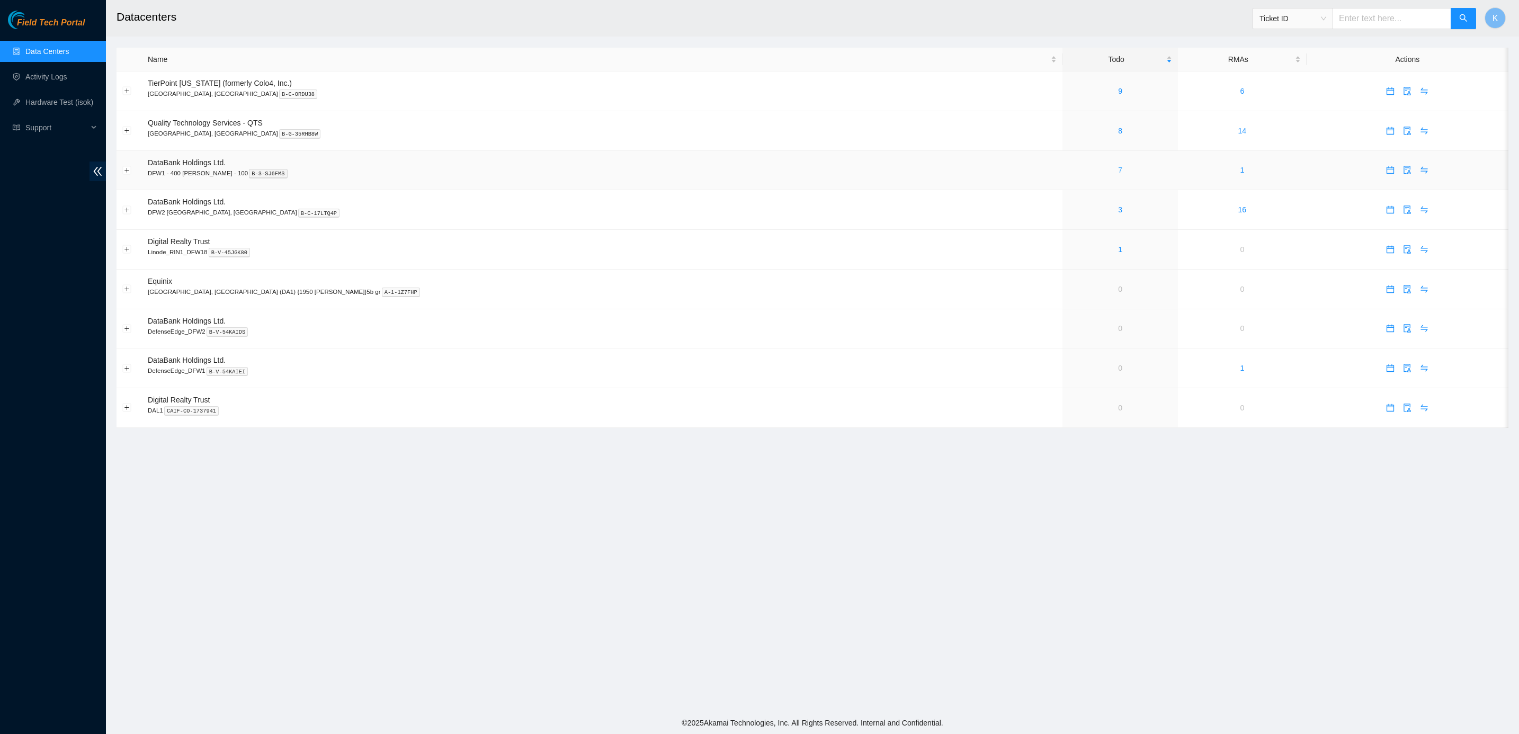
click at [1118, 170] on link "7" at bounding box center [1120, 170] width 4 height 8
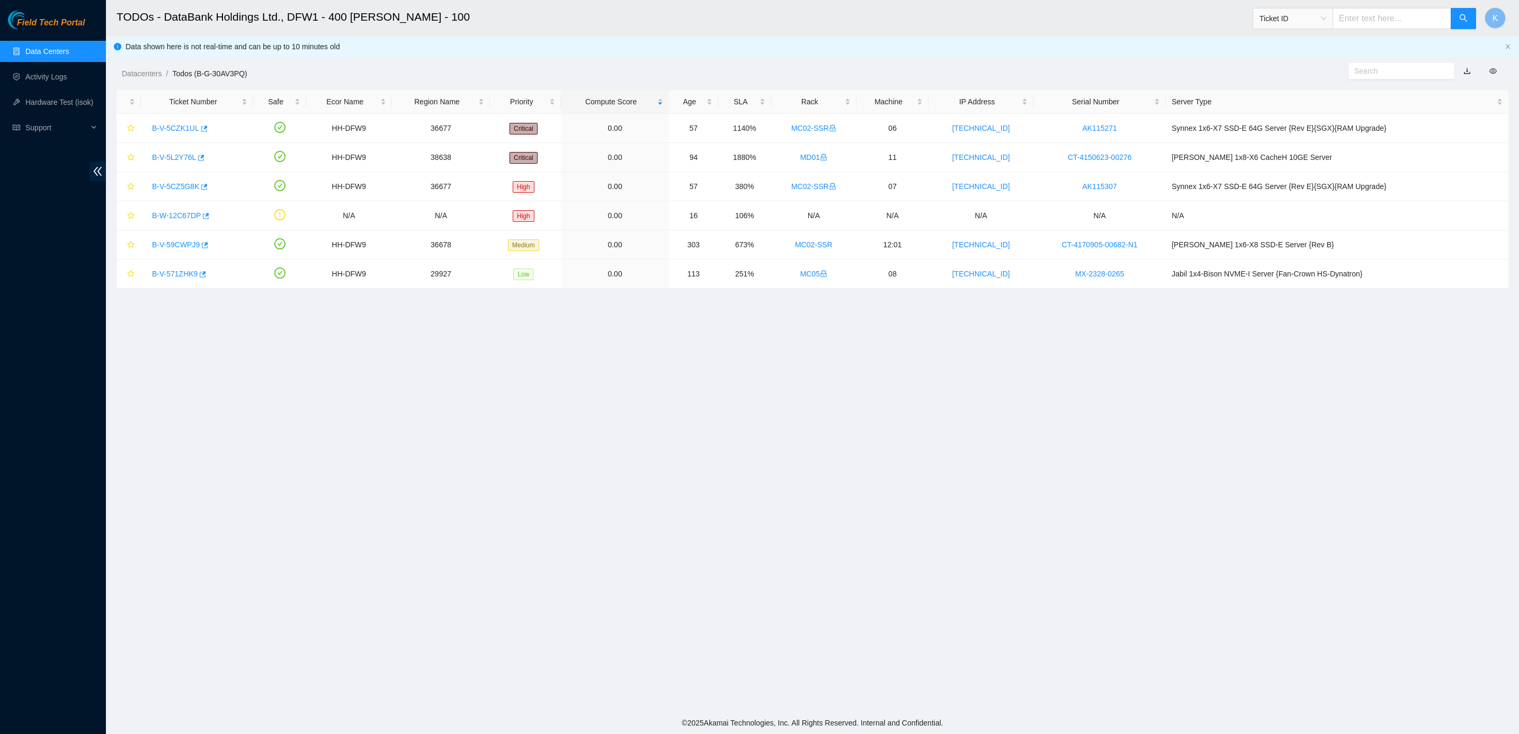
click at [252, 297] on main "TODOs - DataBank Holdings Ltd., DFW1 - 400 [PERSON_NAME] - 100 Ticket ID K Data…" at bounding box center [812, 356] width 1413 height 712
drag, startPoint x: 291, startPoint y: 310, endPoint x: 351, endPoint y: 313, distance: 60.4
click at [332, 317] on main "TODOs - DataBank Holdings Ltd., DFW1 - 400 [PERSON_NAME] - 100 Ticket ID K Data…" at bounding box center [812, 356] width 1413 height 712
click at [1371, 18] on input "text" at bounding box center [1391, 18] width 119 height 21
paste input "B-V-5T5TPCI"
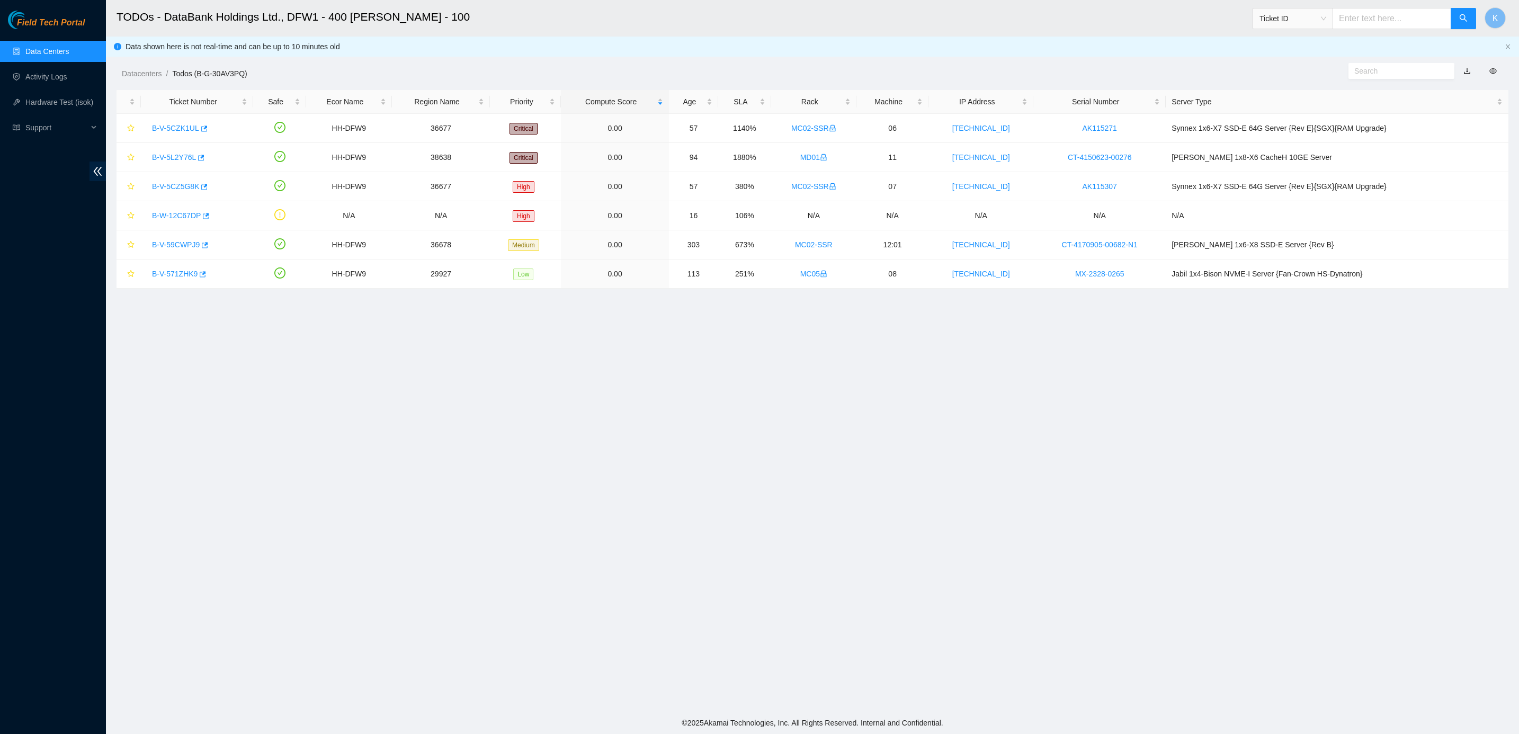
type input "B-V-5T5TPCI"
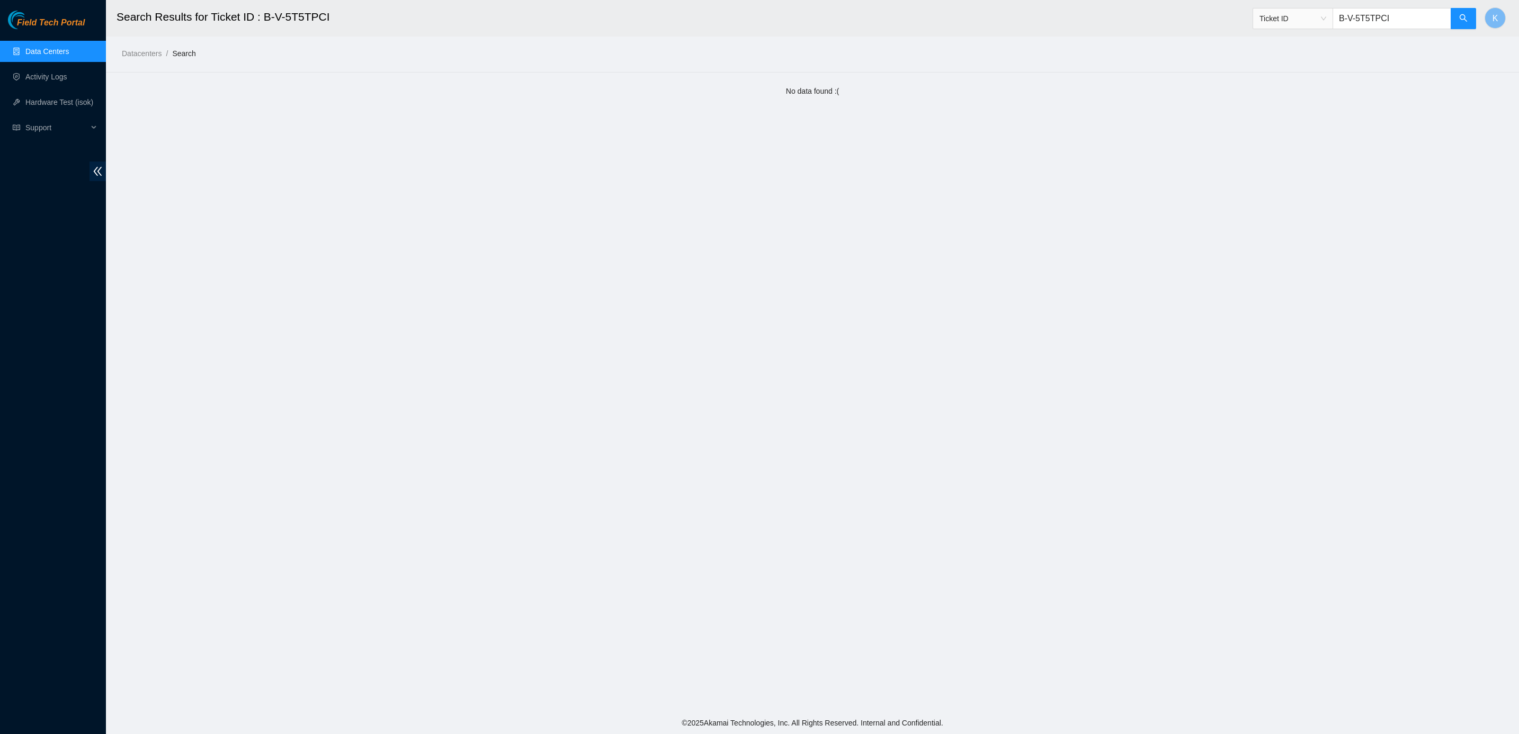
click at [1419, 27] on input "B-V-5T5TPCI" at bounding box center [1391, 18] width 119 height 21
click at [1326, 20] on span "Ticket ID" at bounding box center [1292, 19] width 67 height 16
click at [1474, 29] on span "Ticket ID B-V-5T5TPCI" at bounding box center [1364, 18] width 224 height 21
click at [1475, 27] on button "button" at bounding box center [1462, 18] width 25 height 21
click at [1473, 23] on button "button" at bounding box center [1462, 18] width 25 height 21
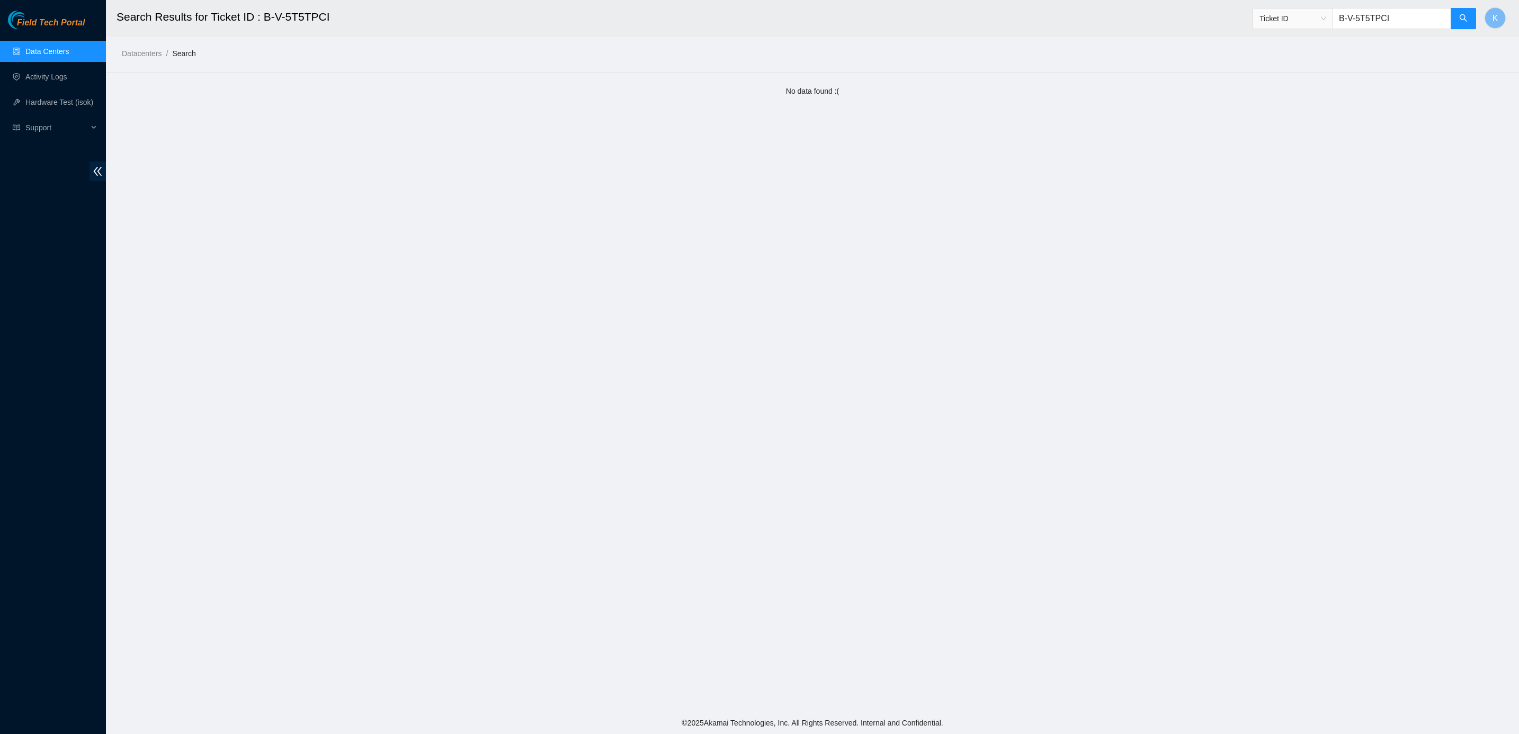
click at [1367, 15] on input "B-V-5T5TPCI" at bounding box center [1391, 18] width 119 height 21
click at [1465, 18] on icon "search" at bounding box center [1463, 18] width 8 height 8
click at [69, 48] on link "Data Centers" at bounding box center [46, 51] width 43 height 8
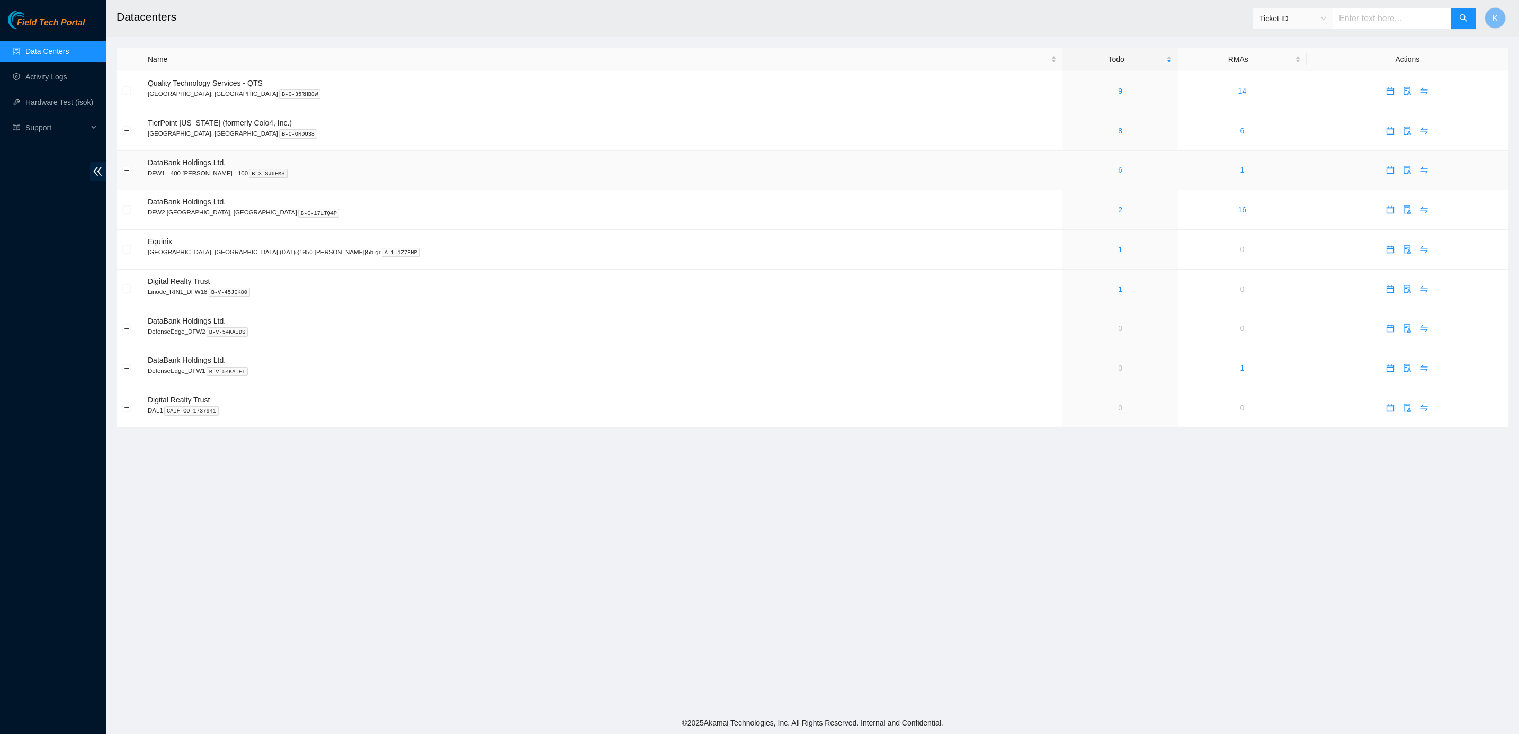
click at [1118, 172] on link "6" at bounding box center [1120, 170] width 4 height 8
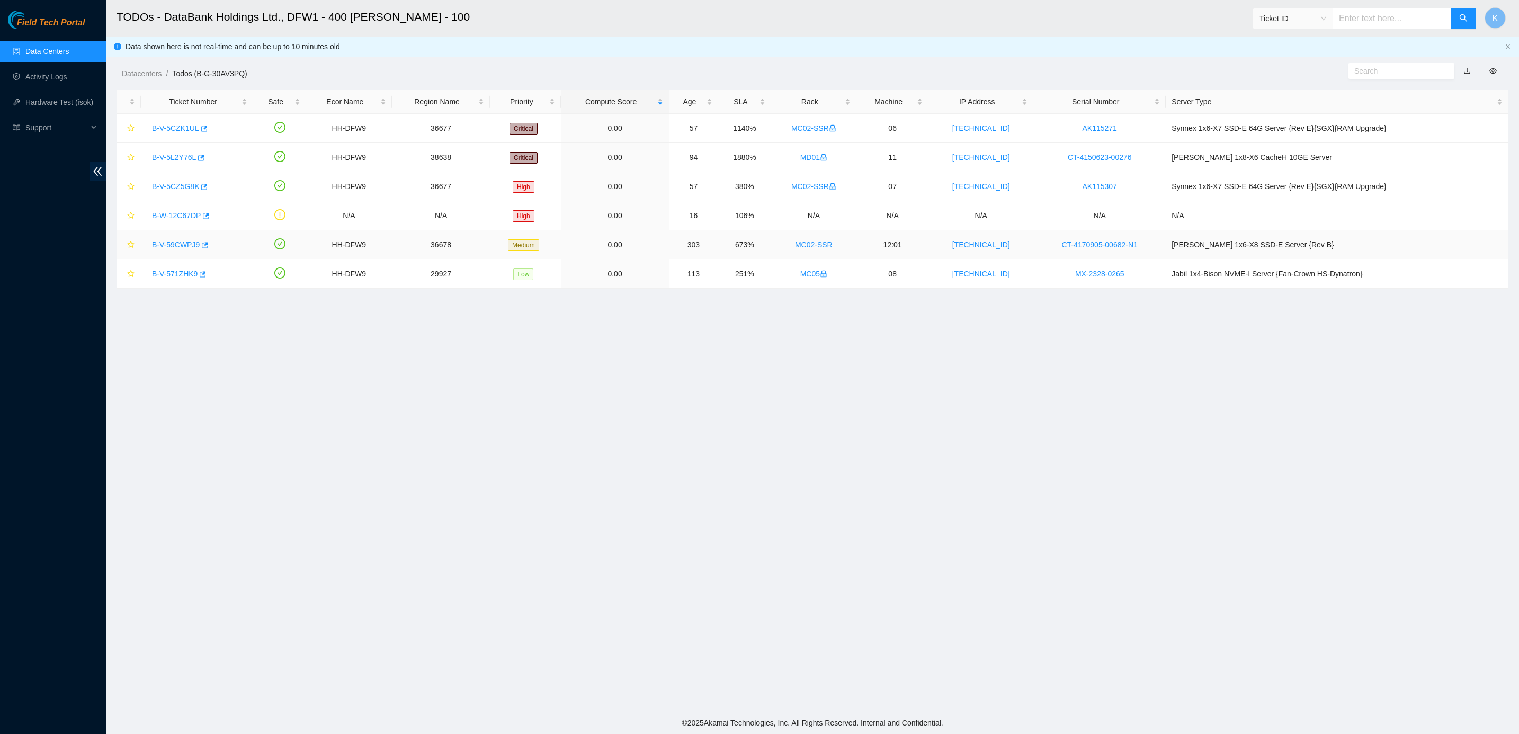
click at [167, 245] on link "B-V-59CWPJ9" at bounding box center [176, 244] width 48 height 8
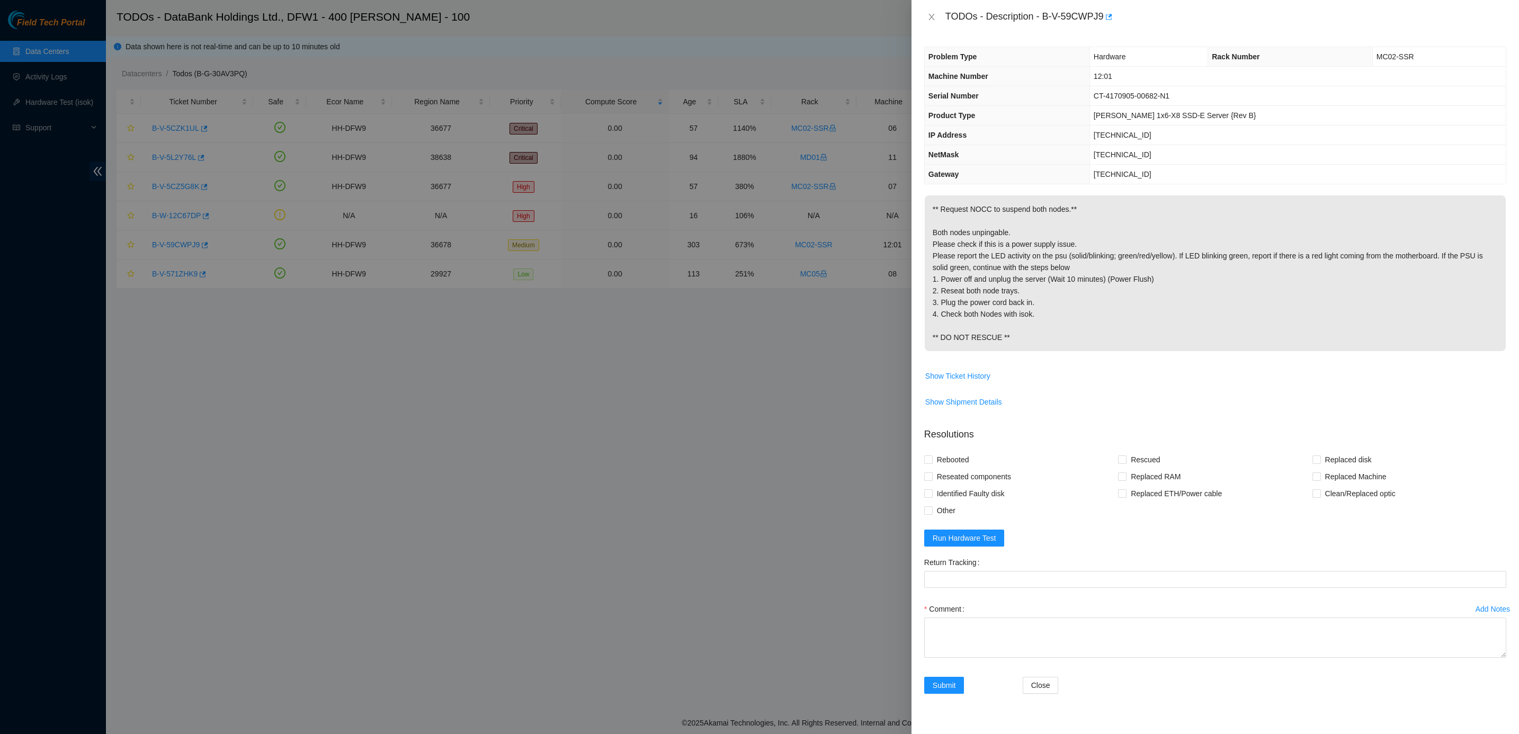
drag, startPoint x: 952, startPoint y: 225, endPoint x: 1089, endPoint y: 346, distance: 183.4
click at [1089, 346] on p "** Request NOCC to suspend both nodes.** Both nodes unpingable. Please check if…" at bounding box center [1214, 273] width 581 height 156
click at [1092, 346] on p "** Request NOCC to suspend both nodes.** Both nodes unpingable. Please check if…" at bounding box center [1214, 273] width 581 height 156
drag, startPoint x: 1092, startPoint y: 346, endPoint x: 908, endPoint y: 284, distance: 194.4
click at [908, 284] on div "TODOs - Description - B-V-59CWPJ9 Problem Type Hardware Rack Number MC02-SSR Ma…" at bounding box center [759, 367] width 1519 height 734
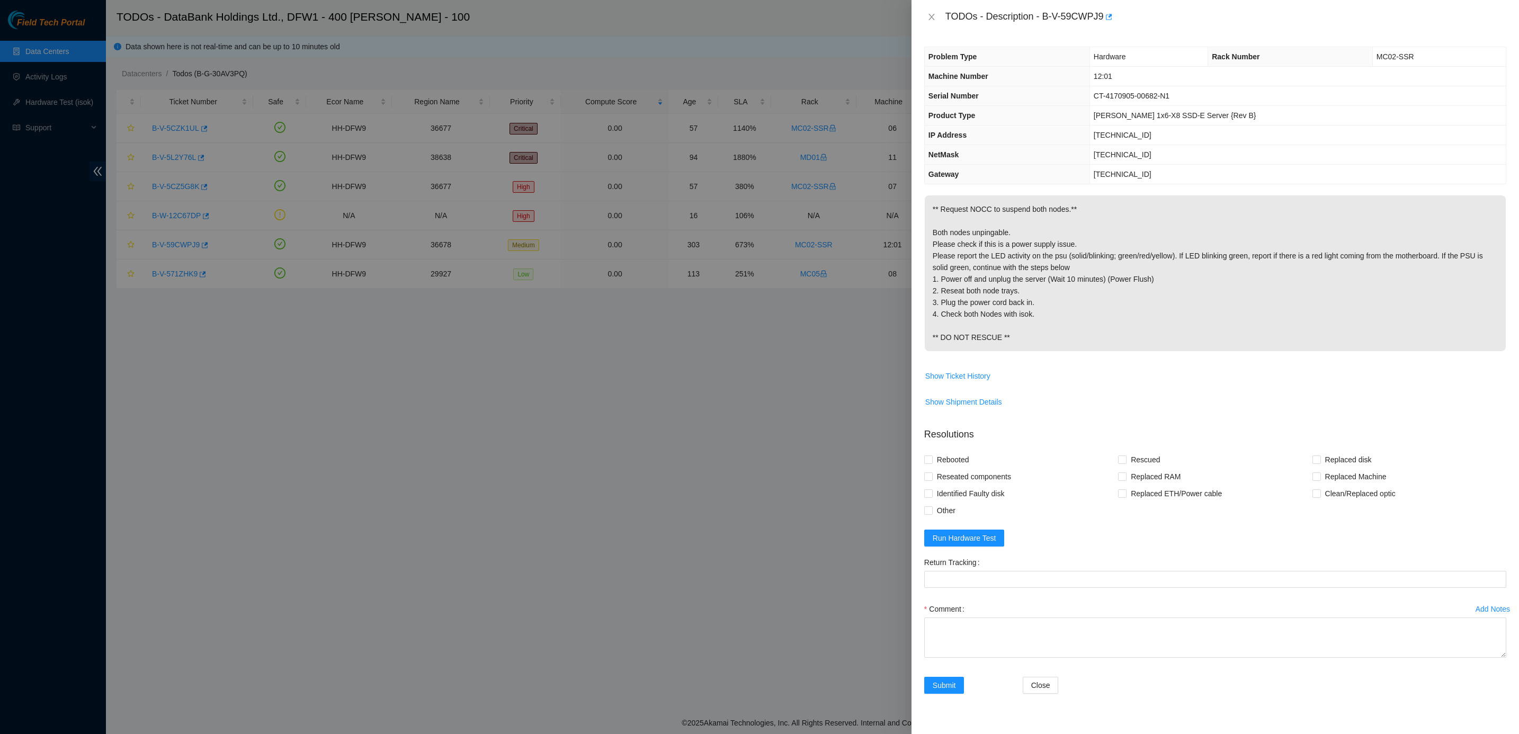
drag, startPoint x: 908, startPoint y: 284, endPoint x: 968, endPoint y: 295, distance: 61.4
click at [968, 295] on p "** Request NOCC to suspend both nodes.** Both nodes unpingable. Please check if…" at bounding box center [1214, 273] width 581 height 156
drag, startPoint x: 968, startPoint y: 295, endPoint x: 1020, endPoint y: 346, distance: 73.0
click at [1020, 346] on p "** Request NOCC to suspend both nodes.** Both nodes unpingable. Please check if…" at bounding box center [1214, 273] width 581 height 156
click at [1024, 348] on p "** Request NOCC to suspend both nodes.** Both nodes unpingable. Please check if…" at bounding box center [1214, 273] width 581 height 156
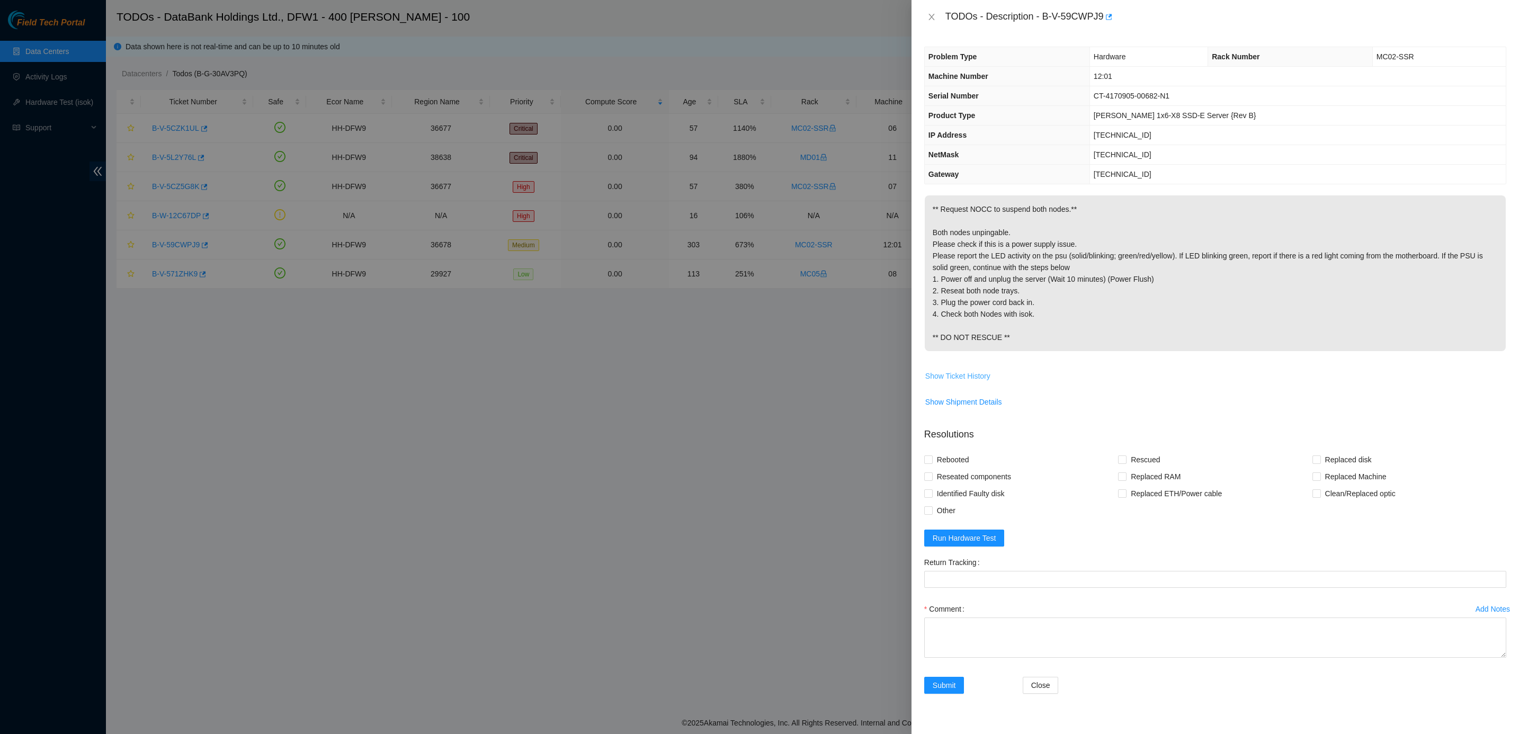
click at [971, 384] on button "Show Ticket History" at bounding box center [957, 375] width 66 height 17
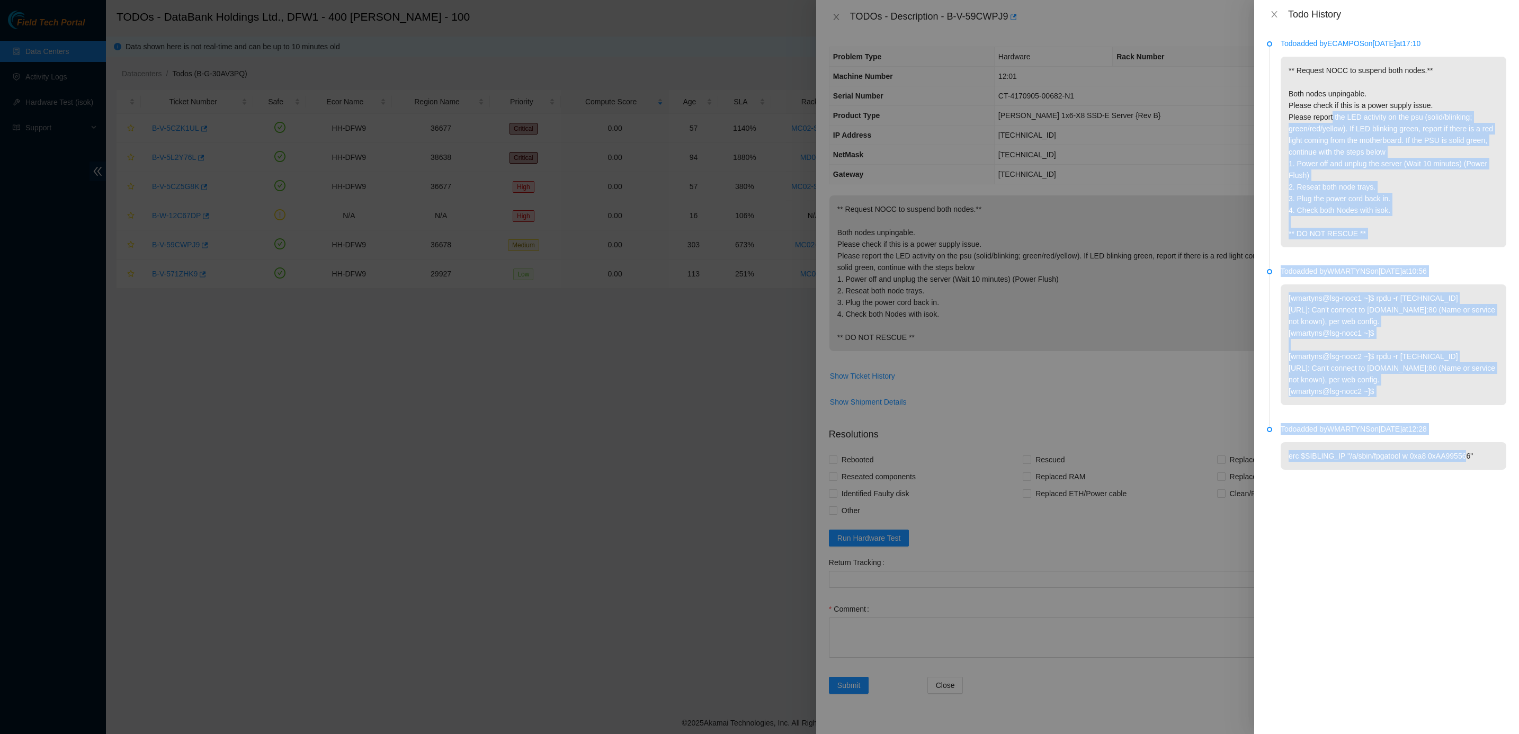
drag, startPoint x: 1326, startPoint y: 132, endPoint x: 1463, endPoint y: 491, distance: 384.1
click at [1463, 491] on ul "Todo added by ECAMPOS on [DATE] 17:10 ** Request NOCC to suspend both nodes.** …" at bounding box center [1386, 266] width 239 height 450
click at [1463, 491] on li "Todo added by WMARTYNS on [DATE] 12:28 erc $SIBLING_IP "/a/sbin/fpgatool w 0xa8…" at bounding box center [1386, 459] width 239 height 65
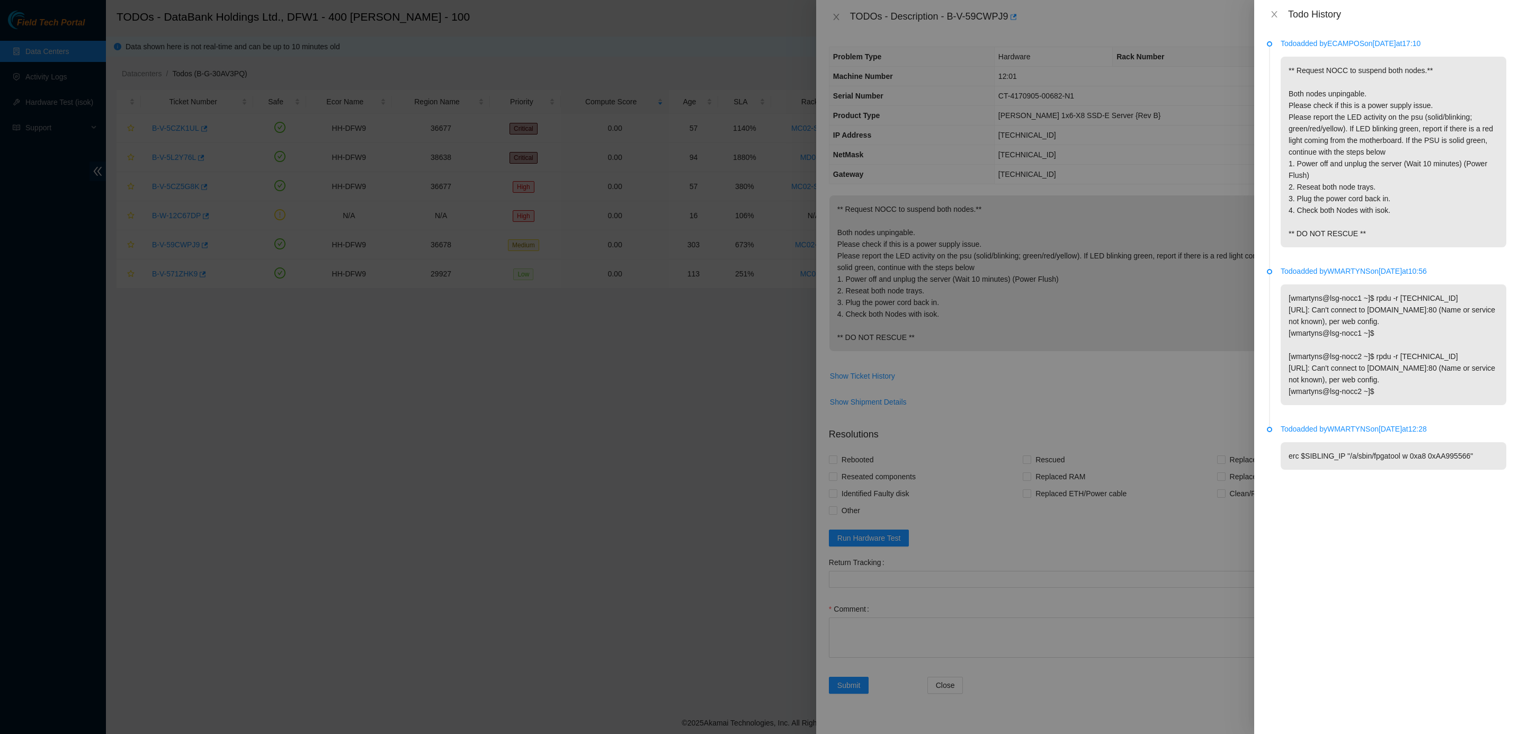
click at [1441, 470] on p "erc $SIBLING_IP "/a/sbin/fpgatool w 0xa8 0xAA995566"" at bounding box center [1393, 456] width 226 height 28
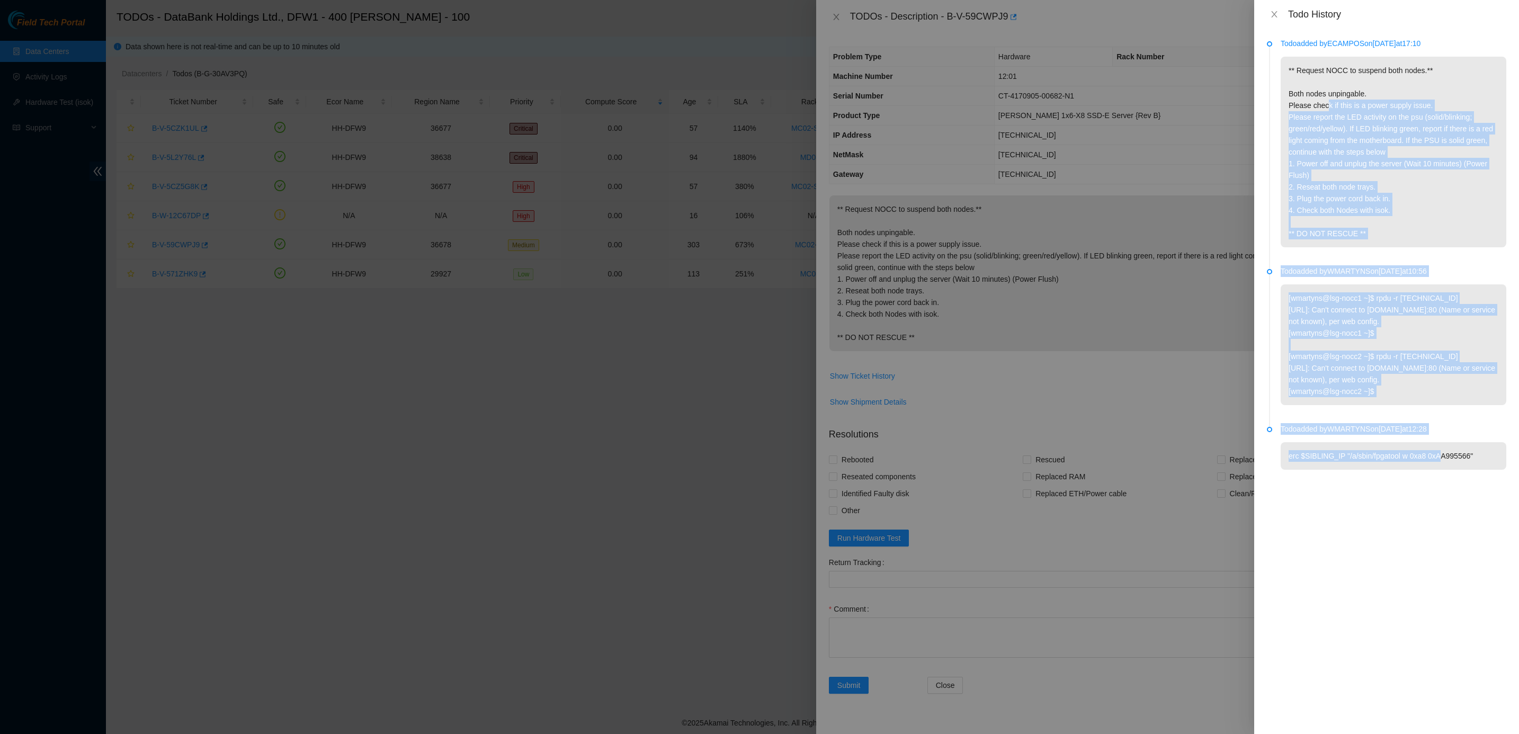
drag, startPoint x: 1425, startPoint y: 457, endPoint x: 1316, endPoint y: 115, distance: 359.5
click at [1316, 115] on ul "Todo added by ECAMPOS on [DATE] 17:10 ** Request NOCC to suspend both nodes.** …" at bounding box center [1386, 266] width 239 height 450
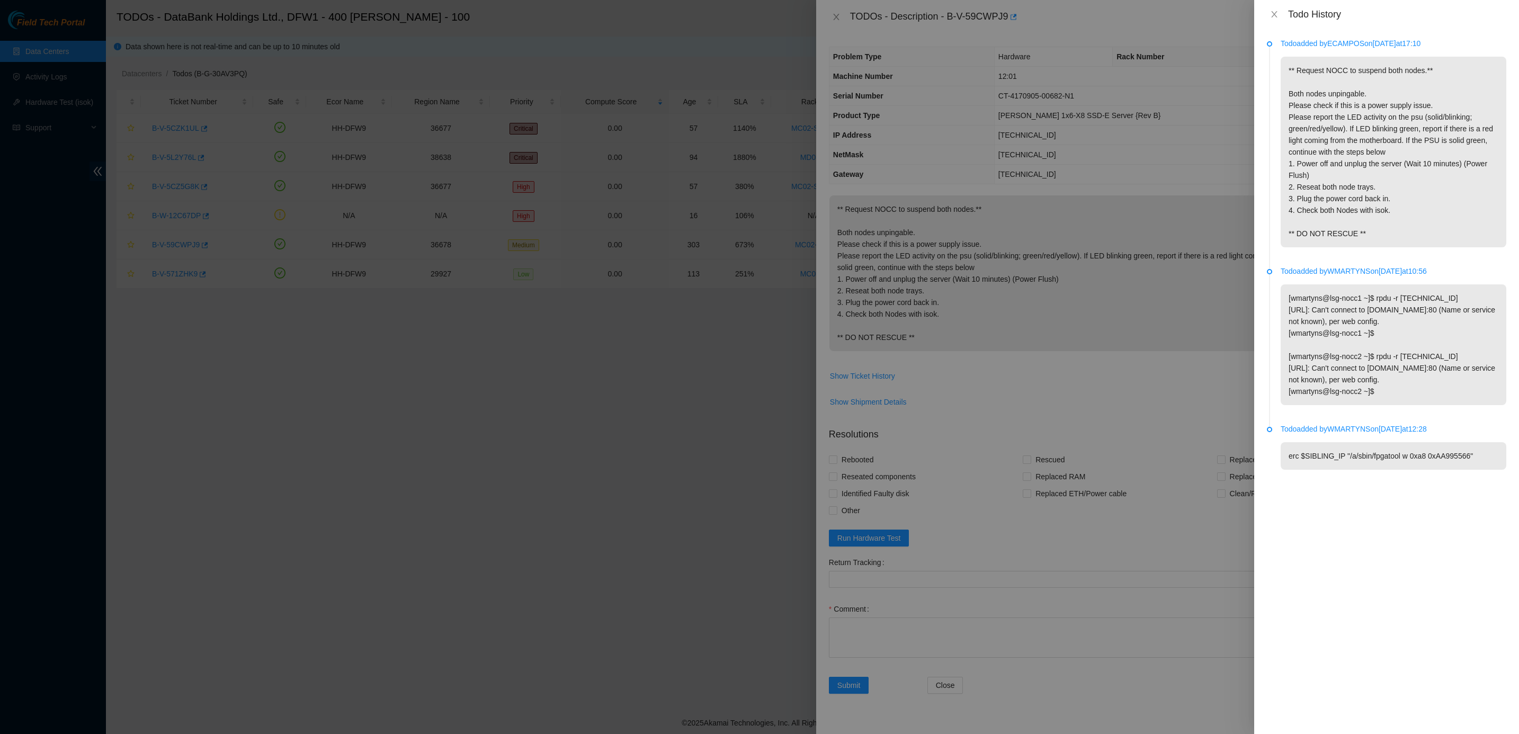
drag, startPoint x: 1316, startPoint y: 115, endPoint x: 1292, endPoint y: 106, distance: 25.3
click at [1292, 106] on p "** Request NOCC to suspend both nodes.** Both nodes unpingable. Please check if…" at bounding box center [1393, 152] width 226 height 191
click at [1289, 110] on p "** Request NOCC to suspend both nodes.** Both nodes unpingable. Please check if…" at bounding box center [1393, 152] width 226 height 191
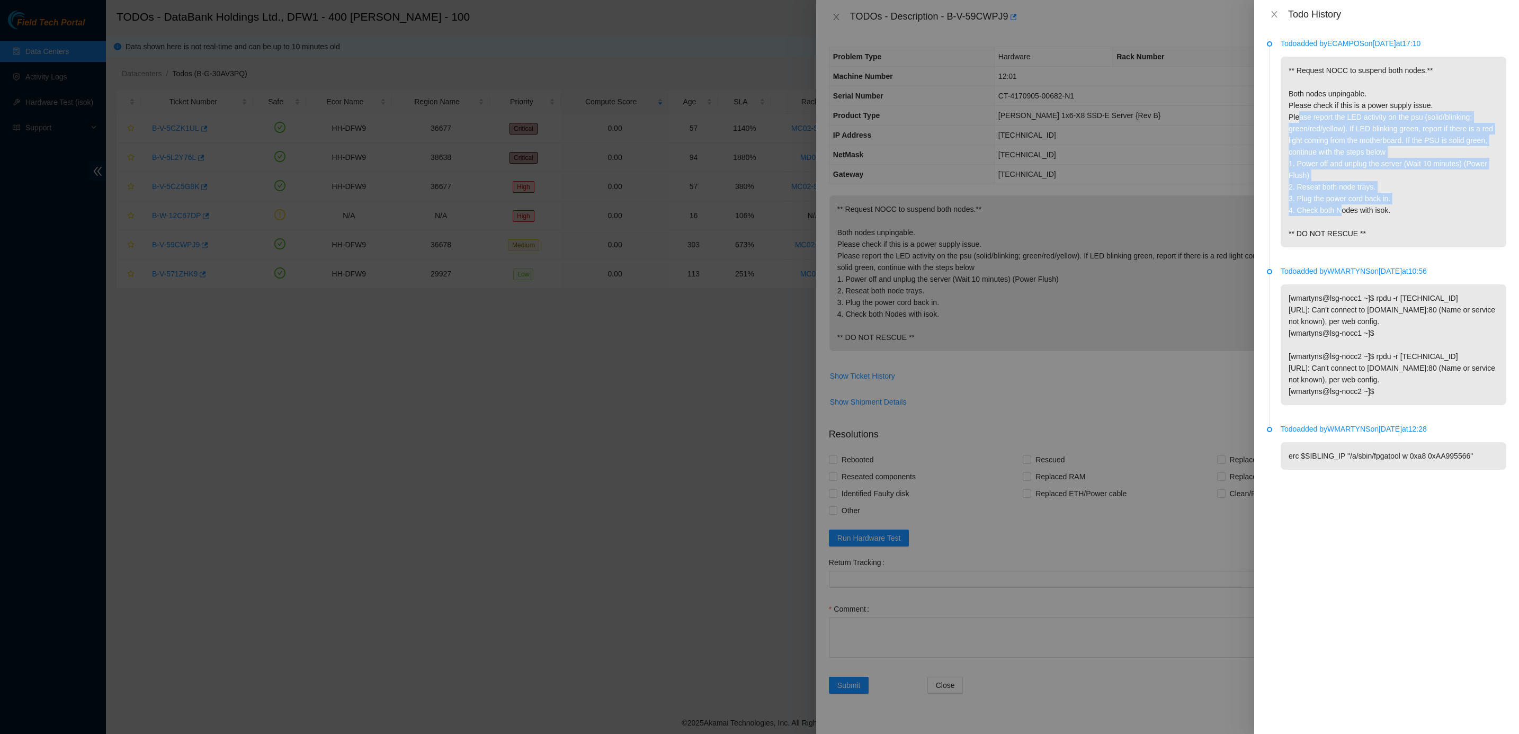
drag, startPoint x: 1292, startPoint y: 131, endPoint x: 1331, endPoint y: 218, distance: 95.8
click at [1331, 218] on p "** Request NOCC to suspend both nodes.** Both nodes unpingable. Please check if…" at bounding box center [1393, 152] width 226 height 191
drag, startPoint x: 1331, startPoint y: 218, endPoint x: 1322, endPoint y: 232, distance: 17.2
click at [1331, 221] on p "** Request NOCC to suspend both nodes.** Both nodes unpingable. Please check if…" at bounding box center [1393, 152] width 226 height 191
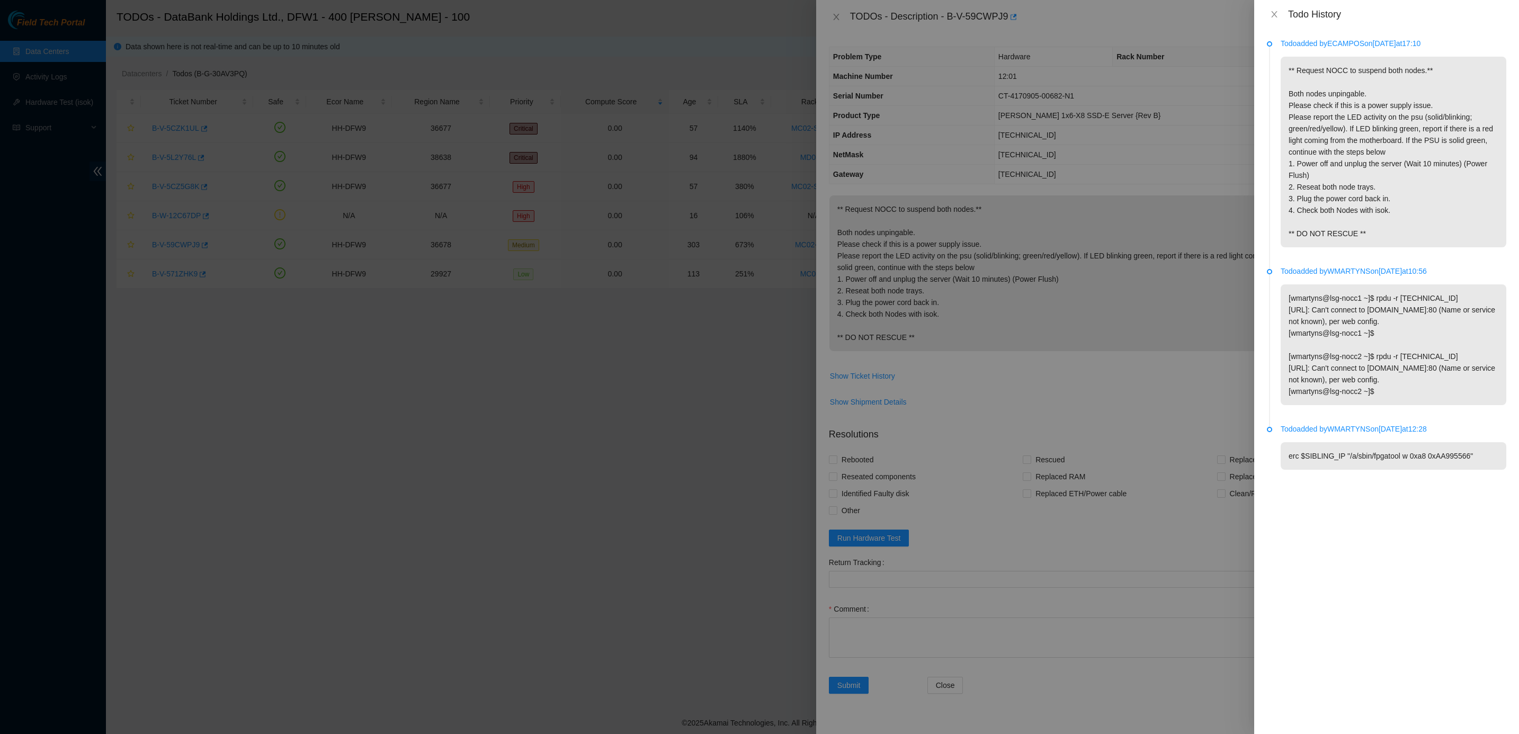
click at [1317, 237] on p "** Request NOCC to suspend both nodes.** Both nodes unpingable. Please check if…" at bounding box center [1393, 152] width 226 height 191
click at [1317, 247] on p "** Request NOCC to suspend both nodes.** Both nodes unpingable. Please check if…" at bounding box center [1393, 152] width 226 height 191
click at [1281, 13] on button "Close" at bounding box center [1274, 15] width 15 height 10
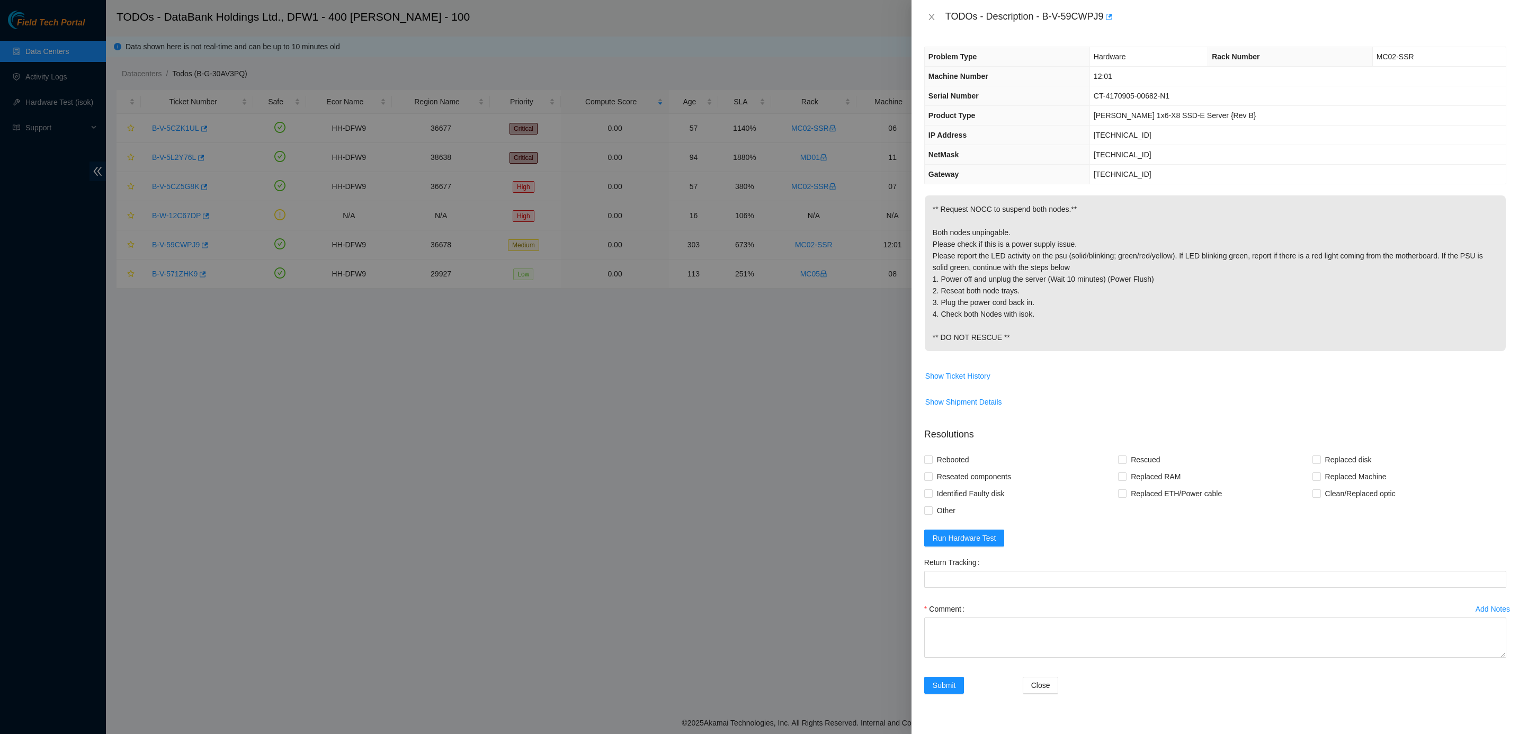
click at [1153, 97] on span "CT-4170905-00682-N1" at bounding box center [1131, 96] width 76 height 8
click at [934, 20] on icon "close" at bounding box center [931, 17] width 6 height 6
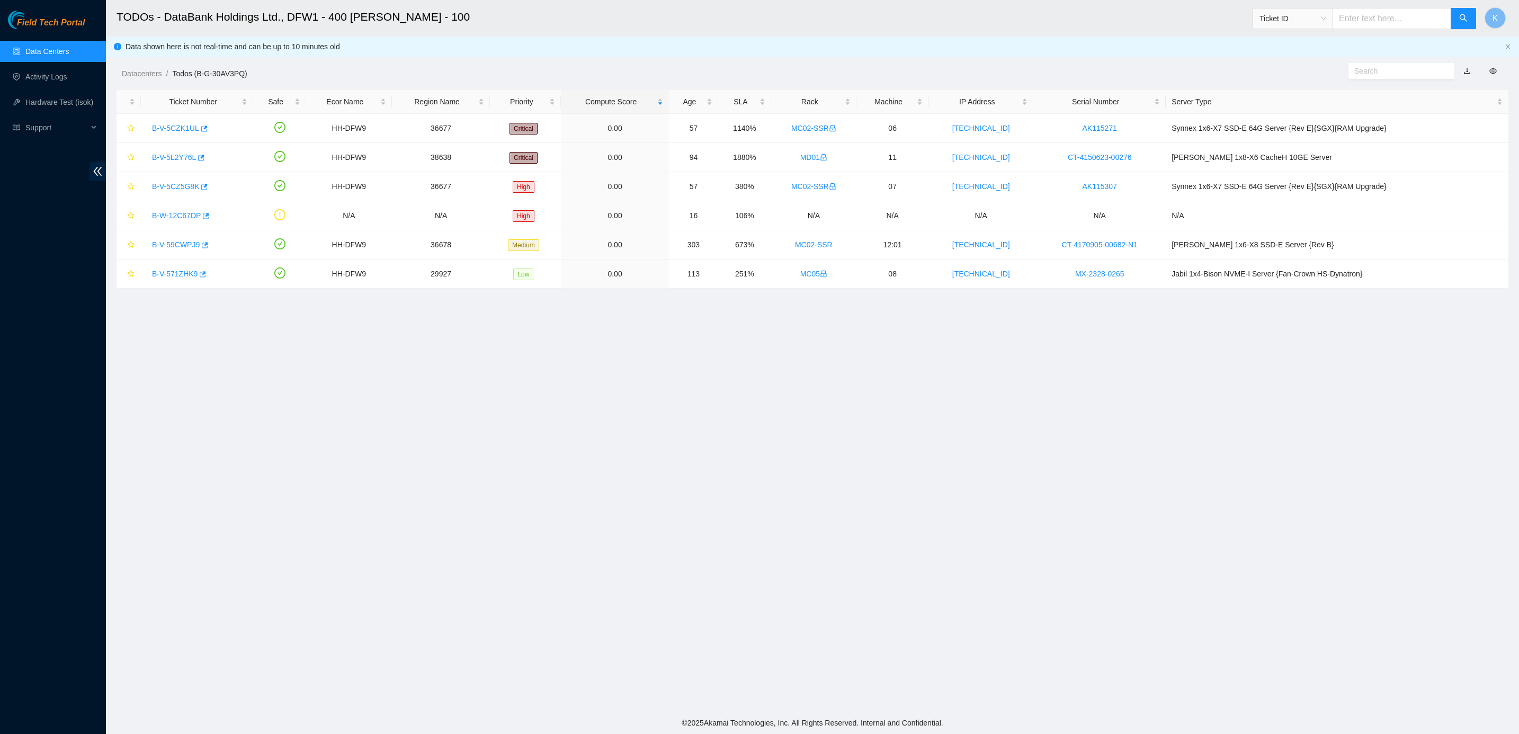
click at [934, 20] on h2 "TODOs - DataBank Holdings Ltd., DFW1 - 400 [PERSON_NAME] - 100" at bounding box center [640, 17] width 1048 height 34
click at [1103, 426] on main "TODOs - DataBank Holdings Ltd., DFW1 - 400 [PERSON_NAME] - 100 Ticket ID K Data…" at bounding box center [812, 356] width 1413 height 712
click at [176, 214] on link "B-W-12C67DP" at bounding box center [176, 215] width 49 height 8
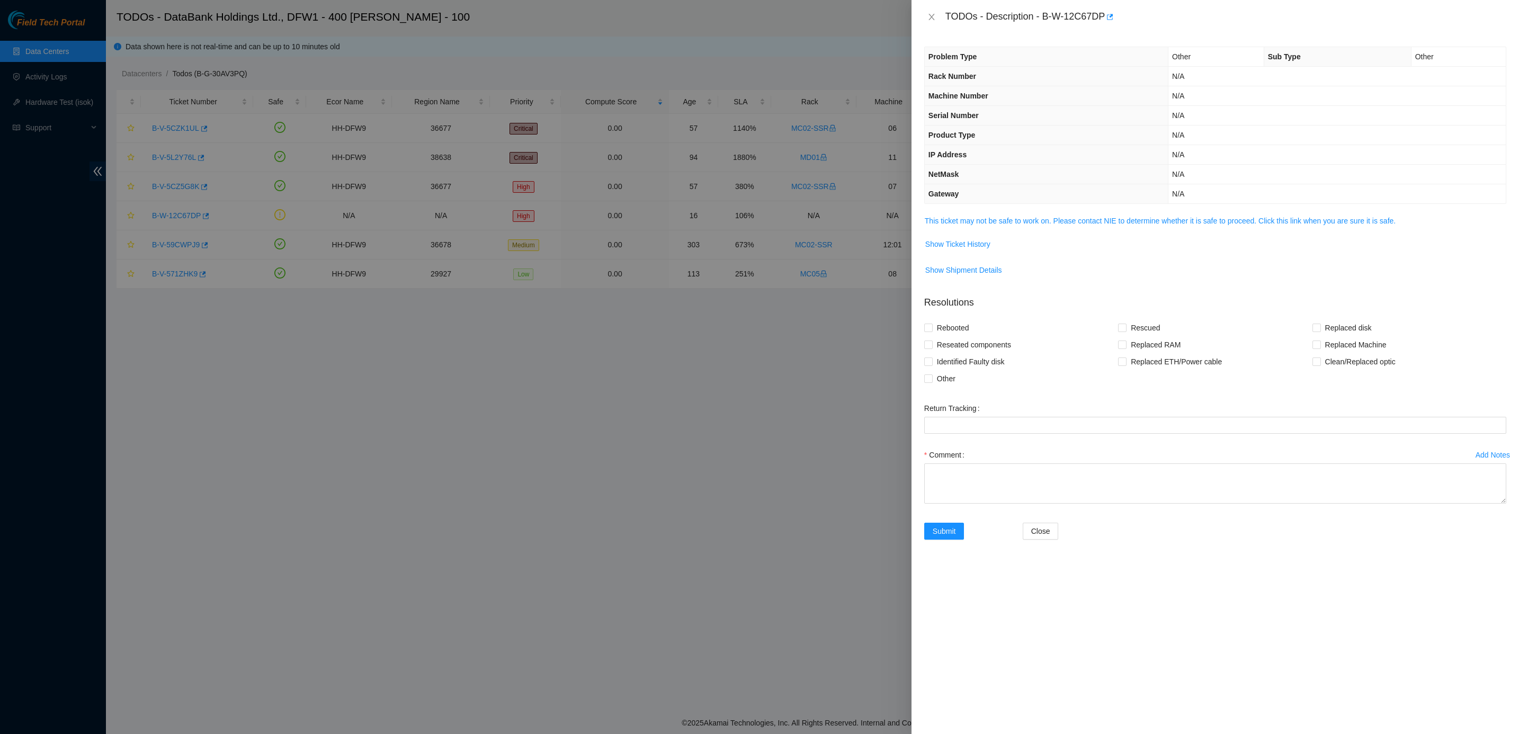
click at [1126, 217] on span "This ticket may not be safe to work on. Please contact NIE to determine whether…" at bounding box center [1214, 221] width 581 height 12
click at [1124, 221] on link "This ticket may not be safe to work on. Please contact NIE to determine whether…" at bounding box center [1159, 221] width 471 height 8
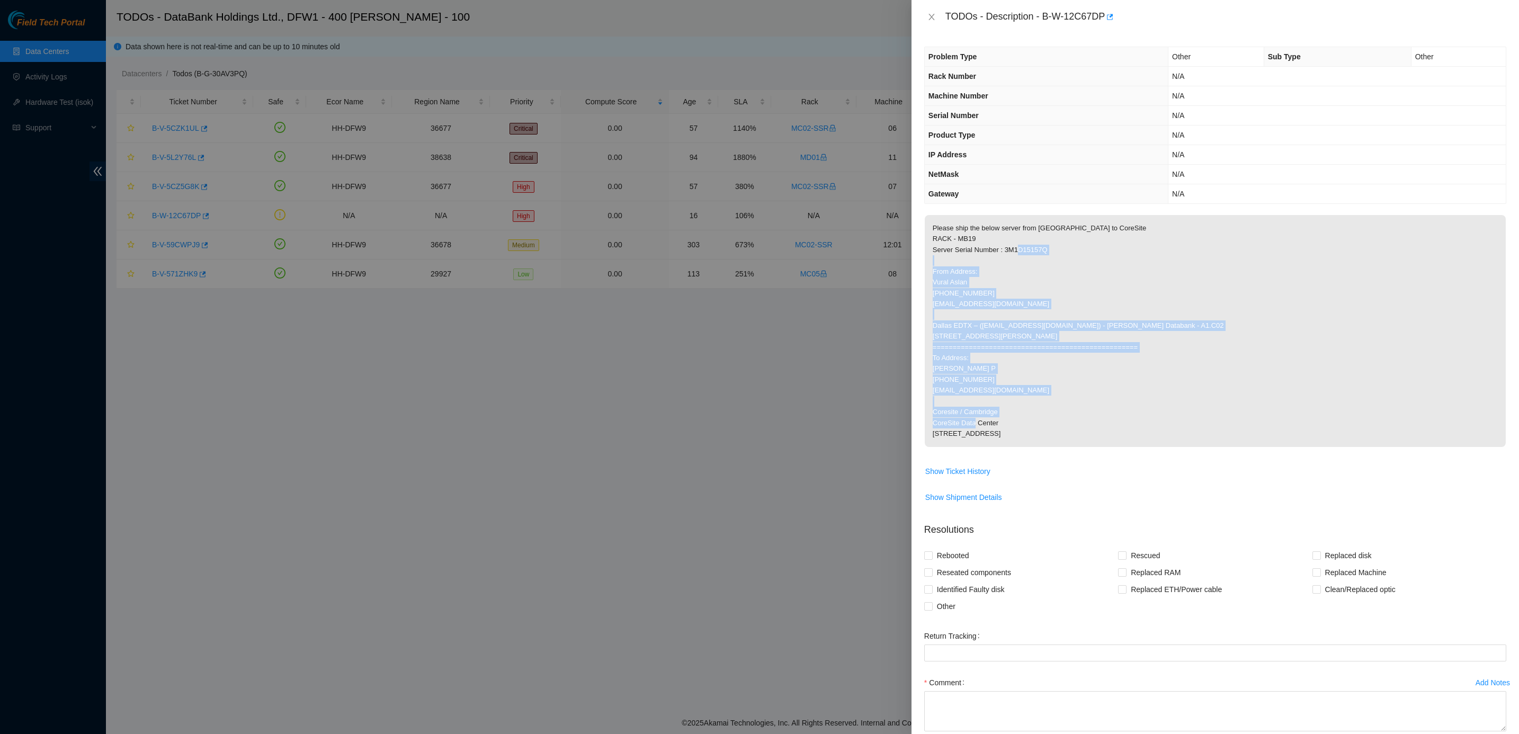
drag, startPoint x: 982, startPoint y: 263, endPoint x: 1125, endPoint y: 461, distance: 244.7
click at [1125, 447] on p "Please ship the below server from [GEOGRAPHIC_DATA] to CoreSite RACK - MB19 Ser…" at bounding box center [1214, 331] width 581 height 232
drag, startPoint x: 1125, startPoint y: 461, endPoint x: 1055, endPoint y: 455, distance: 70.2
click at [1058, 447] on p "Please ship the below server from [GEOGRAPHIC_DATA] to CoreSite RACK - MB19 Ser…" at bounding box center [1214, 331] width 581 height 232
drag, startPoint x: 1031, startPoint y: 438, endPoint x: 974, endPoint y: 365, distance: 93.1
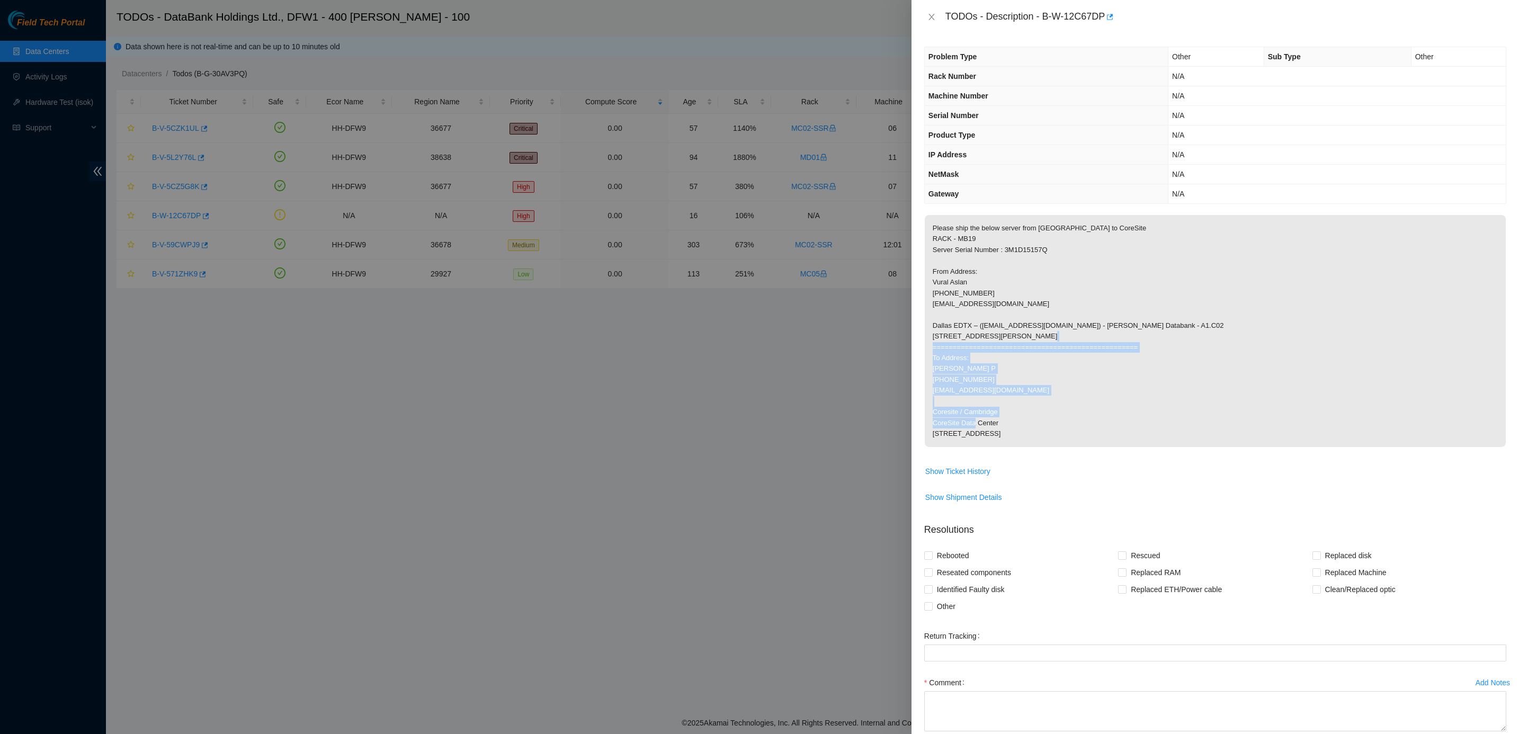
click at [974, 365] on p "Please ship the below server from [GEOGRAPHIC_DATA] to CoreSite RACK - MB19 Ser…" at bounding box center [1214, 331] width 581 height 232
drag, startPoint x: 974, startPoint y: 365, endPoint x: 953, endPoint y: 386, distance: 29.2
click at [953, 386] on p "Please ship the below server from [GEOGRAPHIC_DATA] to CoreSite RACK - MB19 Ser…" at bounding box center [1214, 331] width 581 height 232
click at [928, 22] on div "TODOs - Description - B-W-12C67DP" at bounding box center [1215, 16] width 582 height 17
click at [928, 16] on icon "close" at bounding box center [931, 17] width 8 height 8
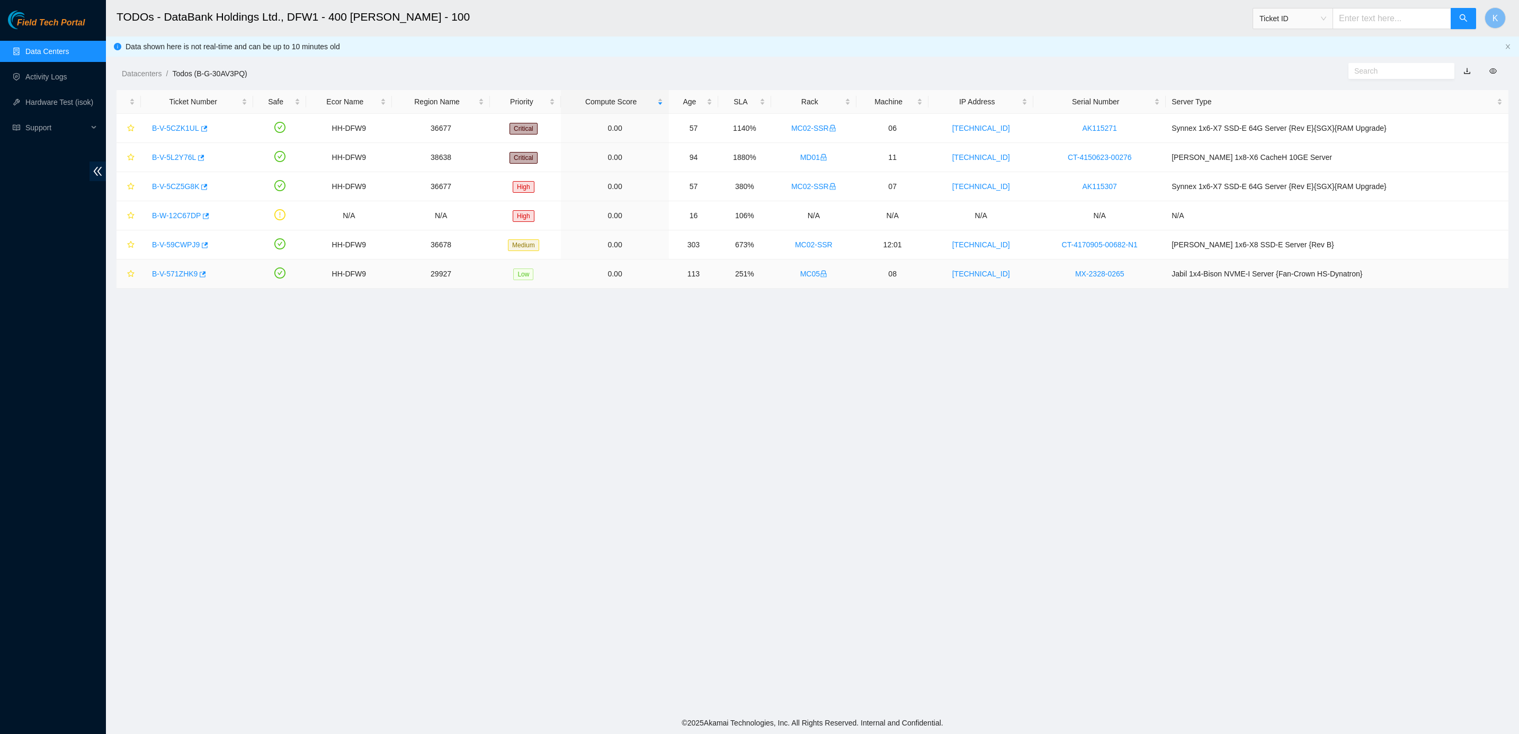
click at [187, 281] on div "B-V-571ZHK9" at bounding box center [197, 273] width 101 height 17
click at [184, 275] on link "B-V-571ZHK9" at bounding box center [175, 274] width 46 height 8
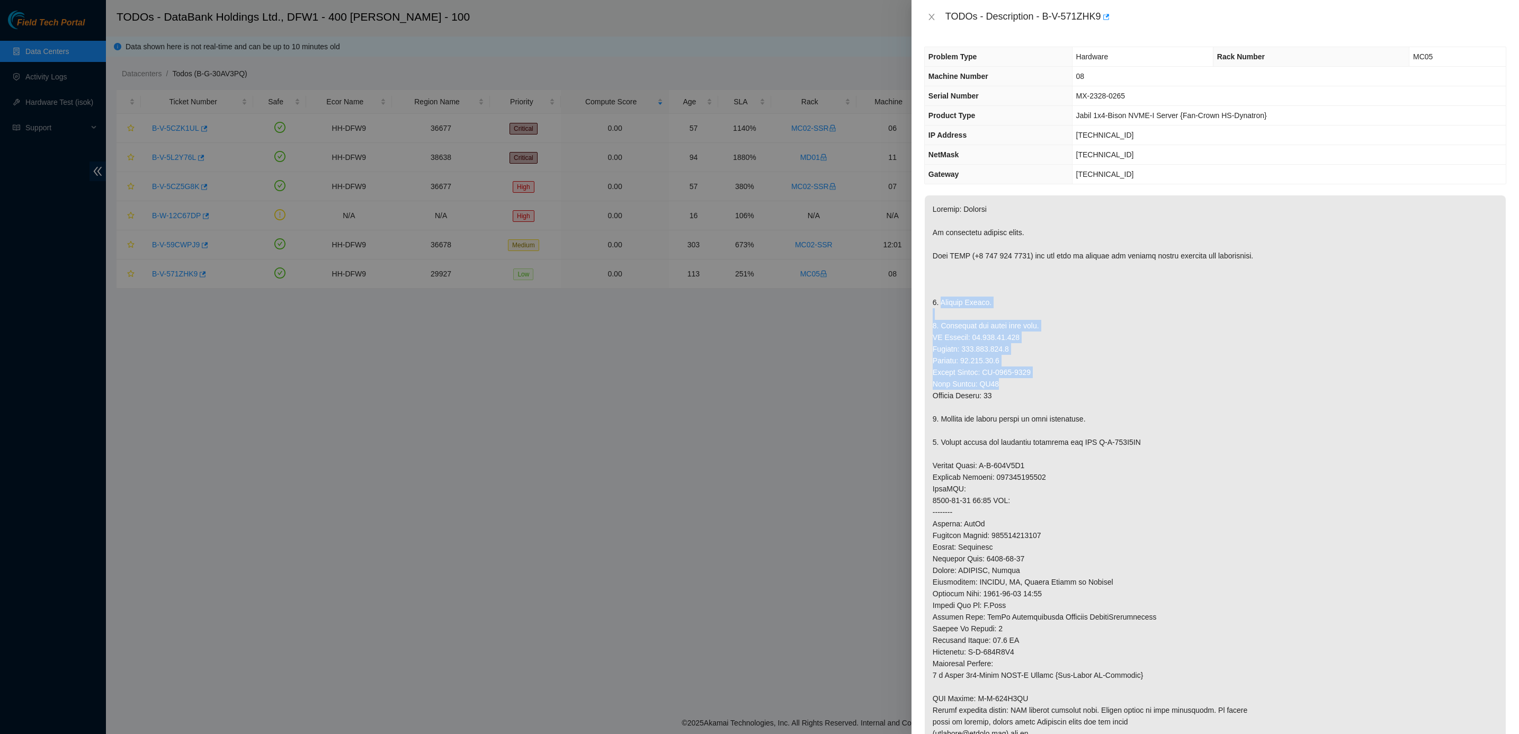
drag, startPoint x: 1052, startPoint y: 359, endPoint x: 1095, endPoint y: 383, distance: 49.3
click at [1095, 383] on p at bounding box center [1214, 506] width 581 height 622
click at [1022, 293] on p at bounding box center [1214, 506] width 581 height 622
click at [928, 17] on icon "close" at bounding box center [931, 17] width 8 height 8
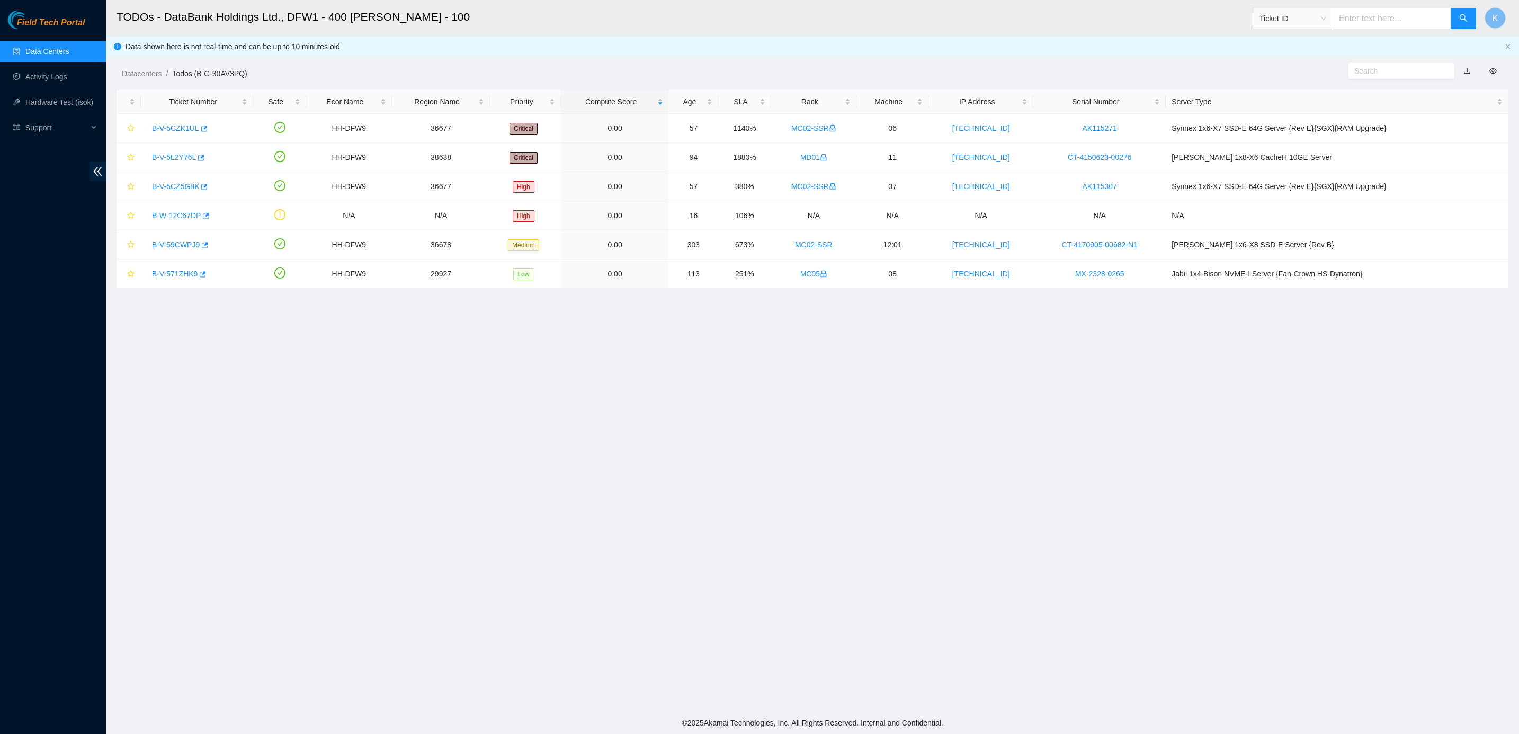
click at [840, 30] on h2 "TODOs - DataBank Holdings Ltd., DFW1 - 400 [PERSON_NAME] - 100" at bounding box center [640, 17] width 1048 height 34
click at [59, 53] on link "Data Centers" at bounding box center [46, 51] width 43 height 8
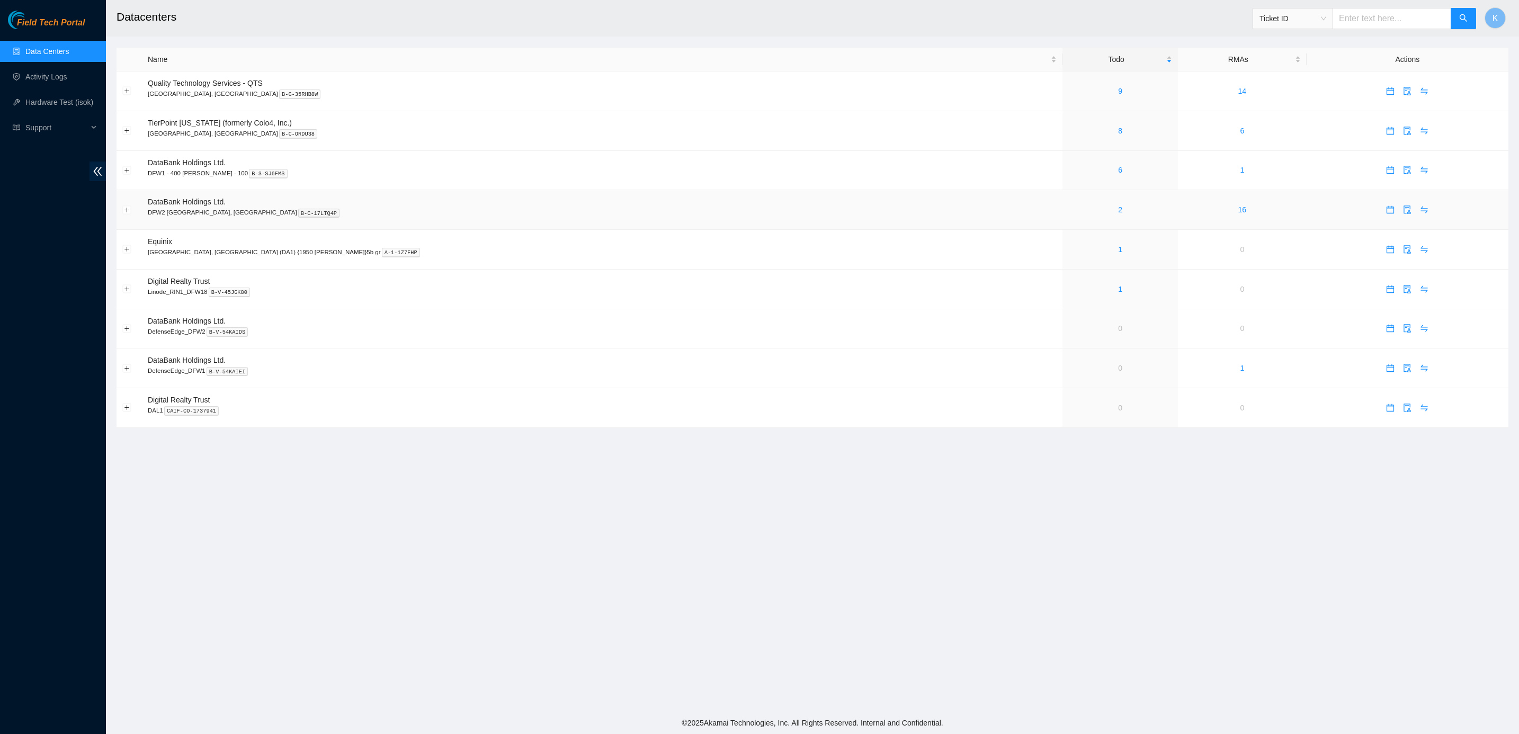
click at [1068, 211] on div "2" at bounding box center [1120, 210] width 104 height 12
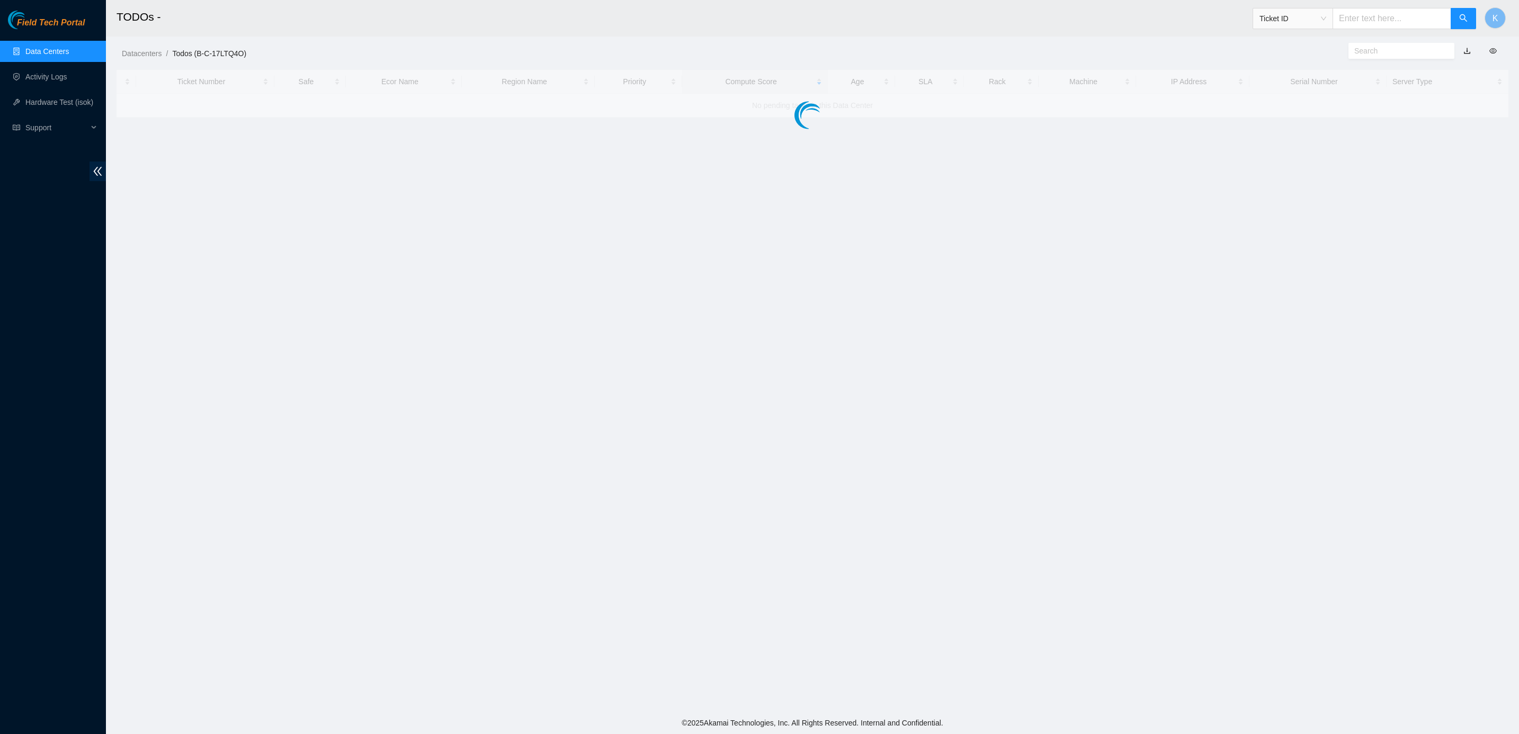
click at [964, 211] on main "TODOs - Ticket ID K Datacenters / Todos (B-C-17LTQ4O) / Ticket Number Safe Ecor…" at bounding box center [812, 356] width 1413 height 712
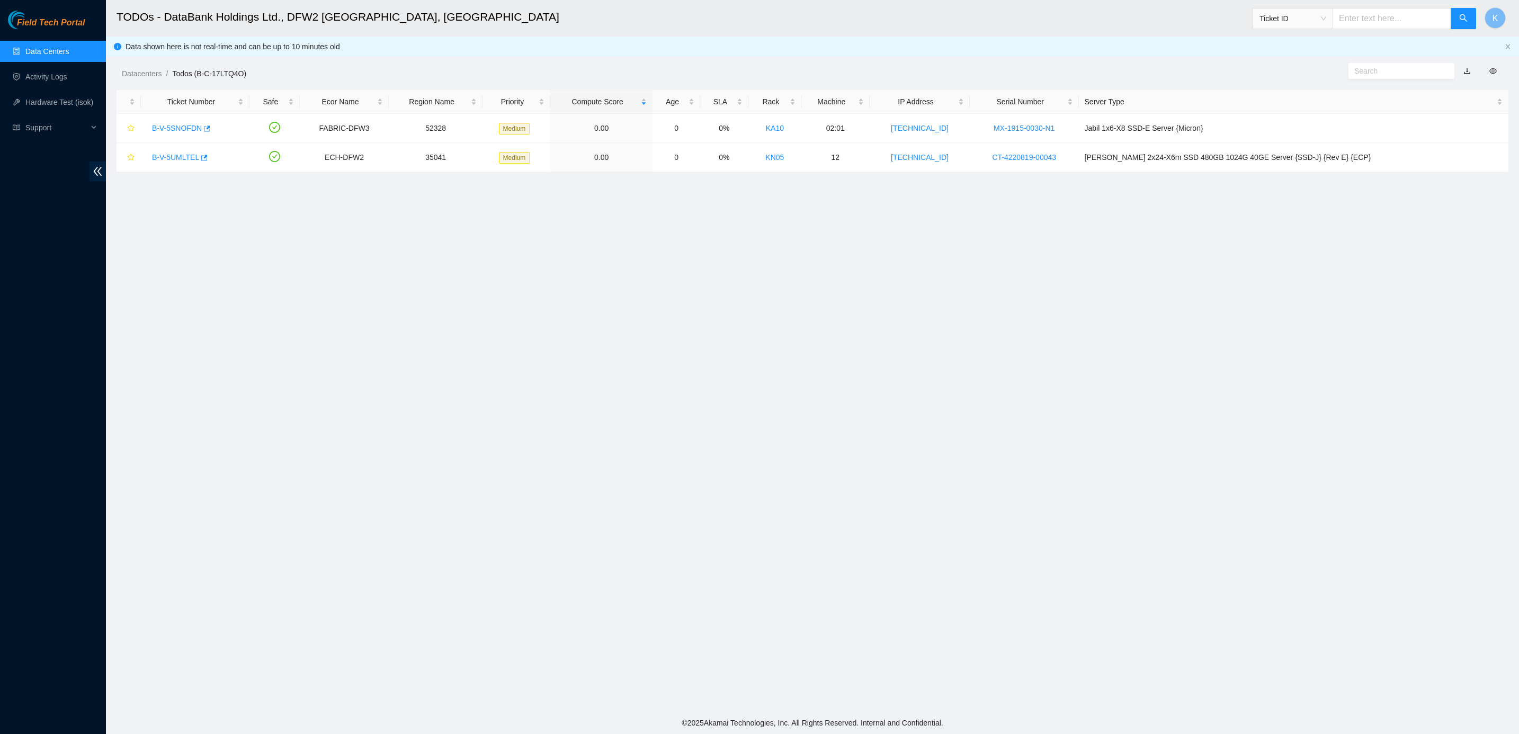
click at [43, 51] on link "Data Centers" at bounding box center [46, 51] width 43 height 8
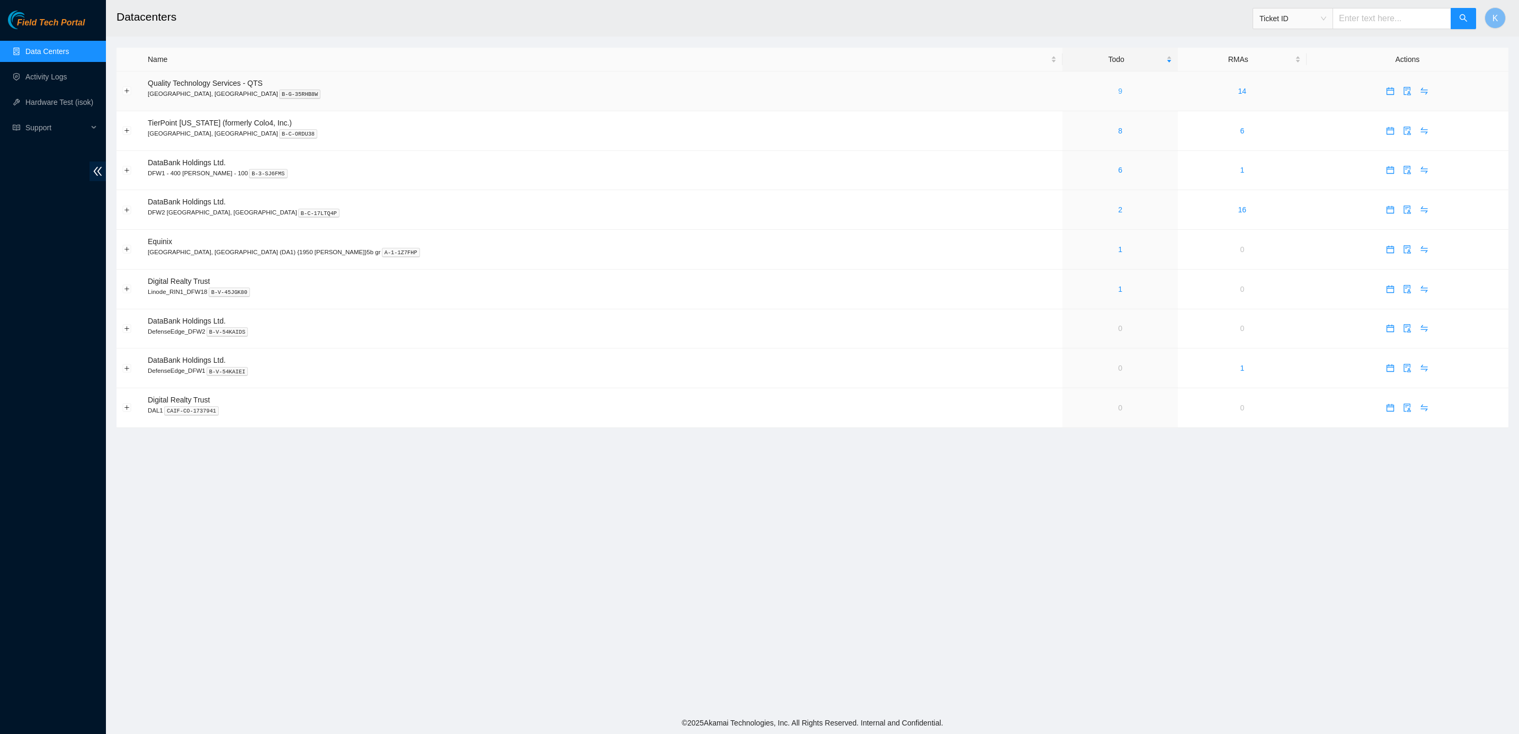
click at [1118, 91] on link "9" at bounding box center [1120, 91] width 4 height 8
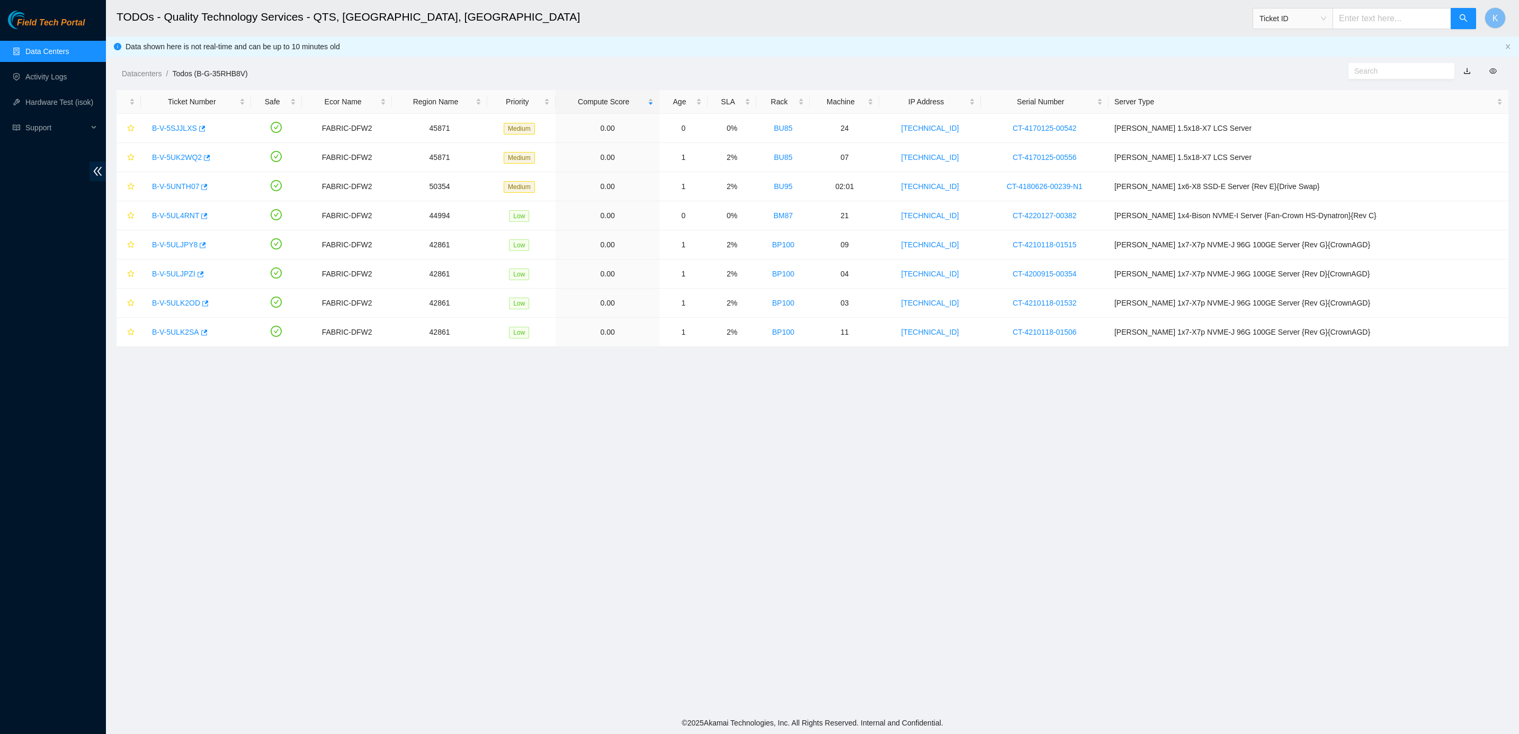
drag, startPoint x: 1064, startPoint y: 391, endPoint x: 383, endPoint y: 66, distance: 755.3
click at [383, 66] on main "TODOs - Quality Technology Services - QTS, [GEOGRAPHIC_DATA], [GEOGRAPHIC_DATA]…" at bounding box center [812, 356] width 1413 height 712
drag, startPoint x: 383, startPoint y: 66, endPoint x: 356, endPoint y: 64, distance: 26.6
click at [356, 64] on div "Datacenters / Todos (B-G-35RHB8V) /" at bounding box center [636, 49] width 1060 height 59
click at [298, 45] on div "Datacenters / Todos (B-G-35RHB8V) /" at bounding box center [636, 49] width 1060 height 59
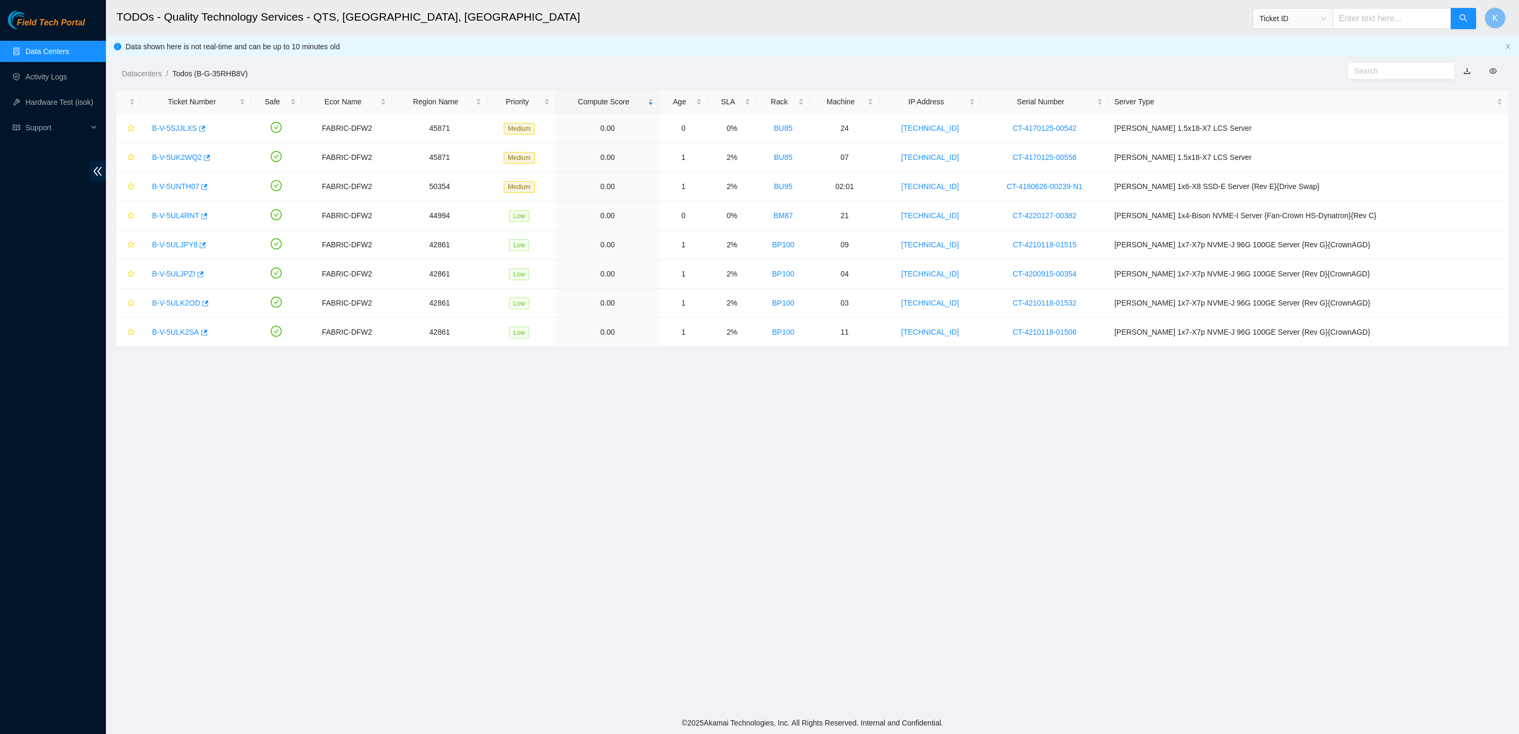
click at [26, 48] on link "Data Centers" at bounding box center [46, 51] width 43 height 8
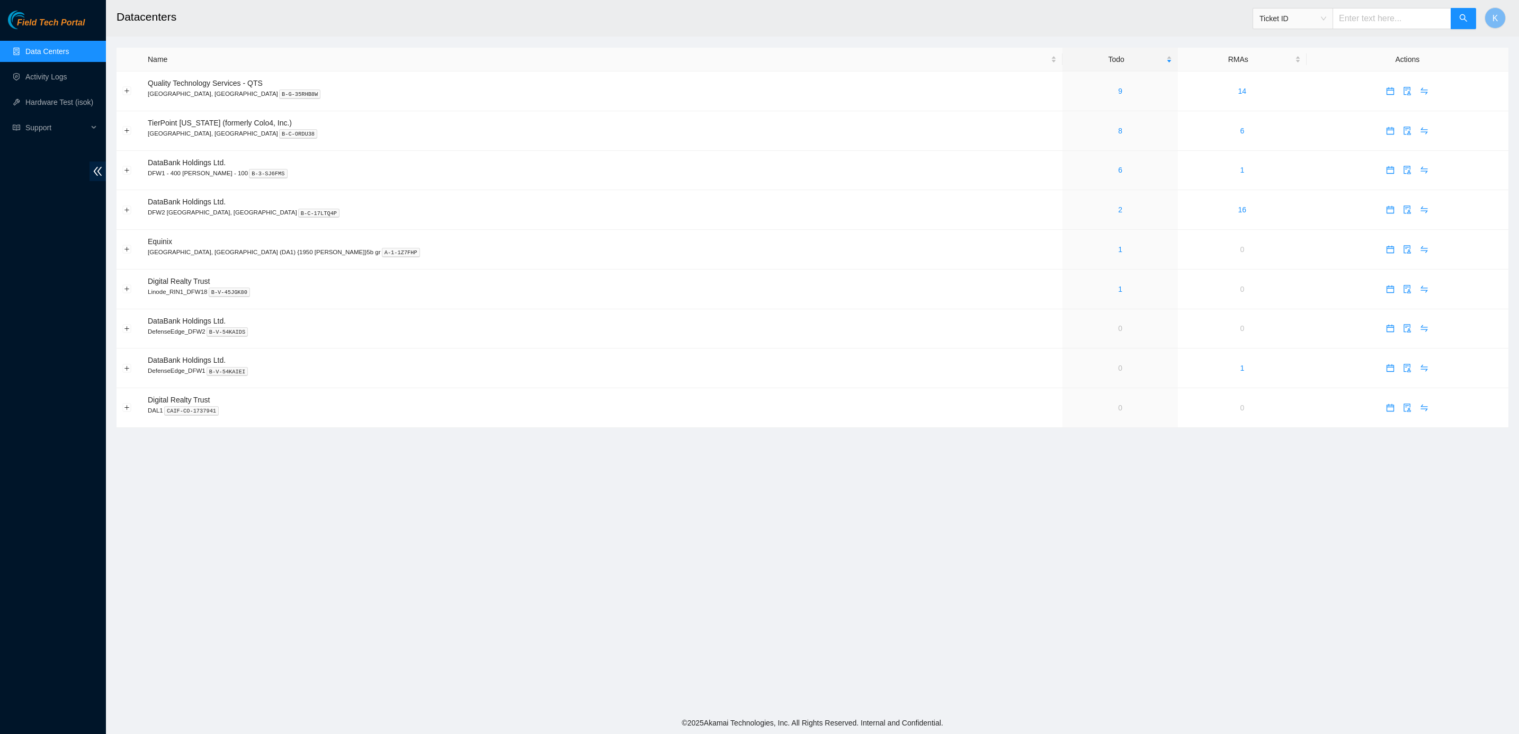
click at [748, 603] on main "Datacenters Ticket ID K Name Todo RMAs Actions Quality Technology Services - QT…" at bounding box center [812, 356] width 1413 height 712
